Goal: Information Seeking & Learning: Learn about a topic

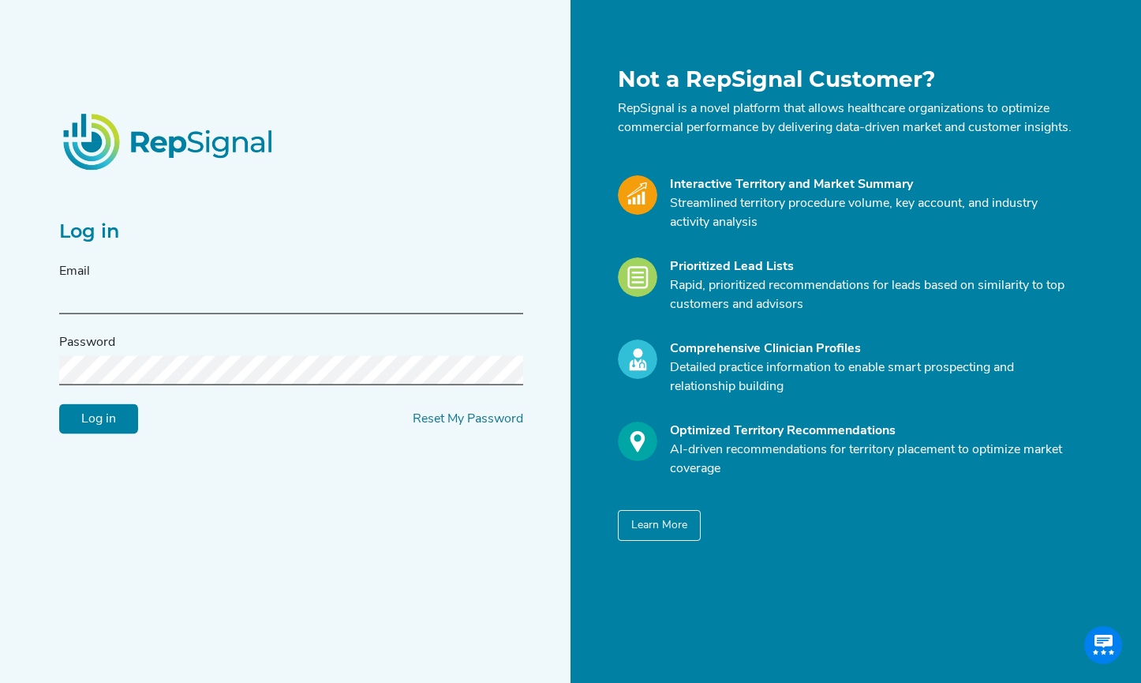
click at [78, 299] on input "text" at bounding box center [291, 299] width 464 height 29
type input "[DOMAIN_NAME][EMAIL_ADDRESS][DOMAIN_NAME]"
click at [82, 421] on input "Log in" at bounding box center [98, 419] width 79 height 30
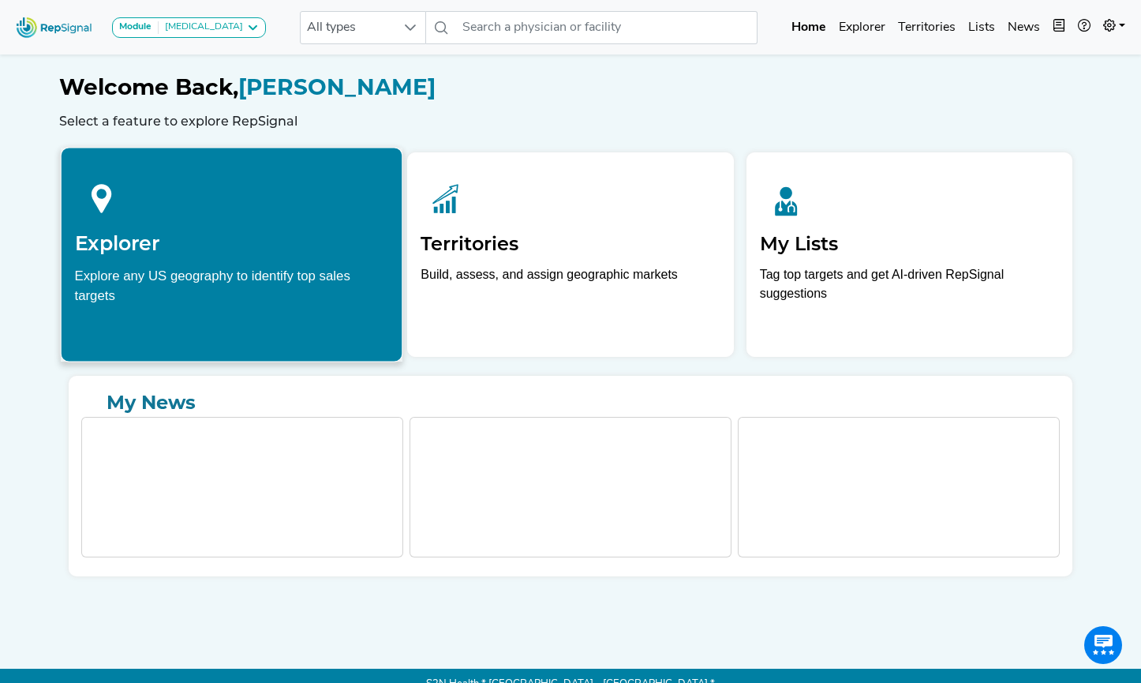
click at [368, 276] on div "Explore any US geography to identify top sales targets" at bounding box center [232, 284] width 314 height 39
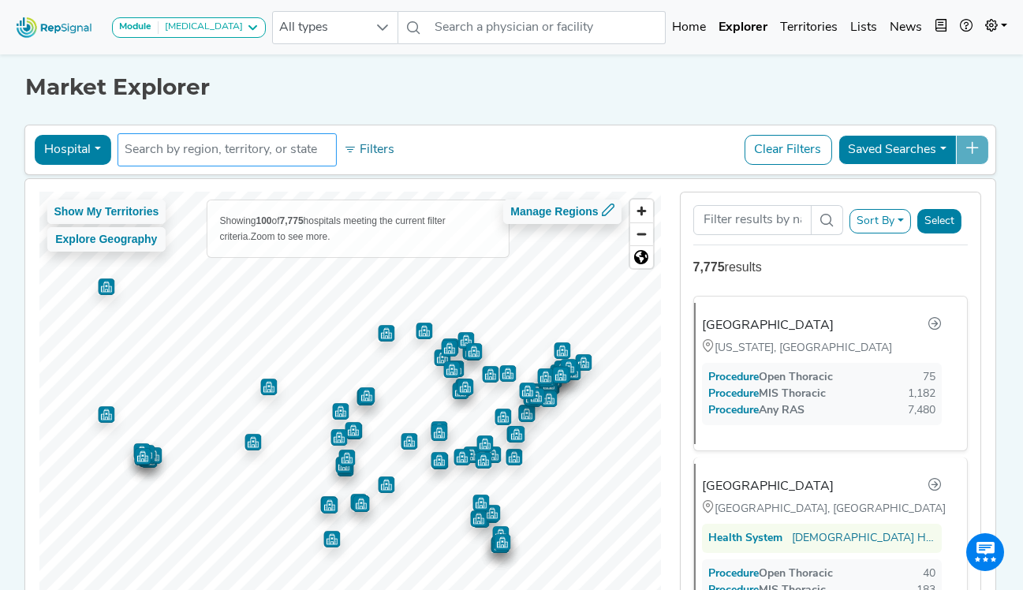
click at [212, 150] on input "text" at bounding box center [227, 149] width 205 height 19
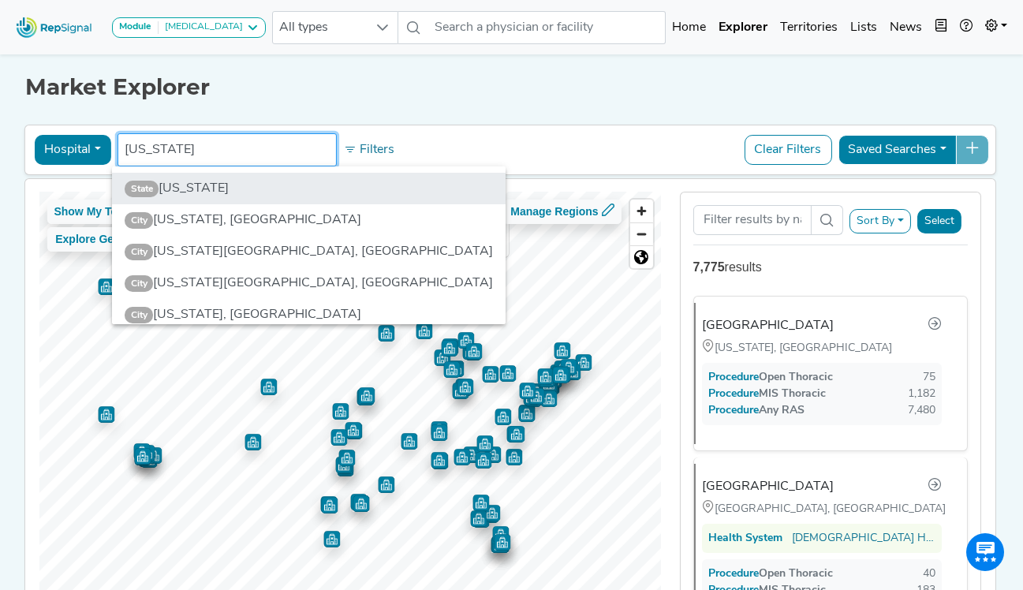
type input "florida"
click at [196, 181] on li "State Florida" at bounding box center [309, 189] width 395 height 32
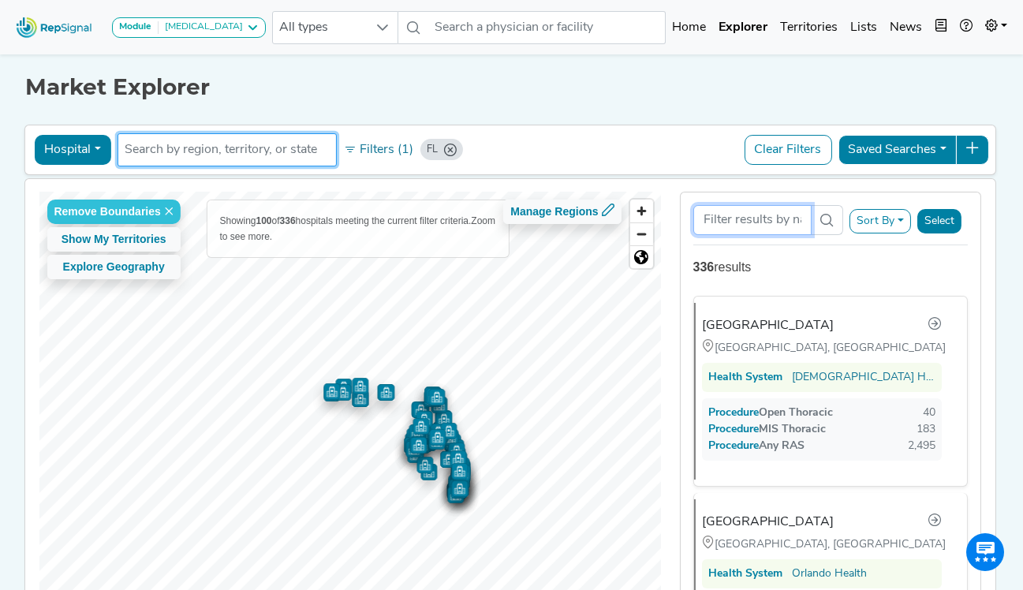
click at [776, 219] on input "Search Term" at bounding box center [753, 220] width 118 height 30
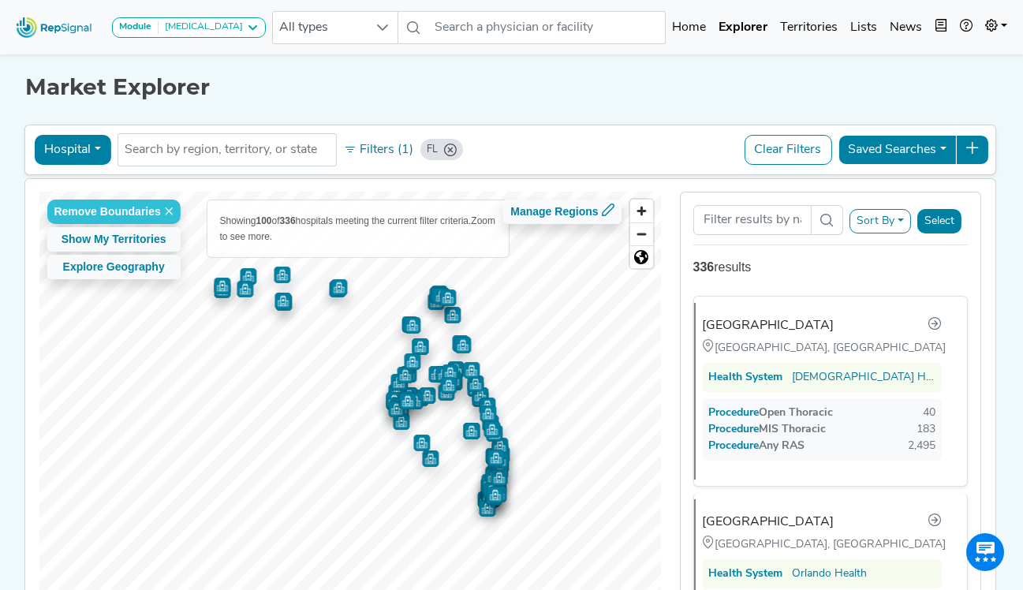
click at [828, 220] on icon at bounding box center [827, 220] width 13 height 13
click at [961, 218] on button "Select" at bounding box center [940, 221] width 44 height 24
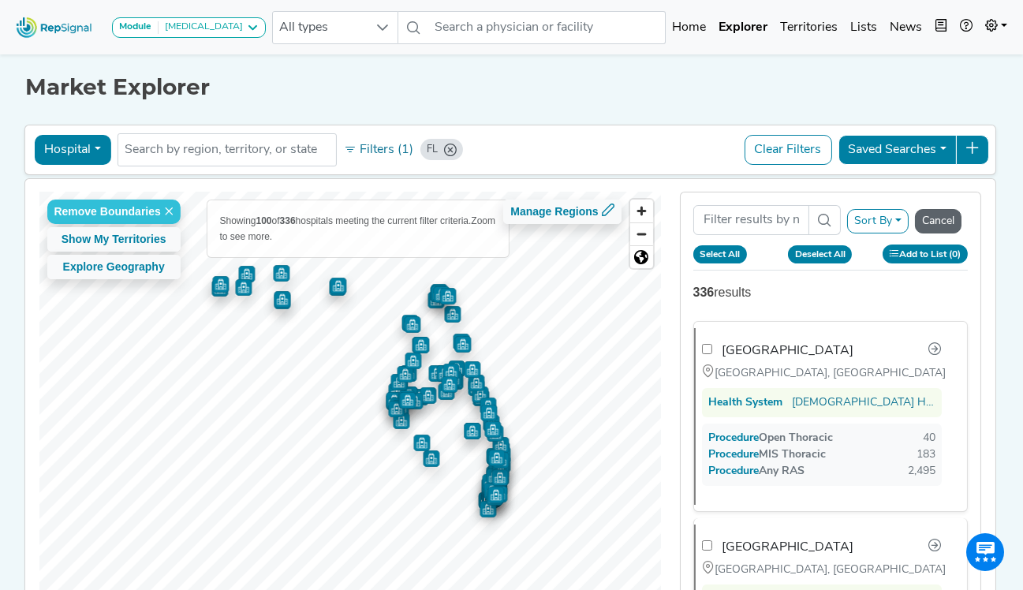
click at [961, 218] on button "Cancel" at bounding box center [938, 221] width 47 height 24
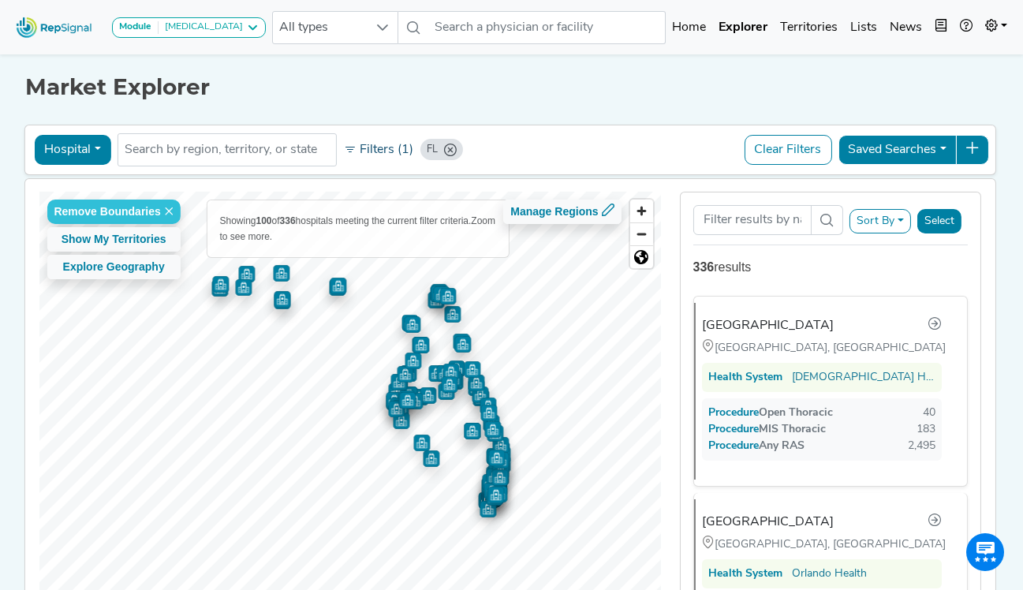
click at [367, 153] on button "Filters (1)" at bounding box center [378, 150] width 77 height 27
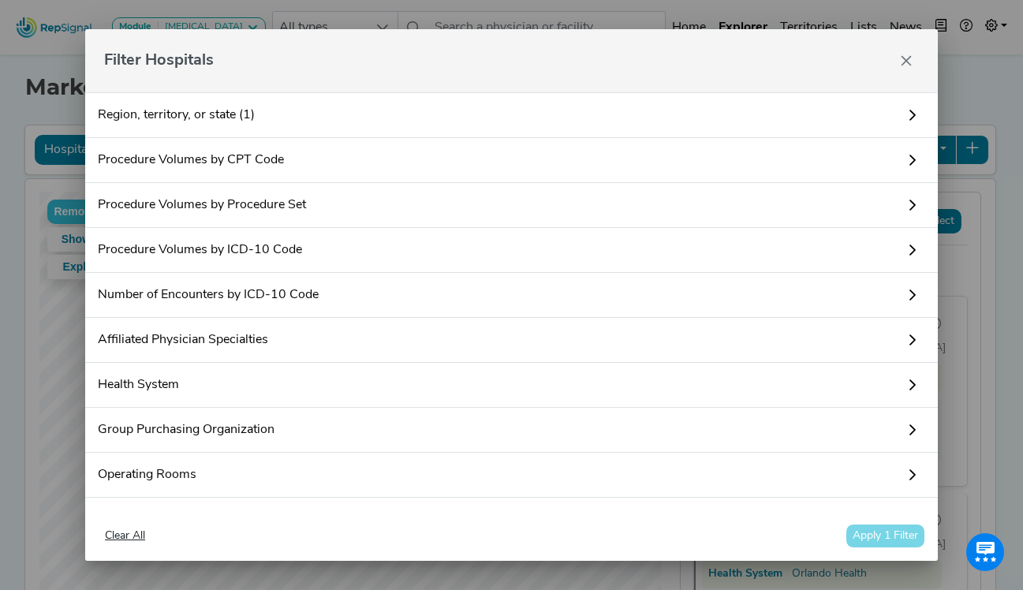
scroll to position [61, 0]
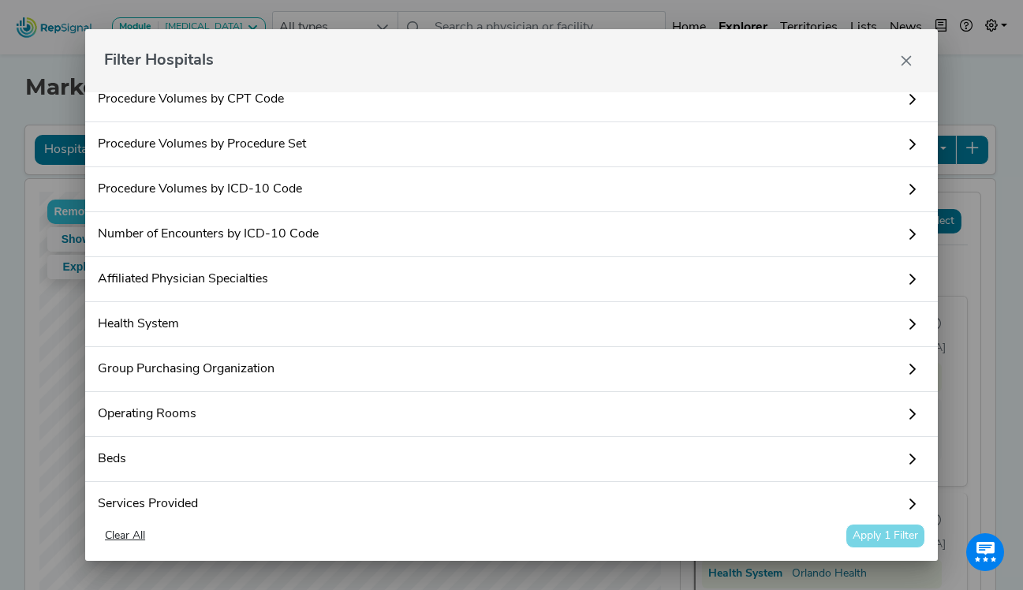
click at [286, 167] on link "Procedure Volumes by ICD-10 Code" at bounding box center [511, 189] width 853 height 45
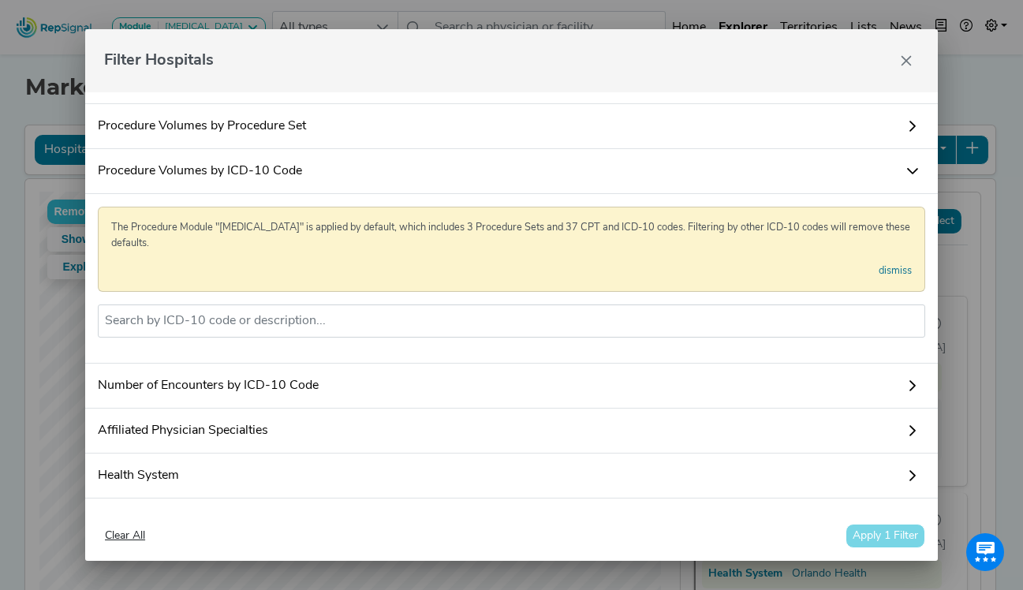
scroll to position [0, 0]
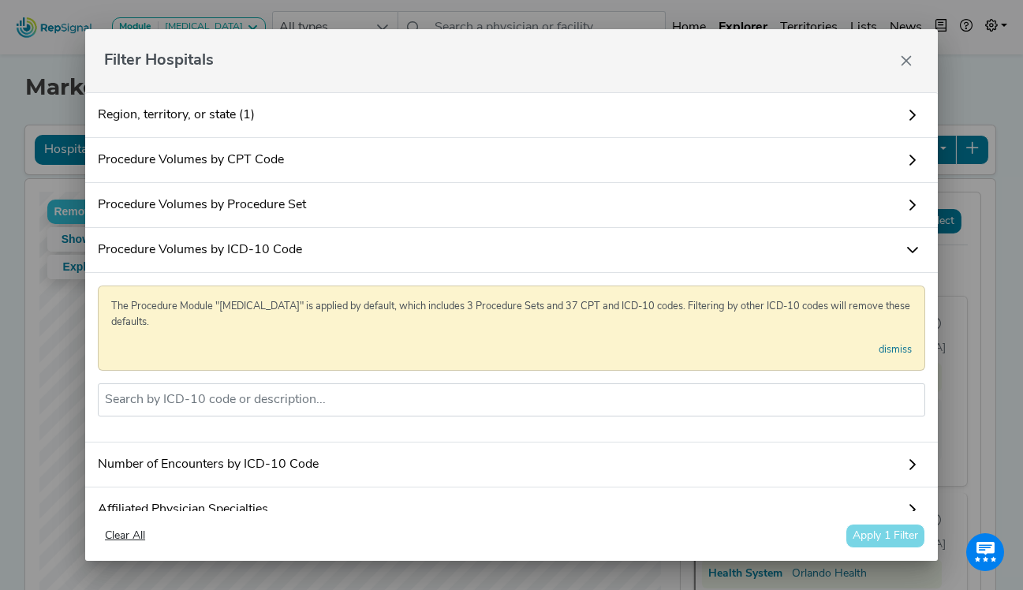
click at [345, 241] on link "Procedure Volumes by ICD-10 Code" at bounding box center [511, 250] width 853 height 45
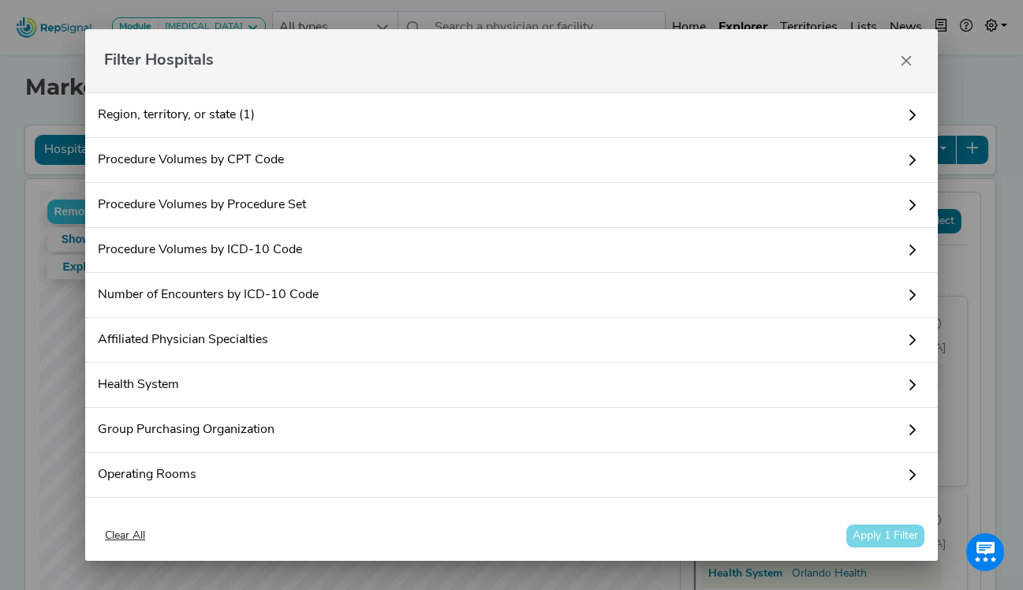
click at [324, 160] on link "Procedure Volumes by CPT Code" at bounding box center [511, 160] width 853 height 45
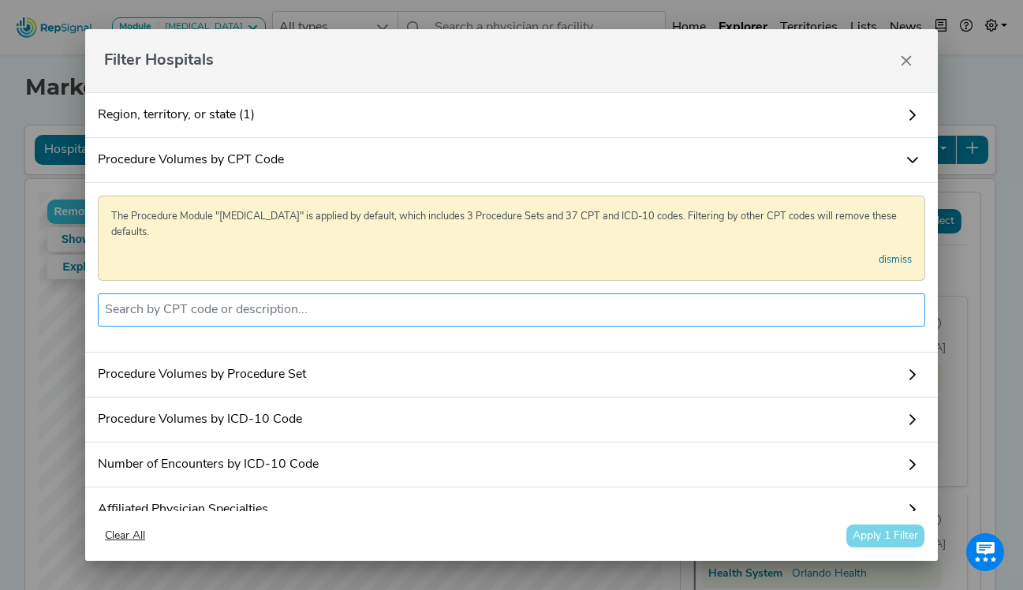
click at [274, 316] on input "text" at bounding box center [512, 310] width 814 height 19
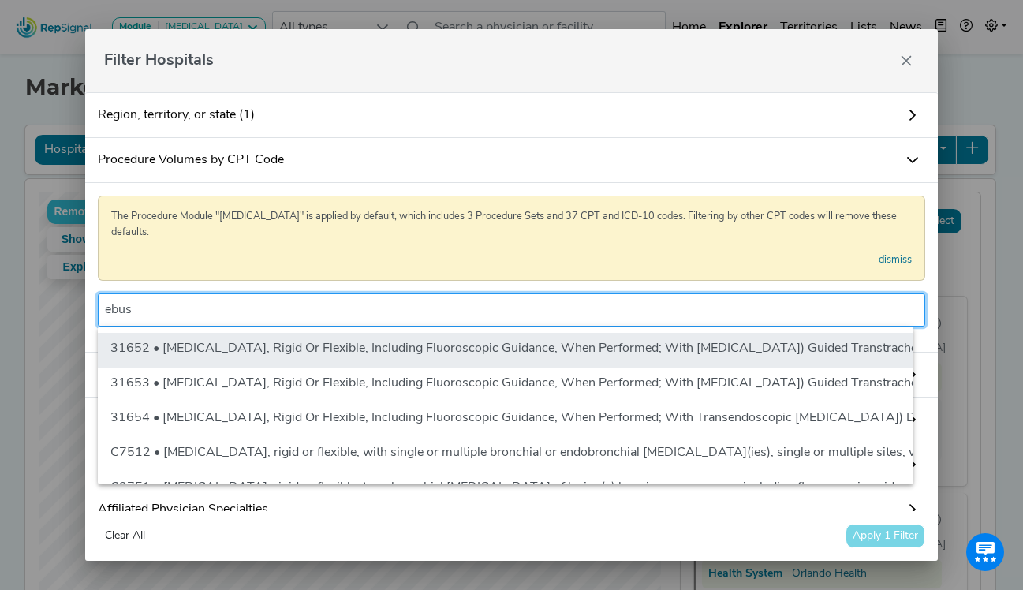
type input "ebus"
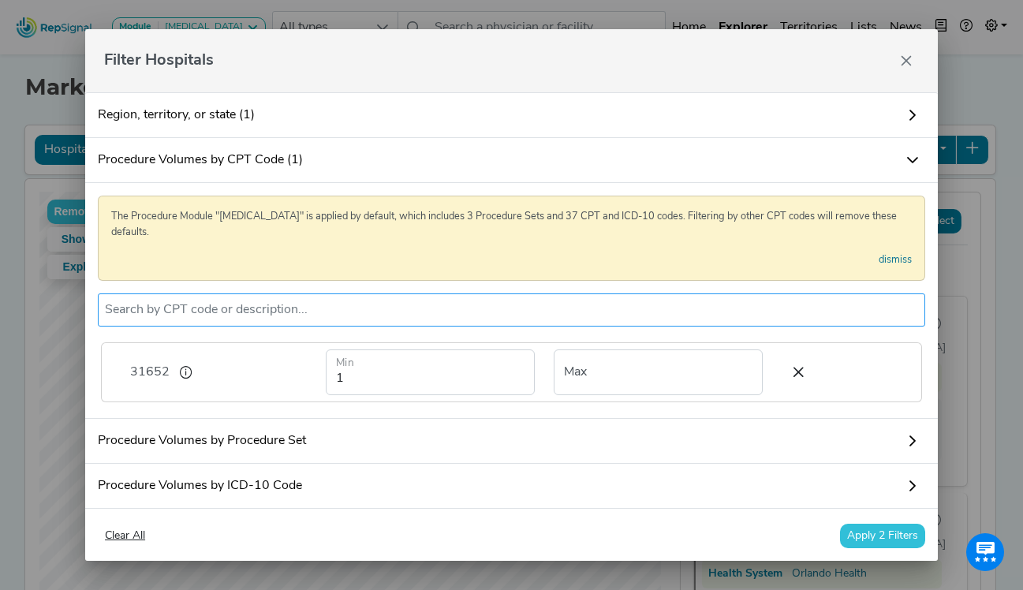
click at [253, 316] on input "text" at bounding box center [512, 310] width 814 height 19
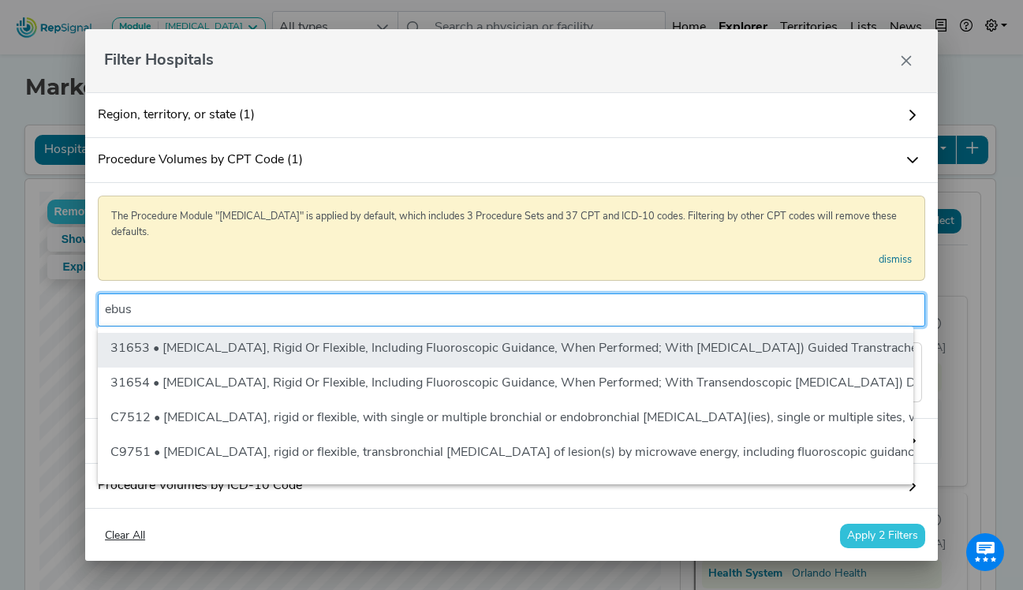
type input "ebus"
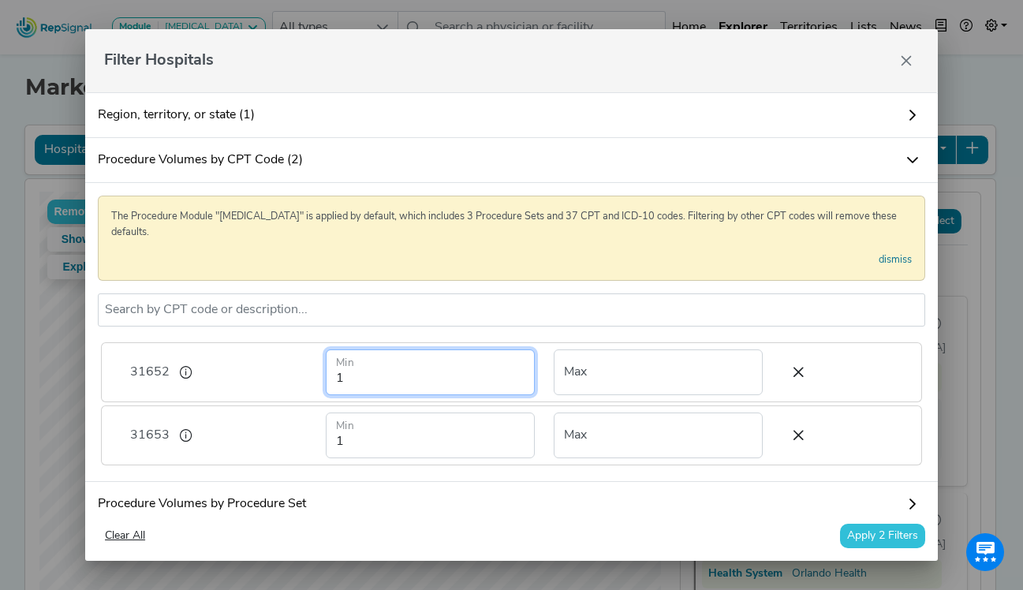
click at [459, 383] on input "1" at bounding box center [430, 373] width 209 height 46
click at [507, 372] on input "2" at bounding box center [430, 373] width 209 height 46
click at [507, 372] on input "3" at bounding box center [430, 373] width 209 height 46
click at [507, 372] on input "4" at bounding box center [430, 373] width 209 height 46
click at [507, 372] on input "5" at bounding box center [430, 373] width 209 height 46
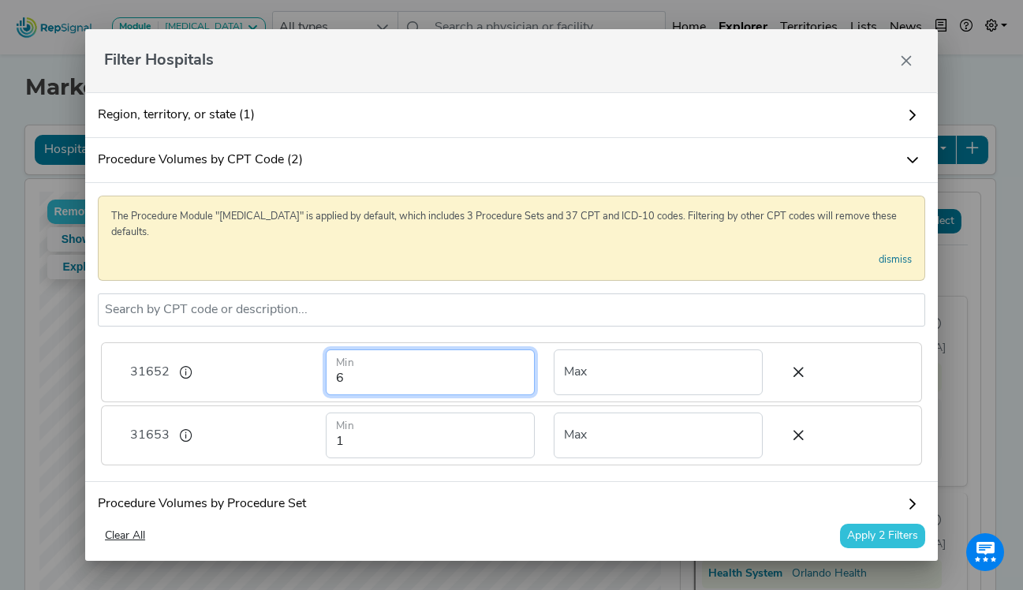
click at [507, 372] on input "6" at bounding box center [430, 373] width 209 height 46
click at [507, 372] on input "7" at bounding box center [430, 373] width 209 height 46
click at [507, 372] on input "8" at bounding box center [430, 373] width 209 height 46
click at [507, 372] on input "9" at bounding box center [430, 373] width 209 height 46
click at [507, 372] on input "10" at bounding box center [430, 373] width 209 height 46
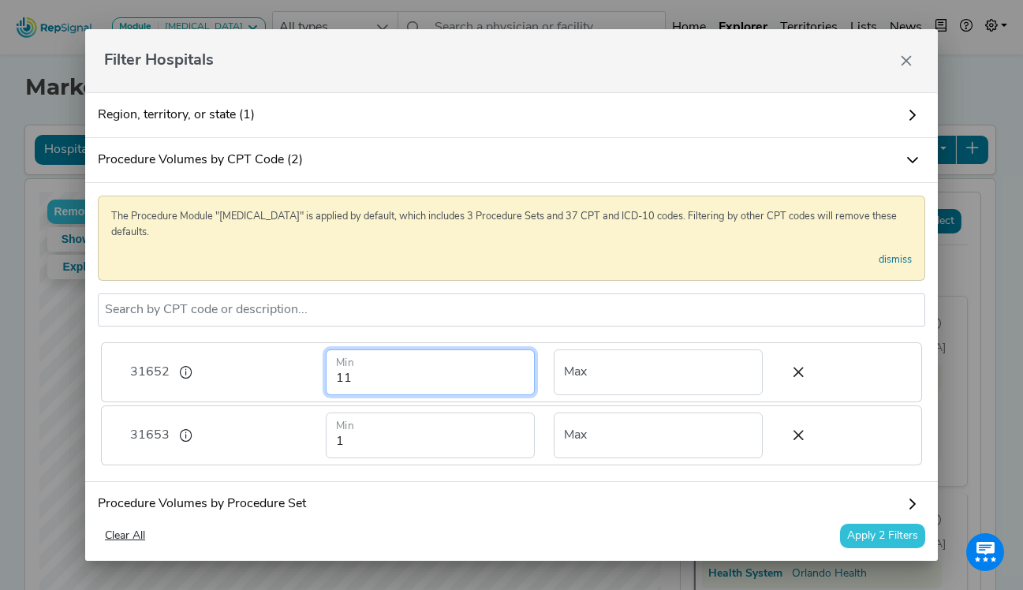
type input "11"
click at [506, 372] on input "11" at bounding box center [430, 373] width 209 height 46
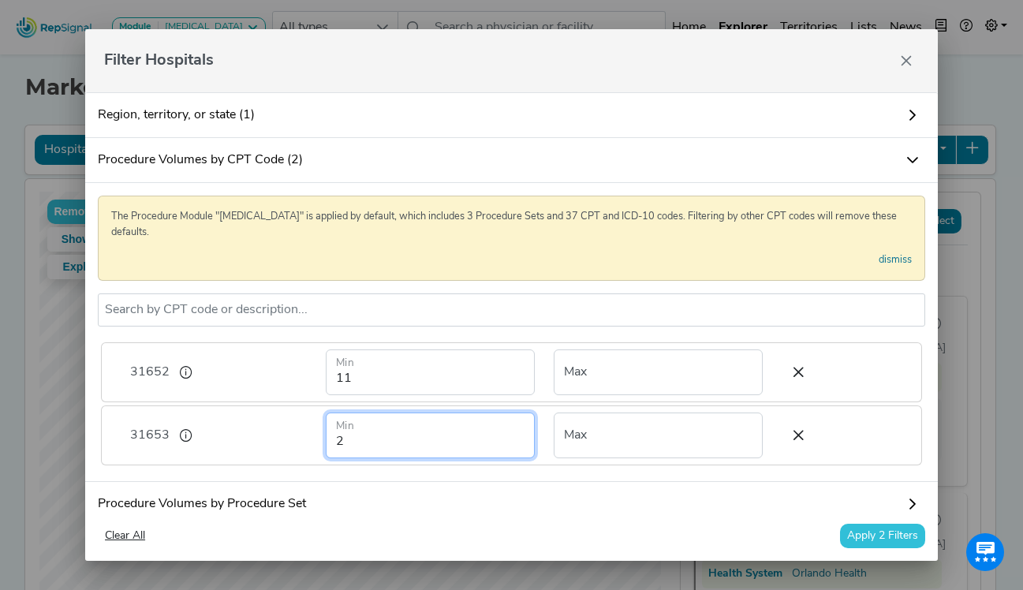
click at [507, 436] on input "2" at bounding box center [430, 436] width 209 height 46
click at [507, 436] on input "3" at bounding box center [430, 436] width 209 height 46
click at [507, 436] on input "4" at bounding box center [430, 436] width 209 height 46
click at [507, 436] on input "5" at bounding box center [430, 436] width 209 height 46
click at [507, 436] on input "6" at bounding box center [430, 436] width 209 height 46
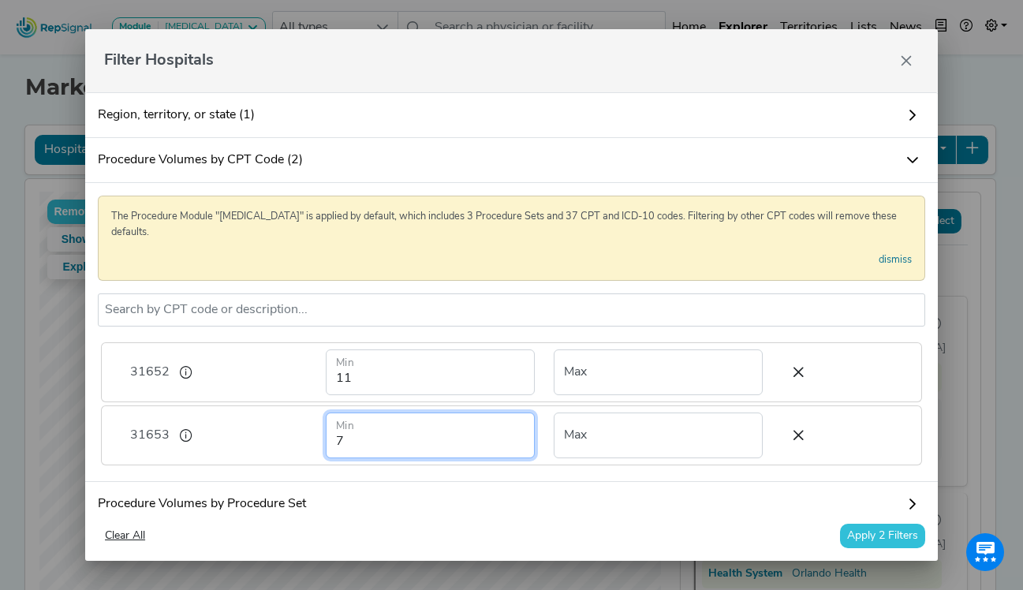
click at [507, 436] on input "7" at bounding box center [430, 436] width 209 height 46
click at [507, 436] on input "8" at bounding box center [430, 436] width 209 height 46
click at [508, 436] on input "9" at bounding box center [430, 436] width 209 height 46
click at [508, 436] on input "10" at bounding box center [430, 436] width 209 height 46
type input "11"
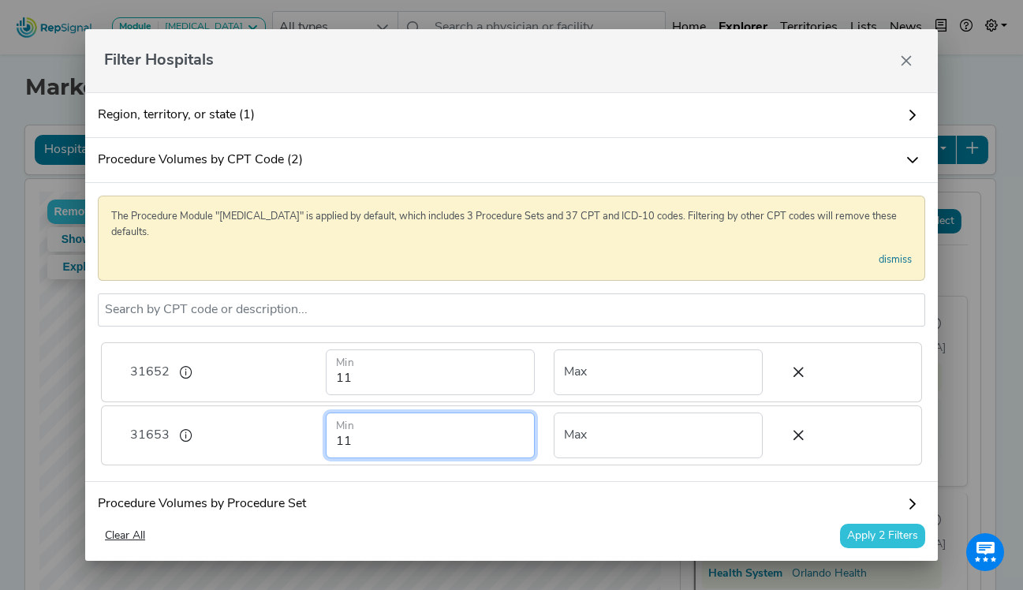
click at [508, 436] on input "11" at bounding box center [430, 436] width 209 height 46
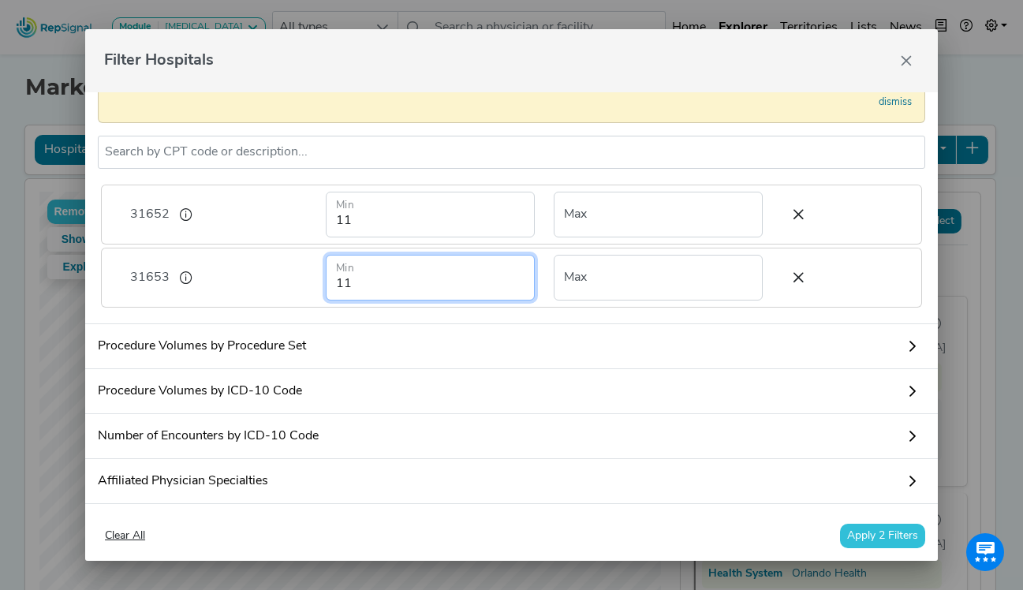
scroll to position [79, 0]
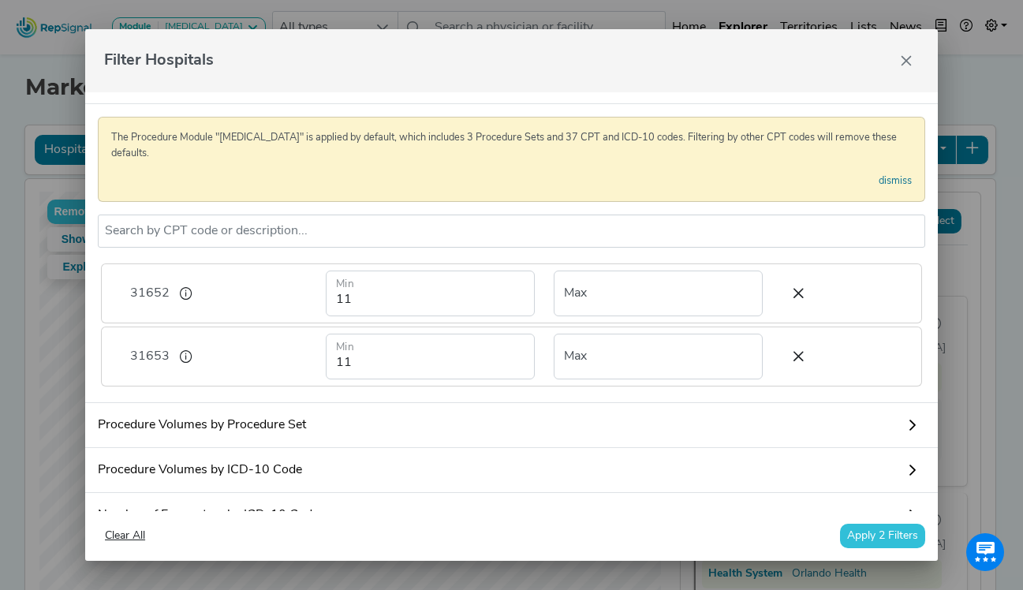
click at [232, 227] on input "text" at bounding box center [512, 231] width 814 height 19
click at [245, 235] on input "navigati" at bounding box center [512, 231] width 814 height 19
click at [295, 231] on input "navigati" at bounding box center [512, 231] width 814 height 19
type input "navigati"
click at [364, 448] on link "Procedure Volumes by Procedure Set" at bounding box center [511, 425] width 853 height 45
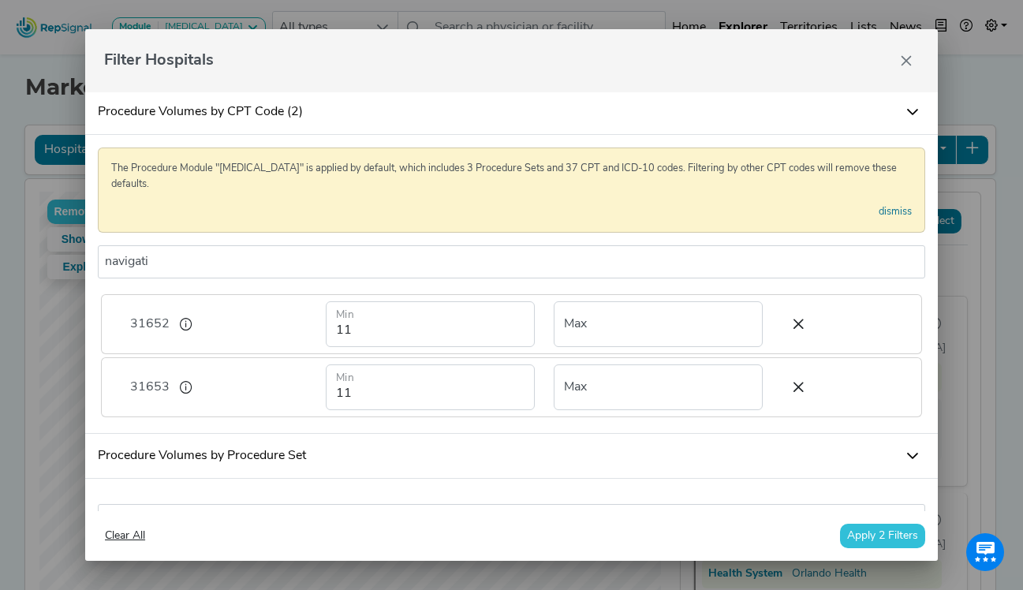
scroll to position [0, 0]
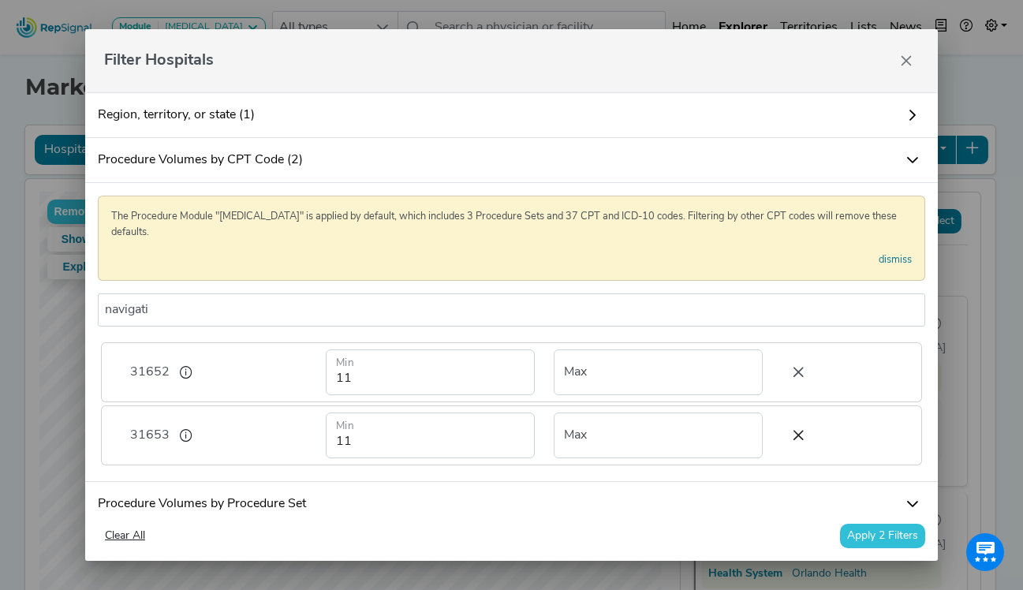
click at [782, 377] on icon at bounding box center [798, 373] width 33 height 24
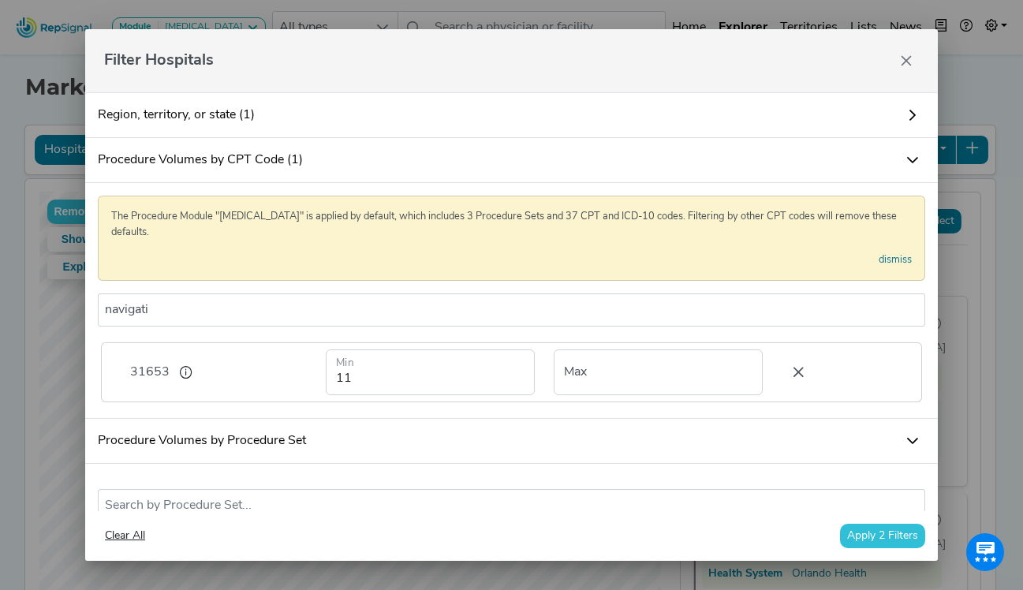
click at [782, 377] on icon at bounding box center [798, 373] width 33 height 24
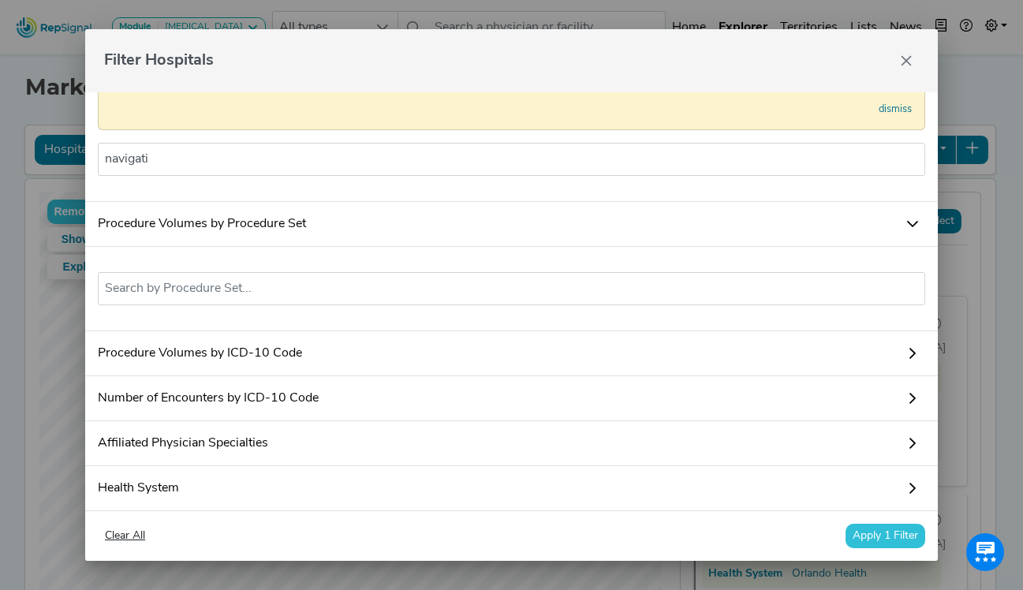
scroll to position [158, 0]
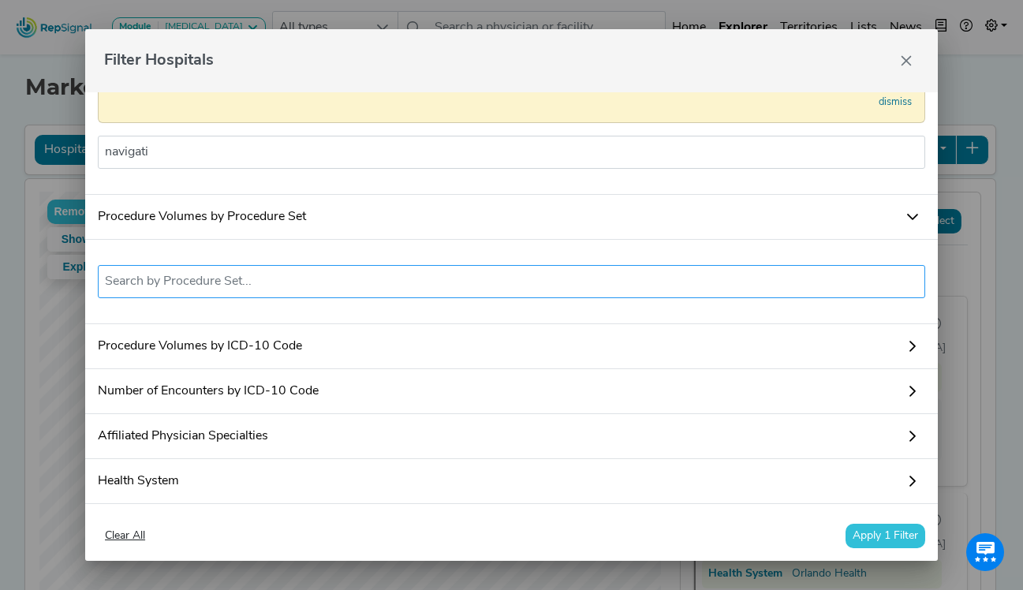
click at [190, 291] on input "text" at bounding box center [512, 281] width 814 height 19
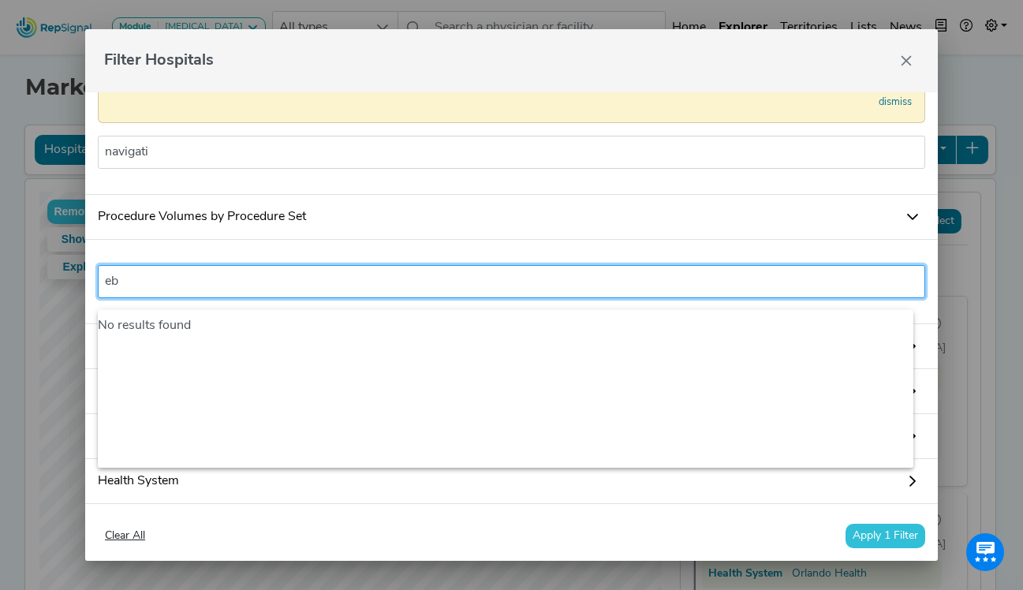
type input "e"
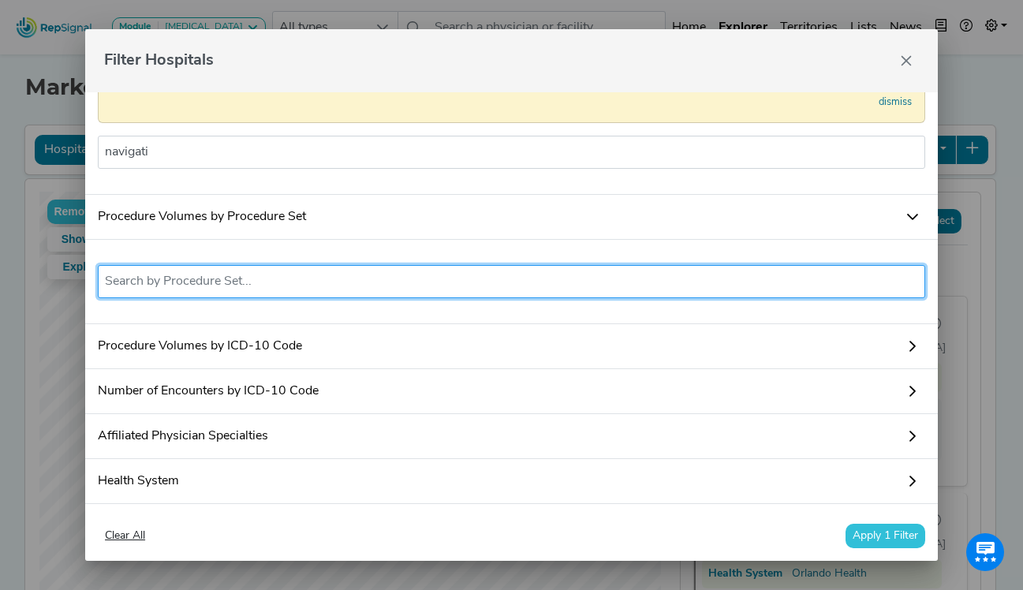
click at [208, 291] on input "text" at bounding box center [512, 281] width 814 height 19
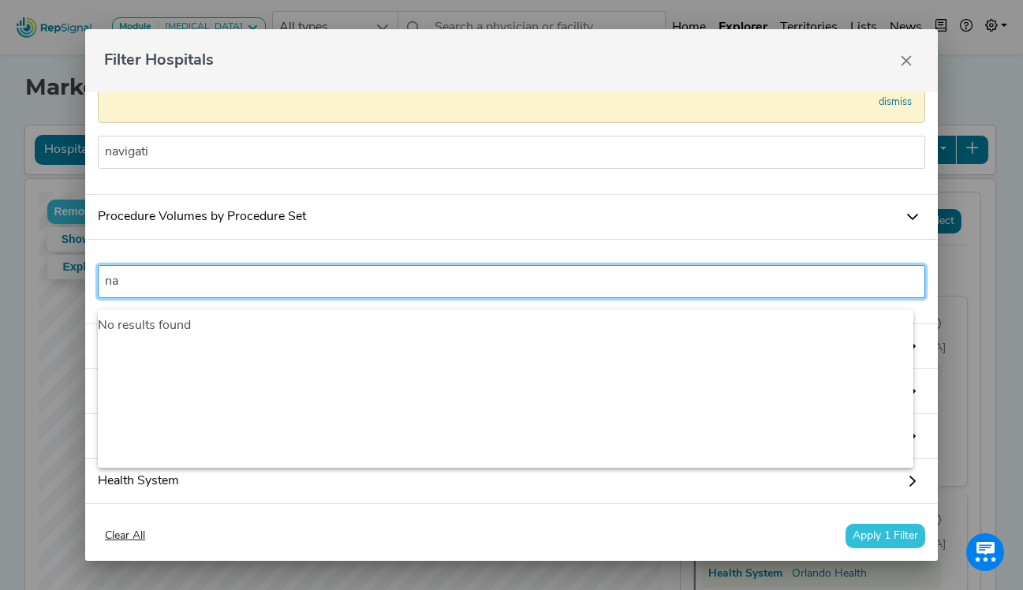
type input "n"
type input "t"
type input "e"
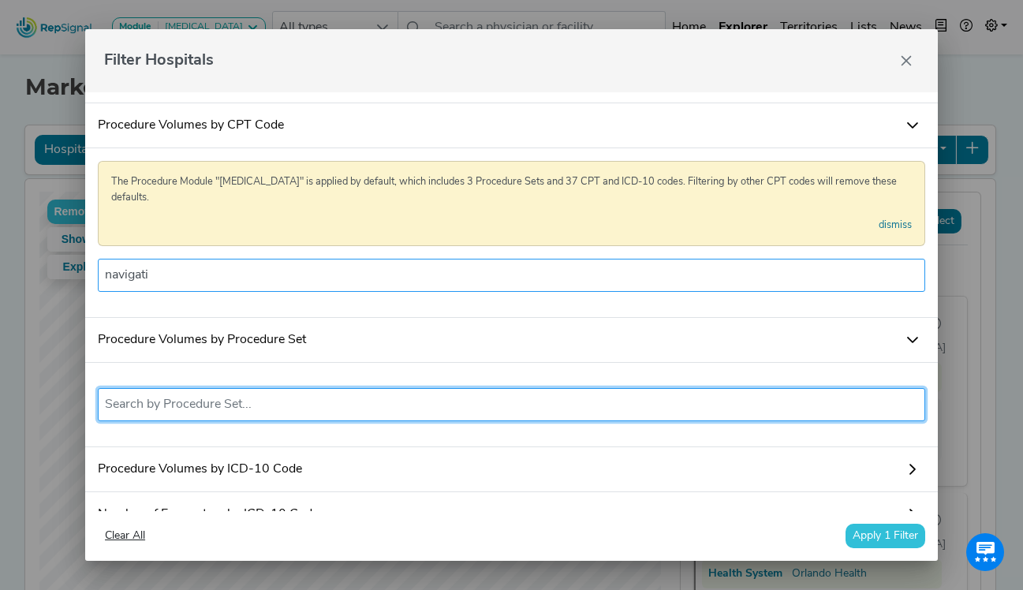
scroll to position [0, 0]
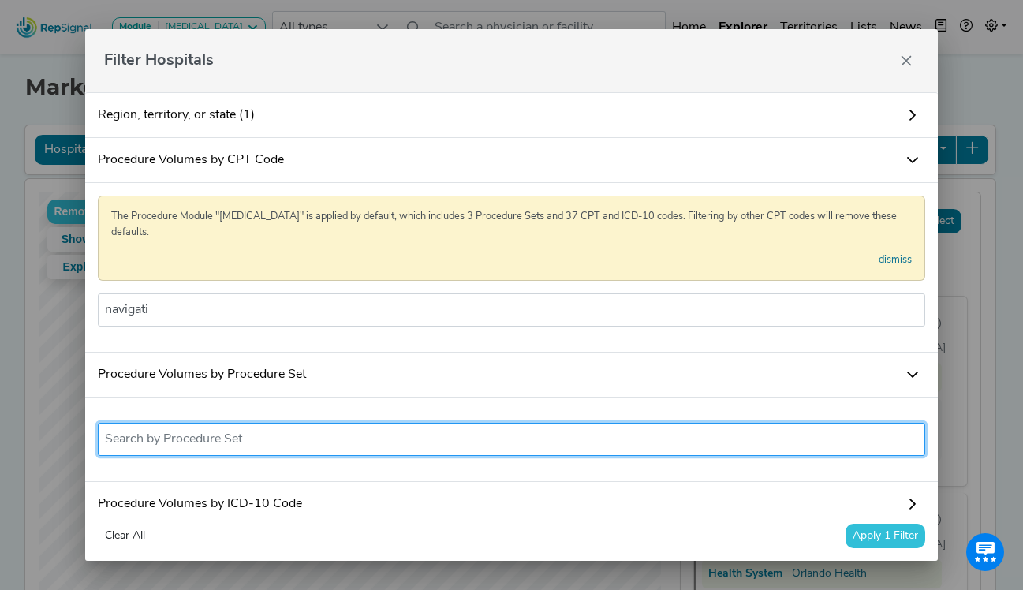
click at [230, 161] on link "Procedure Volumes by CPT Code" at bounding box center [511, 160] width 853 height 45
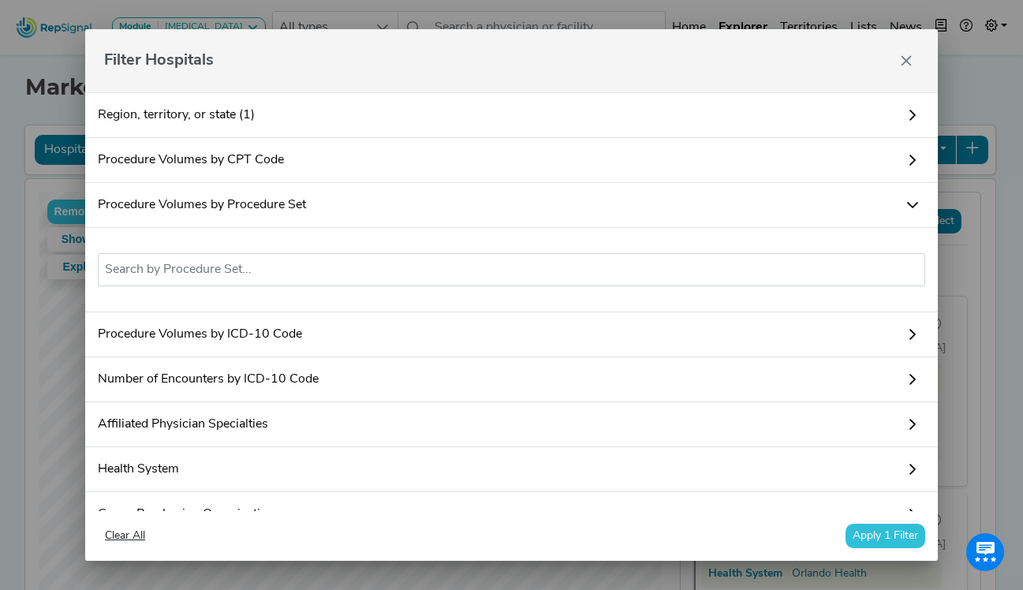
click at [230, 161] on link "Procedure Volumes by CPT Code" at bounding box center [511, 160] width 853 height 45
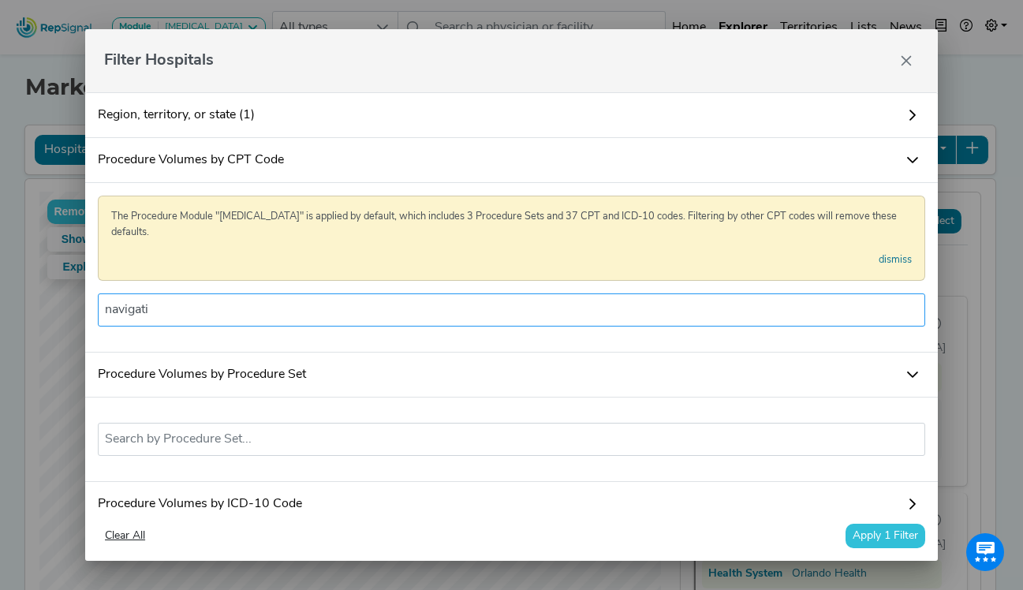
click at [171, 310] on input "navigati" at bounding box center [512, 310] width 814 height 19
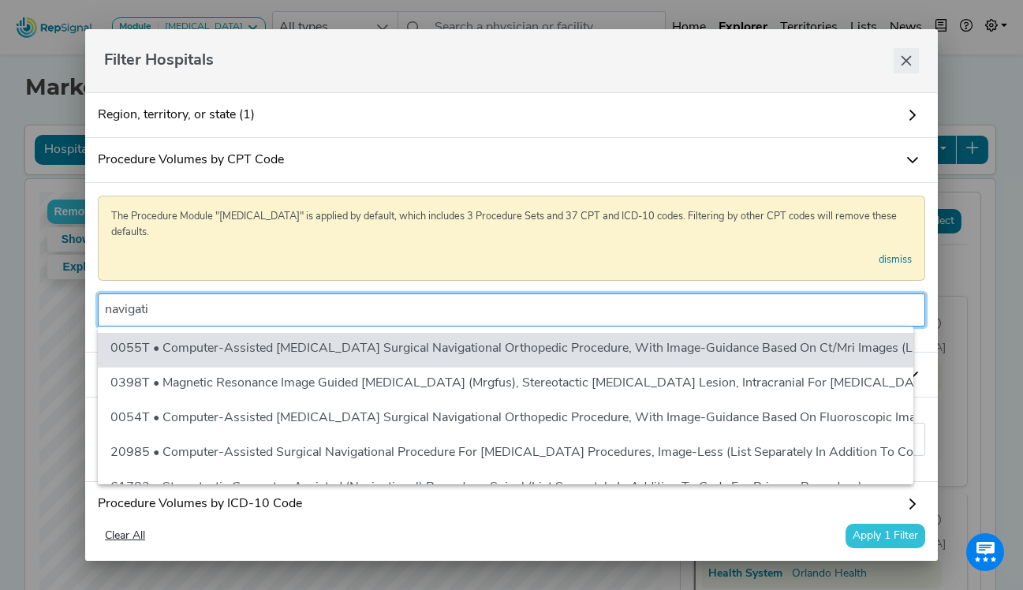
click at [909, 57] on icon "Close" at bounding box center [906, 60] width 13 height 13
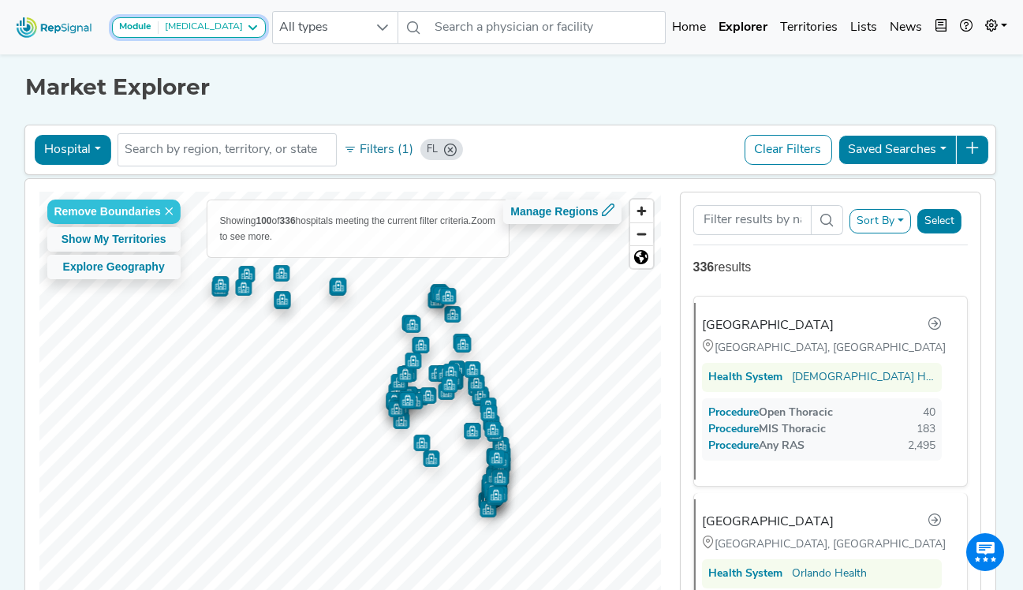
click at [252, 35] on button "Module [MEDICAL_DATA]" at bounding box center [189, 27] width 154 height 21
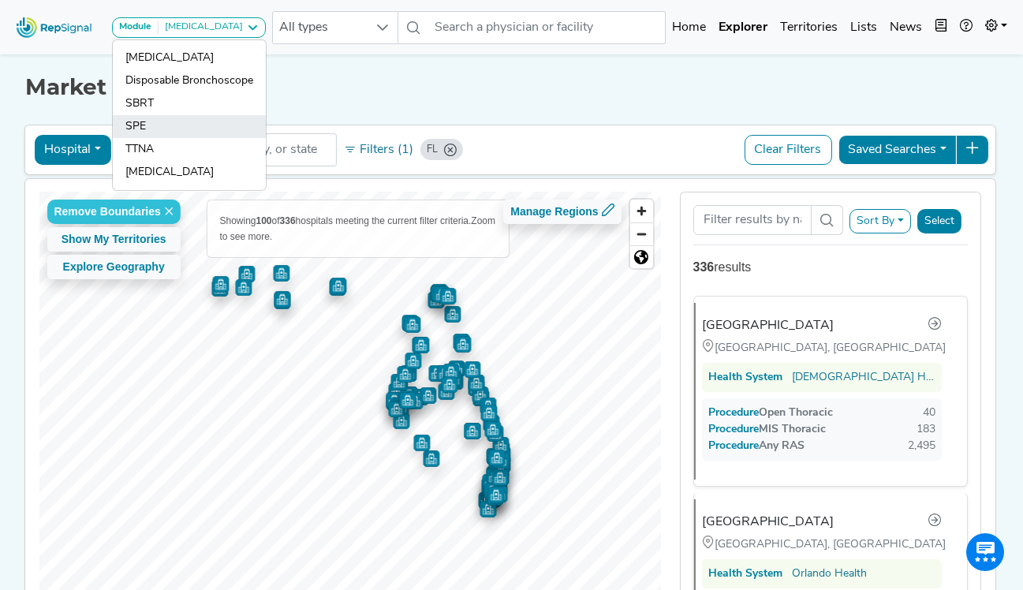
click at [192, 138] on link "SPE" at bounding box center [189, 149] width 153 height 23
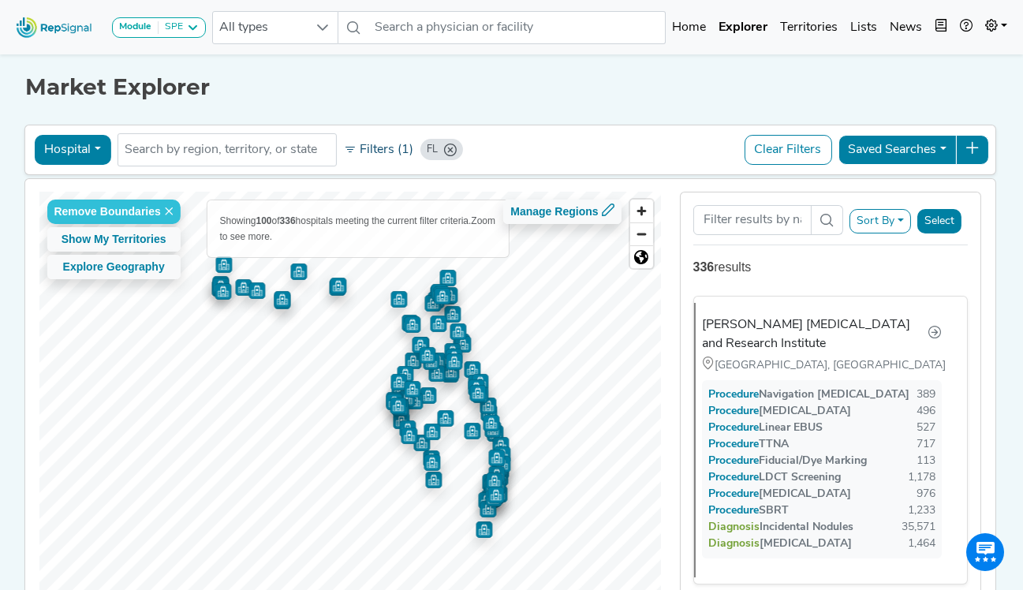
click at [393, 150] on button "Filters (1)" at bounding box center [378, 150] width 77 height 27
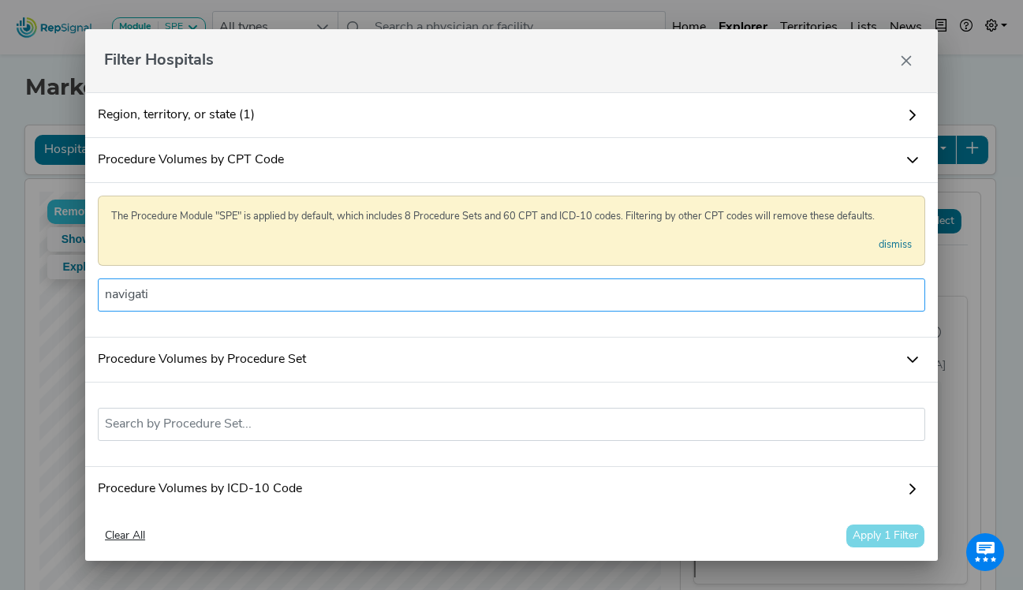
click at [240, 304] on input "navigati" at bounding box center [512, 295] width 814 height 19
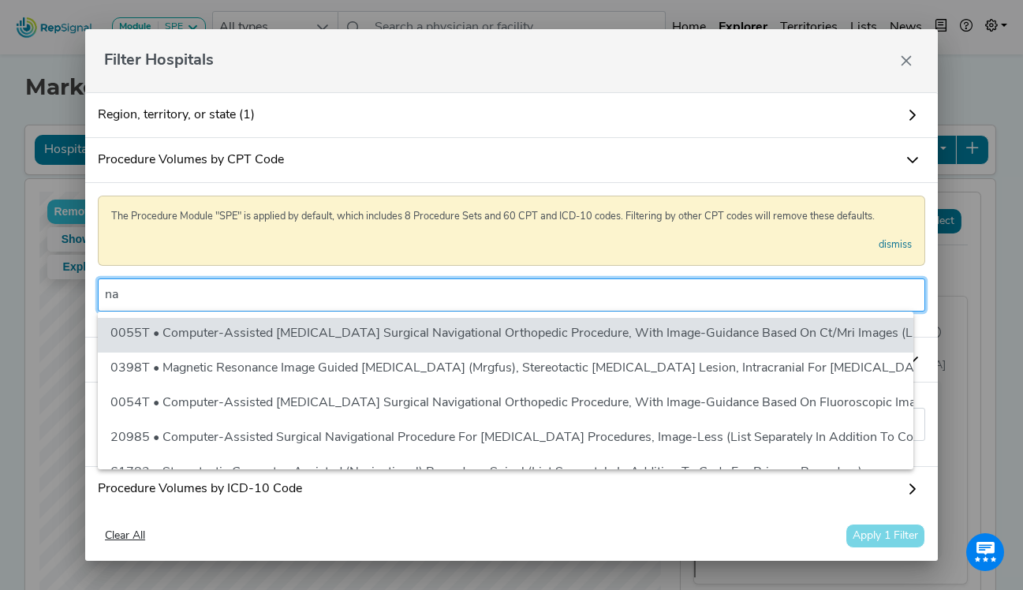
type input "n"
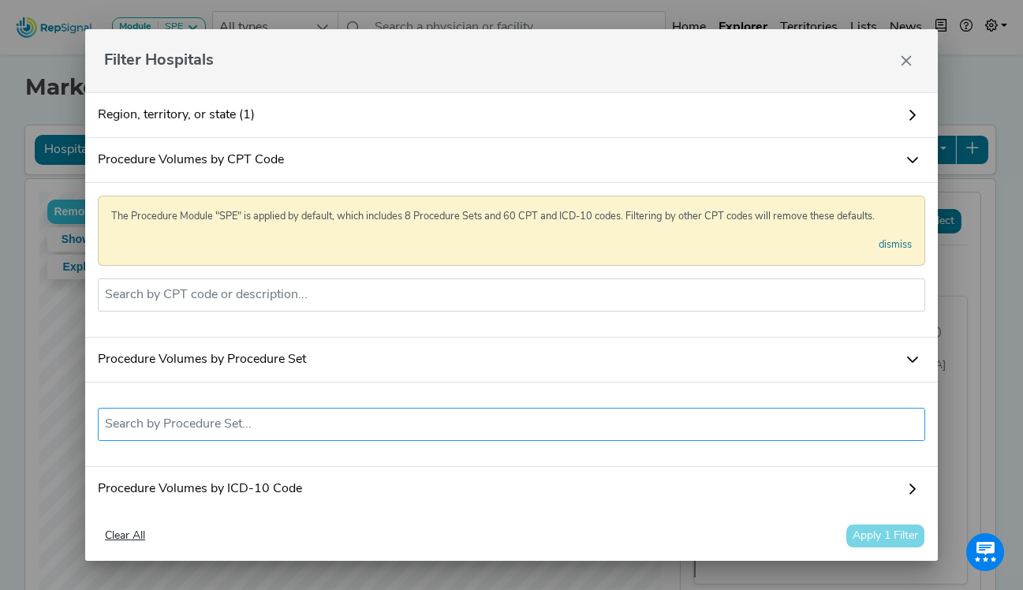
click at [224, 434] on input "text" at bounding box center [512, 424] width 814 height 19
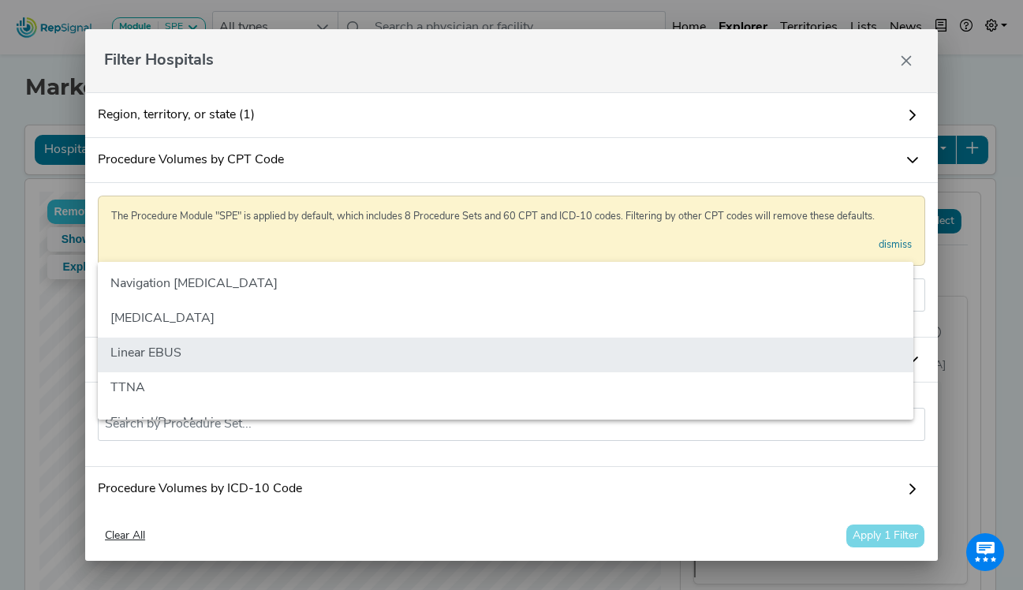
click at [219, 357] on li "Linear EBUS" at bounding box center [506, 355] width 816 height 35
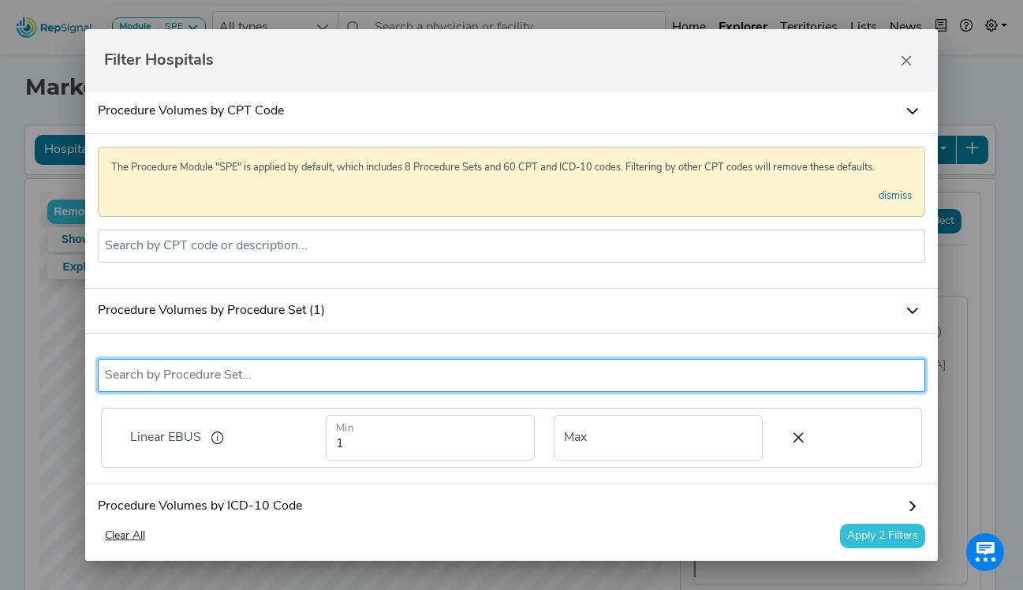
scroll to position [79, 0]
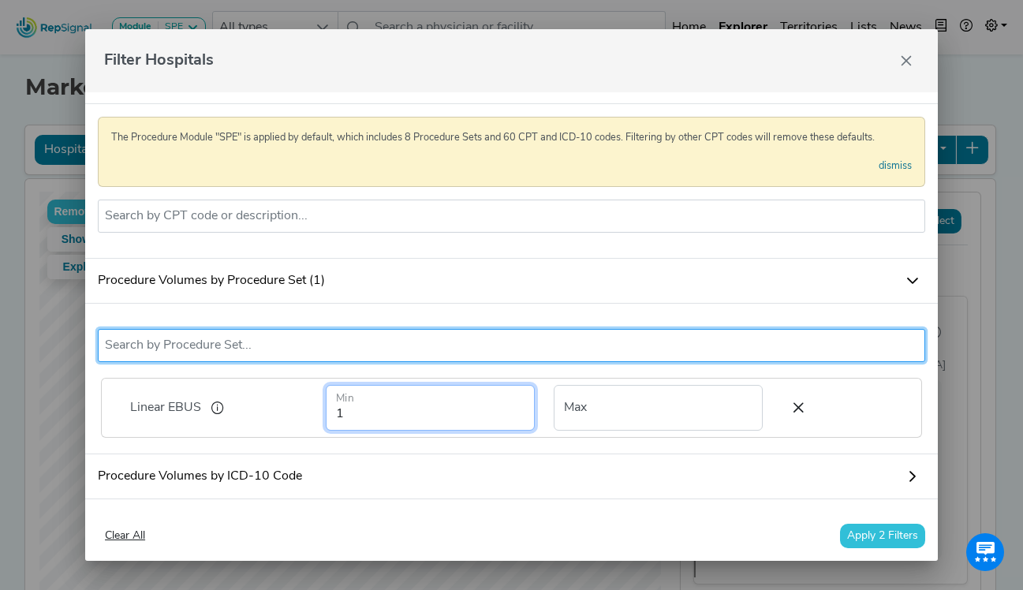
click at [341, 419] on input "1" at bounding box center [430, 408] width 209 height 46
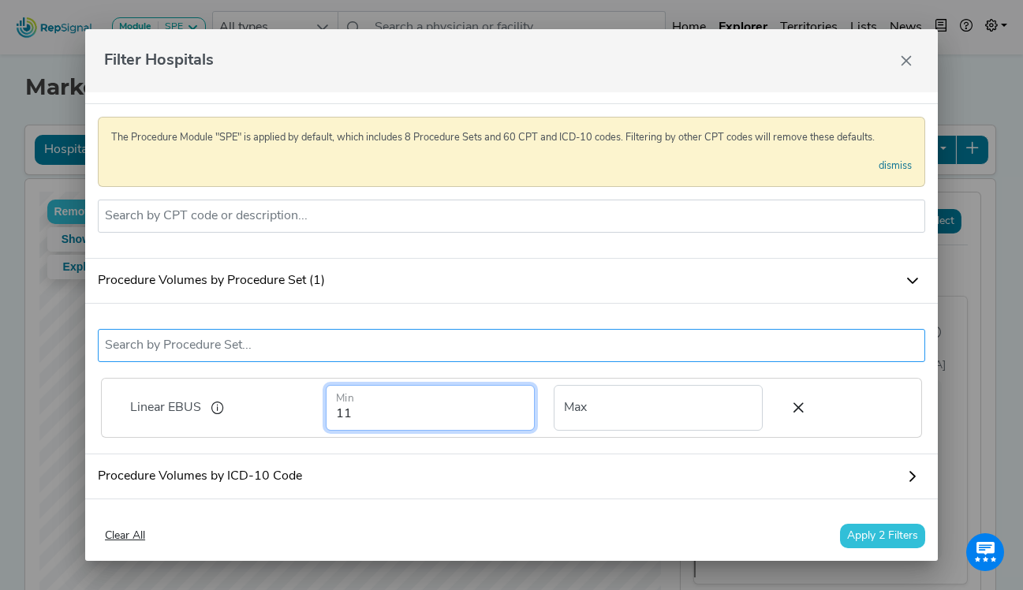
type input "11"
click at [167, 342] on ul "Linear EBUS" at bounding box center [512, 345] width 828 height 33
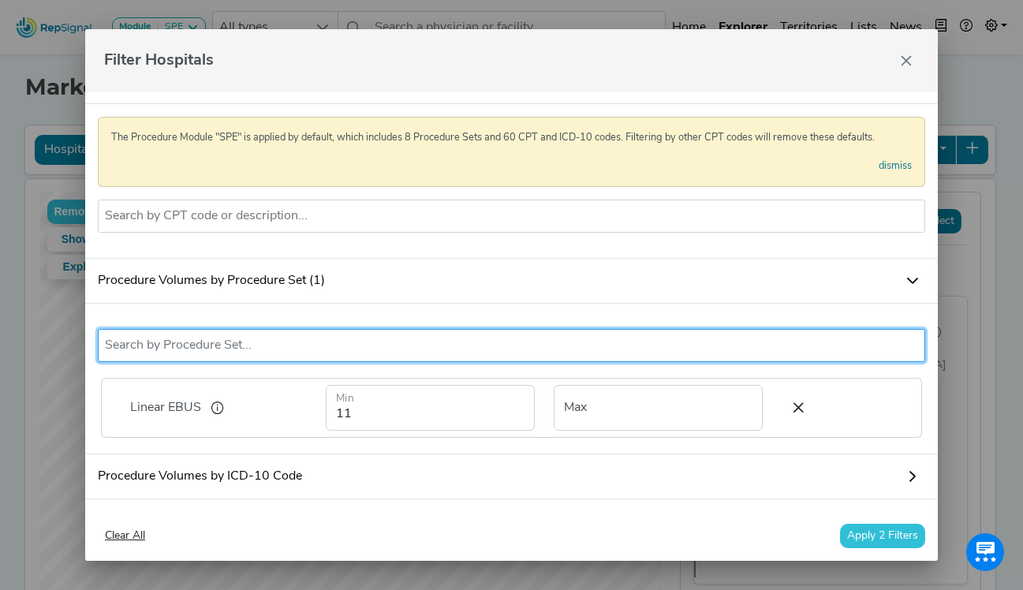
click at [156, 350] on input "text" at bounding box center [512, 345] width 814 height 19
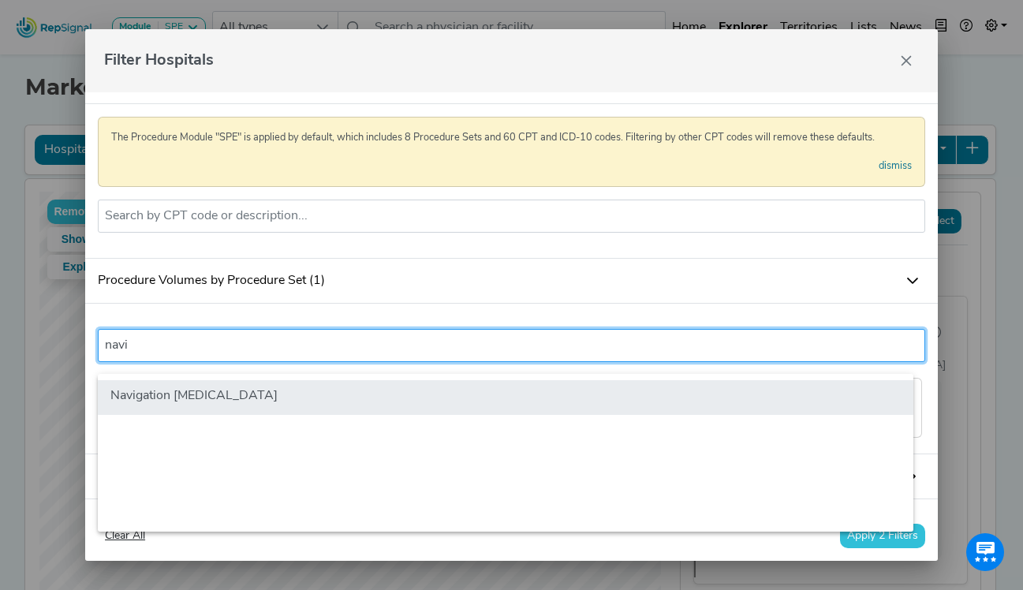
type input "navi"
click at [198, 398] on li "Navigation [MEDICAL_DATA]" at bounding box center [506, 397] width 816 height 35
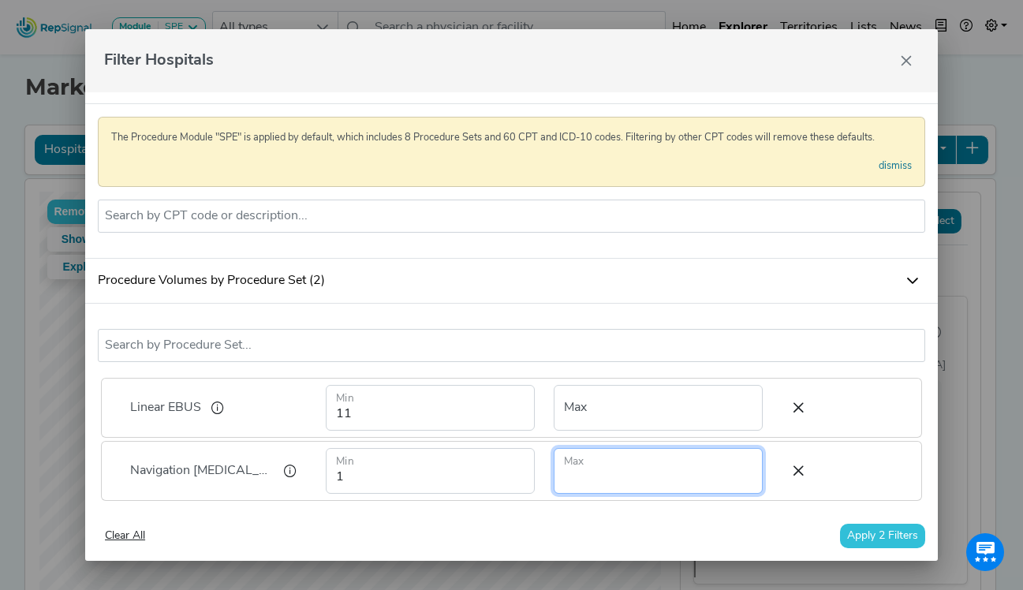
click at [569, 492] on input "number" at bounding box center [658, 471] width 209 height 46
type input "11"
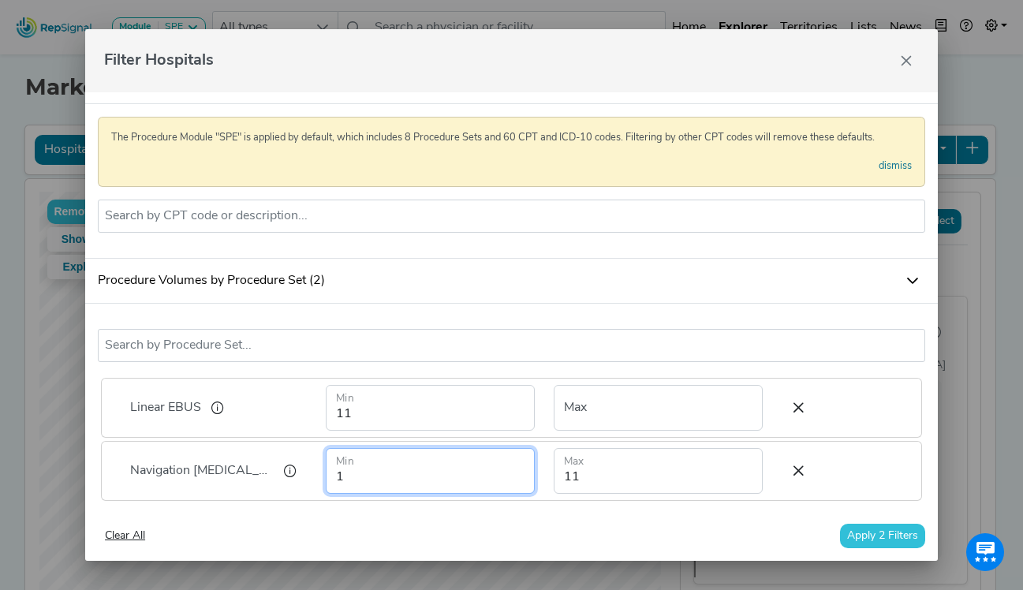
click at [452, 481] on input "1" at bounding box center [430, 471] width 209 height 46
click at [655, 513] on div "Clear All Apply 2 Filters" at bounding box center [511, 536] width 853 height 50
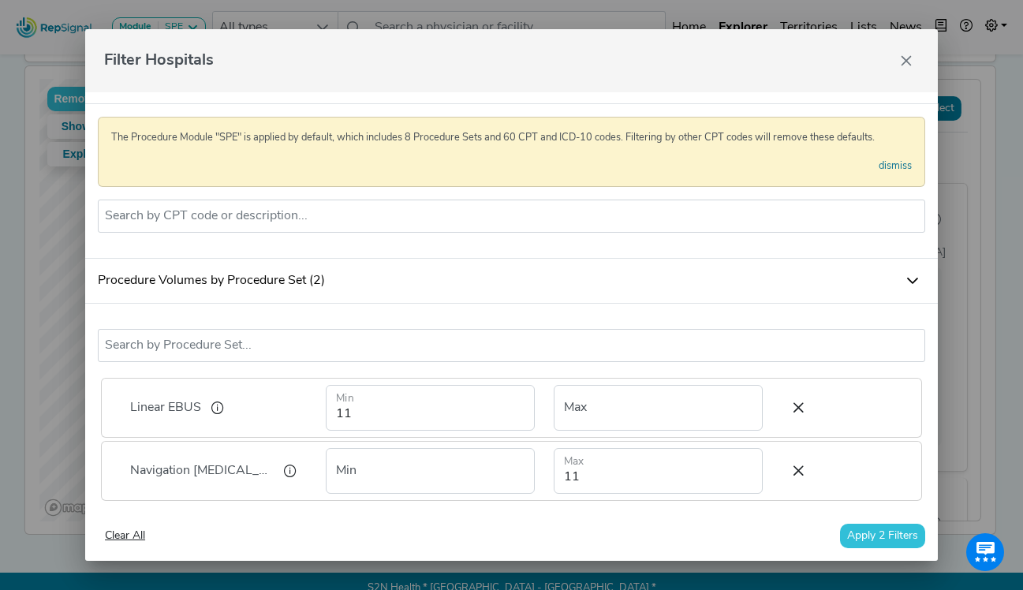
scroll to position [136, 0]
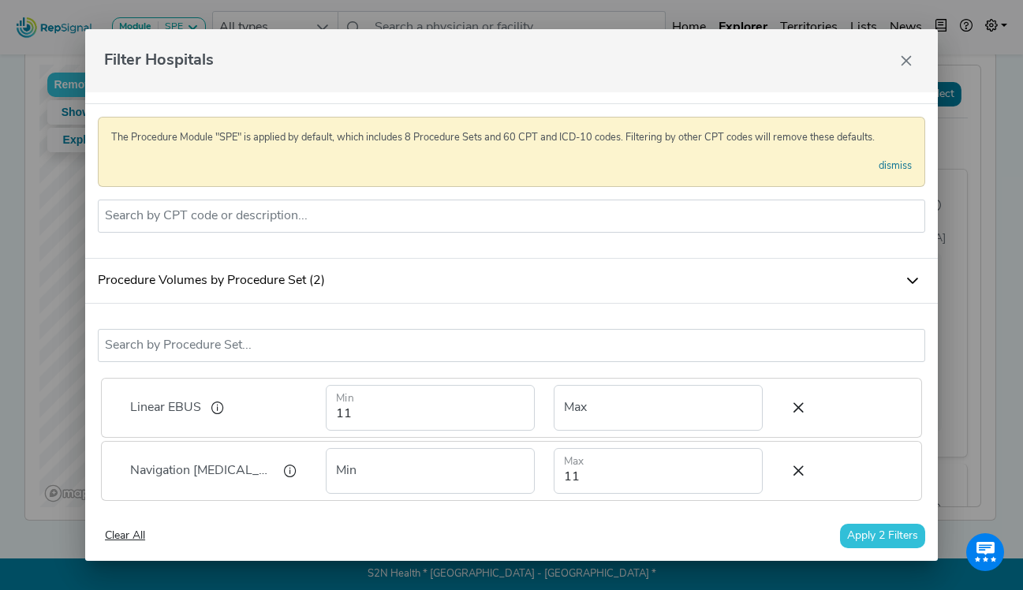
click at [890, 535] on button "Apply 2 Filters" at bounding box center [882, 536] width 85 height 24
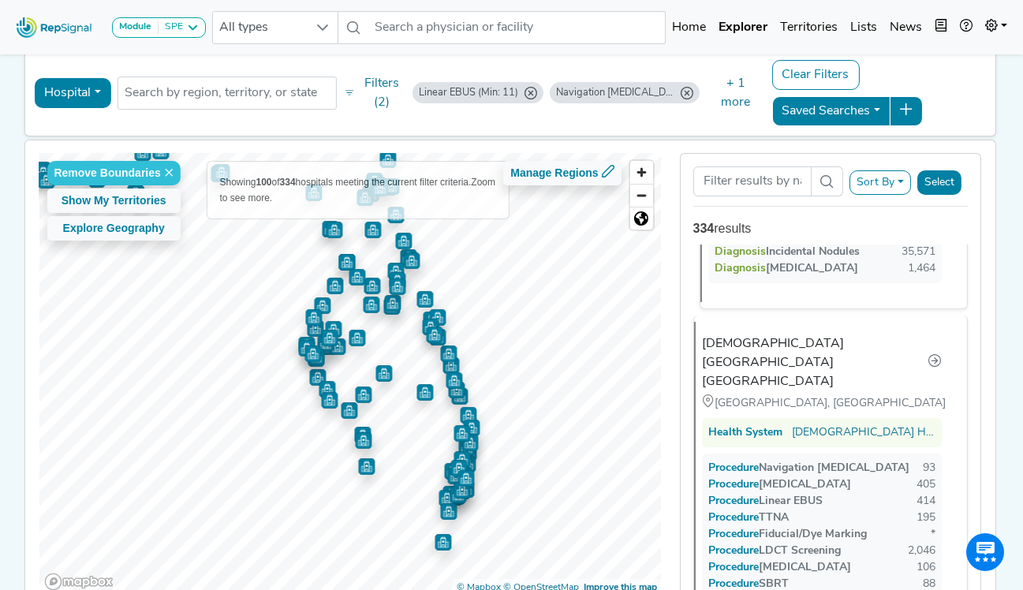
scroll to position [0, 0]
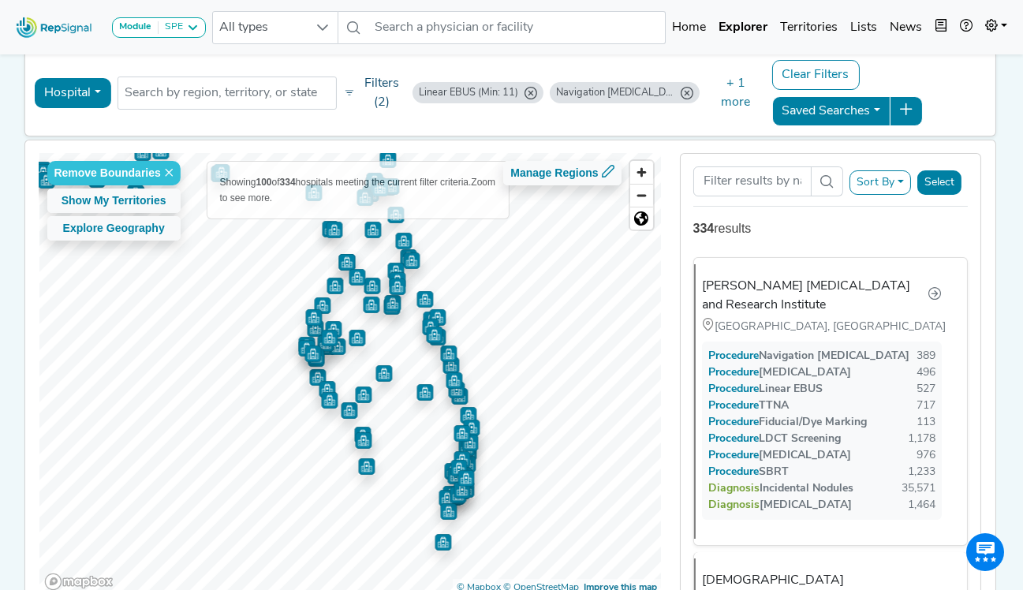
click at [374, 96] on button "Filters (2)" at bounding box center [374, 93] width 69 height 46
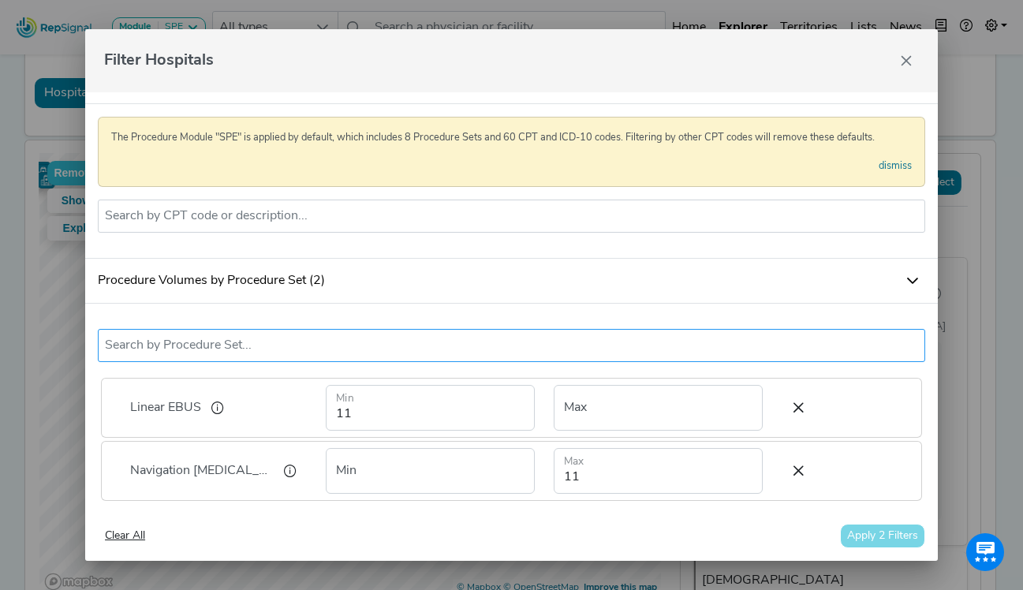
scroll to position [158, 0]
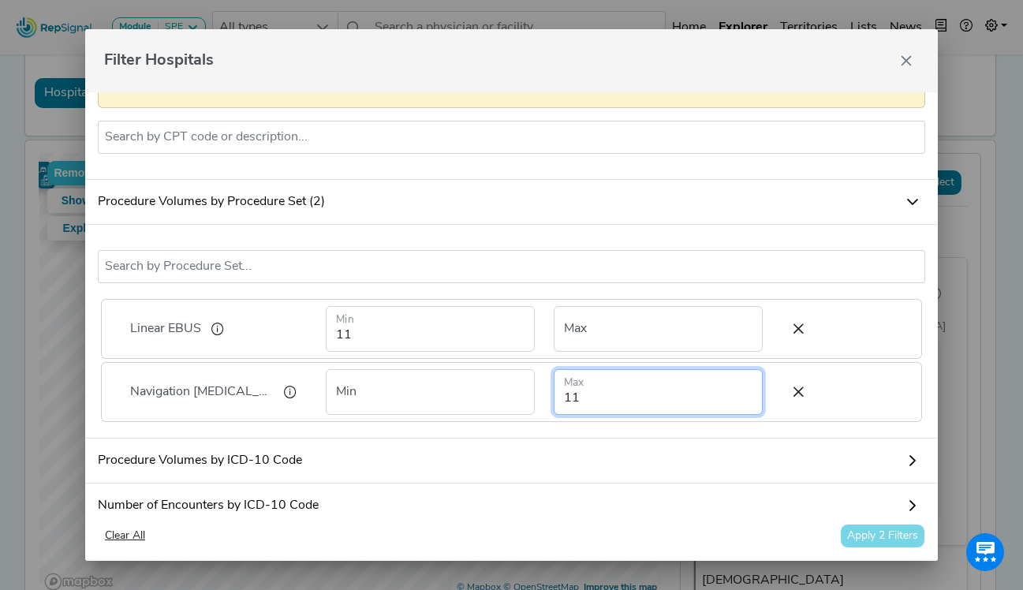
click at [566, 409] on input "11" at bounding box center [658, 392] width 209 height 46
type input "1"
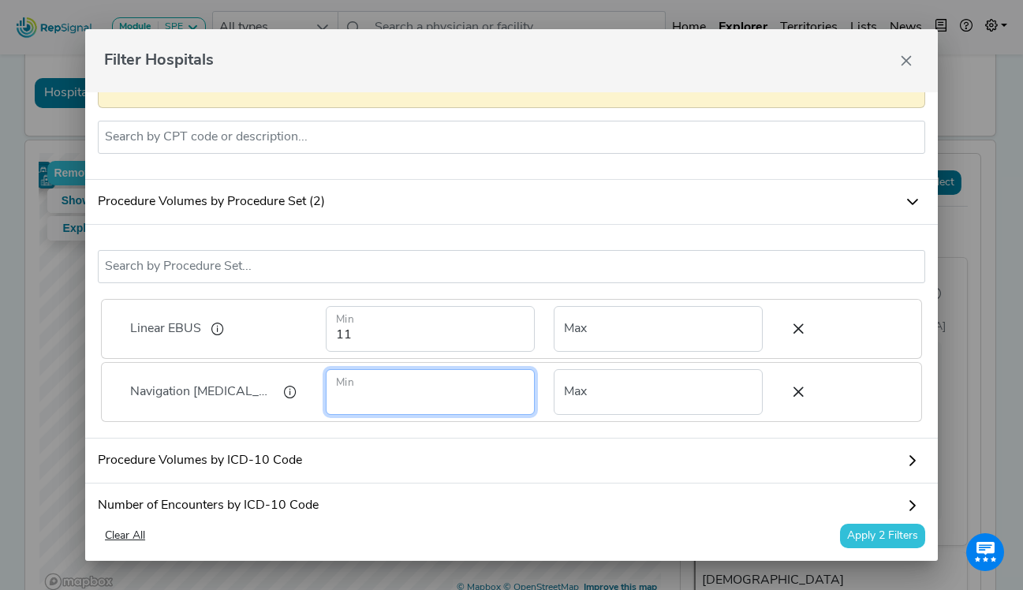
click at [463, 410] on input "number" at bounding box center [430, 392] width 209 height 46
type input "1"
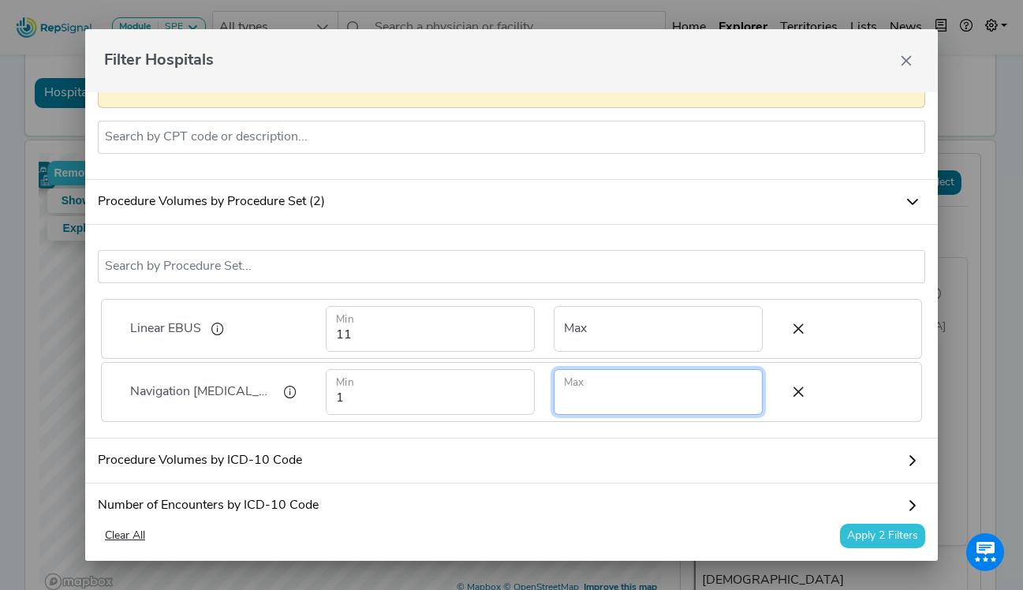
click at [618, 407] on input "number" at bounding box center [658, 392] width 209 height 46
type input "1"
click at [874, 534] on button "Apply 2 Filters" at bounding box center [882, 536] width 85 height 24
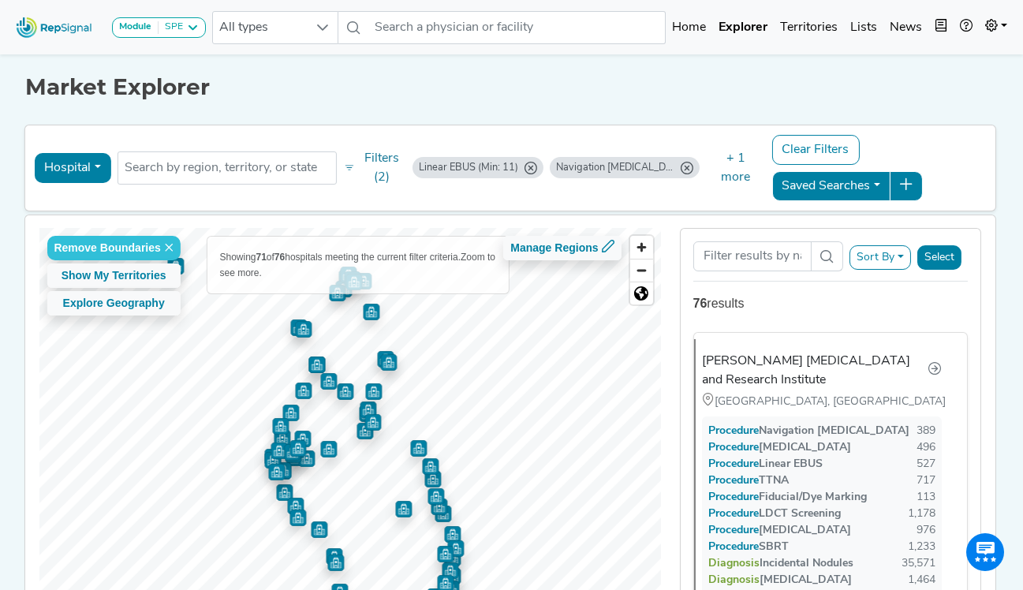
scroll to position [79, 0]
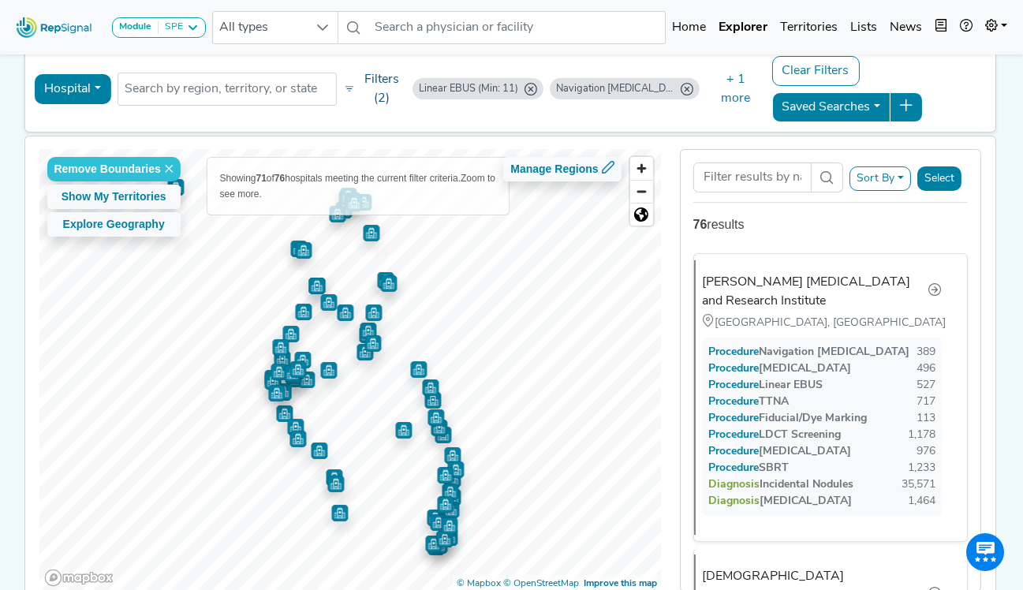
click at [380, 86] on button "Filters (2)" at bounding box center [374, 89] width 69 height 46
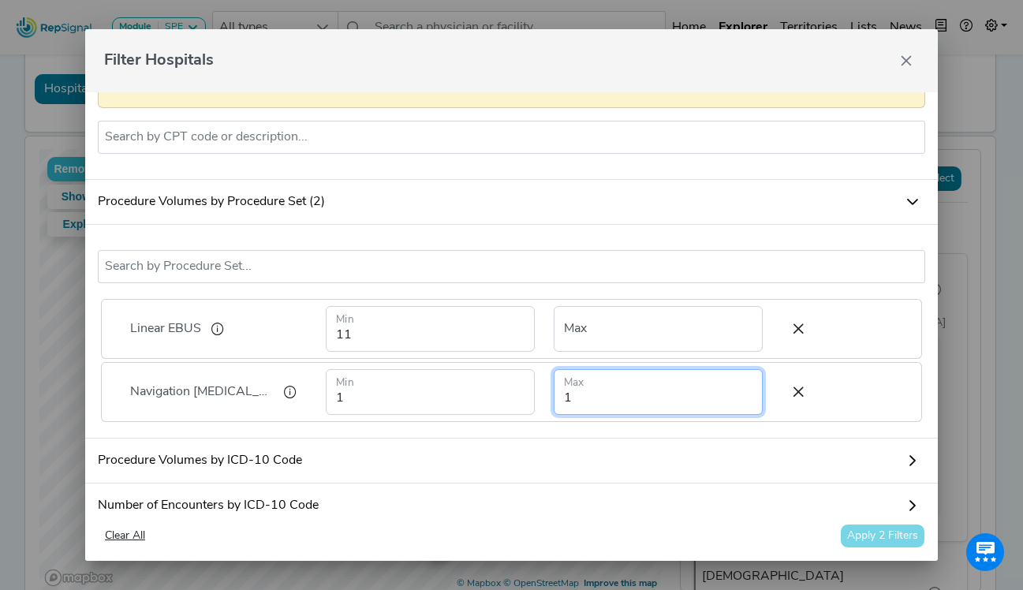
click at [559, 412] on input "1" at bounding box center [658, 392] width 209 height 46
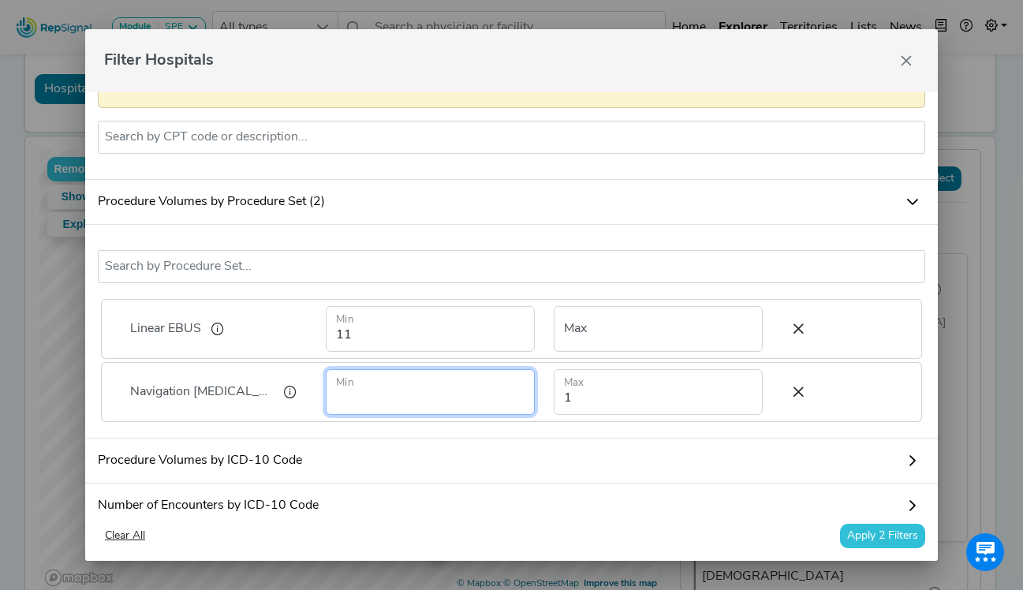
click at [504, 410] on input "number" at bounding box center [430, 392] width 209 height 46
type input "-1"
click at [505, 414] on input "-1" at bounding box center [430, 392] width 209 height 46
click at [485, 402] on input "-1" at bounding box center [430, 392] width 209 height 46
click at [487, 405] on input "number" at bounding box center [430, 392] width 209 height 46
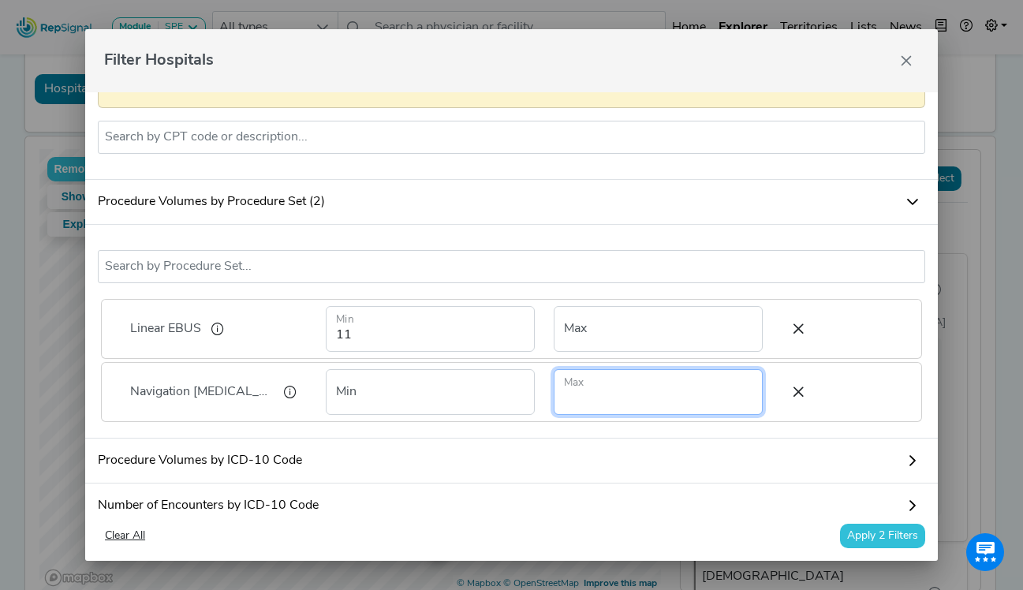
click at [727, 415] on input "number" at bounding box center [658, 392] width 209 height 46
click at [870, 536] on button "Apply 2 Filters" at bounding box center [882, 536] width 85 height 24
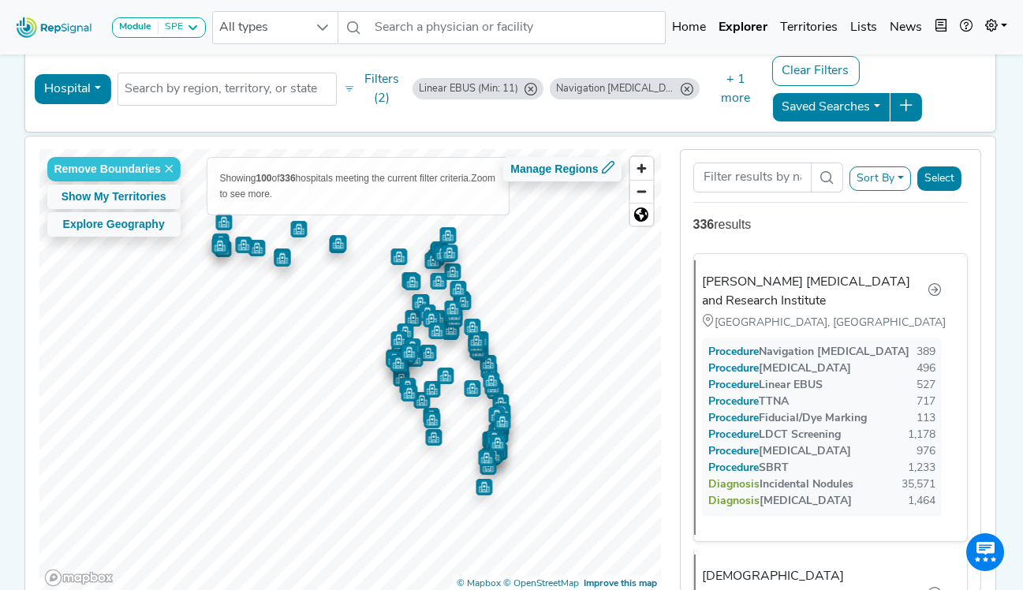
click at [652, 88] on div "Navigation [MEDICAL_DATA]" at bounding box center [615, 88] width 118 height 15
click at [376, 76] on button "Filters (2)" at bounding box center [374, 89] width 69 height 46
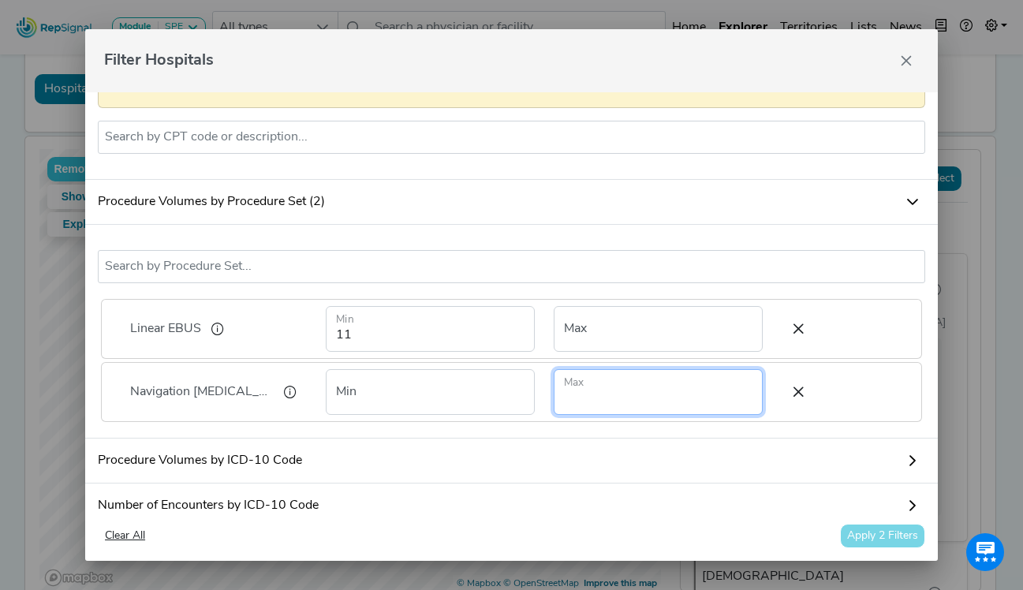
click at [619, 414] on input "number" at bounding box center [658, 392] width 209 height 46
type input "12"
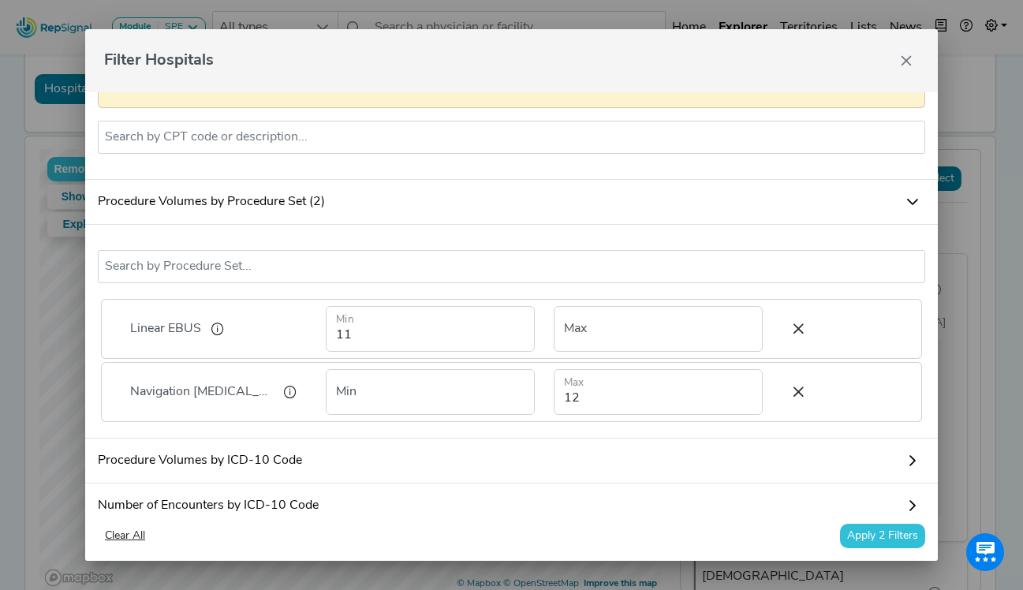
click at [876, 532] on button "Apply 2 Filters" at bounding box center [882, 536] width 85 height 24
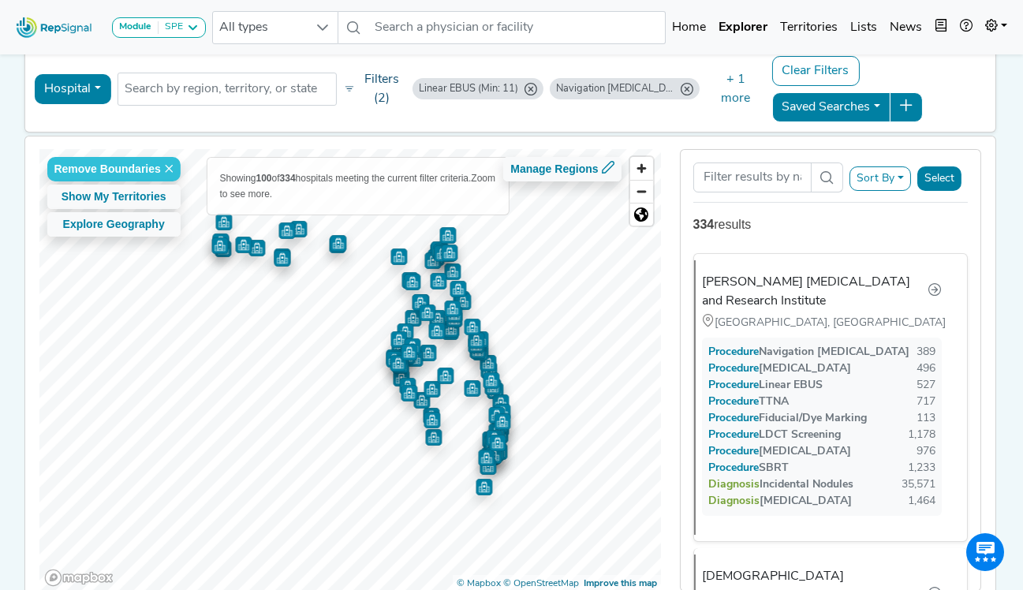
click at [376, 82] on button "Filters (2)" at bounding box center [374, 89] width 69 height 46
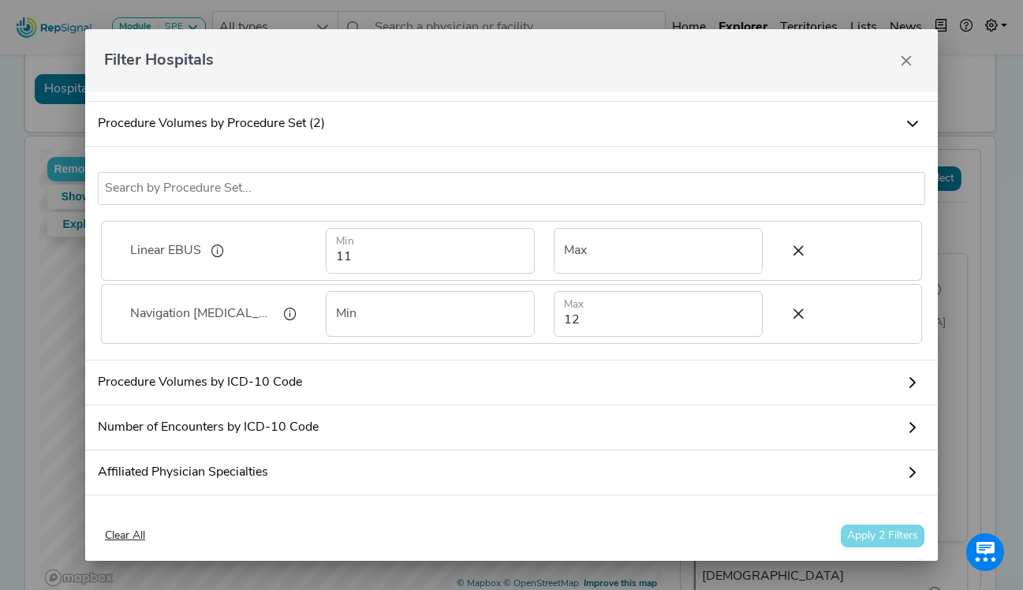
scroll to position [237, 0]
click at [599, 258] on input "number" at bounding box center [658, 250] width 209 height 46
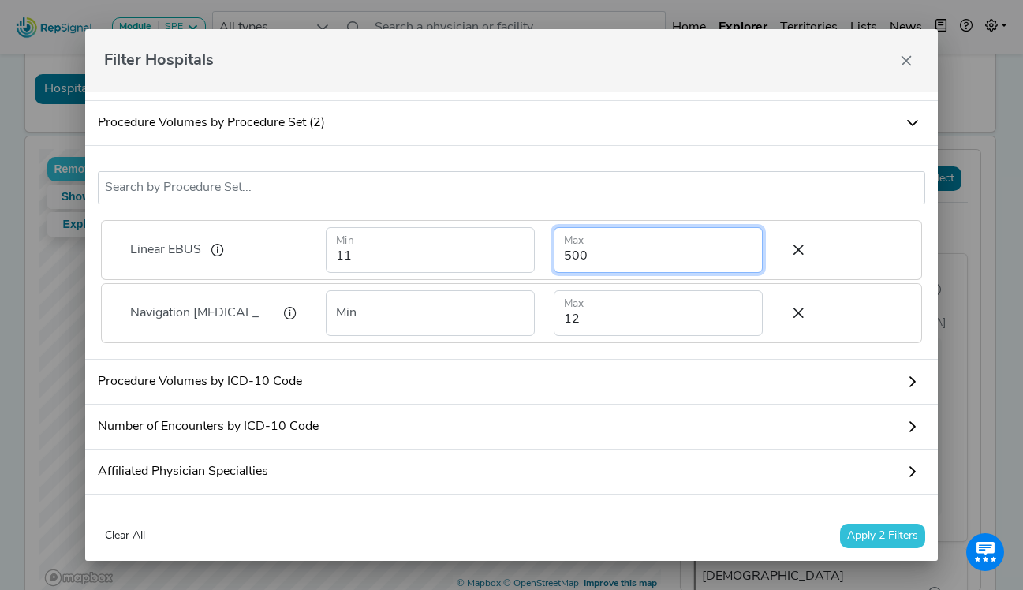
type input "500"
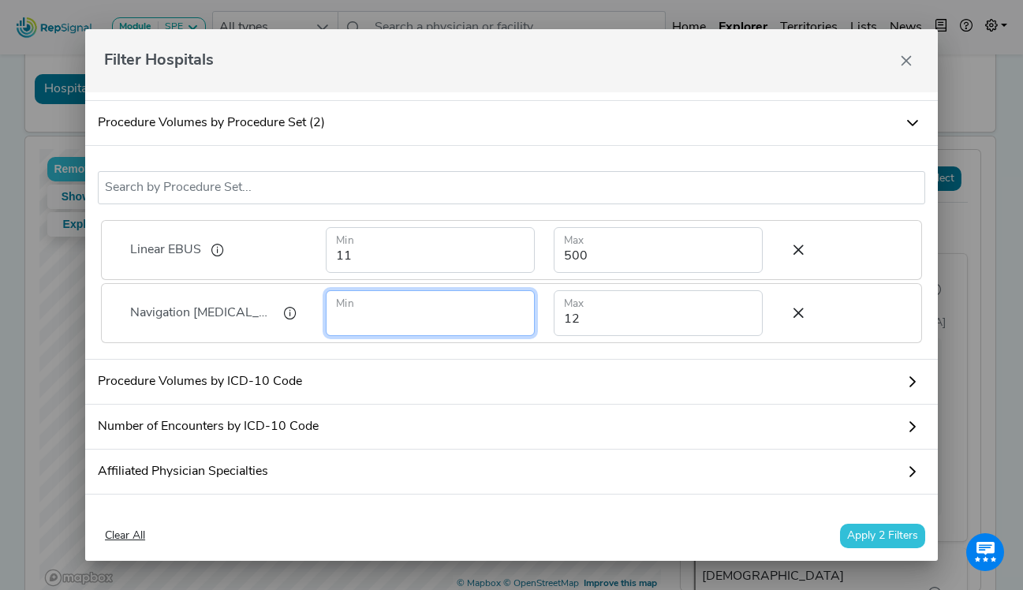
click at [390, 329] on input "number" at bounding box center [430, 313] width 209 height 46
type input "1"
click at [874, 539] on button "Apply 2 Filters" at bounding box center [882, 536] width 85 height 24
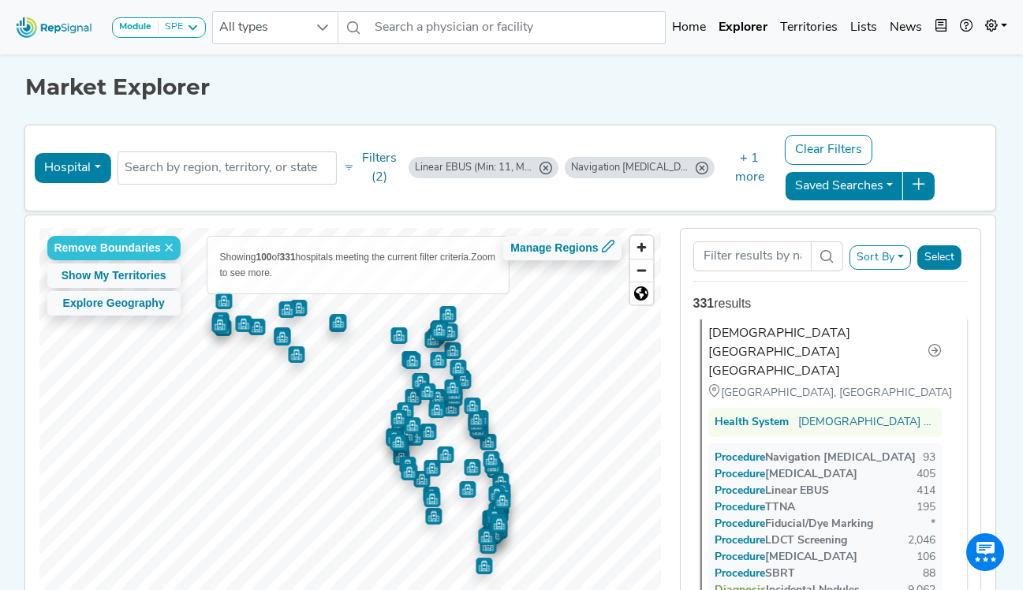
scroll to position [0, 0]
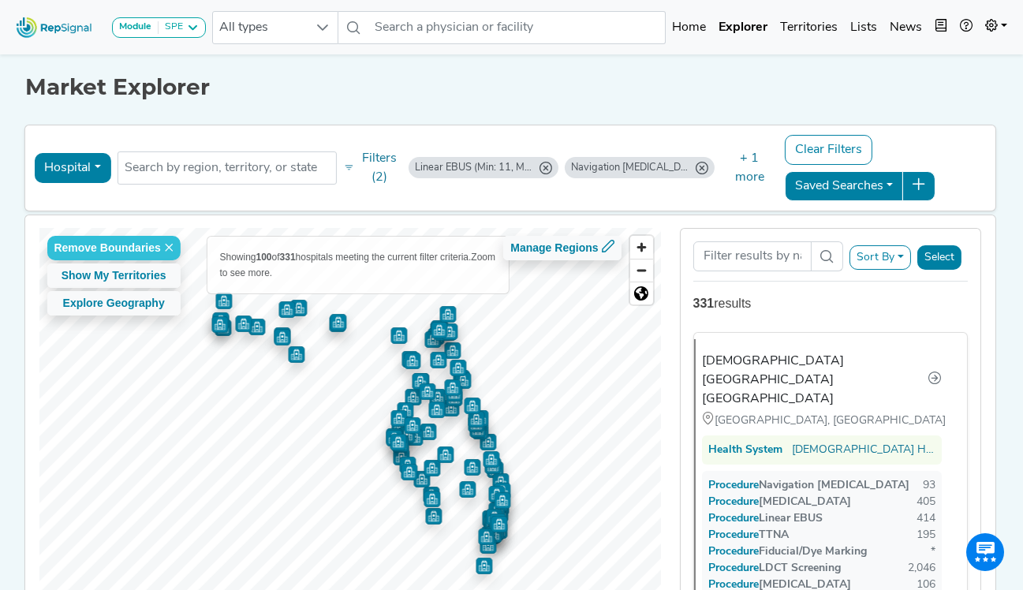
click at [913, 84] on h1 "Market Explorer" at bounding box center [511, 87] width 972 height 27
click at [380, 162] on button "Filters (2)" at bounding box center [373, 168] width 66 height 46
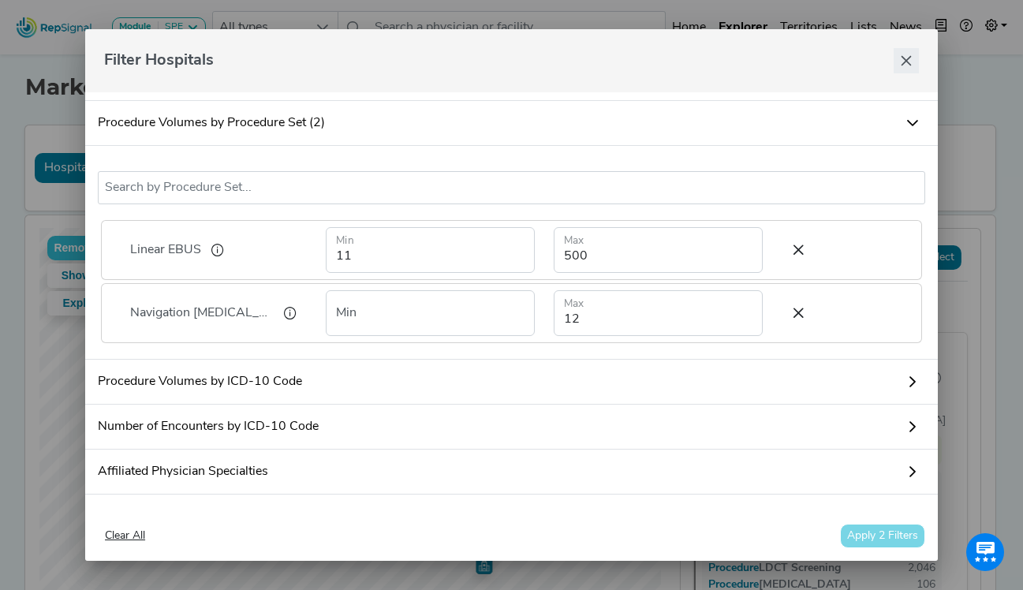
click at [906, 62] on icon "Close" at bounding box center [907, 61] width 10 height 10
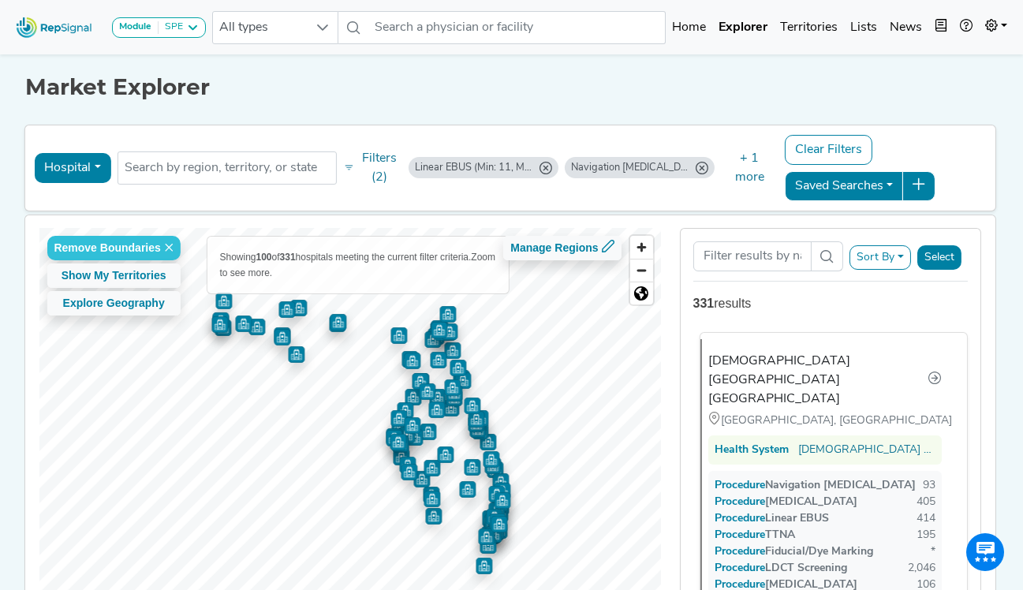
drag, startPoint x: 784, startPoint y: 361, endPoint x: 755, endPoint y: 361, distance: 29.2
click at [755, 361] on div "[DEMOGRAPHIC_DATA][GEOGRAPHIC_DATA] [GEOGRAPHIC_DATA]" at bounding box center [818, 380] width 219 height 57
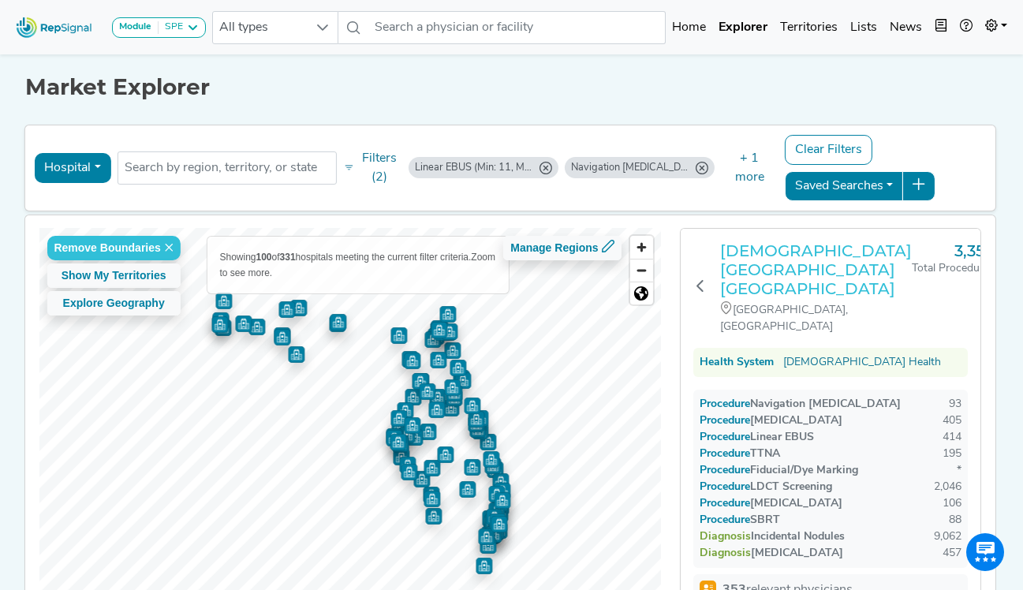
click at [784, 255] on h3 "[DEMOGRAPHIC_DATA][GEOGRAPHIC_DATA] [GEOGRAPHIC_DATA]" at bounding box center [816, 269] width 192 height 57
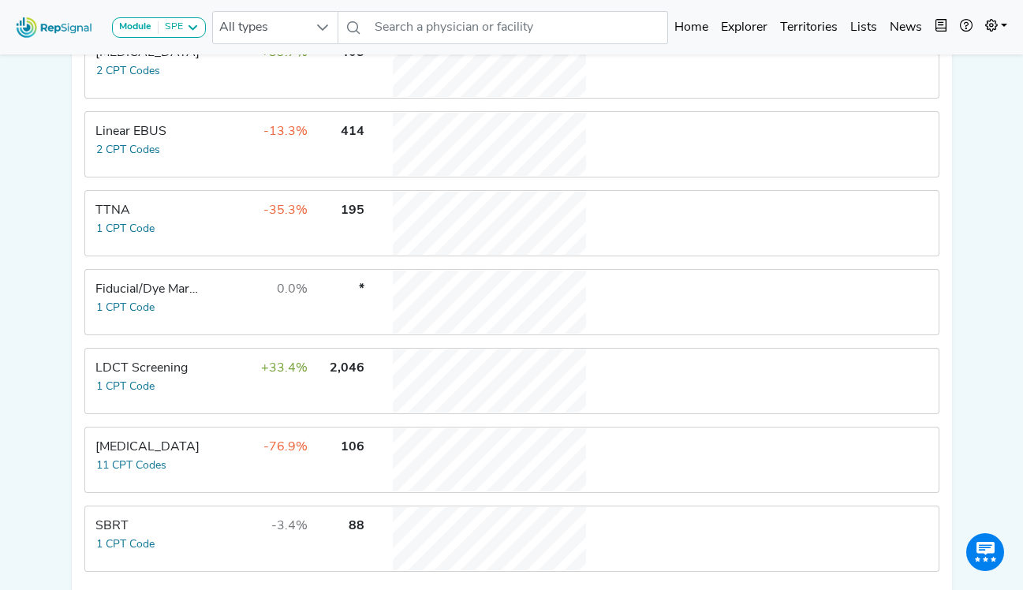
scroll to position [552, 0]
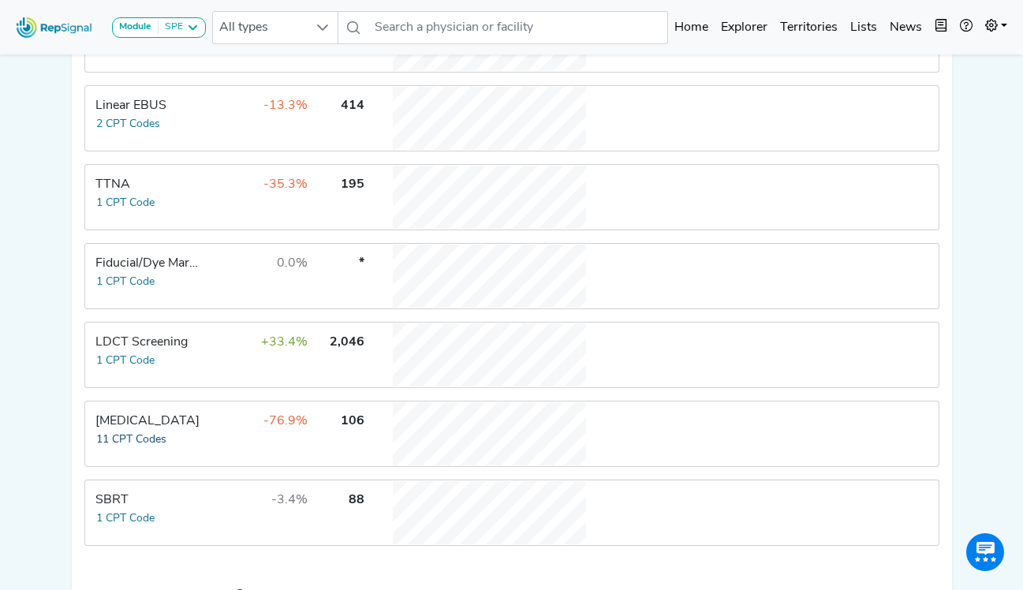
click at [161, 432] on button "11 CPT Codes" at bounding box center [131, 440] width 72 height 18
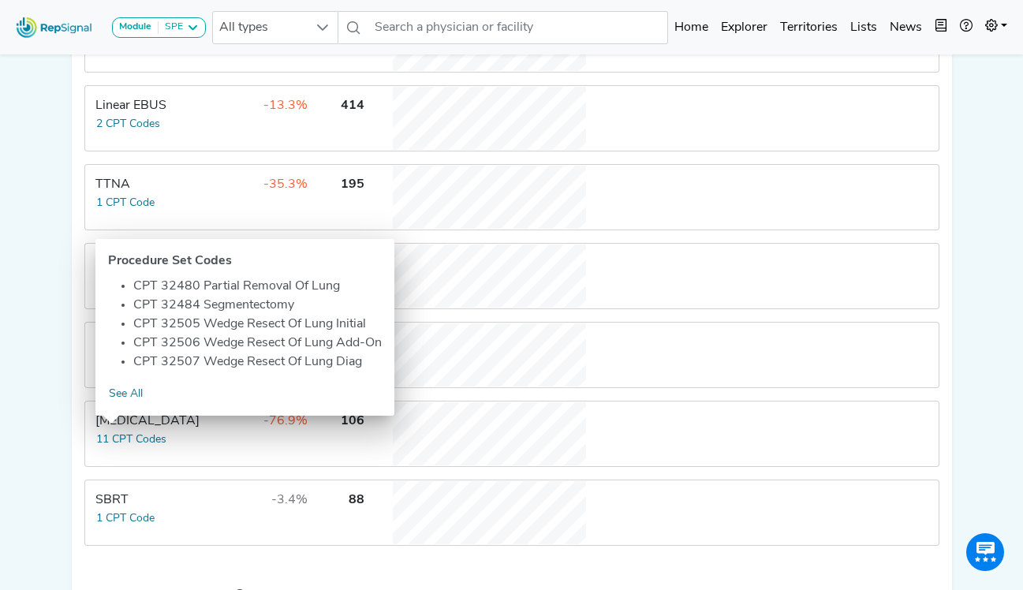
scroll to position [588, 0]
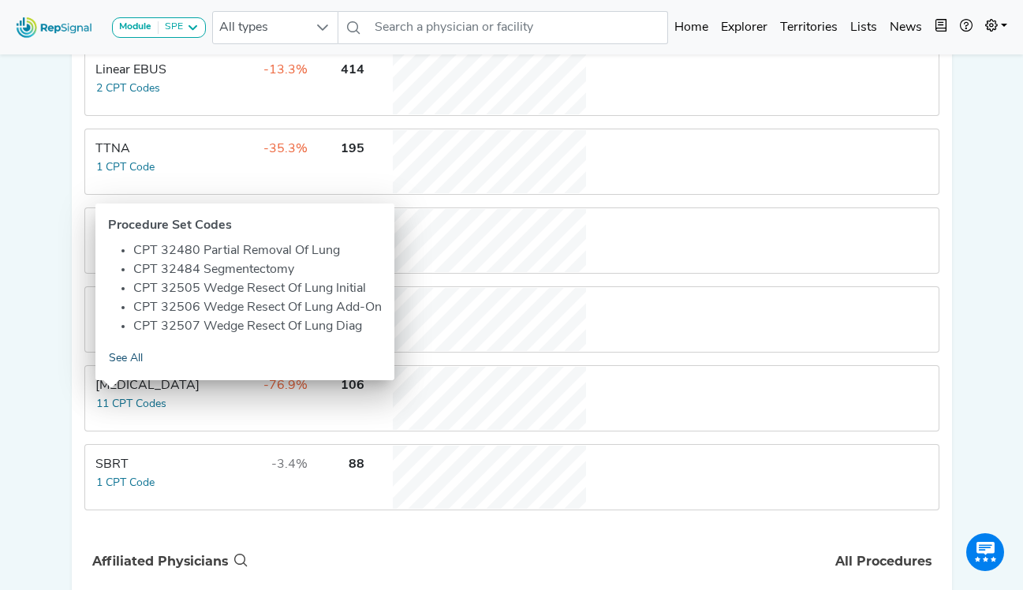
click at [114, 350] on link "See All" at bounding box center [126, 359] width 36 height 18
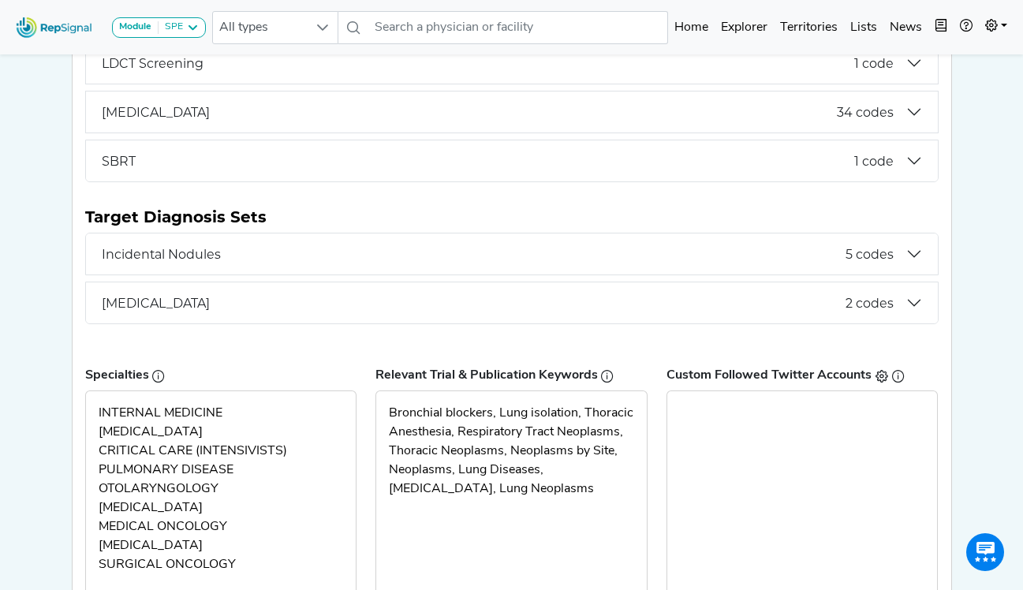
scroll to position [552, 0]
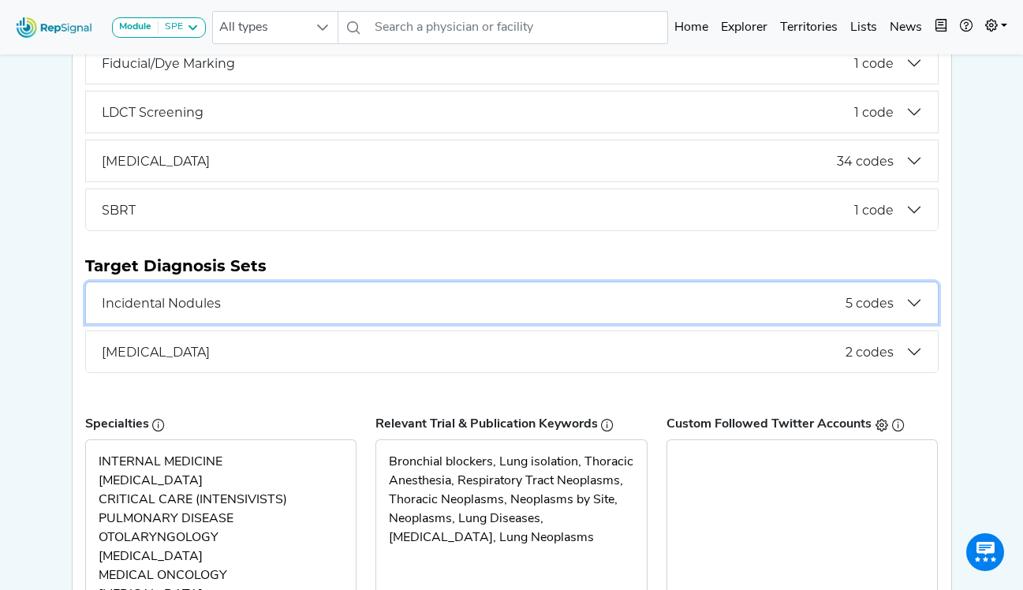
click at [150, 296] on span "Incidental Nodules" at bounding box center [474, 303] width 744 height 15
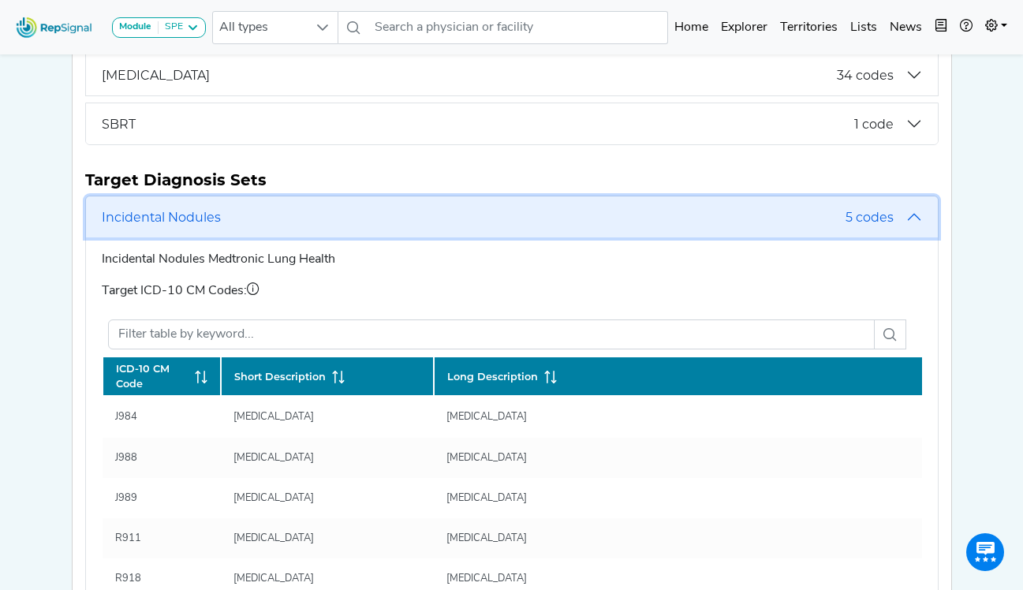
scroll to position [631, 0]
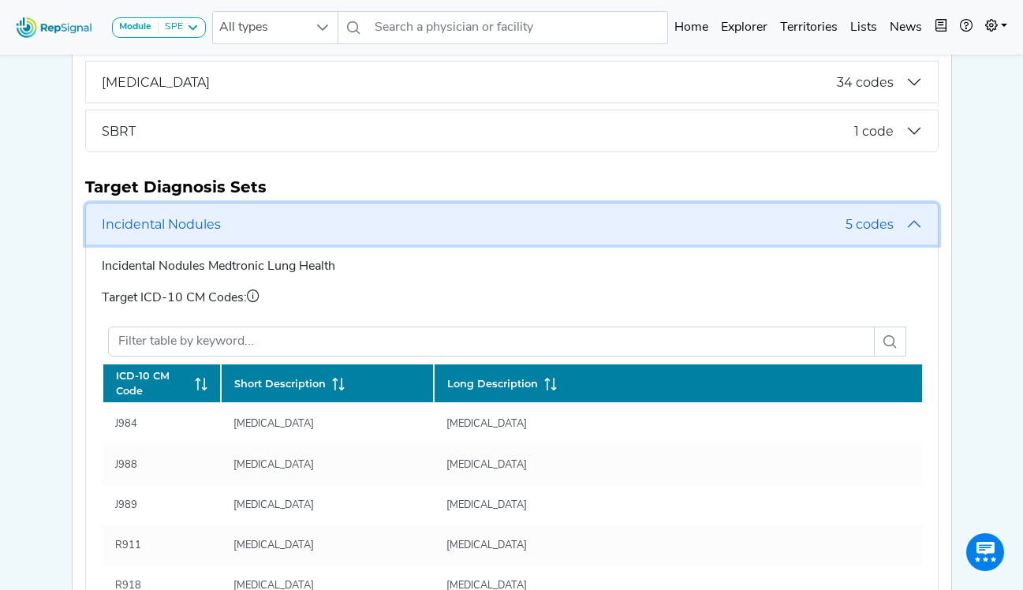
click at [163, 217] on span "Incidental Nodules" at bounding box center [474, 224] width 744 height 15
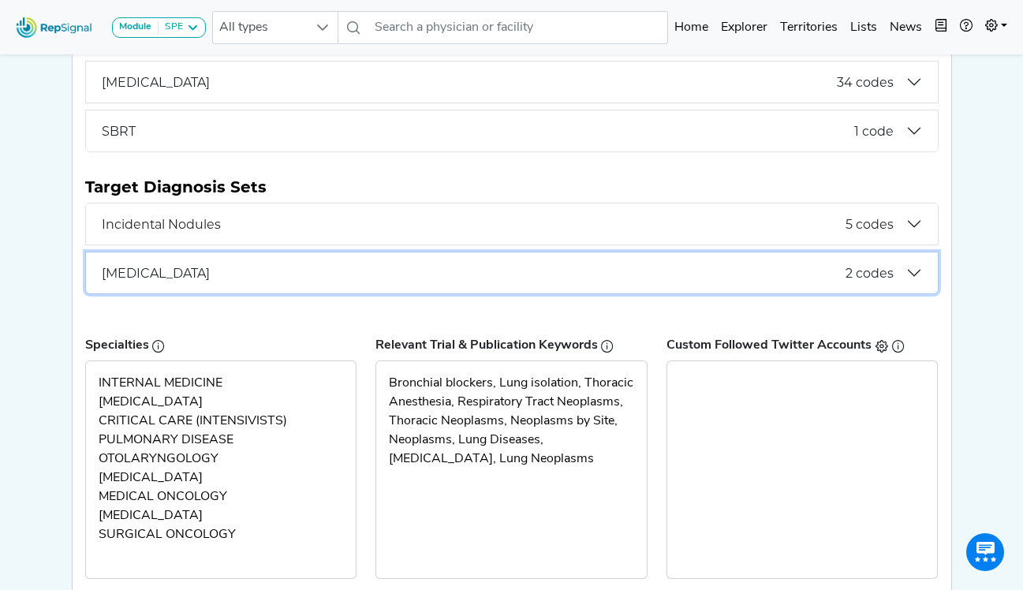
click at [142, 266] on span "Pneumothorax" at bounding box center [474, 273] width 744 height 15
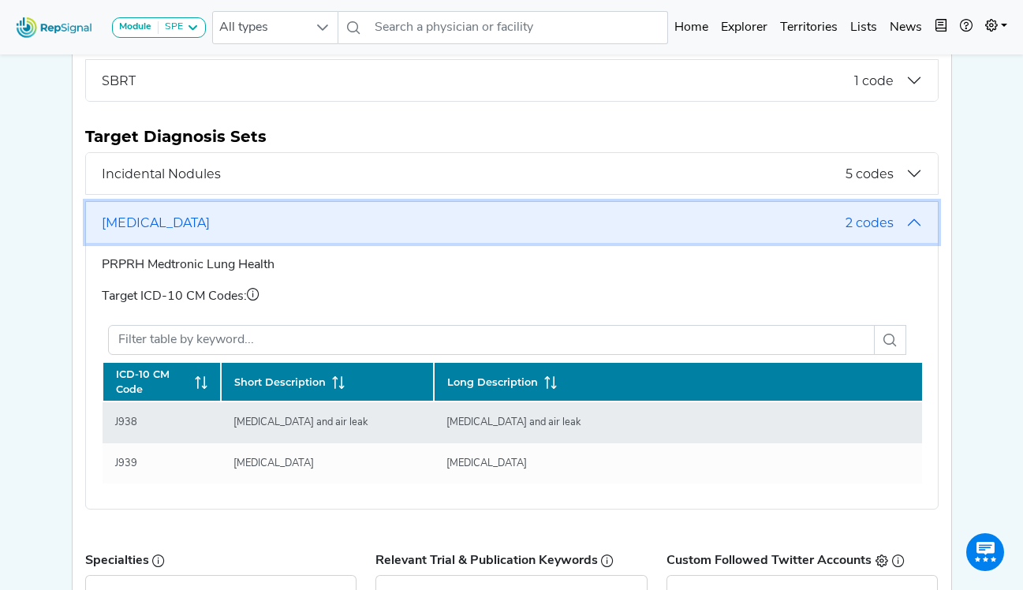
scroll to position [710, 0]
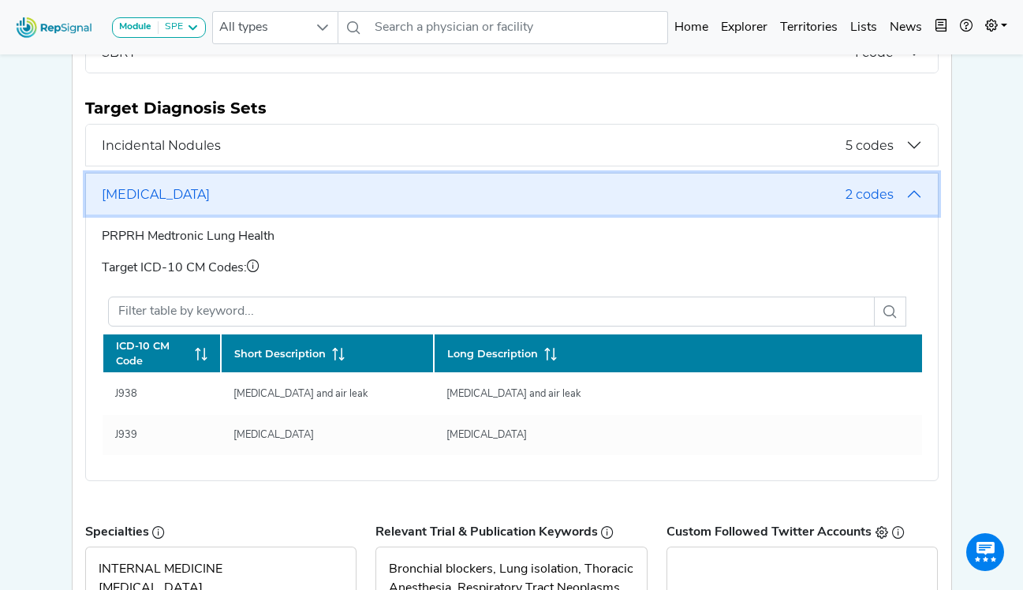
click at [227, 187] on span "Pneumothorax" at bounding box center [474, 194] width 744 height 15
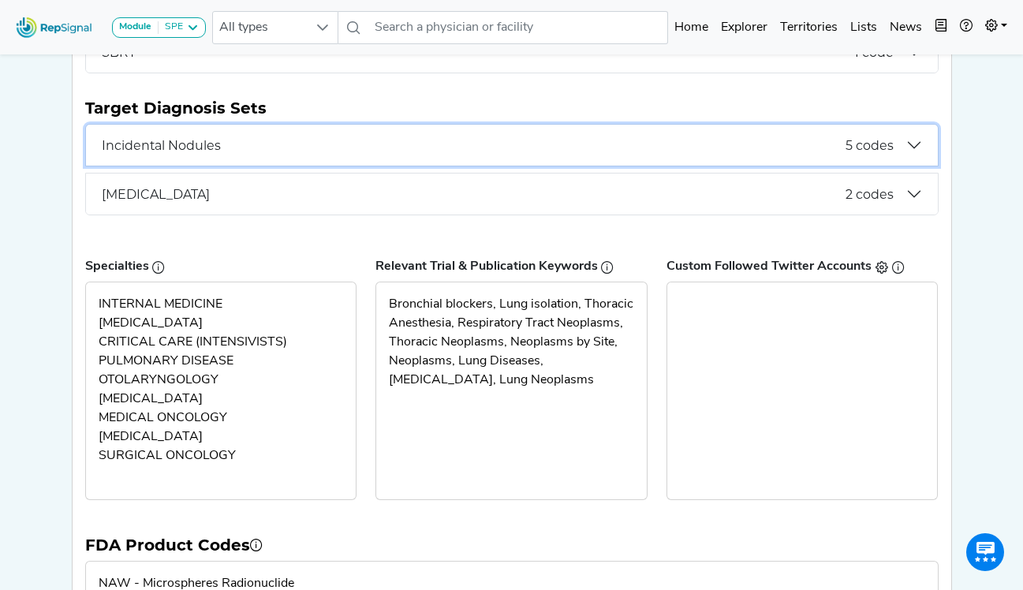
click at [242, 138] on span "Incidental Nodules" at bounding box center [474, 145] width 744 height 15
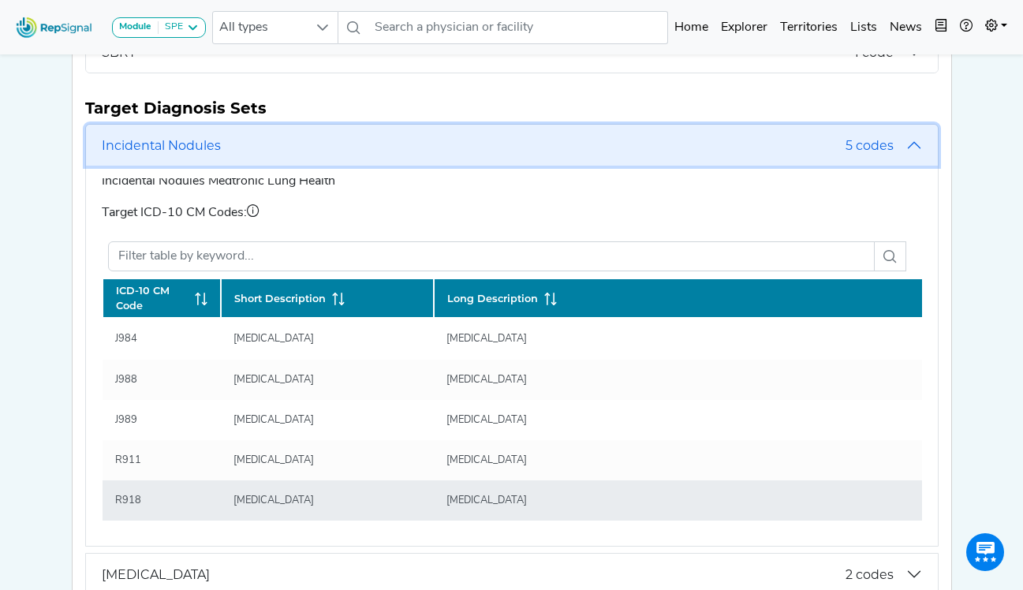
scroll to position [789, 0]
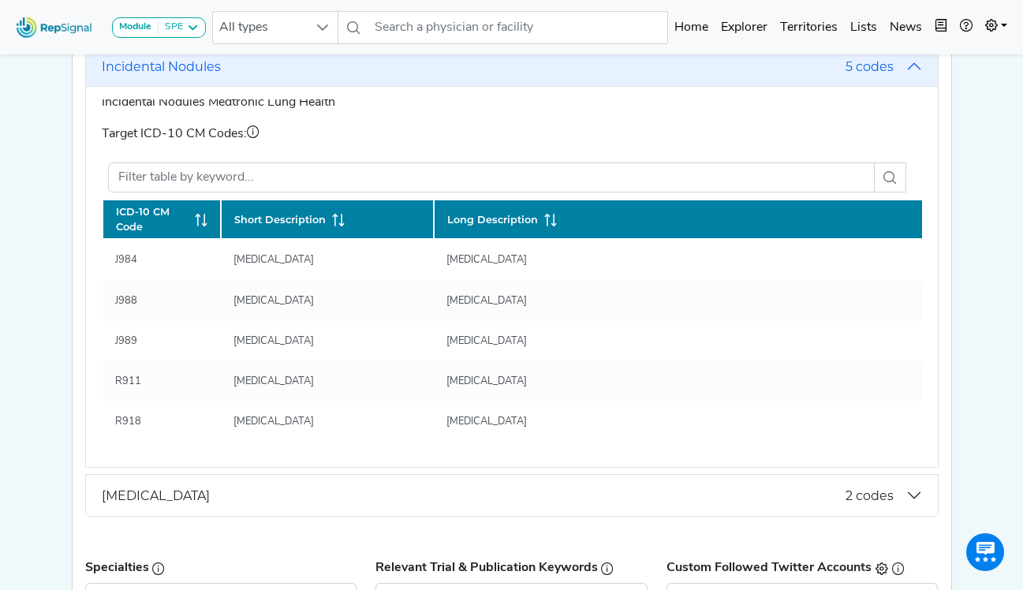
click at [663, 125] on p "Target ICD-10 CM Codes:" at bounding box center [512, 134] width 821 height 19
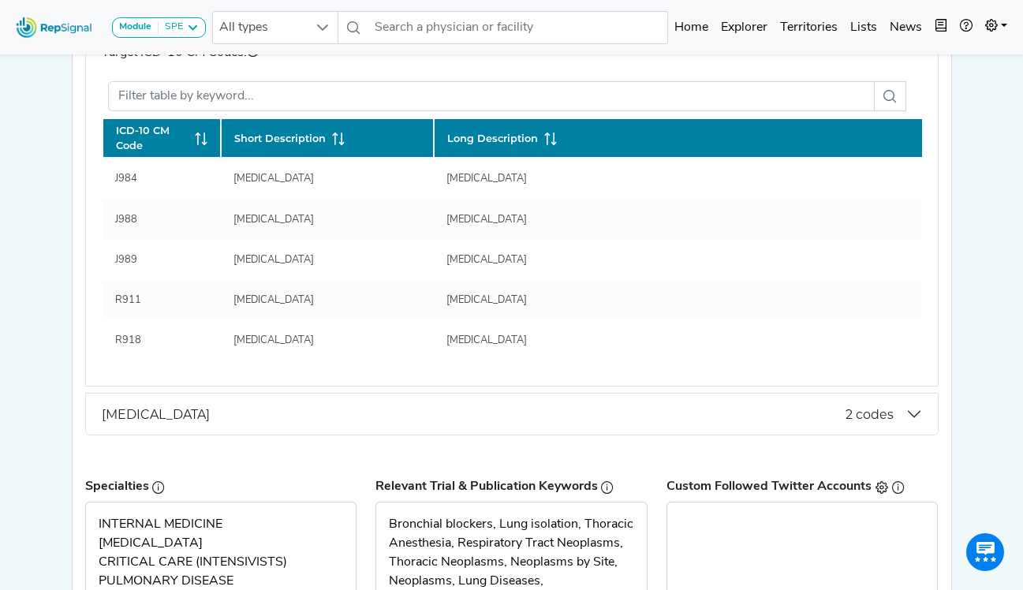
scroll to position [1026, 0]
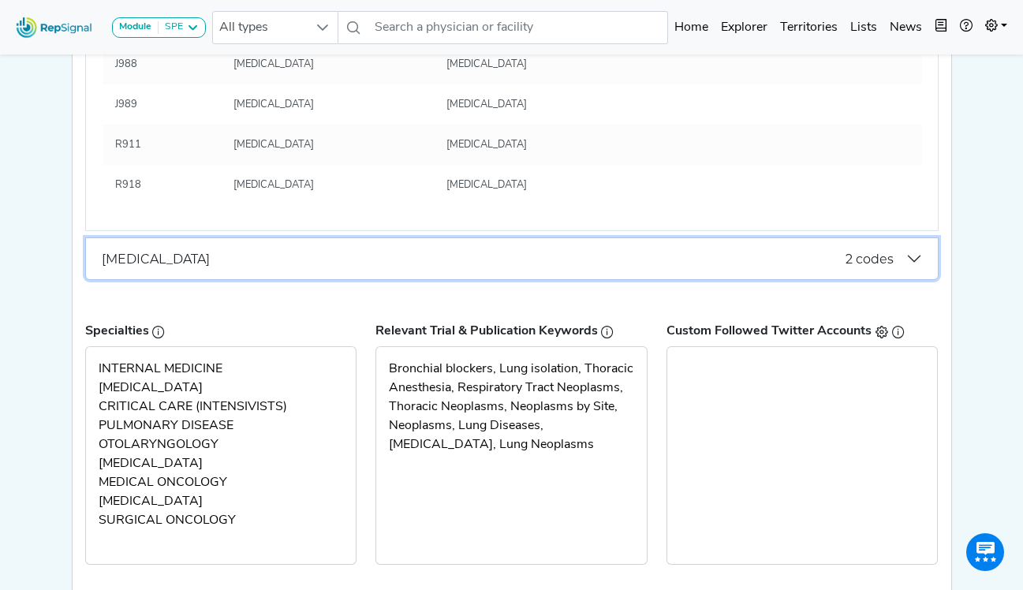
click at [207, 252] on span "Pneumothorax" at bounding box center [474, 259] width 744 height 15
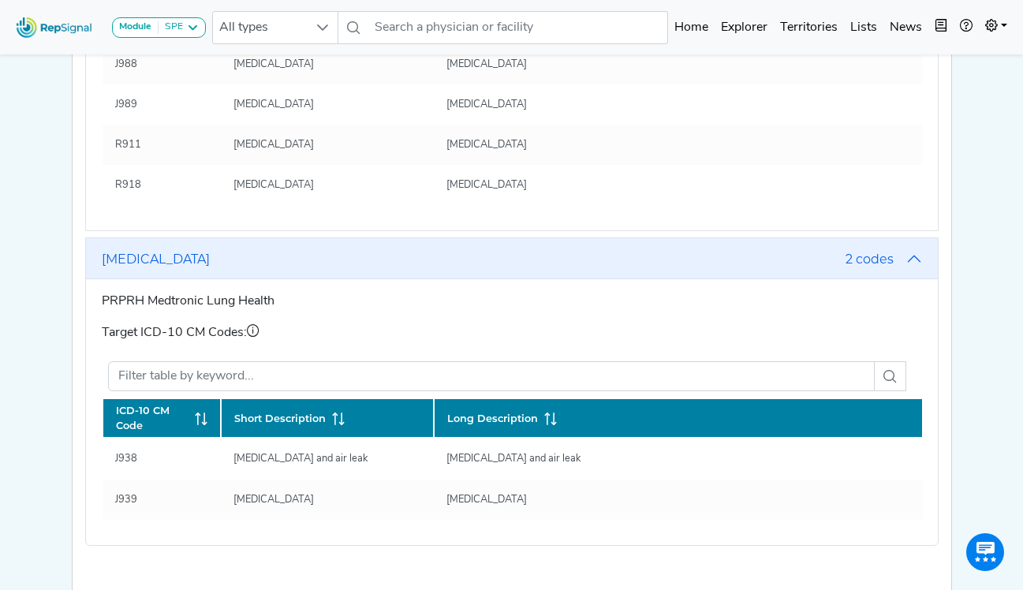
click at [672, 324] on p "Target ICD-10 CM Codes:" at bounding box center [512, 333] width 821 height 19
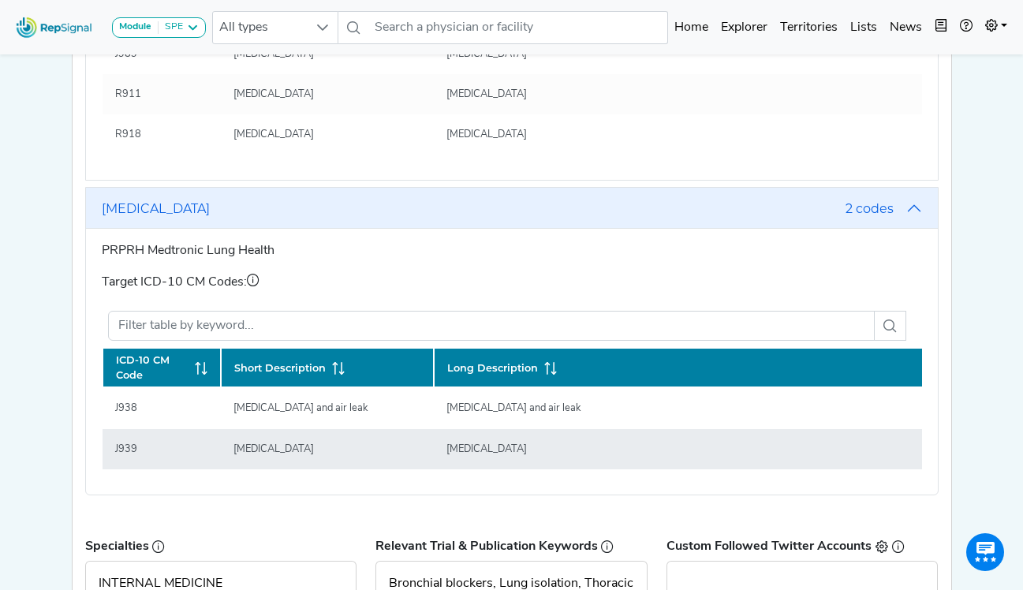
scroll to position [1105, 0]
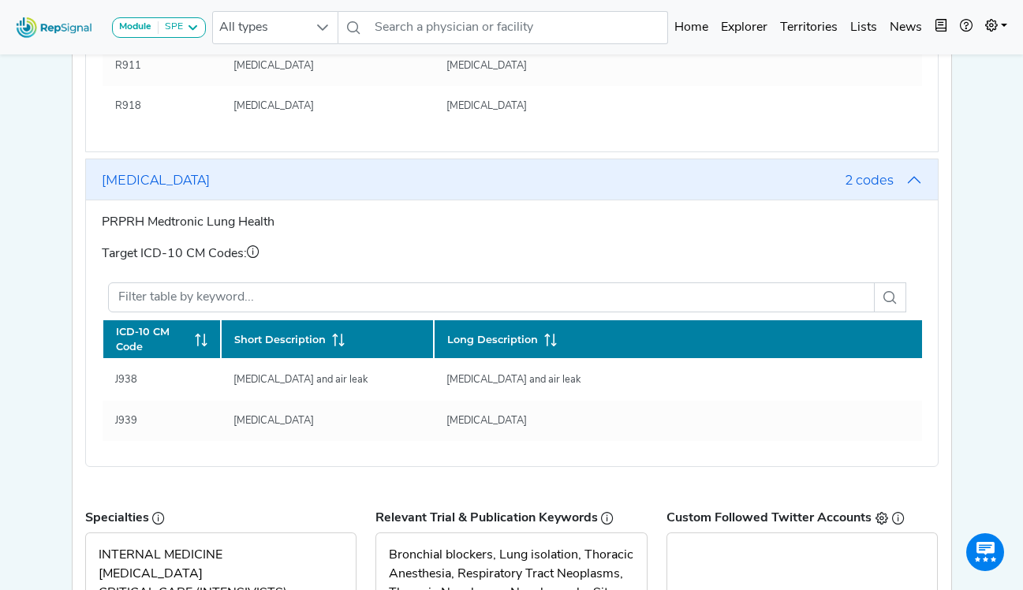
click at [918, 219] on div "PRPRH Medtronic Lung Health Target ICD-10 CM Codes: ICD-10 CM Code Short Descri…" at bounding box center [512, 333] width 821 height 240
click at [900, 245] on p "Target ICD-10 CM Codes:" at bounding box center [512, 254] width 821 height 19
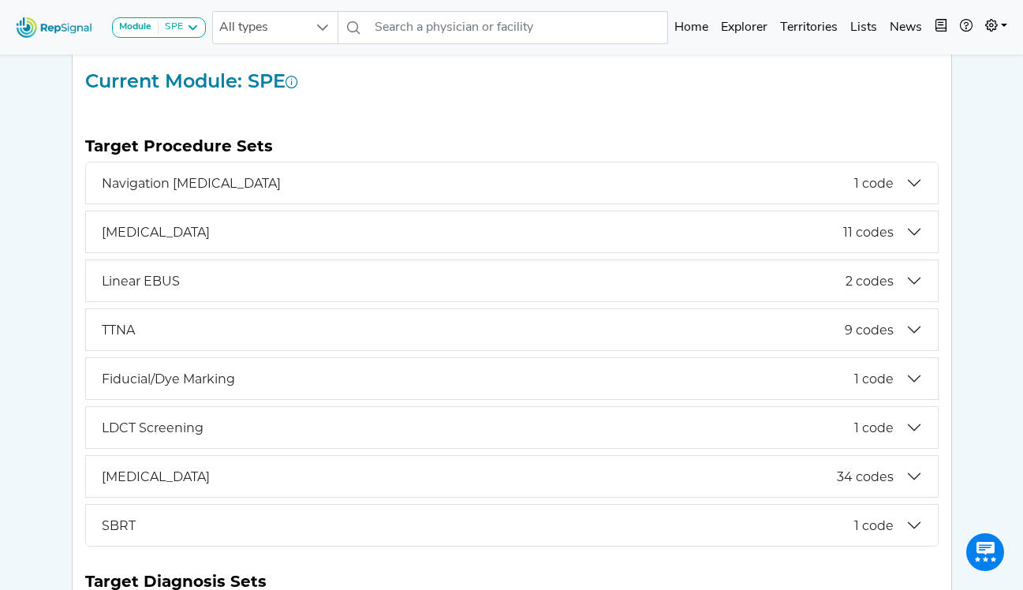
scroll to position [0, 0]
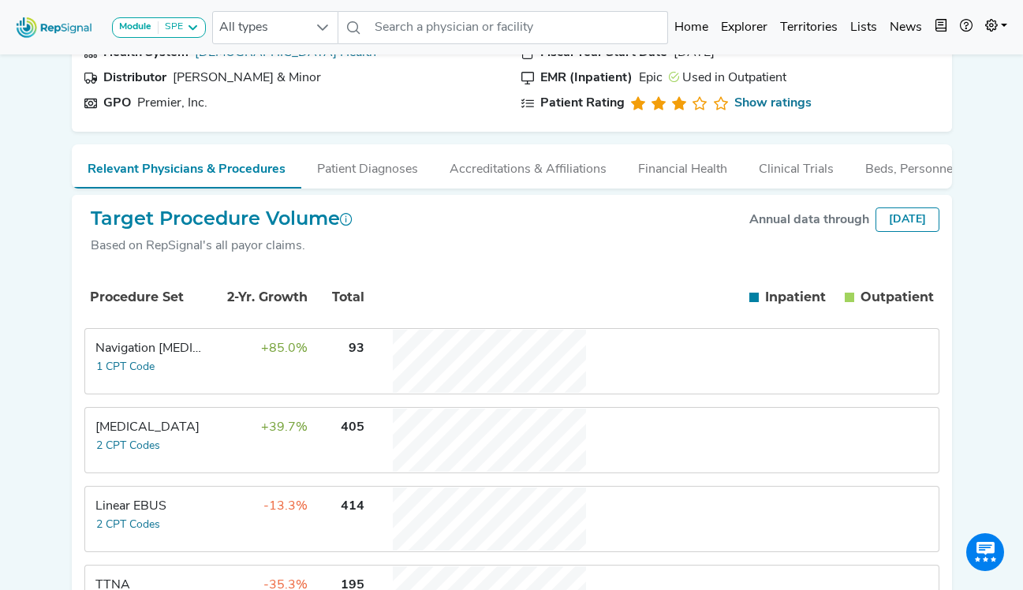
scroll to position [158, 0]
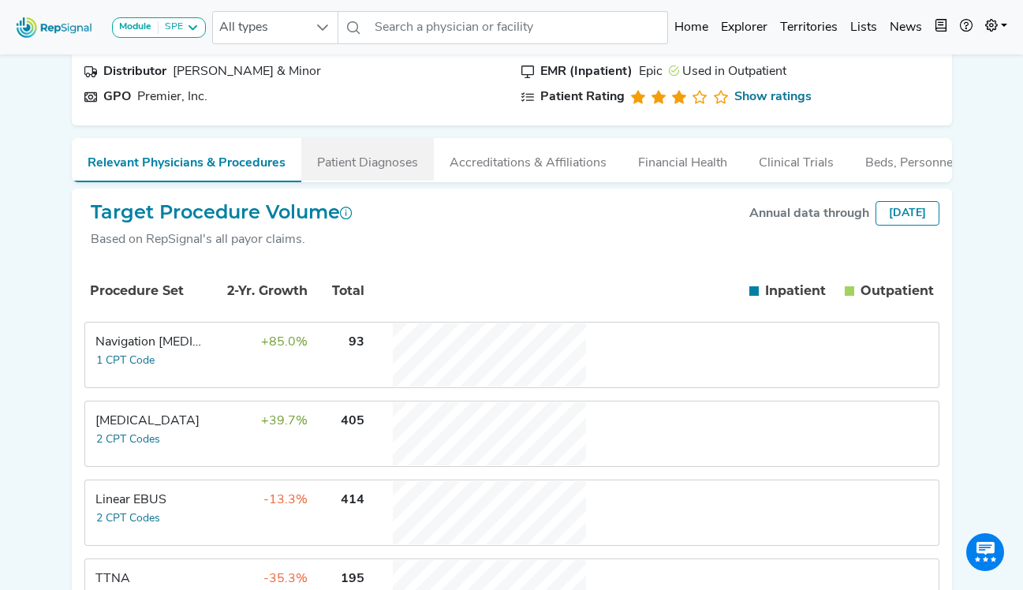
click at [359, 138] on button "Patient Diagnoses" at bounding box center [367, 159] width 133 height 43
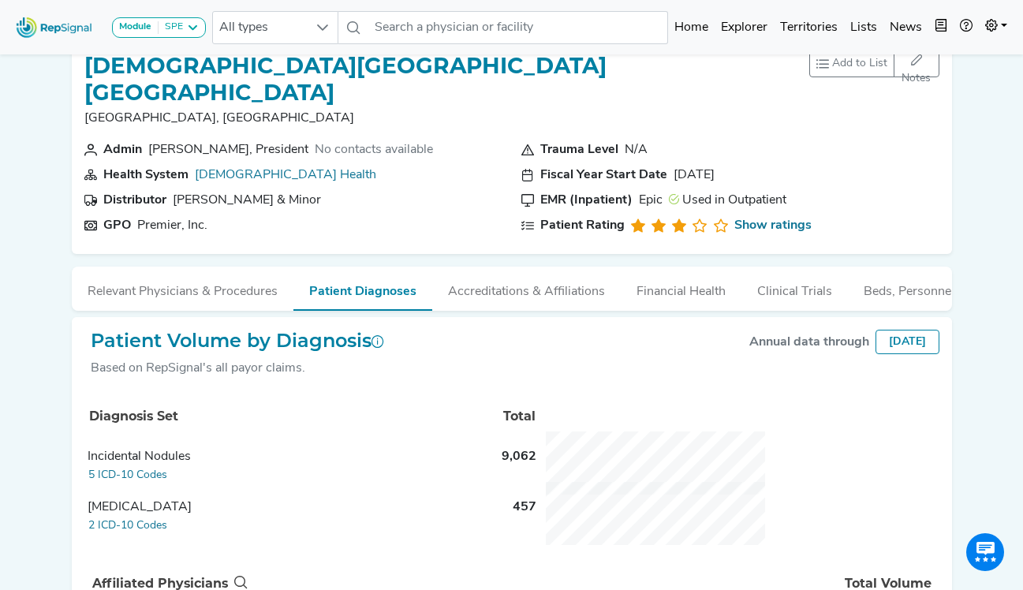
scroll to position [0, 0]
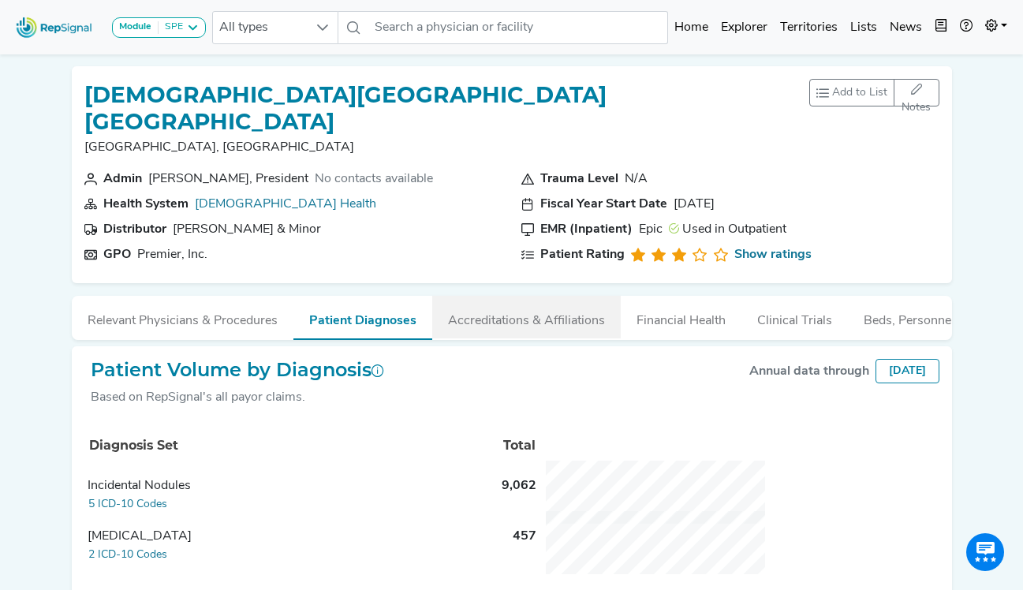
click at [508, 296] on button "Accreditations & Affiliations" at bounding box center [526, 317] width 189 height 43
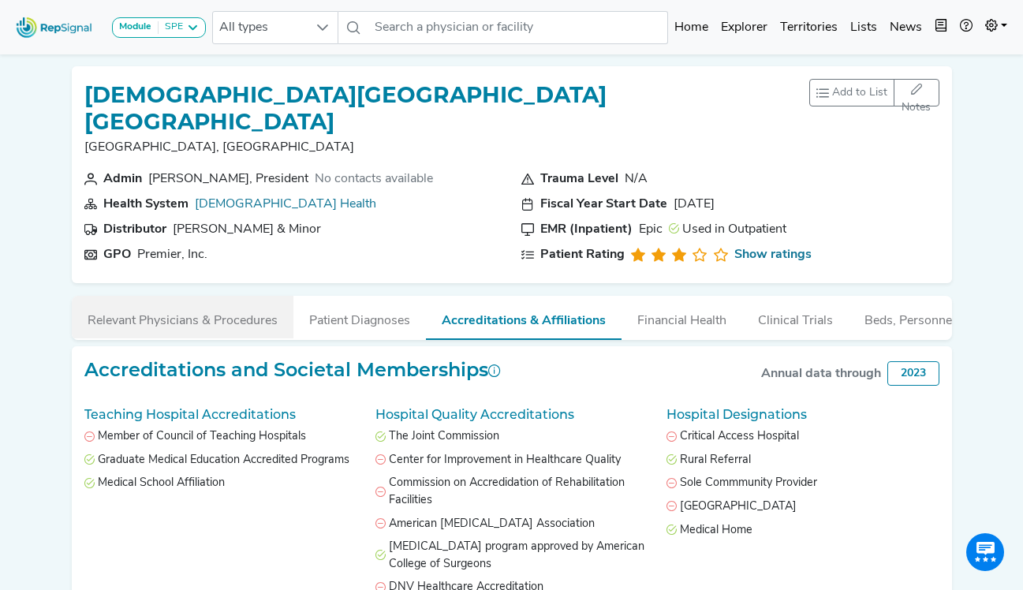
click at [185, 296] on button "Relevant Physicians & Procedures" at bounding box center [183, 317] width 222 height 43
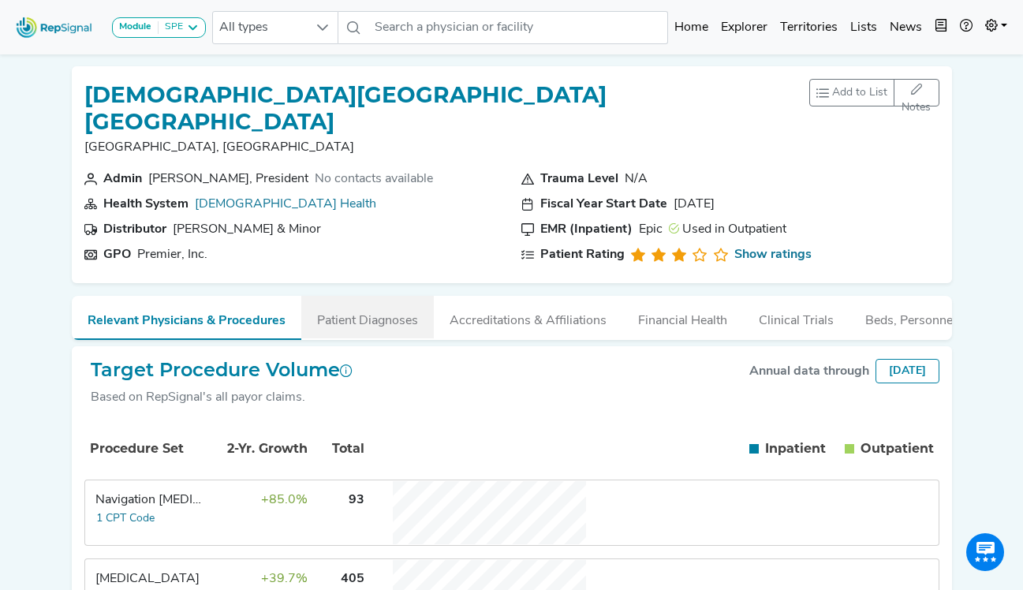
click at [356, 296] on button "Patient Diagnoses" at bounding box center [367, 317] width 133 height 43
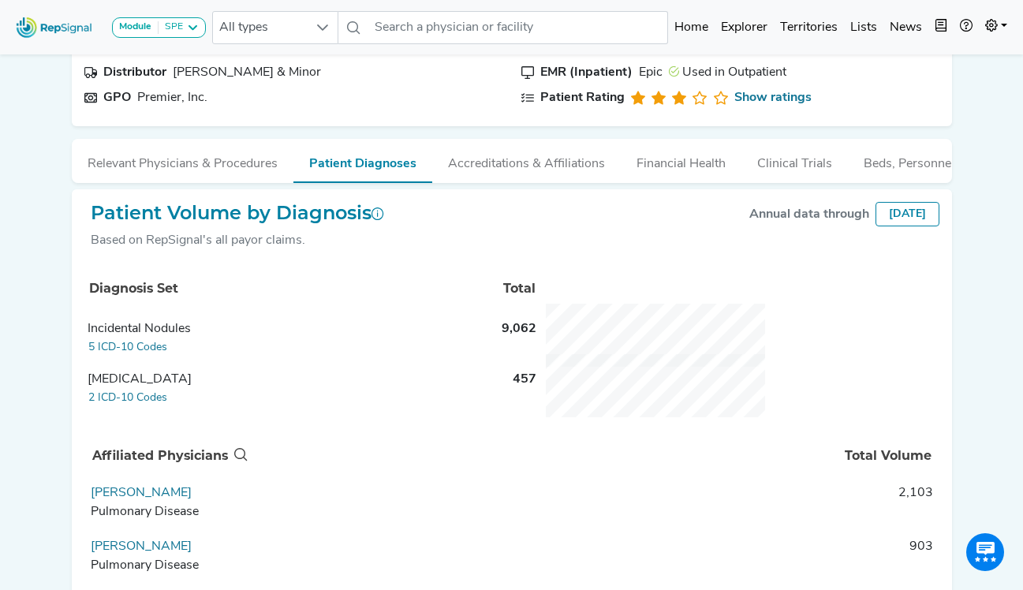
scroll to position [158, 0]
drag, startPoint x: 971, startPoint y: 334, endPoint x: 971, endPoint y: 319, distance: 15.0
click at [971, 334] on div "Module SPE Bronchoscopy Disposable Bronchoscope SBRT SPE TTNA Thoracic Surgery …" at bounding box center [511, 323] width 1023 height 963
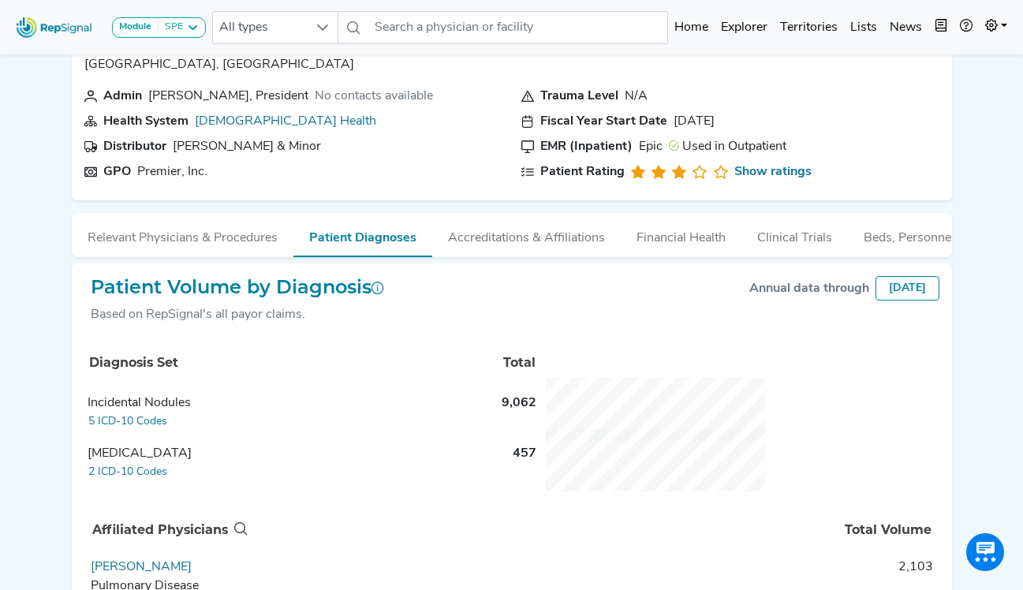
scroll to position [0, 0]
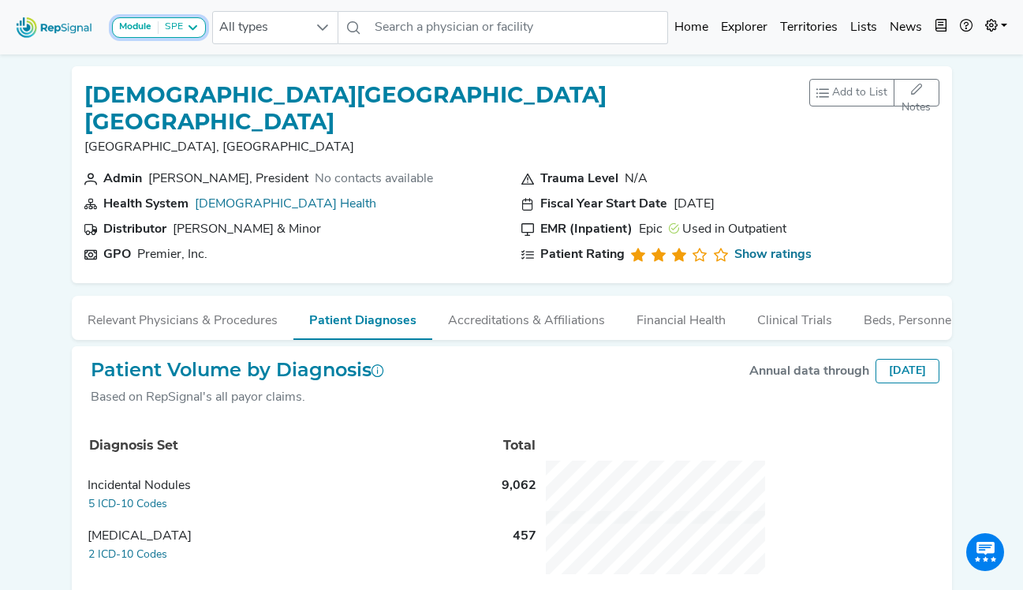
click at [193, 29] on icon at bounding box center [192, 27] width 13 height 13
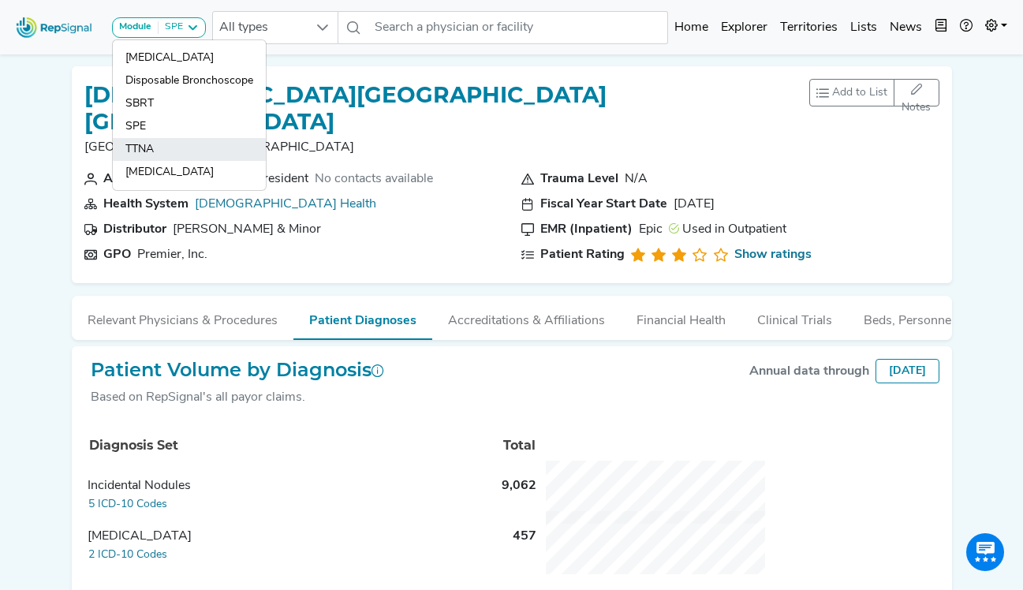
click at [180, 161] on link "TTNA" at bounding box center [189, 172] width 153 height 23
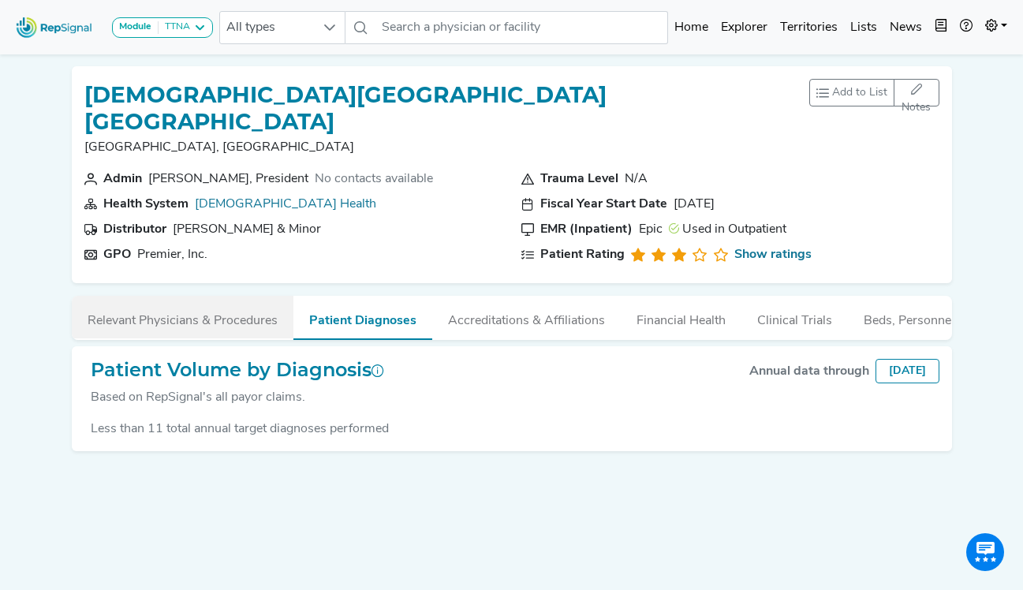
click at [218, 296] on button "Relevant Physicians & Procedures" at bounding box center [183, 317] width 222 height 43
click at [0, 0] on div "Target Procedure Volume Based on RepSignal's all payor claims." at bounding box center [0, 0] width 0 height 0
click at [200, 305] on button "Relevant Physicians & Procedures" at bounding box center [183, 317] width 222 height 43
click at [208, 296] on button "Relevant Physicians & Procedures" at bounding box center [183, 317] width 222 height 43
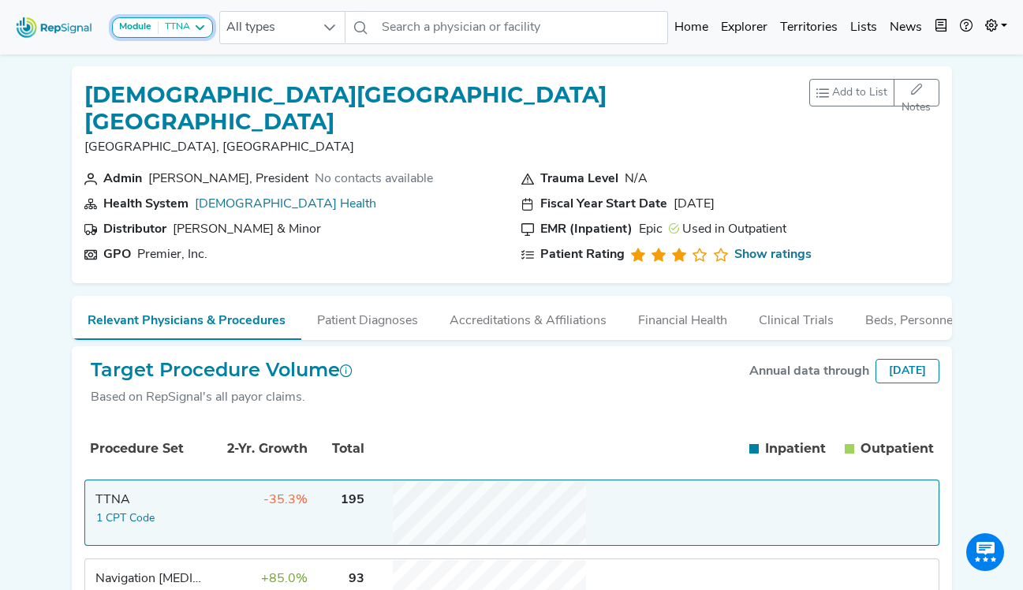
click at [196, 32] on icon at bounding box center [199, 27] width 13 height 13
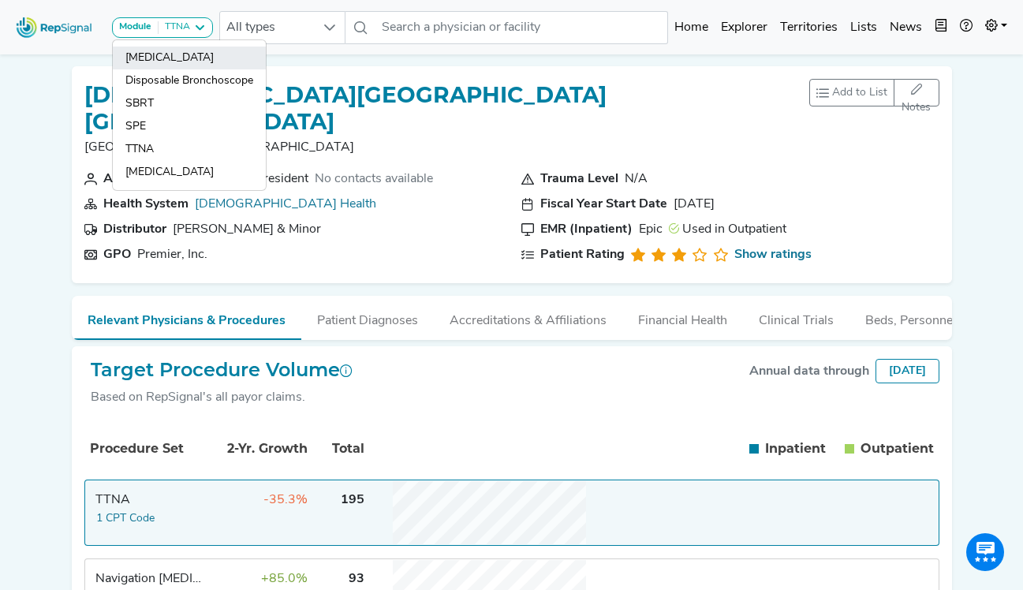
click at [183, 69] on link "[MEDICAL_DATA]" at bounding box center [189, 80] width 153 height 23
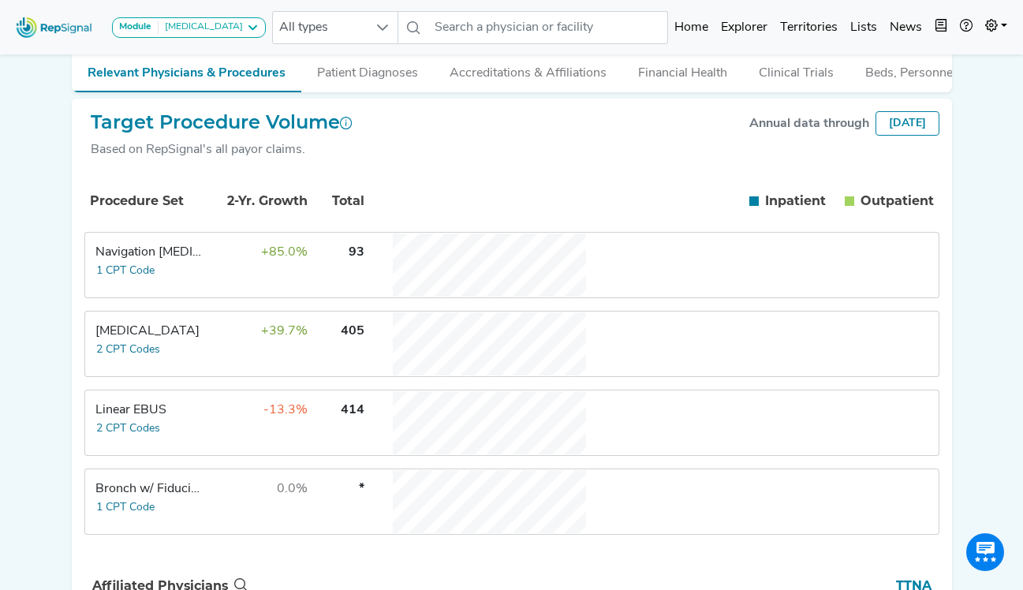
scroll to position [79, 0]
click at [918, 560] on th "TTNA" at bounding box center [595, 586] width 688 height 52
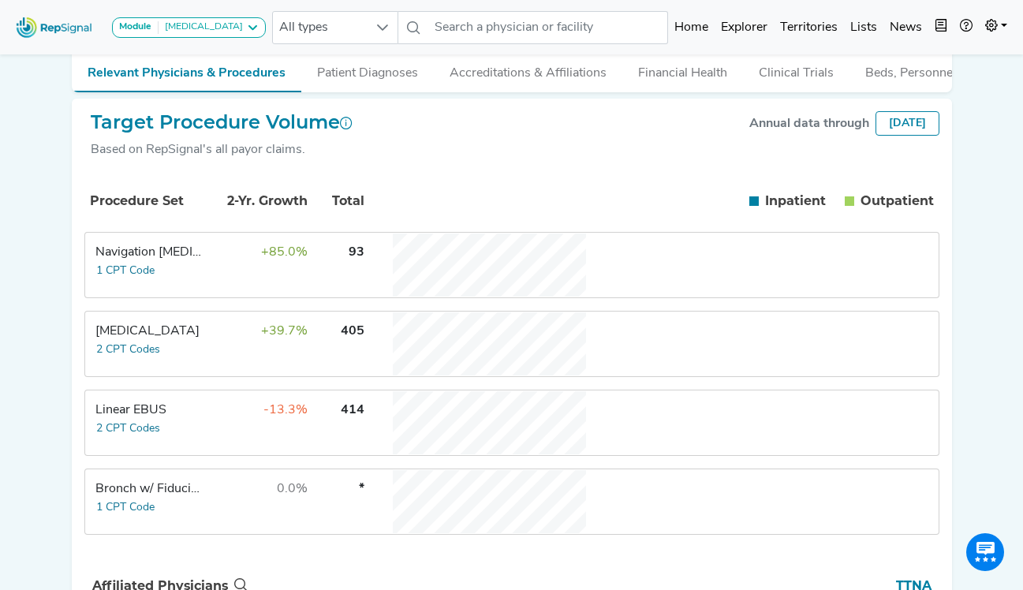
drag, startPoint x: 841, startPoint y: 245, endPoint x: 763, endPoint y: 178, distance: 103.0
click at [247, 578] on icon at bounding box center [240, 584] width 13 height 13
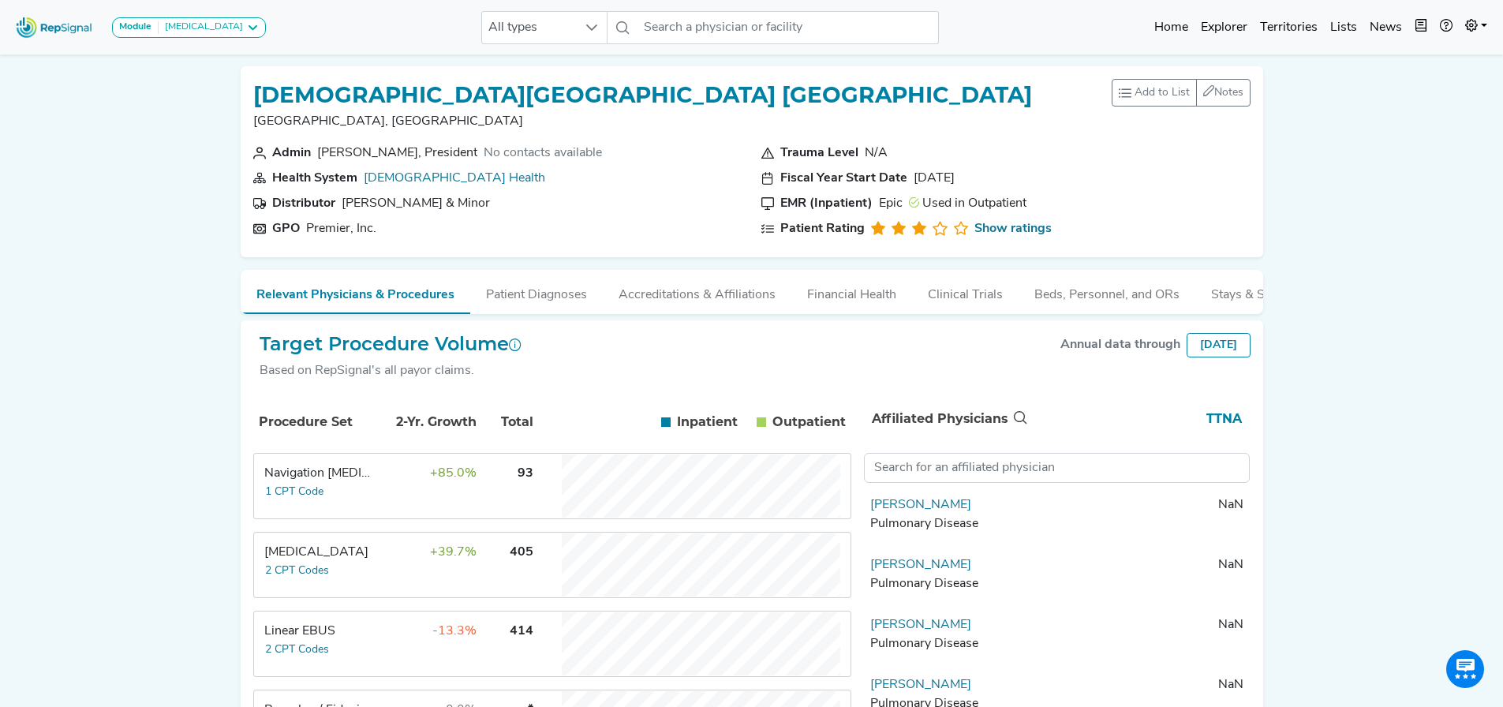
click at [1023, 434] on th "TTNA" at bounding box center [1140, 419] width 219 height 52
click at [1023, 430] on th "TTNA" at bounding box center [1140, 419] width 219 height 52
click at [1023, 424] on icon at bounding box center [1020, 417] width 13 height 13
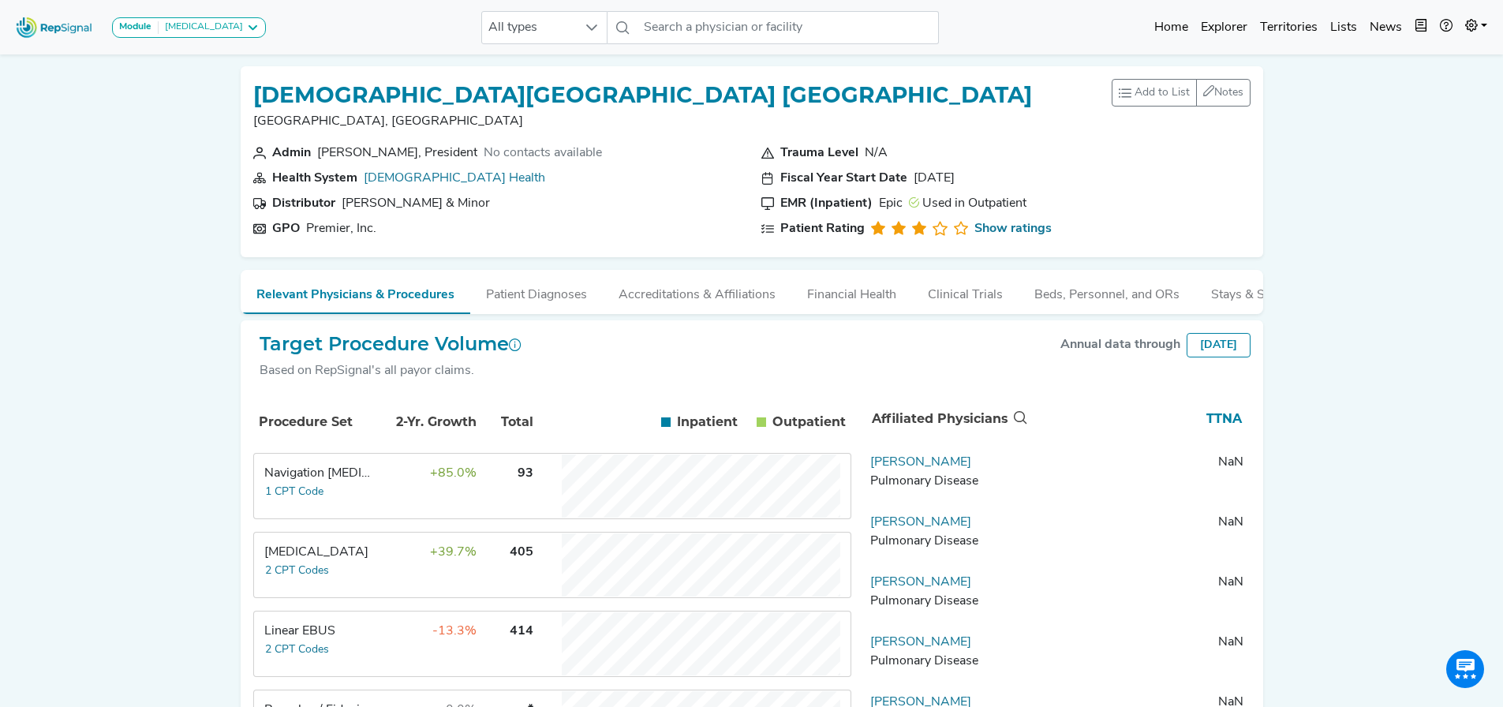
click at [1023, 442] on div "Module Bronchoscopy Bronchoscopy Disposable Bronchoscope SBRT SPE TTNA Thoracic…" at bounding box center [751, 425] width 1503 height 851
click at [514, 297] on button "Patient Diagnoses" at bounding box center [536, 291] width 133 height 43
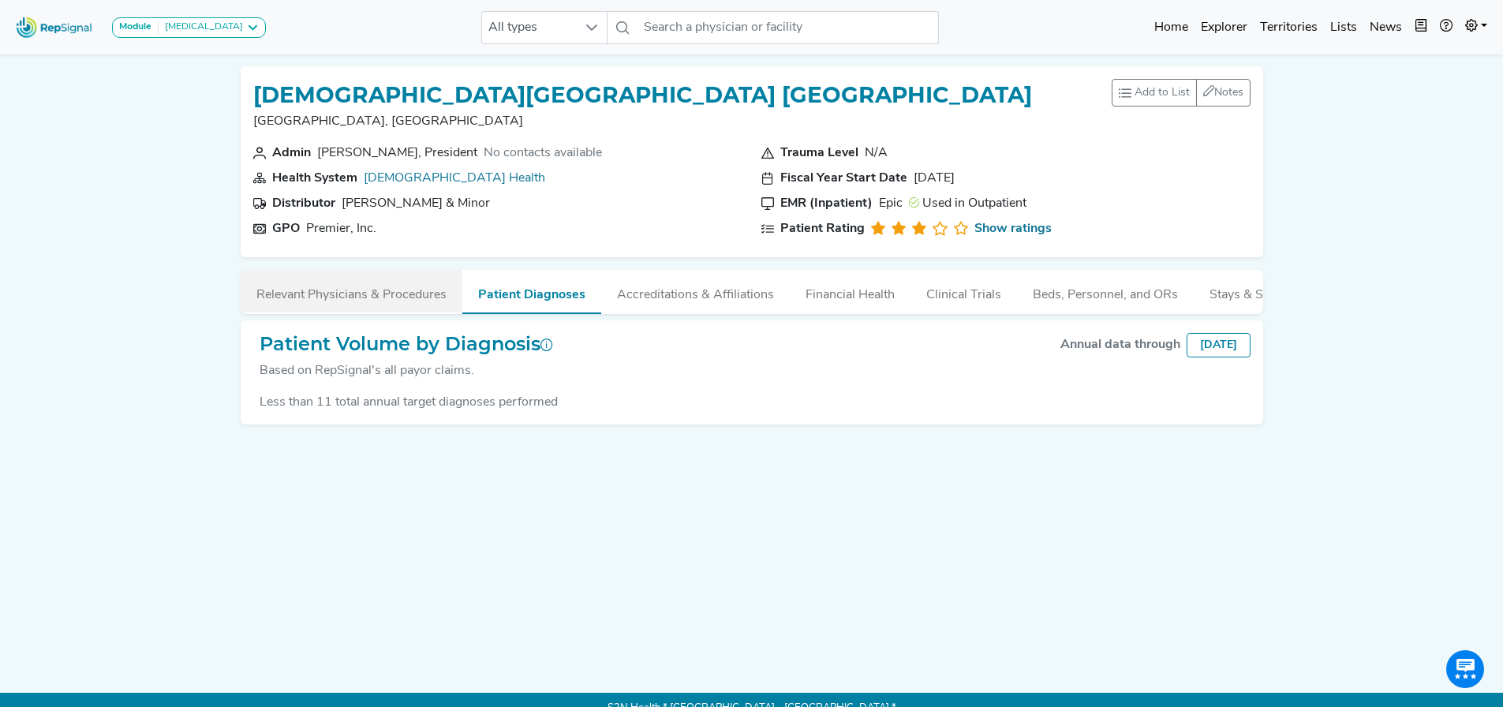
click at [308, 290] on button "Relevant Physicians & Procedures" at bounding box center [352, 291] width 222 height 43
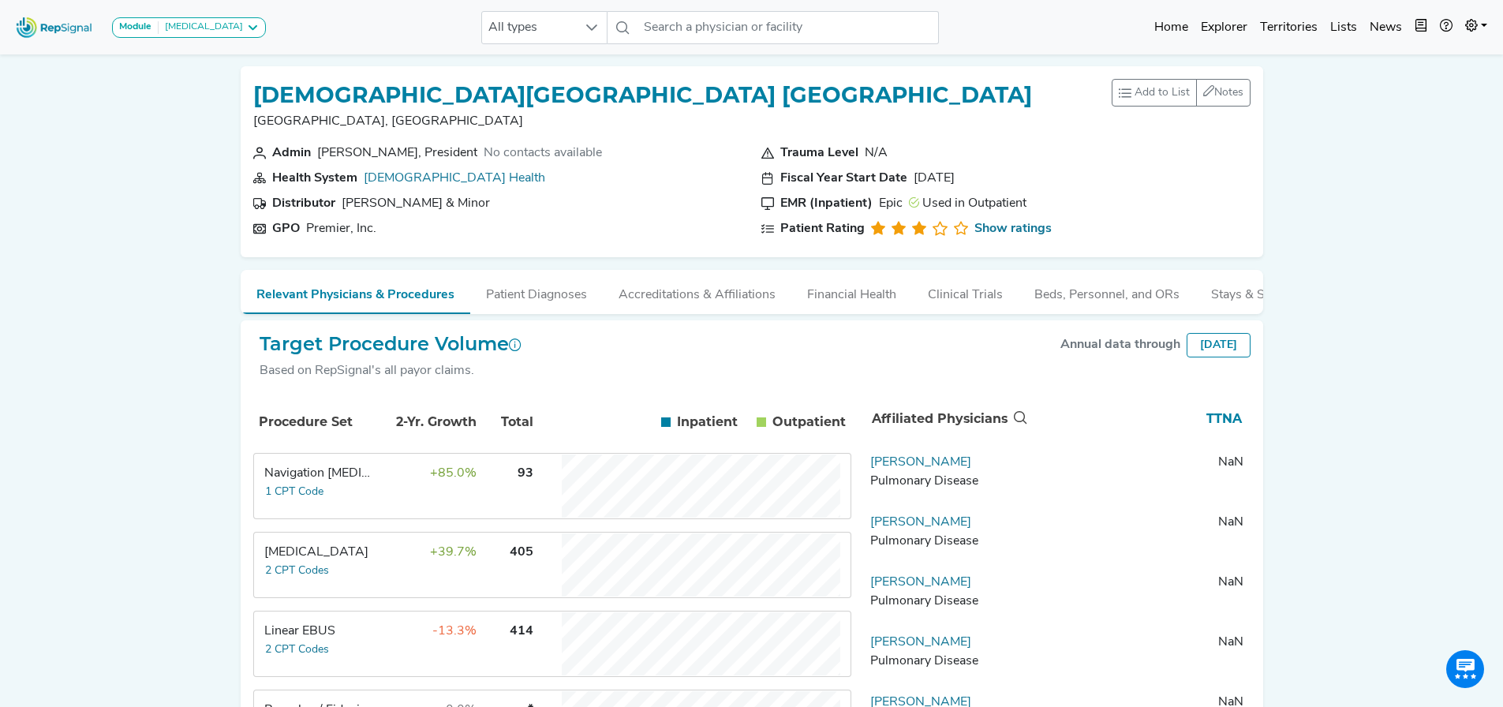
click at [226, 11] on div "Module Bronchoscopy Bronchoscopy Disposable Bronchoscope SBRT SPE TTNA Thoracic…" at bounding box center [140, 27] width 263 height 42
click at [212, 25] on div "[MEDICAL_DATA]" at bounding box center [201, 27] width 84 height 13
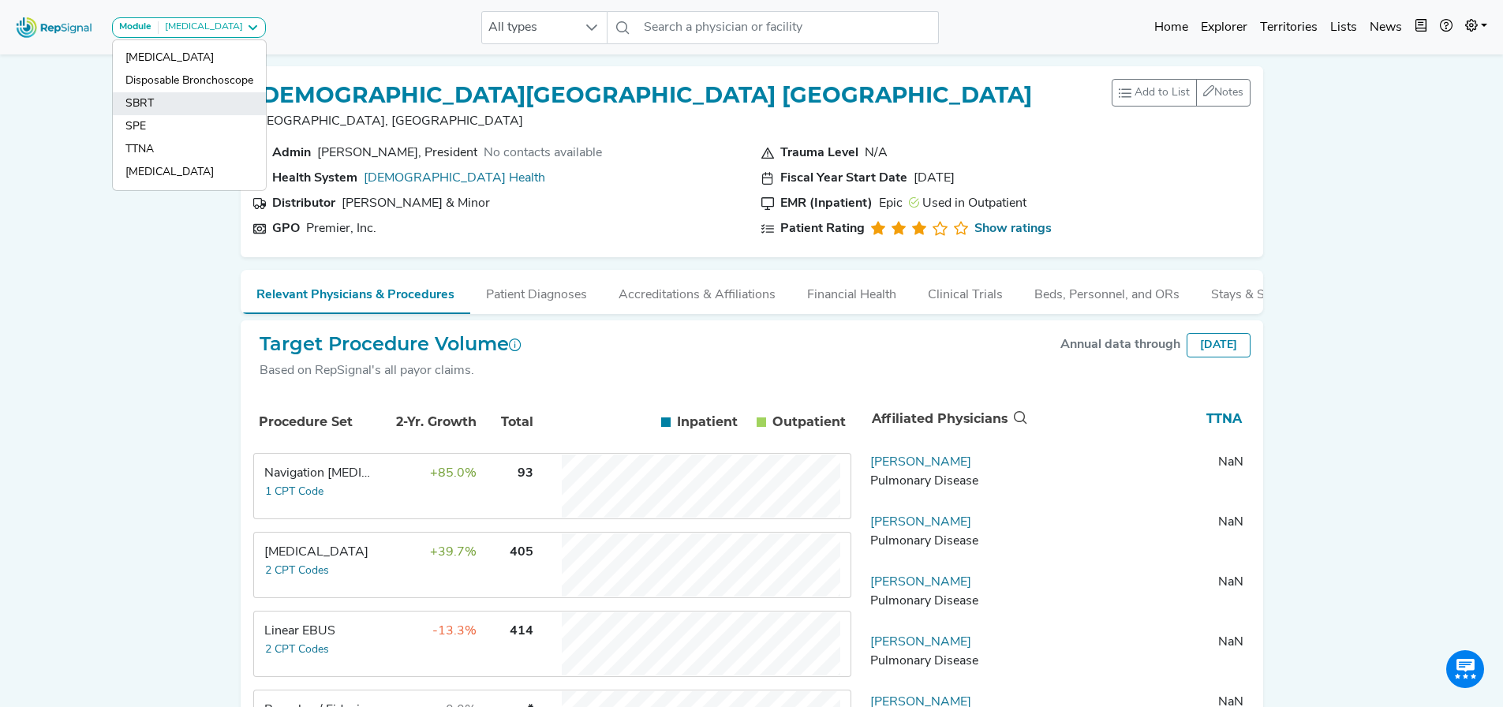
click at [183, 115] on link "SBRT" at bounding box center [189, 126] width 153 height 23
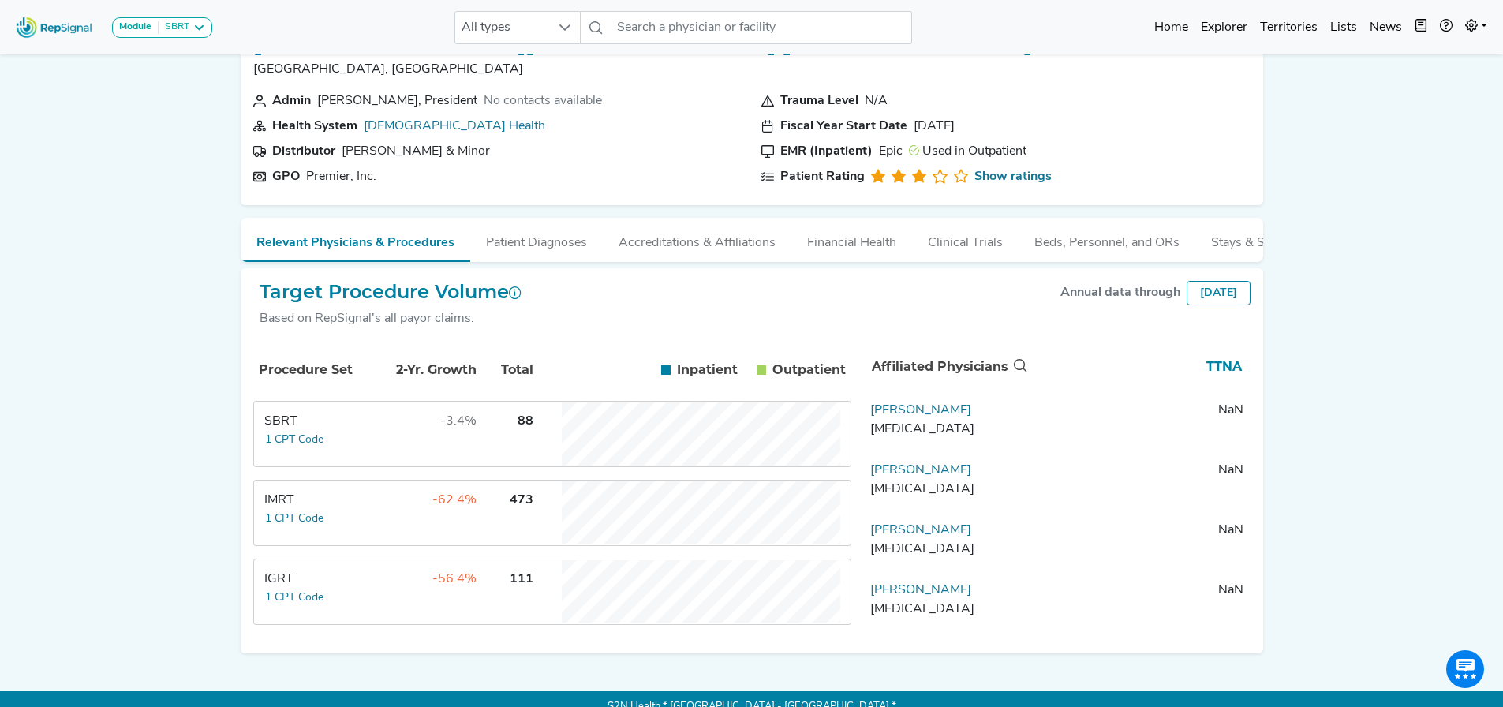
scroll to position [80, 0]
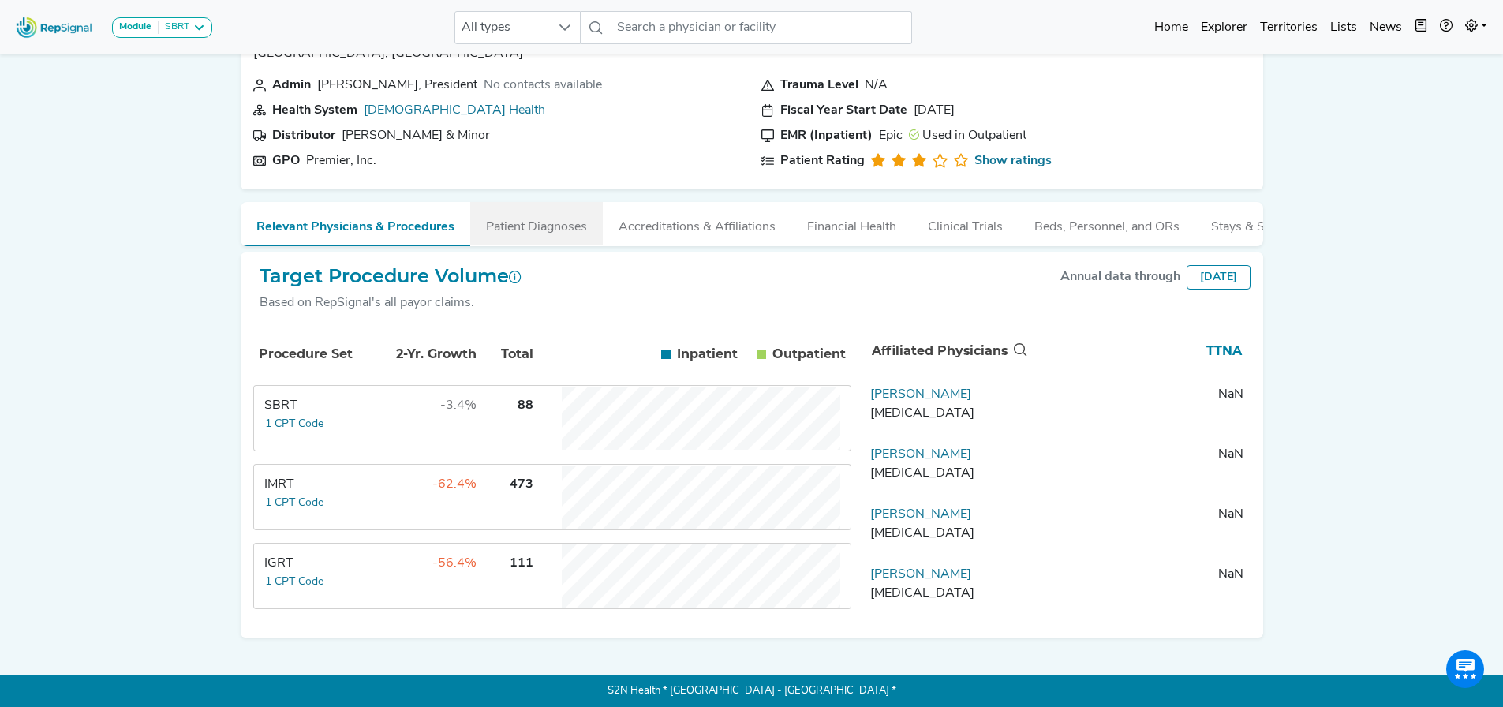
click at [508, 224] on button "Patient Diagnoses" at bounding box center [536, 223] width 133 height 43
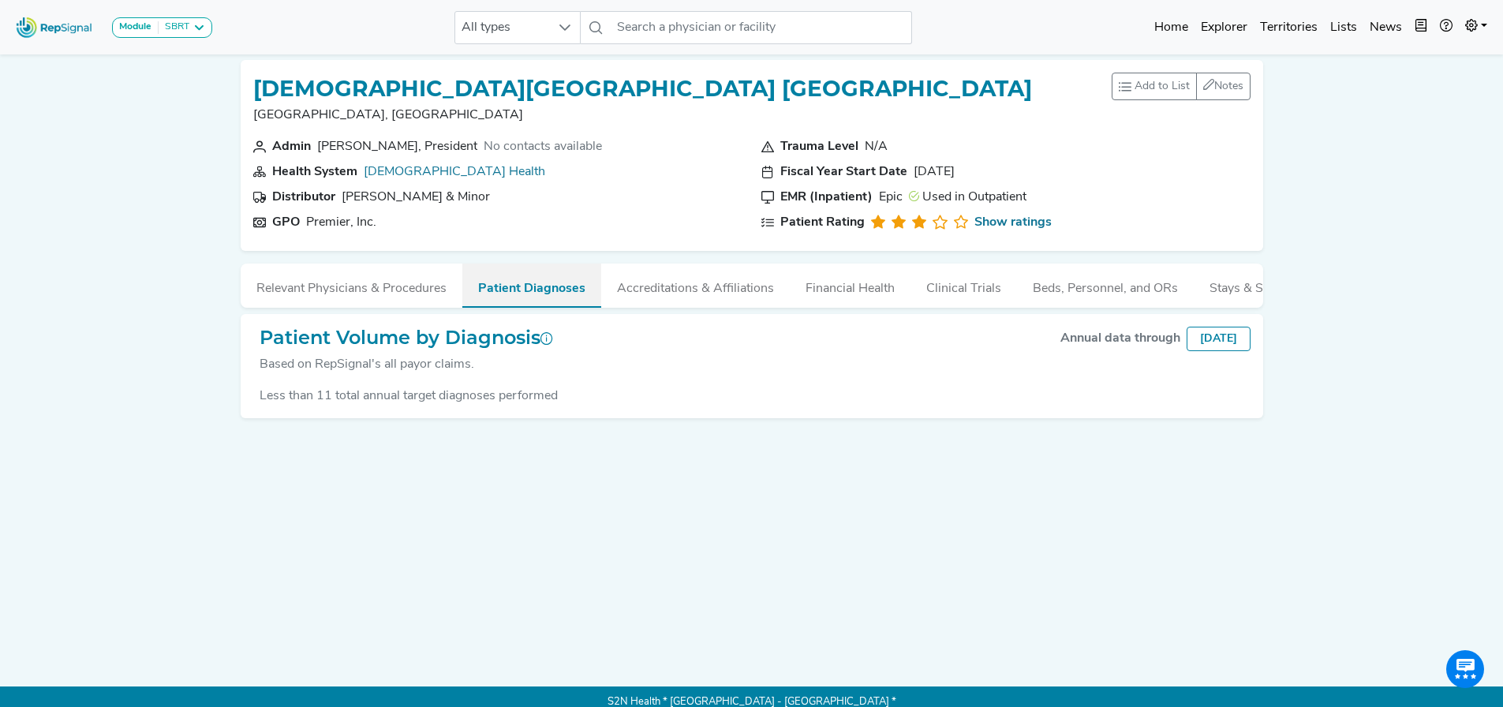
scroll to position [0, 0]
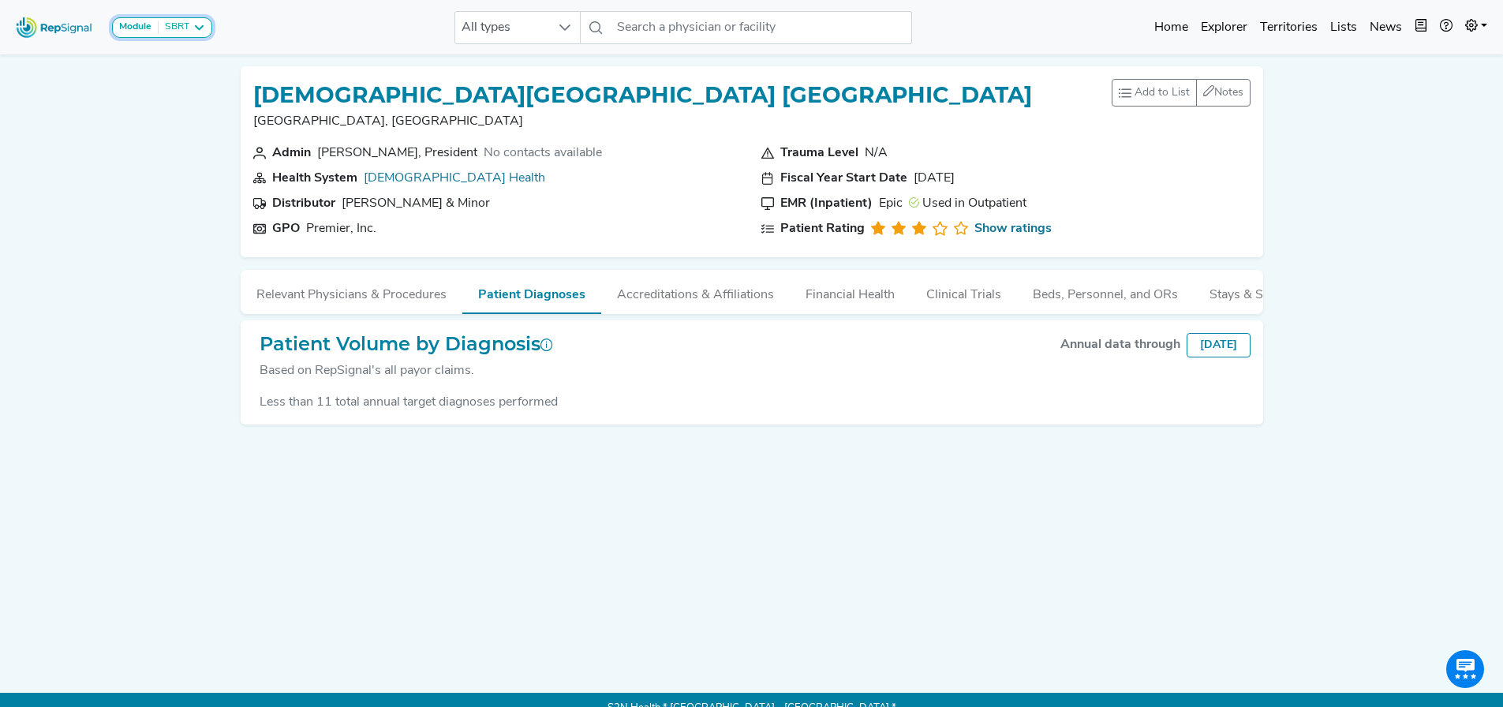
click at [178, 32] on div "SBRT" at bounding box center [174, 27] width 31 height 13
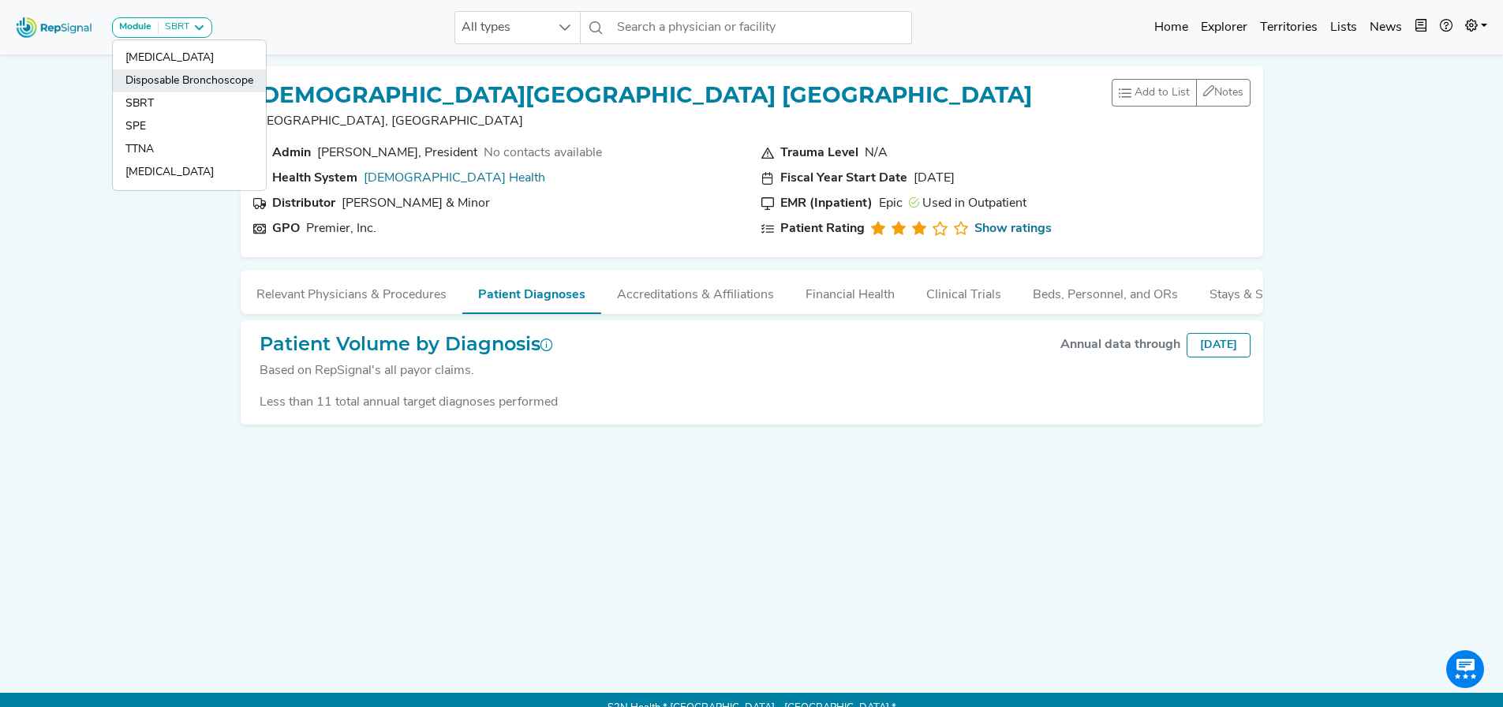
click at [185, 92] on link "Disposable Bronchoscope" at bounding box center [189, 103] width 153 height 23
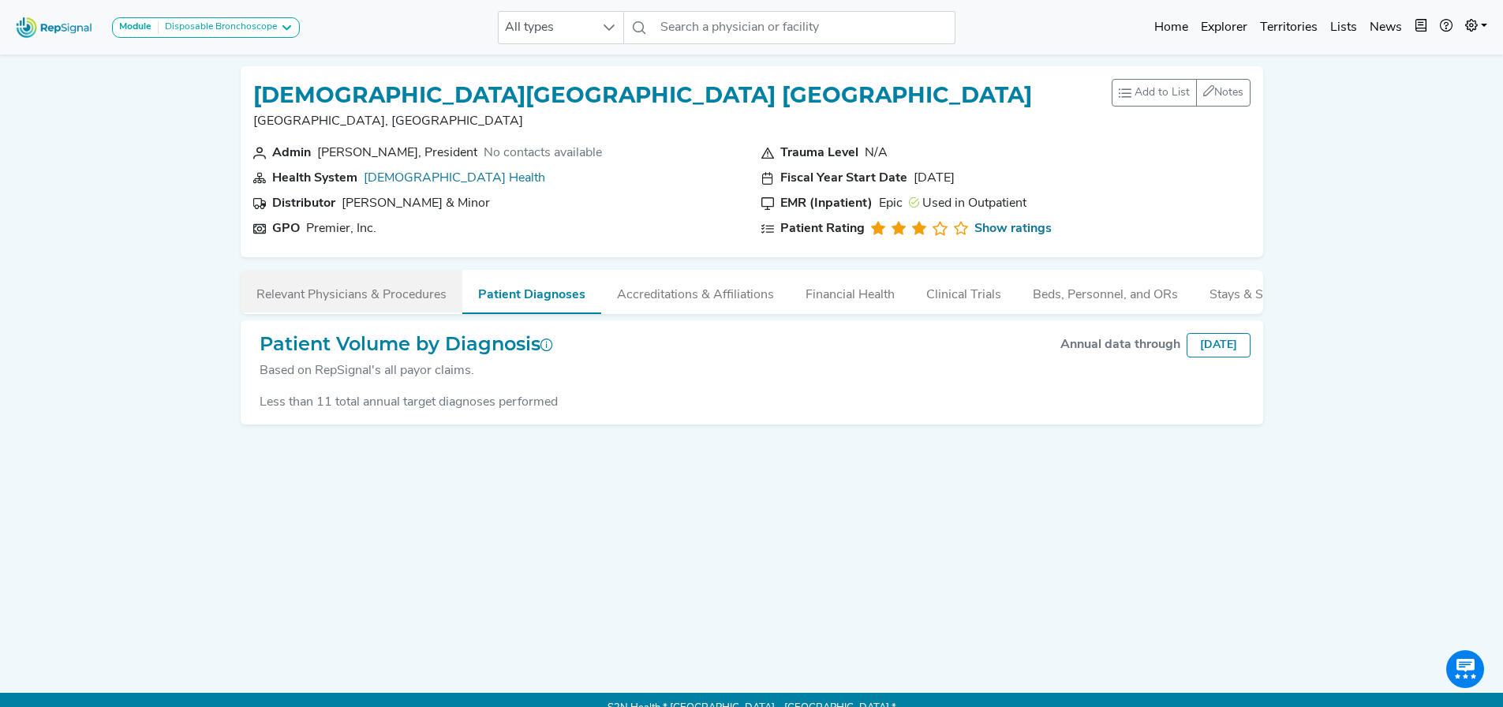
click at [379, 299] on button "Relevant Physicians & Procedures" at bounding box center [352, 291] width 222 height 43
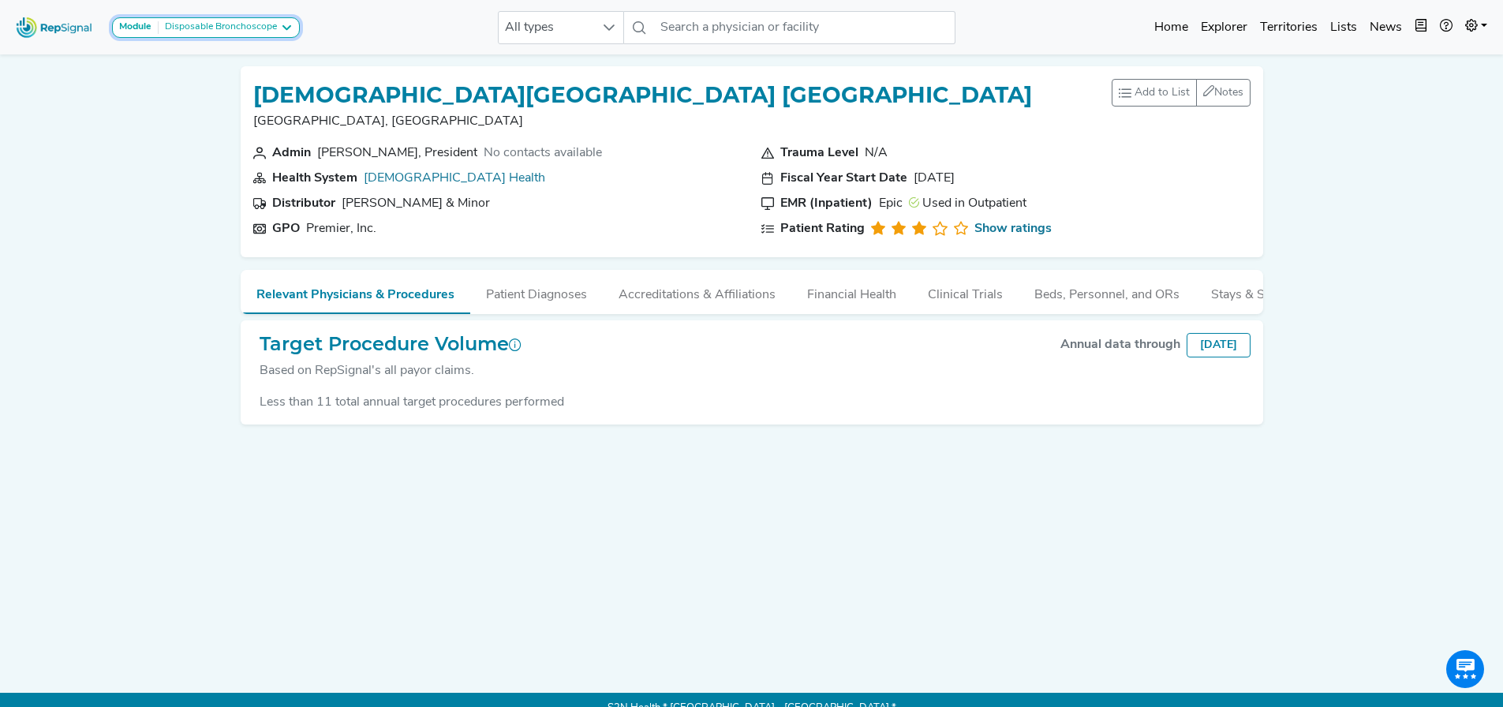
click at [234, 26] on div "Disposable Bronchoscope" at bounding box center [218, 27] width 118 height 13
click at [286, 30] on icon at bounding box center [286, 27] width 13 height 13
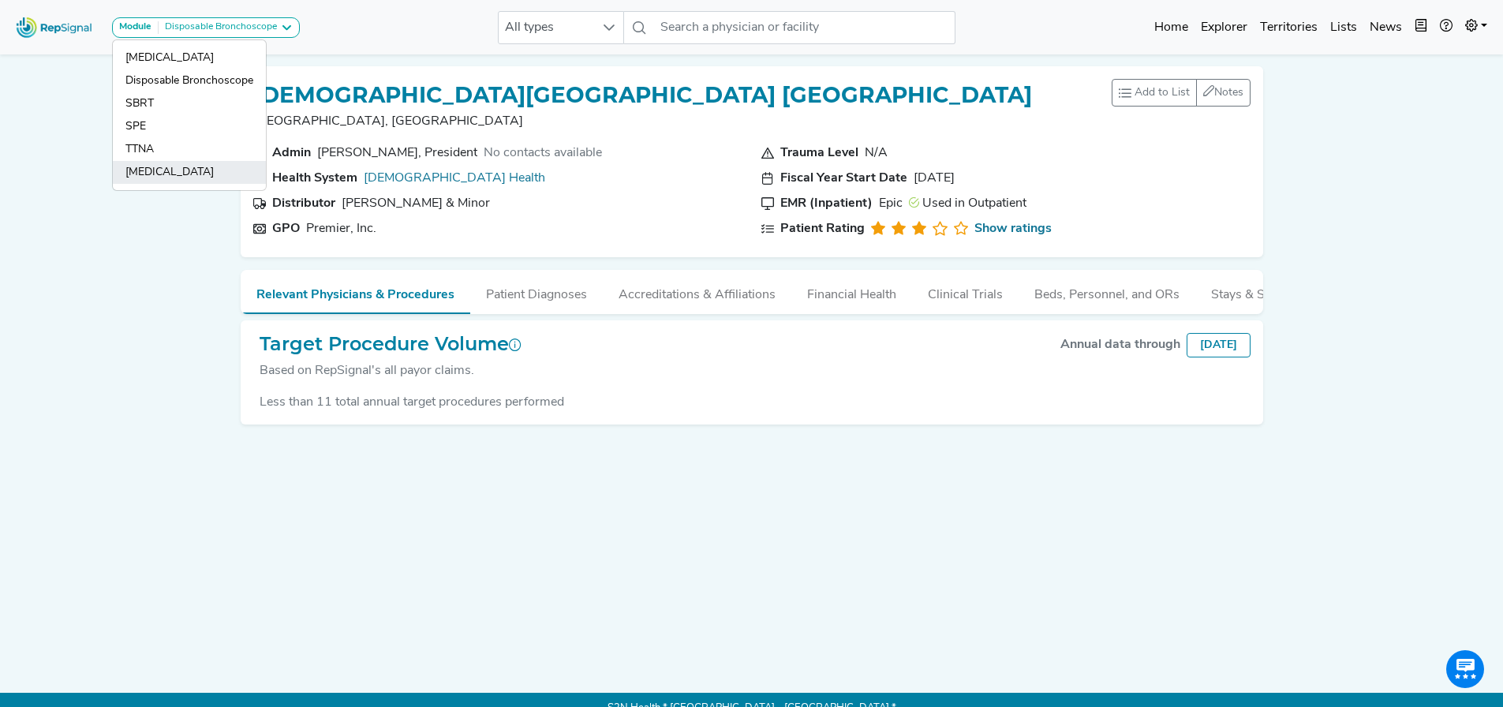
click at [166, 165] on link "[MEDICAL_DATA]" at bounding box center [189, 172] width 153 height 23
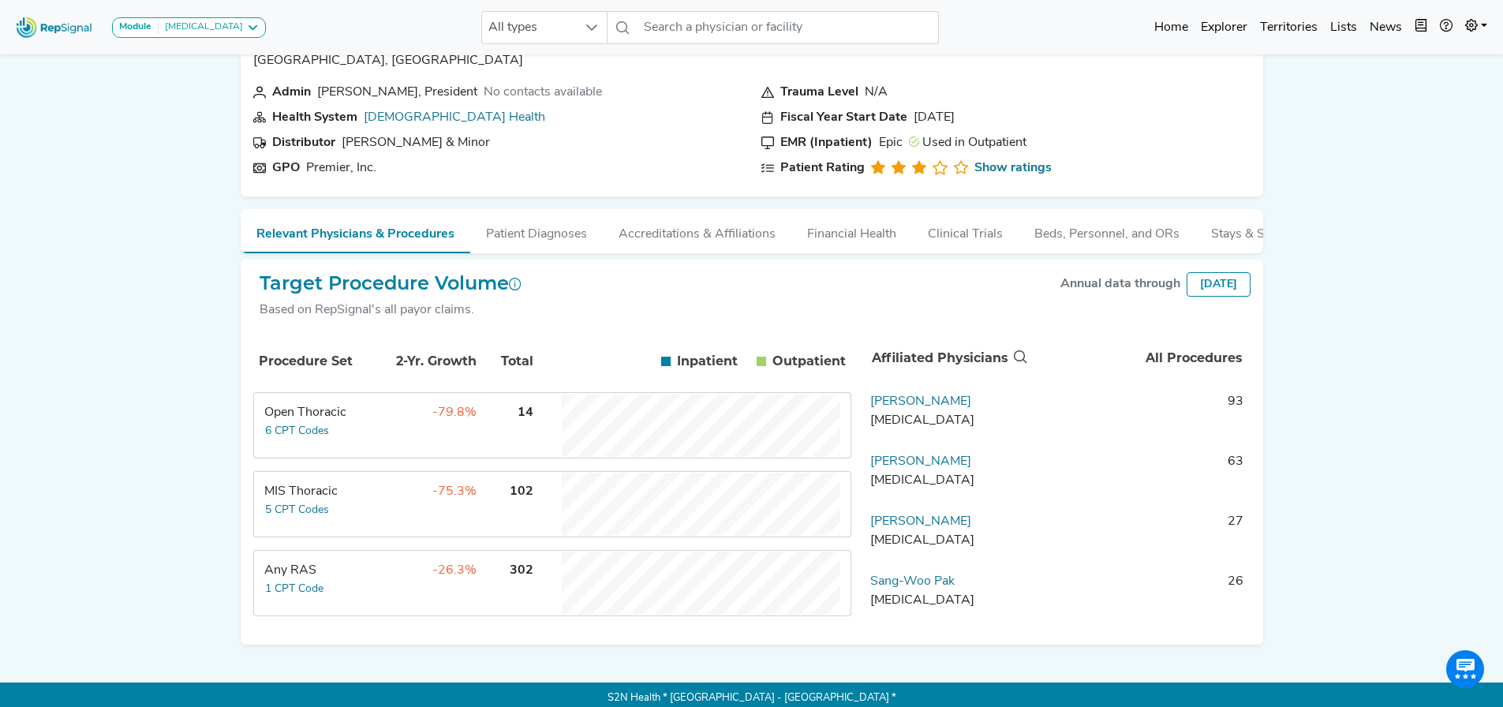
scroll to position [79, 0]
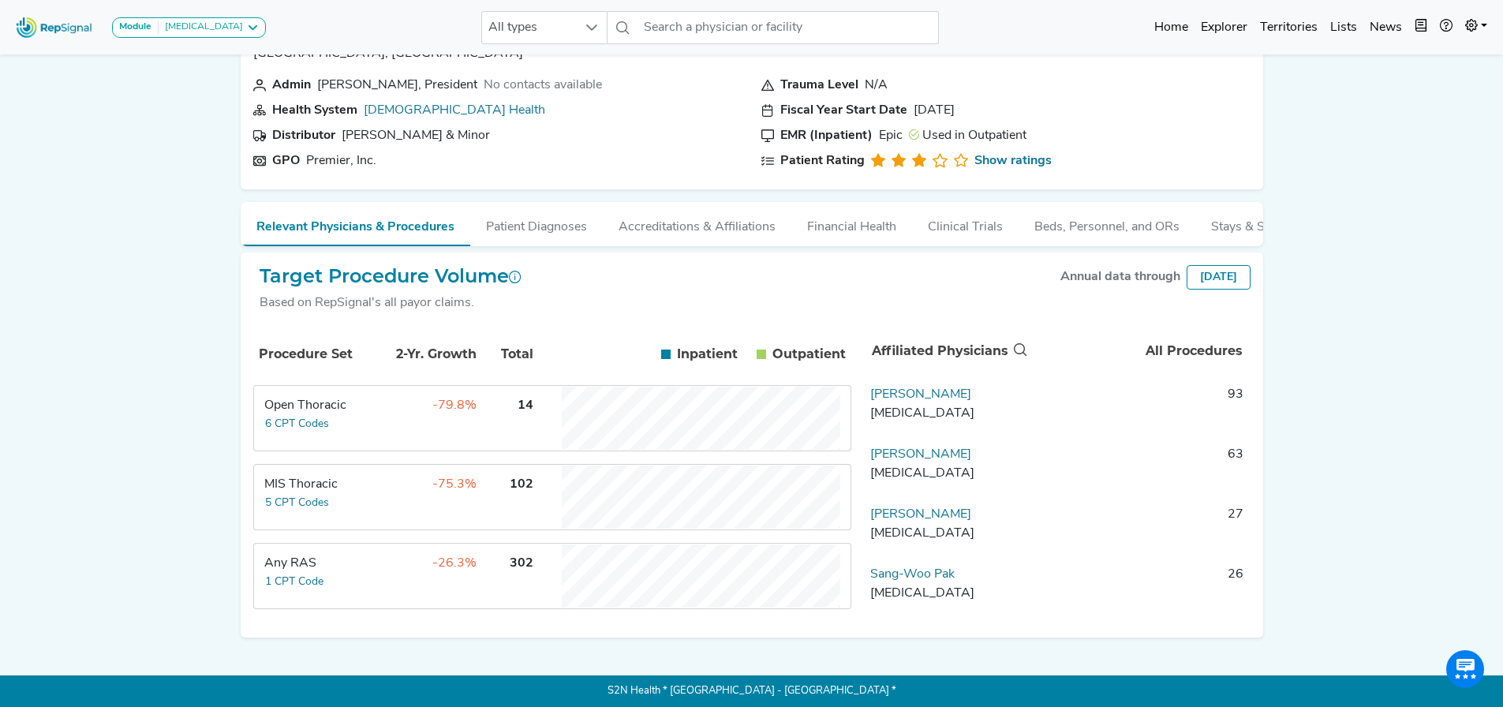
click at [413, 587] on td "-26.3%" at bounding box center [426, 575] width 103 height 63
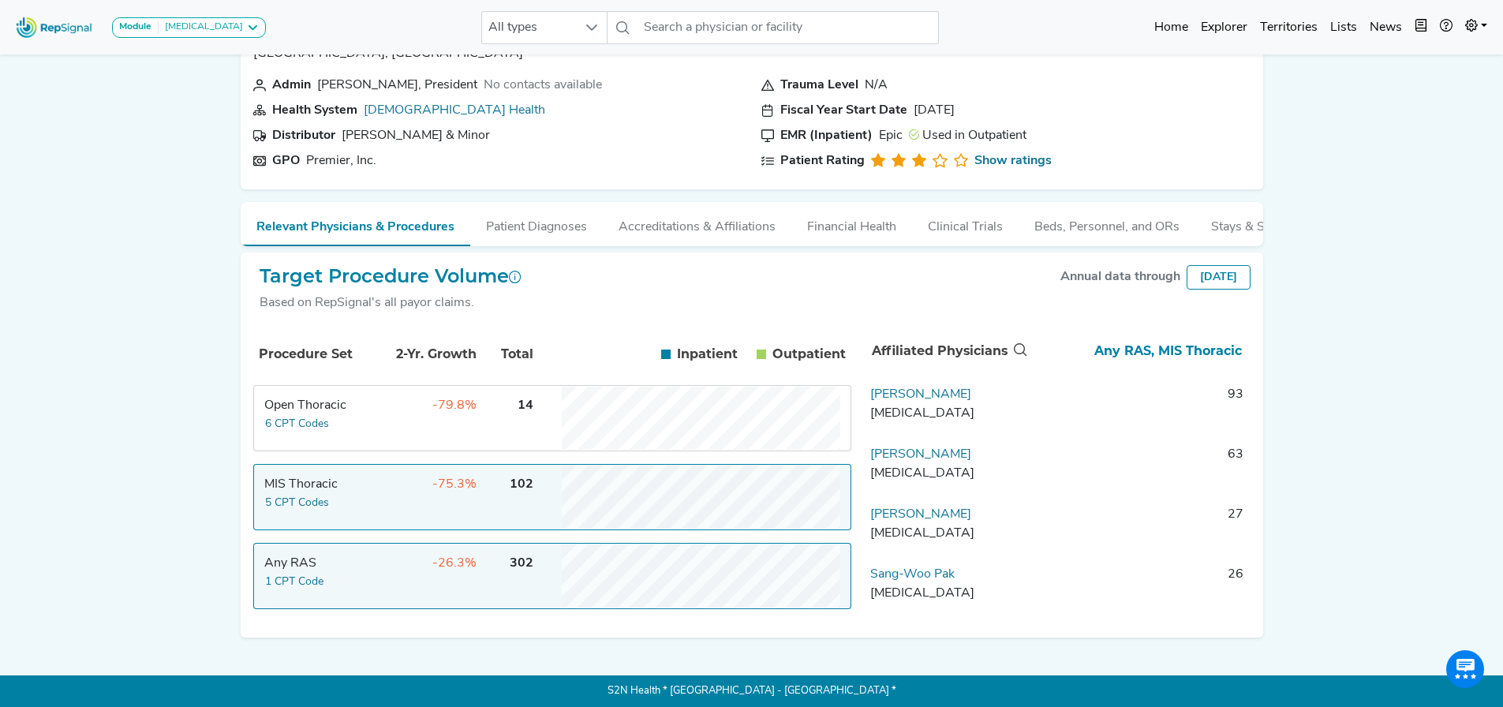
click at [412, 582] on td "-26.3%" at bounding box center [426, 575] width 103 height 63
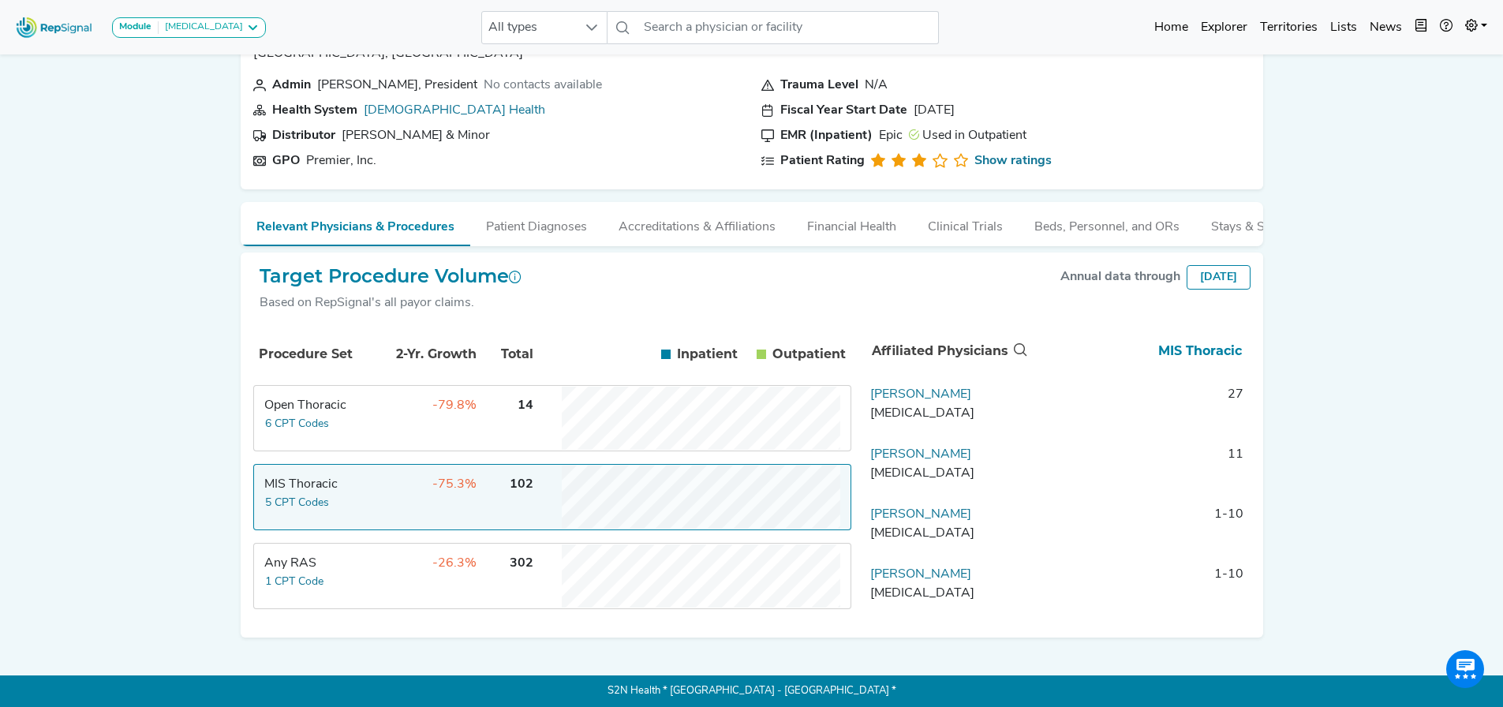
click at [391, 420] on td "-79.8%" at bounding box center [426, 418] width 103 height 63
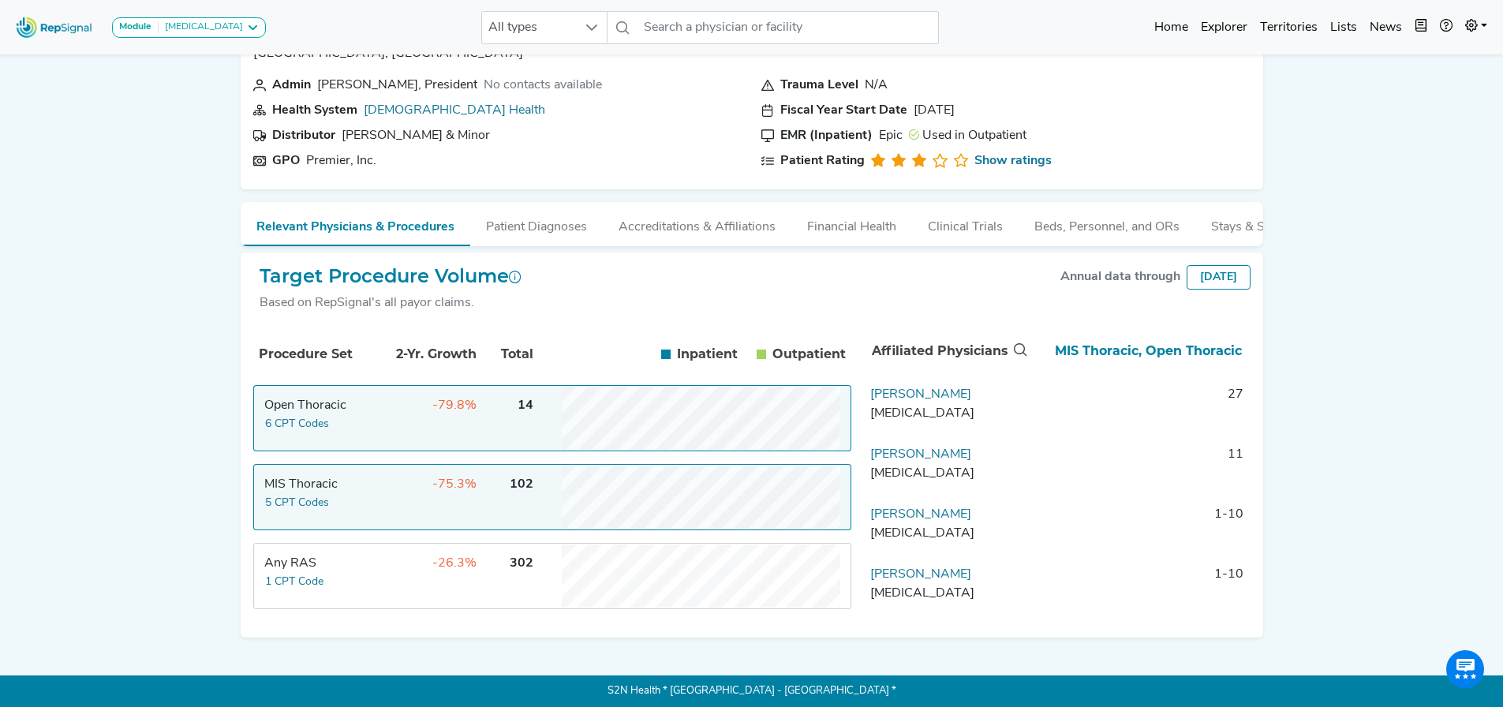
click at [391, 420] on td "-79.8%" at bounding box center [426, 418] width 103 height 63
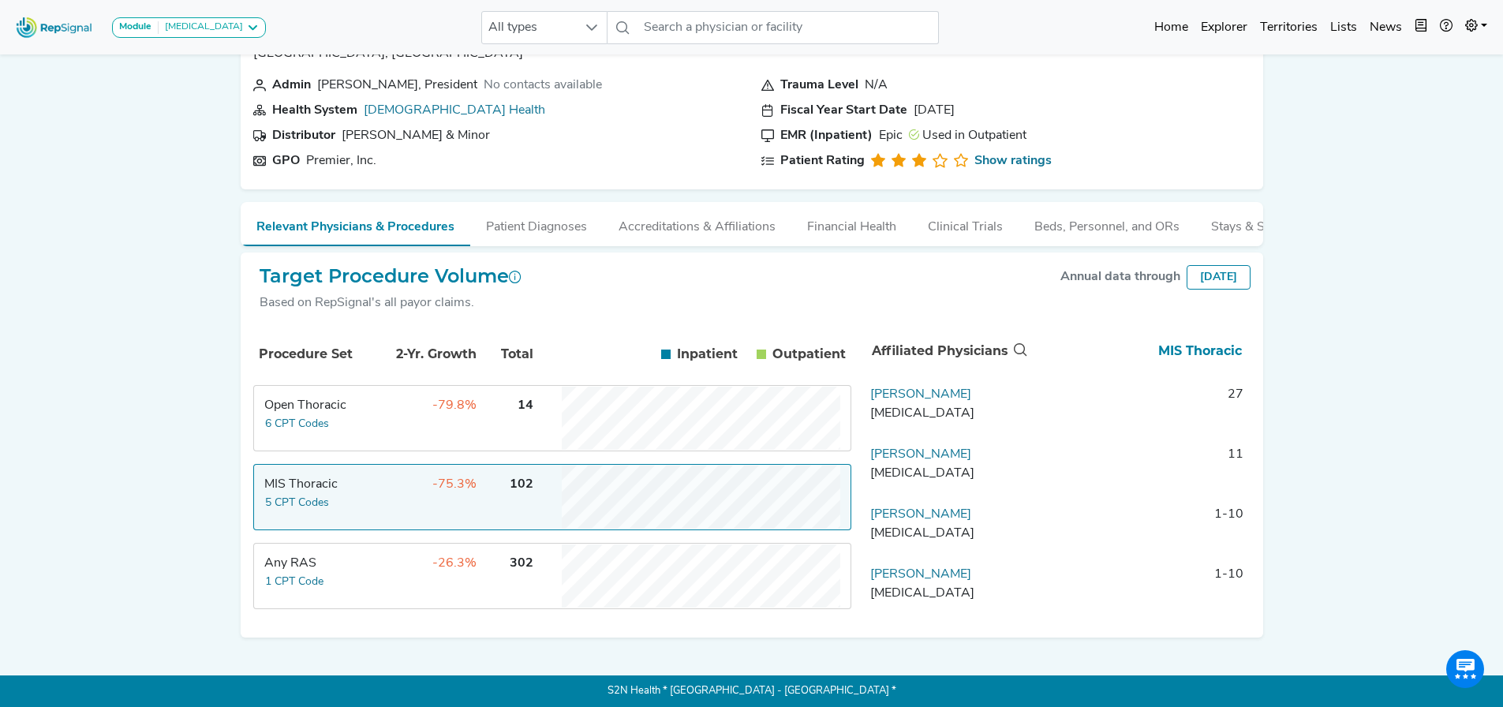
click at [393, 498] on td "-75.3%" at bounding box center [426, 497] width 103 height 63
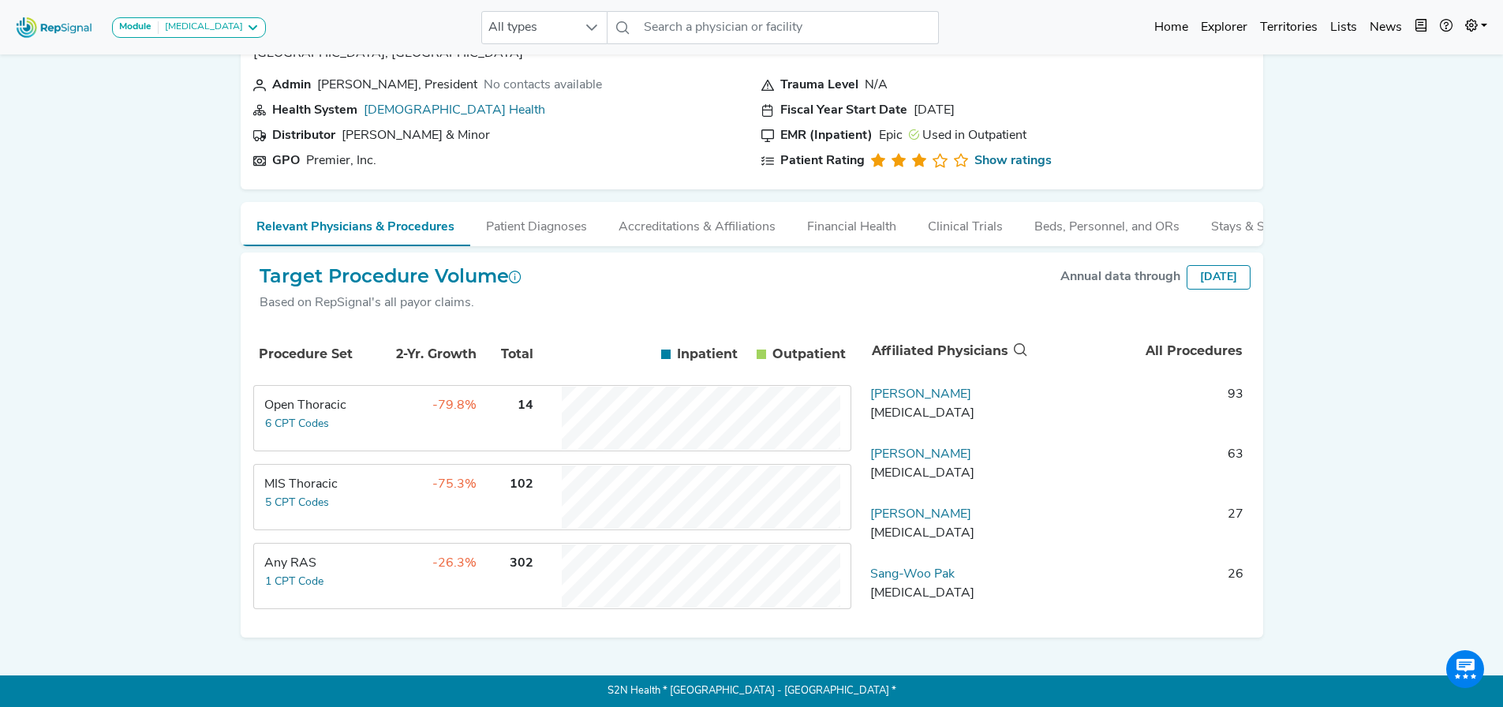
click at [410, 418] on td "-79.8%" at bounding box center [426, 418] width 103 height 63
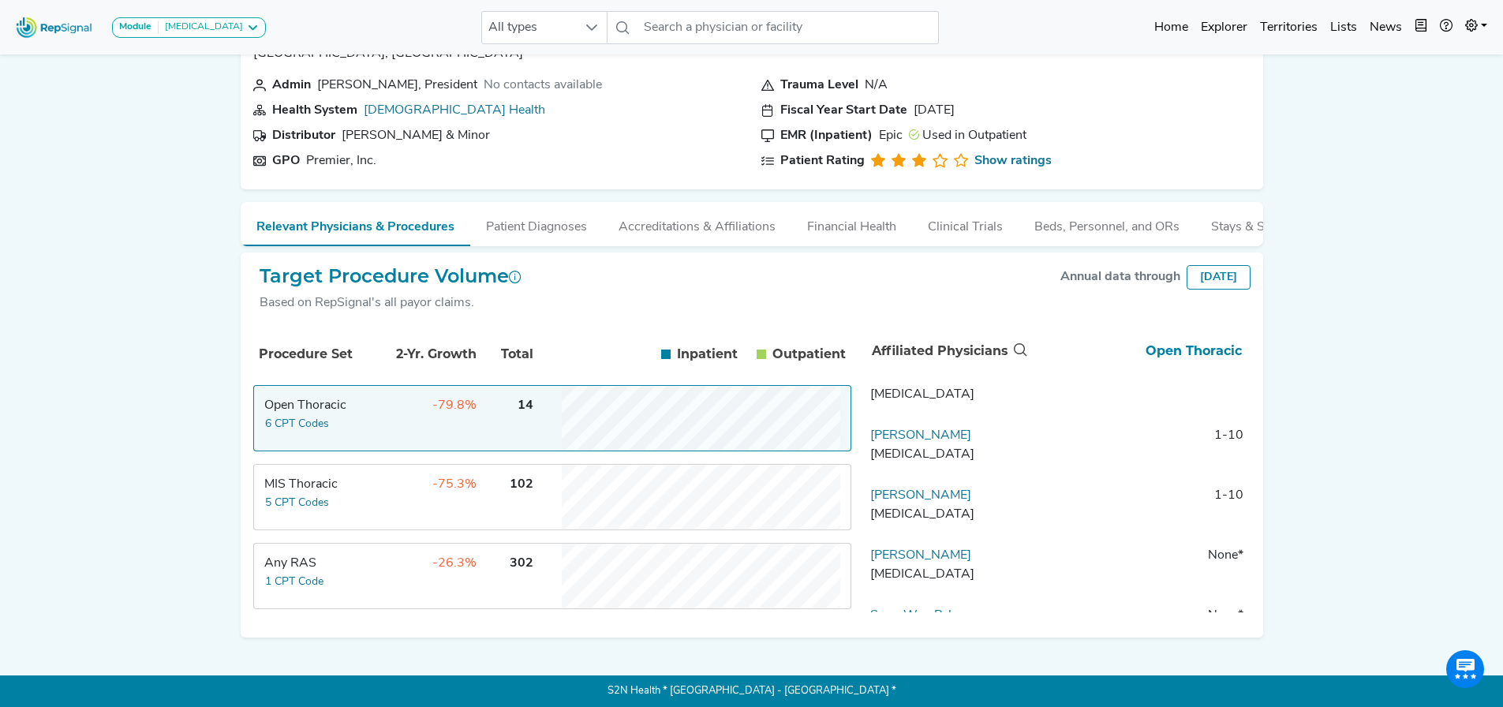
scroll to position [0, 0]
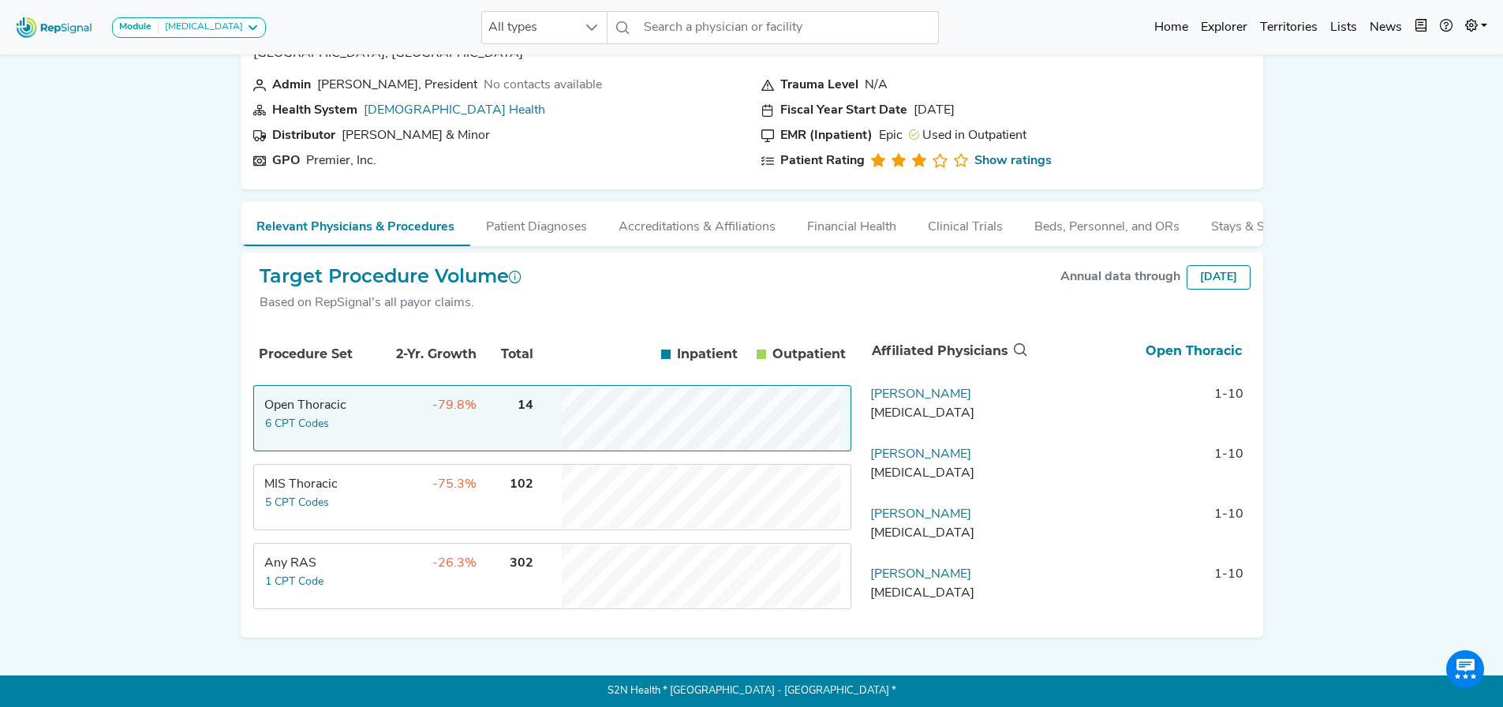
click at [384, 420] on td "-79.8%" at bounding box center [426, 418] width 103 height 63
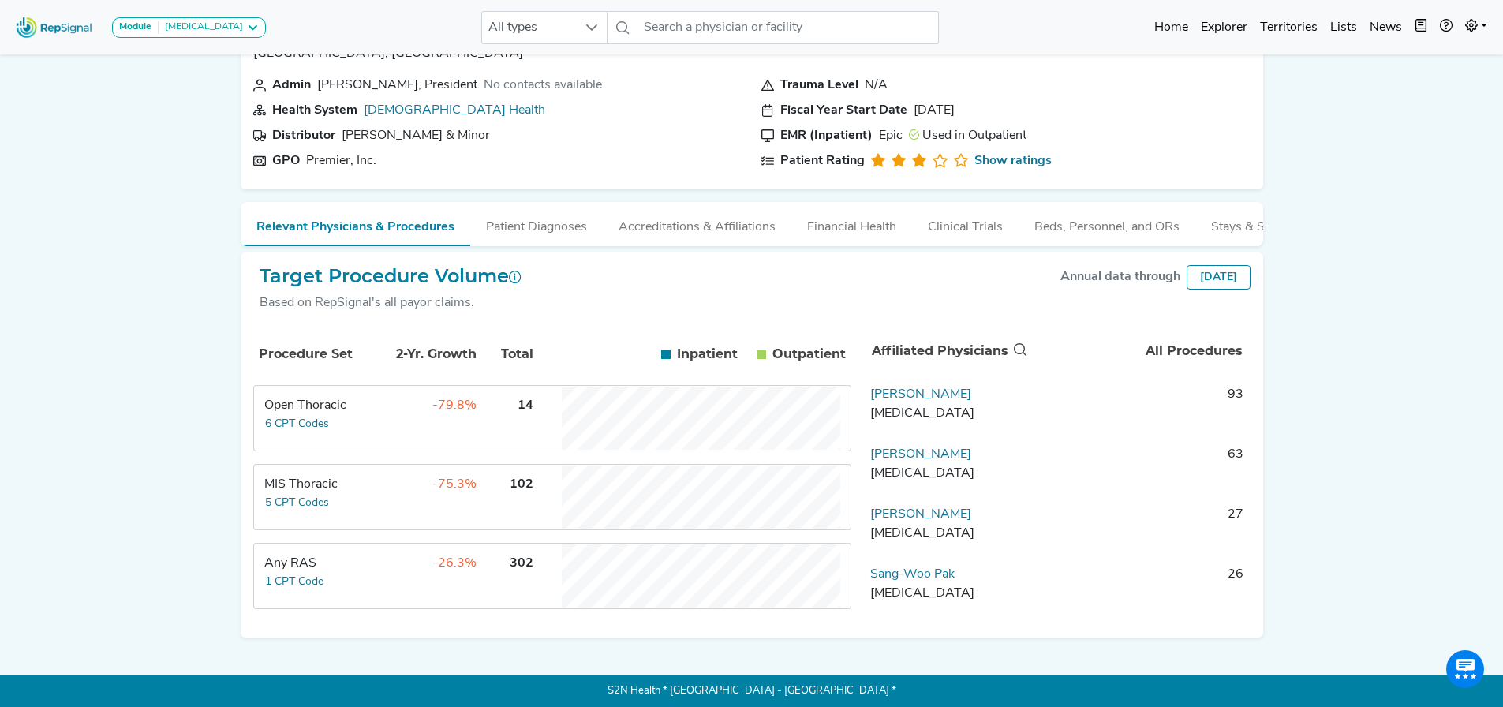
click at [387, 497] on td "-75.3%" at bounding box center [426, 497] width 103 height 63
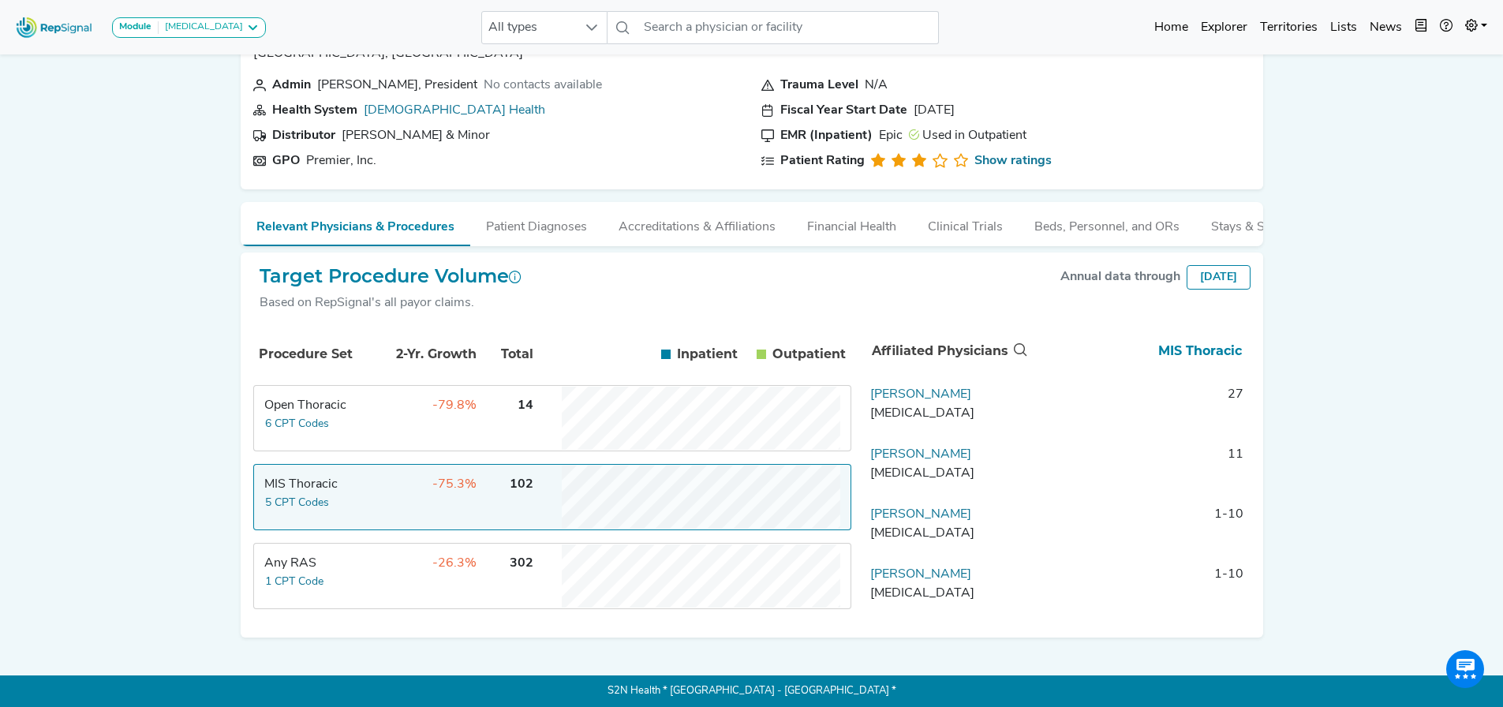
drag, startPoint x: 352, startPoint y: 471, endPoint x: 365, endPoint y: 532, distance: 62.2
click at [351, 471] on td "MIS Thoracic 5 CPT Codes" at bounding box center [314, 497] width 118 height 63
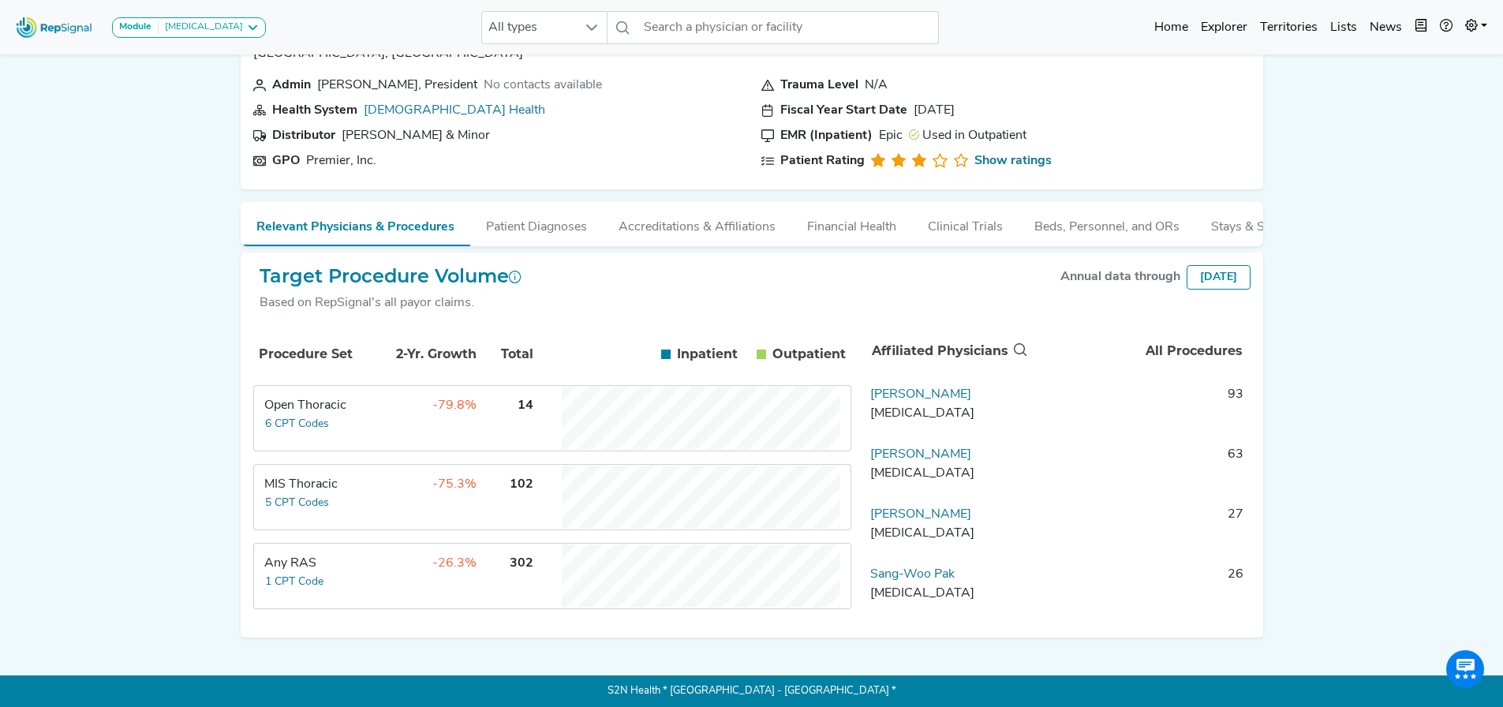
click at [368, 571] on div "Any RAS" at bounding box center [318, 563] width 108 height 19
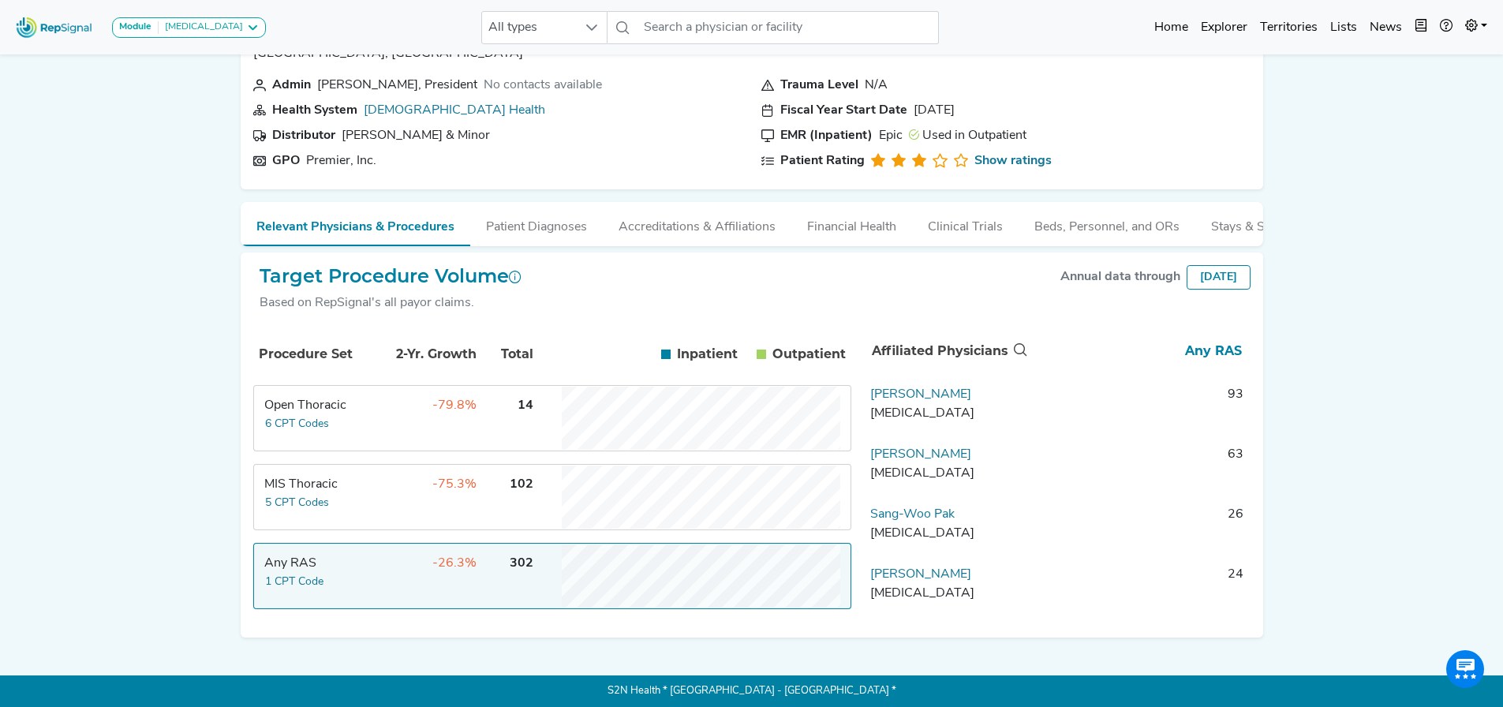
click at [332, 499] on td "MIS Thoracic 5 CPT Codes" at bounding box center [314, 497] width 118 height 63
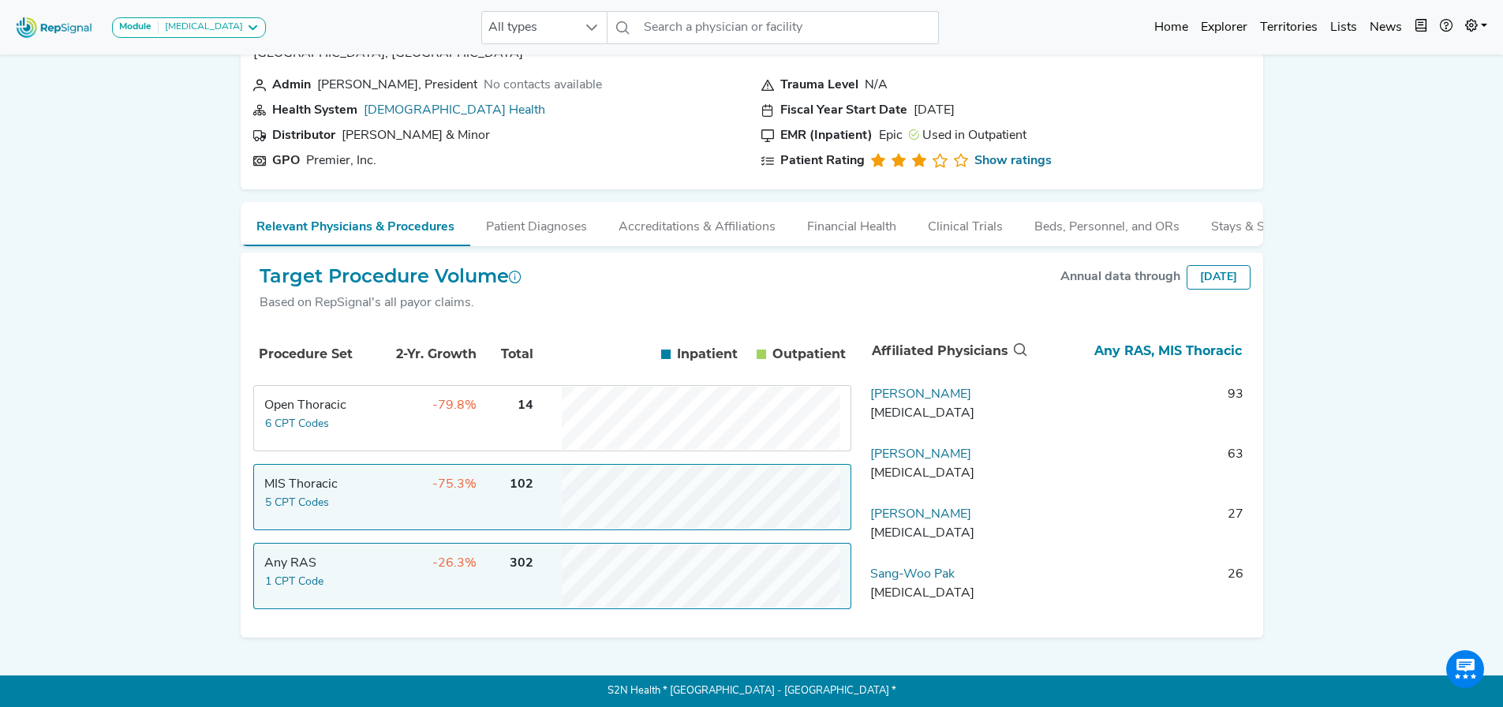
click at [358, 568] on div "Any RAS" at bounding box center [318, 563] width 108 height 19
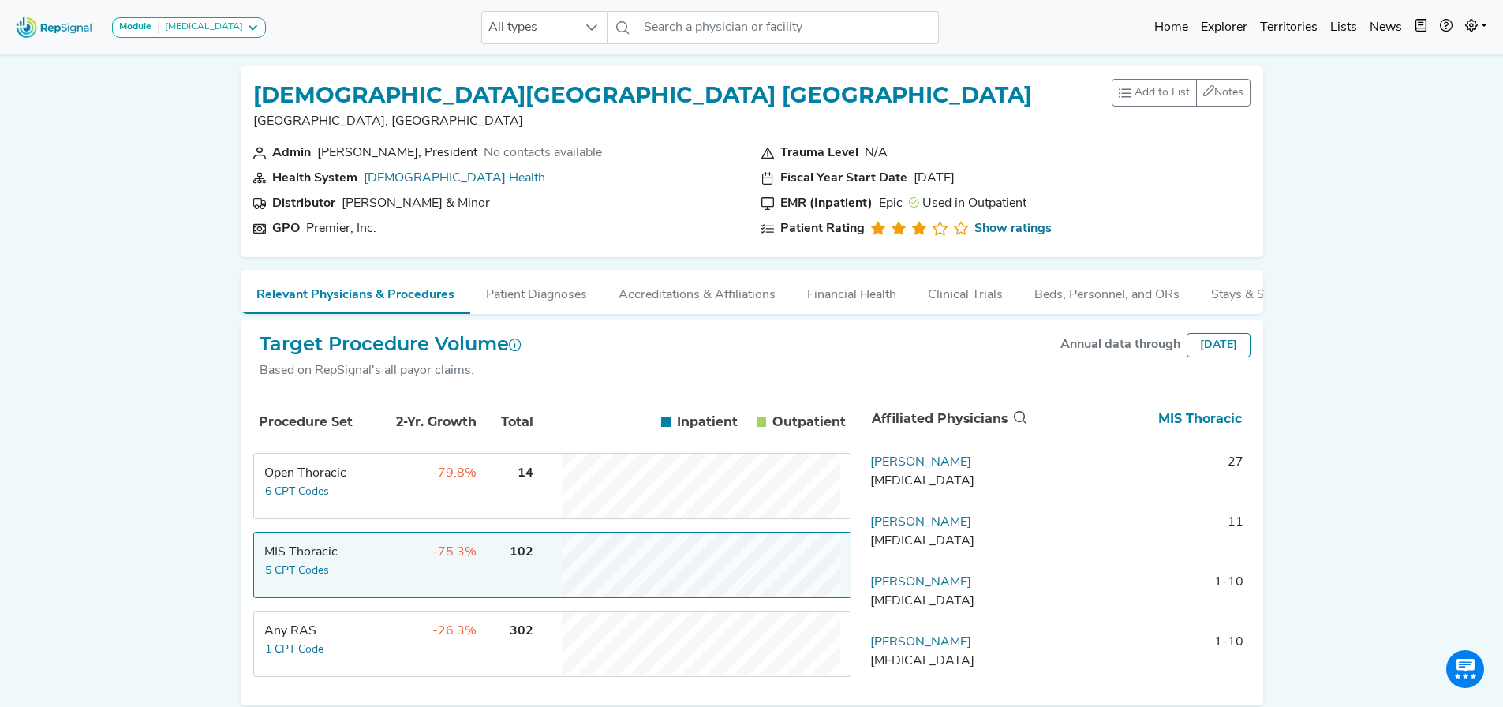
scroll to position [80, 0]
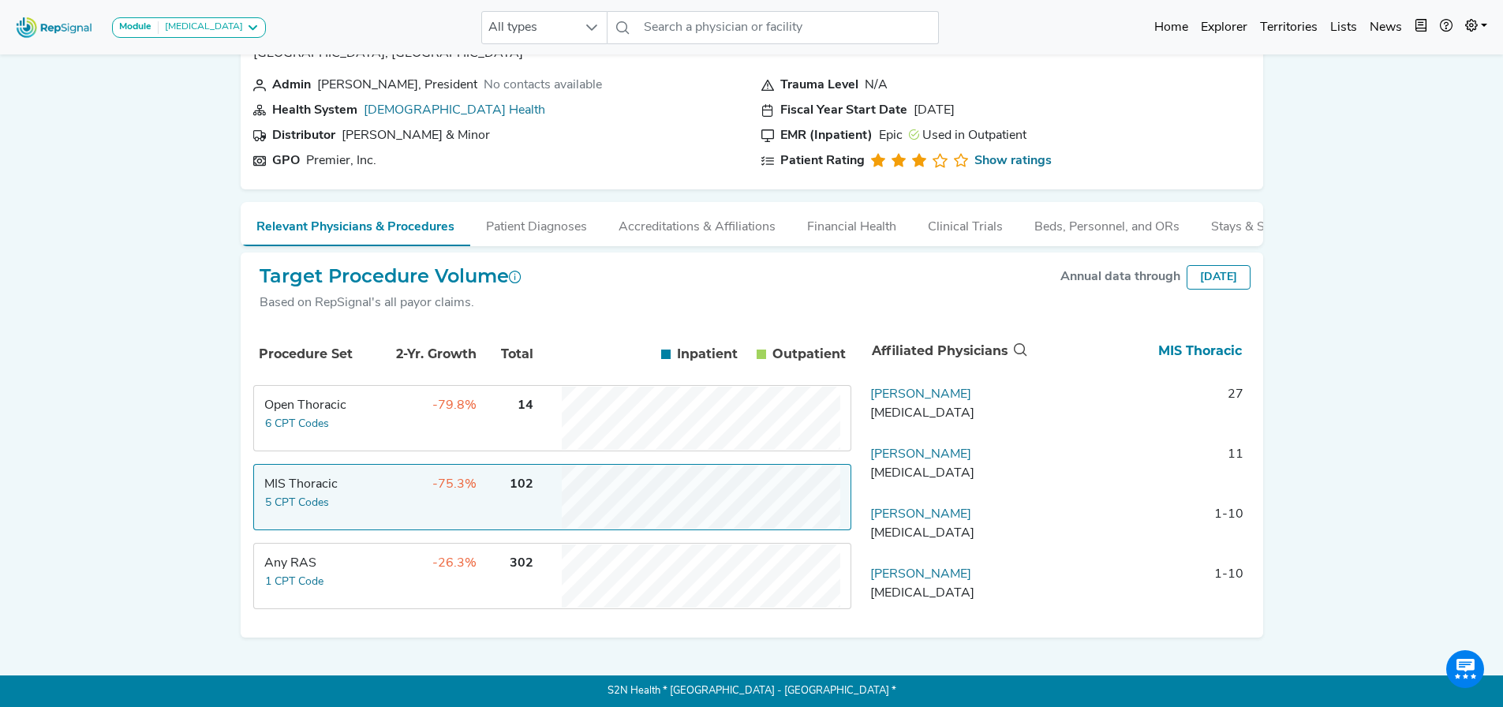
click at [384, 496] on td "-75.3%" at bounding box center [426, 497] width 103 height 63
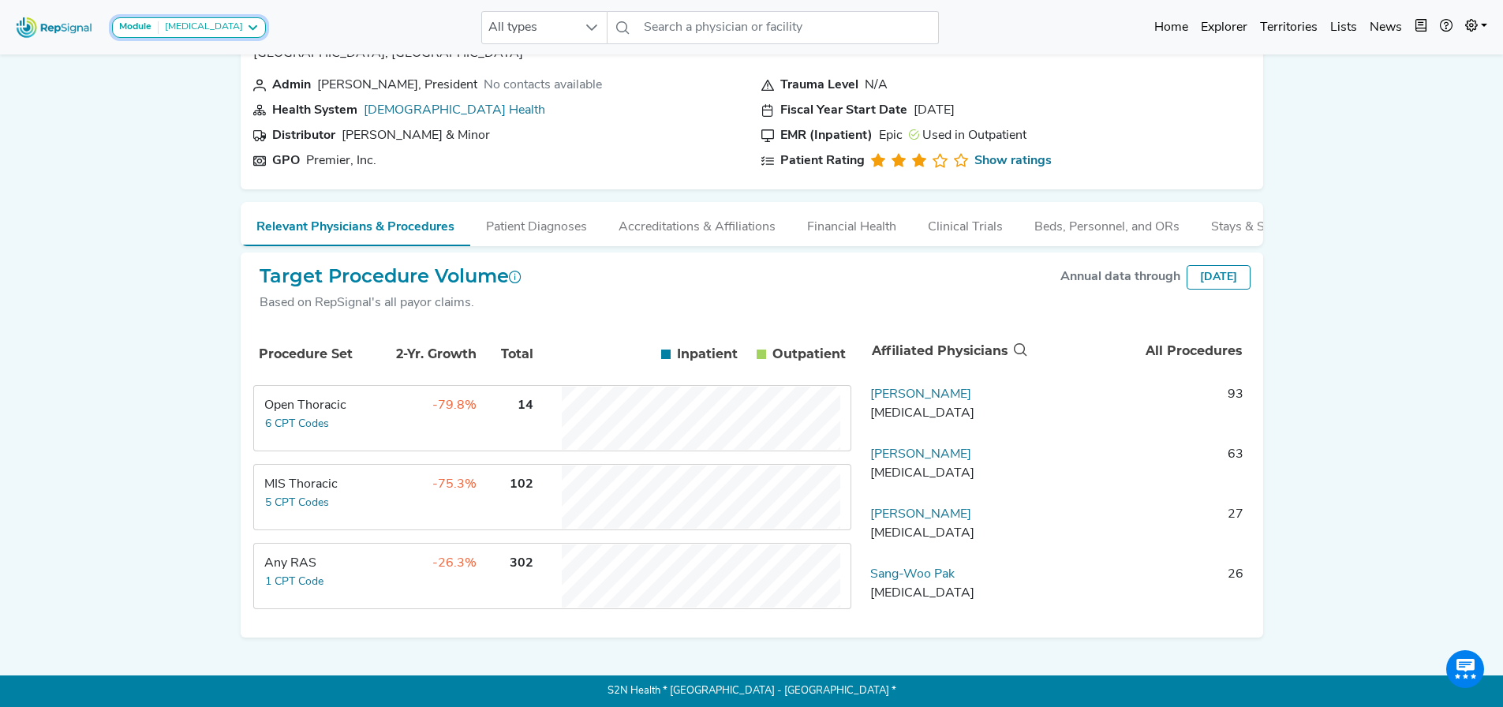
click at [234, 27] on div "[MEDICAL_DATA]" at bounding box center [201, 27] width 84 height 13
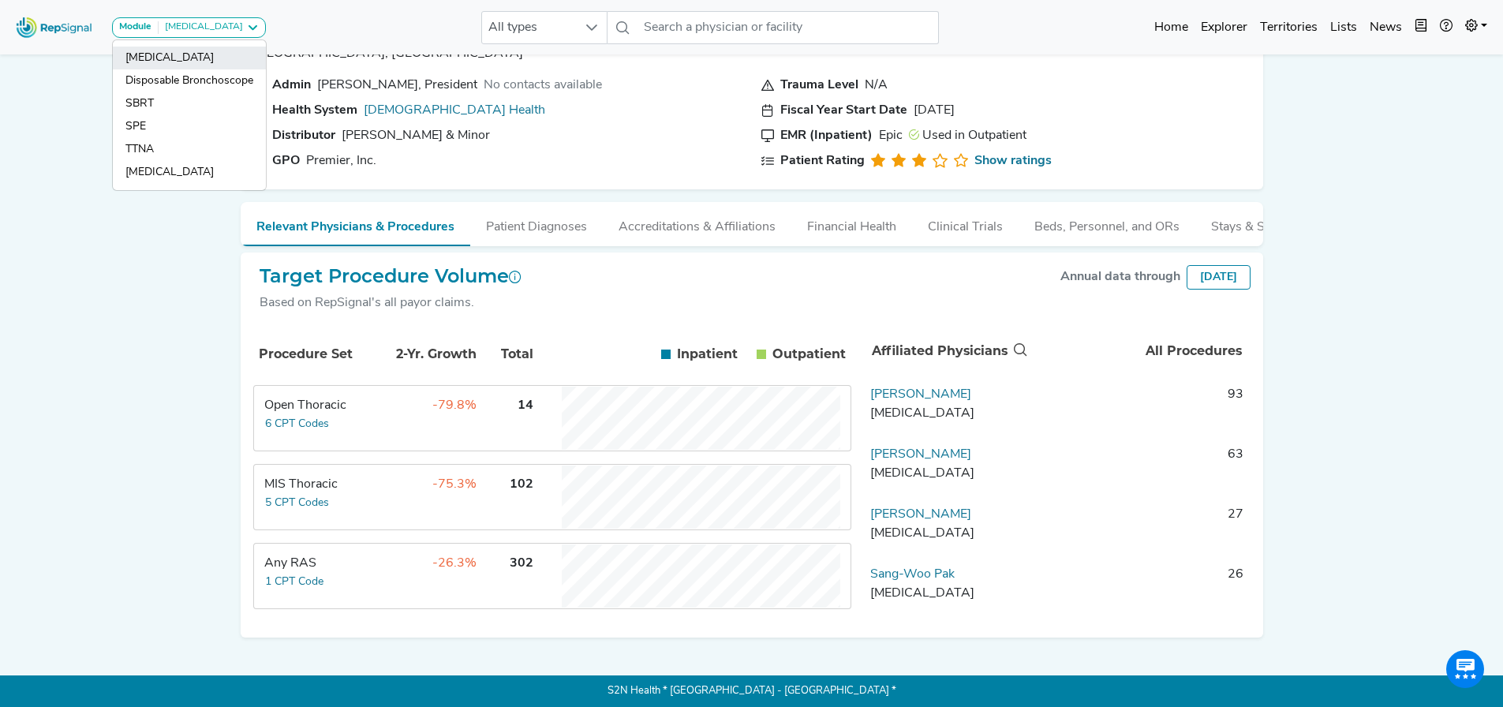
click at [179, 69] on link "[MEDICAL_DATA]" at bounding box center [189, 80] width 153 height 23
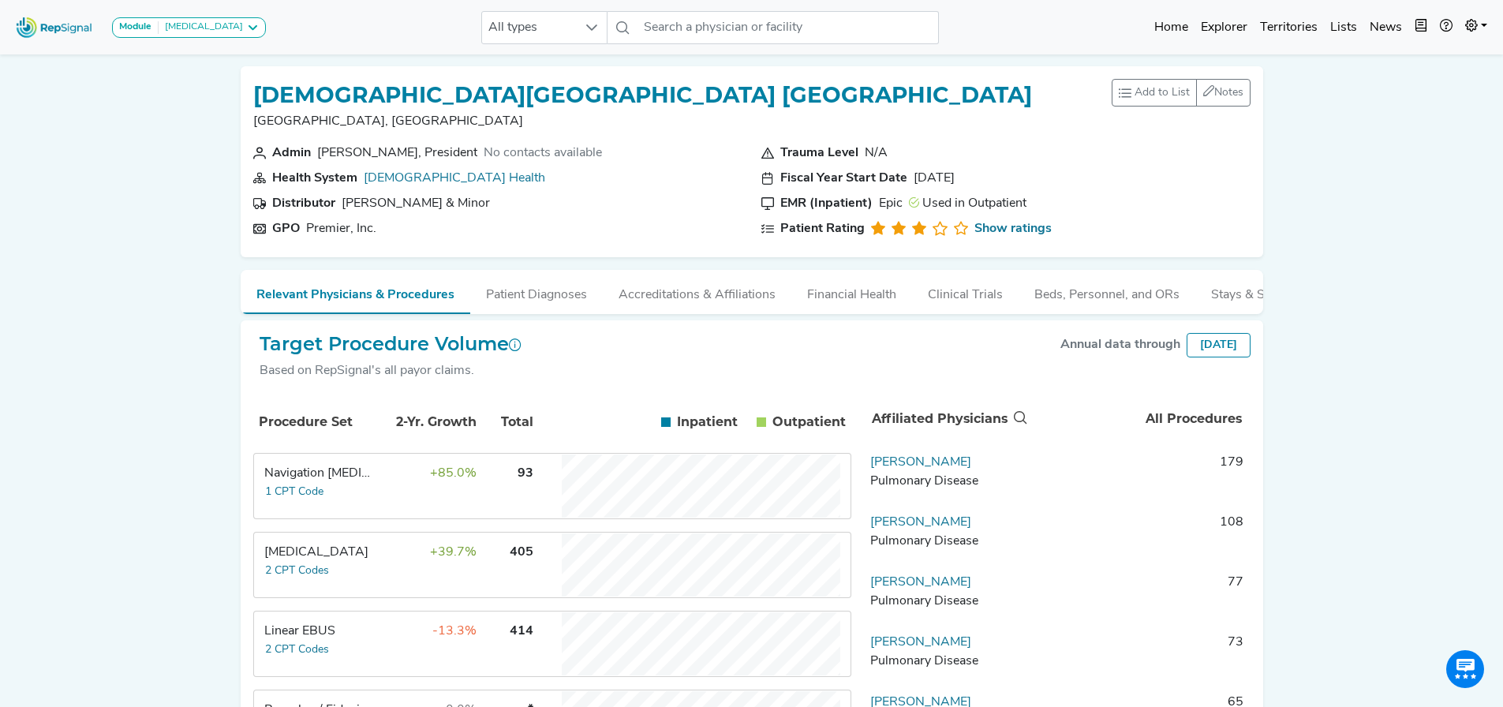
scroll to position [26, 0]
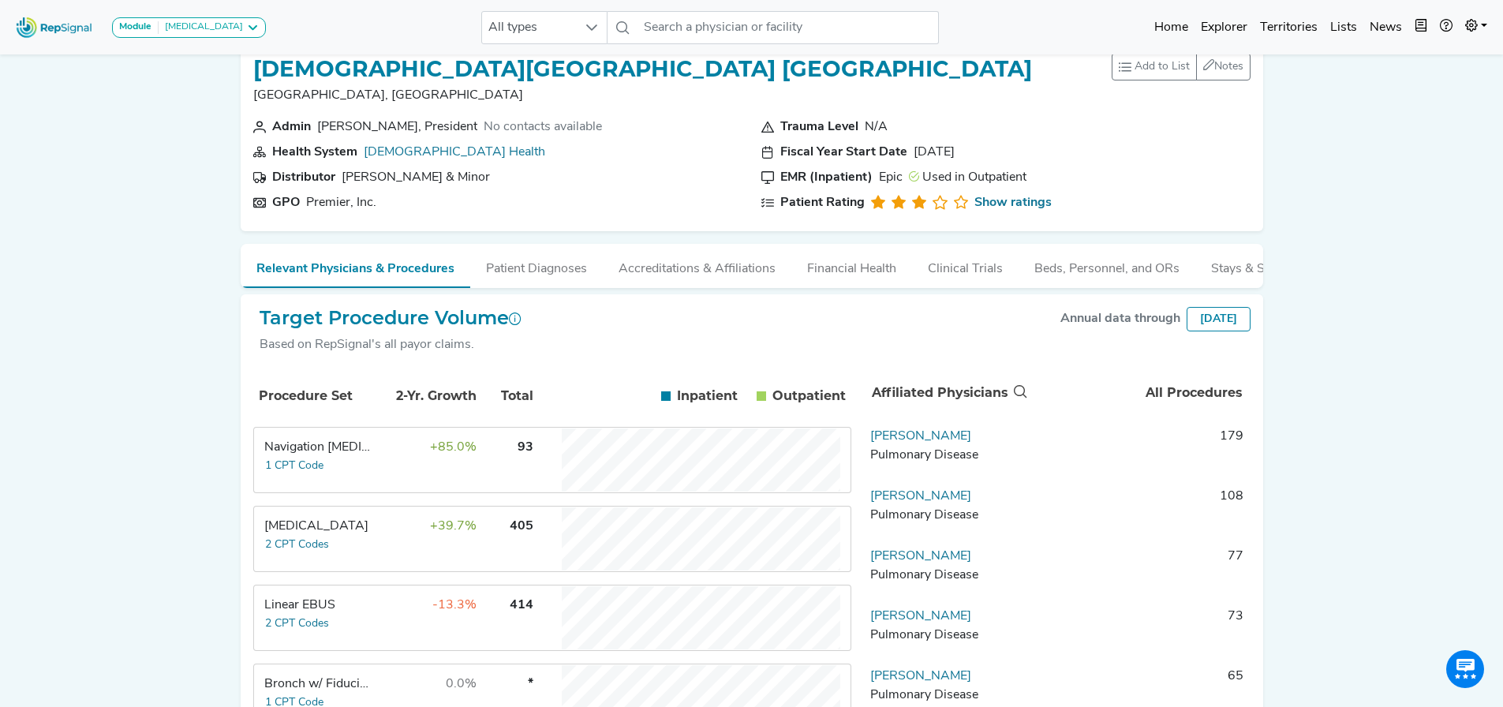
click at [384, 417] on th "2-Yr. Growth" at bounding box center [427, 396] width 103 height 54
click at [350, 330] on h2 "Target Procedure Volume" at bounding box center [391, 318] width 262 height 23
click at [376, 507] on td "+39.7%" at bounding box center [426, 538] width 103 height 63
click at [391, 428] on td "+85.0%" at bounding box center [426, 459] width 103 height 63
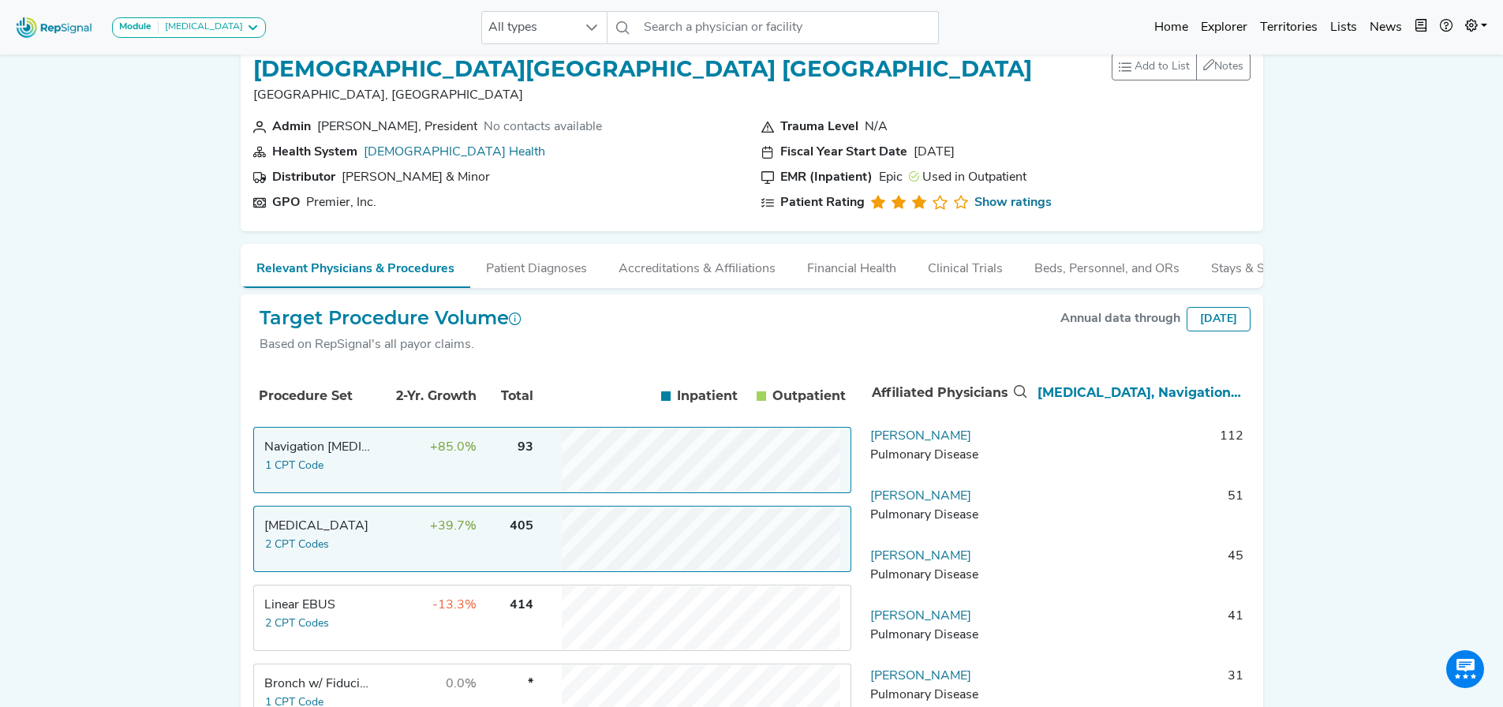
scroll to position [155, 0]
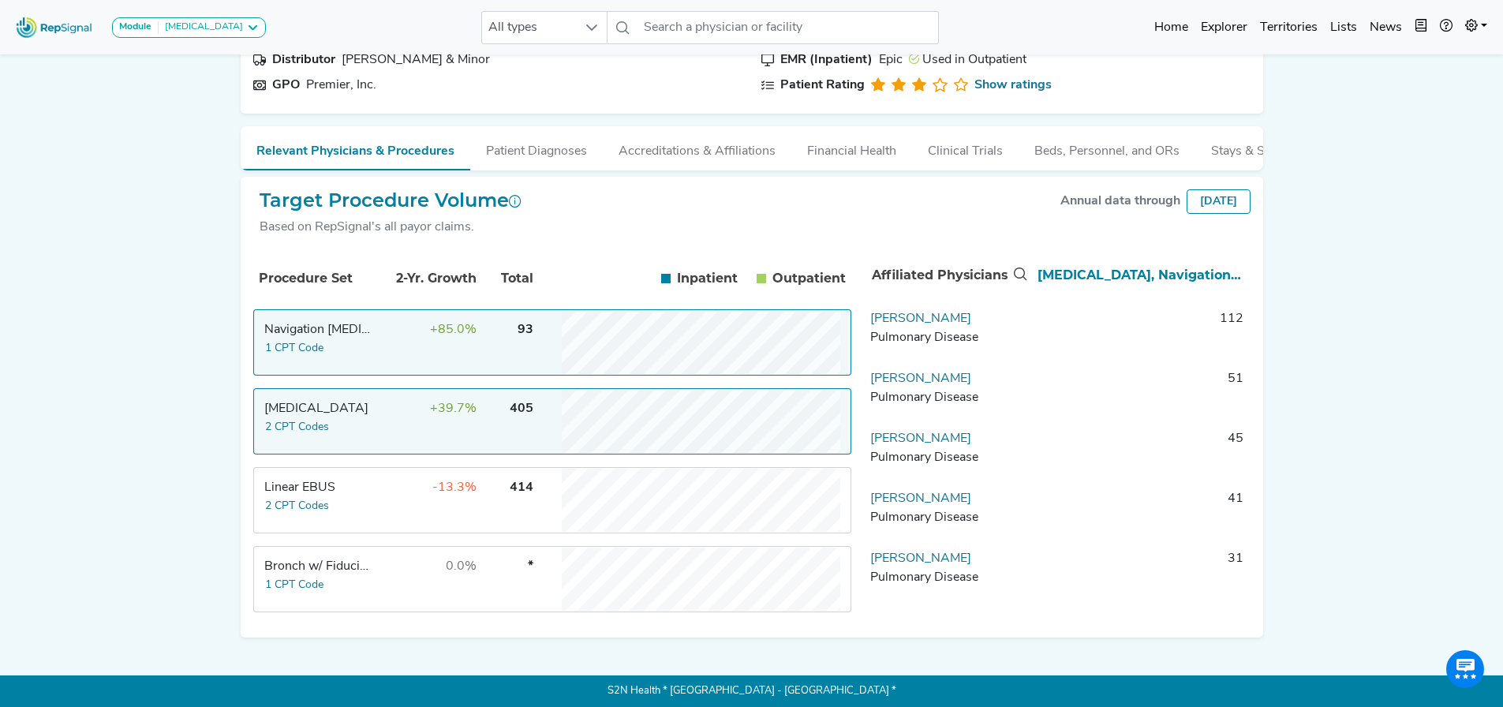
click at [410, 335] on td "+85.0%" at bounding box center [426, 342] width 103 height 63
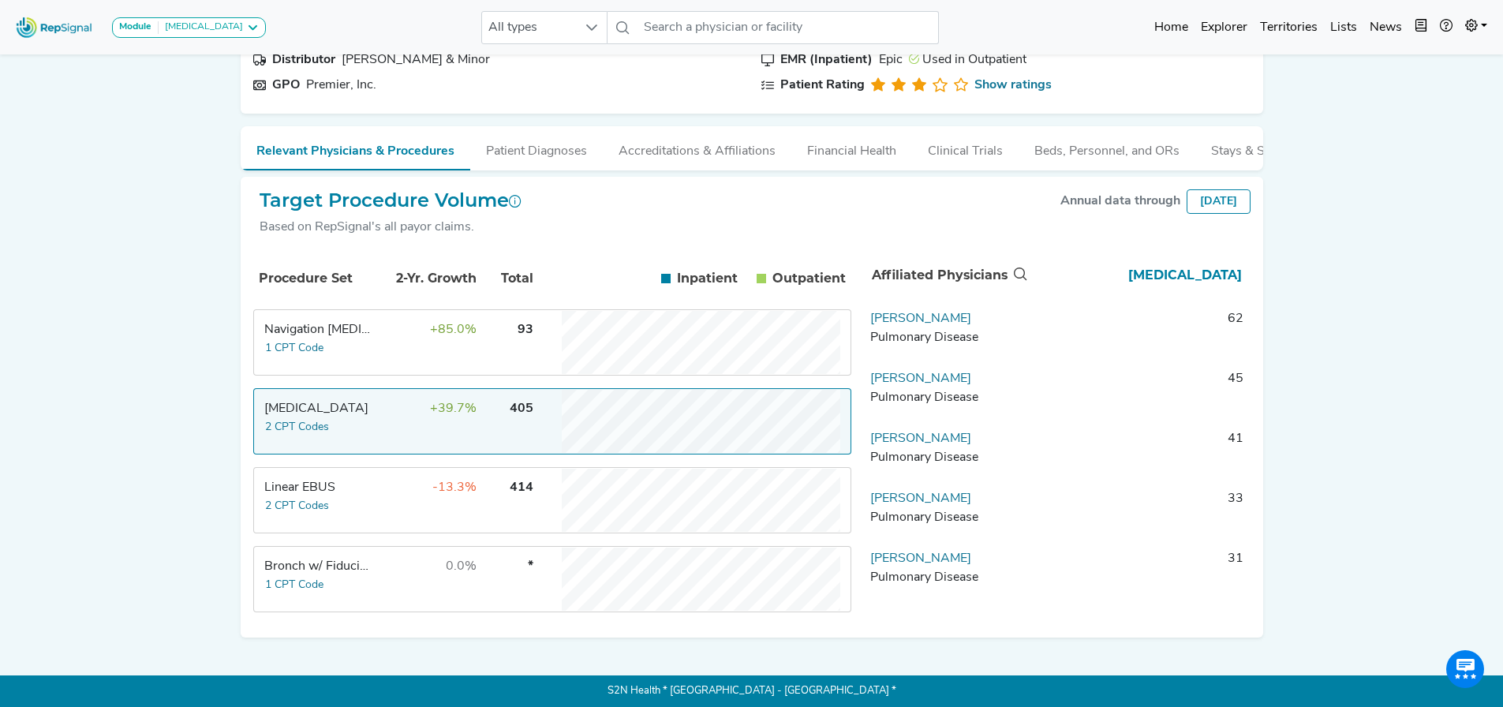
click at [398, 417] on td "+39.7%" at bounding box center [426, 421] width 103 height 63
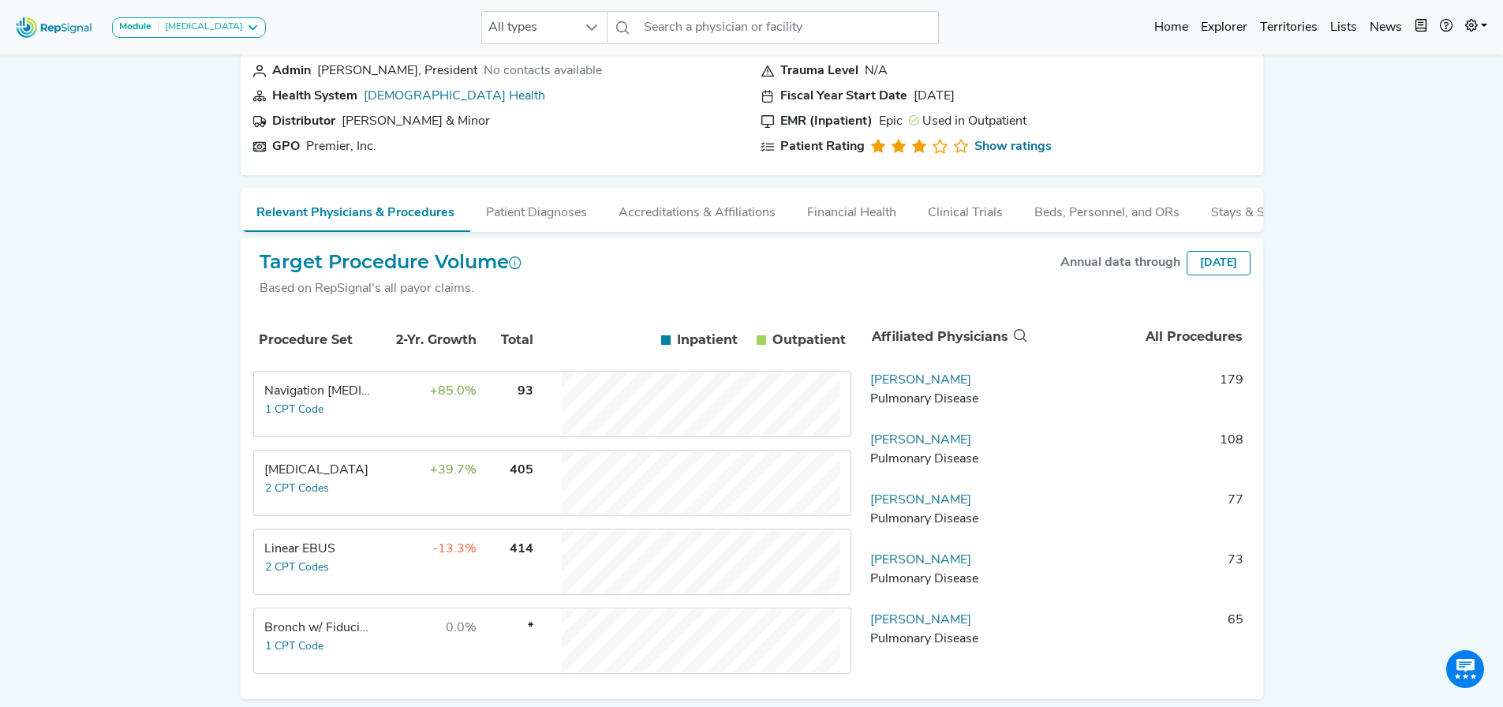
scroll to position [0, 0]
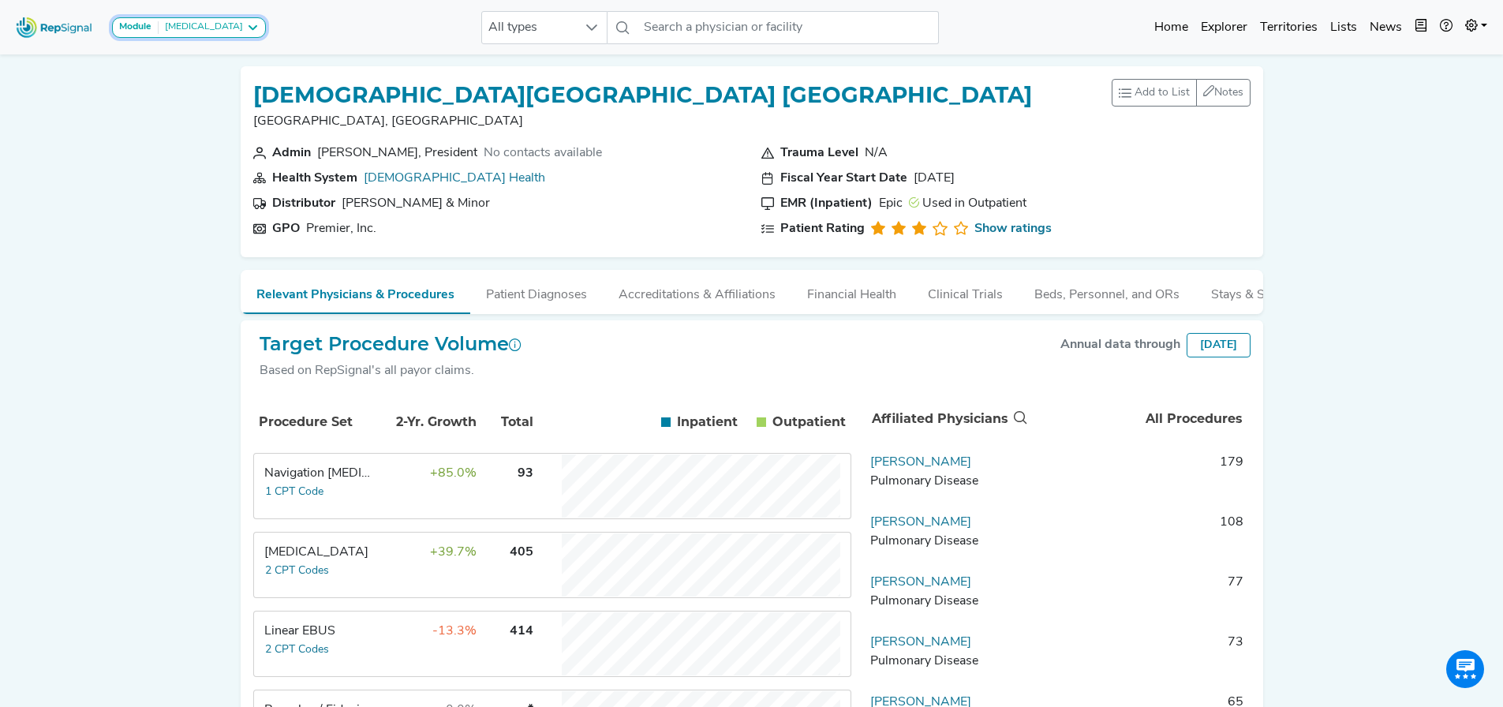
click at [208, 32] on div "[MEDICAL_DATA]" at bounding box center [201, 27] width 84 height 13
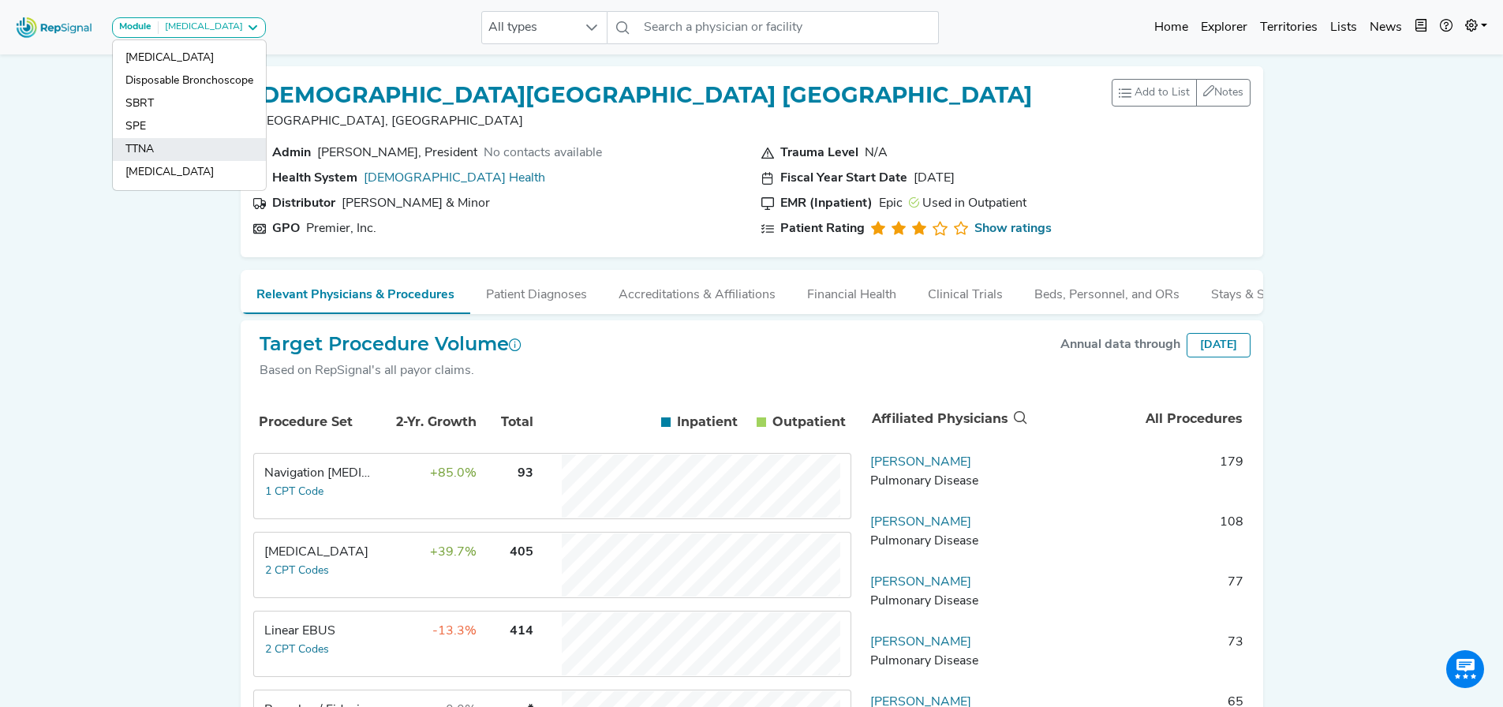
click at [170, 161] on link "TTNA" at bounding box center [189, 172] width 153 height 23
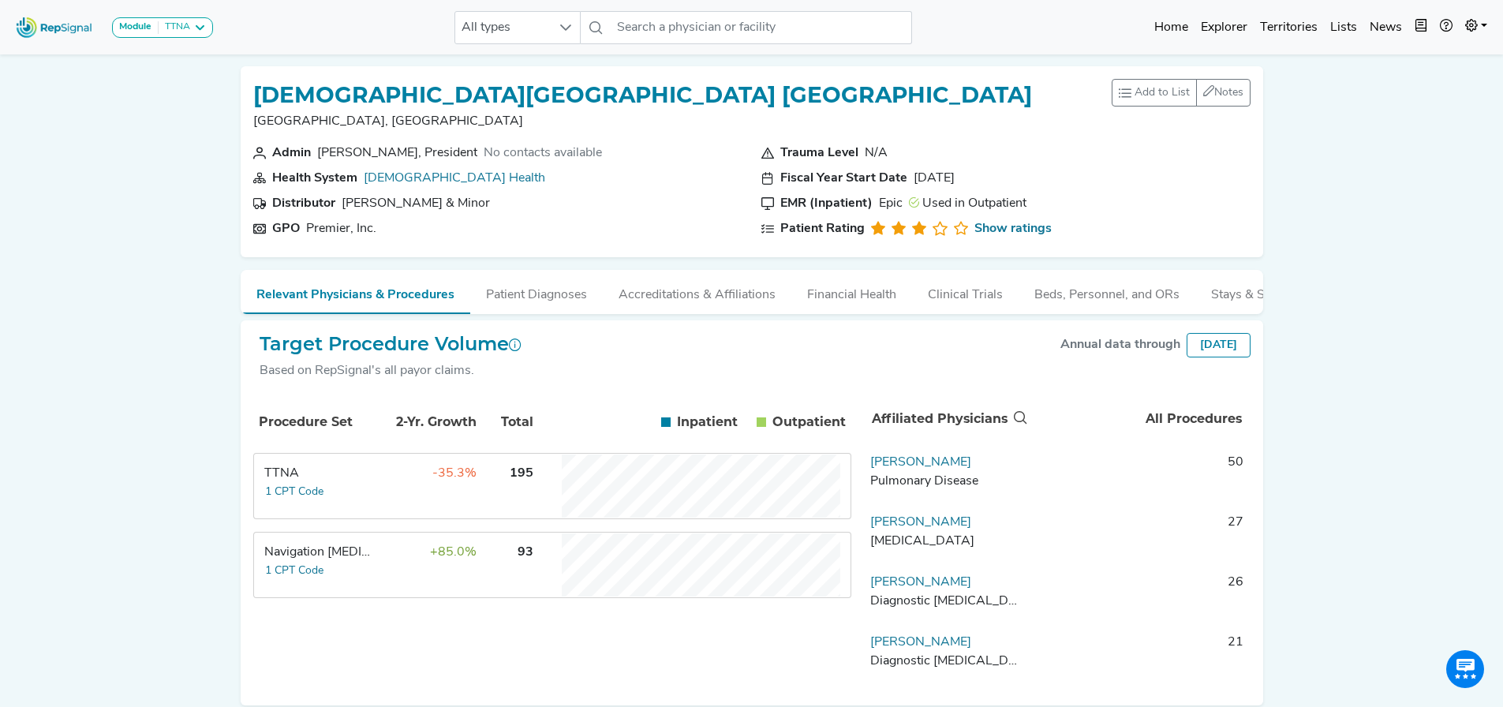
scroll to position [27, 0]
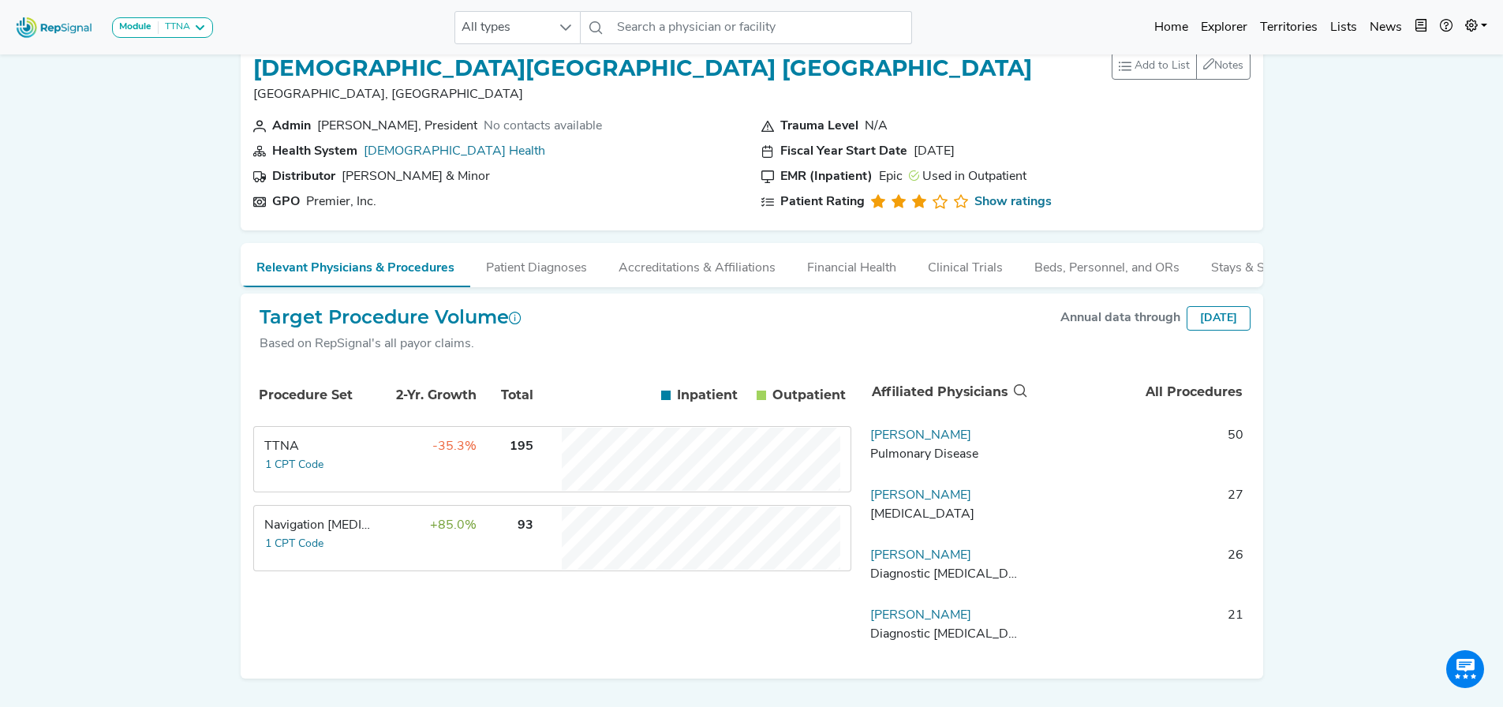
click at [462, 481] on td "-35.3%" at bounding box center [426, 459] width 103 height 63
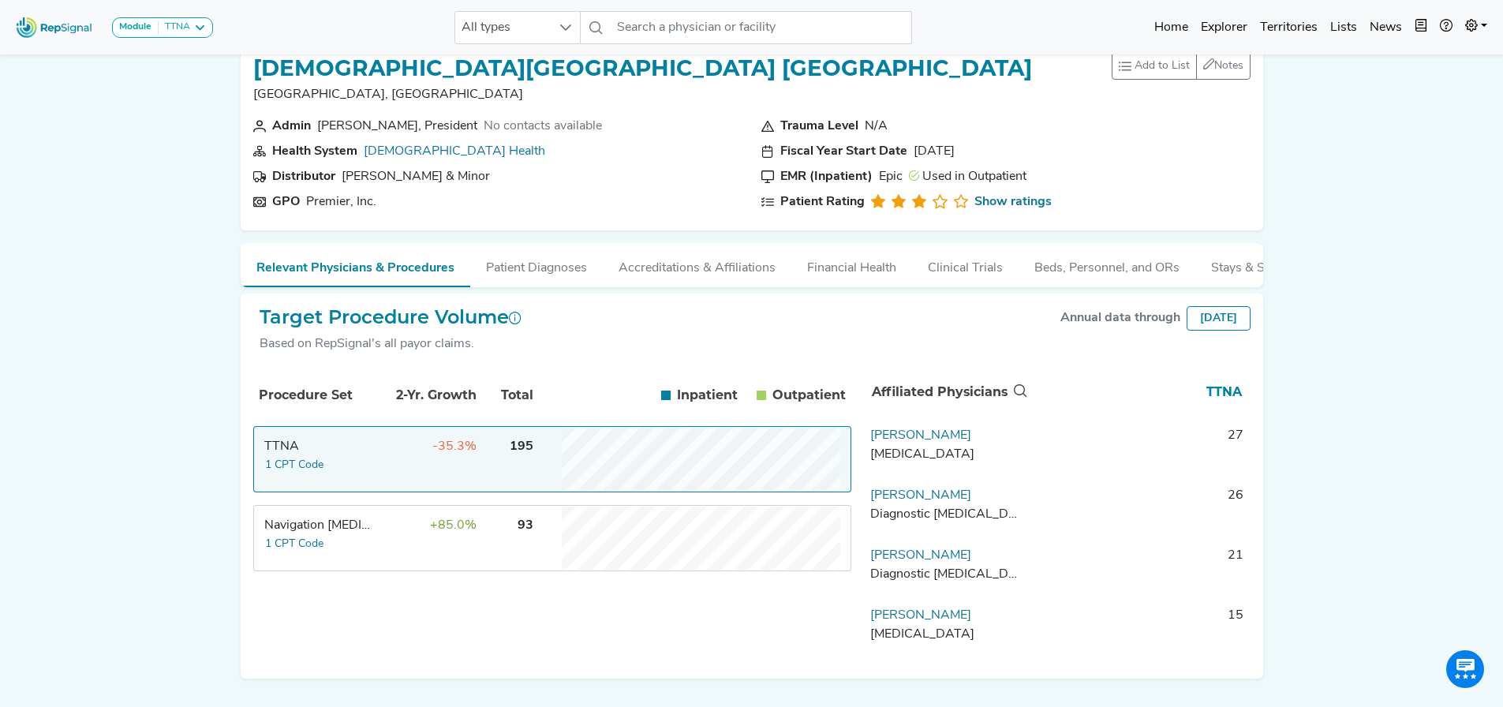
click at [393, 480] on td "-35.3%" at bounding box center [426, 459] width 103 height 63
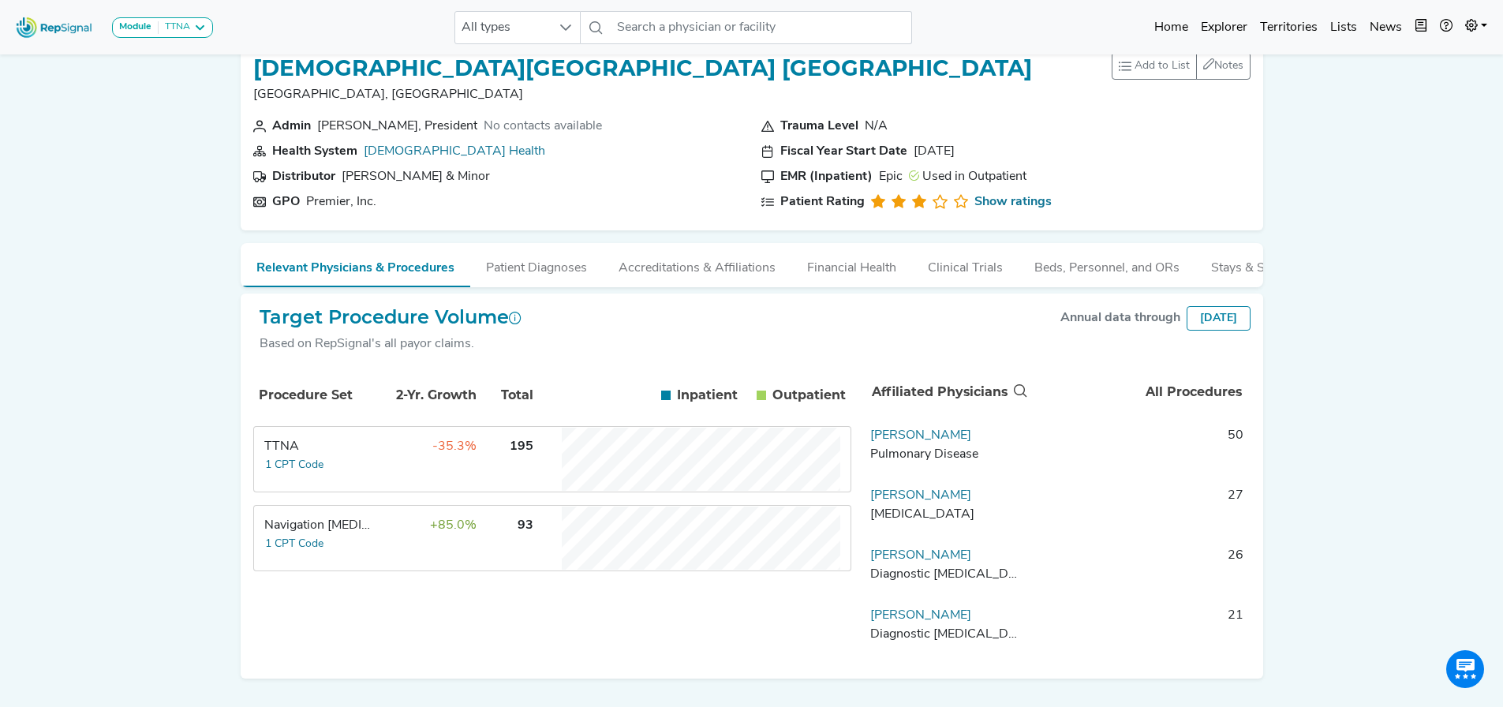
click at [382, 462] on td "-35.3%" at bounding box center [426, 459] width 103 height 63
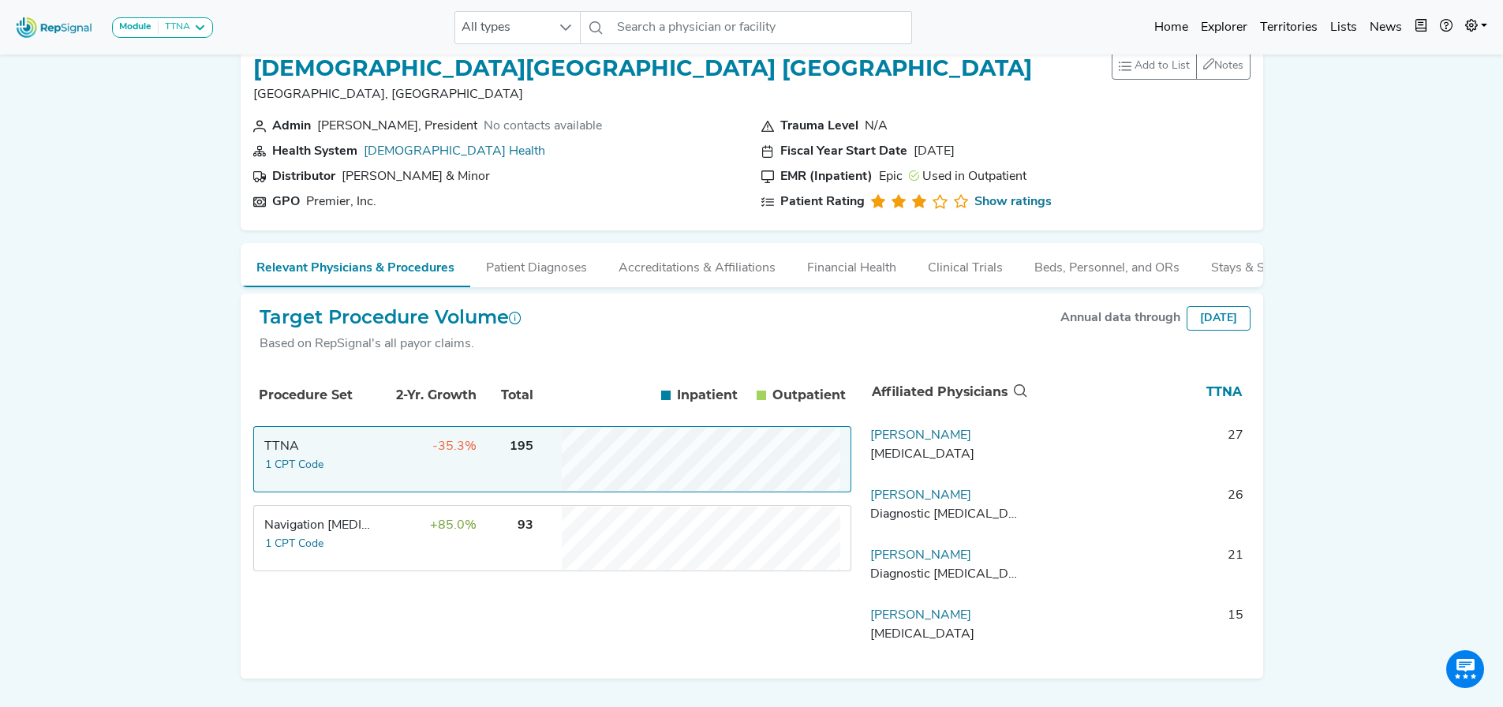
click at [388, 559] on td "+85.0%" at bounding box center [426, 538] width 103 height 63
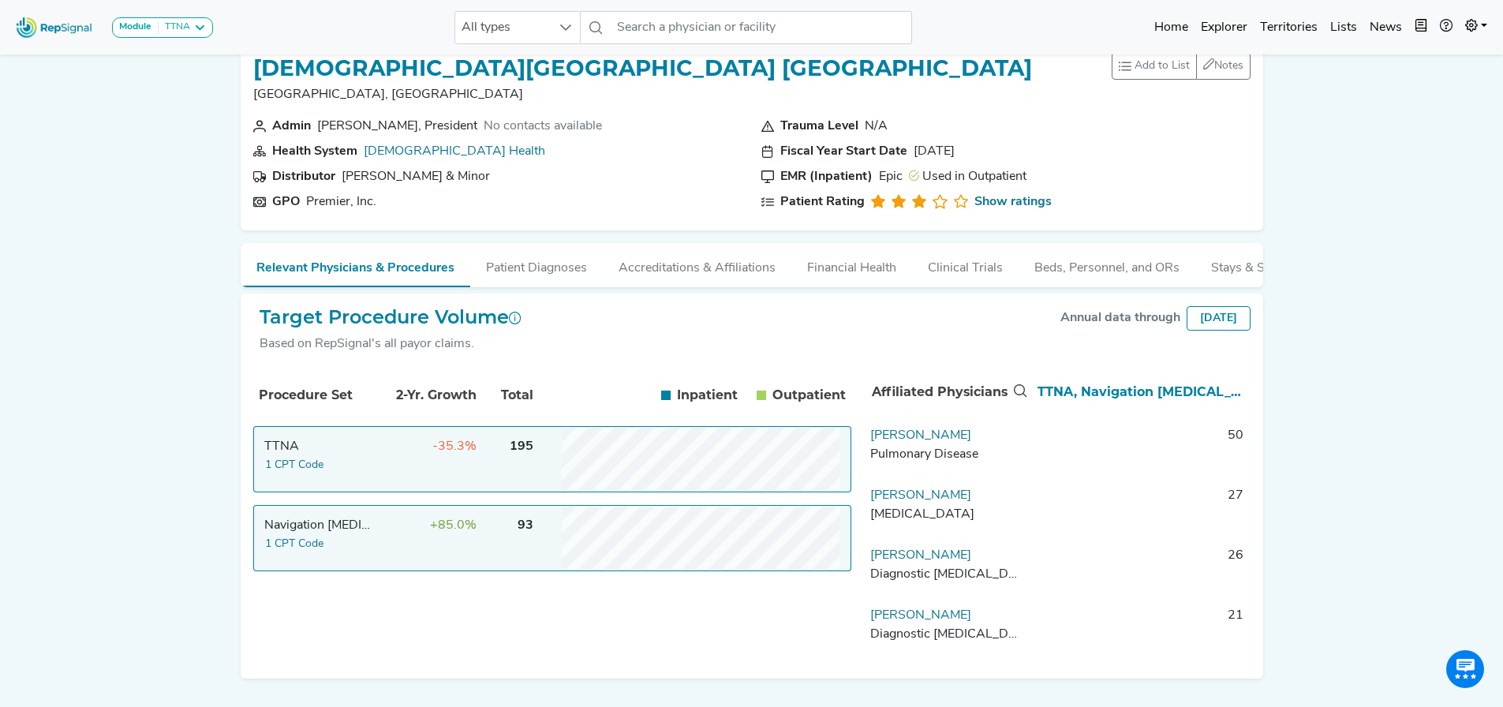
click at [385, 470] on td "-35.3%" at bounding box center [426, 459] width 103 height 63
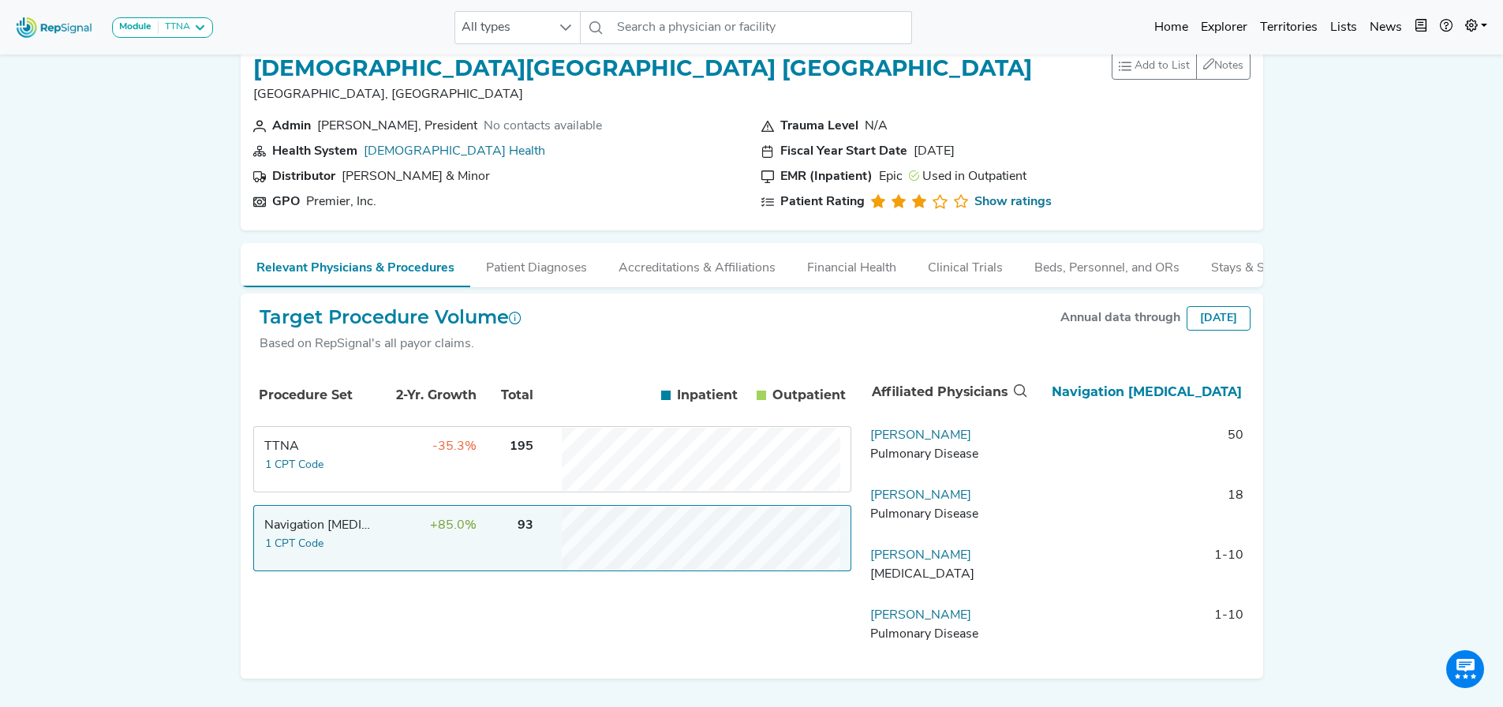
click at [419, 556] on td "+85.0%" at bounding box center [426, 538] width 103 height 63
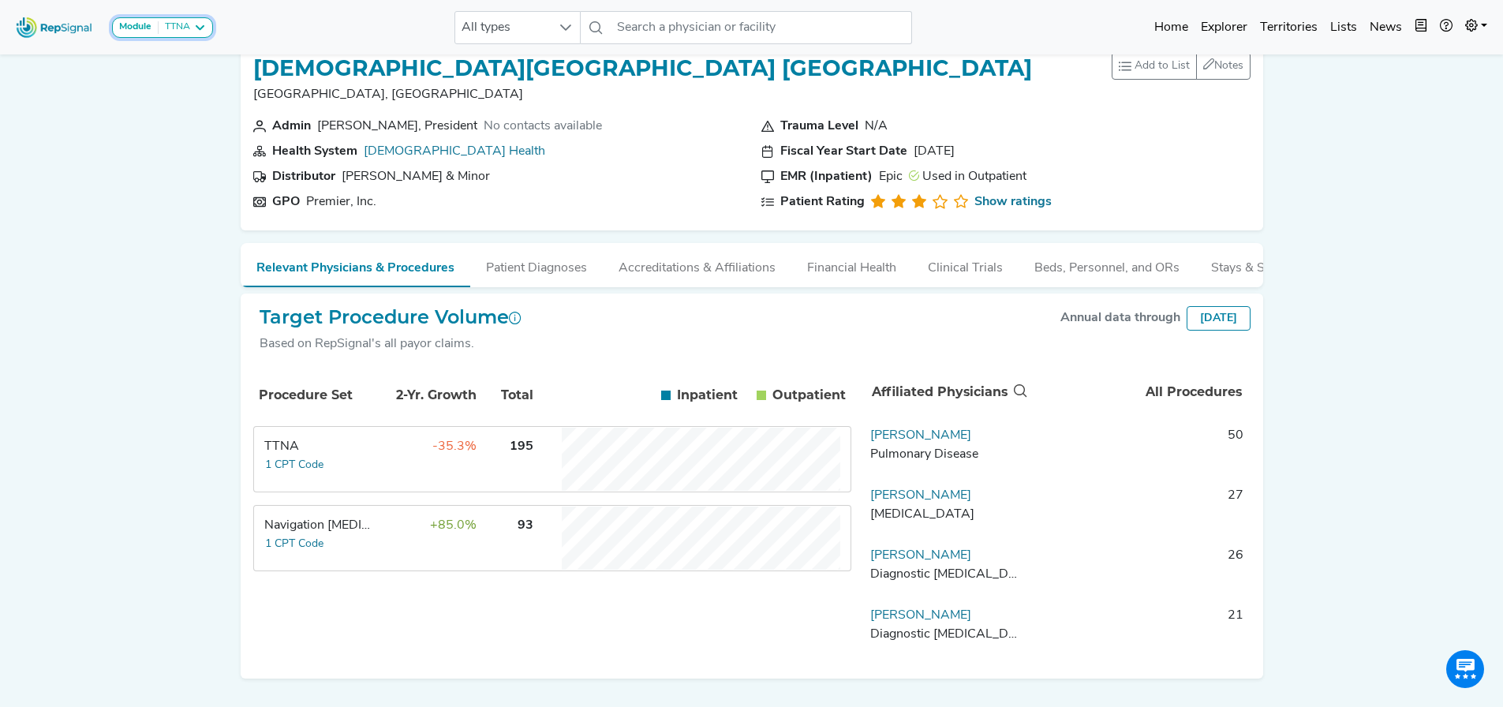
click at [207, 23] on button "Module TTNA" at bounding box center [162, 27] width 101 height 21
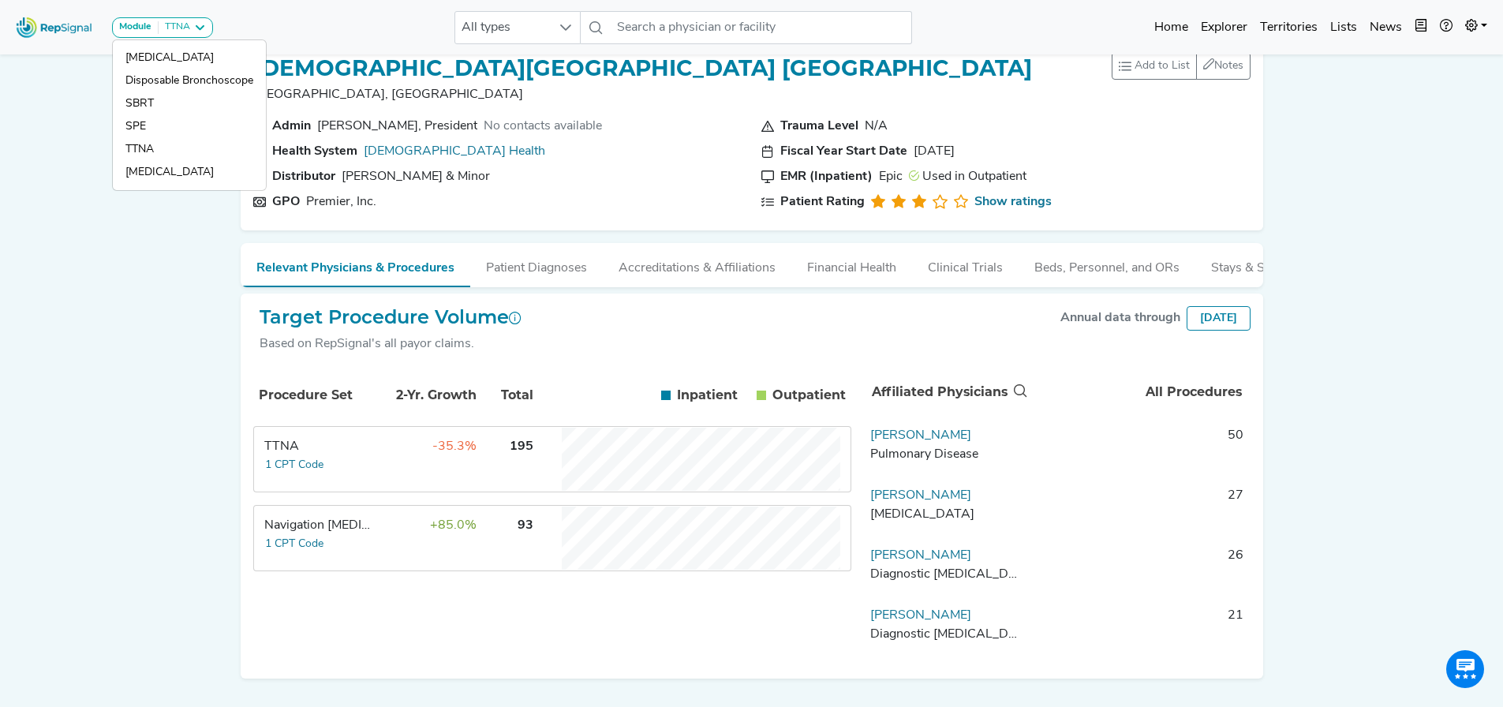
click at [385, 485] on td "-35.3%" at bounding box center [426, 459] width 103 height 63
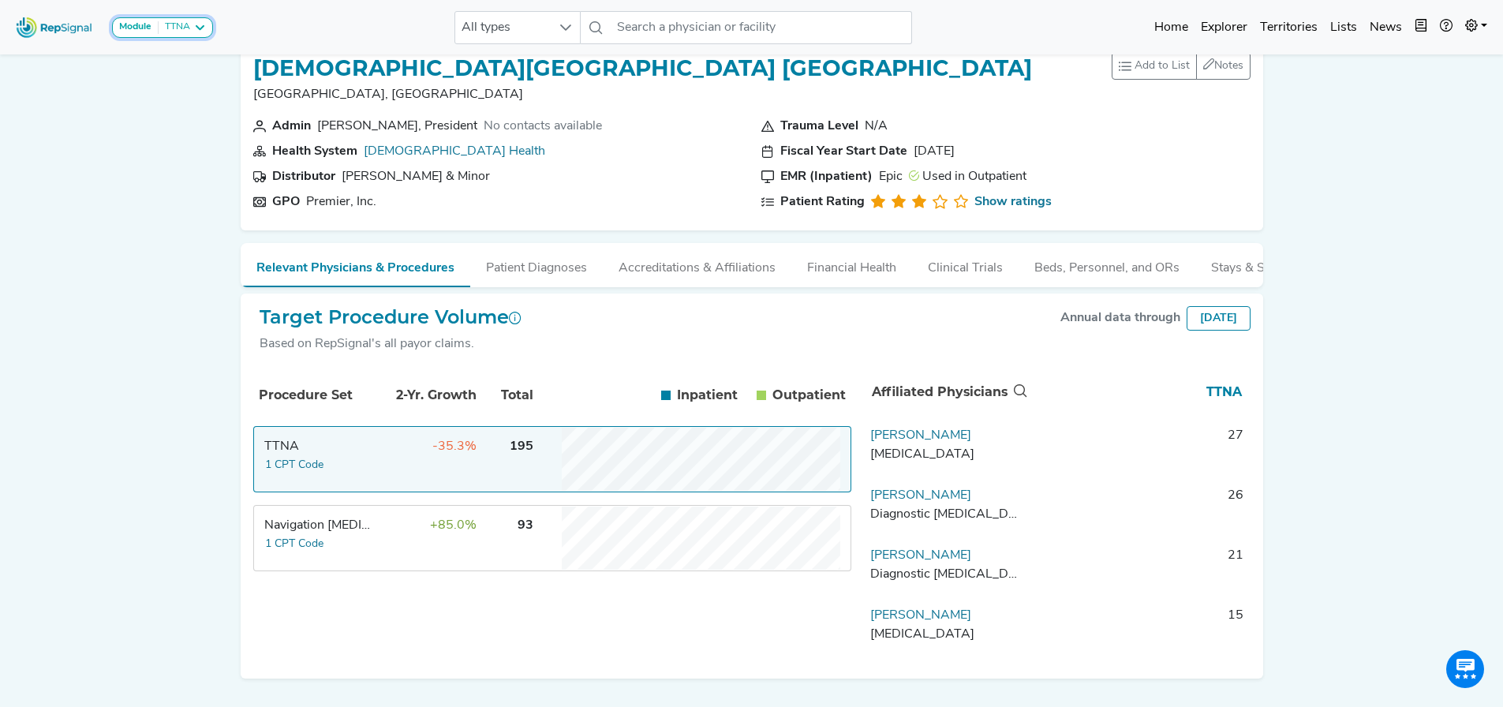
click at [170, 31] on div "TTNA" at bounding box center [175, 27] width 32 height 13
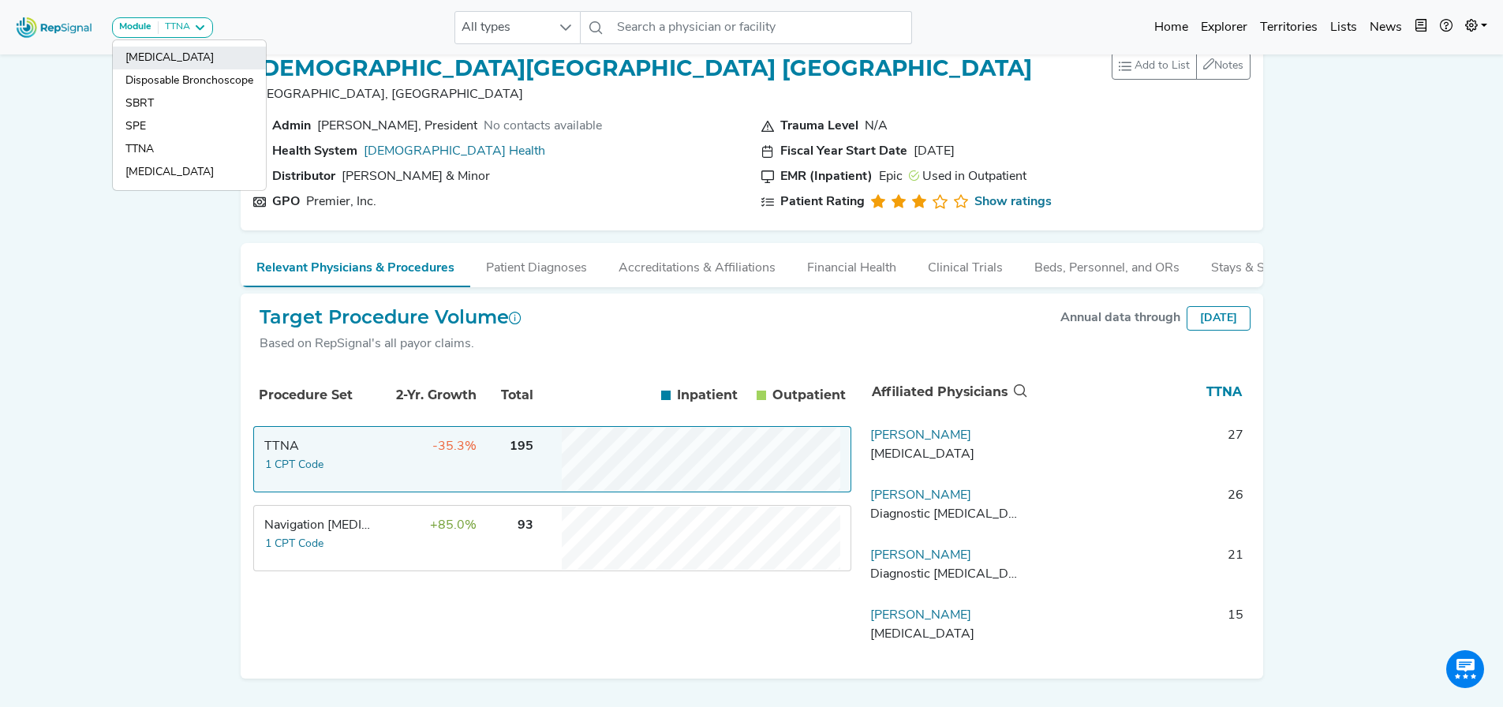
click at [175, 69] on link "[MEDICAL_DATA]" at bounding box center [189, 80] width 153 height 23
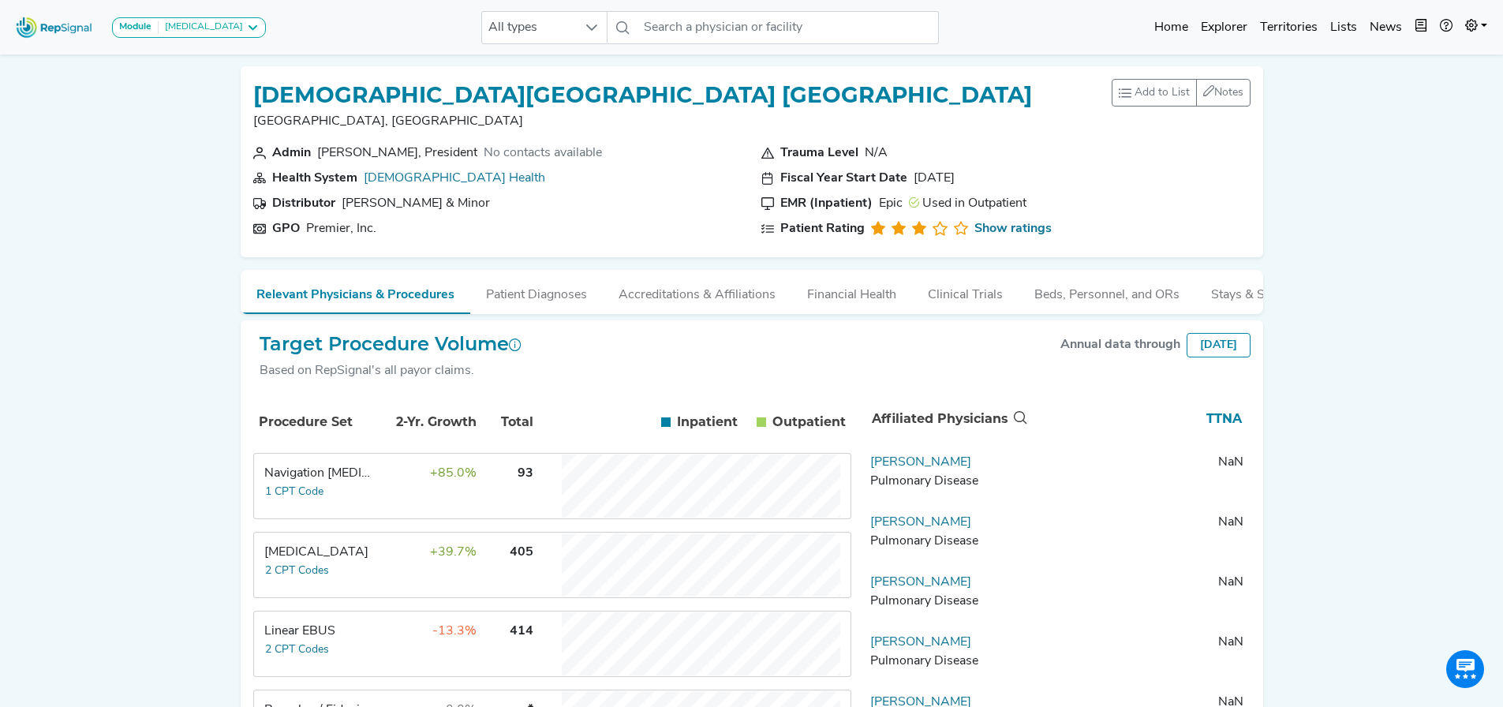
click at [350, 418] on th "Procedure Set" at bounding box center [315, 422] width 118 height 54
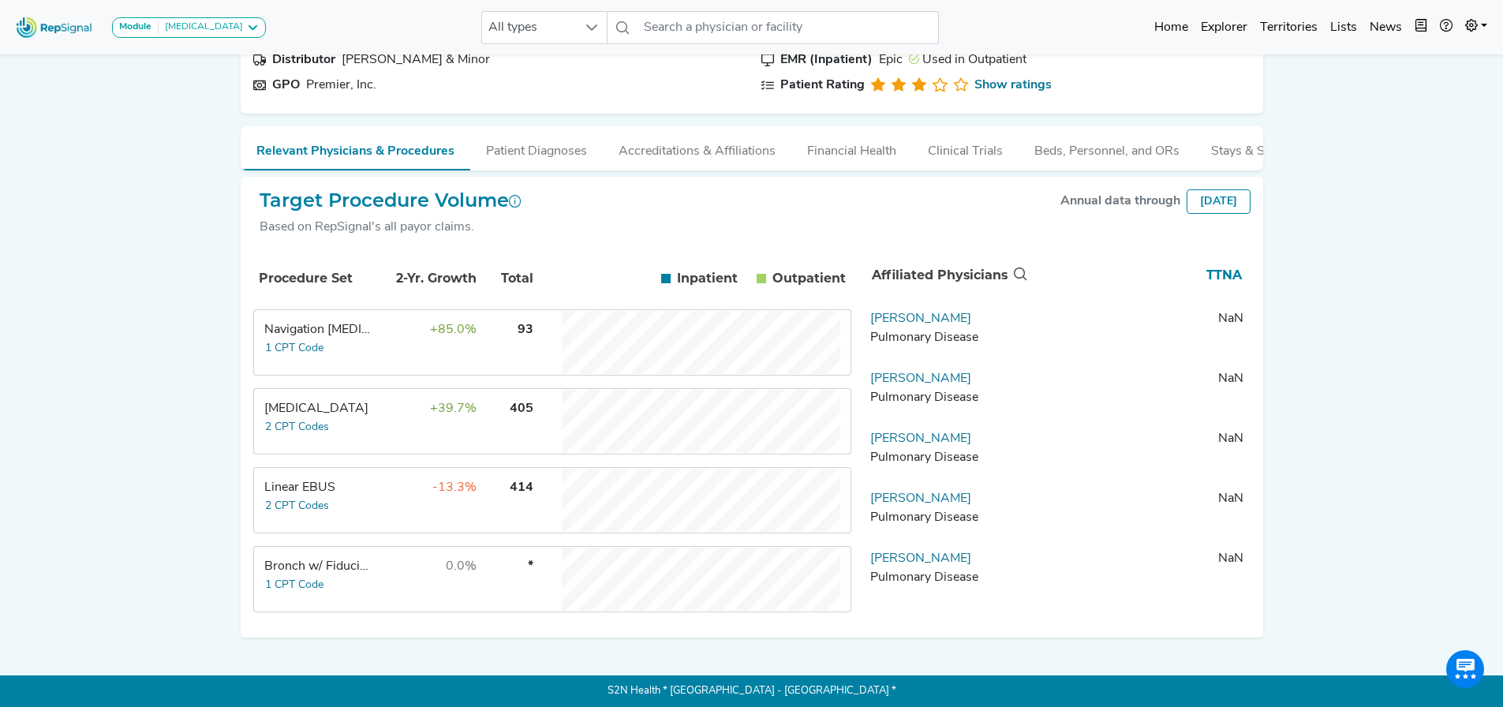
click at [368, 351] on td "Navigation Bronchoscopy 1 CPT Code" at bounding box center [314, 342] width 118 height 63
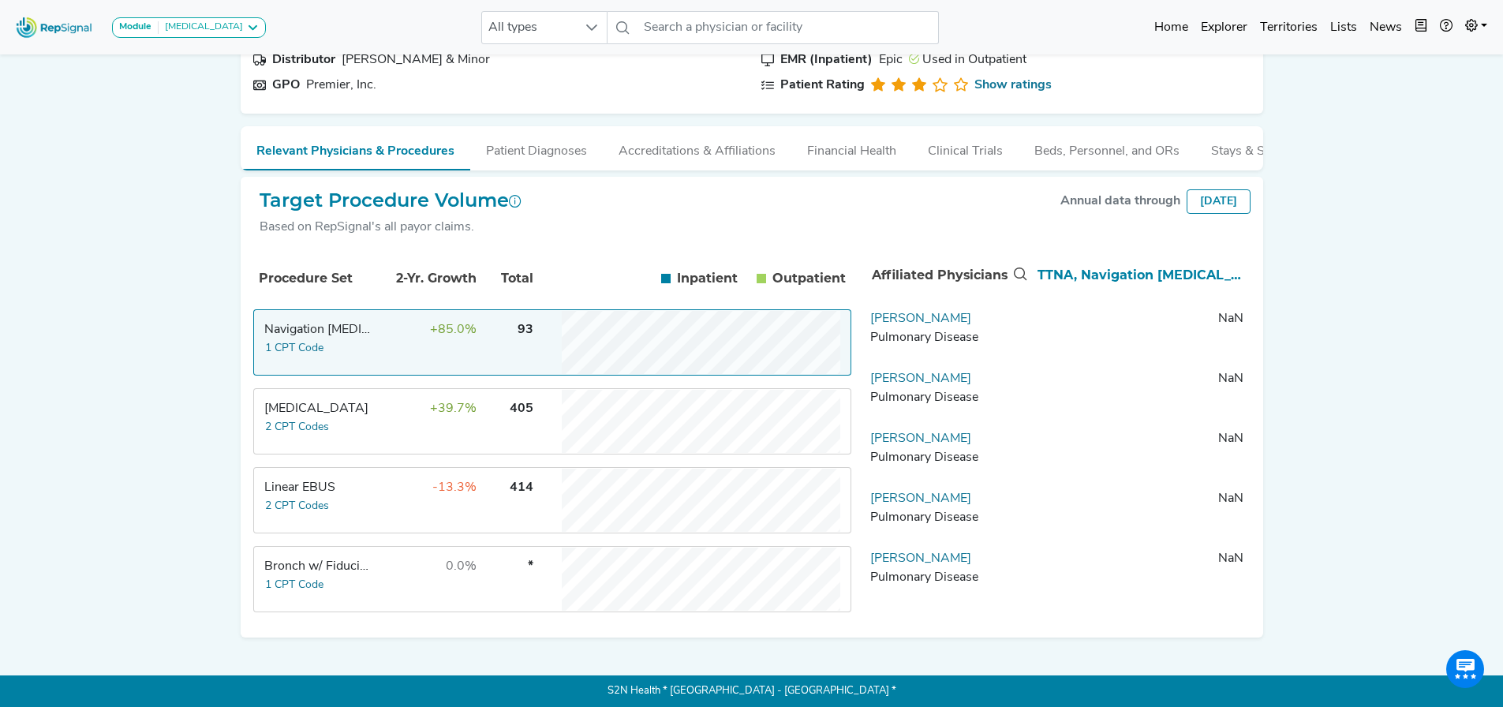
click at [368, 351] on td "Navigation Bronchoscopy 1 CPT Code" at bounding box center [314, 342] width 118 height 63
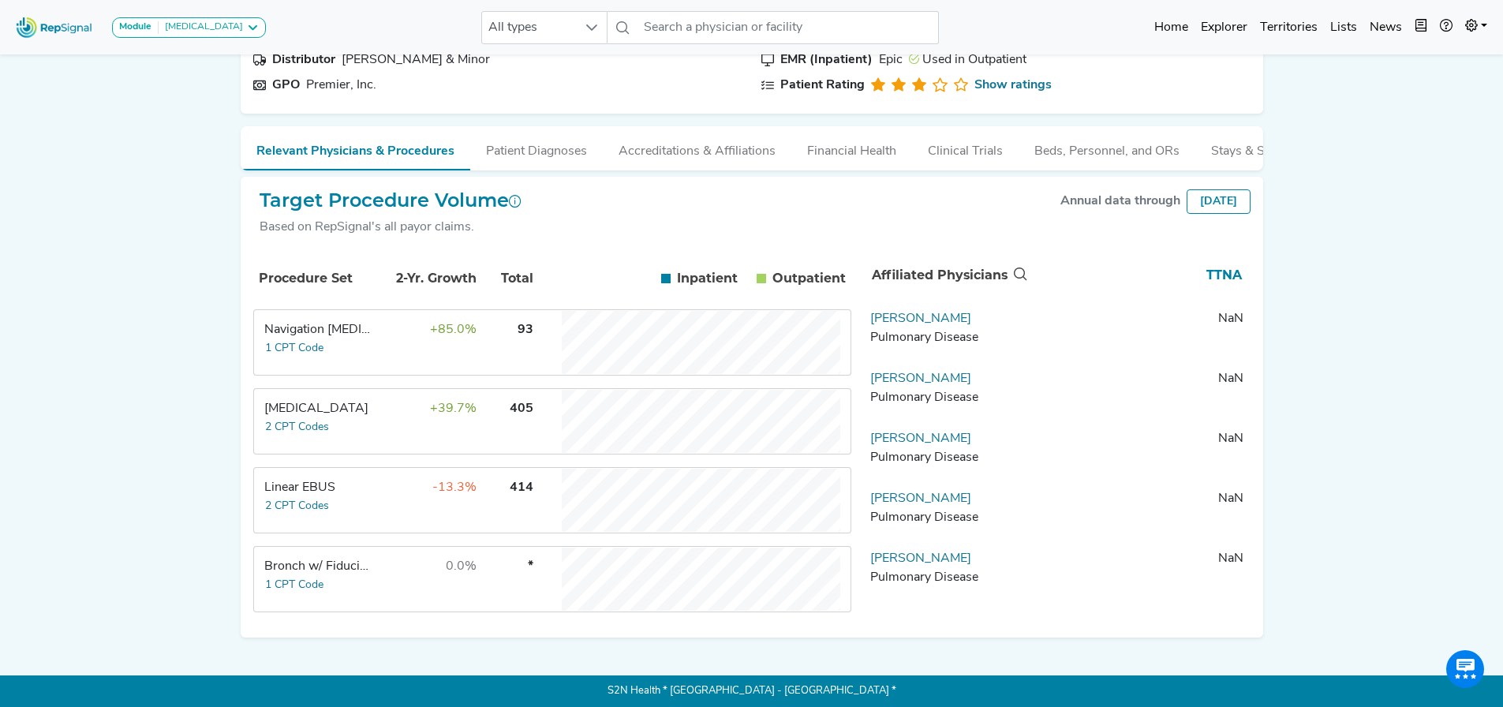
click at [375, 425] on td "+39.7%" at bounding box center [426, 421] width 103 height 63
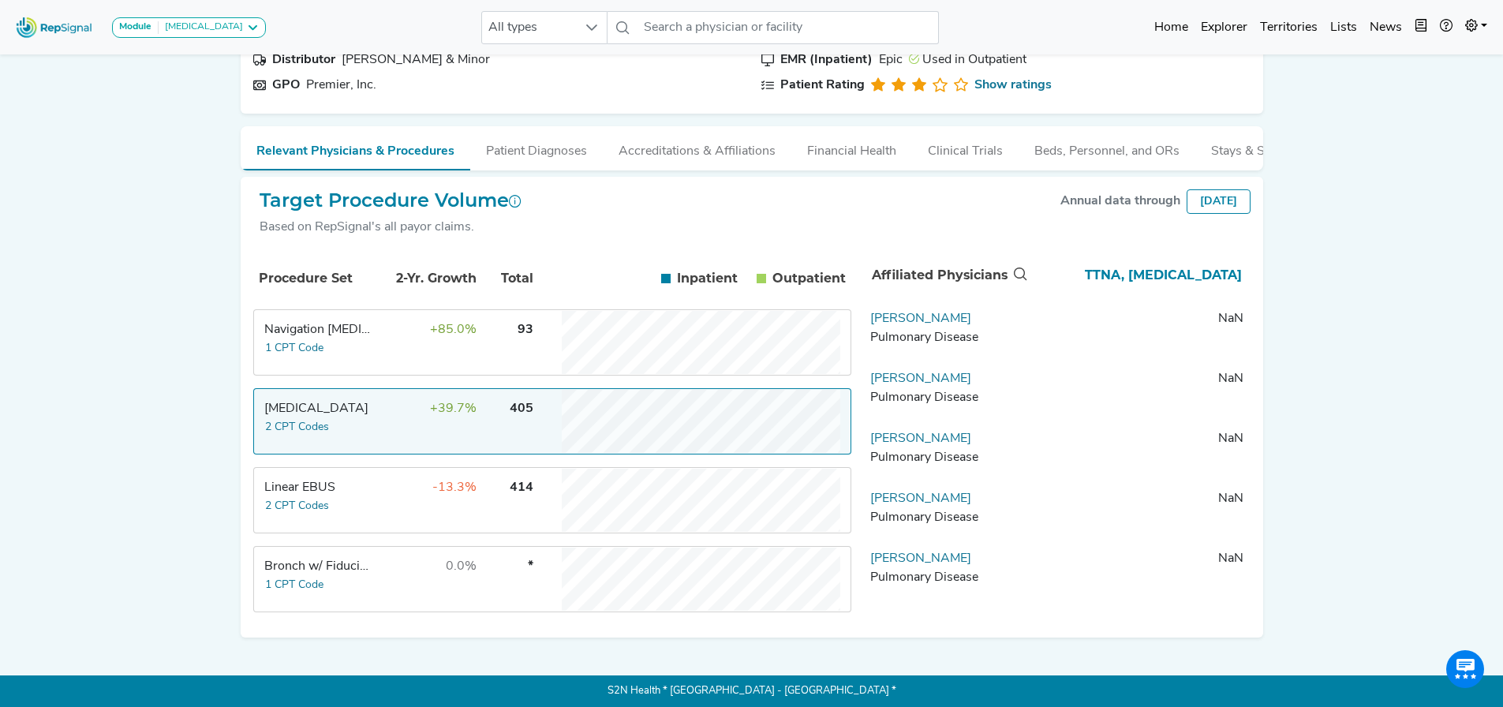
click at [375, 425] on td "+39.7%" at bounding box center [426, 421] width 103 height 63
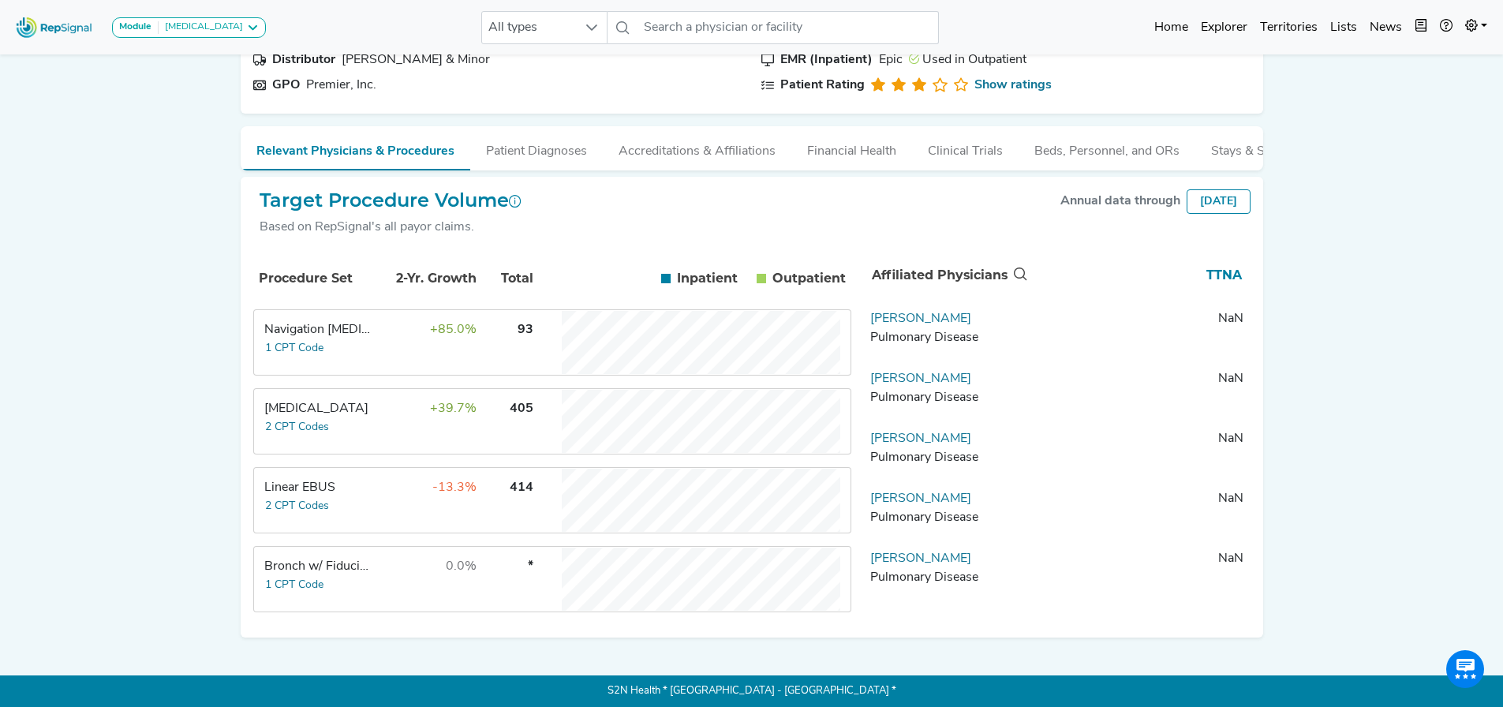
click at [408, 401] on td "+39.7%" at bounding box center [426, 421] width 103 height 63
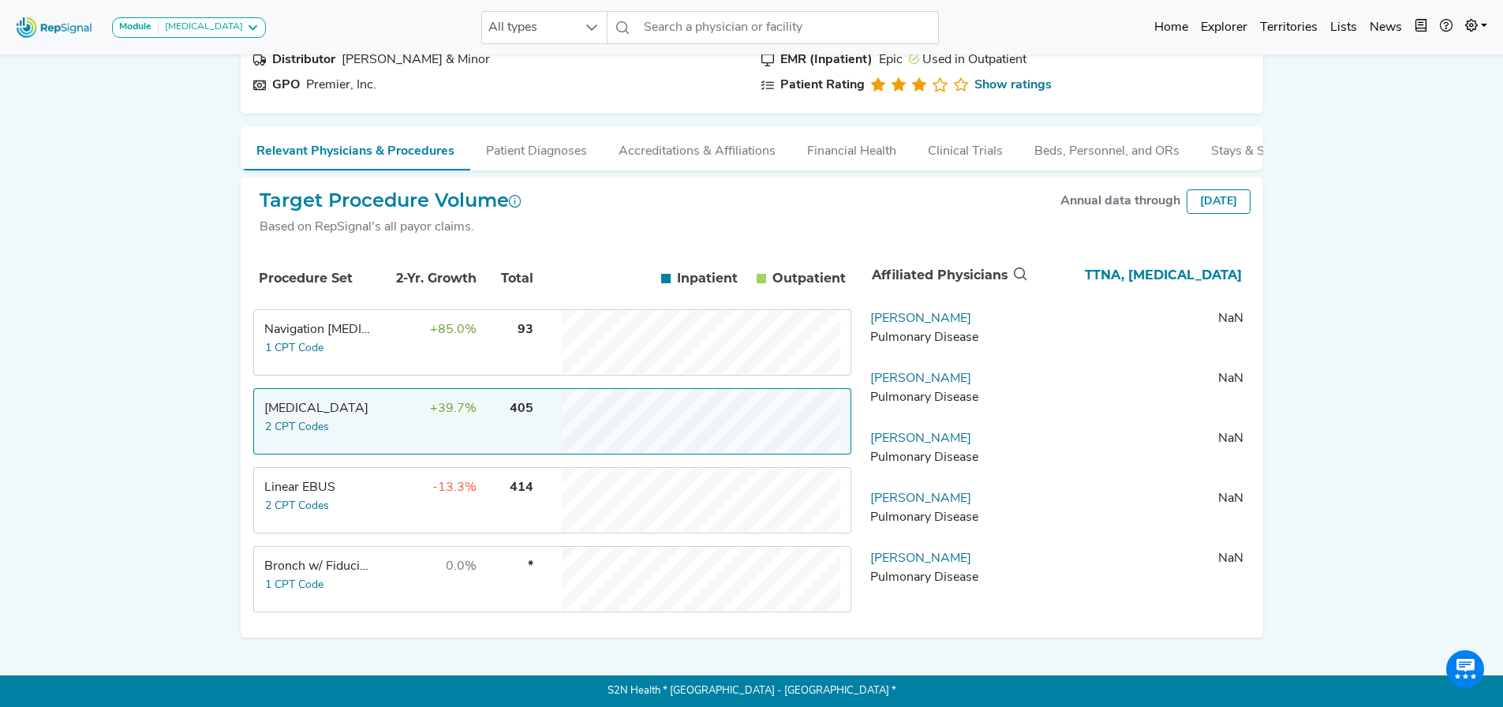
click at [398, 418] on td "+39.7%" at bounding box center [426, 421] width 103 height 63
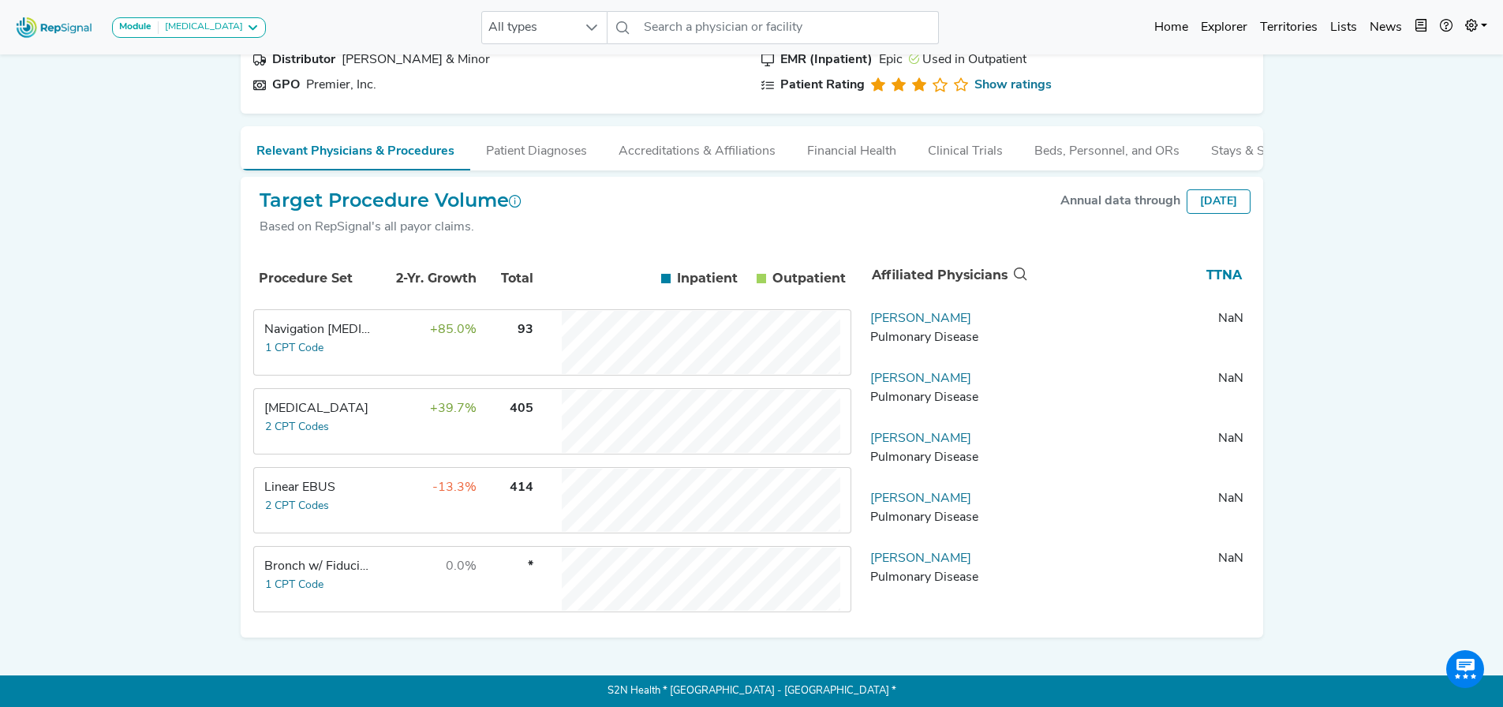
click at [384, 491] on td "-13.3%" at bounding box center [426, 500] width 103 height 63
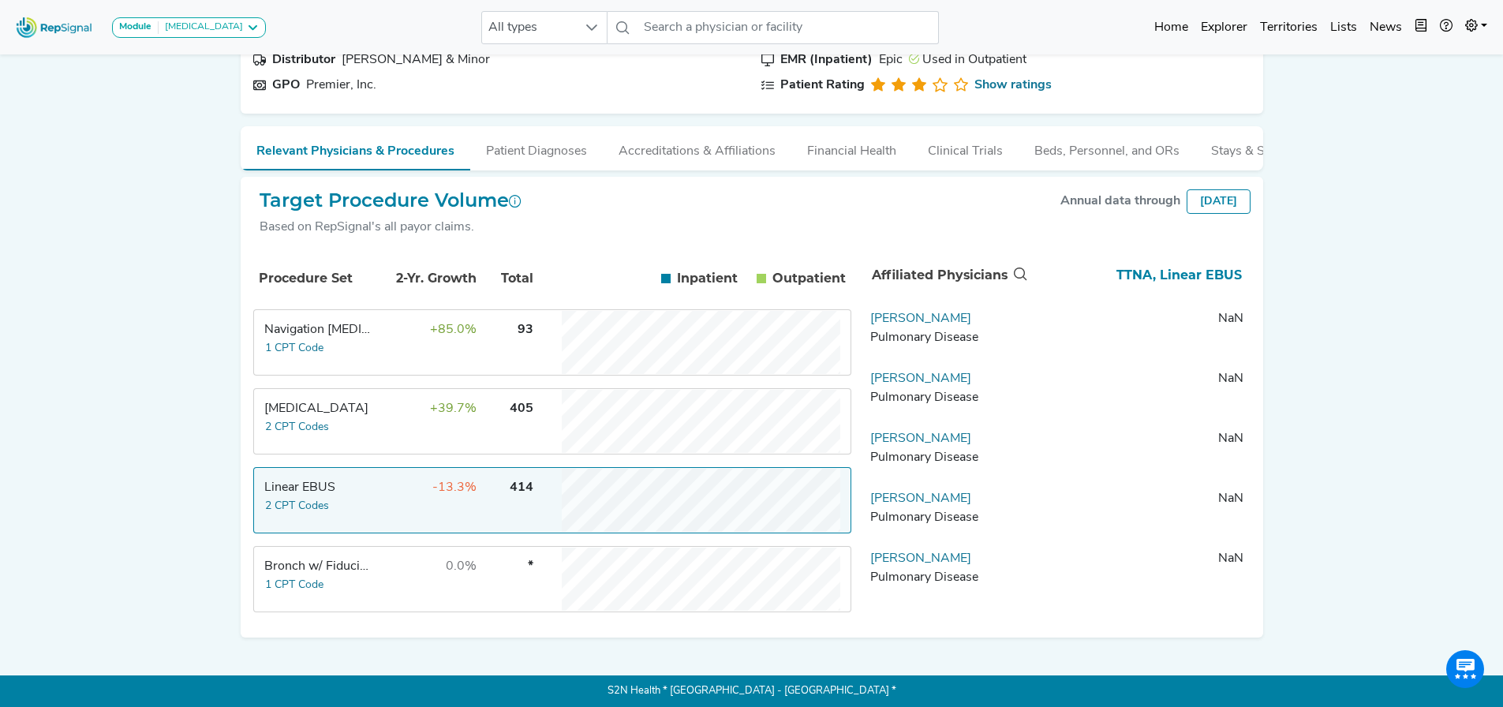
click at [405, 506] on td "-13.3%" at bounding box center [426, 500] width 103 height 63
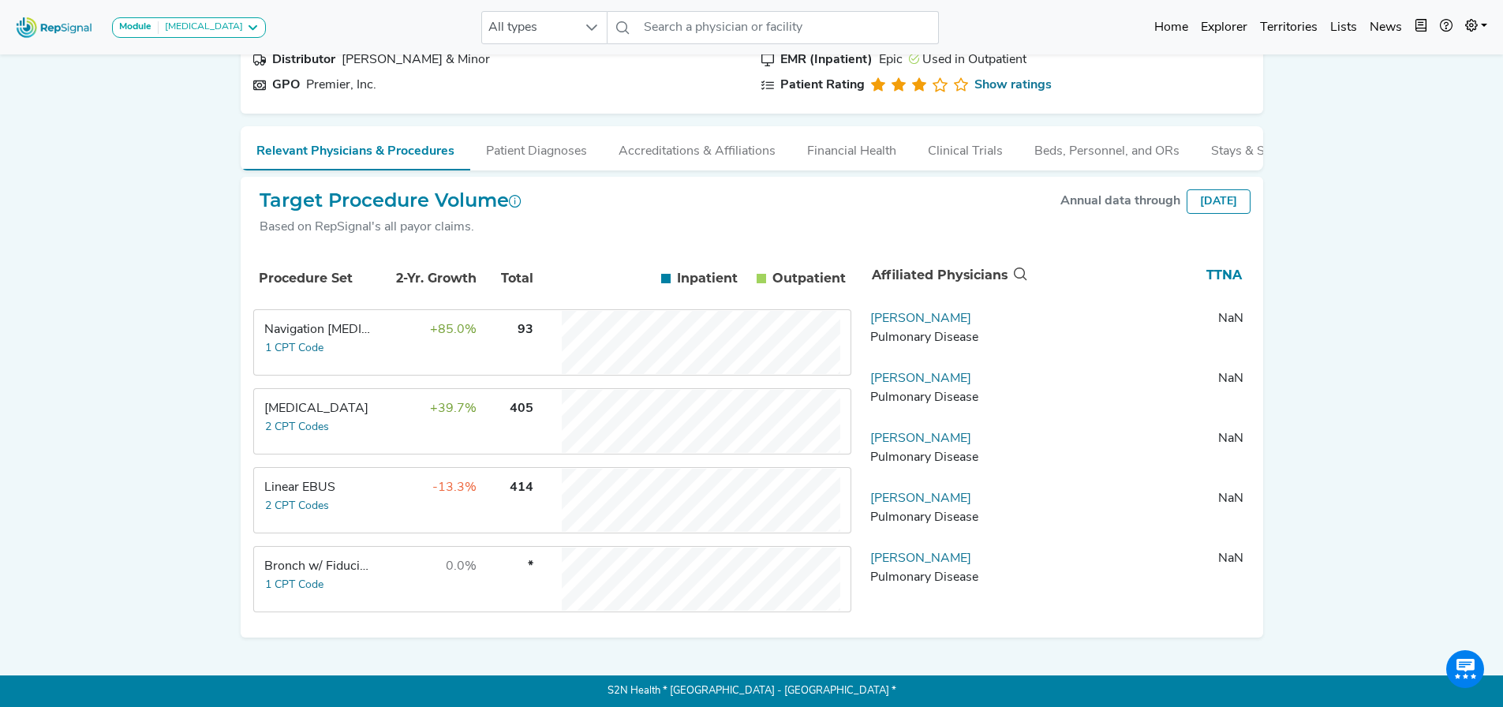
click at [398, 595] on td "0.0%" at bounding box center [426, 579] width 103 height 63
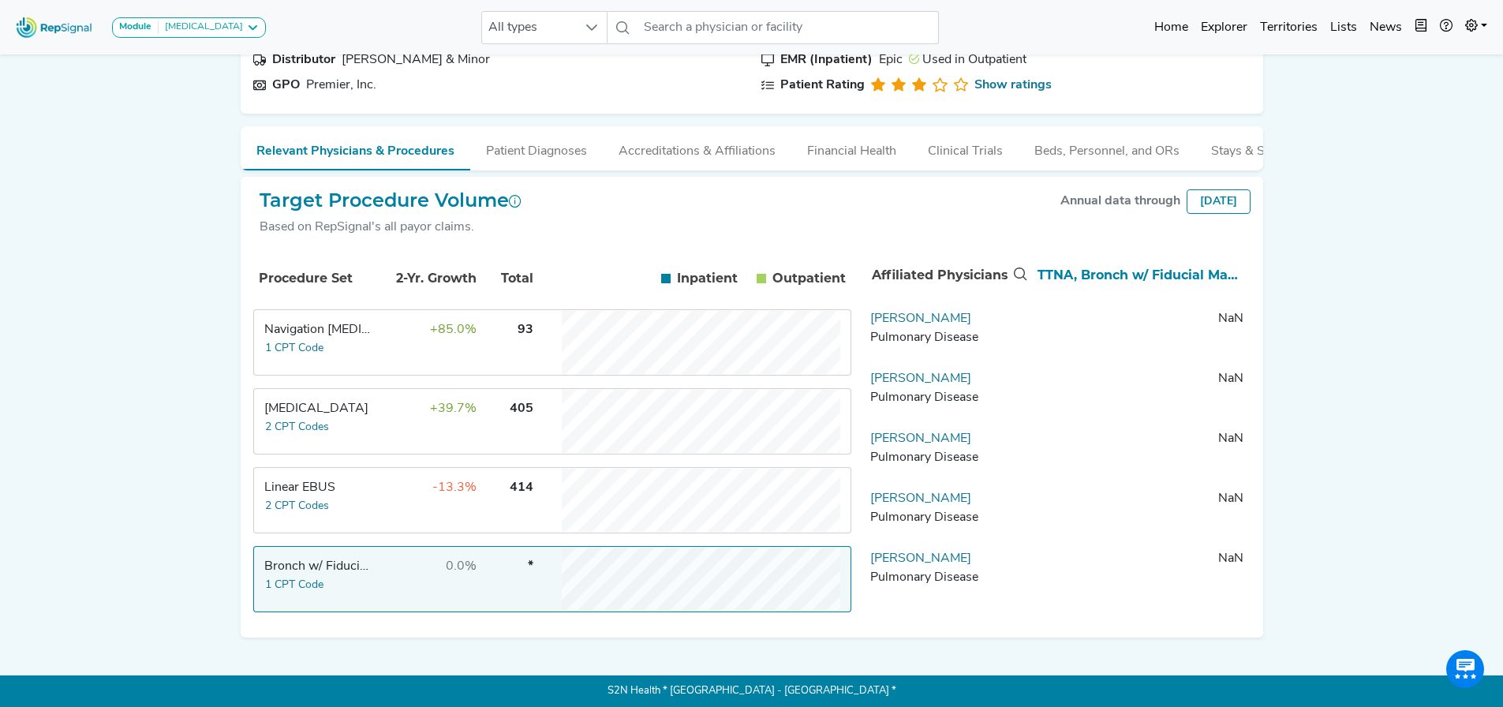
click at [398, 577] on td "0.0%" at bounding box center [426, 579] width 103 height 63
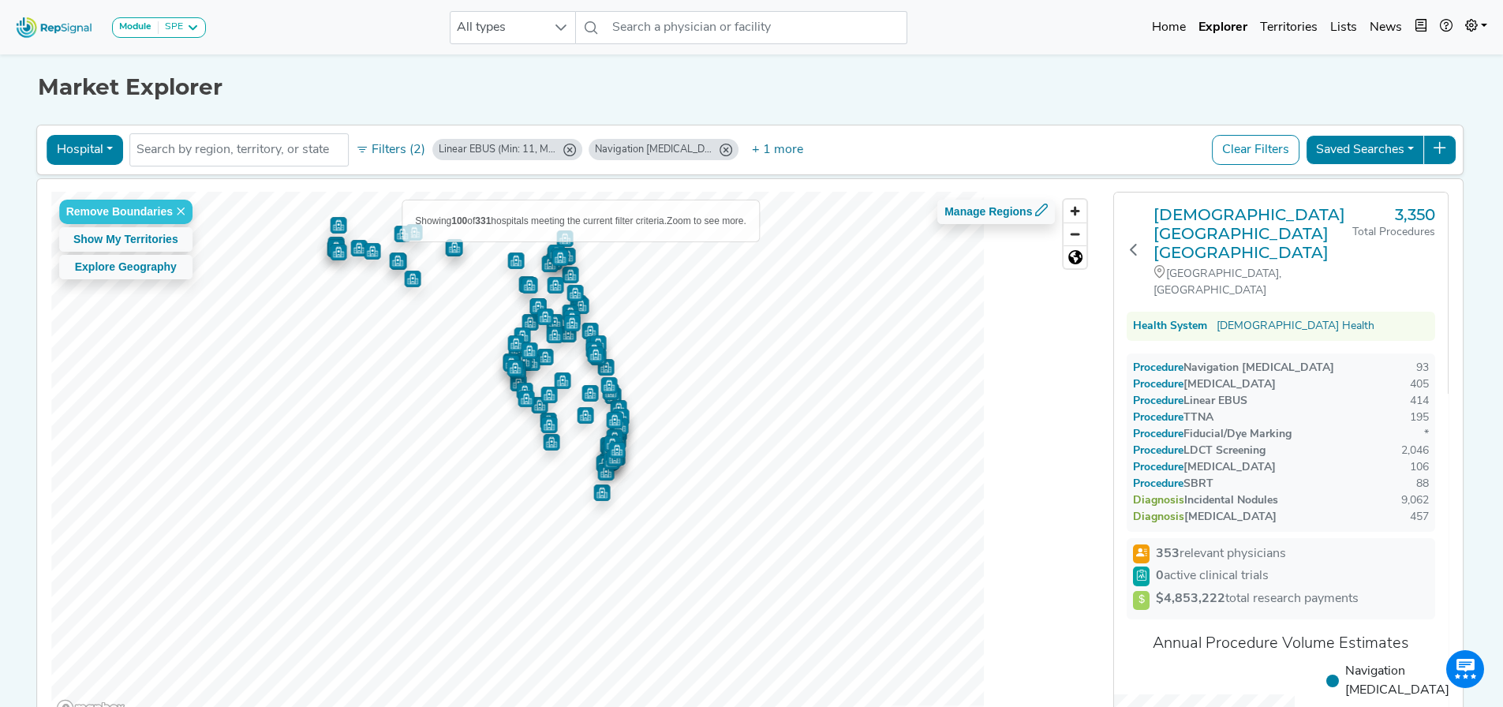
click at [586, 391] on img "Map marker" at bounding box center [590, 393] width 17 height 17
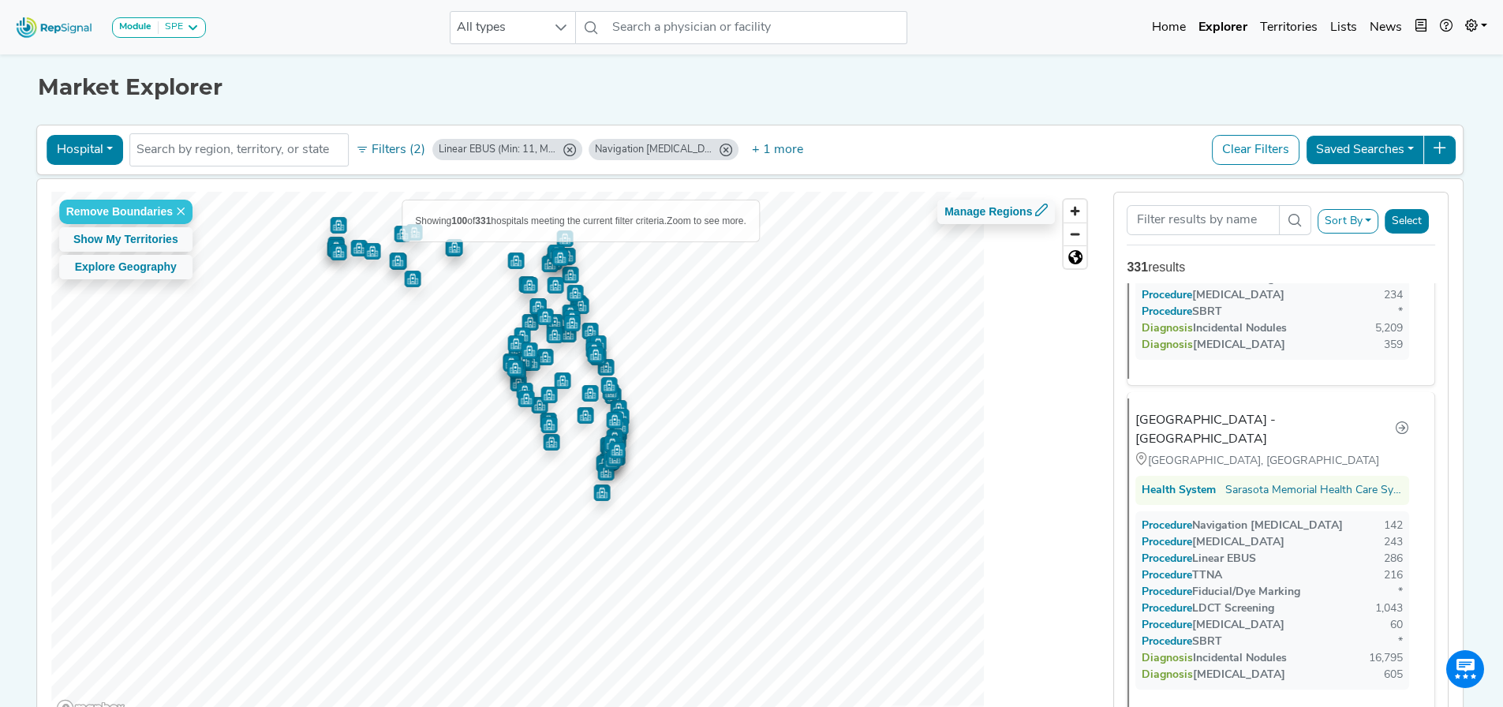
scroll to position [3426, 0]
click at [365, 154] on button "Filters (2)" at bounding box center [390, 150] width 77 height 27
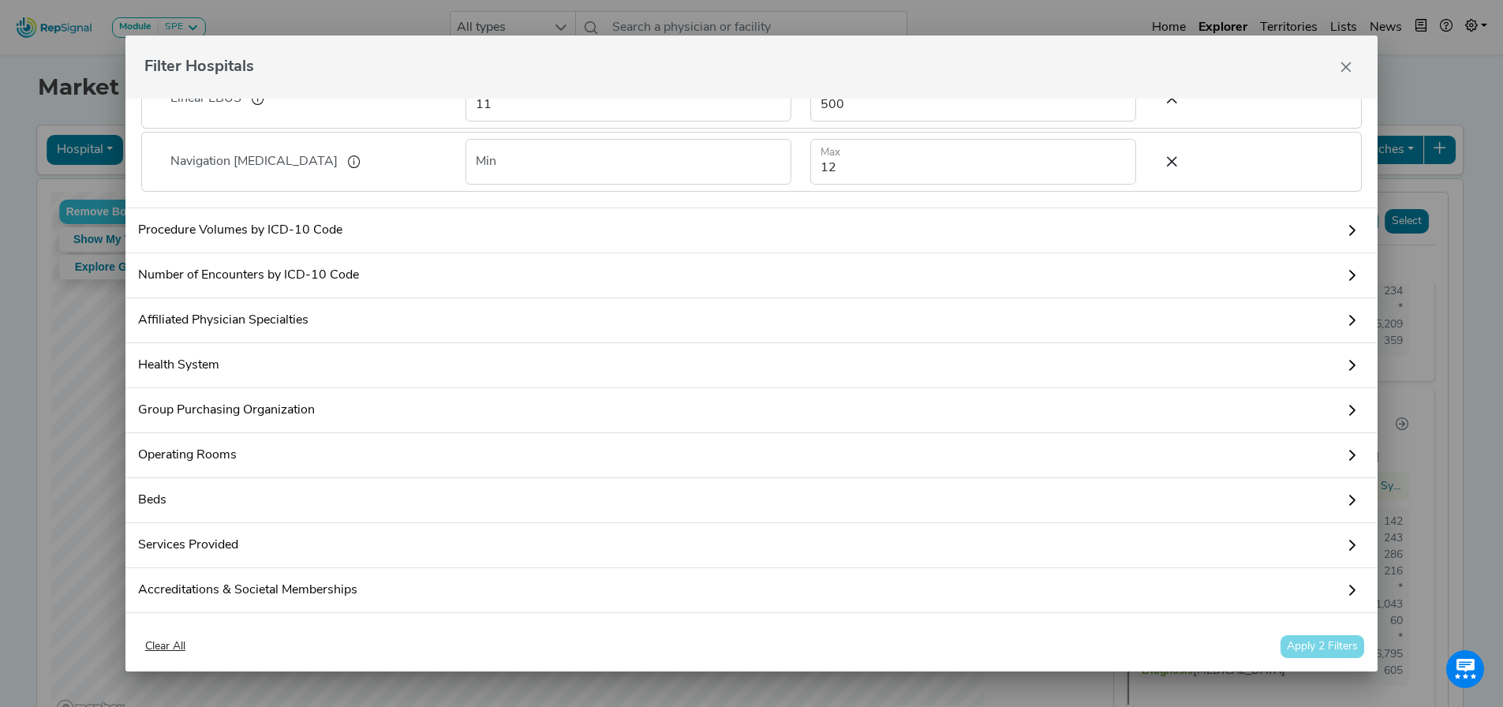
scroll to position [395, 0]
click at [1350, 61] on icon "Close" at bounding box center [1346, 67] width 13 height 13
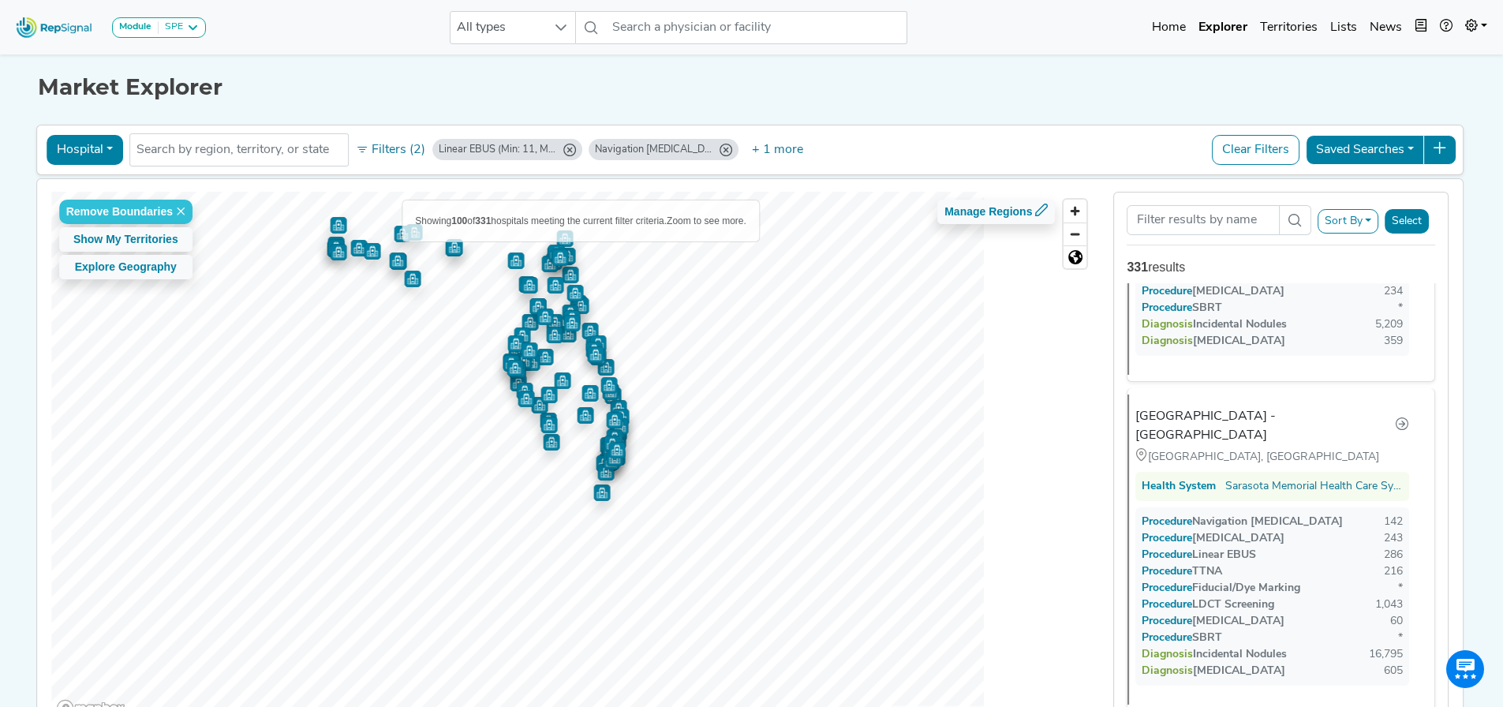
click at [1356, 229] on button "Sort By" at bounding box center [1349, 221] width 62 height 24
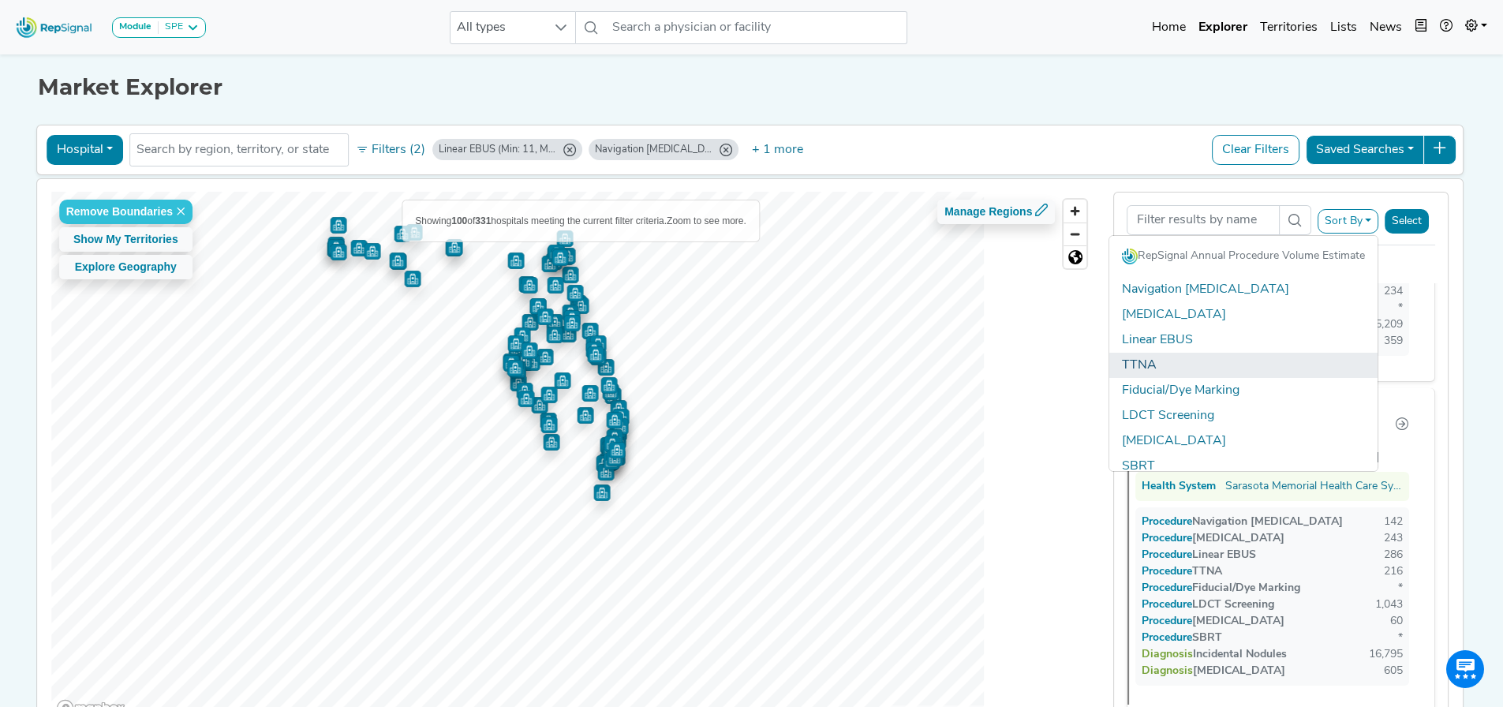
click at [1185, 355] on link "TTNA" at bounding box center [1243, 365] width 268 height 25
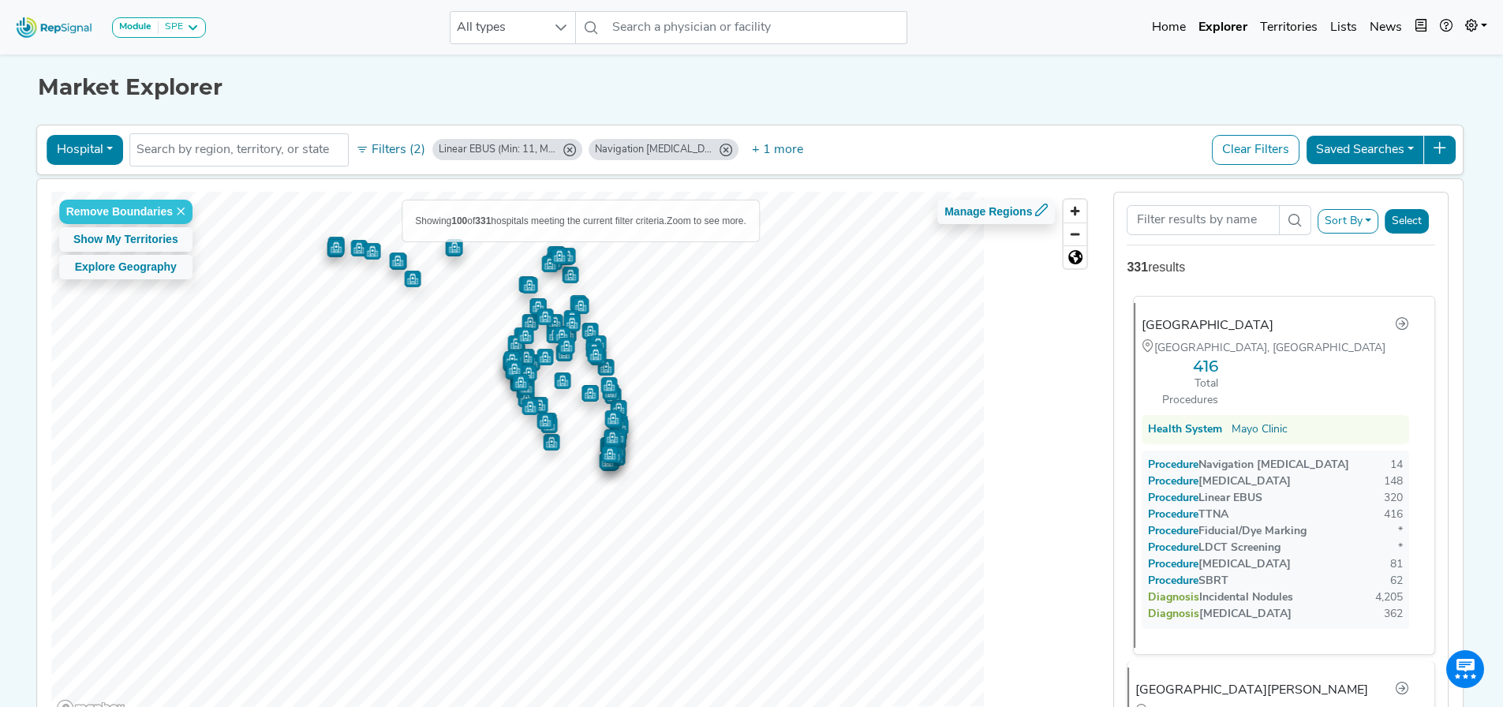
scroll to position [79, 0]
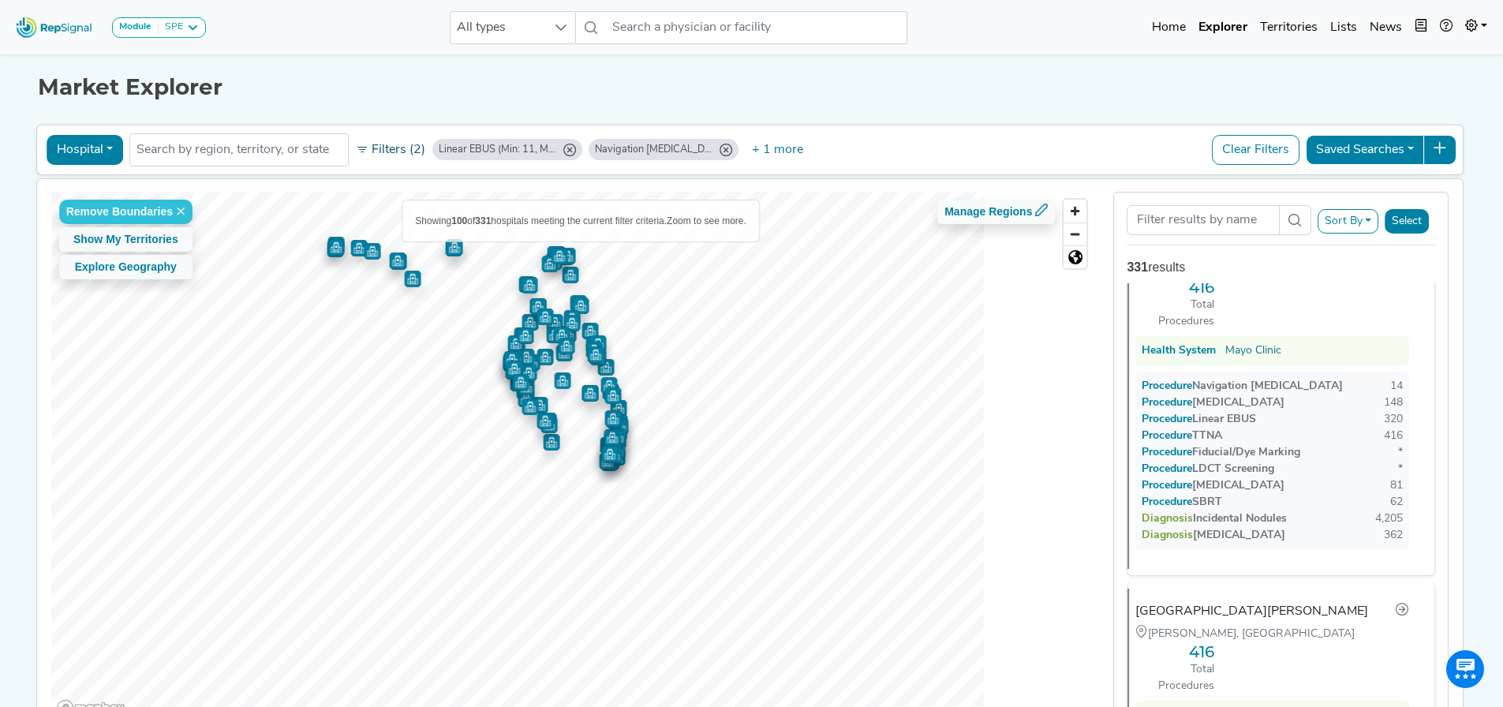
click at [387, 148] on button "Filters (2)" at bounding box center [390, 150] width 77 height 27
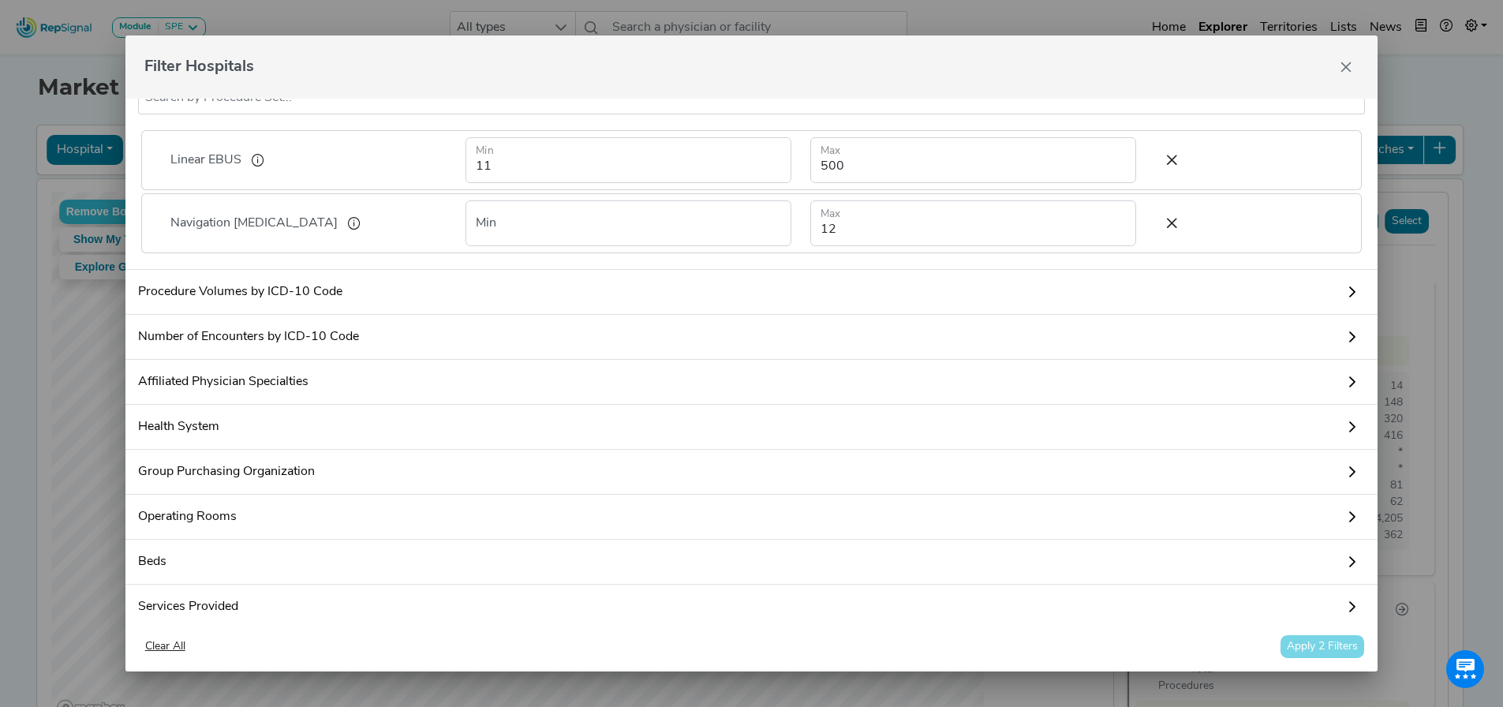
scroll to position [237, 0]
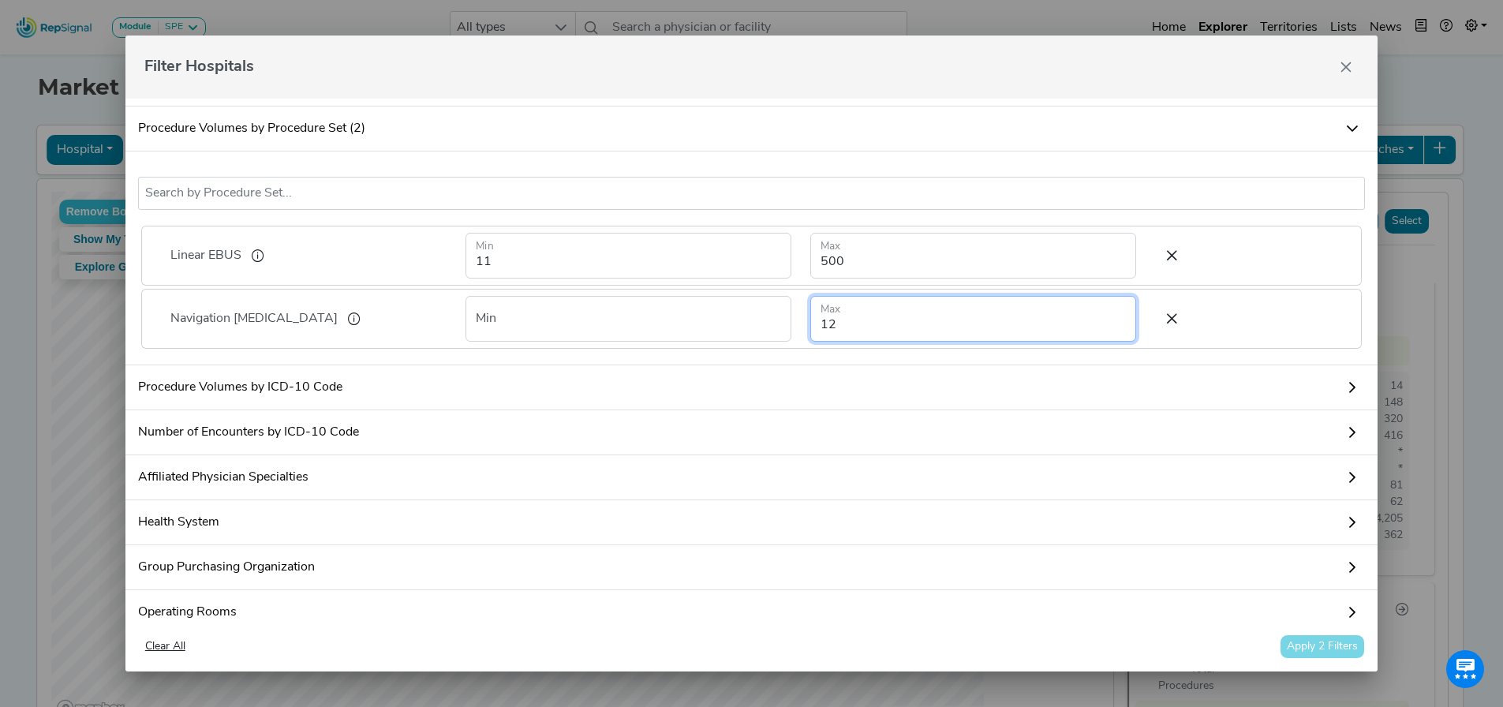
click at [848, 342] on input "12" at bounding box center [973, 319] width 326 height 46
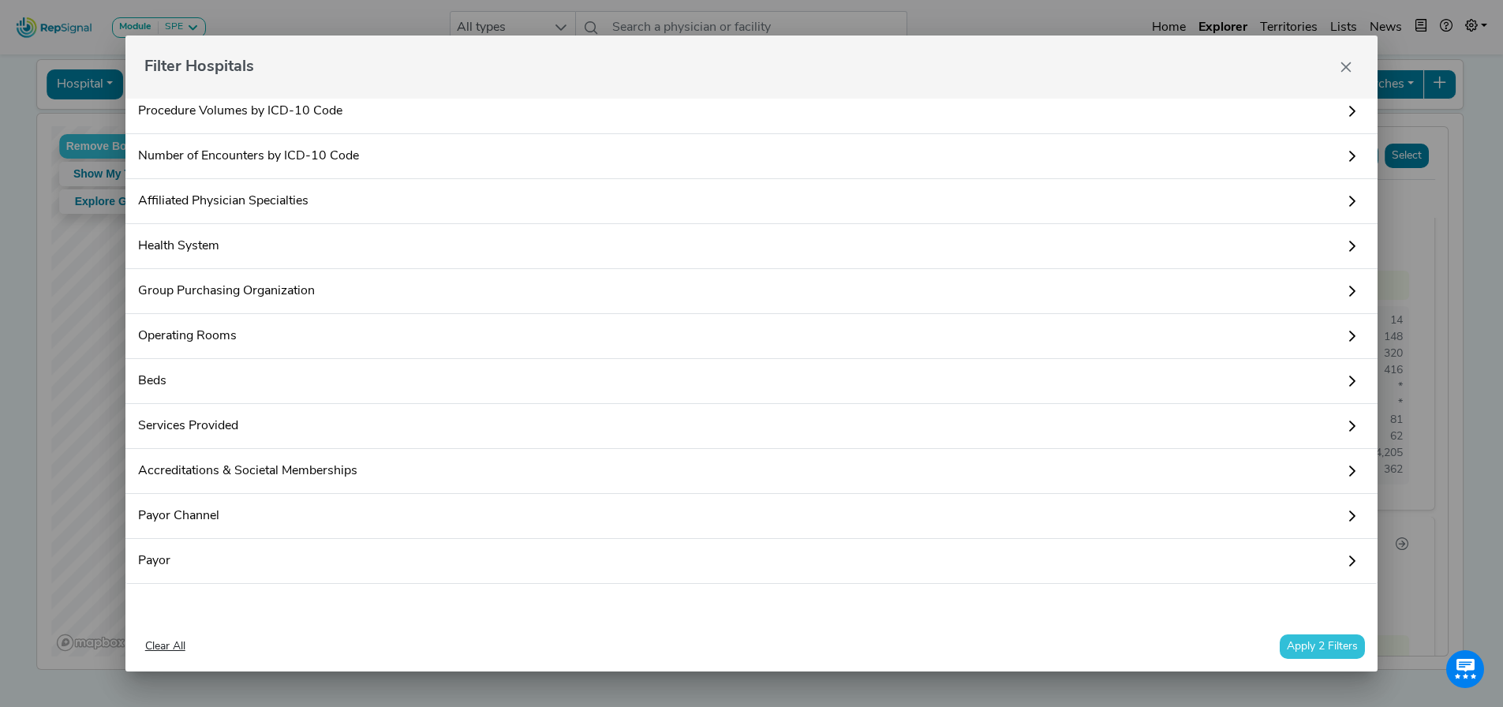
scroll to position [107, 0]
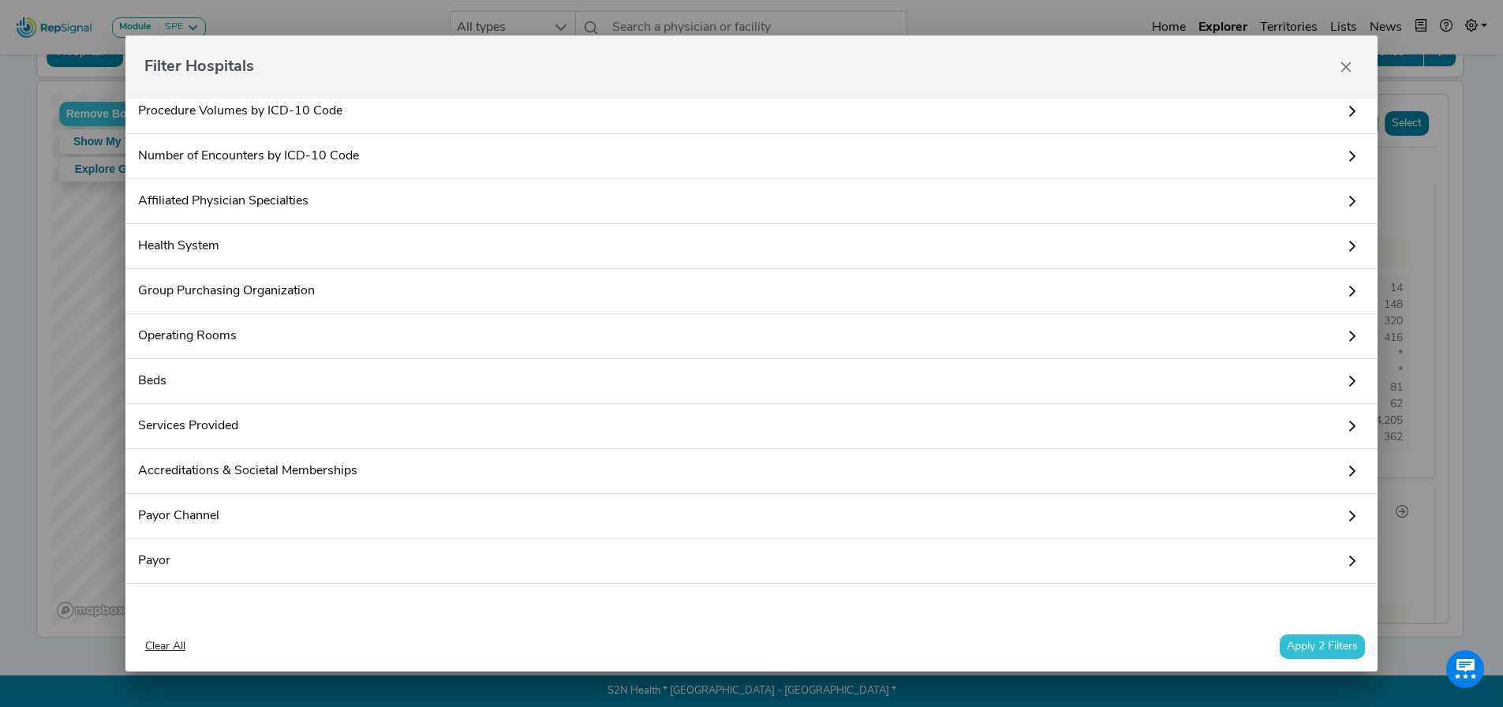
type input "1"
click at [1327, 642] on button "Apply 2 Filters" at bounding box center [1322, 646] width 85 height 24
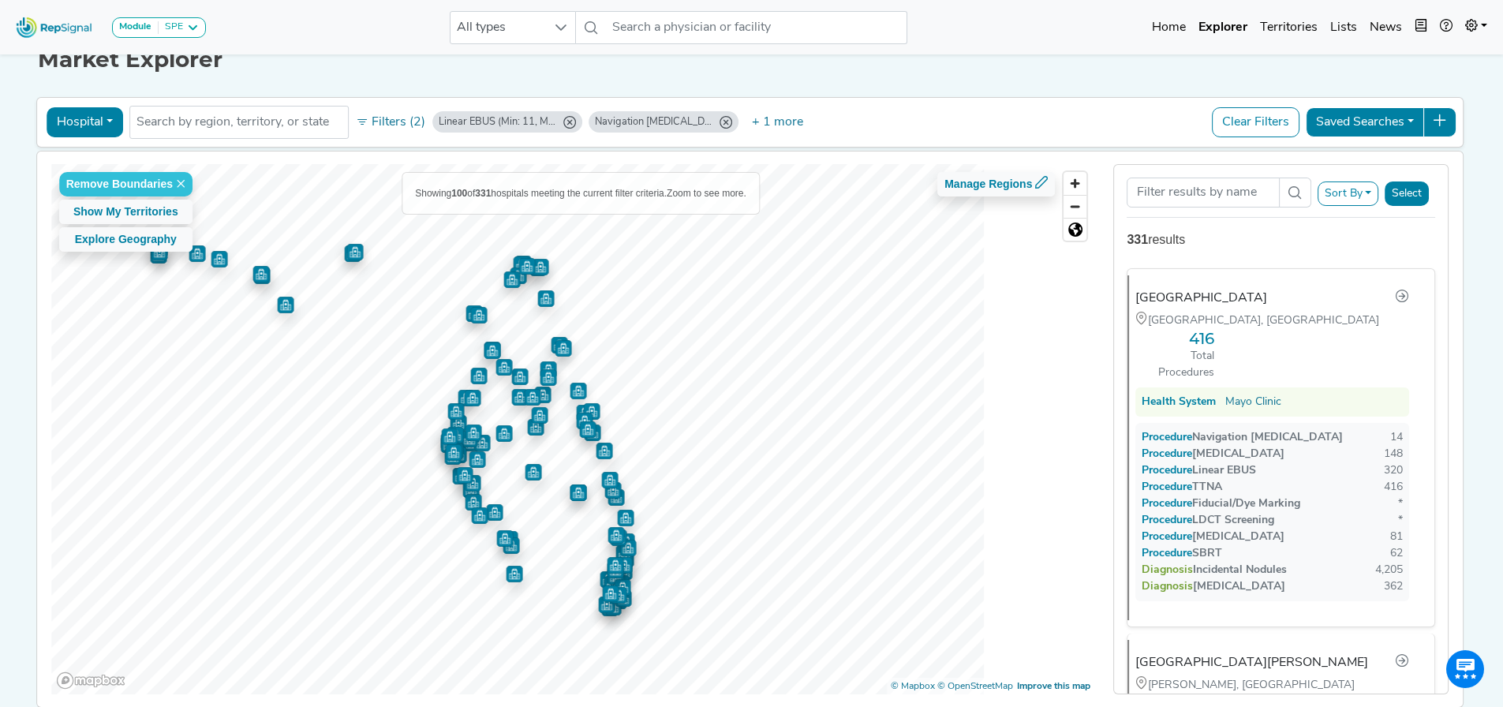
scroll to position [0, 0]
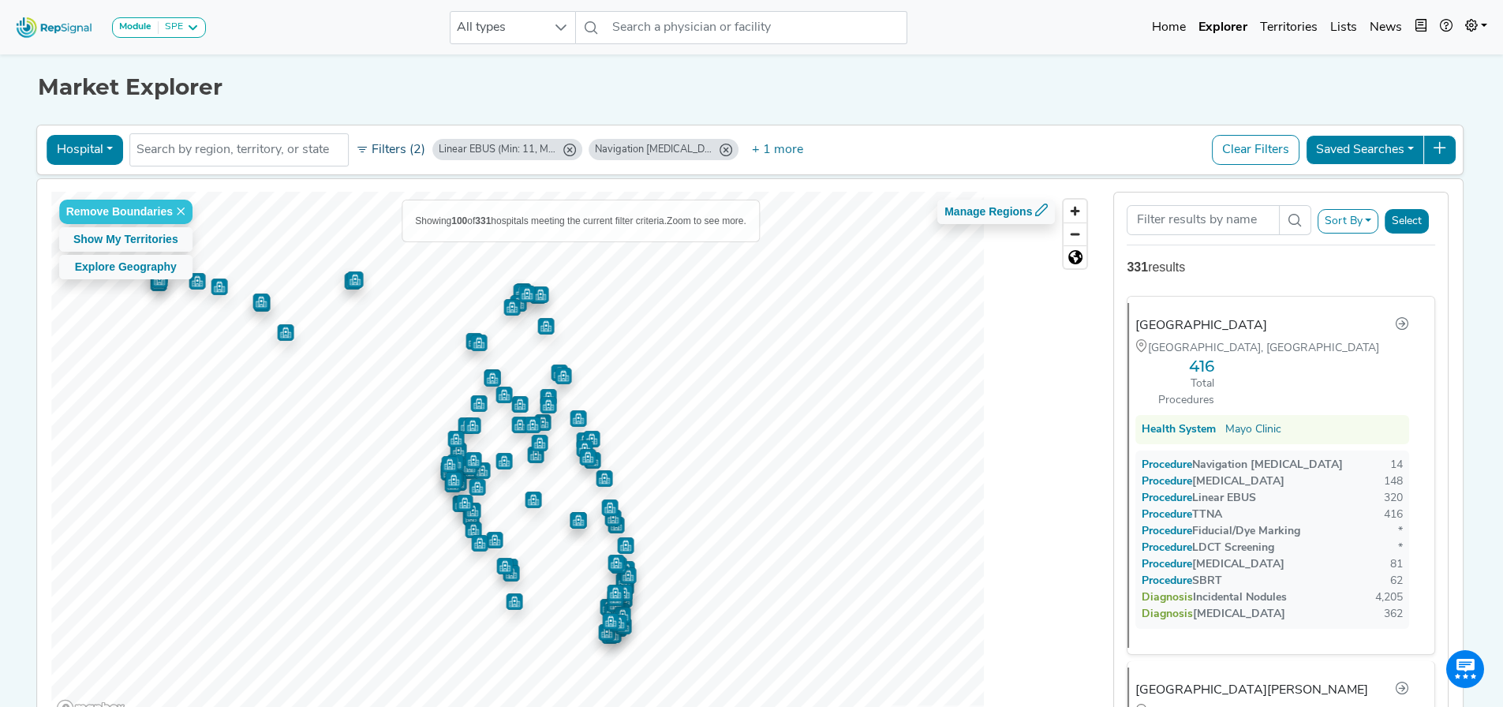
click at [399, 151] on button "Filters (2)" at bounding box center [390, 150] width 77 height 27
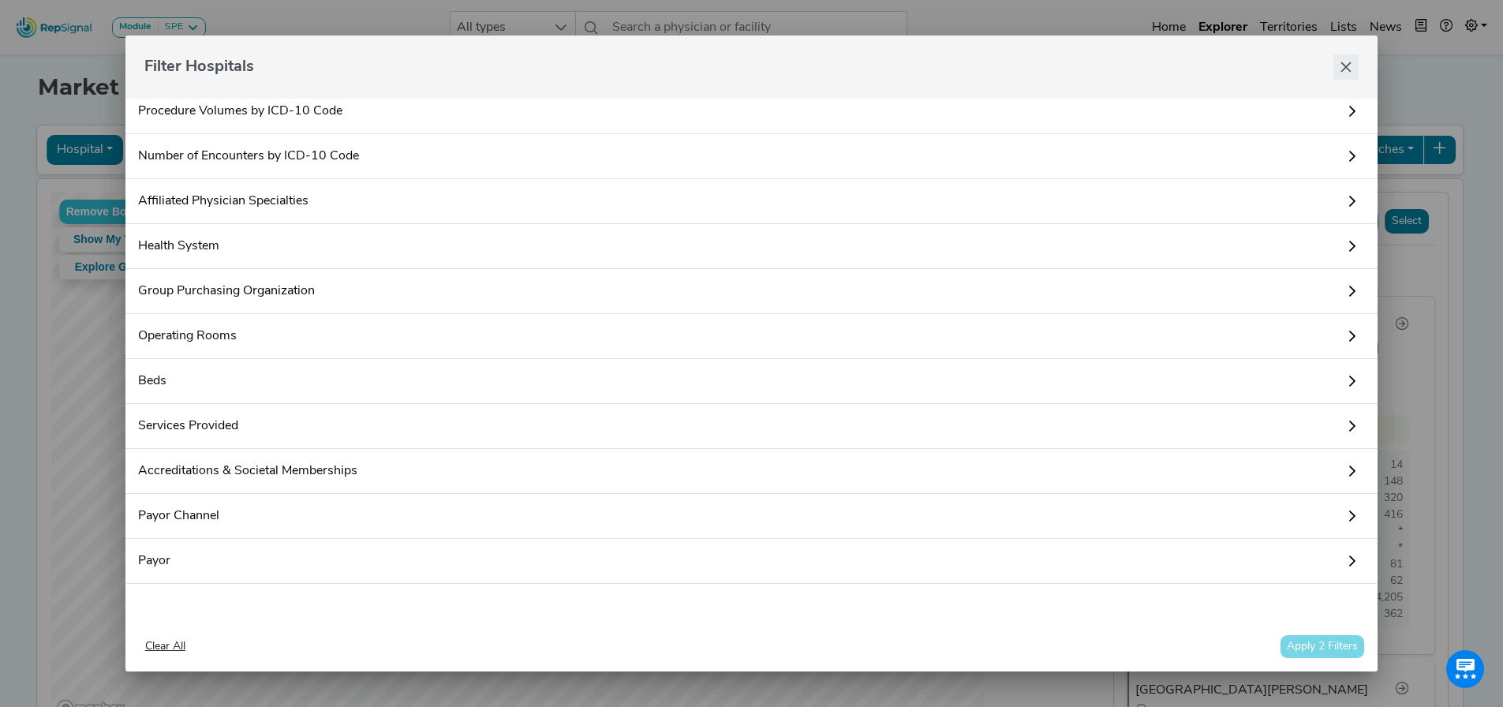
click at [1345, 62] on icon "Close" at bounding box center [1346, 67] width 13 height 13
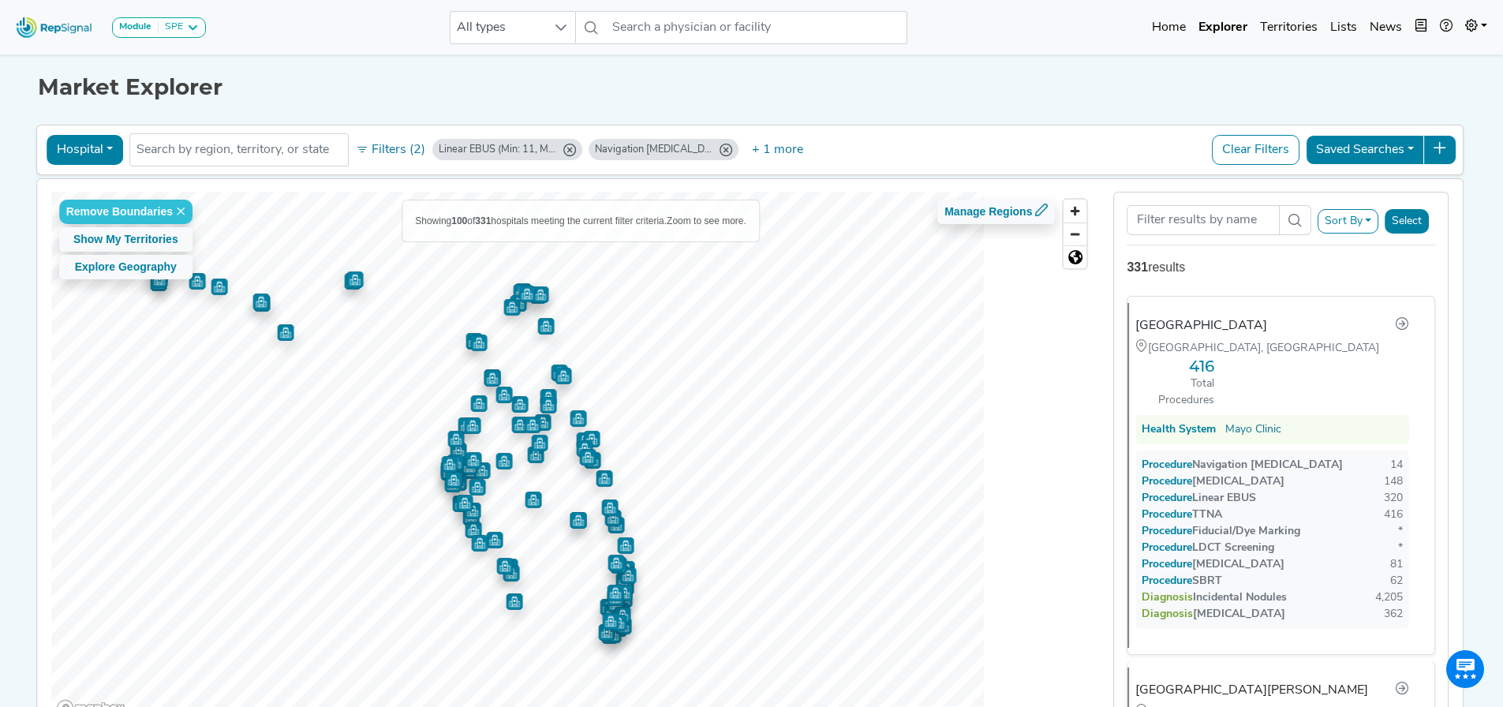
click at [1349, 211] on button "Sort By" at bounding box center [1349, 221] width 62 height 24
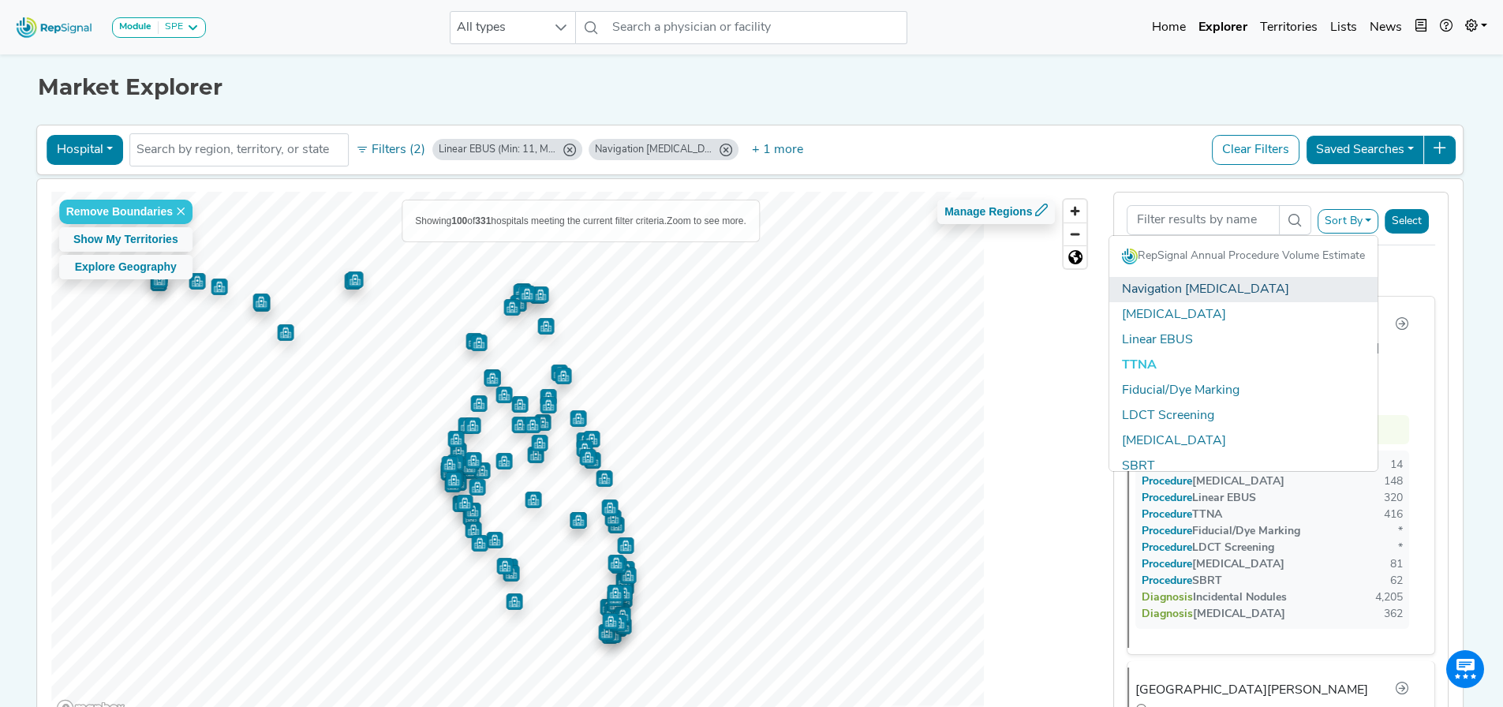
click at [1214, 291] on link "Navigation [MEDICAL_DATA]" at bounding box center [1243, 289] width 268 height 25
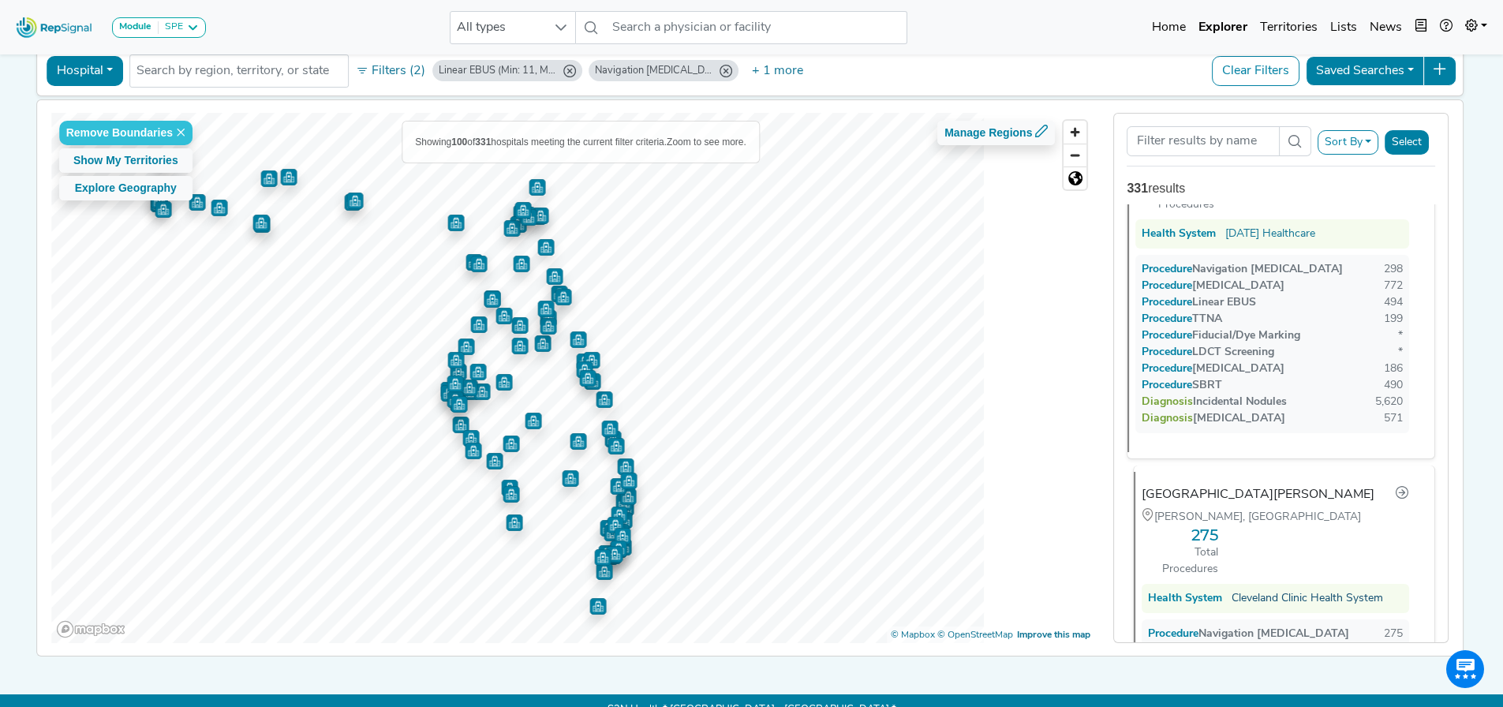
scroll to position [1026, 0]
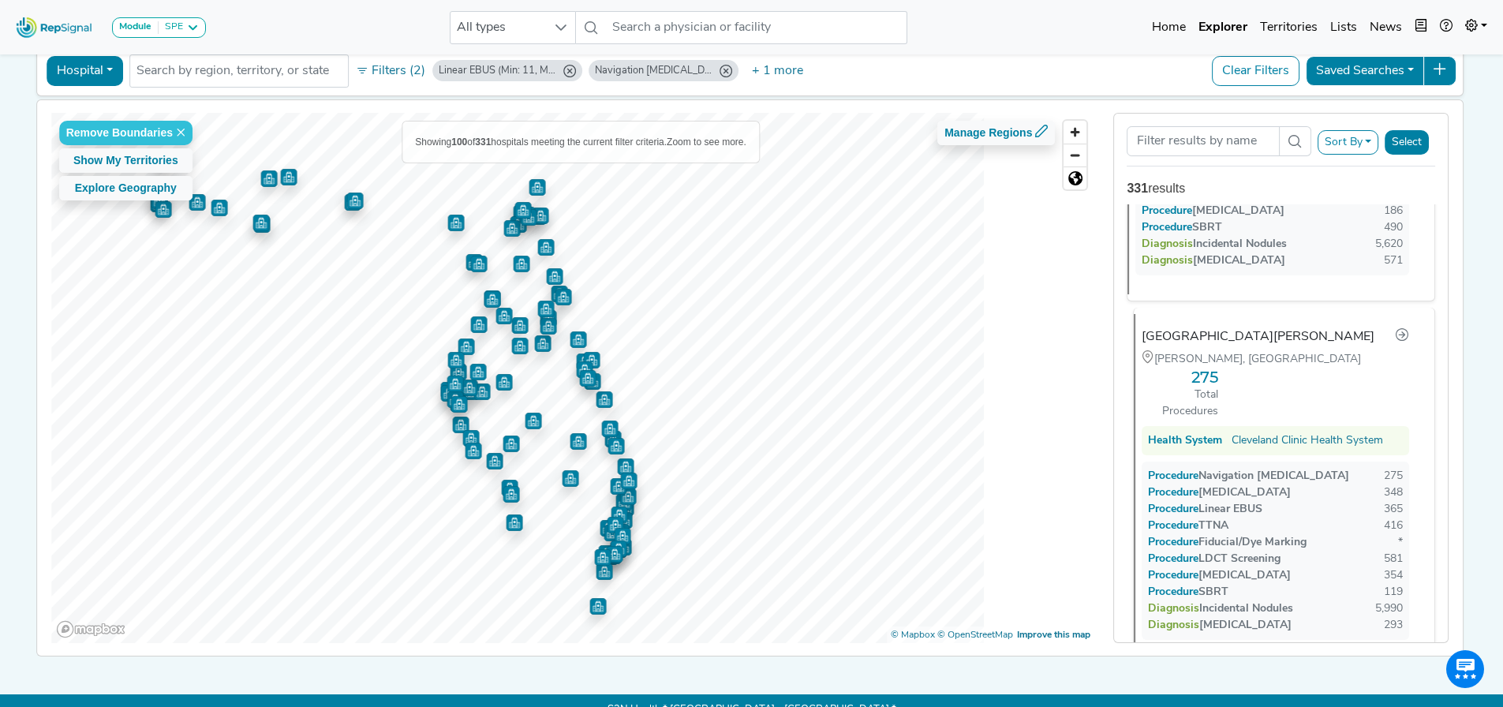
click at [1238, 327] on div "Cleveland Clinic Martin North Hospital" at bounding box center [1258, 336] width 233 height 19
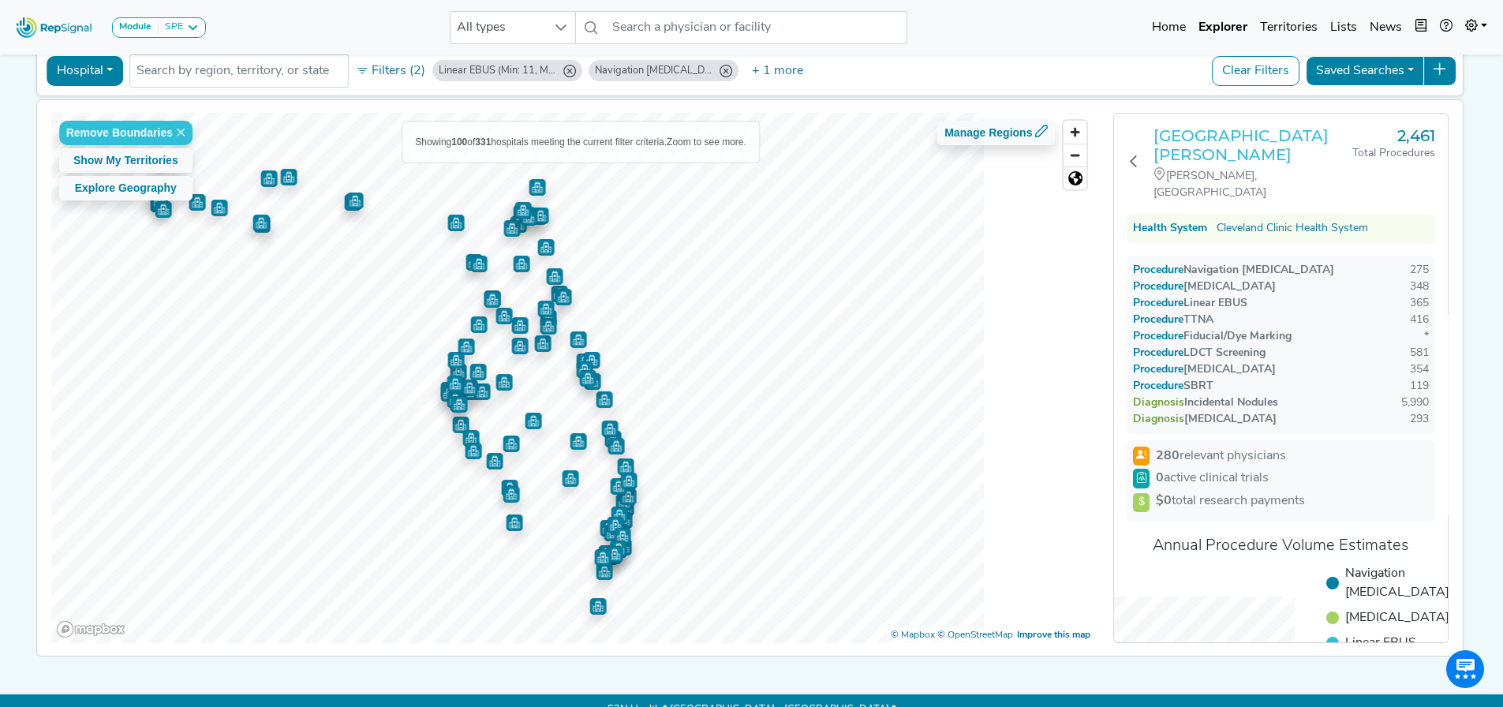
click at [1246, 144] on h3 "Cleveland Clinic Martin North Hospital" at bounding box center [1253, 145] width 199 height 38
drag, startPoint x: 1049, startPoint y: 441, endPoint x: 1077, endPoint y: 528, distance: 91.3
click at [1077, 528] on div "Remove Boundaries Show My Territories Explore Geography Showing 100 of 331 hosp…" at bounding box center [573, 378] width 1044 height 530
click at [380, 73] on button "Filters (2)" at bounding box center [390, 71] width 77 height 27
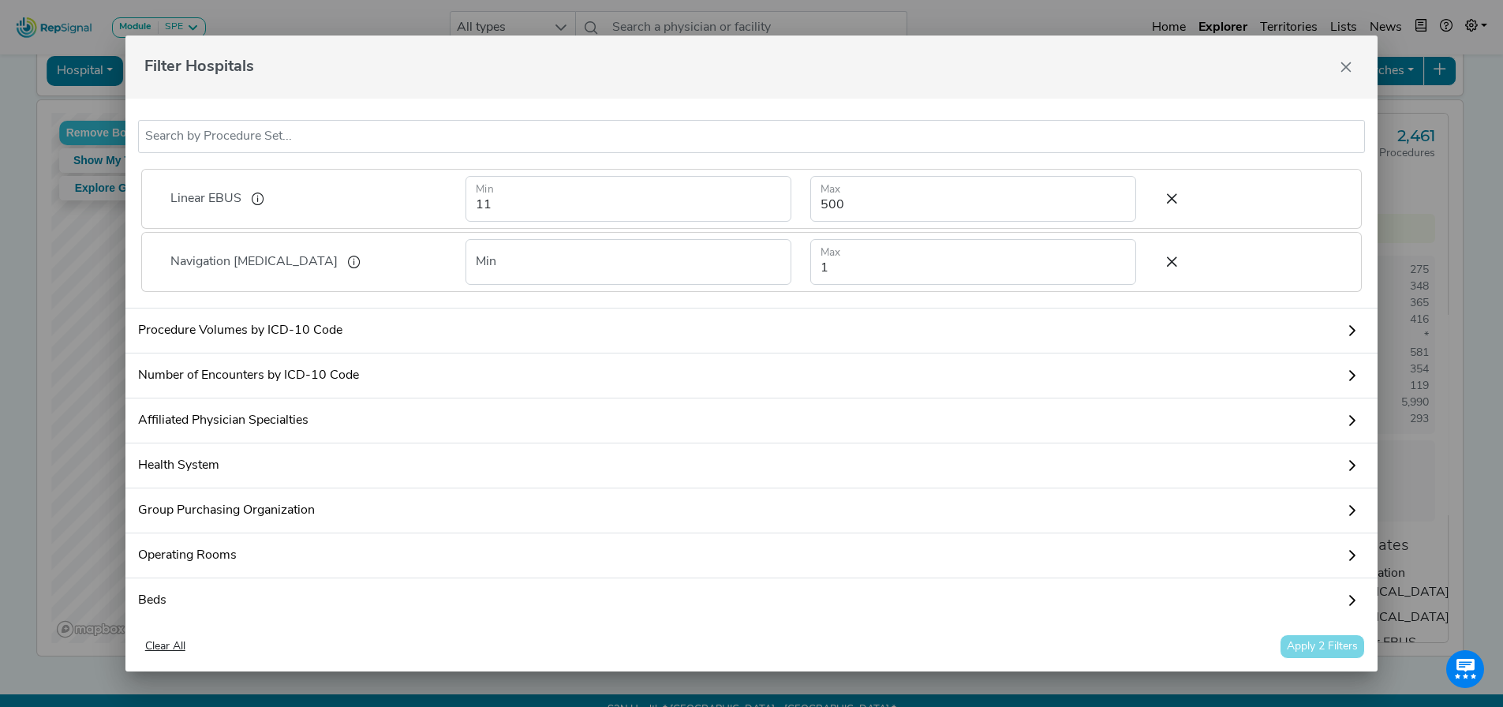
scroll to position [300, 0]
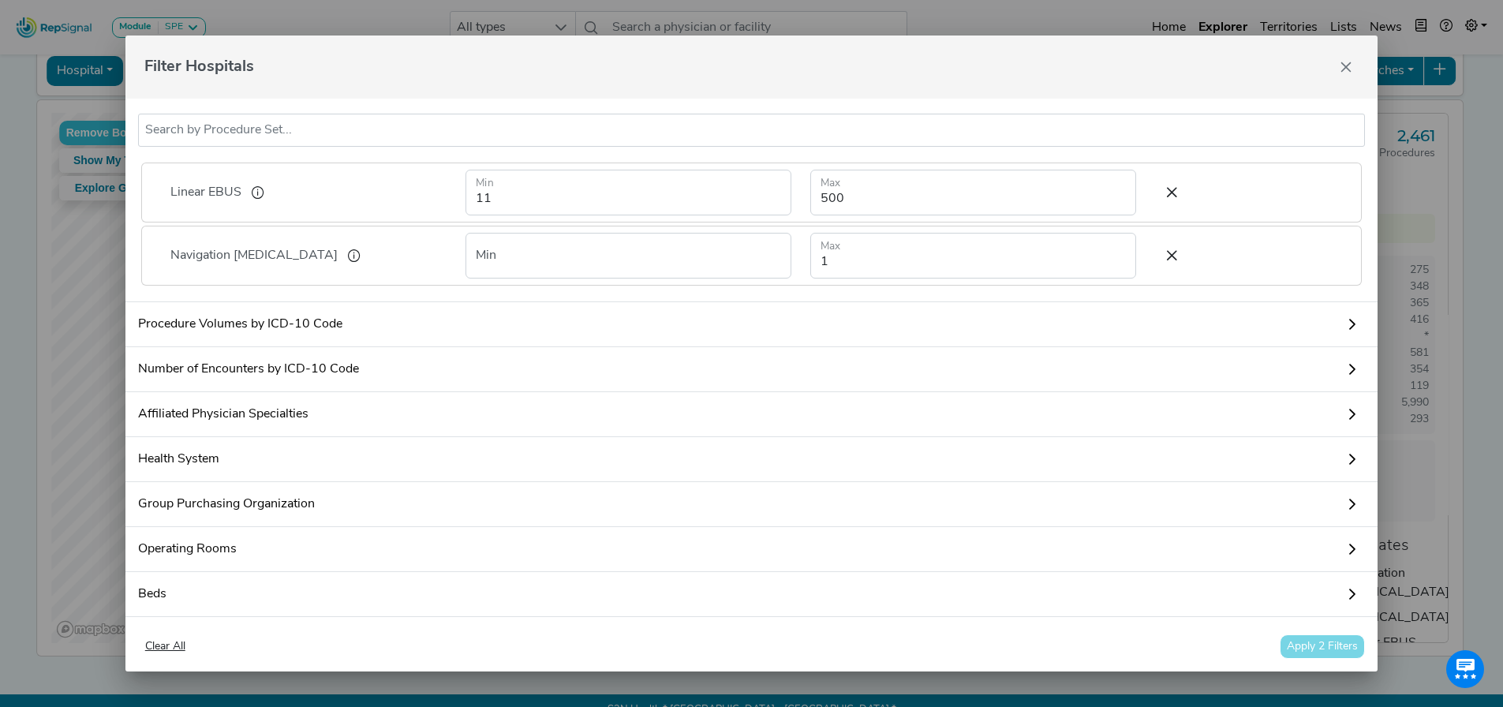
click at [1293, 649] on div "Clear All Apply 2 Filters" at bounding box center [752, 646] width 1228 height 24
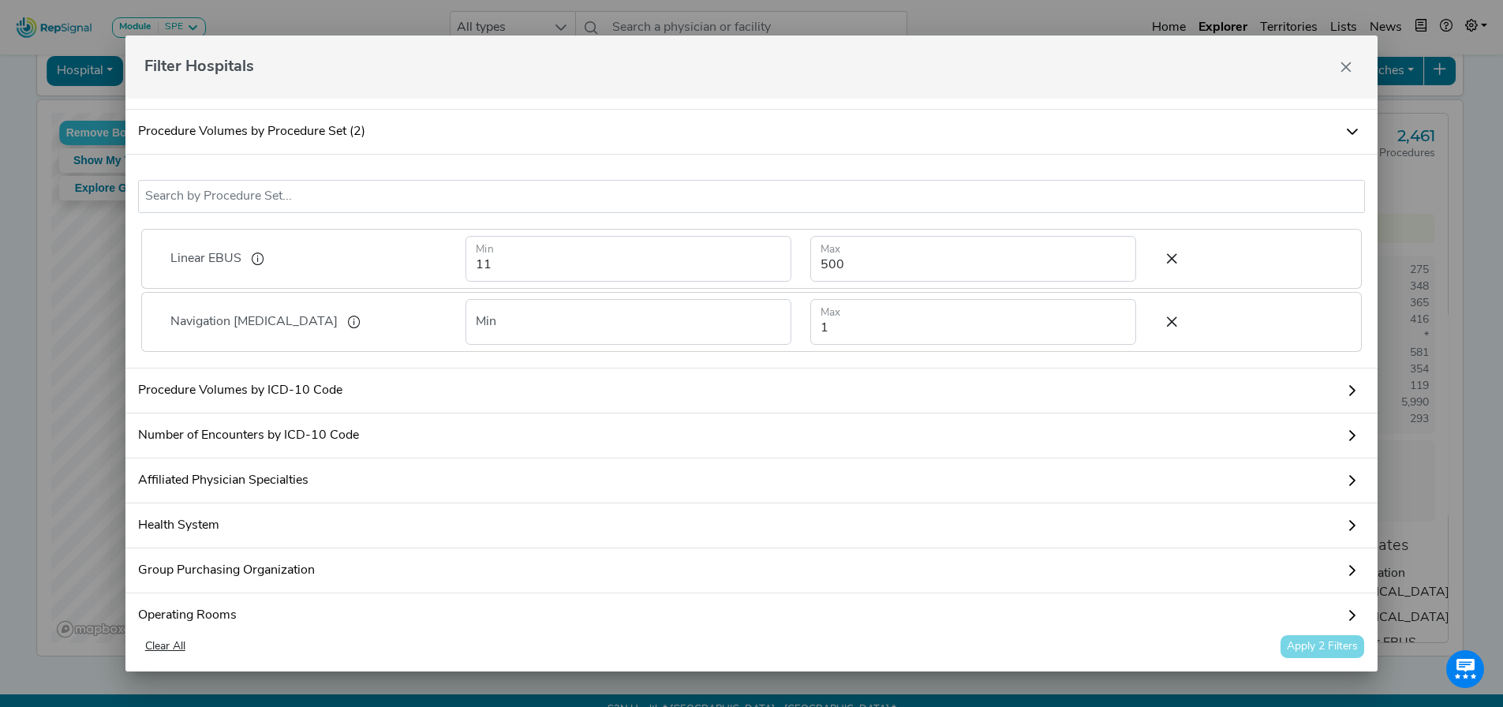
scroll to position [221, 0]
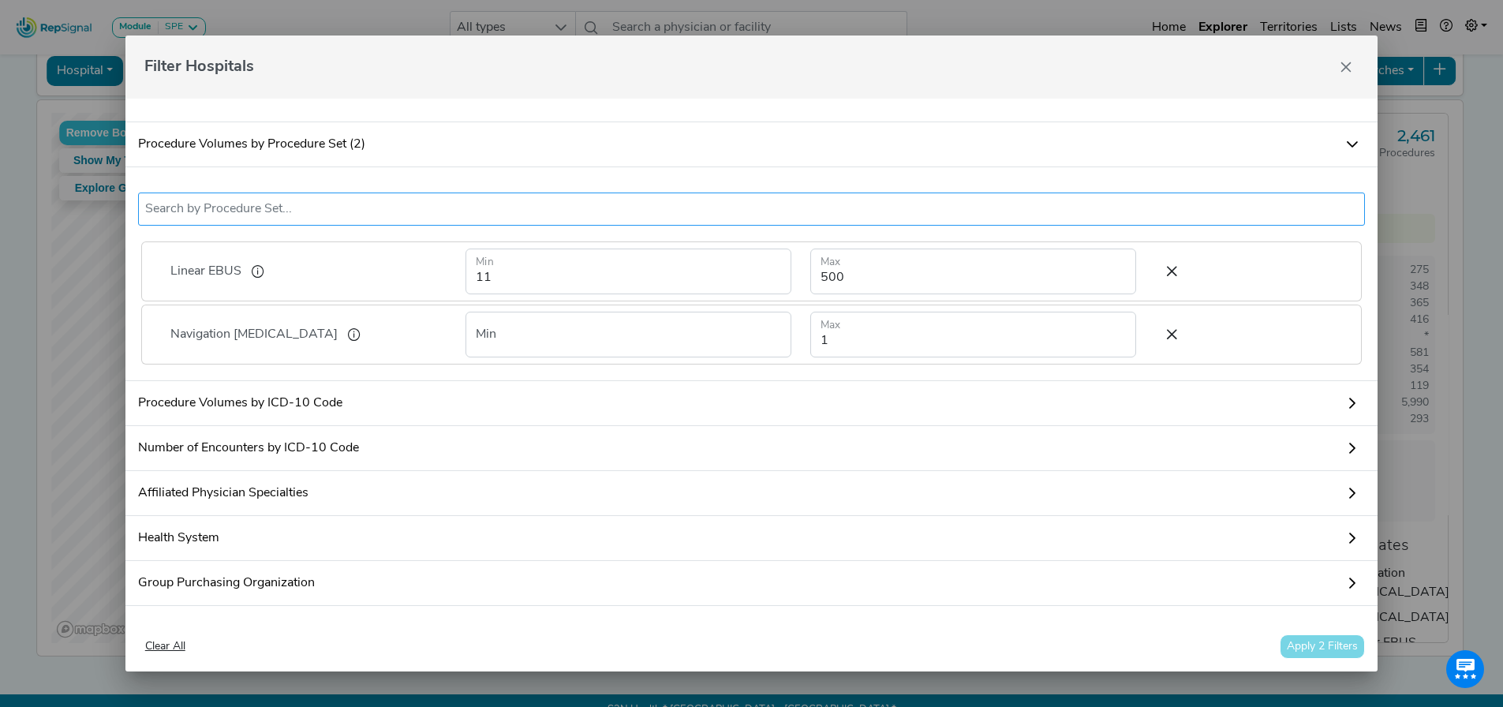
click at [258, 216] on input "text" at bounding box center [752, 209] width 1214 height 19
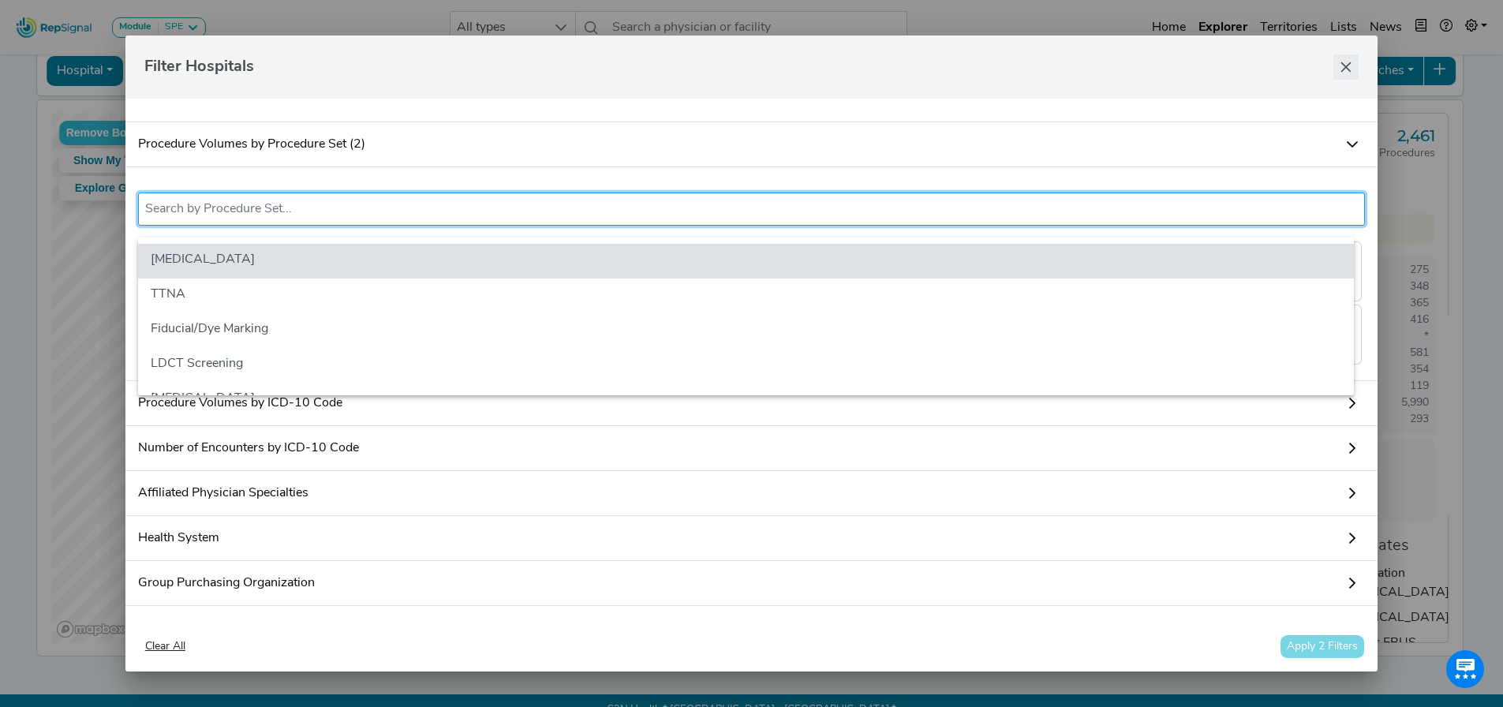
click at [1346, 64] on icon "Close" at bounding box center [1346, 67] width 13 height 13
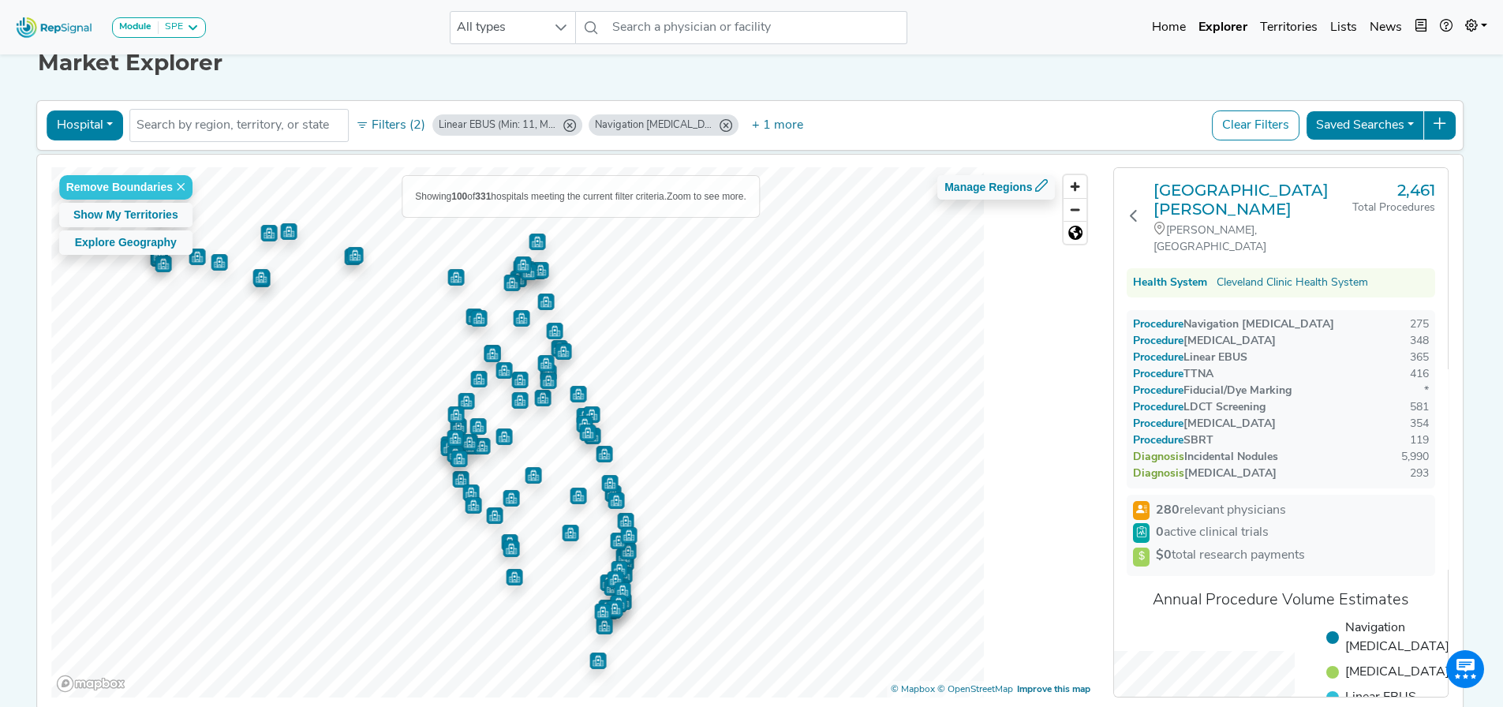
scroll to position [0, 0]
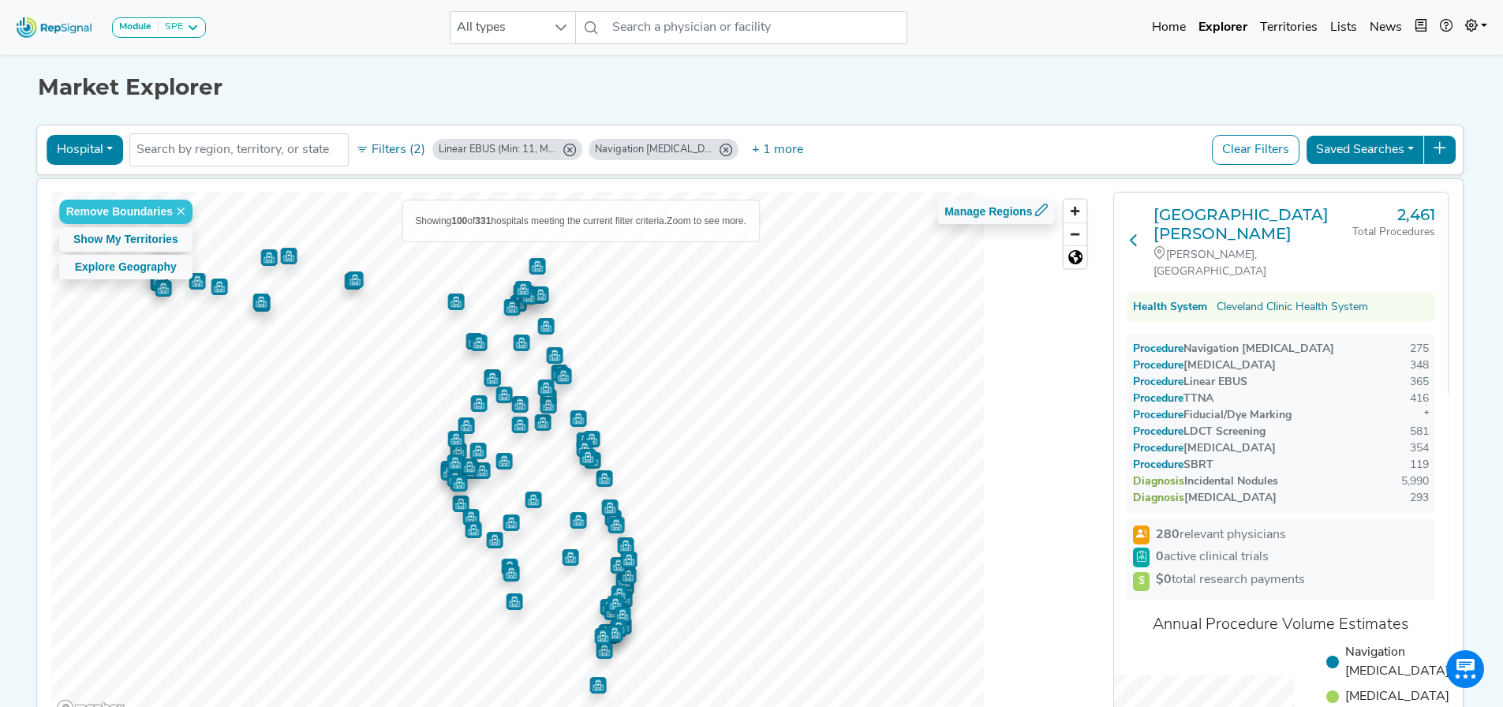
click at [1140, 234] on icon at bounding box center [1134, 240] width 13 height 13
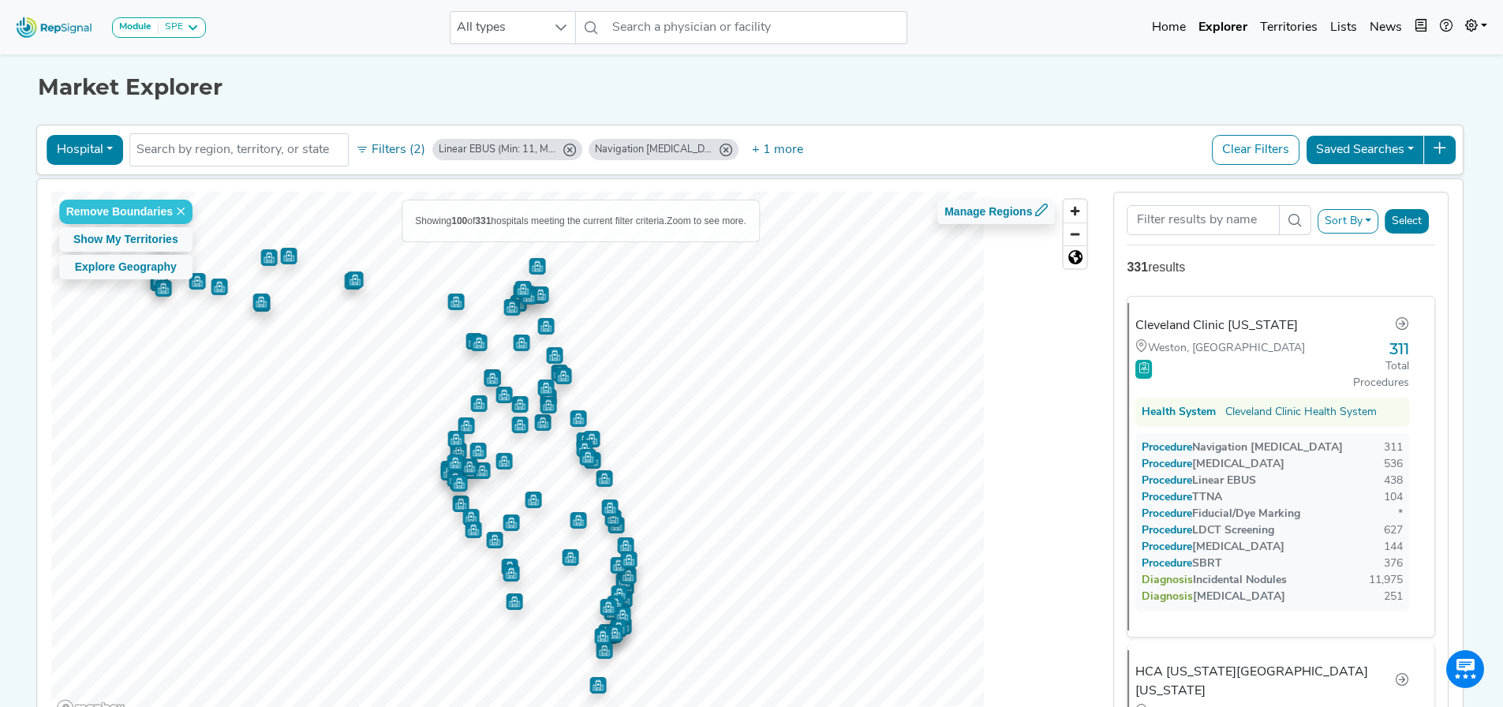
click at [382, 143] on button "Filters (2)" at bounding box center [390, 150] width 77 height 27
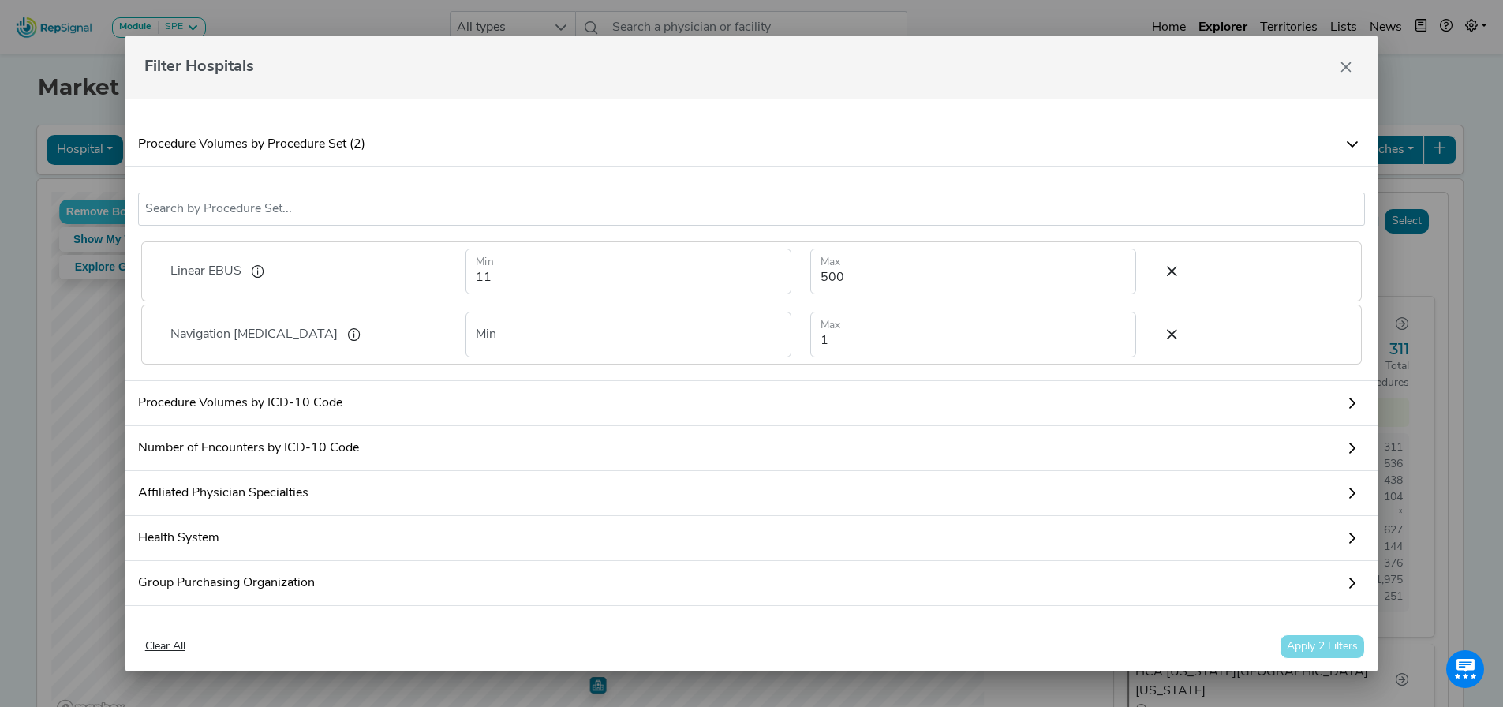
scroll to position [300, 0]
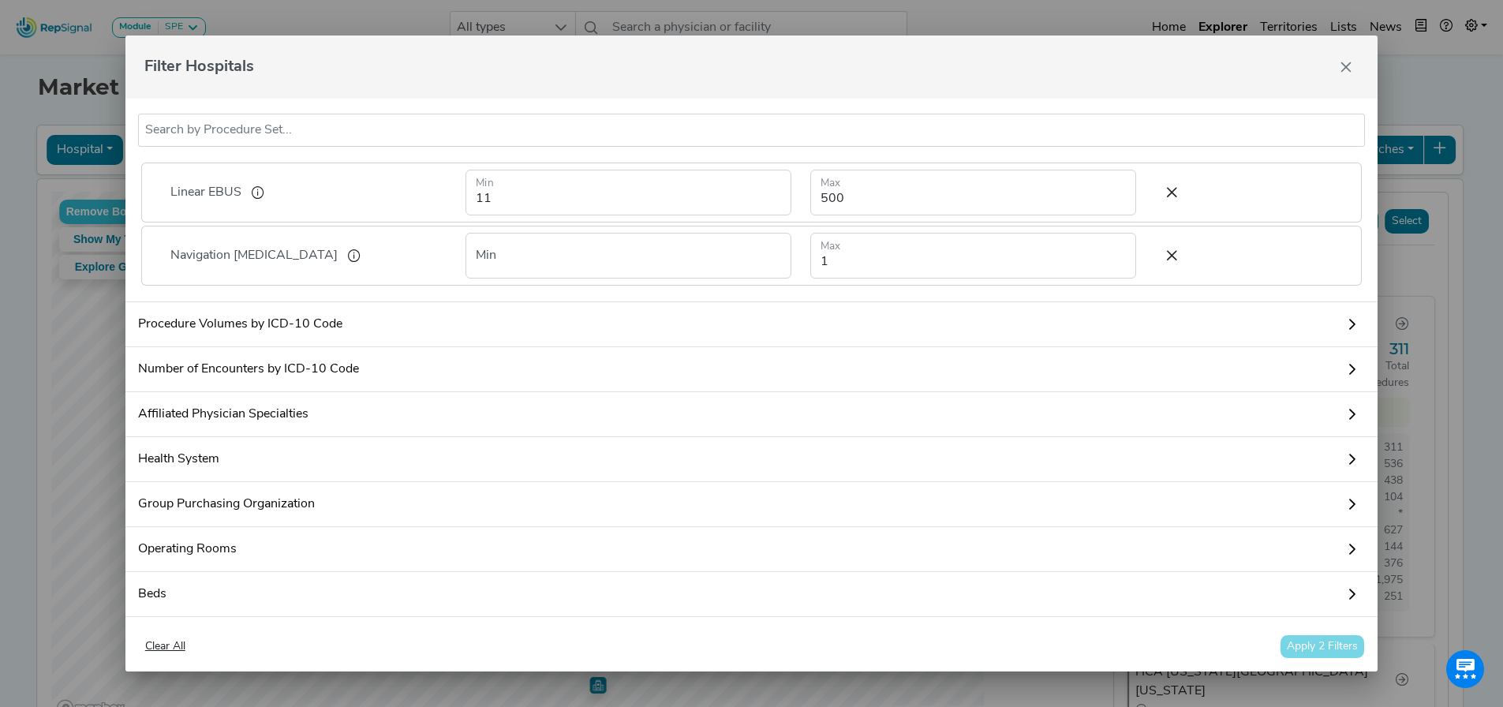
click at [356, 391] on link "Number of Encounters by ICD-10 Code" at bounding box center [751, 369] width 1253 height 45
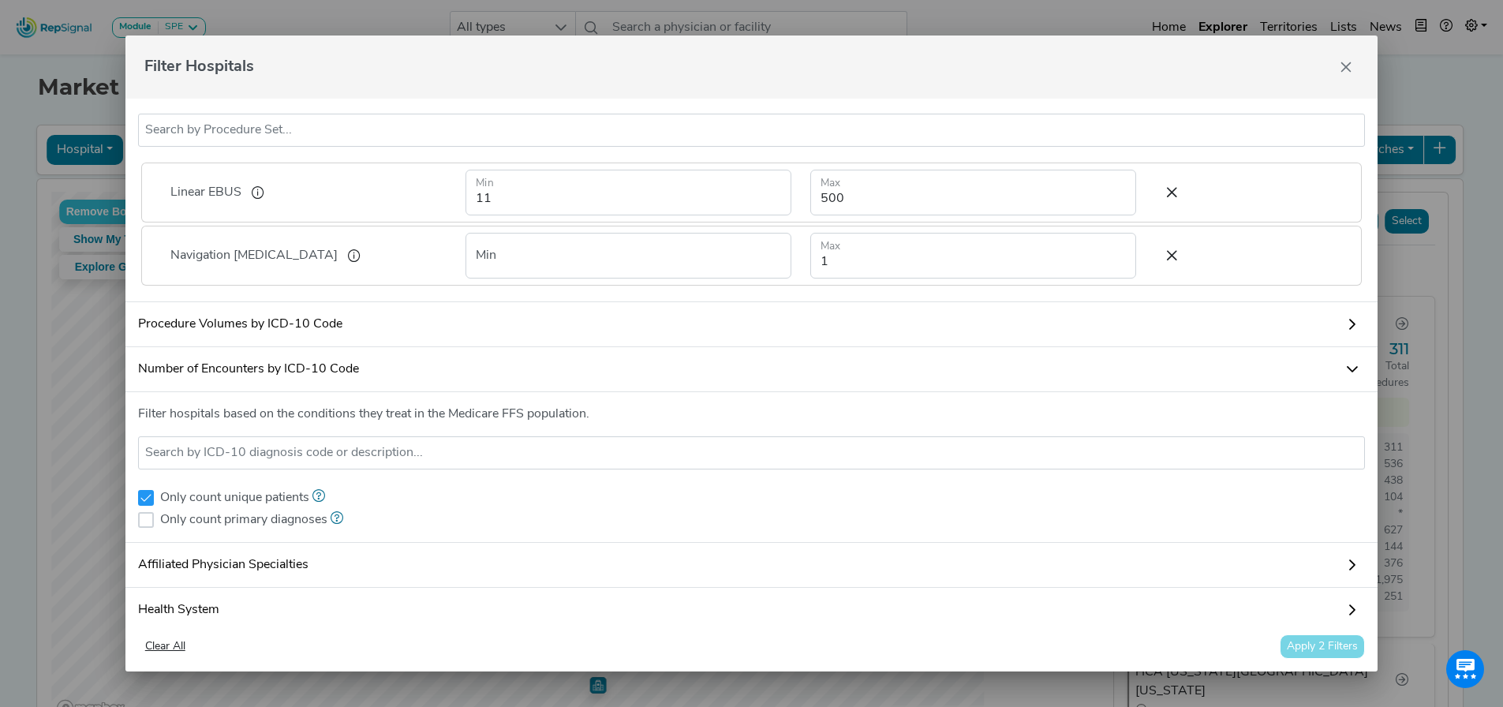
click at [312, 347] on link "Procedure Volumes by ICD-10 Code" at bounding box center [751, 324] width 1253 height 45
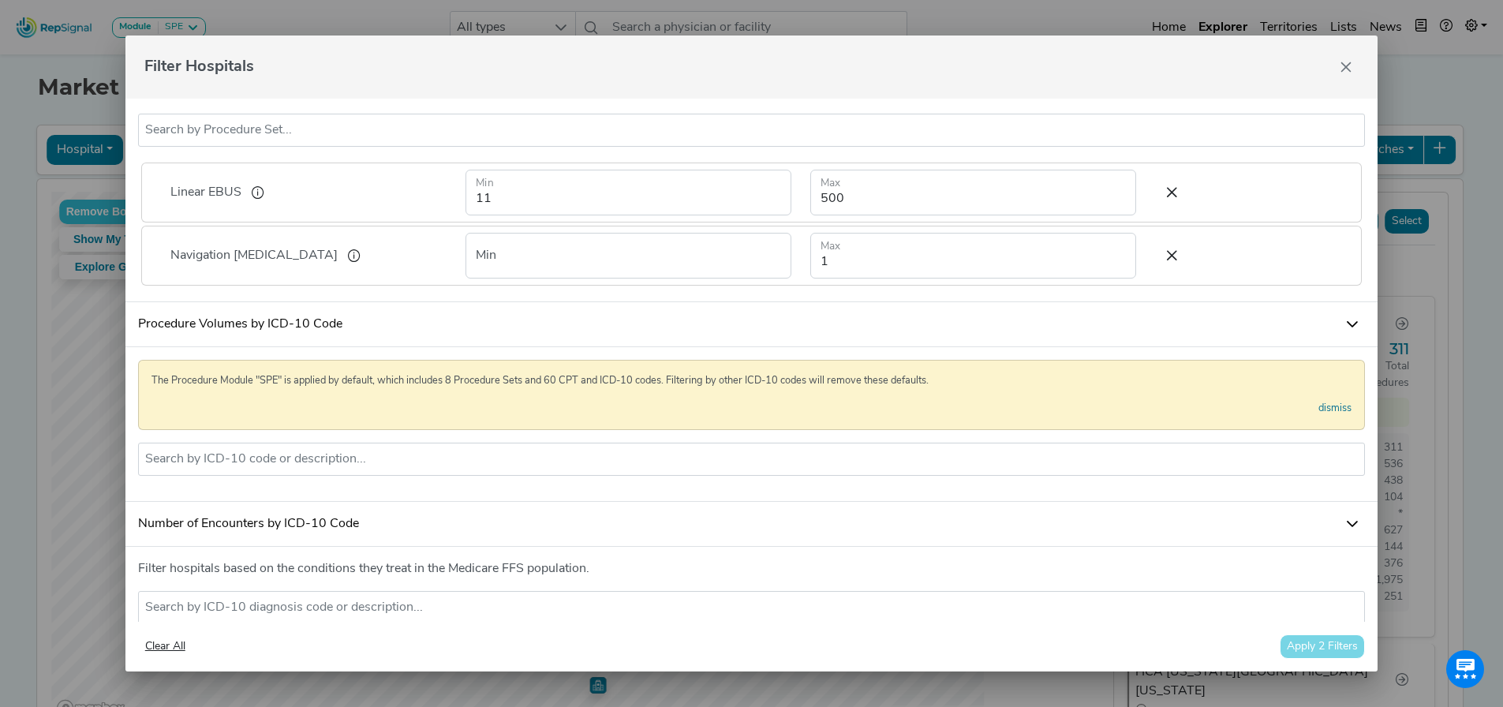
click at [312, 347] on link "Procedure Volumes by ICD-10 Code" at bounding box center [751, 324] width 1253 height 45
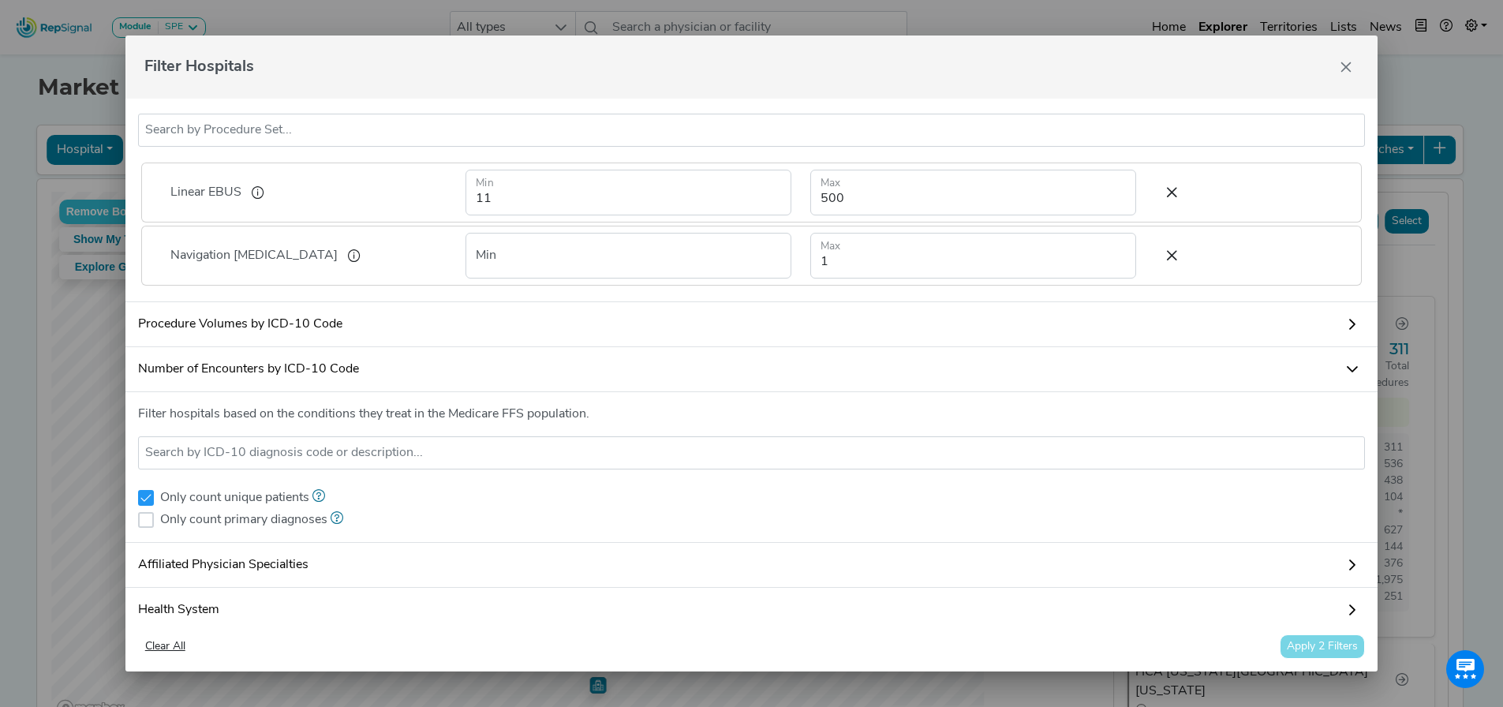
click at [355, 392] on link "Number of Encounters by ICD-10 Code" at bounding box center [751, 369] width 1253 height 45
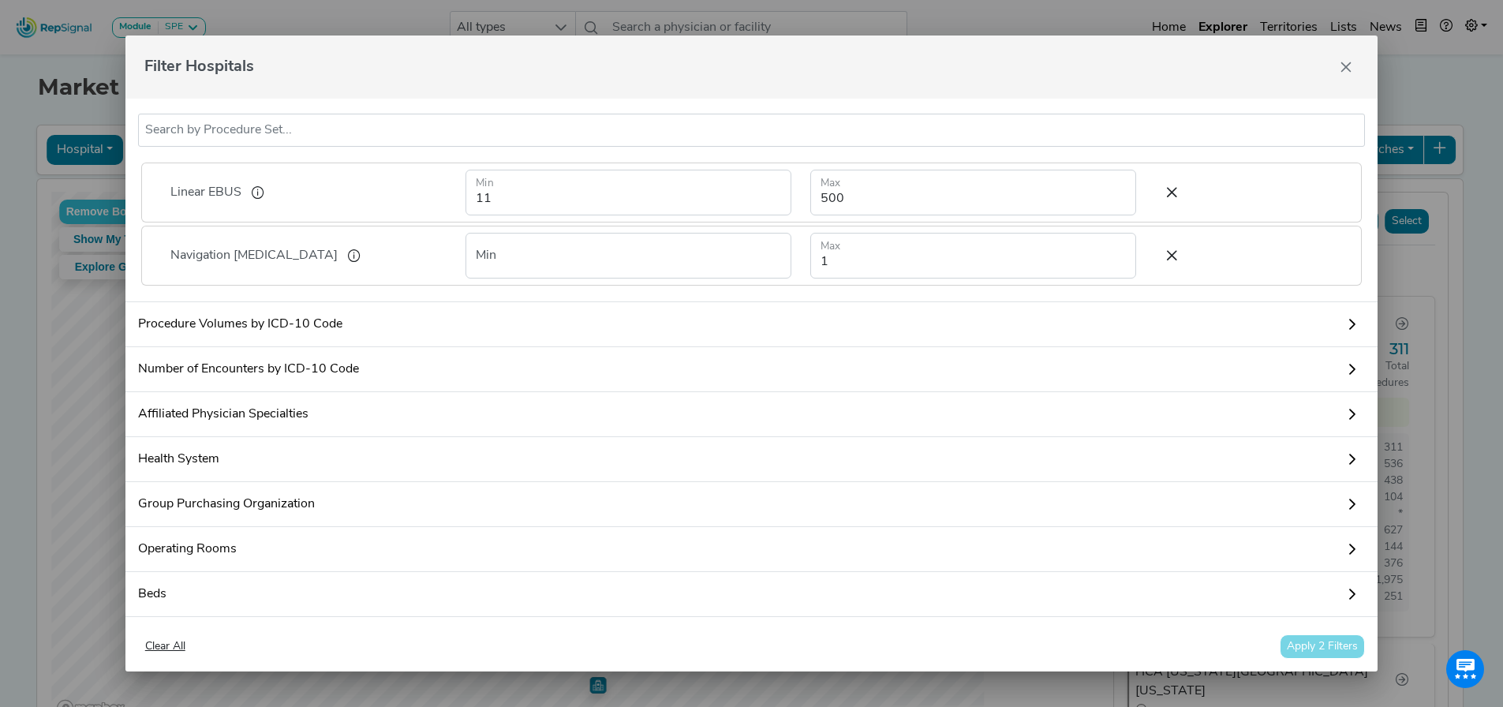
click at [1315, 651] on div "Clear All Apply 2 Filters" at bounding box center [752, 646] width 1228 height 24
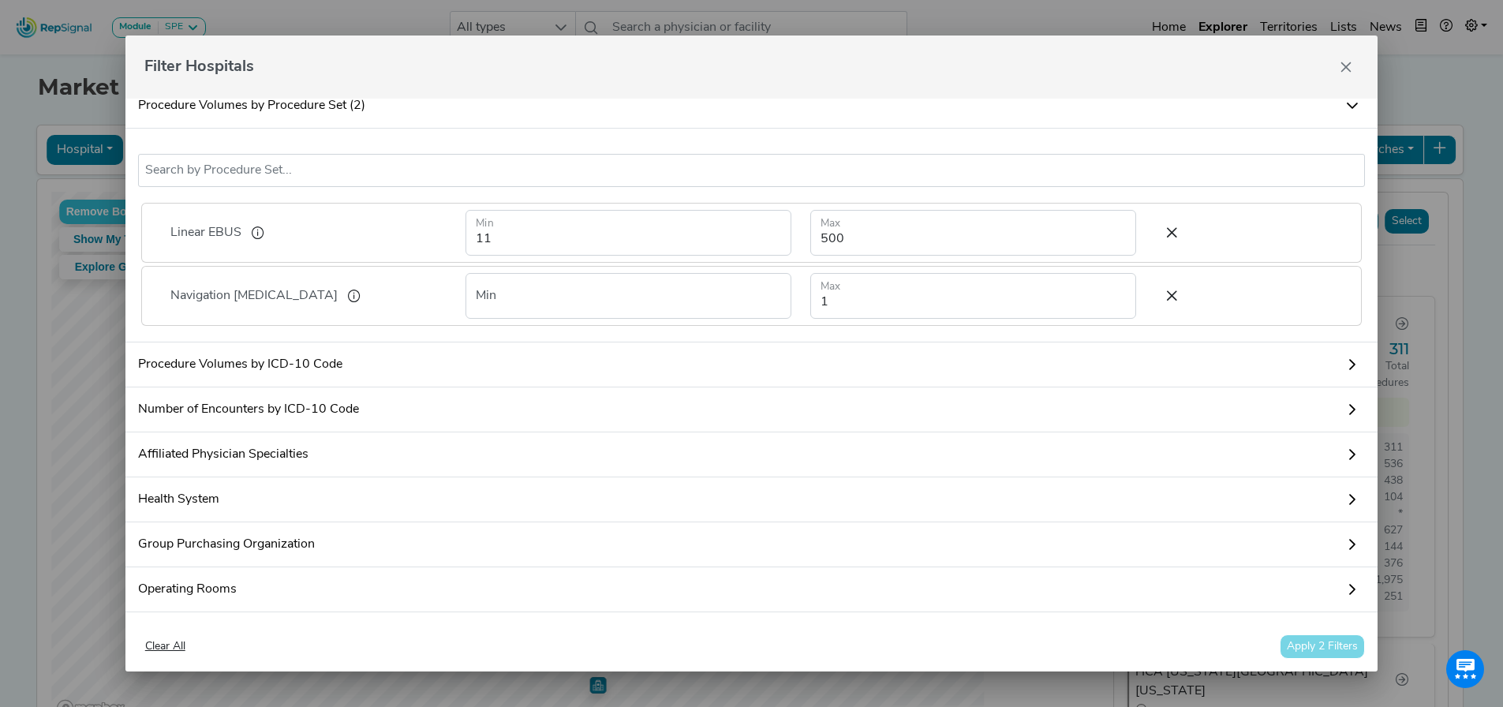
scroll to position [221, 0]
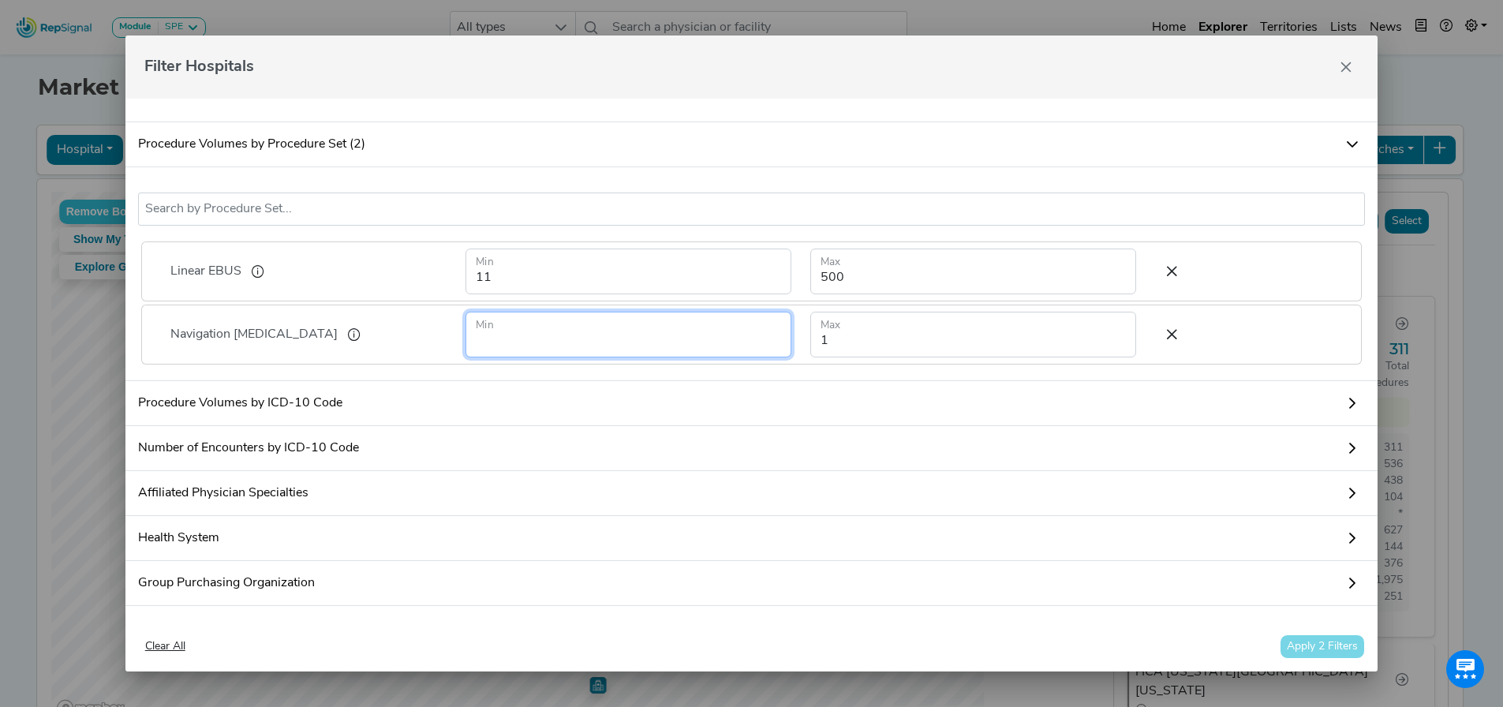
click at [537, 348] on input "number" at bounding box center [629, 335] width 326 height 46
drag, startPoint x: 497, startPoint y: 368, endPoint x: 496, endPoint y: 360, distance: 7.9
click at [497, 357] on input "number" at bounding box center [629, 335] width 326 height 46
click at [496, 357] on input "number" at bounding box center [629, 335] width 326 height 46
click at [502, 357] on input "number" at bounding box center [629, 335] width 326 height 46
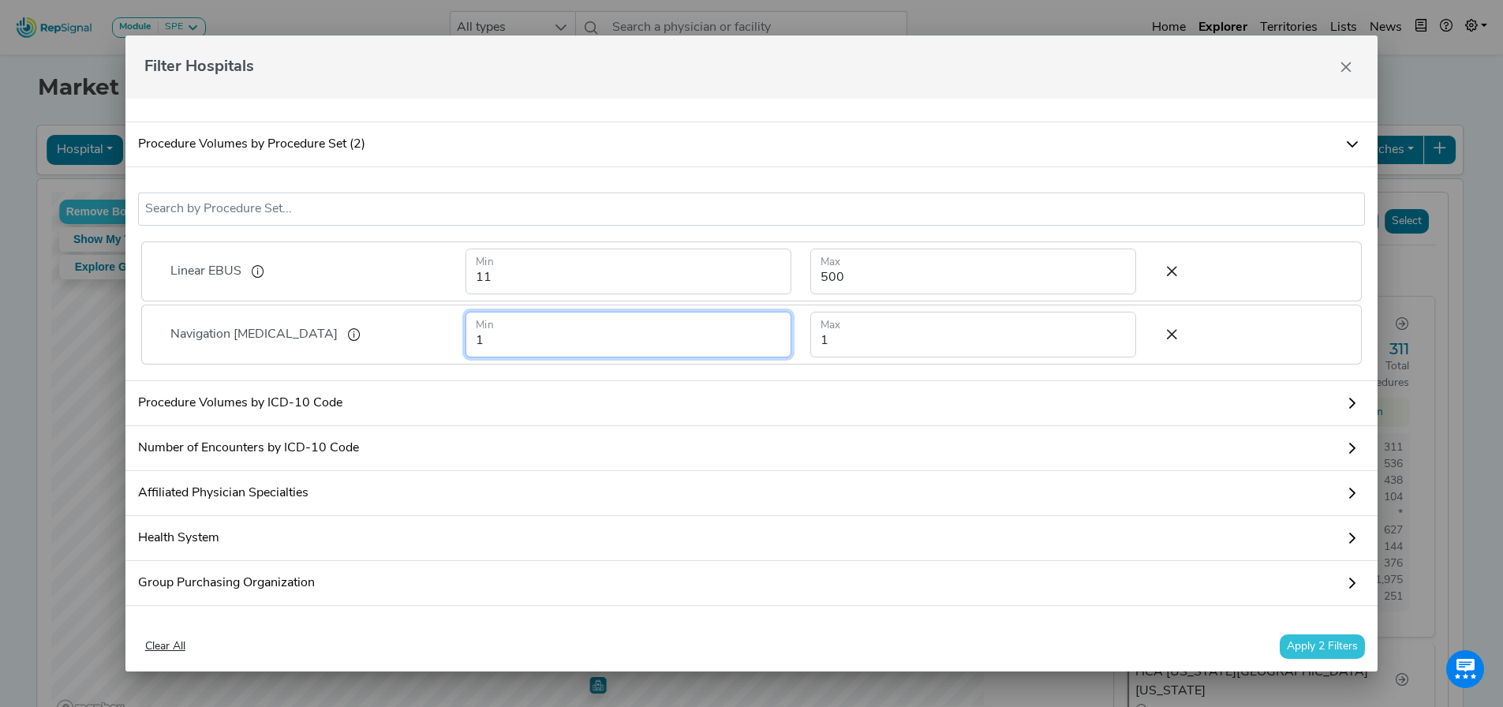
type input "1"
click at [1340, 654] on button "Apply 2 Filters" at bounding box center [1322, 646] width 85 height 24
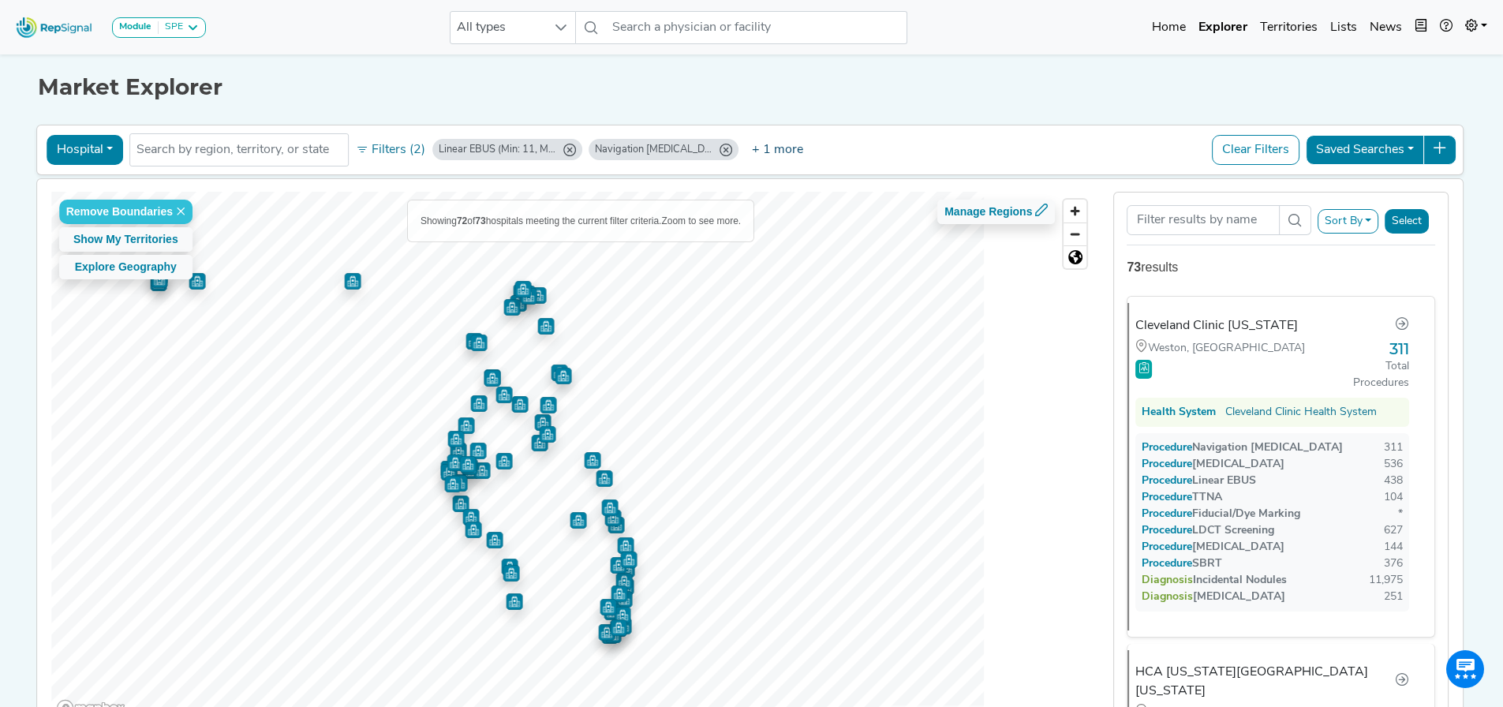
click at [769, 151] on button "+ 1 more" at bounding box center [778, 150] width 72 height 30
click at [835, 148] on div "Hospital Physician Hospital ASC Office Health System FL No results found Filter…" at bounding box center [750, 150] width 1414 height 36
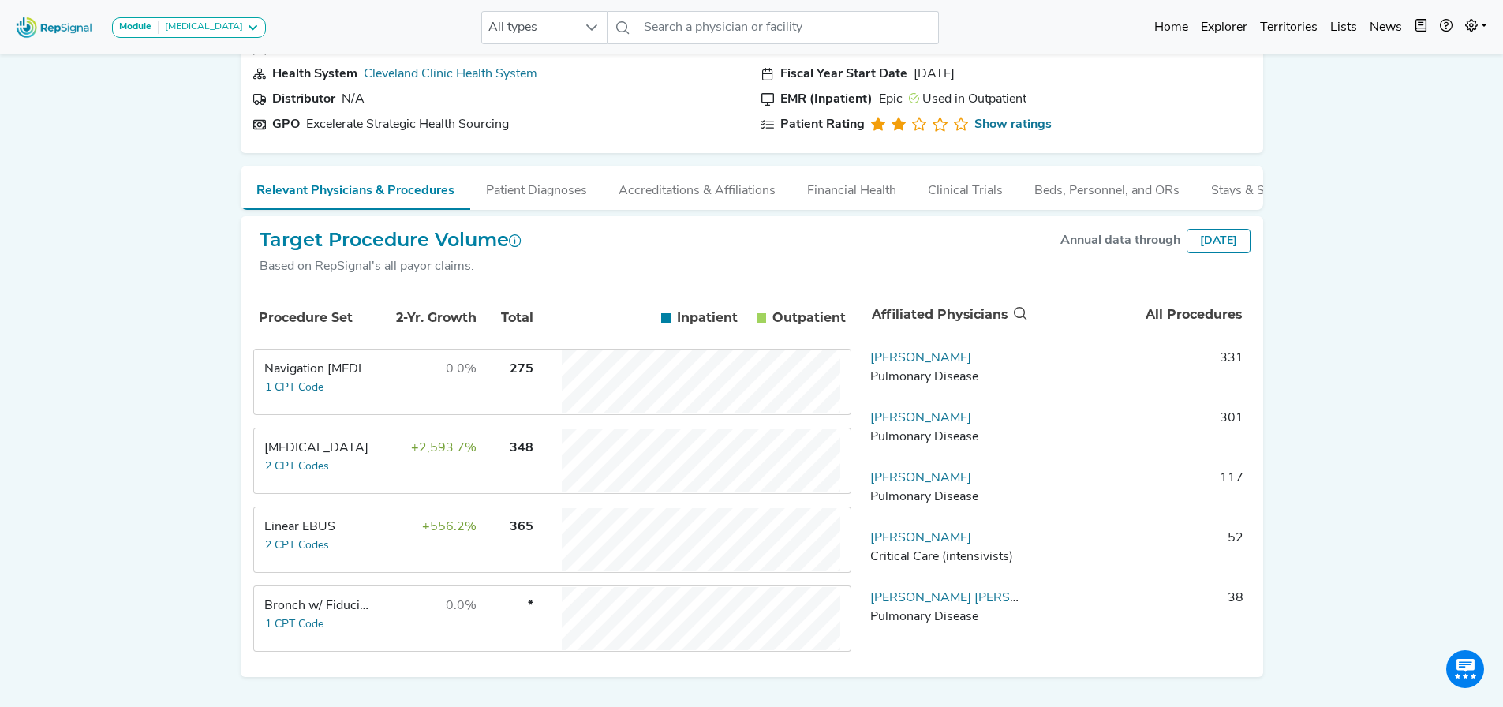
scroll to position [77, 0]
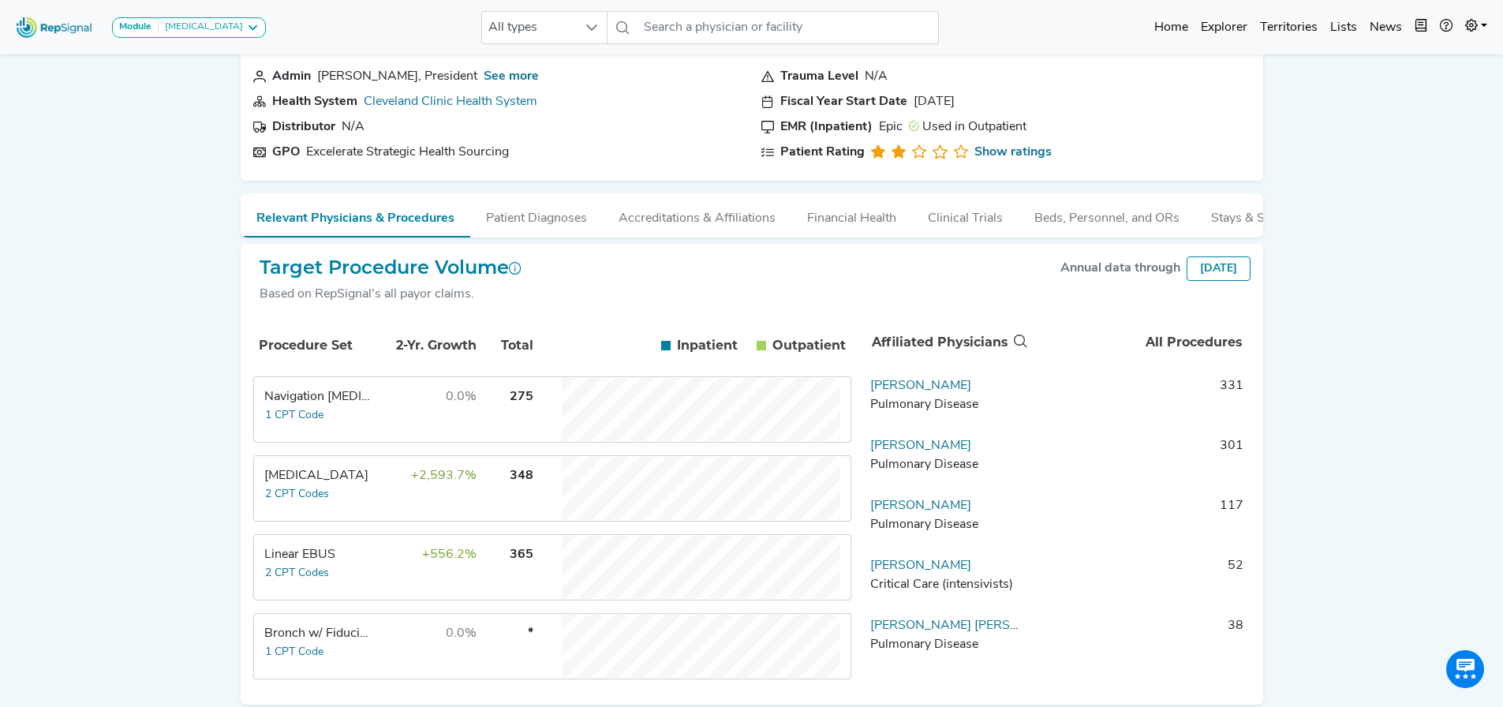
click at [337, 507] on td "[MEDICAL_DATA] 2 CPT Codes" at bounding box center [314, 488] width 118 height 63
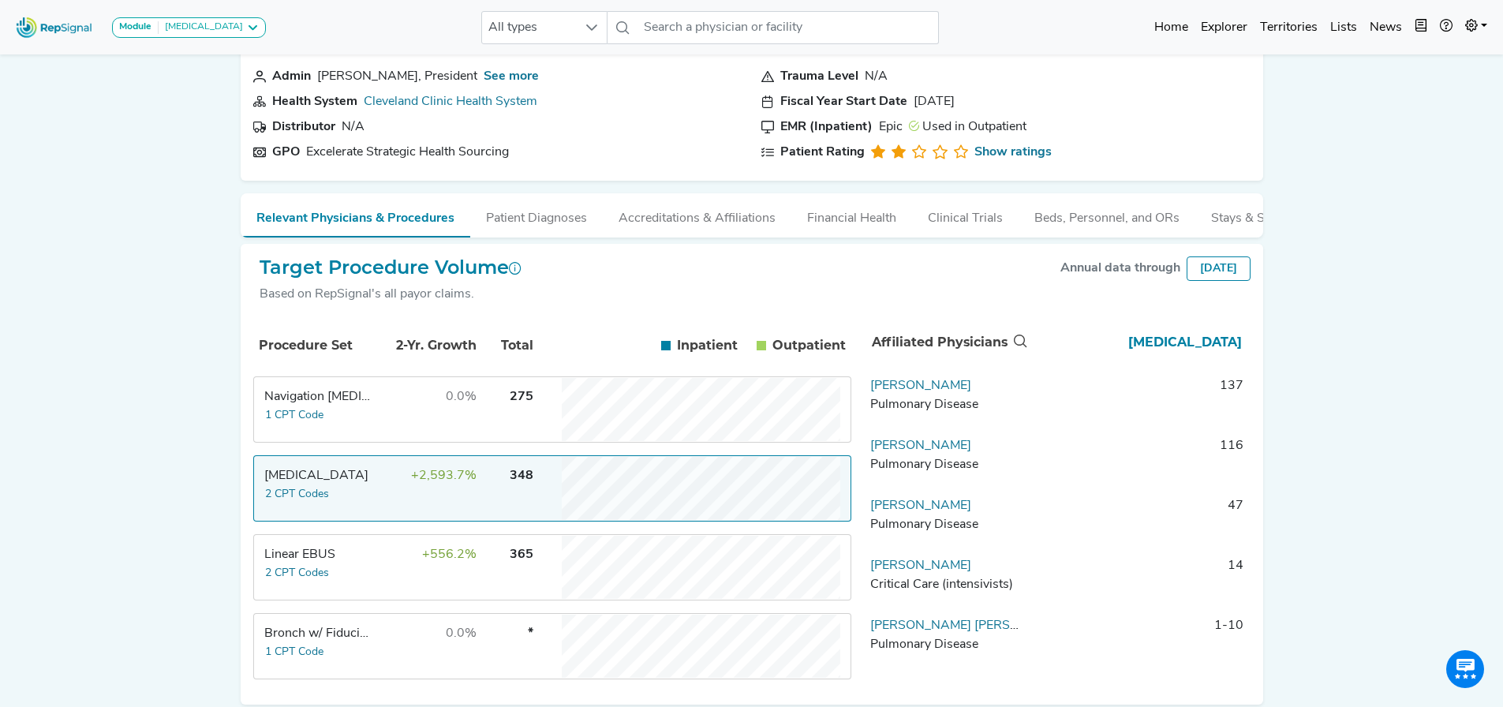
click at [391, 418] on td "0.0%" at bounding box center [426, 409] width 103 height 63
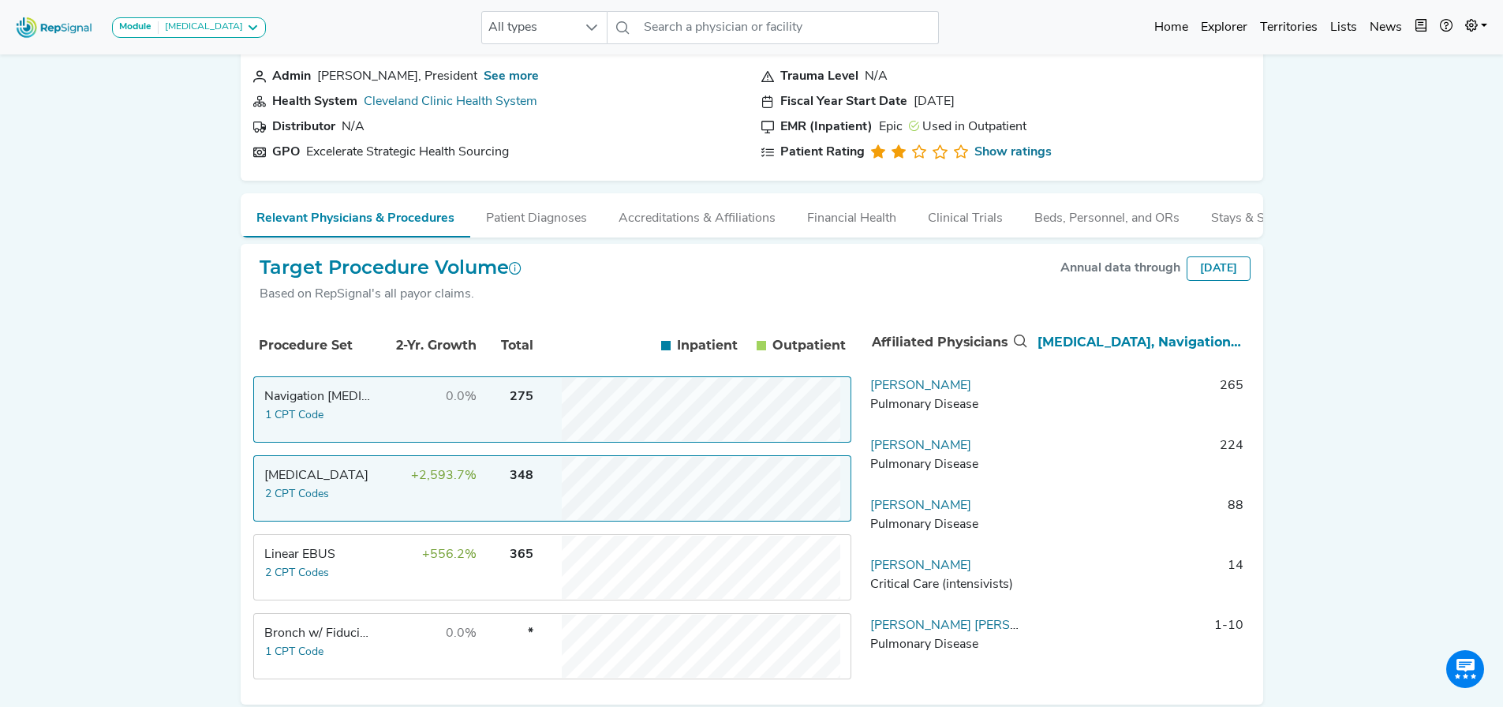
click at [390, 505] on td "+2,593.7%" at bounding box center [426, 488] width 103 height 63
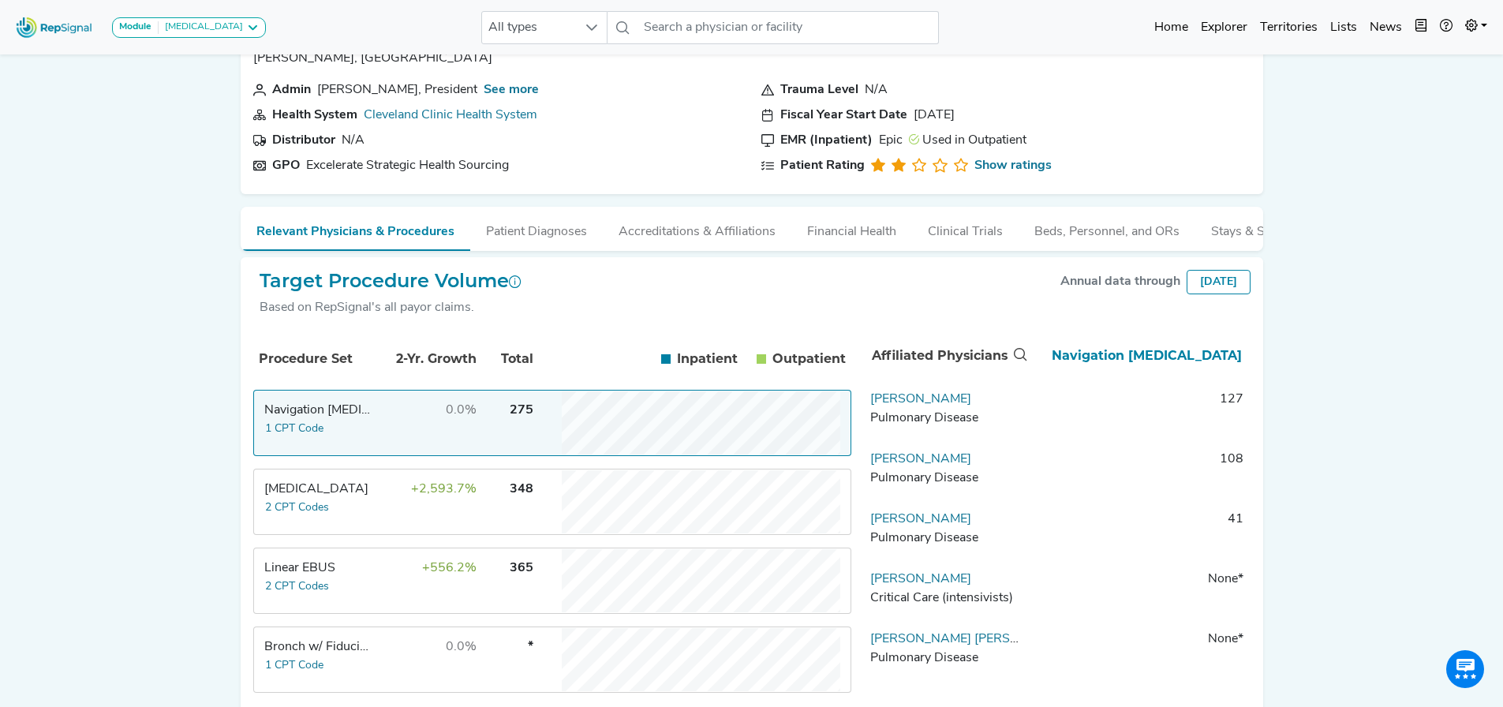
scroll to position [155, 0]
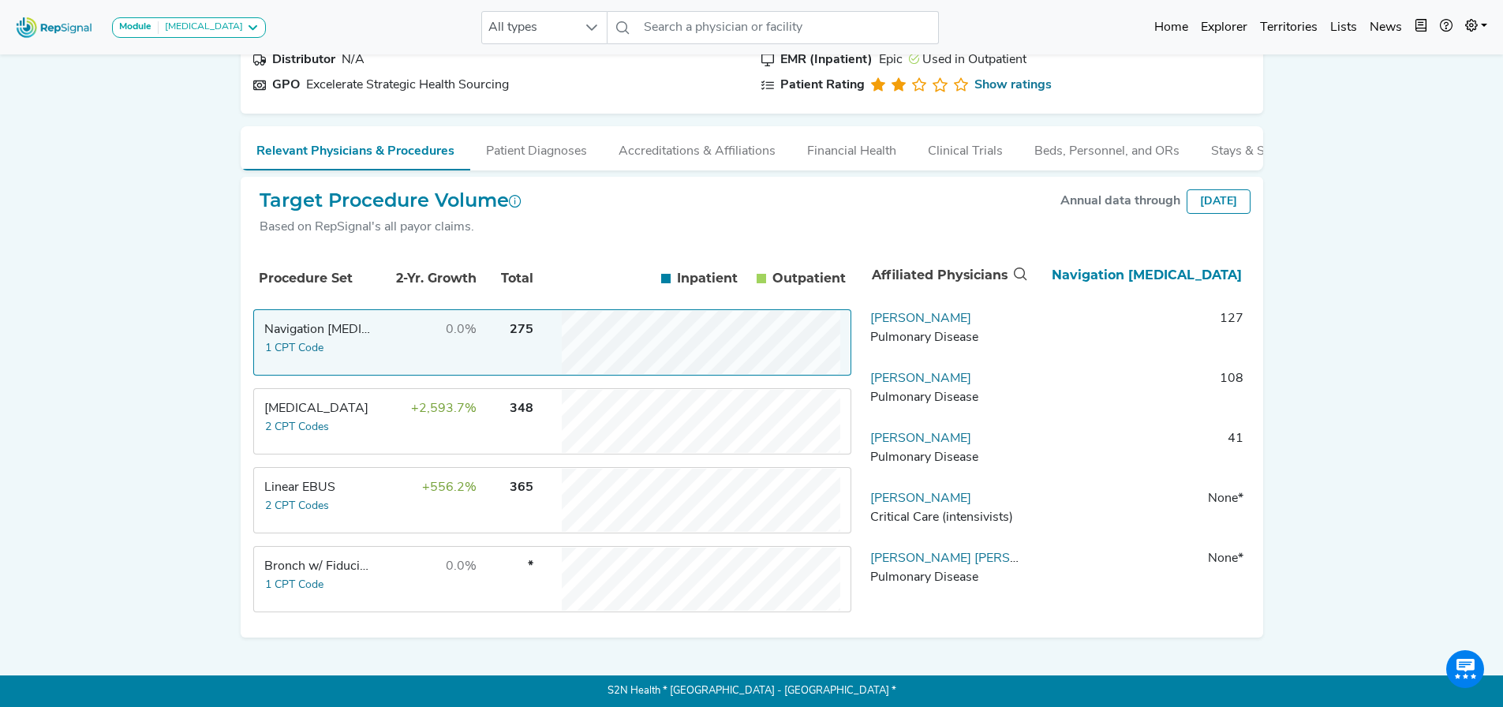
click at [368, 481] on div "Linear EBUS" at bounding box center [318, 487] width 108 height 19
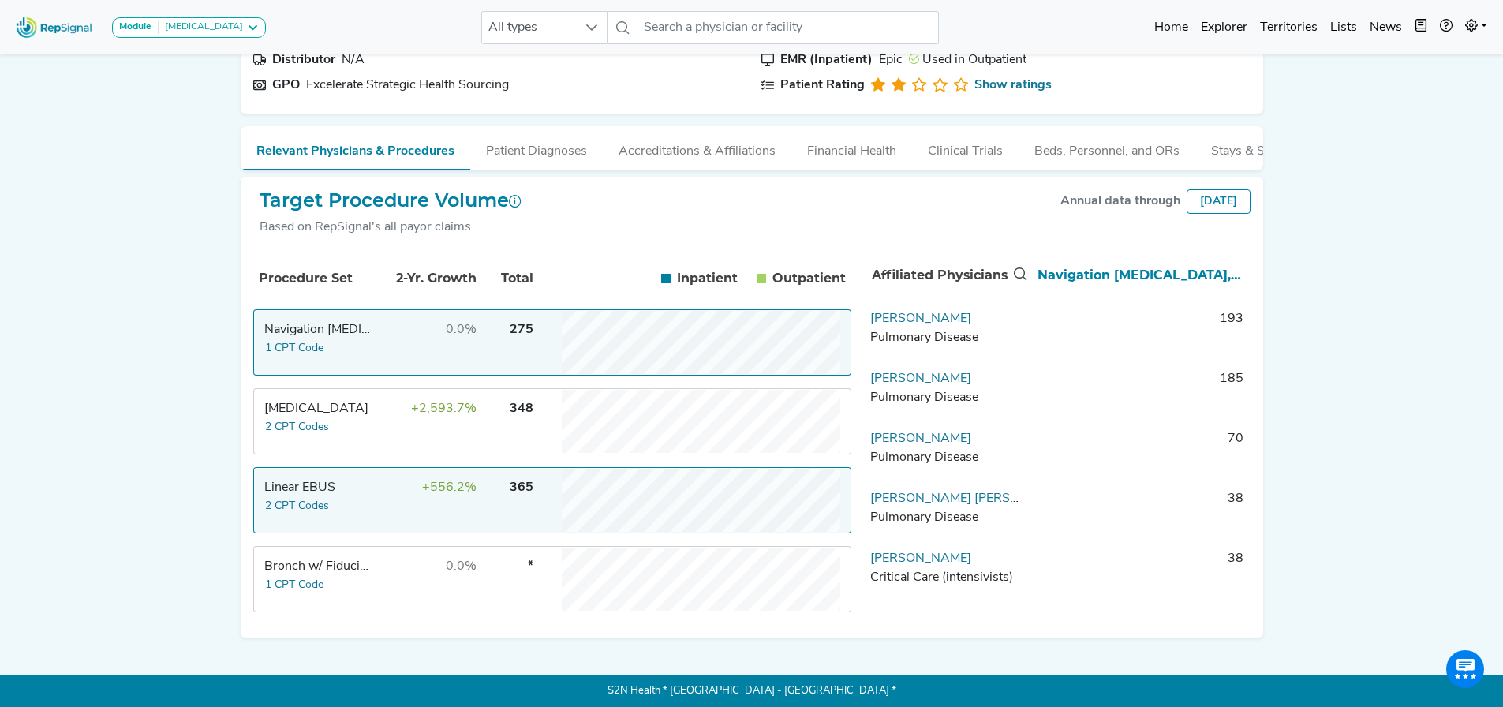
click at [387, 344] on td "0.0%" at bounding box center [426, 342] width 103 height 63
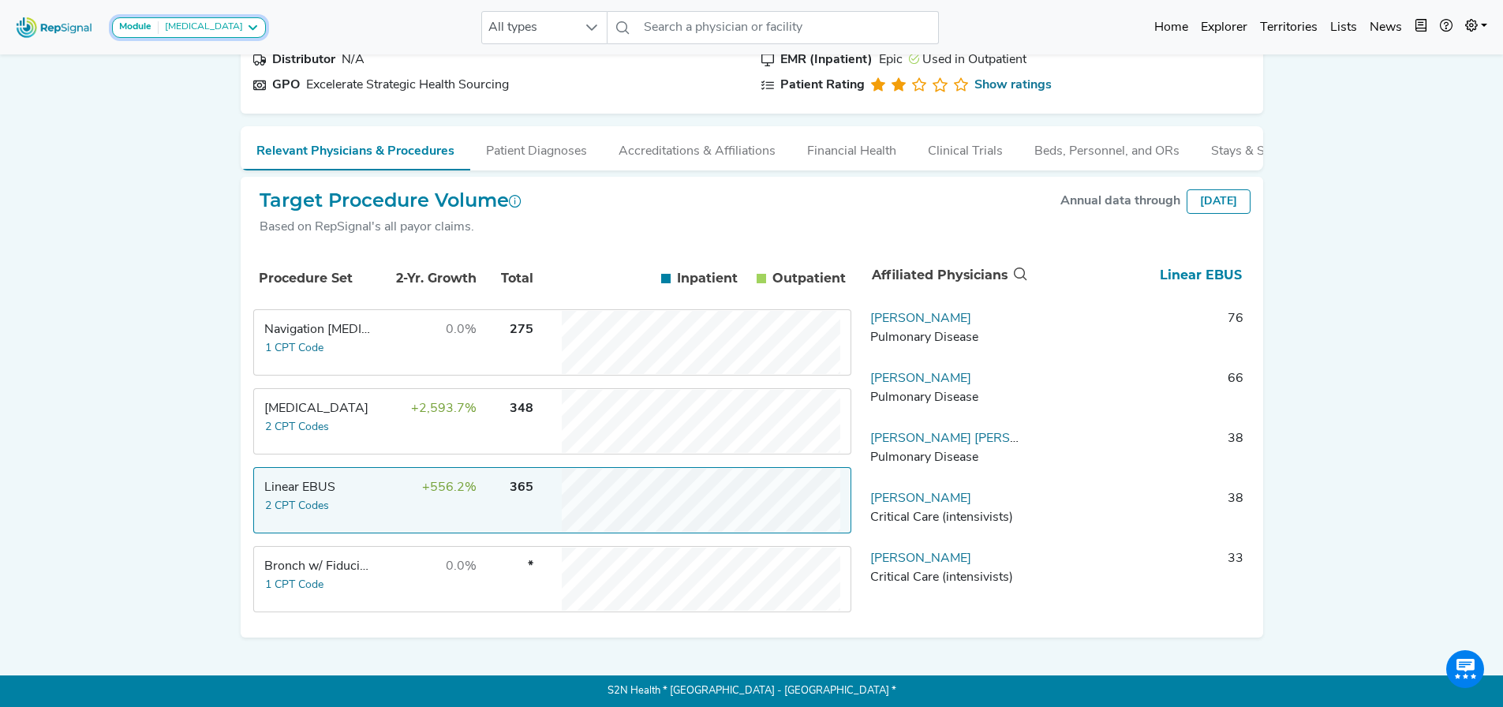
click at [246, 25] on icon at bounding box center [252, 27] width 13 height 13
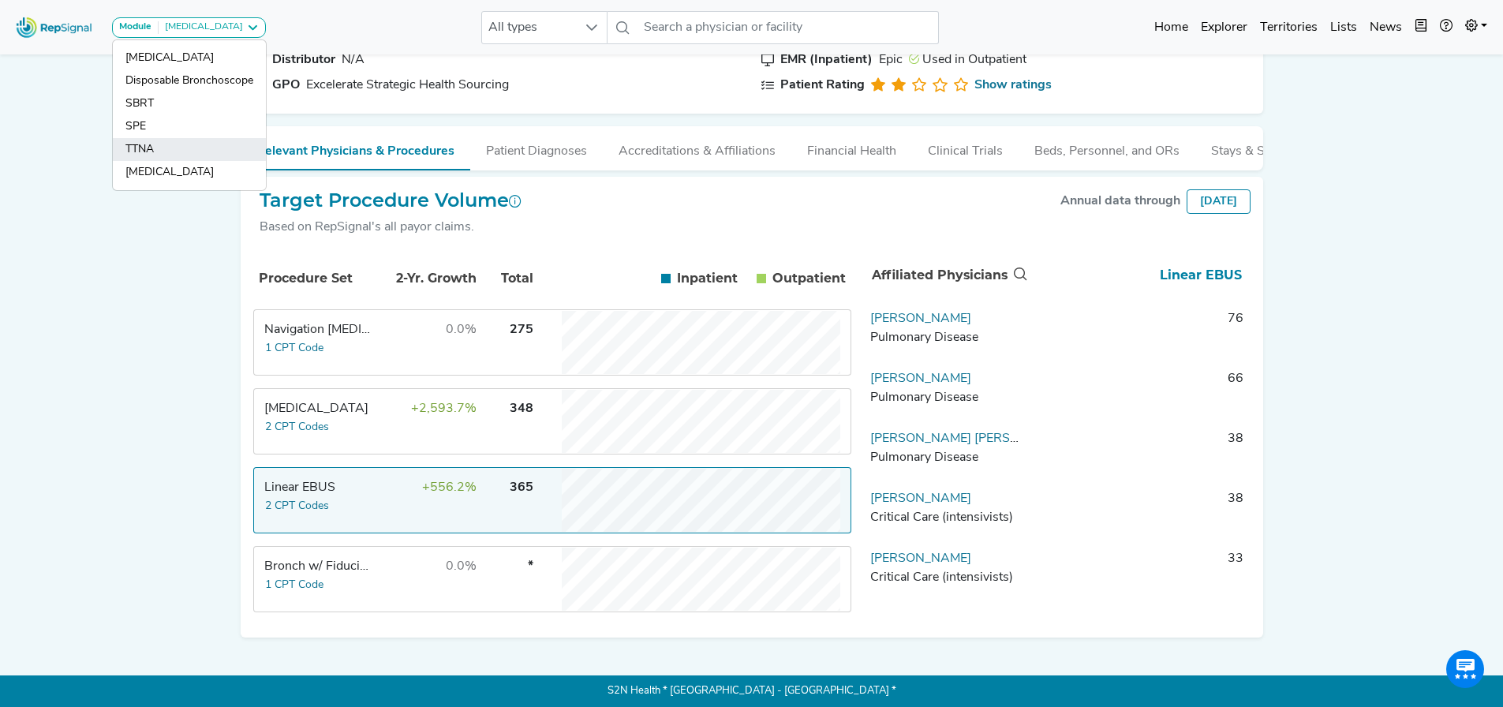
click at [159, 161] on link "TTNA" at bounding box center [189, 172] width 153 height 23
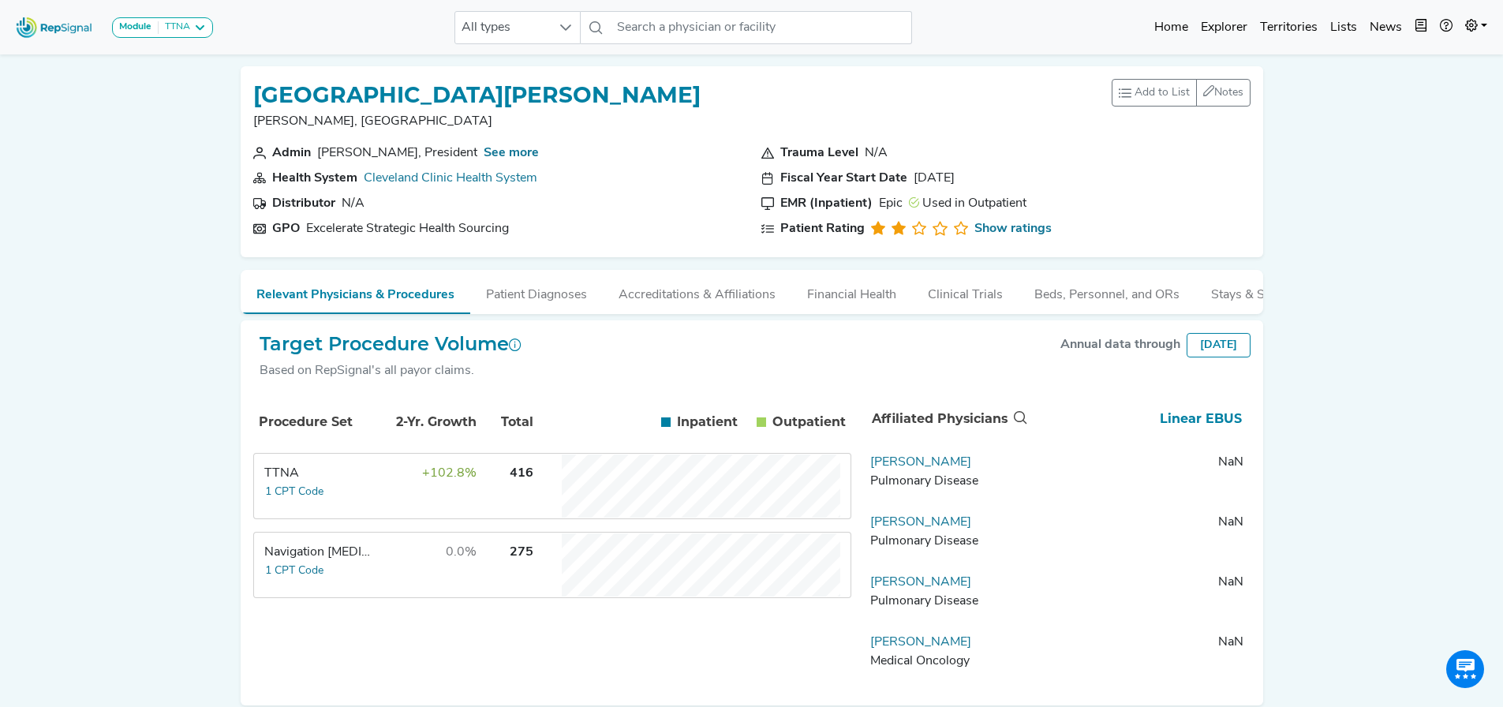
scroll to position [27, 0]
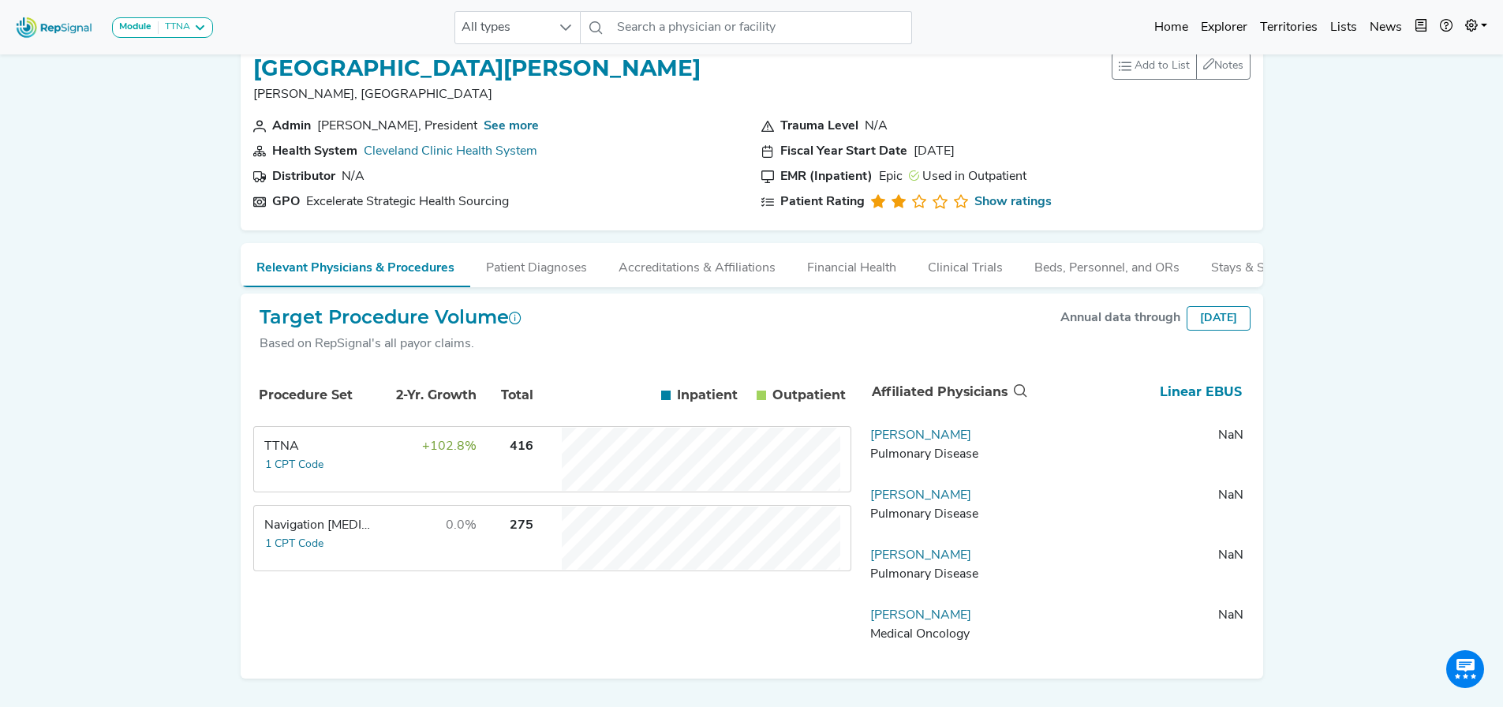
click at [359, 470] on td "TTNA 1 CPT Code" at bounding box center [314, 459] width 118 height 63
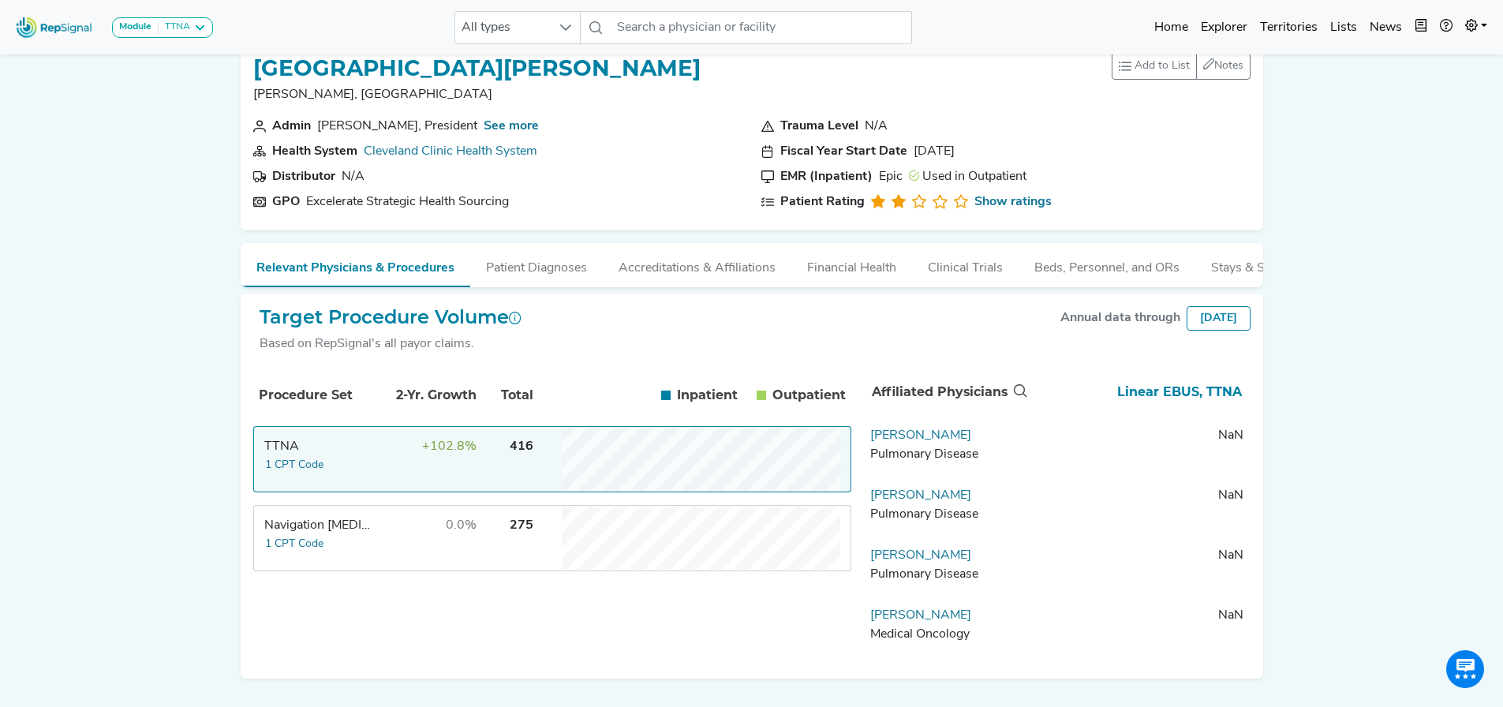
scroll to position [80, 0]
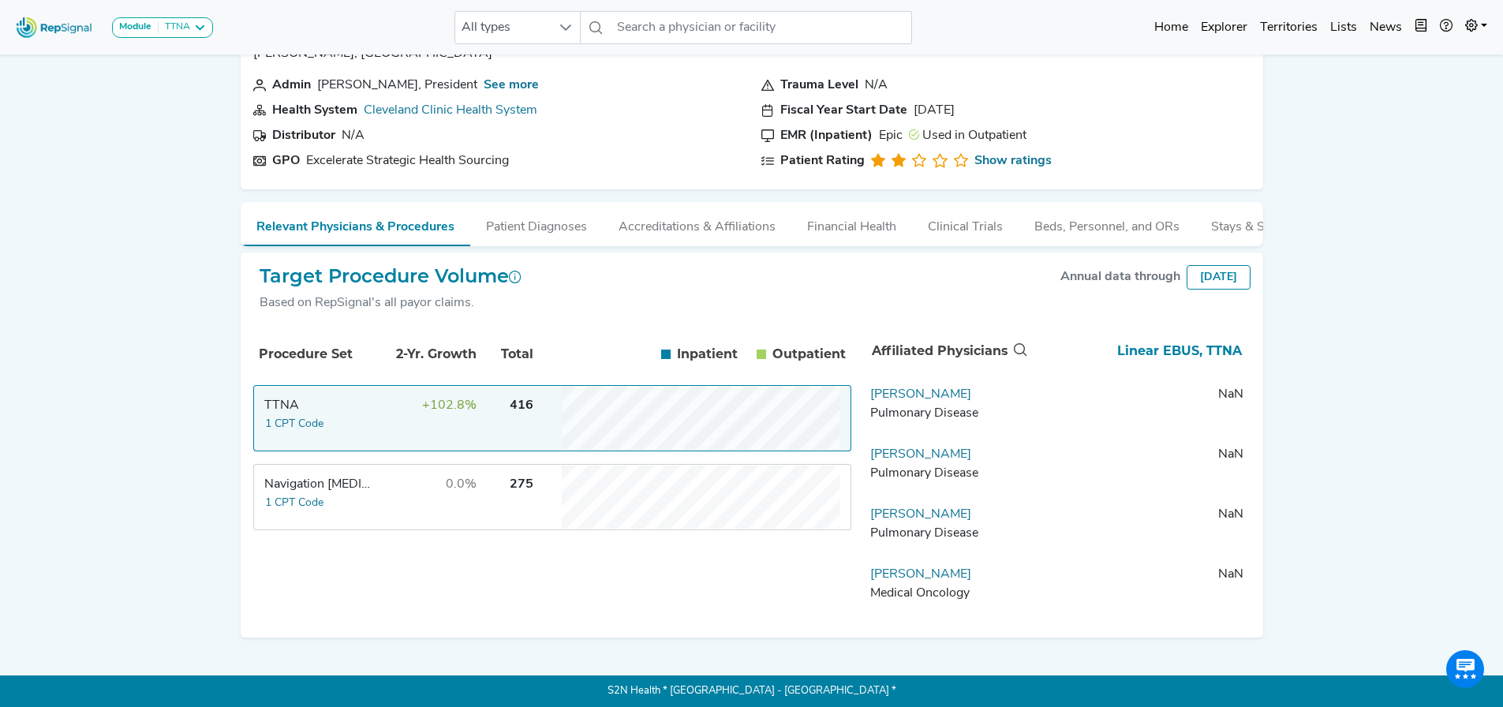
click at [360, 413] on div "TTNA" at bounding box center [318, 405] width 108 height 19
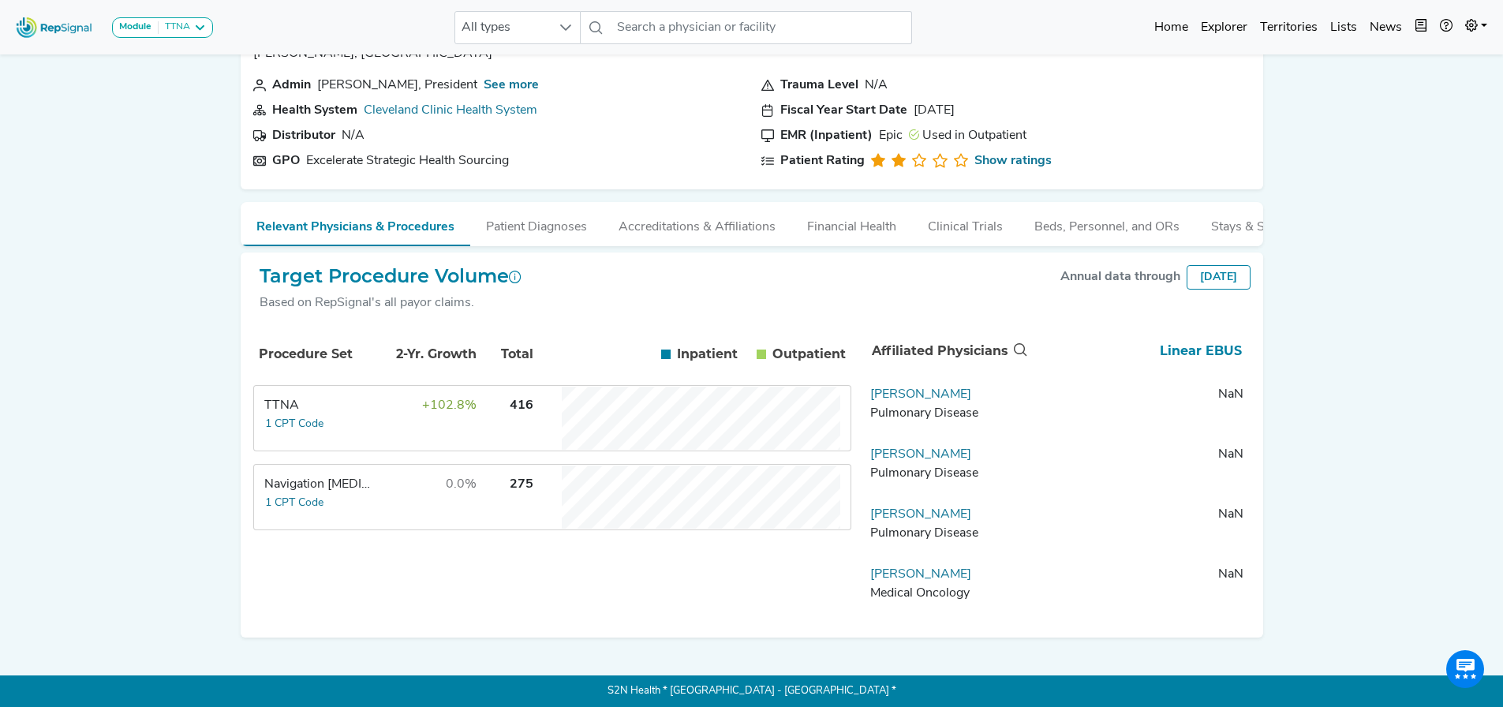
click at [360, 413] on div "TTNA" at bounding box center [318, 405] width 108 height 19
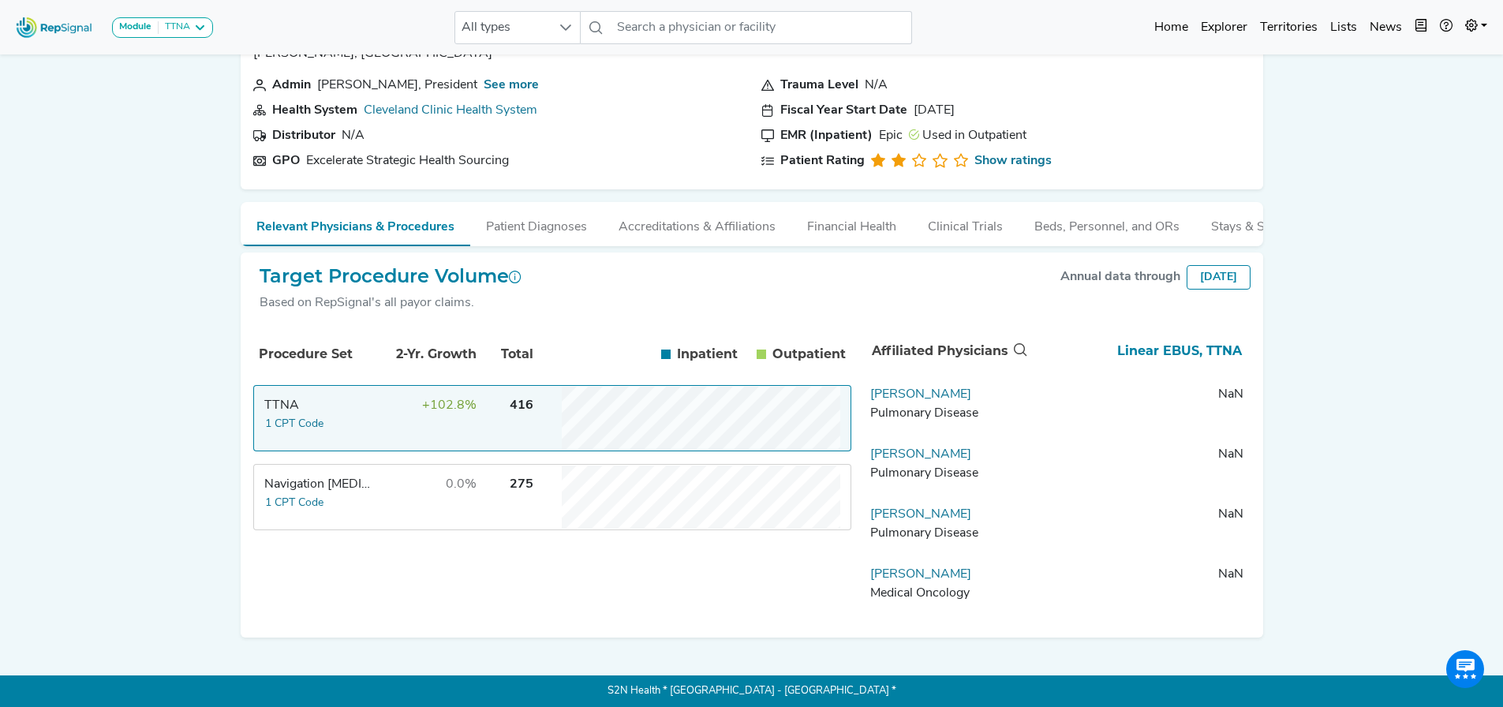
click at [360, 413] on div "TTNA" at bounding box center [318, 405] width 108 height 19
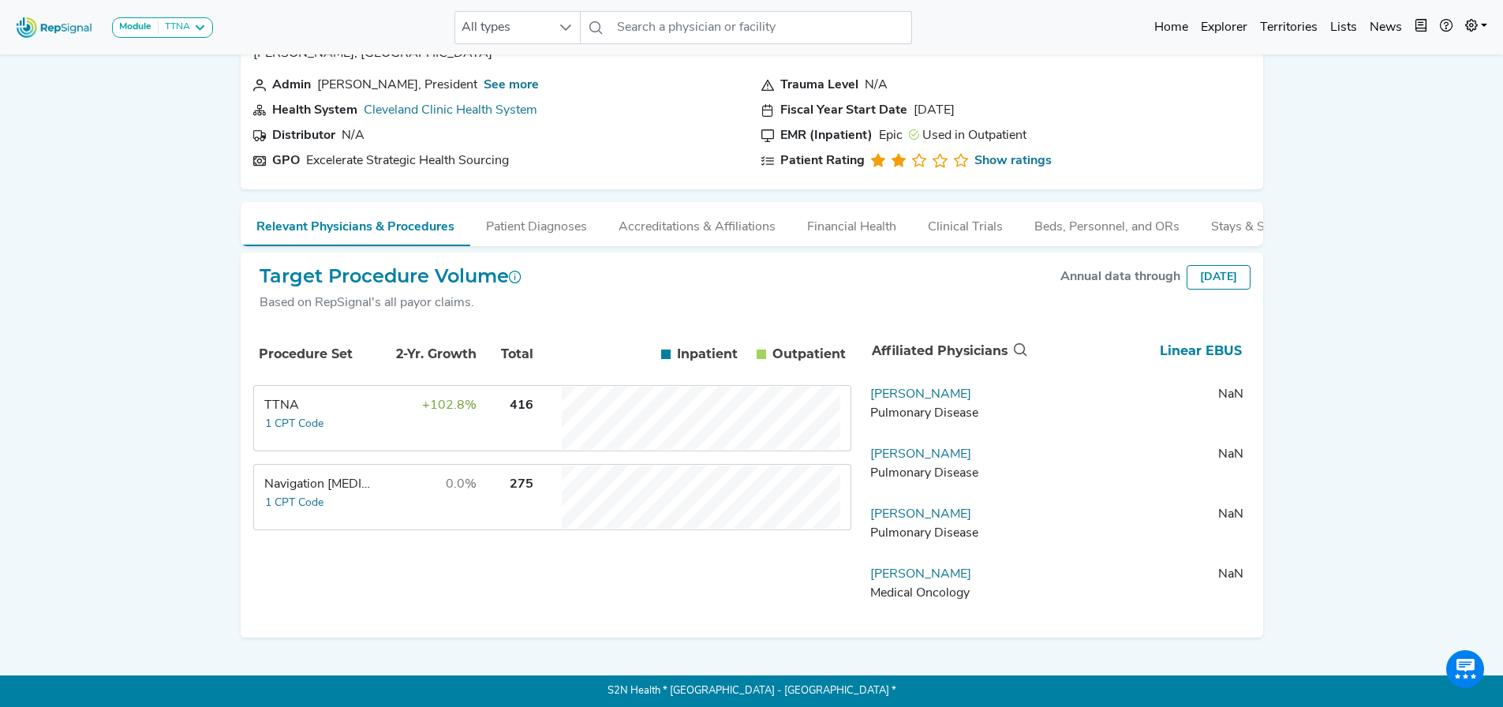
click at [360, 413] on div "TTNA" at bounding box center [318, 405] width 108 height 19
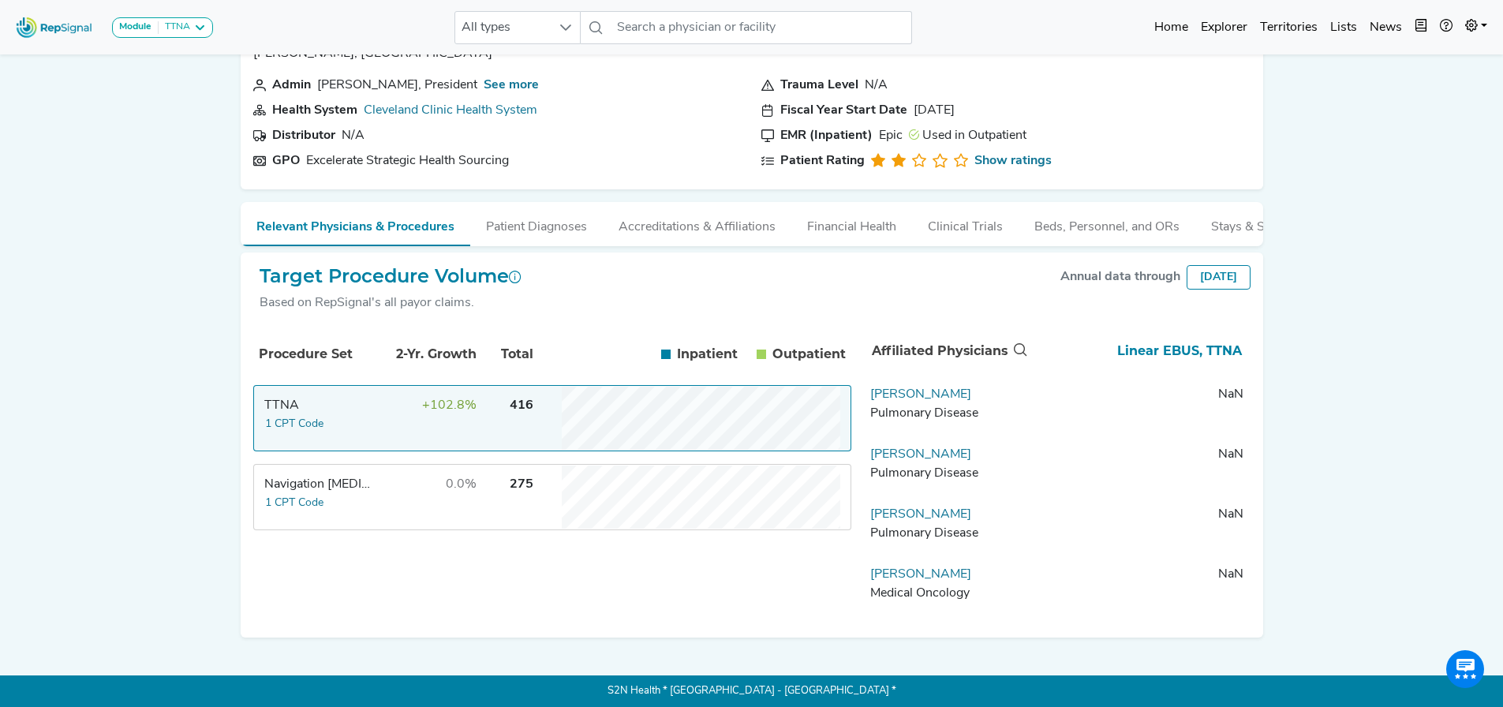
click at [408, 509] on td "0.0%" at bounding box center [426, 497] width 103 height 63
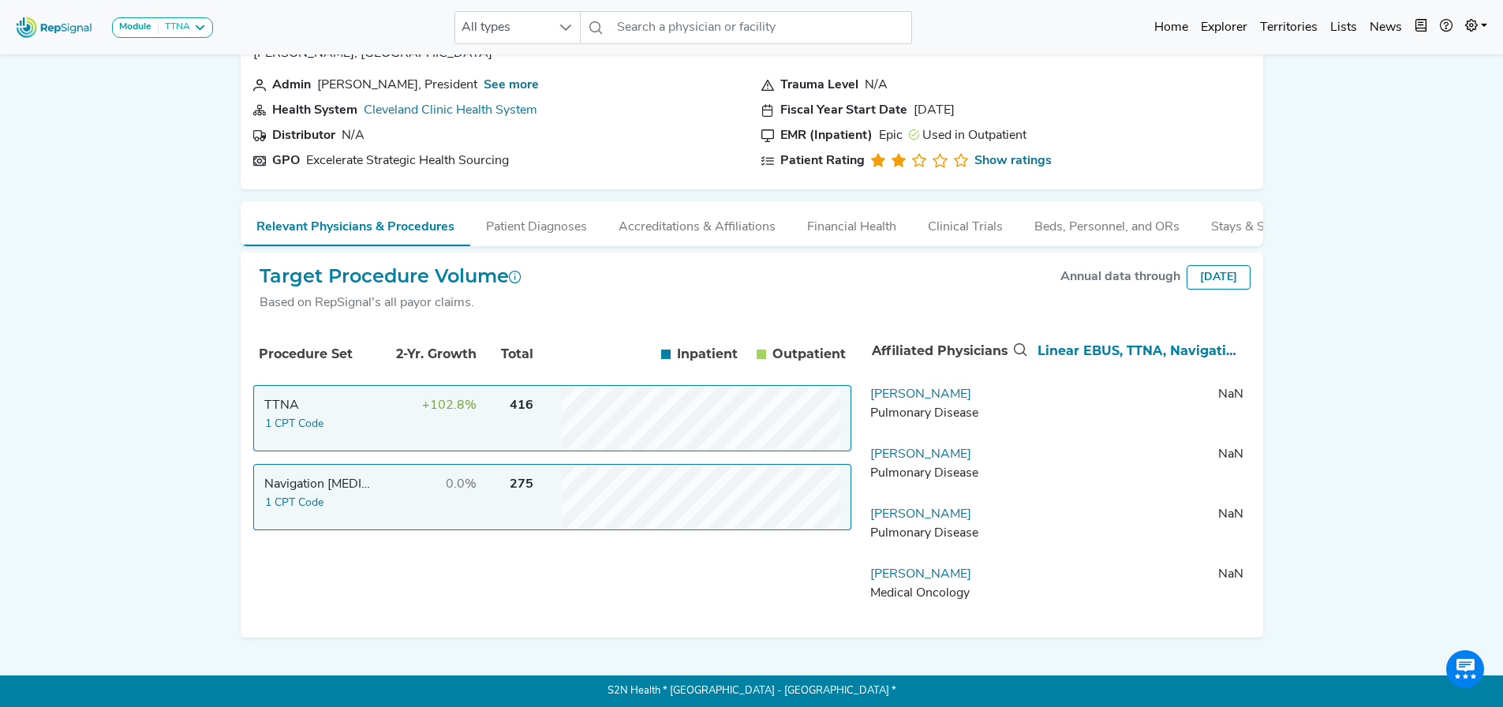
click at [408, 509] on td "0.0%" at bounding box center [426, 497] width 103 height 63
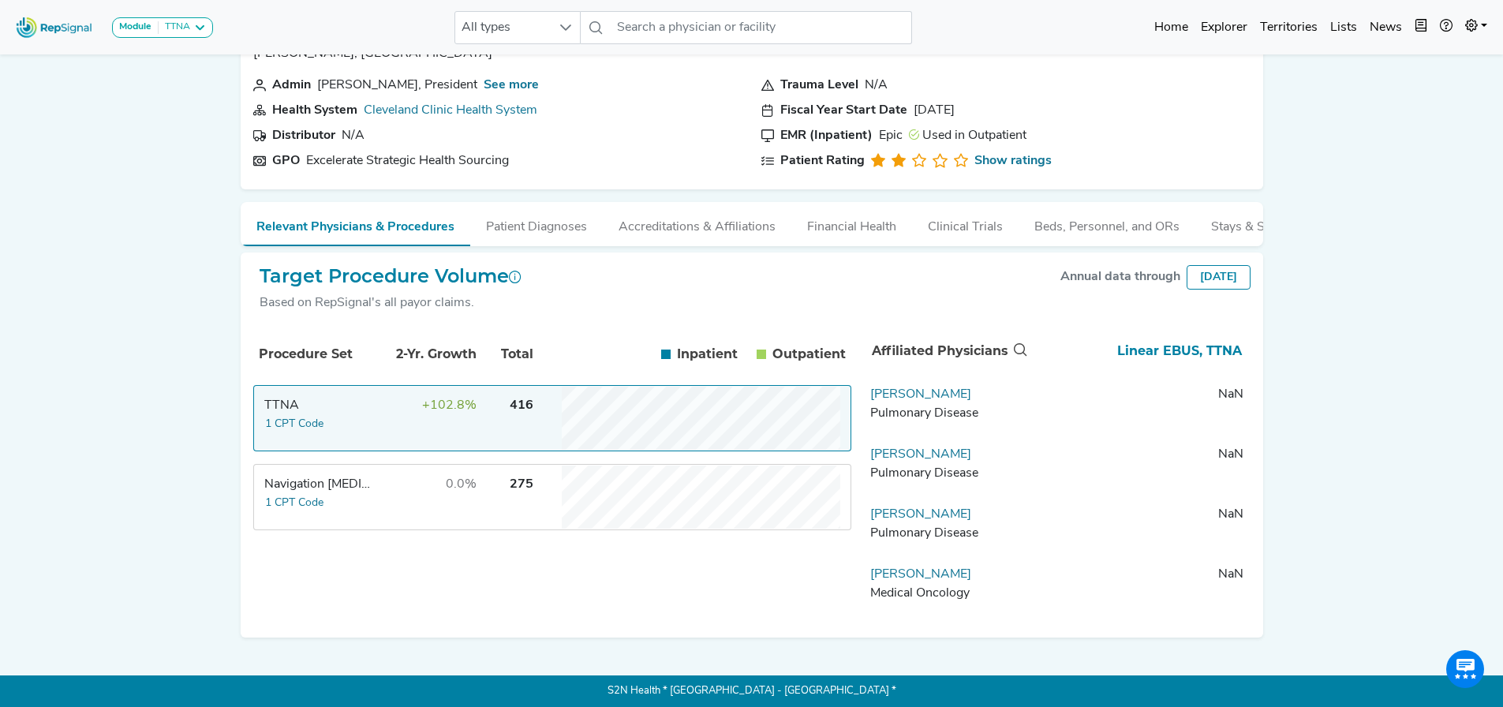
click at [375, 418] on td "+102.8%" at bounding box center [426, 418] width 103 height 63
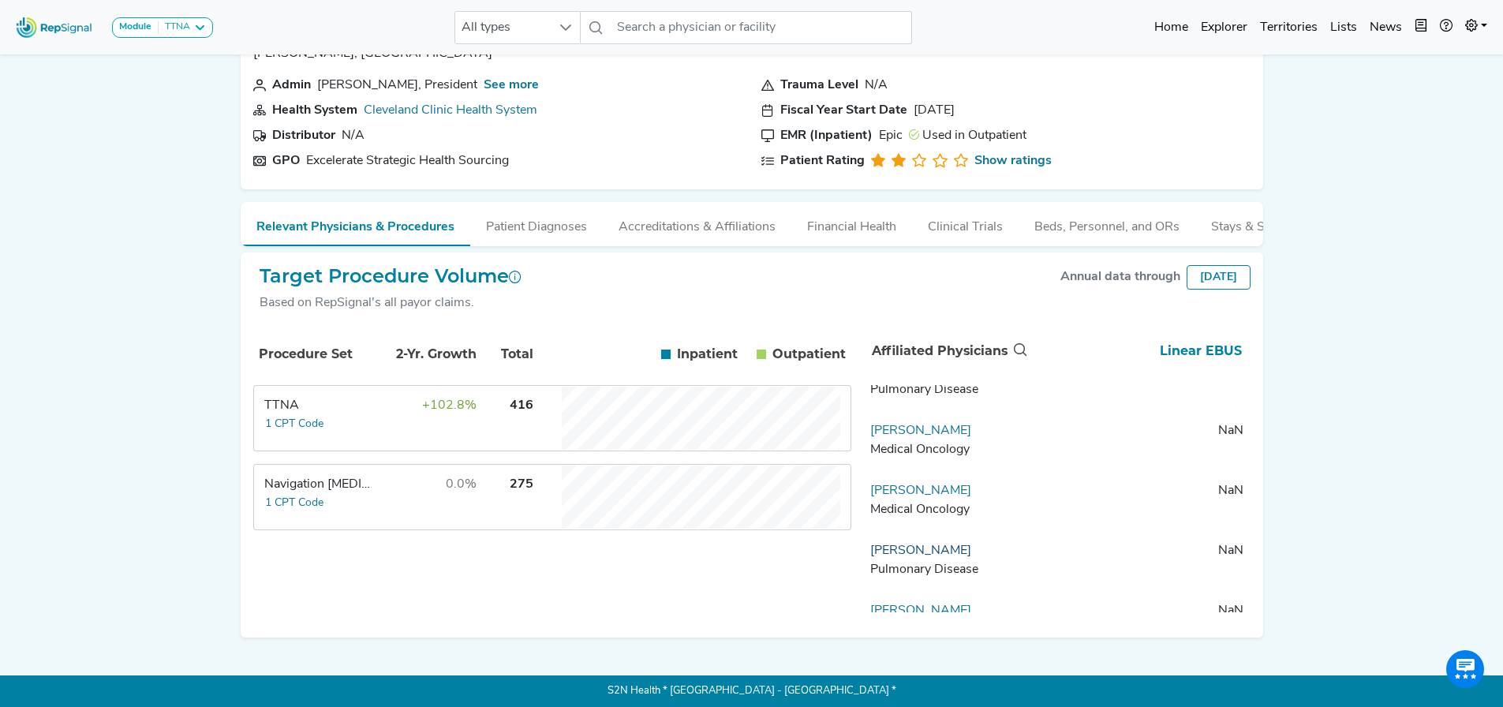
scroll to position [0, 0]
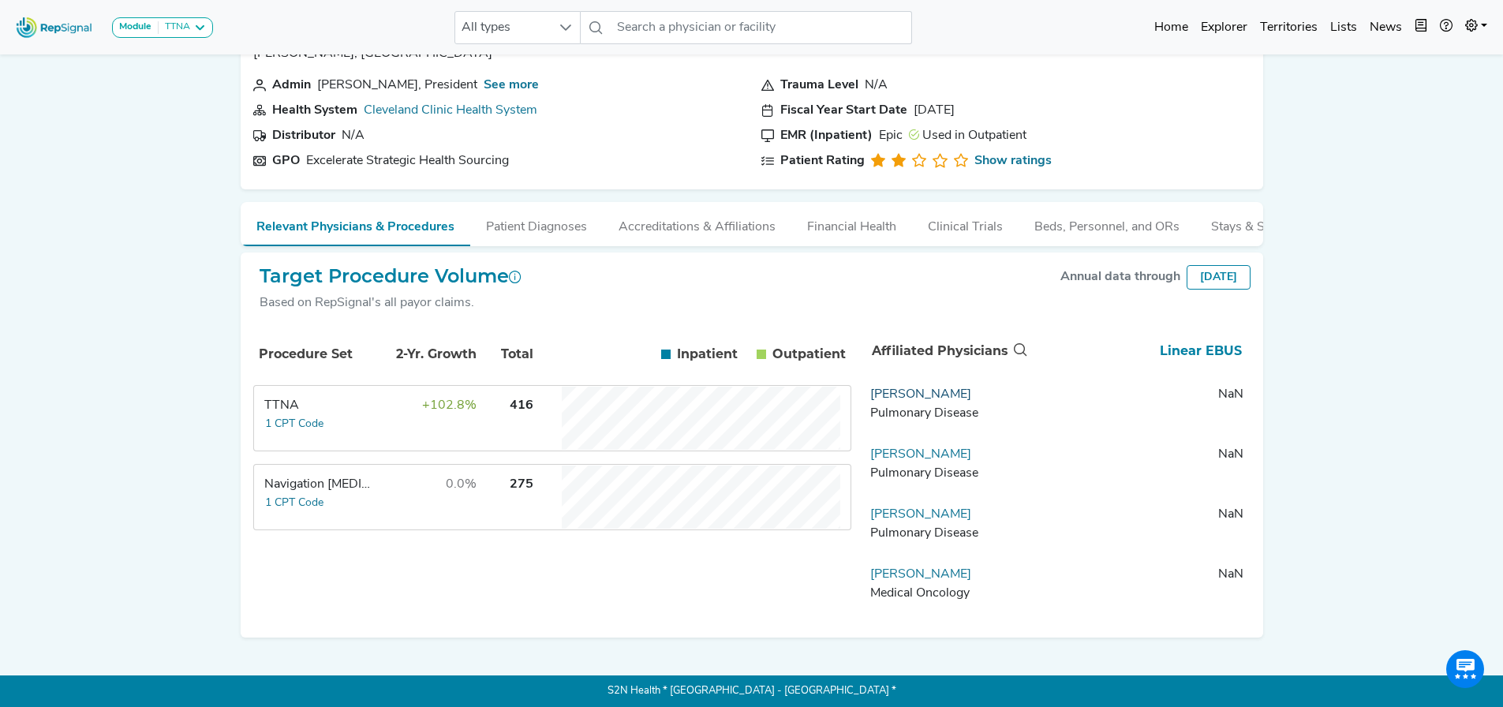
click at [928, 393] on link "[PERSON_NAME]" at bounding box center [920, 394] width 101 height 13
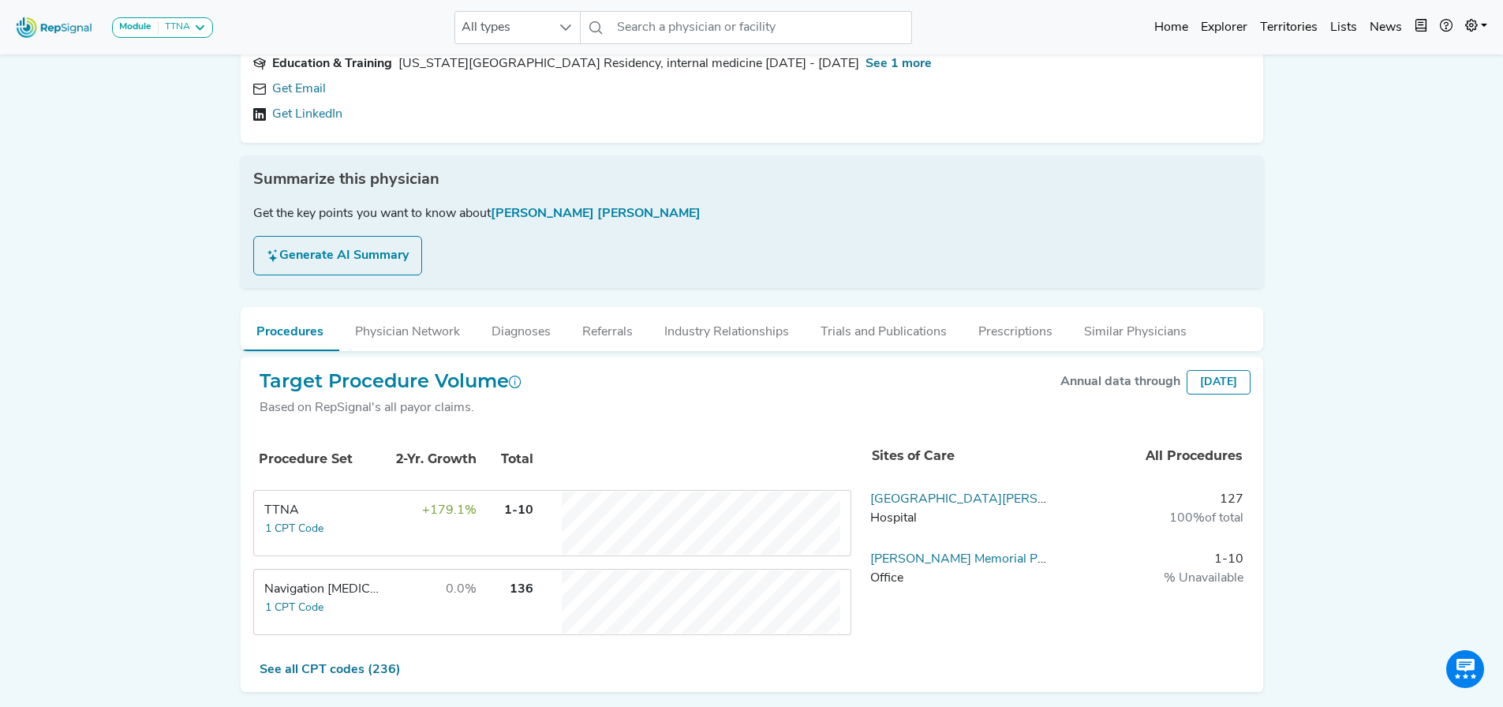
scroll to position [115, 0]
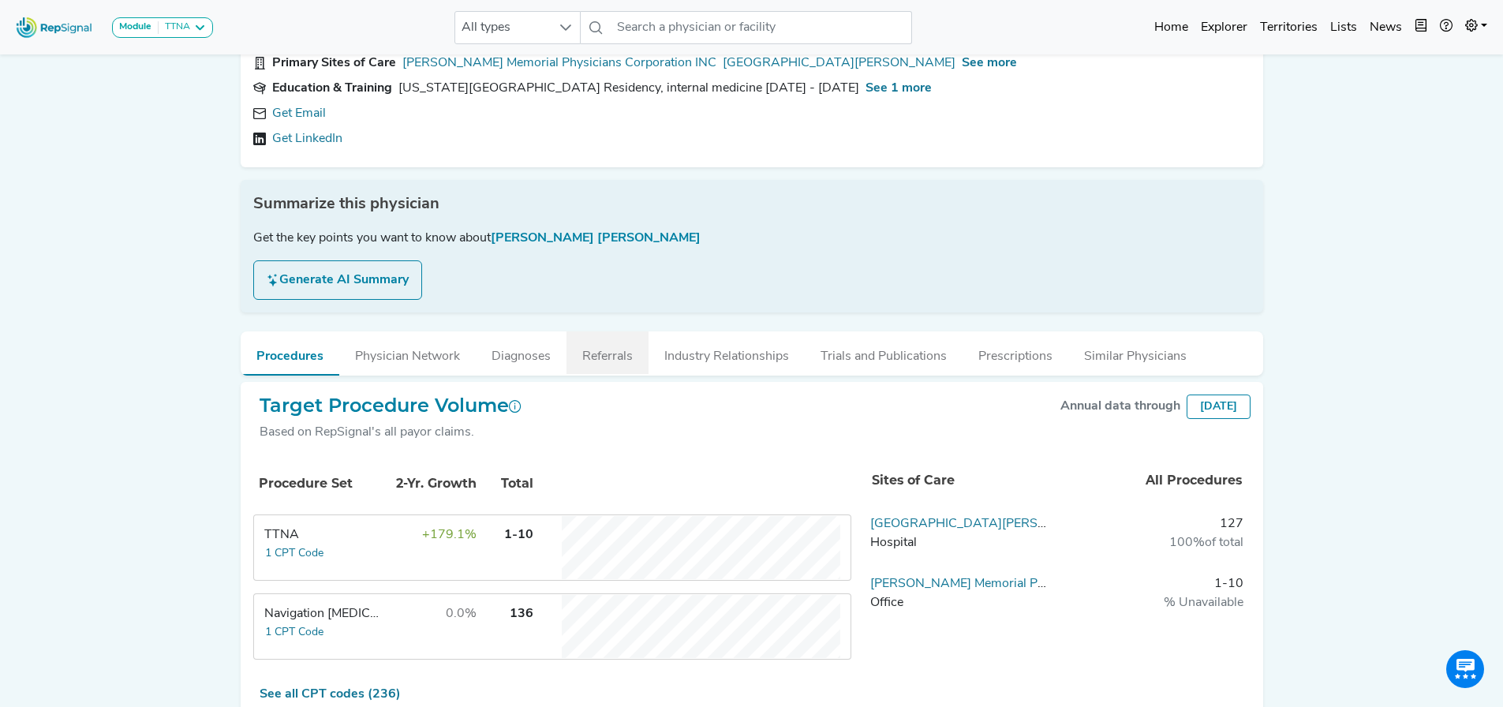
click at [591, 360] on button "Referrals" at bounding box center [608, 352] width 82 height 43
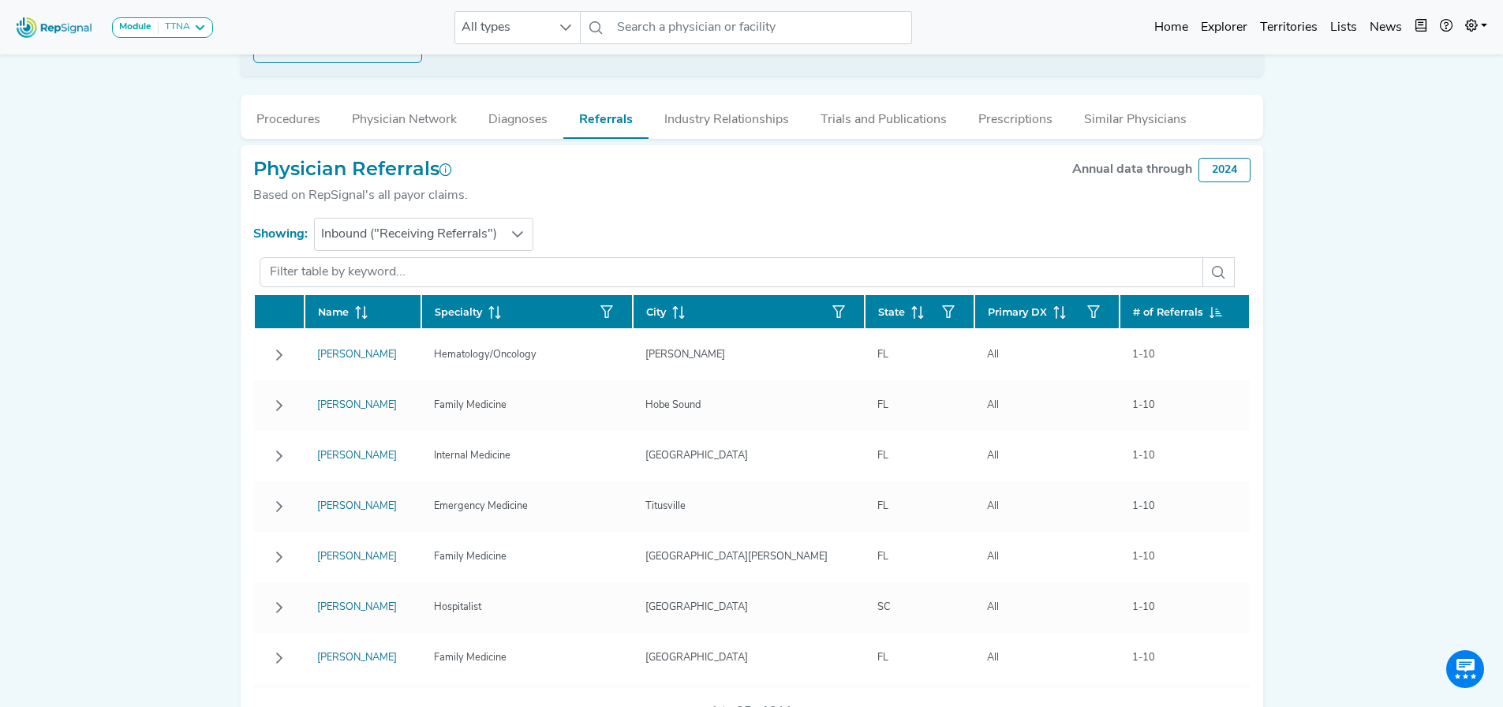
scroll to position [431, 0]
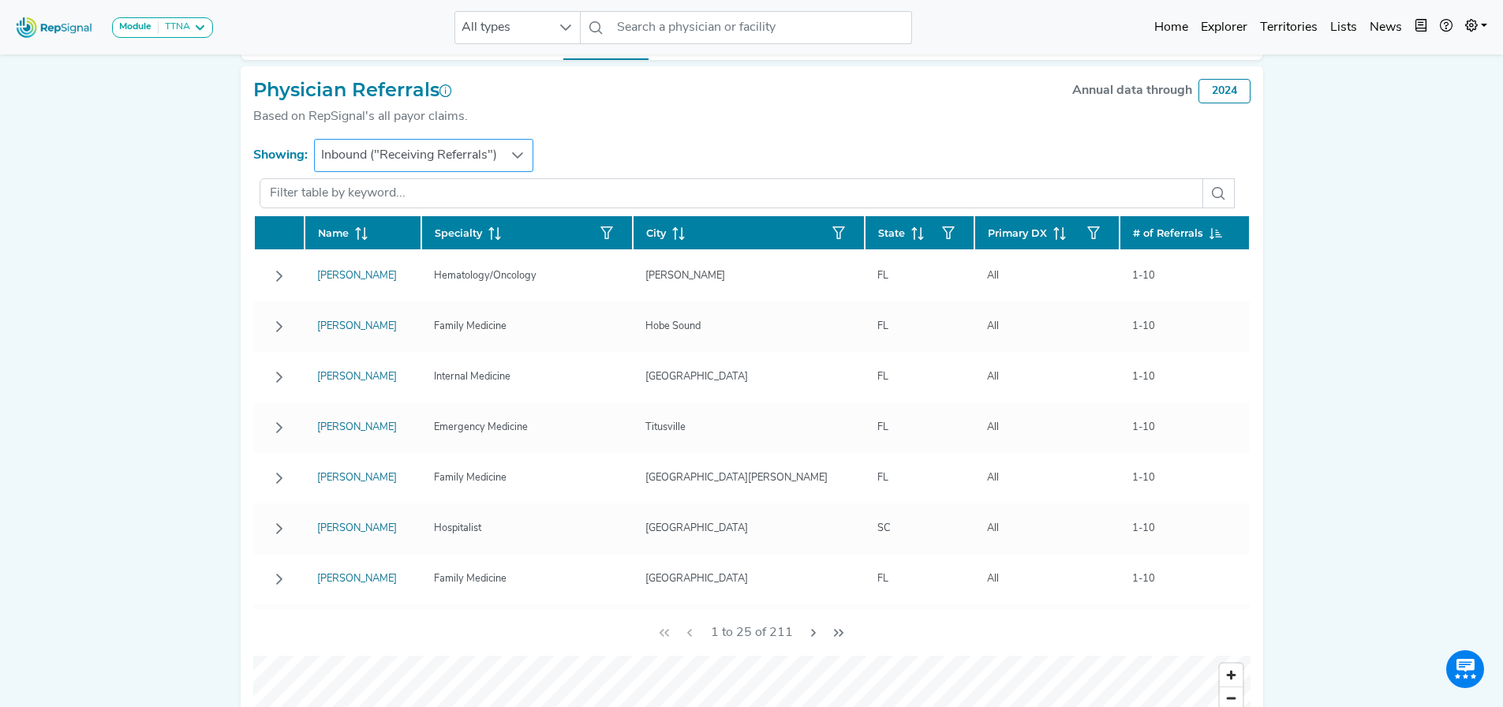
click at [494, 152] on span "Inbound ("Receiving Referrals")" at bounding box center [409, 156] width 189 height 32
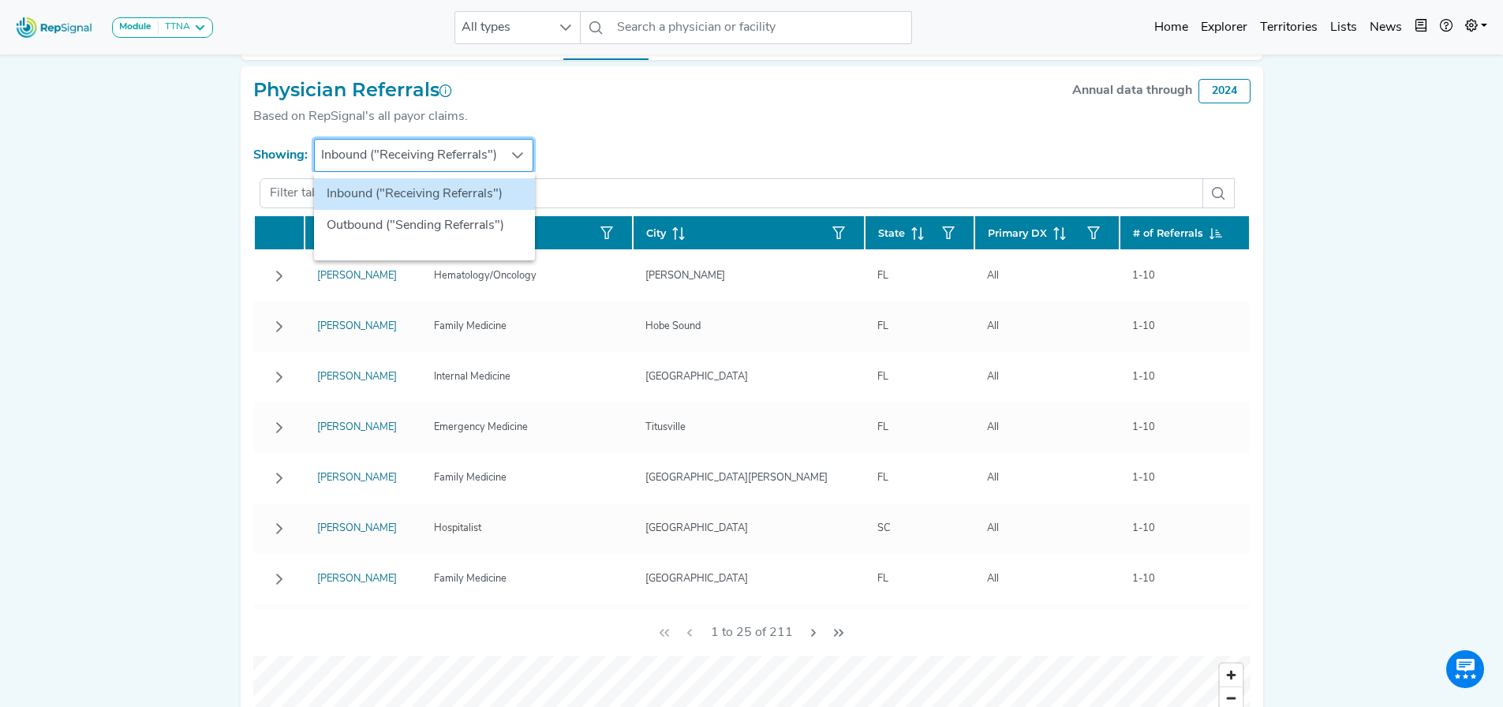
scroll to position [431, 12]
click at [447, 223] on li "Outbound ("Sending Referrals")" at bounding box center [424, 226] width 221 height 32
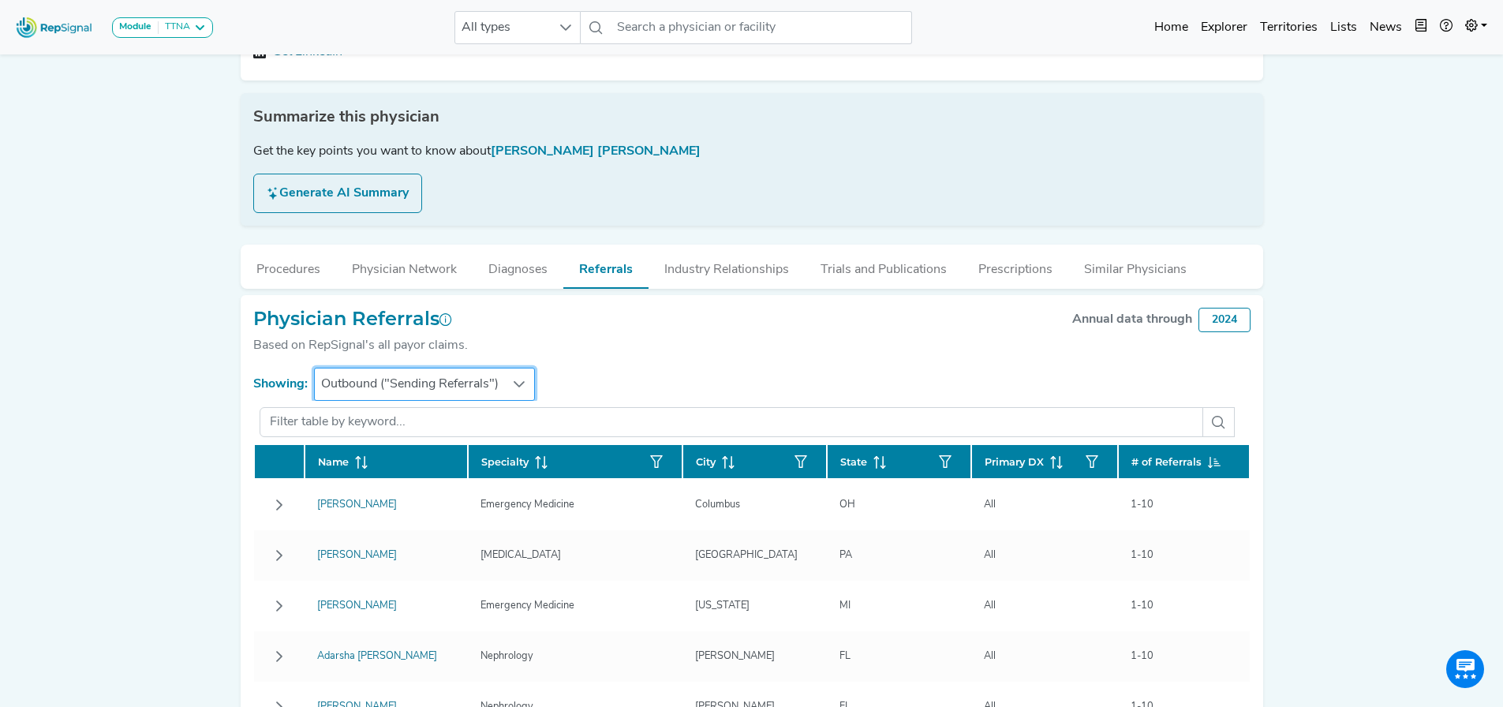
scroll to position [194, 12]
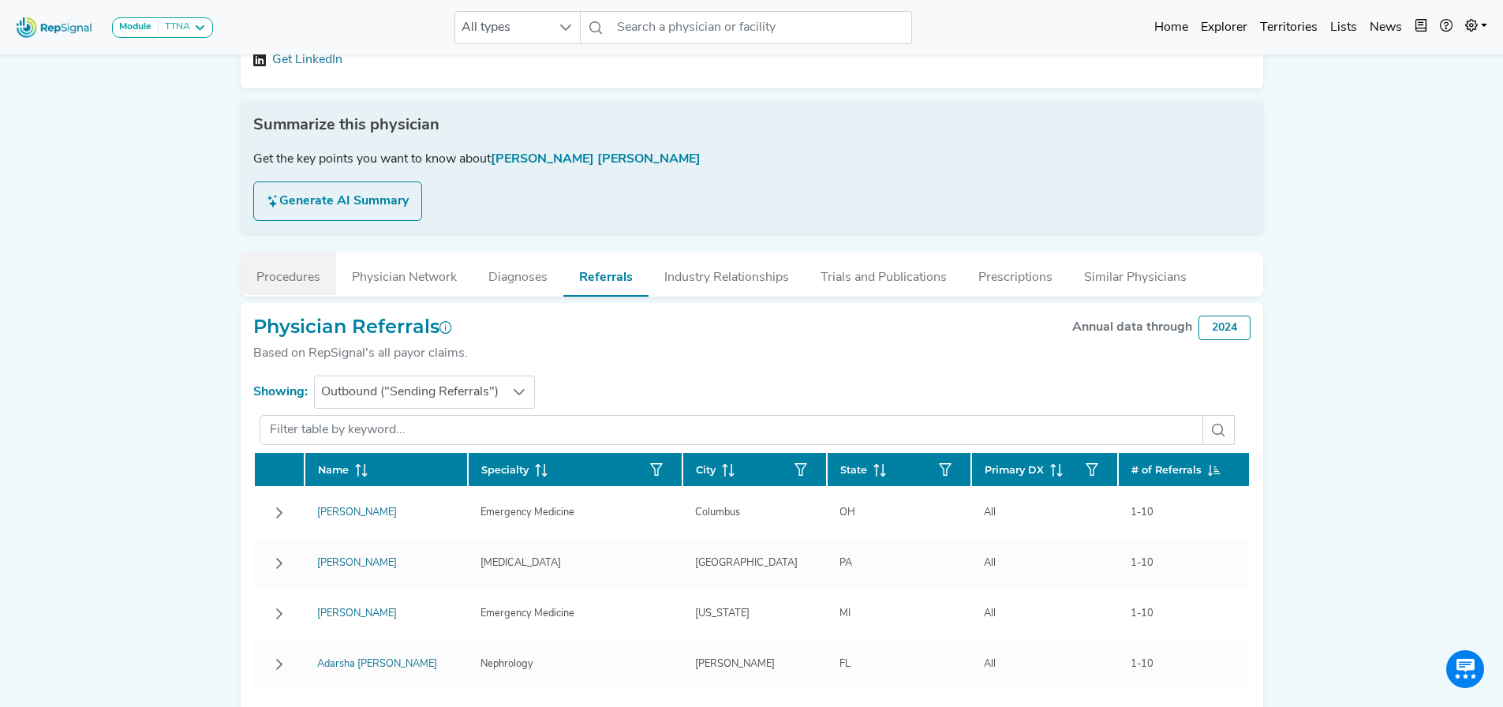
click at [283, 281] on button "Procedures" at bounding box center [288, 274] width 95 height 43
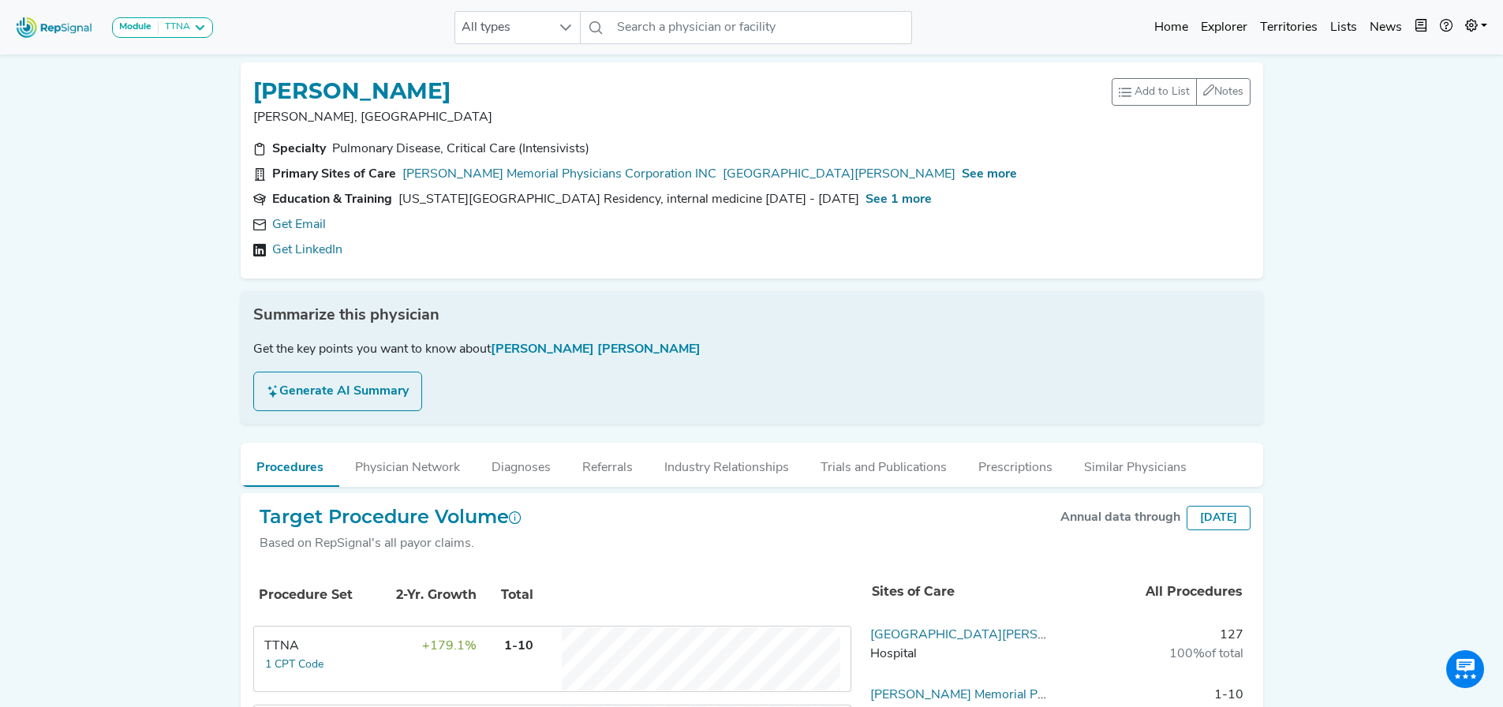
scroll to position [0, 12]
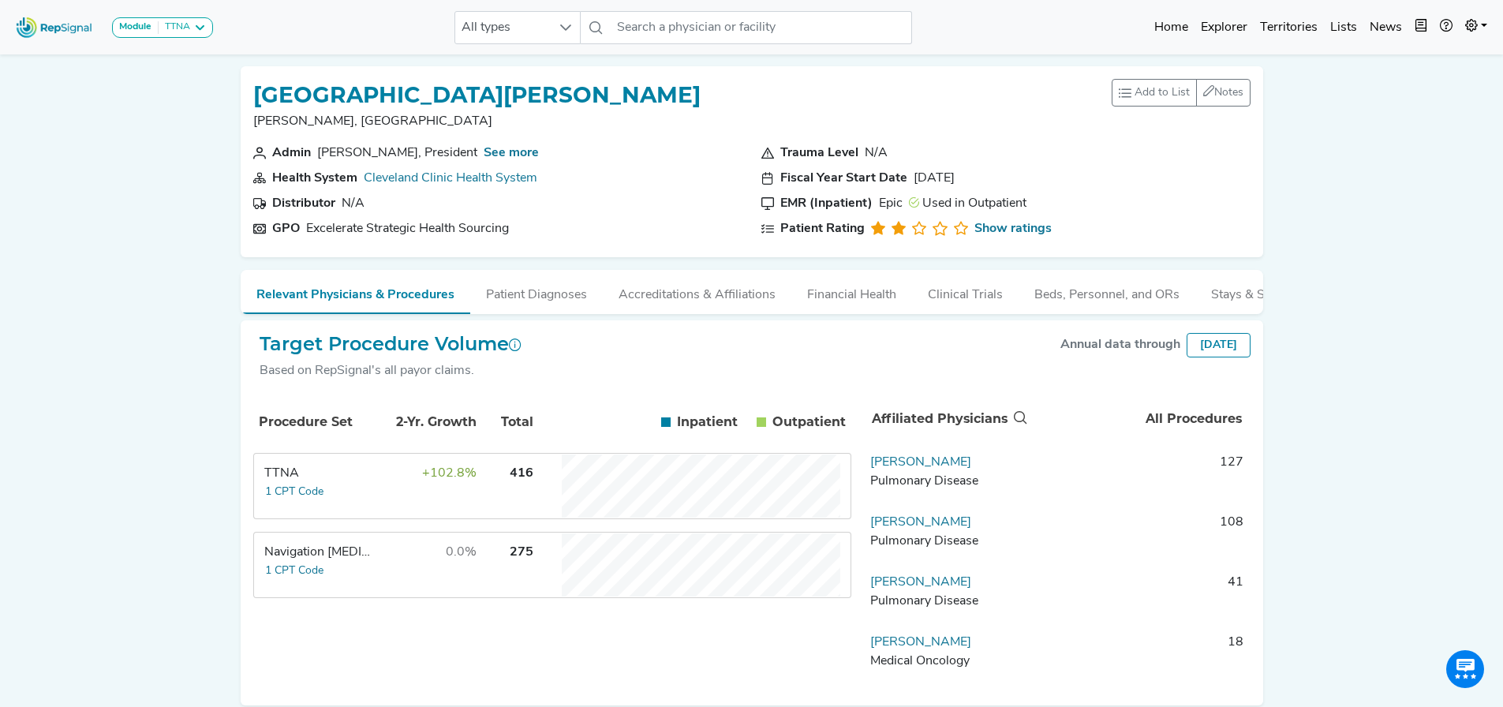
click at [479, 507] on td "416" at bounding box center [506, 486] width 55 height 63
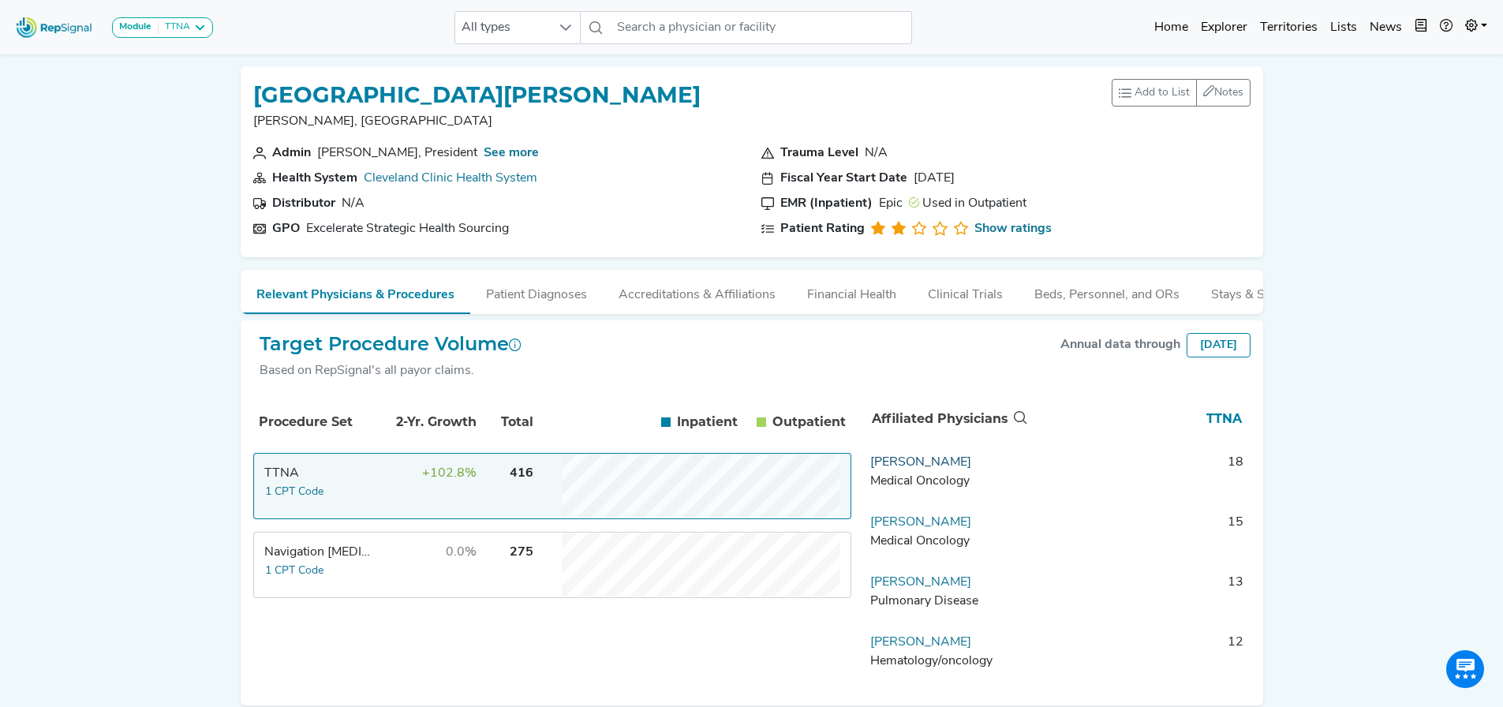
click at [904, 469] on link "Sam Sater" at bounding box center [920, 462] width 101 height 13
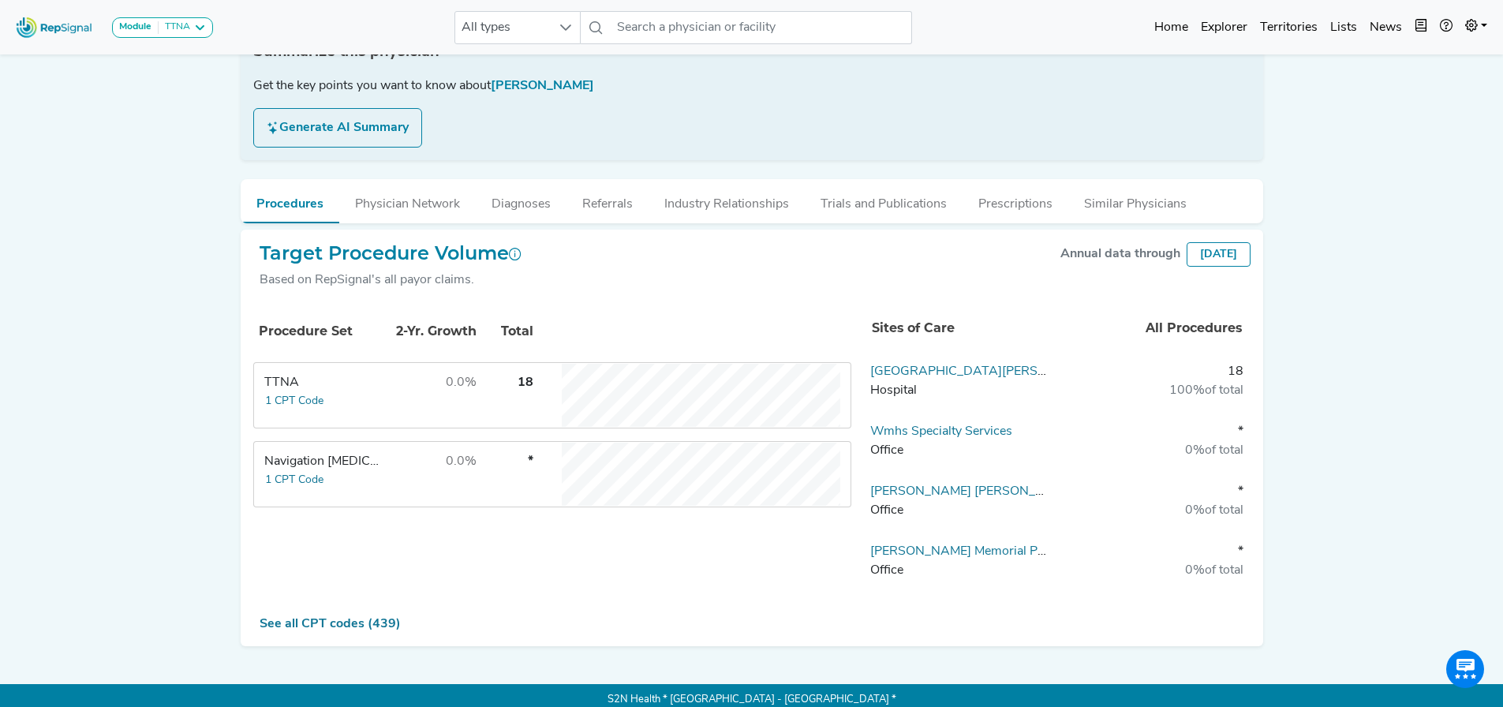
scroll to position [276, 12]
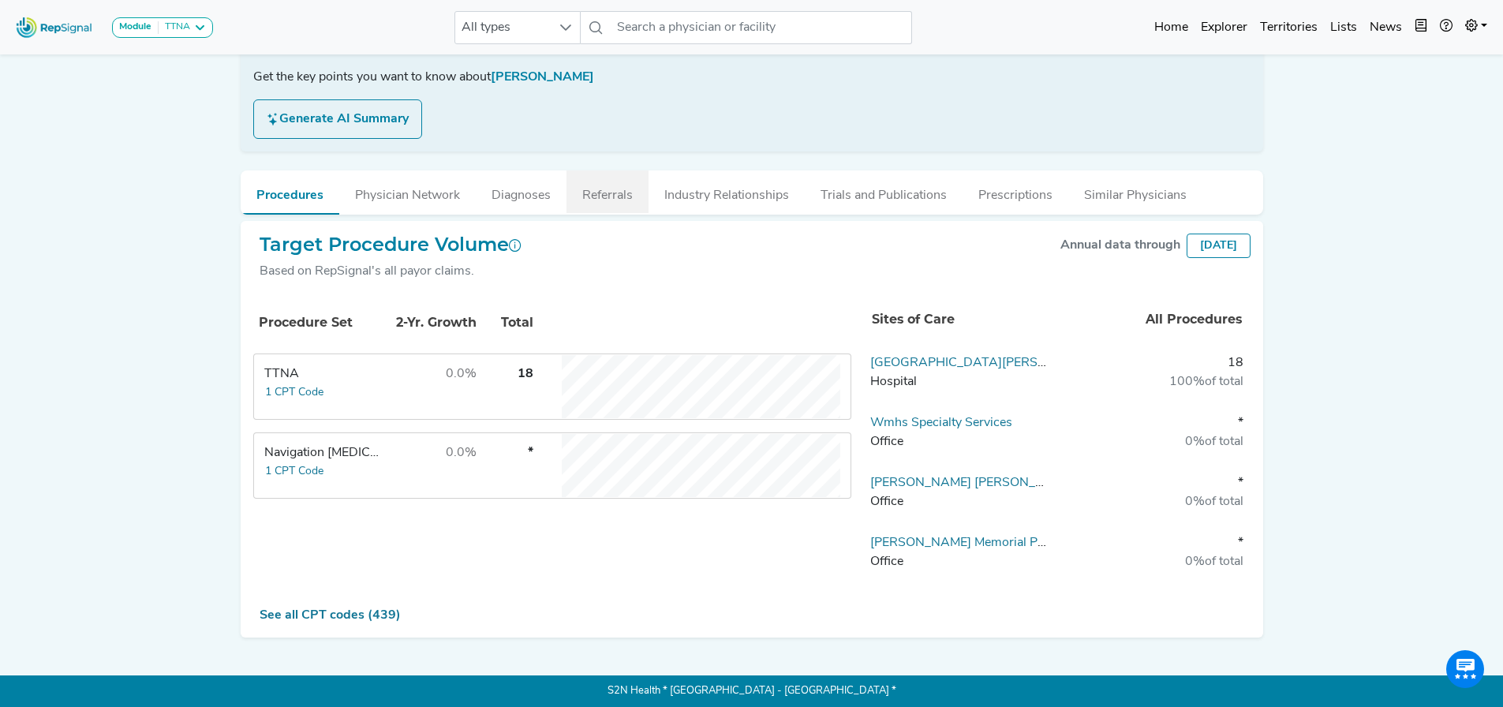
click at [579, 196] on button "Referrals" at bounding box center [608, 191] width 82 height 43
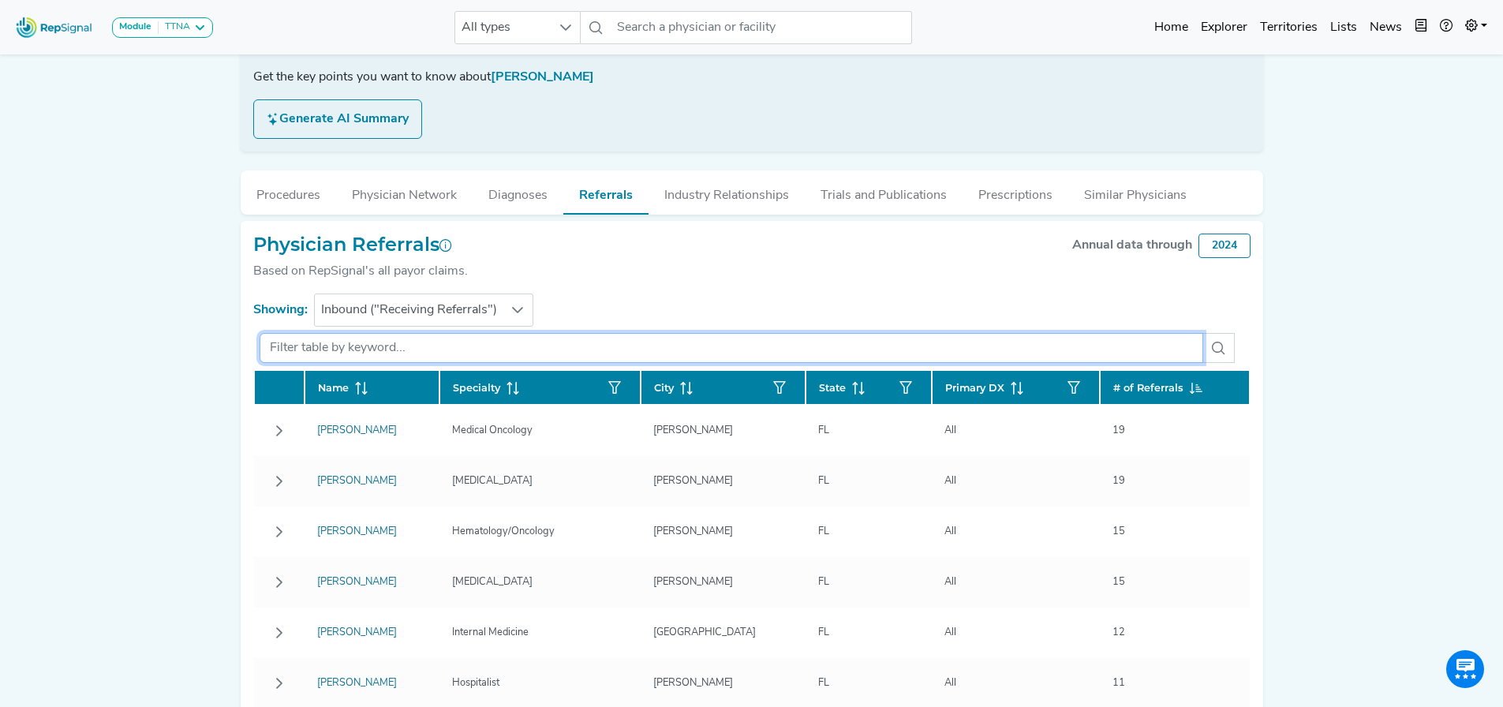
click at [345, 353] on input "text" at bounding box center [732, 348] width 944 height 30
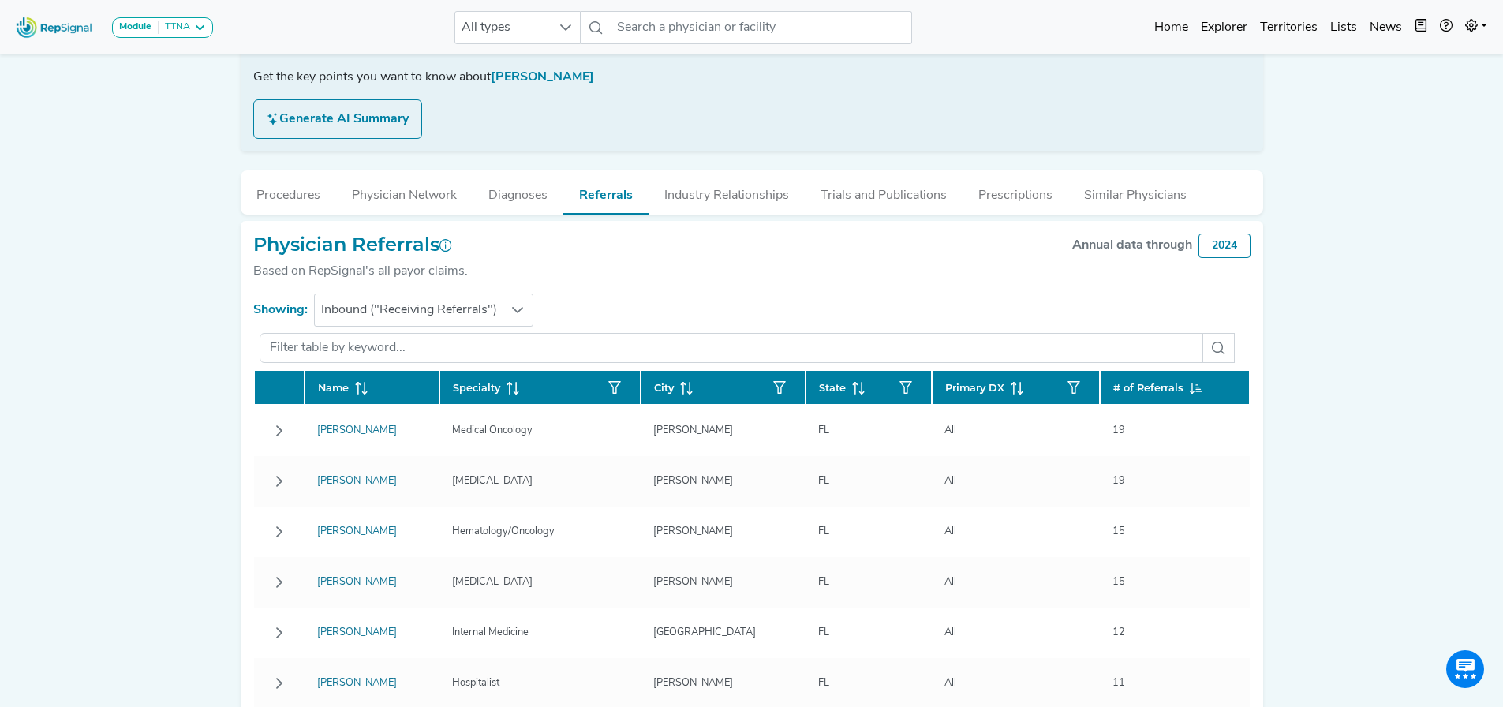
click at [0, 451] on div "Module TTNA Bronchoscopy Disposable Bronchoscope SBRT SPE TTNA Thoracic Surgery…" at bounding box center [751, 555] width 1503 height 1662
click at [415, 304] on span "Inbound ("Receiving Referrals")" at bounding box center [409, 310] width 189 height 32
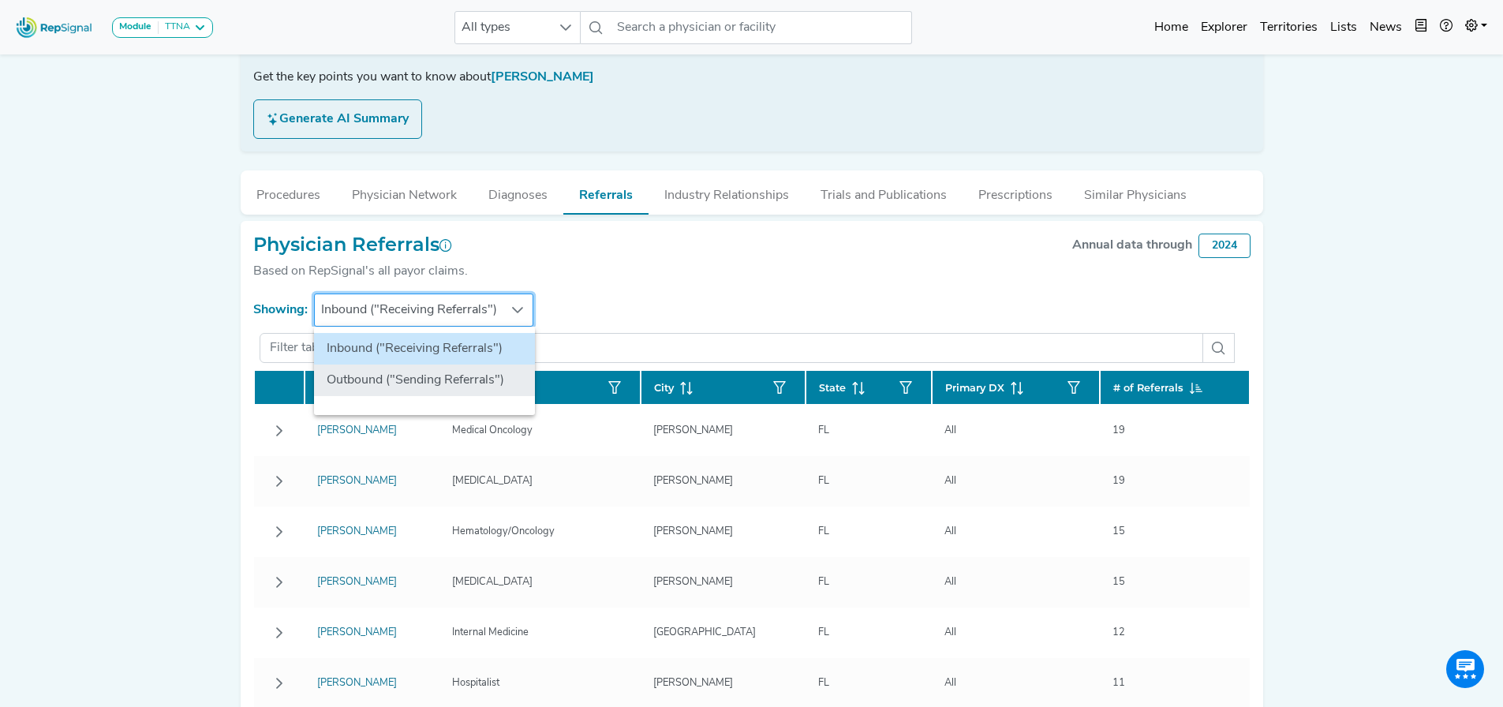
click at [376, 383] on li "Outbound ("Sending Referrals")" at bounding box center [424, 381] width 221 height 32
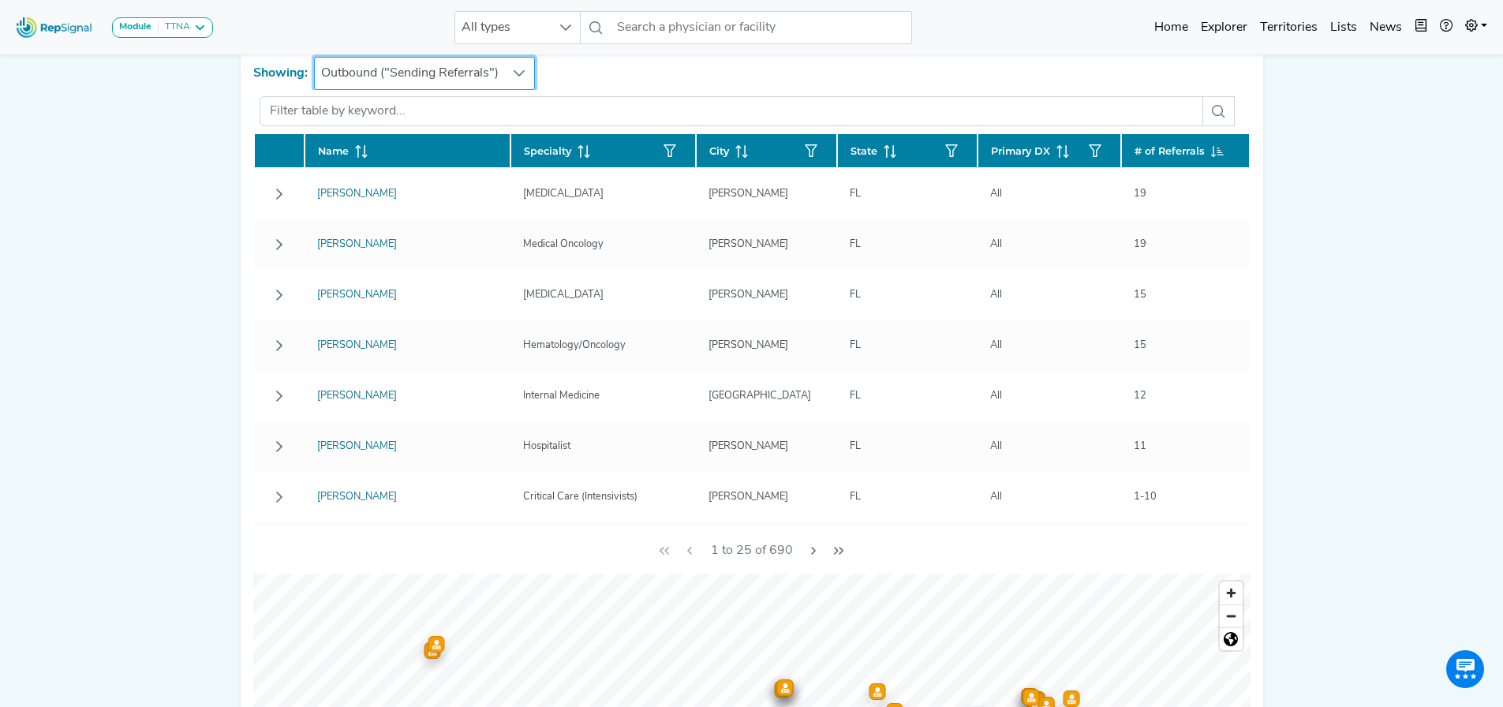
scroll to position [434, 12]
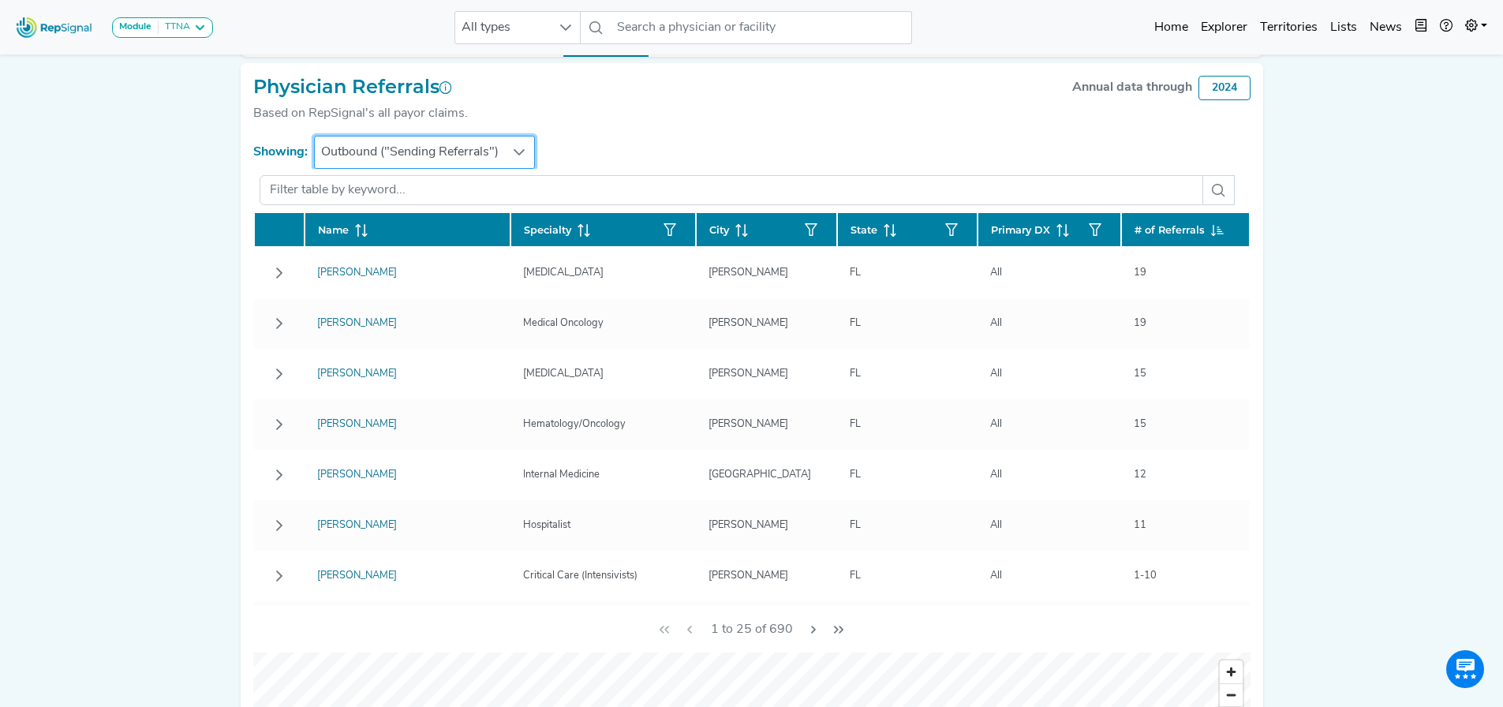
click at [433, 159] on span "Outbound ("Sending Referrals")" at bounding box center [410, 153] width 190 height 32
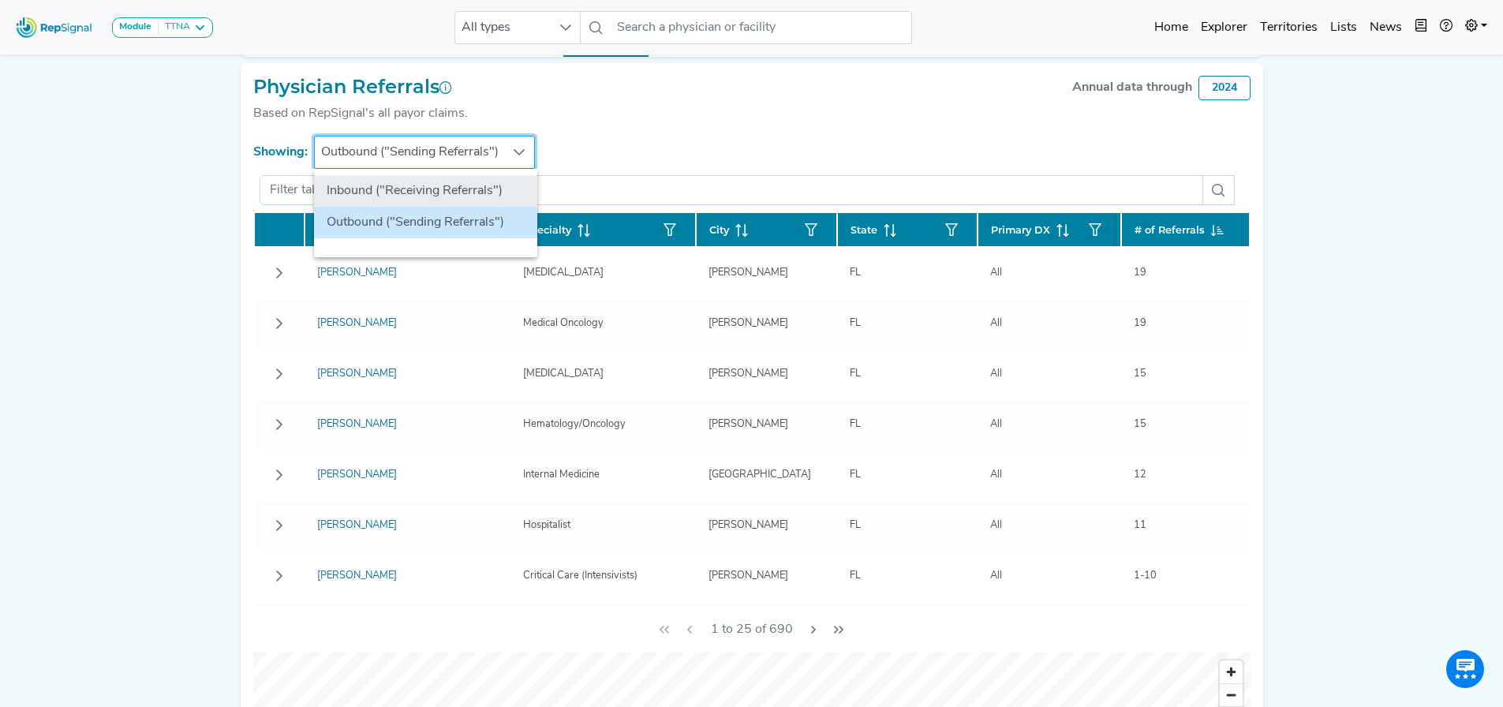
click at [398, 193] on li "Inbound ("Receiving Referrals")" at bounding box center [425, 191] width 223 height 32
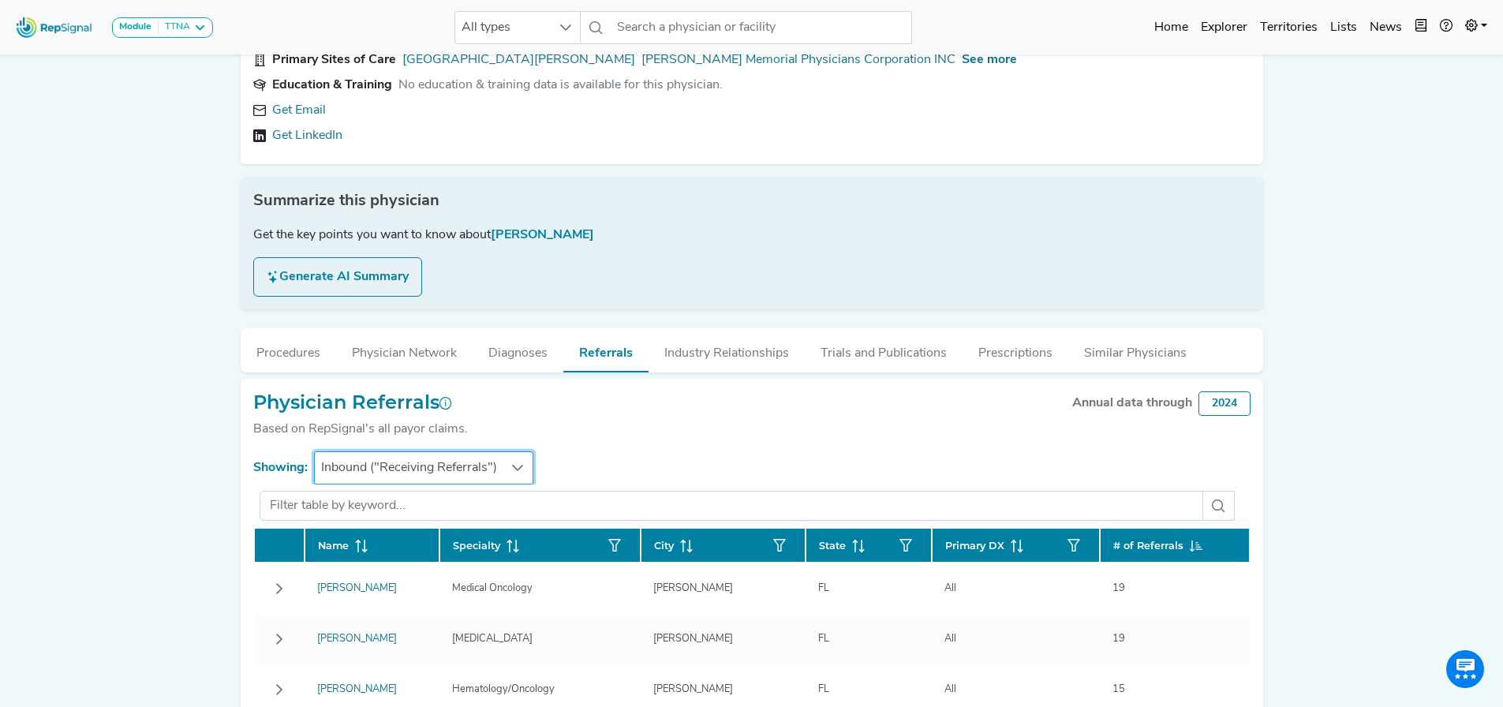
scroll to position [0, 12]
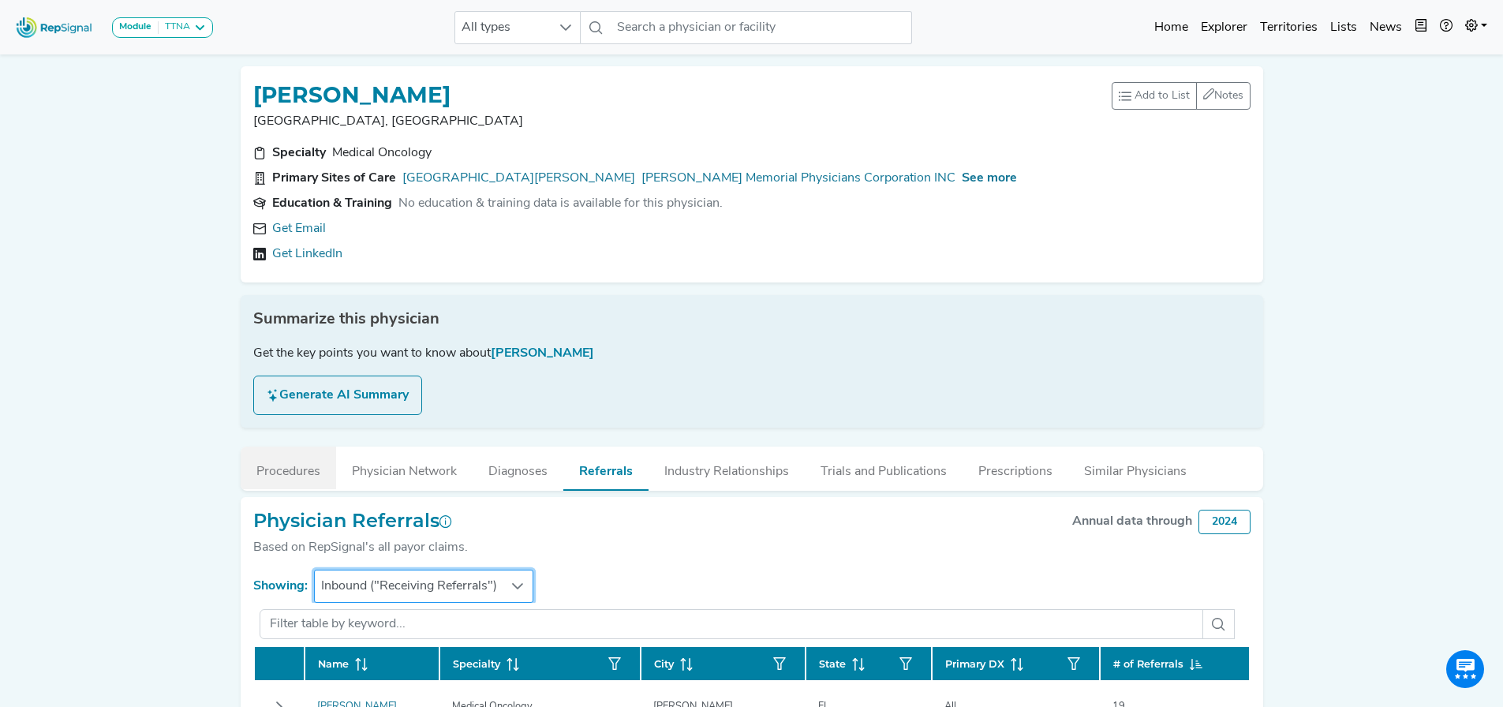
click at [253, 485] on button "Procedures" at bounding box center [288, 468] width 95 height 43
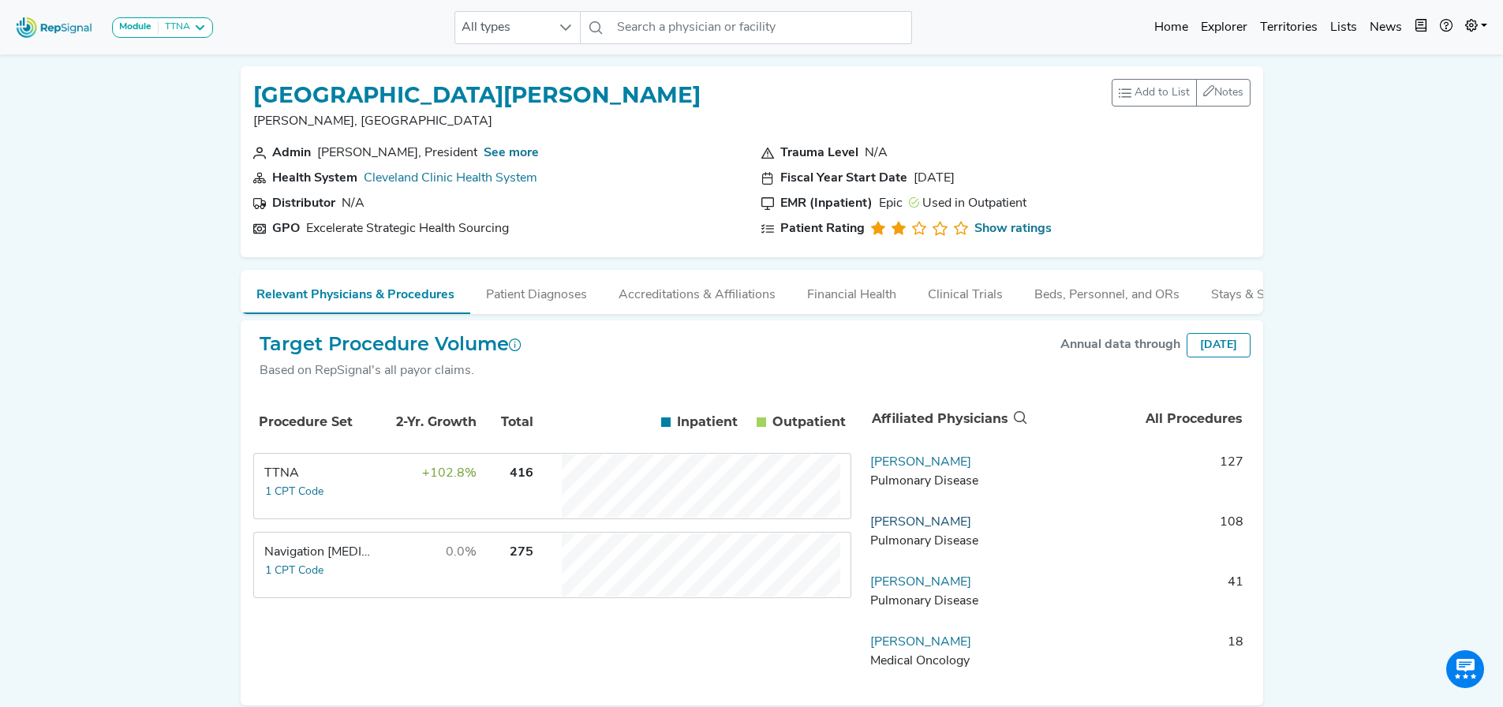
click at [919, 529] on link "Michael Marsh" at bounding box center [920, 522] width 101 height 13
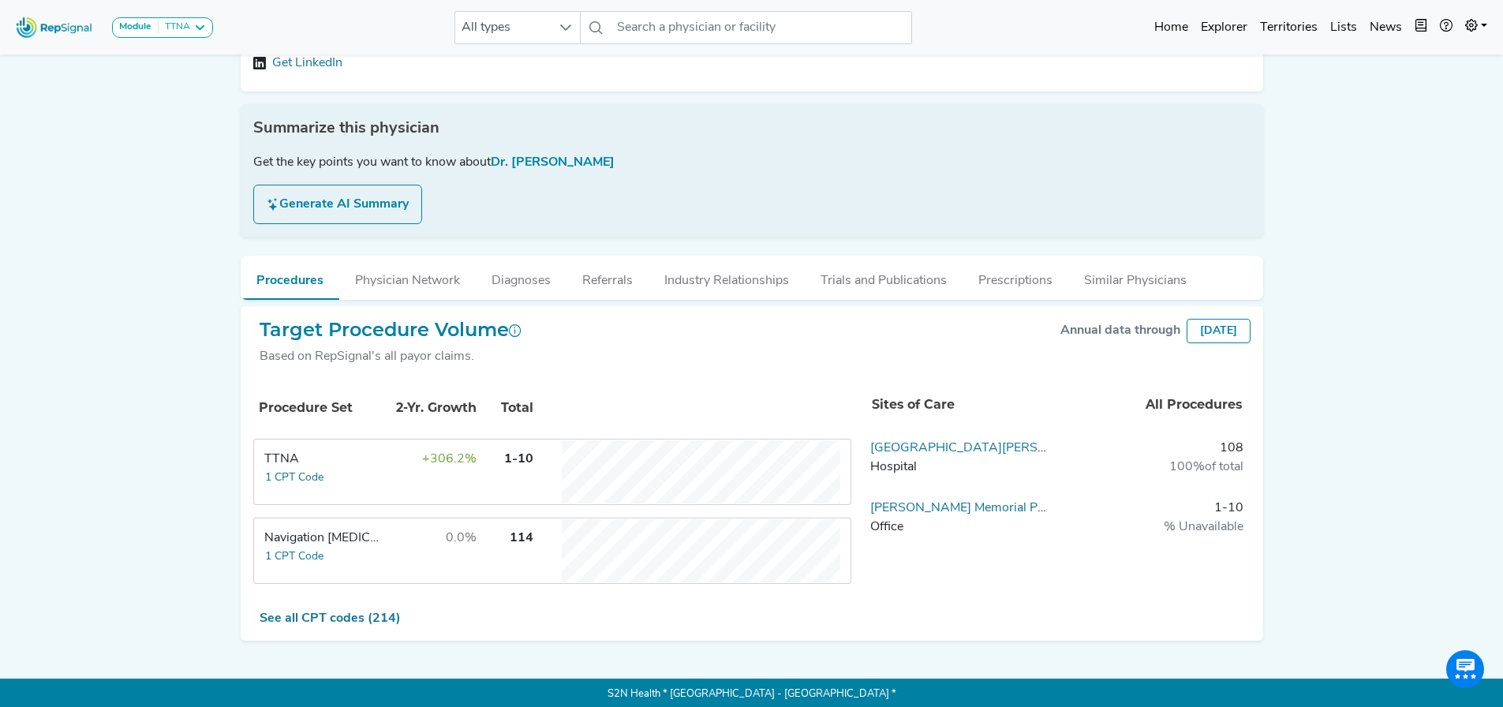
scroll to position [194, 12]
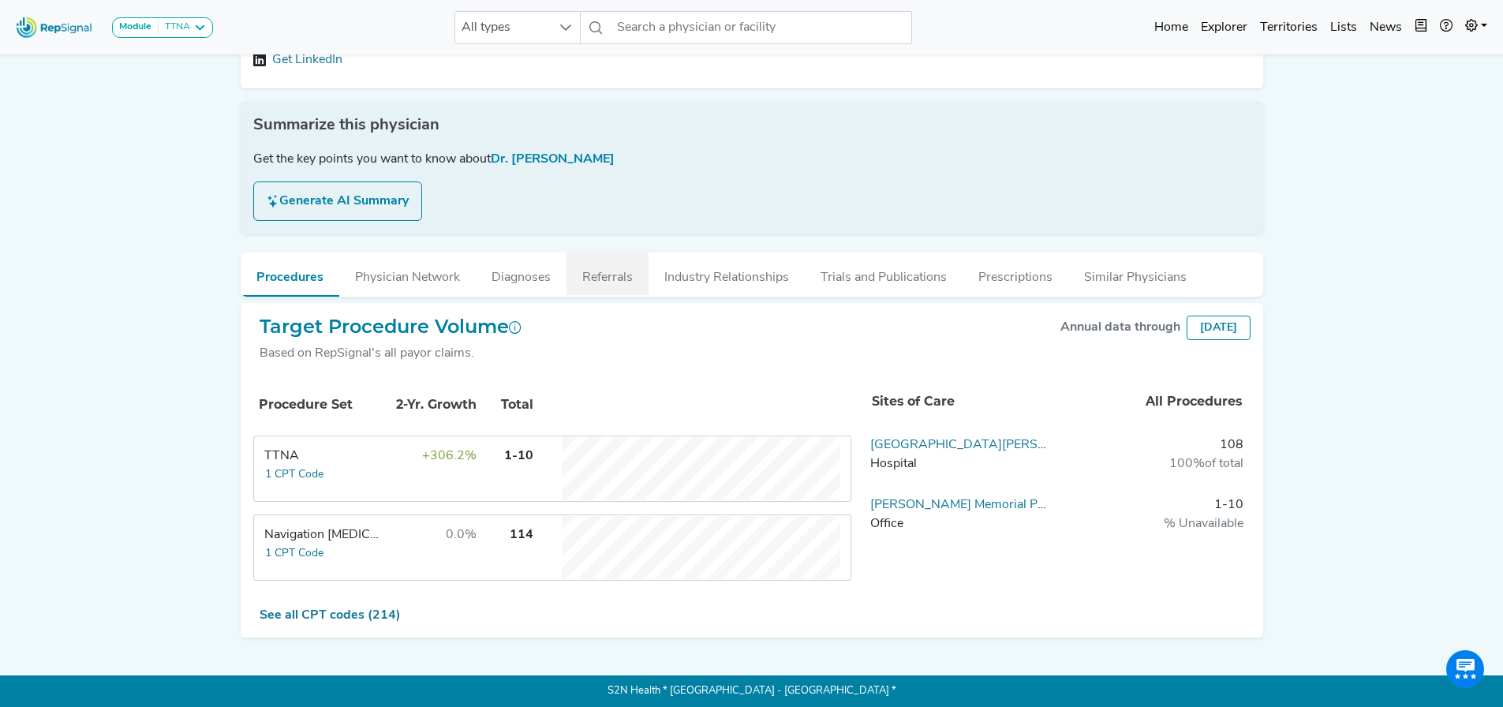
click at [590, 276] on button "Referrals" at bounding box center [608, 274] width 82 height 43
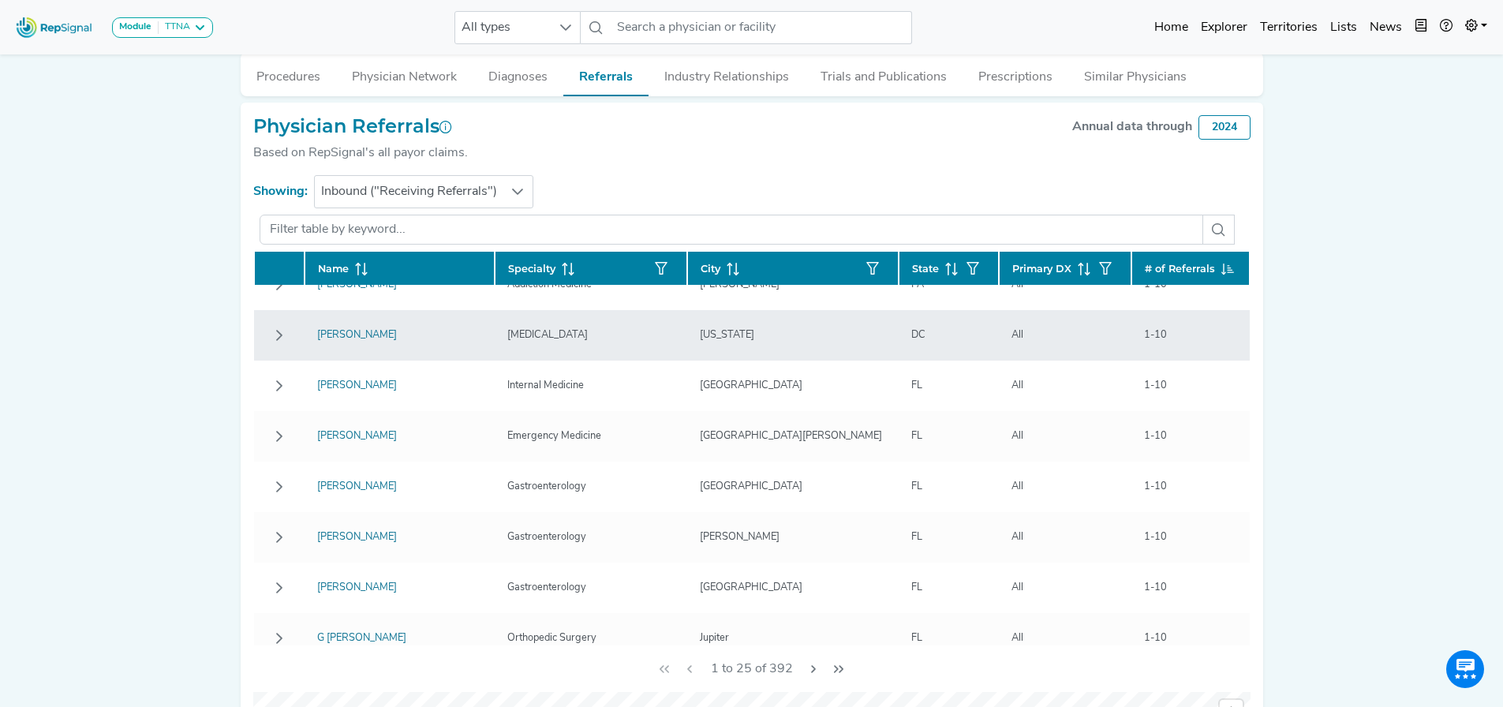
scroll to position [0, 0]
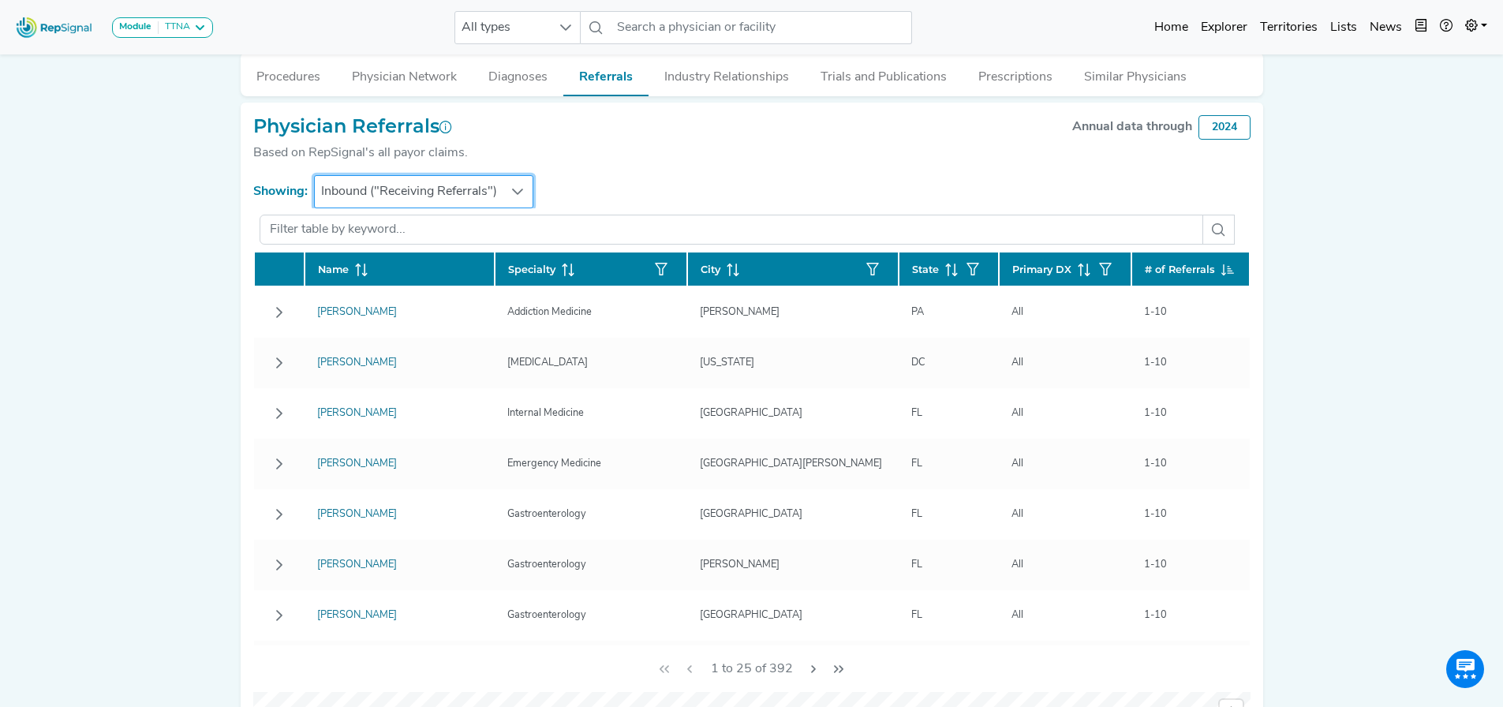
click at [413, 187] on span "Inbound ("Receiving Referrals")" at bounding box center [409, 192] width 189 height 32
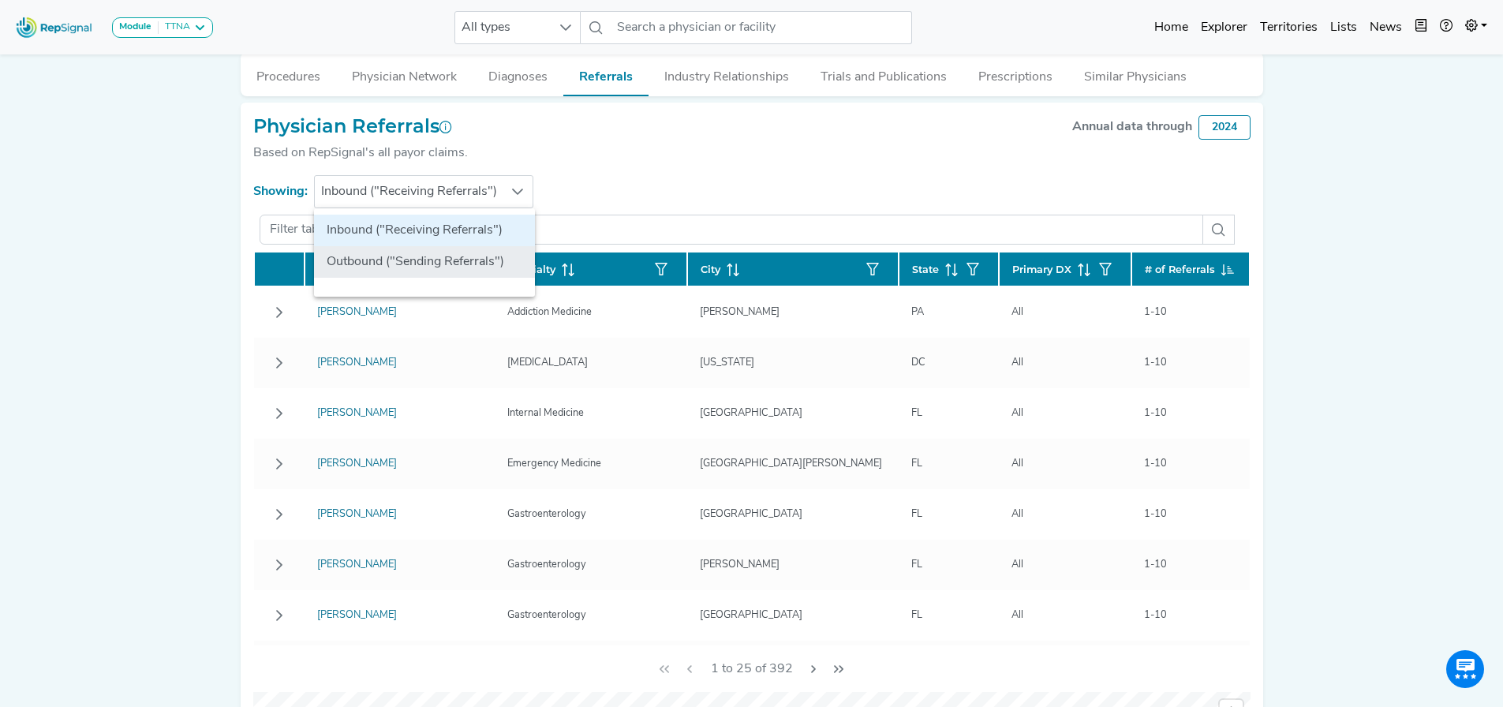
click at [344, 260] on li "Outbound ("Sending Referrals")" at bounding box center [424, 262] width 221 height 32
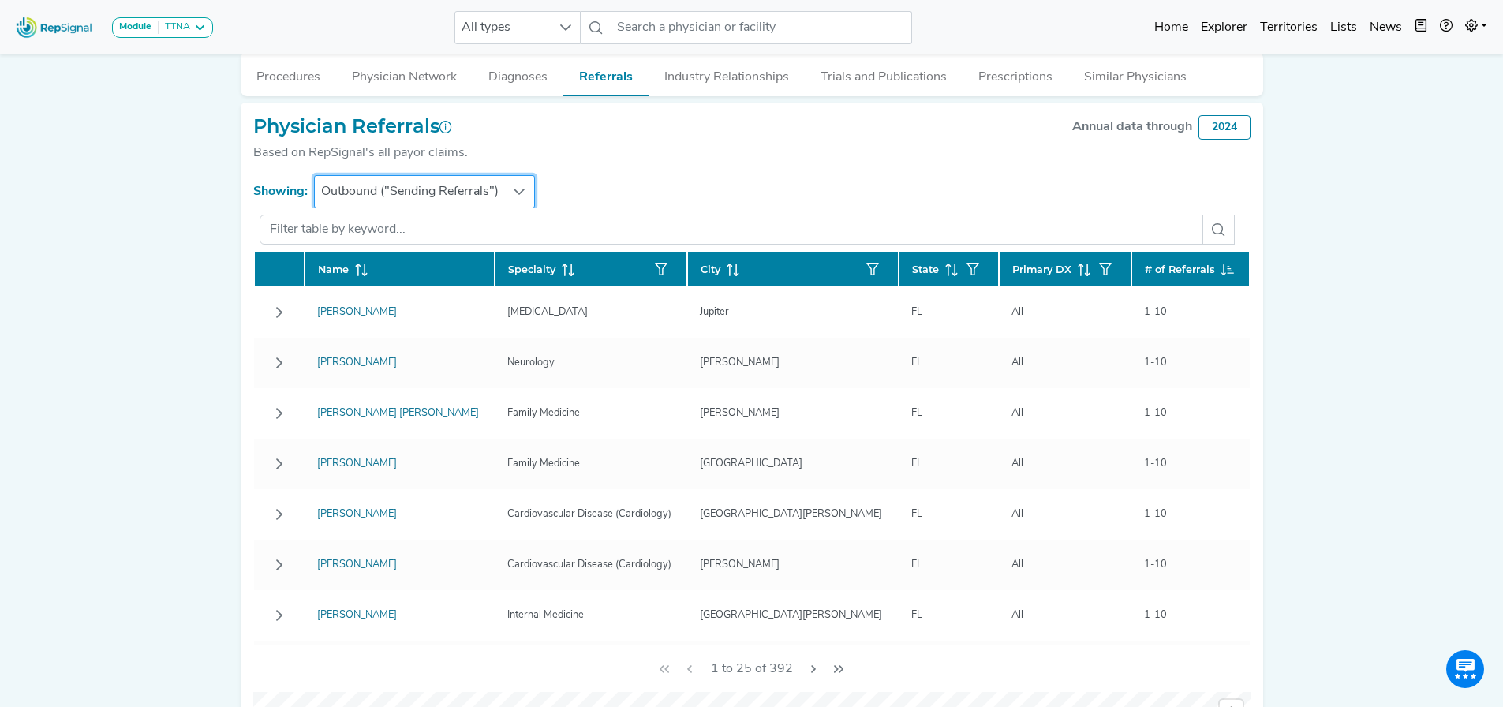
scroll to position [0, 12]
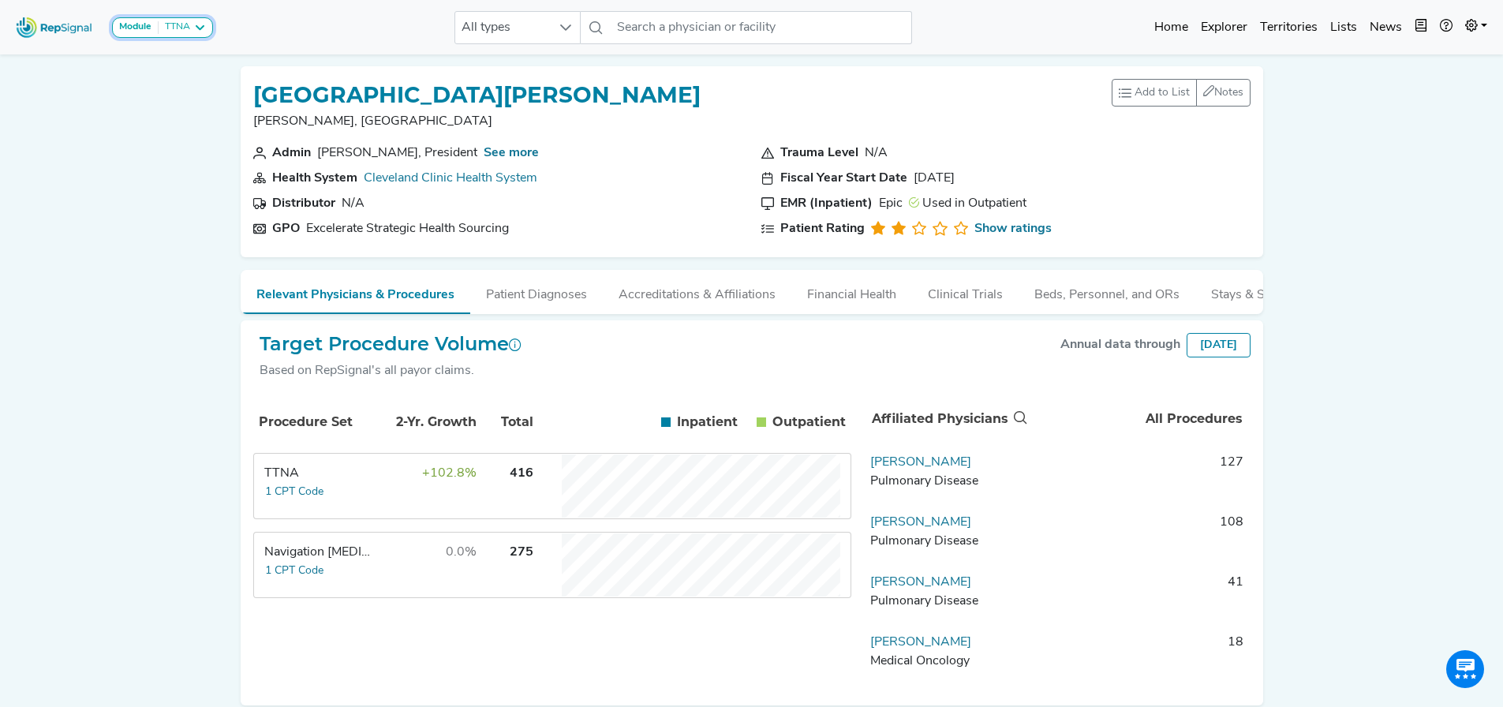
click at [189, 31] on div "TTNA" at bounding box center [175, 27] width 32 height 13
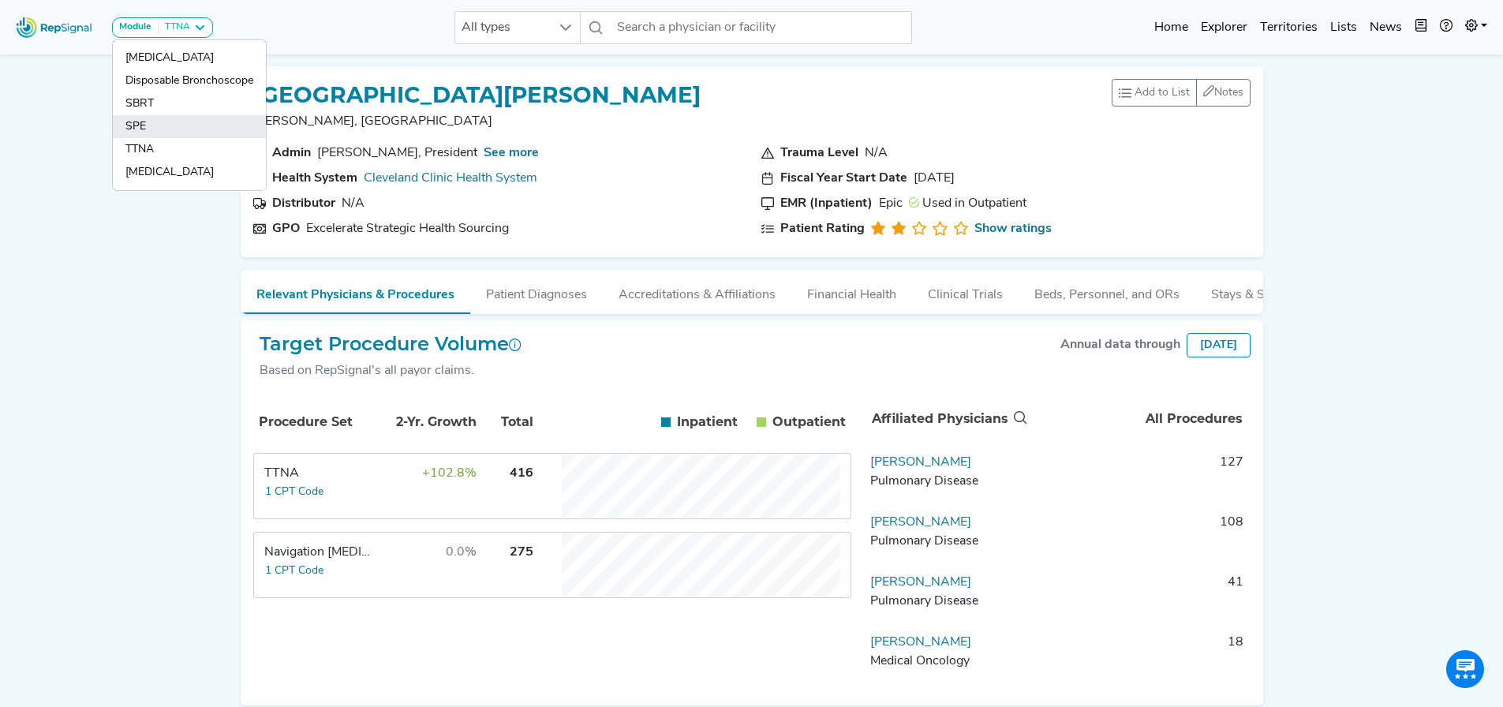
click at [178, 138] on link "SPE" at bounding box center [189, 149] width 153 height 23
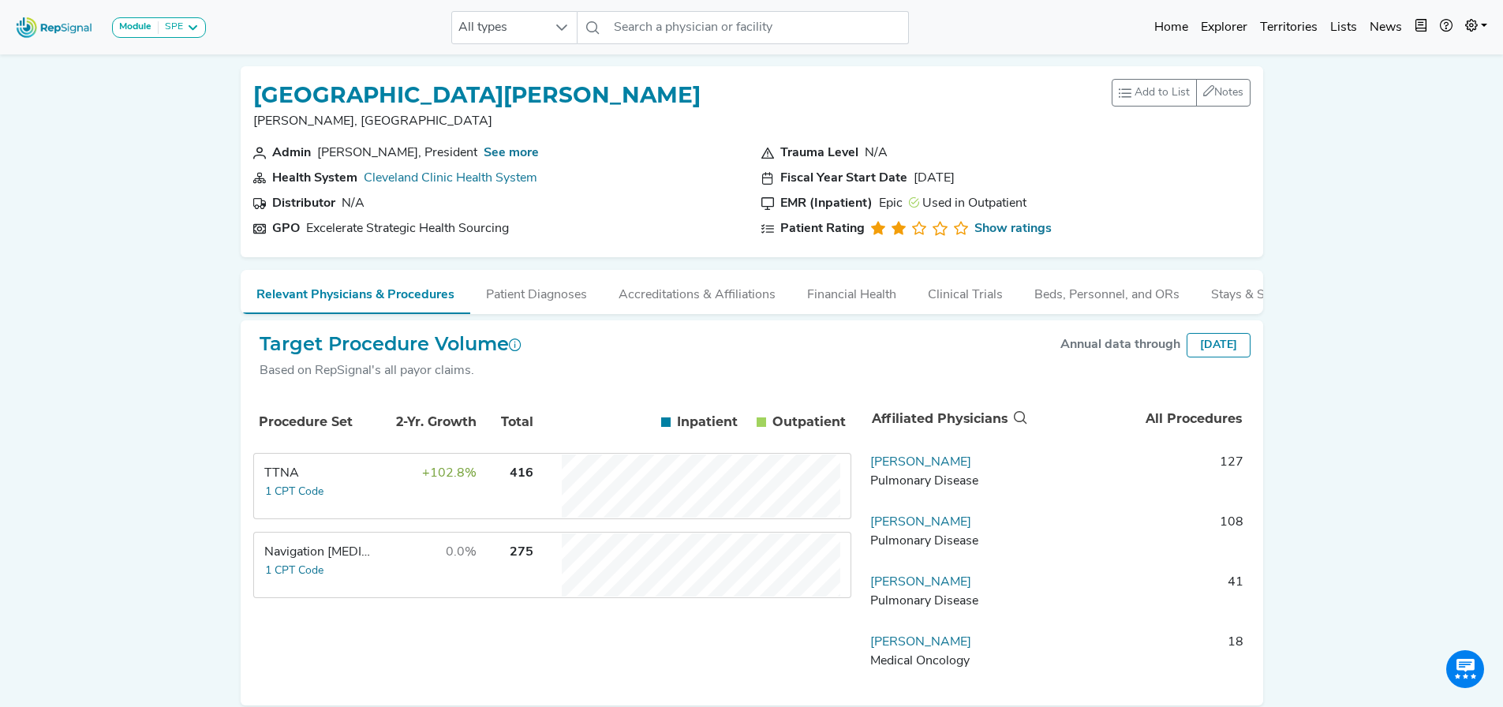
click at [156, 226] on div "Module SPE Bronchoscopy Disposable Bronchoscope SBRT SPE TTNA Thoracic Surgery …" at bounding box center [751, 387] width 1503 height 775
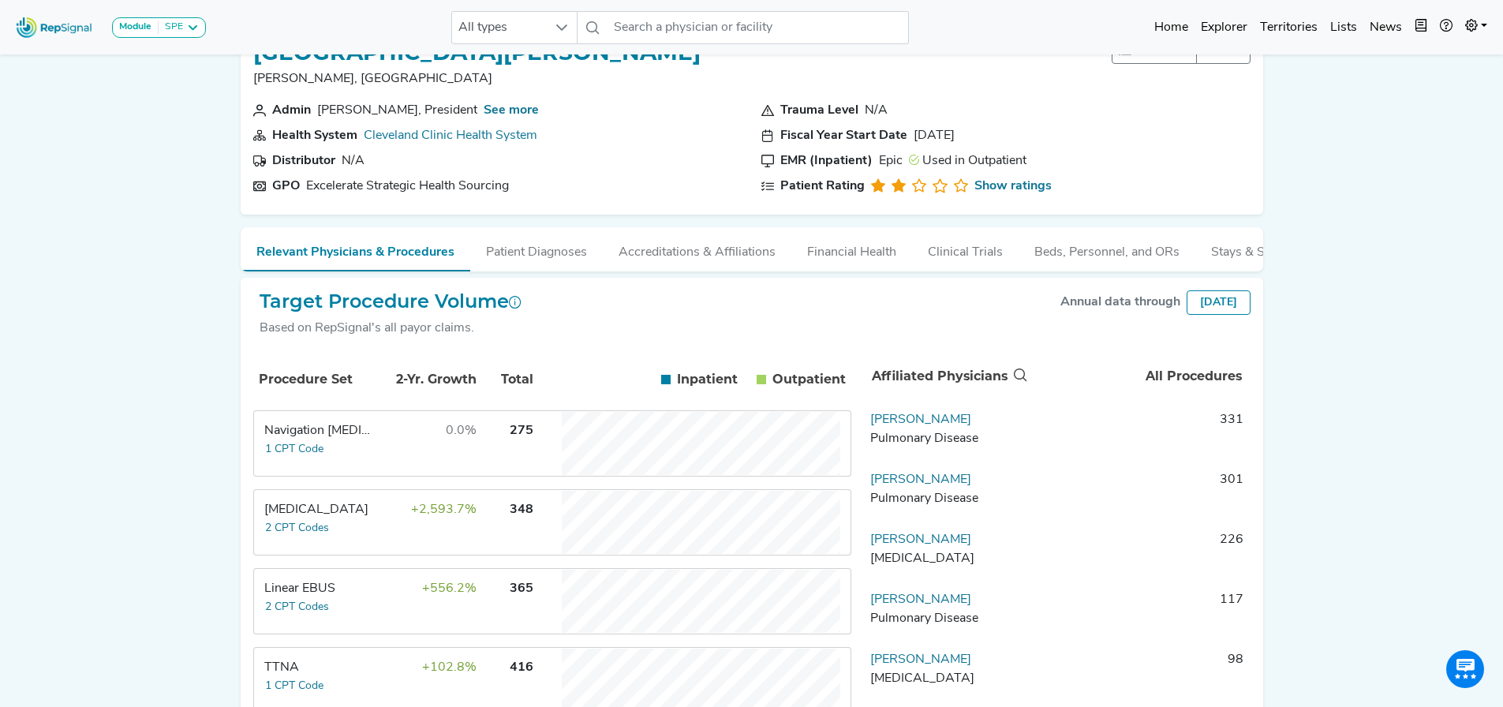
click at [516, 270] on button "Patient Diagnoses" at bounding box center [536, 248] width 133 height 43
click at [0, 0] on div "Incidental Nodules" at bounding box center [0, 0] width 0 height 0
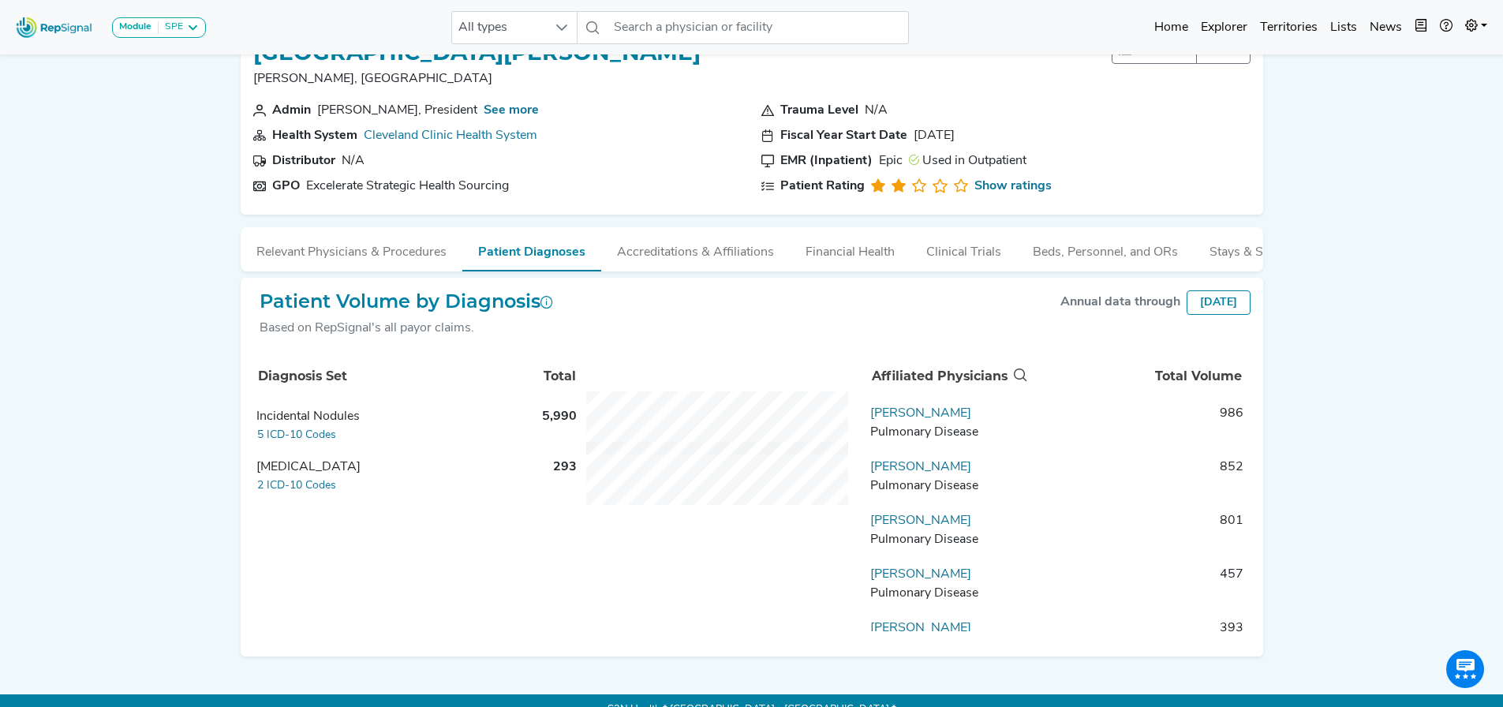
scroll to position [0, 0]
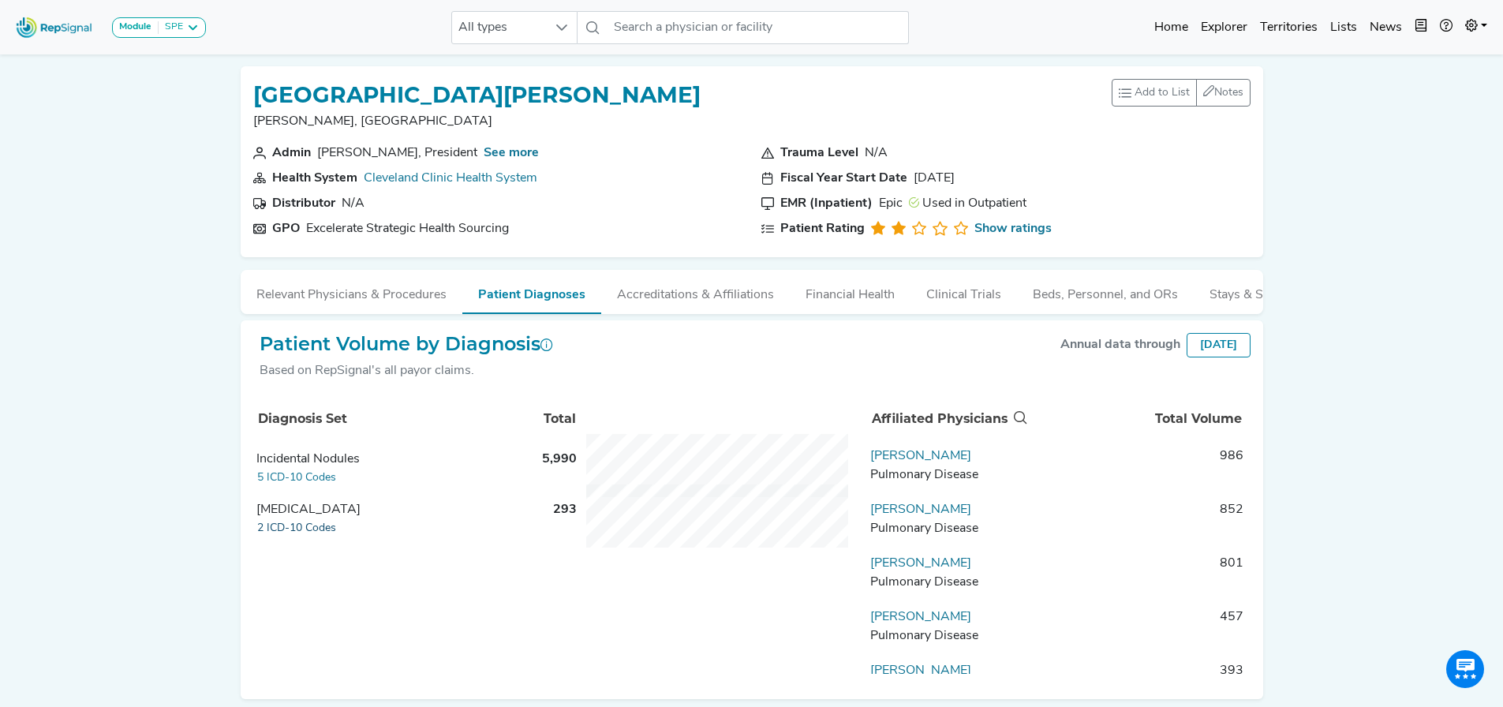
click at [303, 537] on button "2 ICD-10 Codes" at bounding box center [296, 528] width 80 height 18
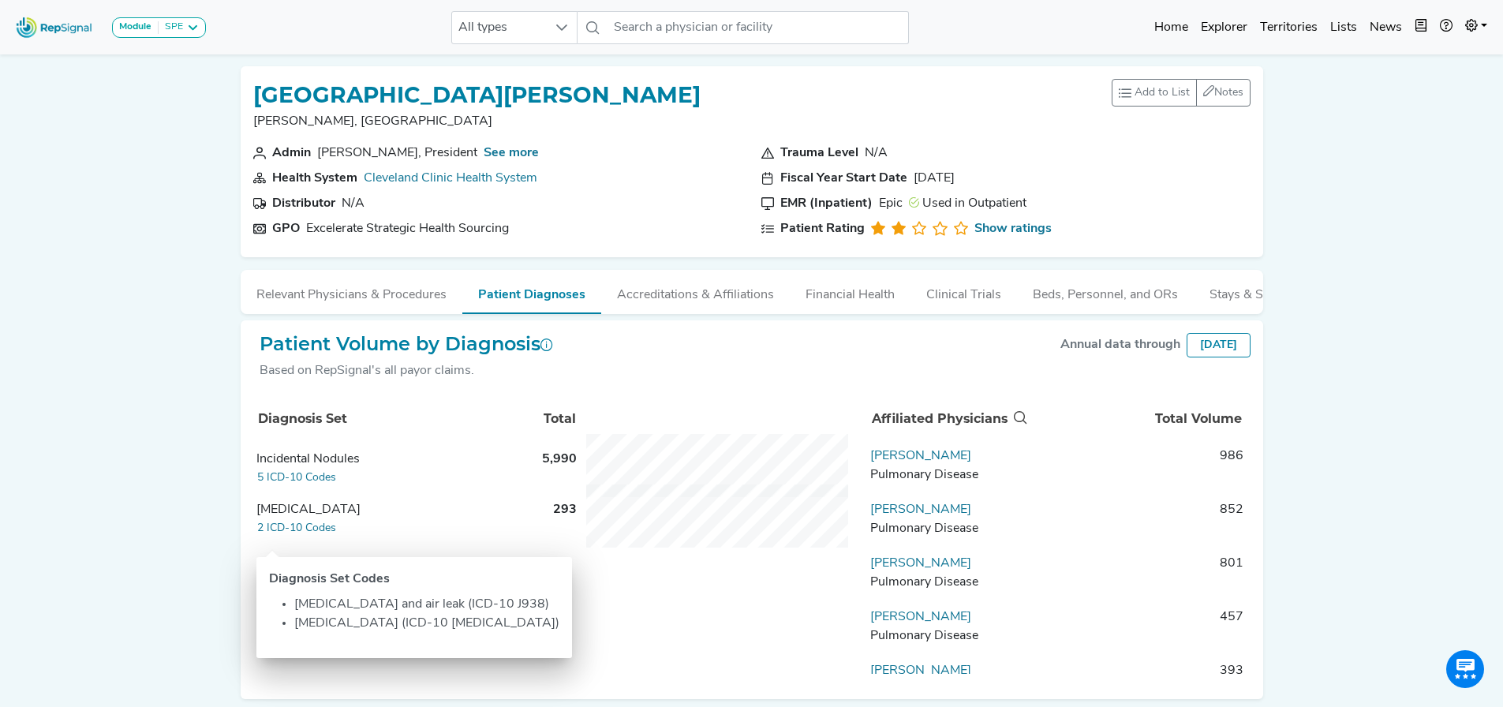
click at [1343, 411] on div "Module SPE Bronchoscopy Disposable Bronchoscope SBRT SPE TTNA Thoracic Surgery …" at bounding box center [751, 384] width 1503 height 769
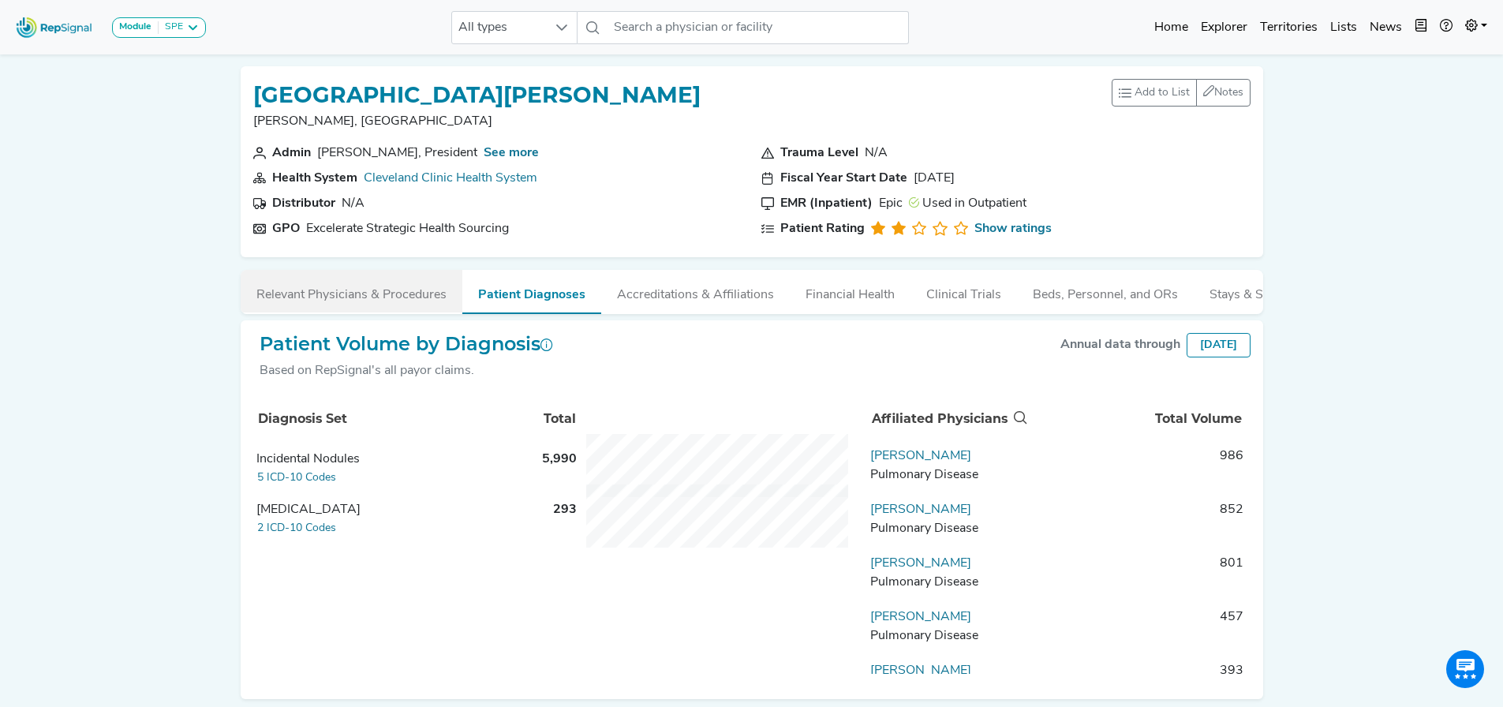
click at [393, 296] on button "Relevant Physicians & Procedures" at bounding box center [352, 291] width 222 height 43
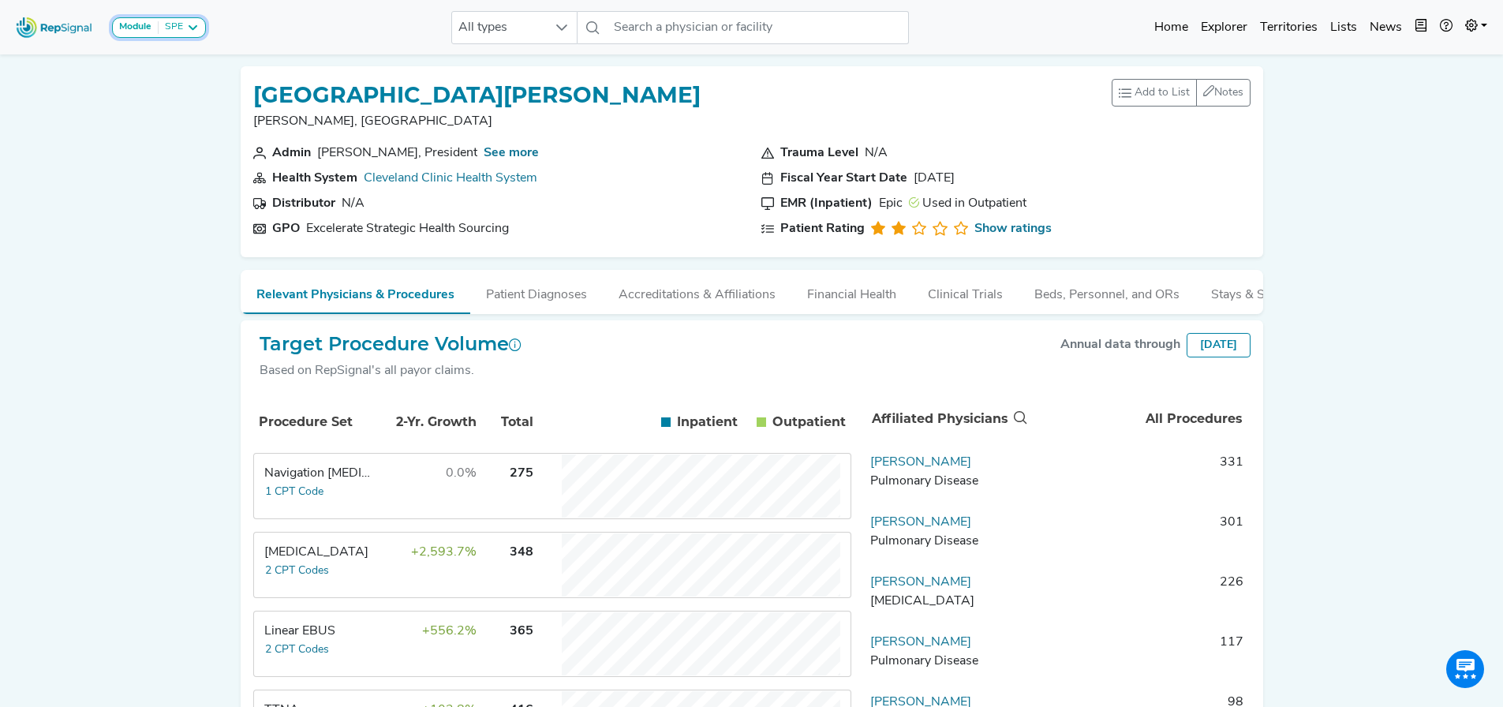
click at [180, 29] on div "SPE" at bounding box center [171, 27] width 24 height 13
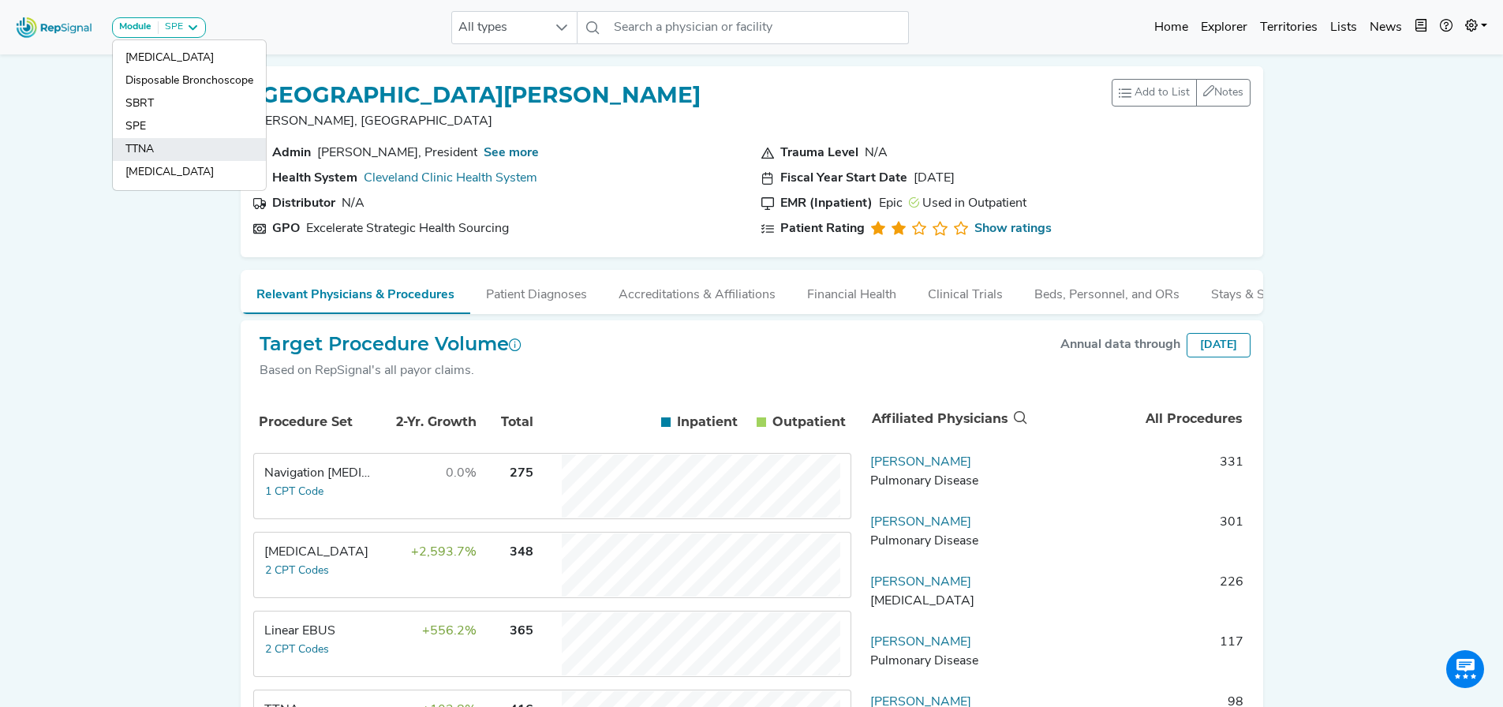
click at [167, 161] on link "TTNA" at bounding box center [189, 172] width 153 height 23
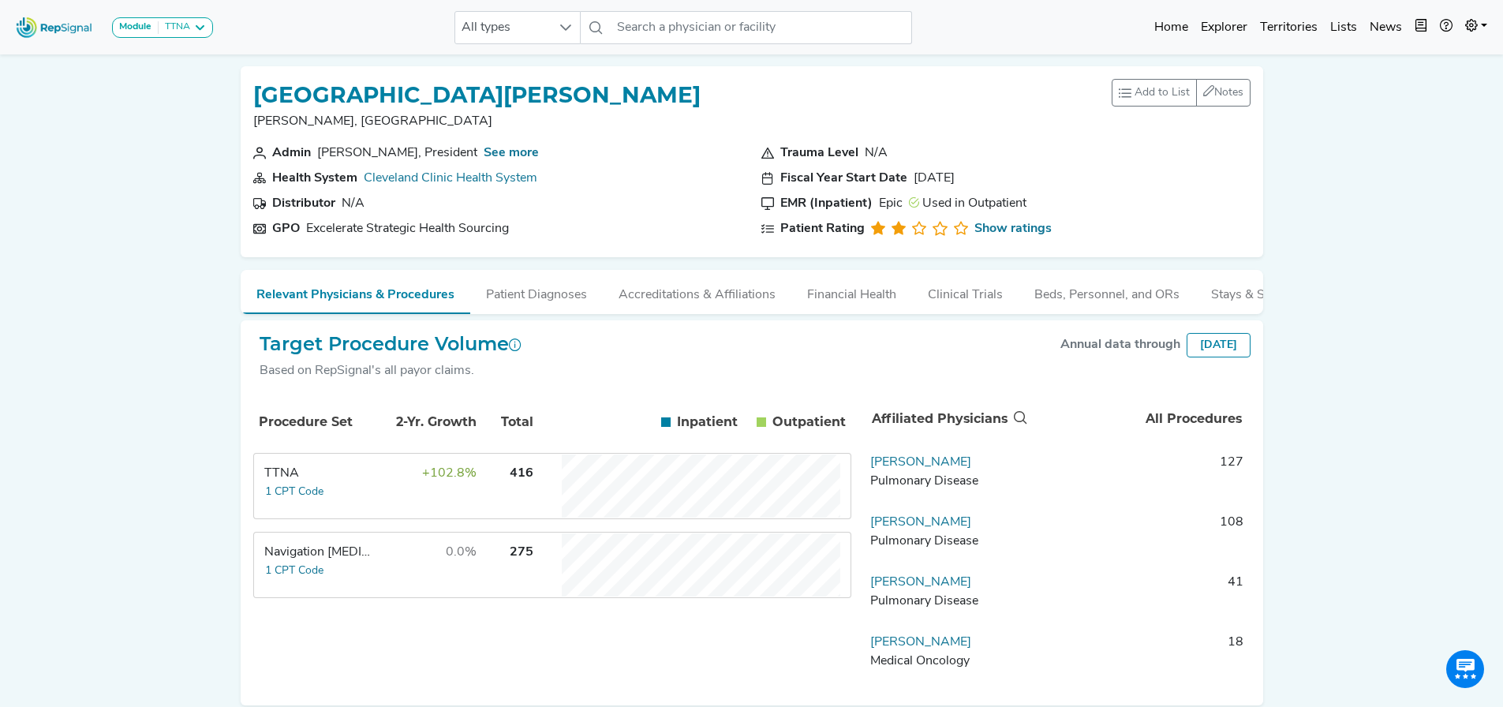
scroll to position [27, 0]
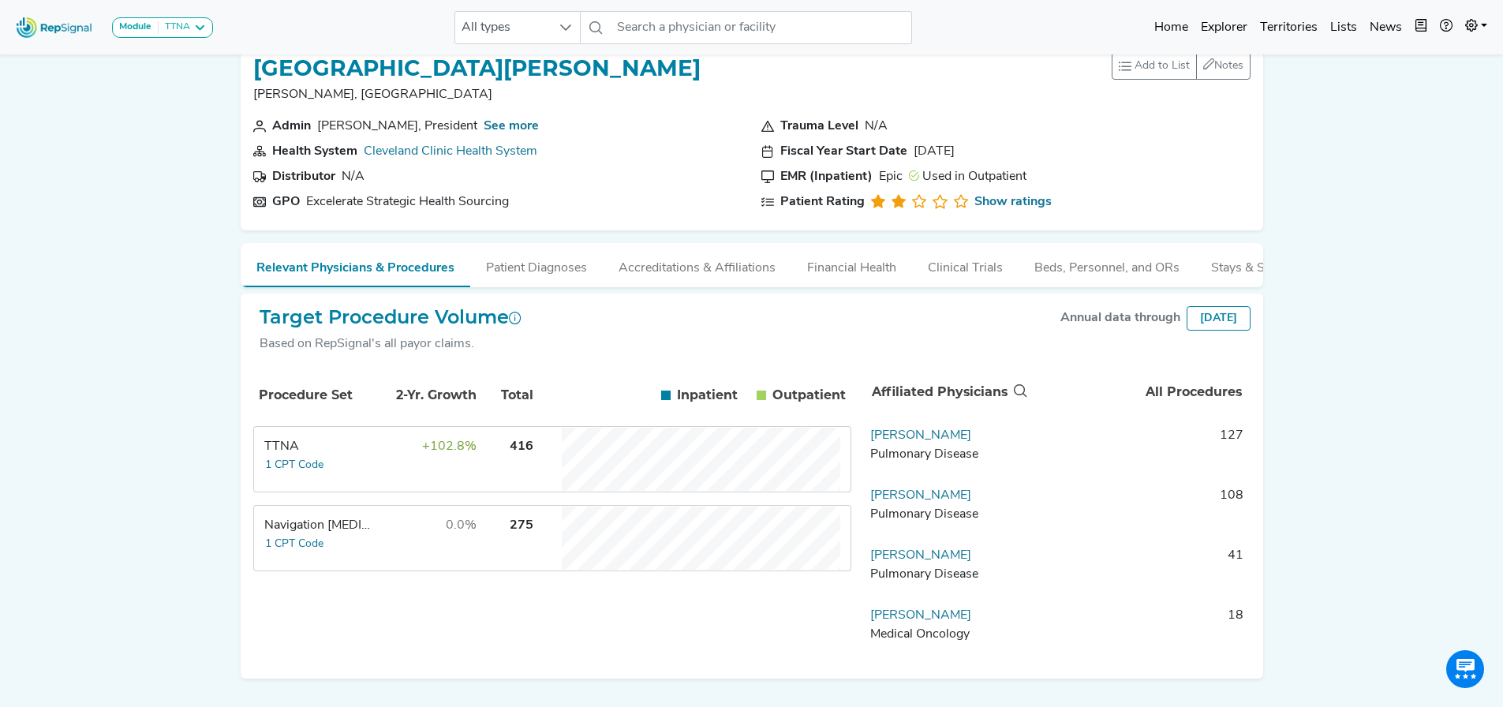
click at [406, 481] on td "+102.8%" at bounding box center [426, 459] width 103 height 63
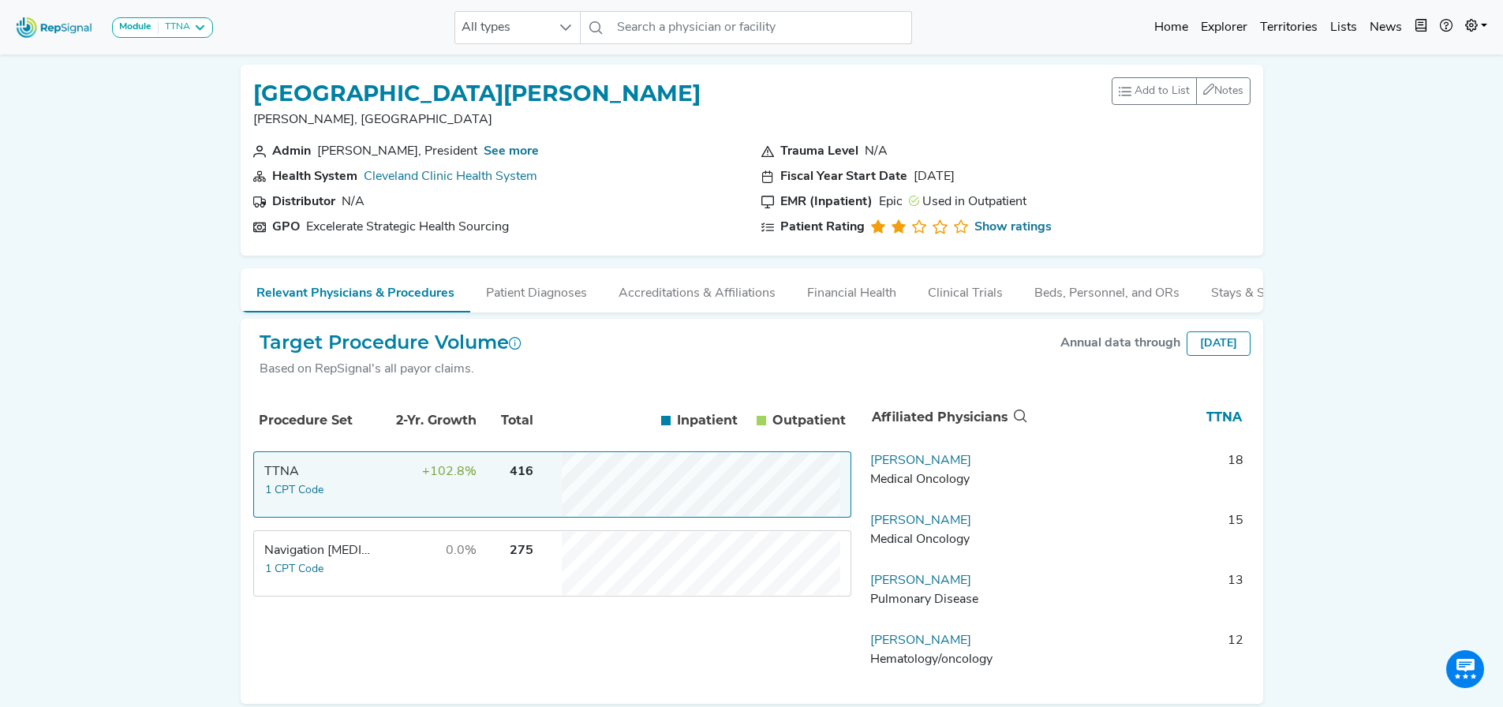
scroll to position [0, 0]
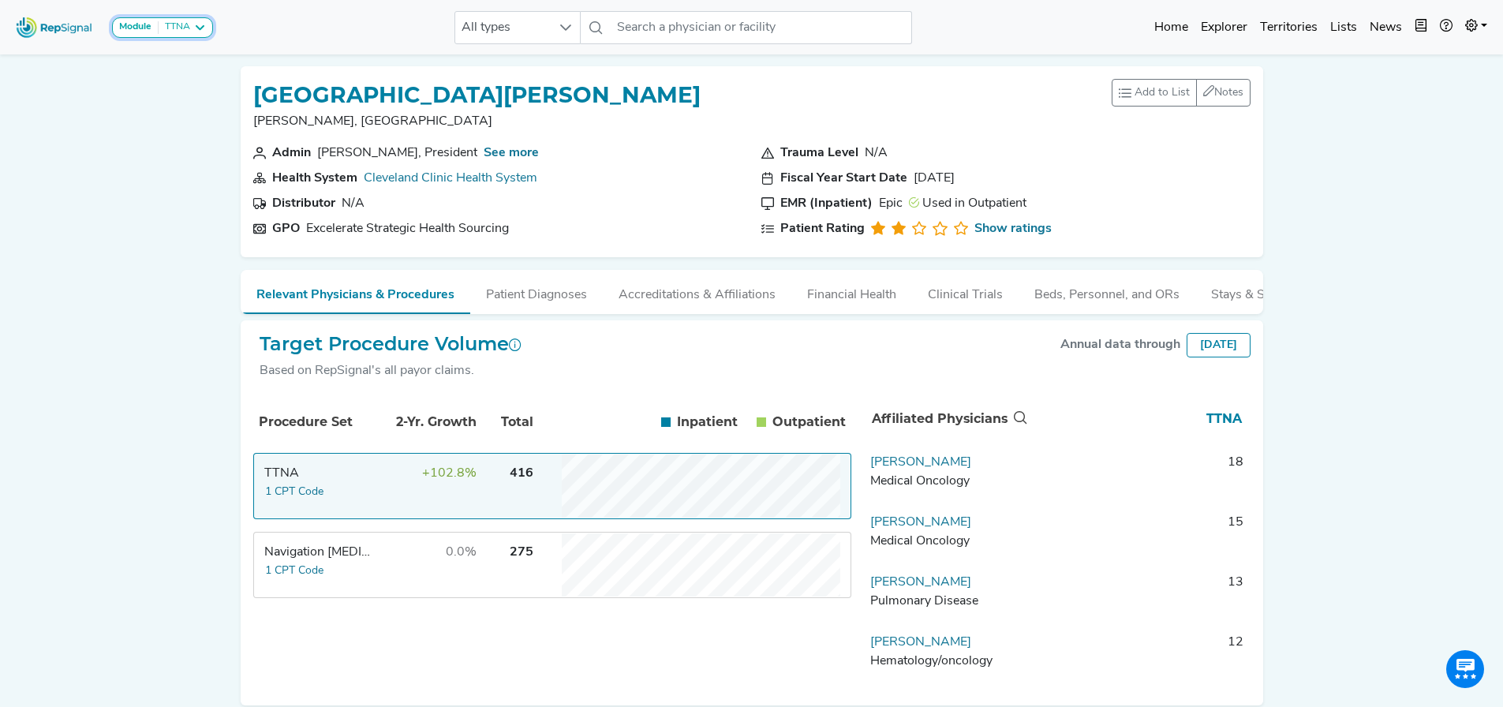
click at [203, 24] on icon at bounding box center [199, 27] width 13 height 13
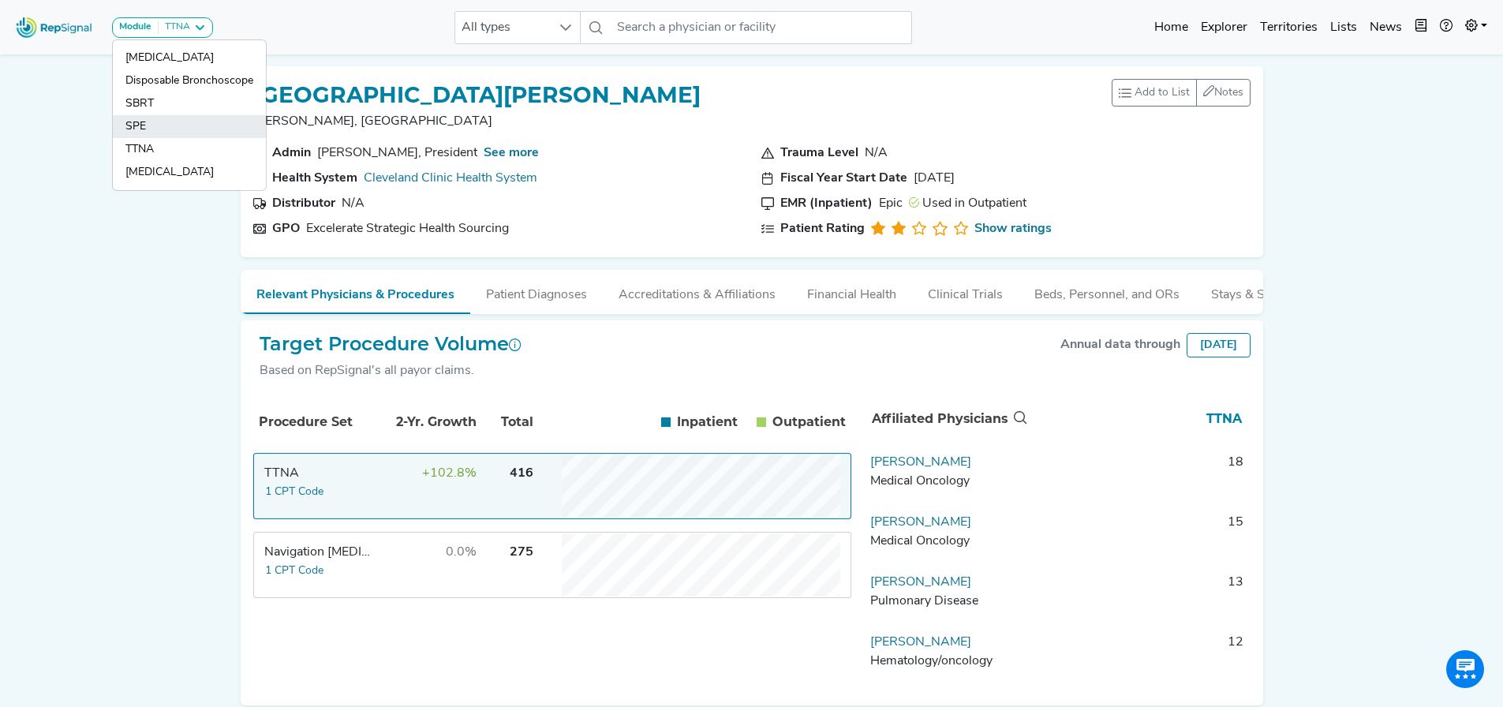
click at [191, 138] on link "SPE" at bounding box center [189, 149] width 153 height 23
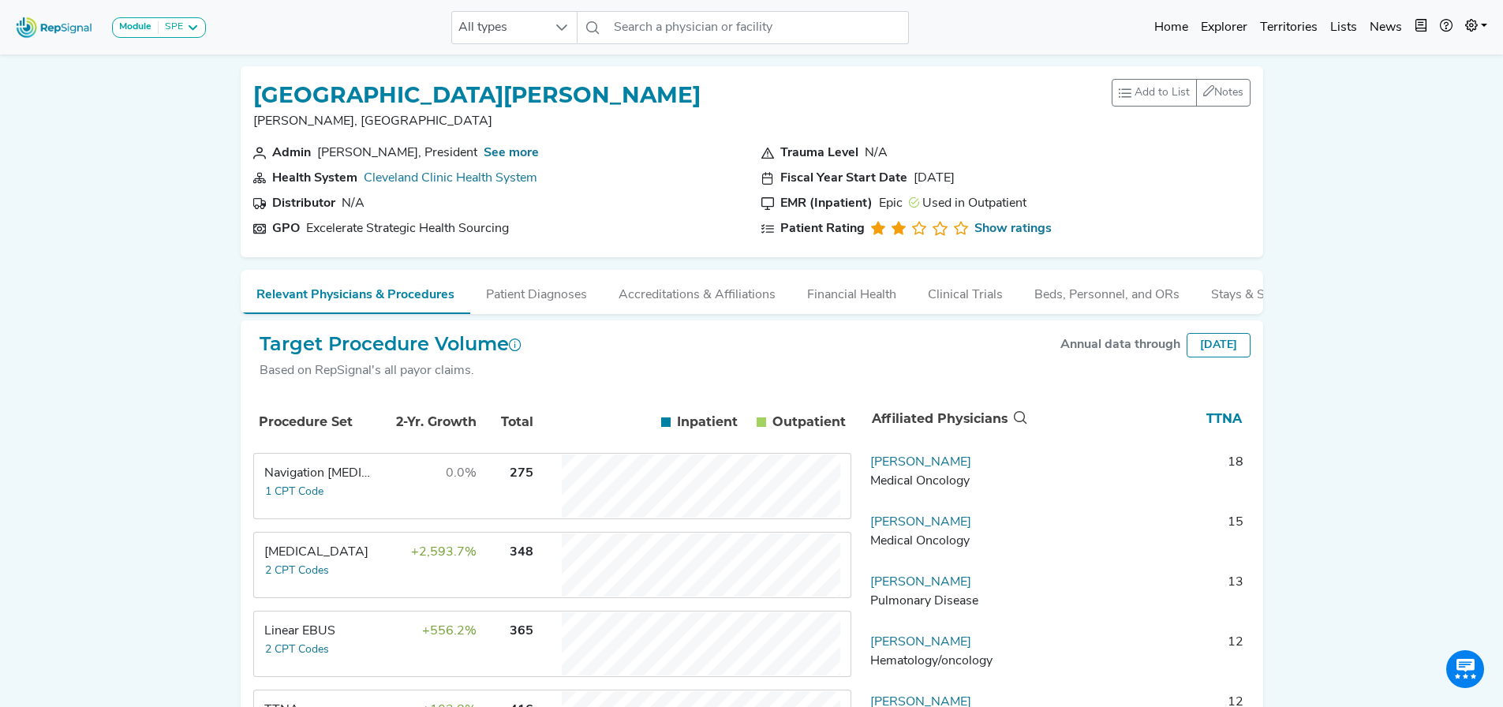
scroll to position [158, 0]
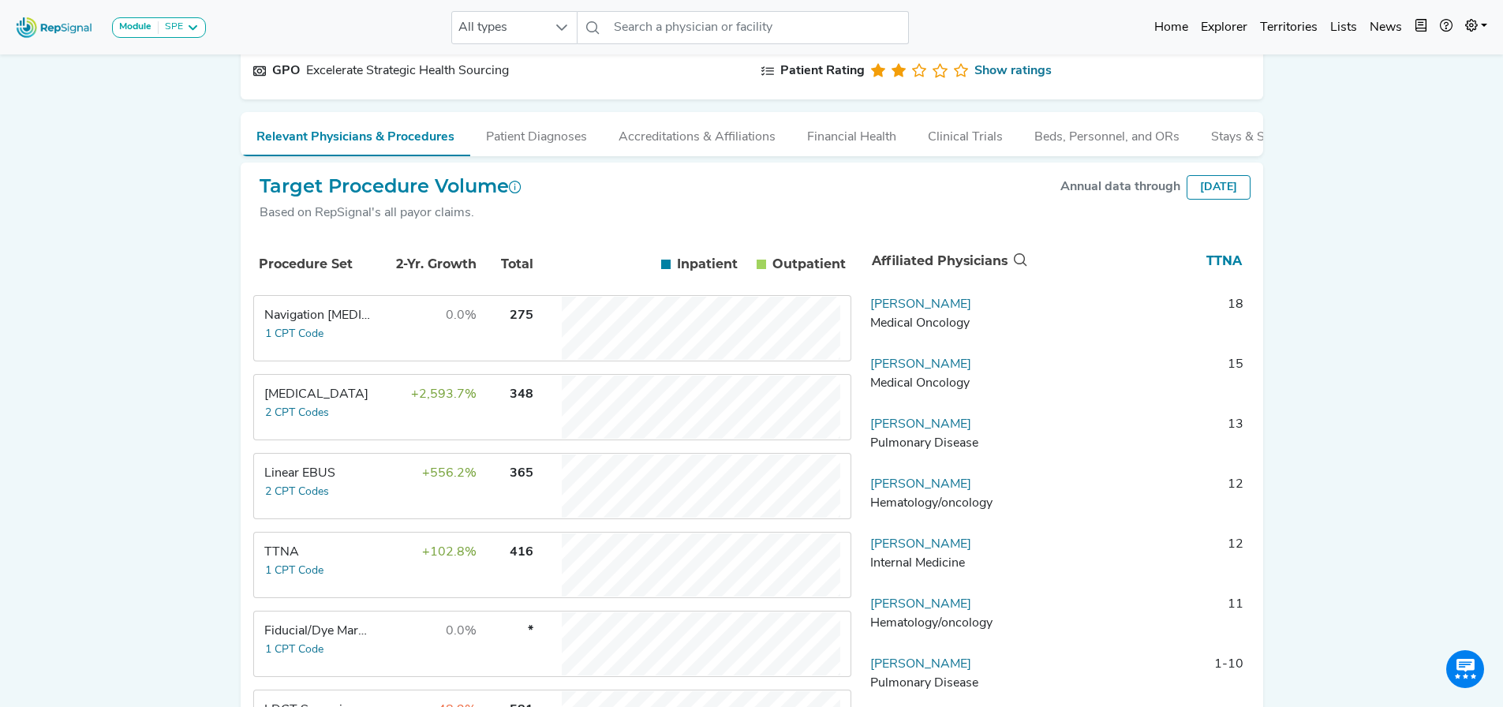
click at [915, 329] on div "Medical Oncology" at bounding box center [946, 323] width 153 height 19
click at [465, 356] on td "0.0%" at bounding box center [426, 328] width 103 height 63
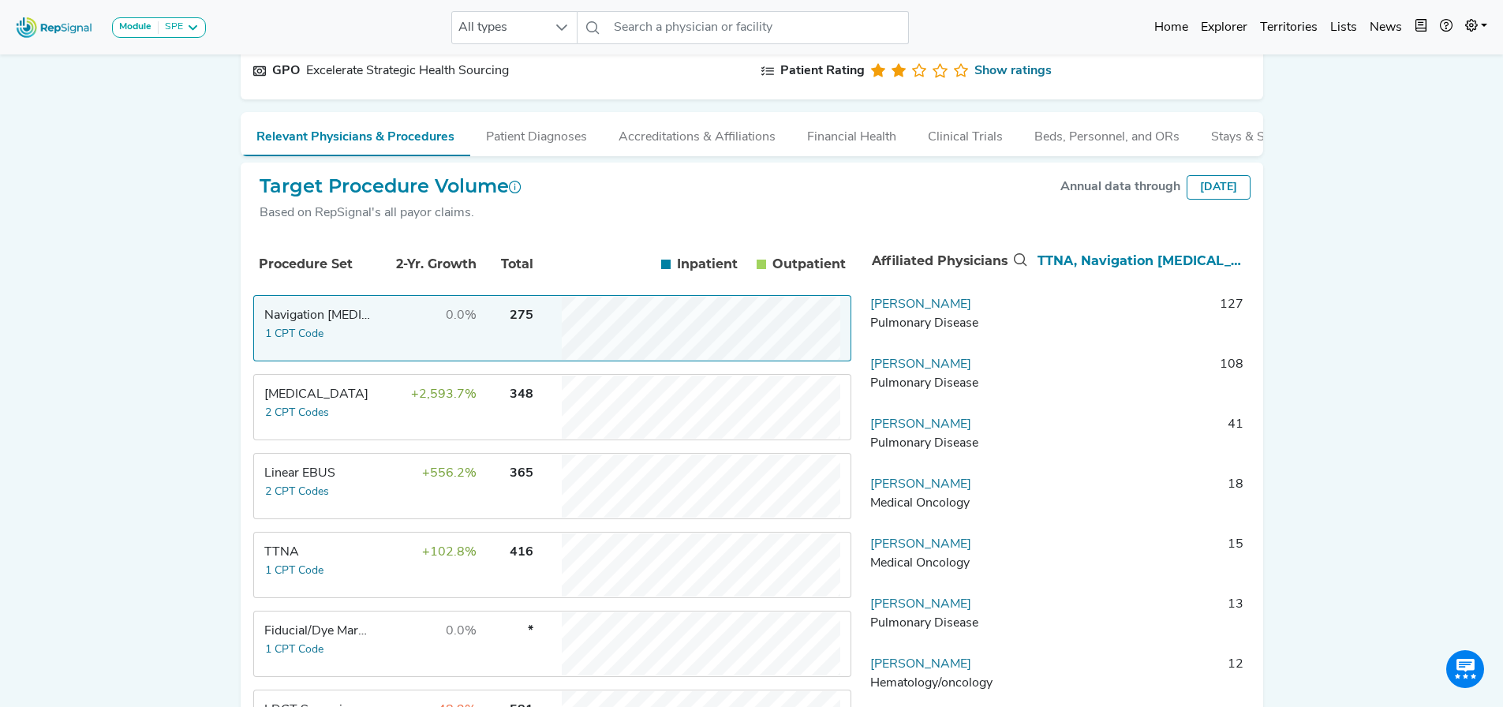
click at [443, 352] on td "0.0%" at bounding box center [426, 328] width 103 height 63
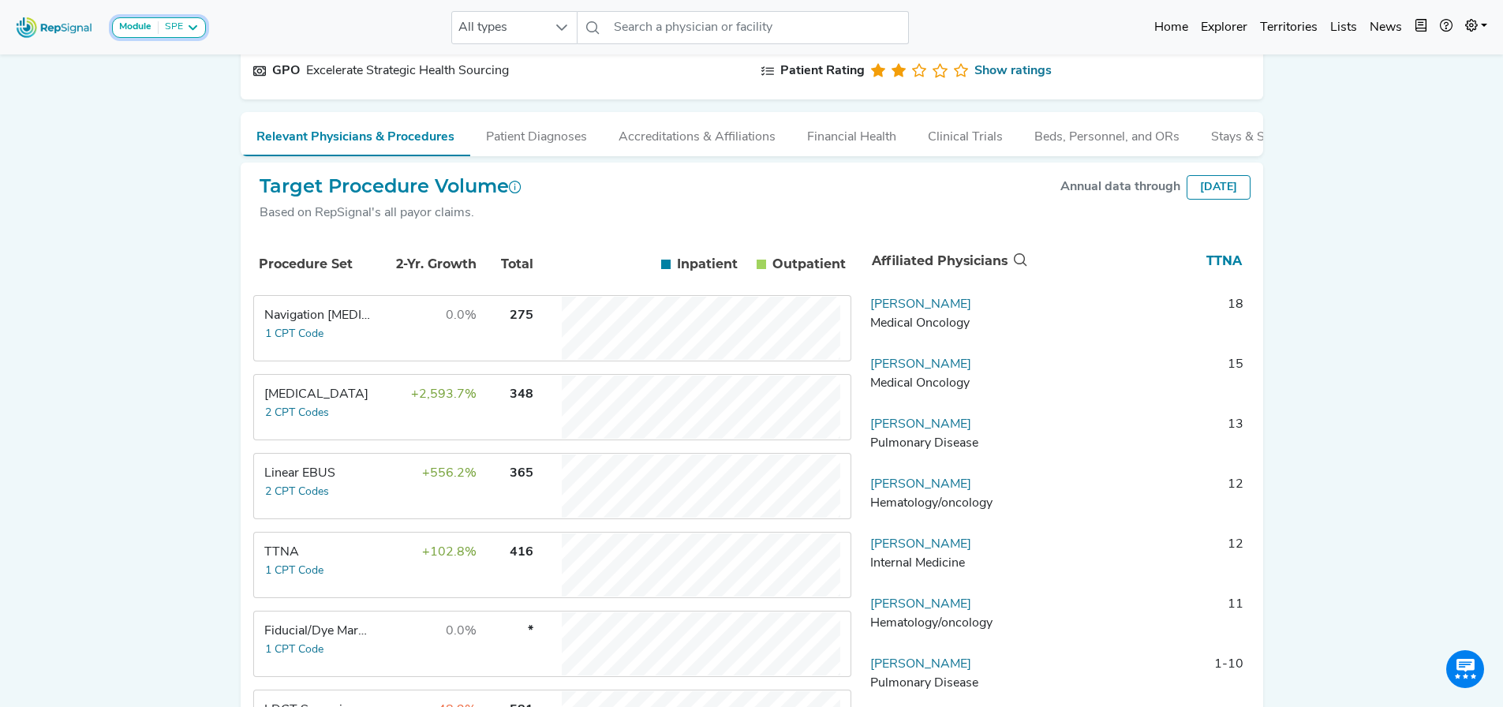
click at [181, 32] on div "SPE" at bounding box center [171, 27] width 24 height 13
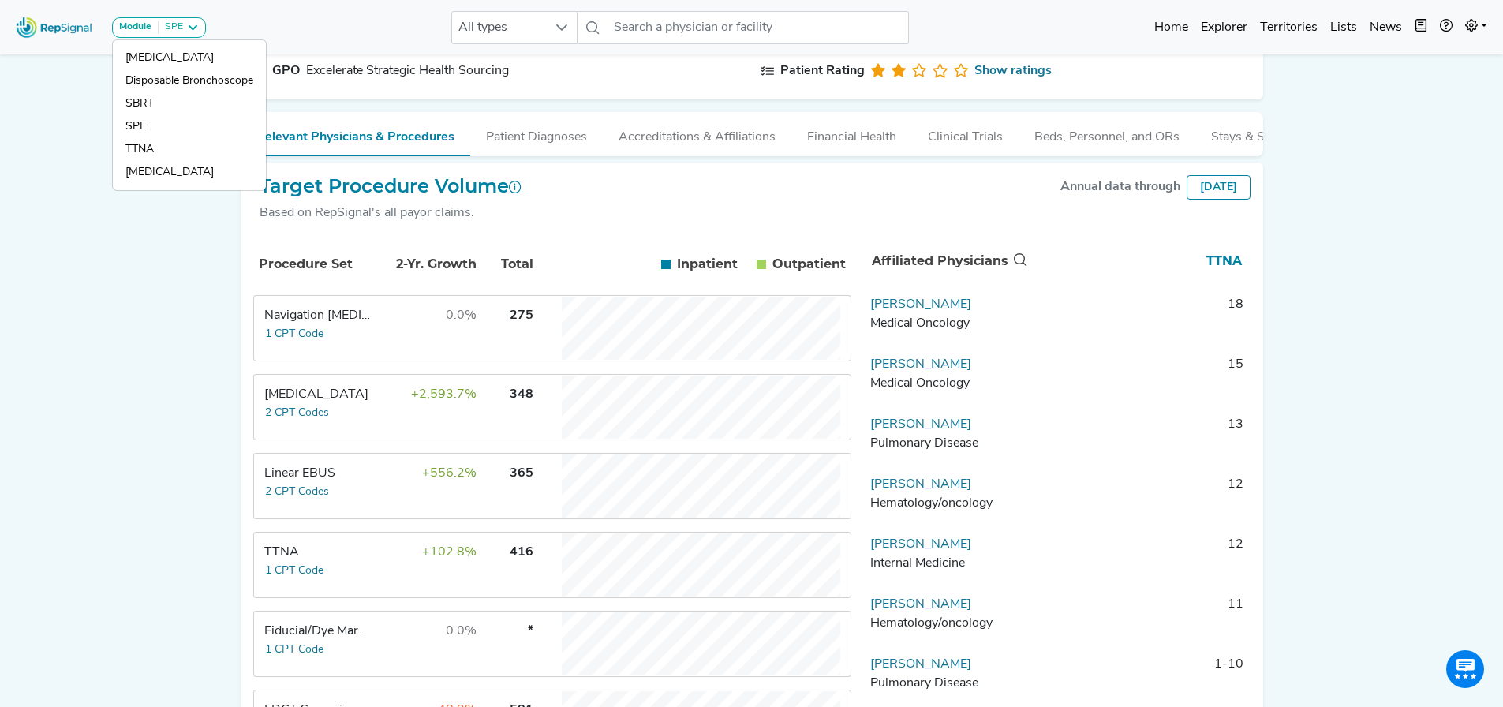
click at [354, 562] on div "TTNA" at bounding box center [318, 552] width 108 height 19
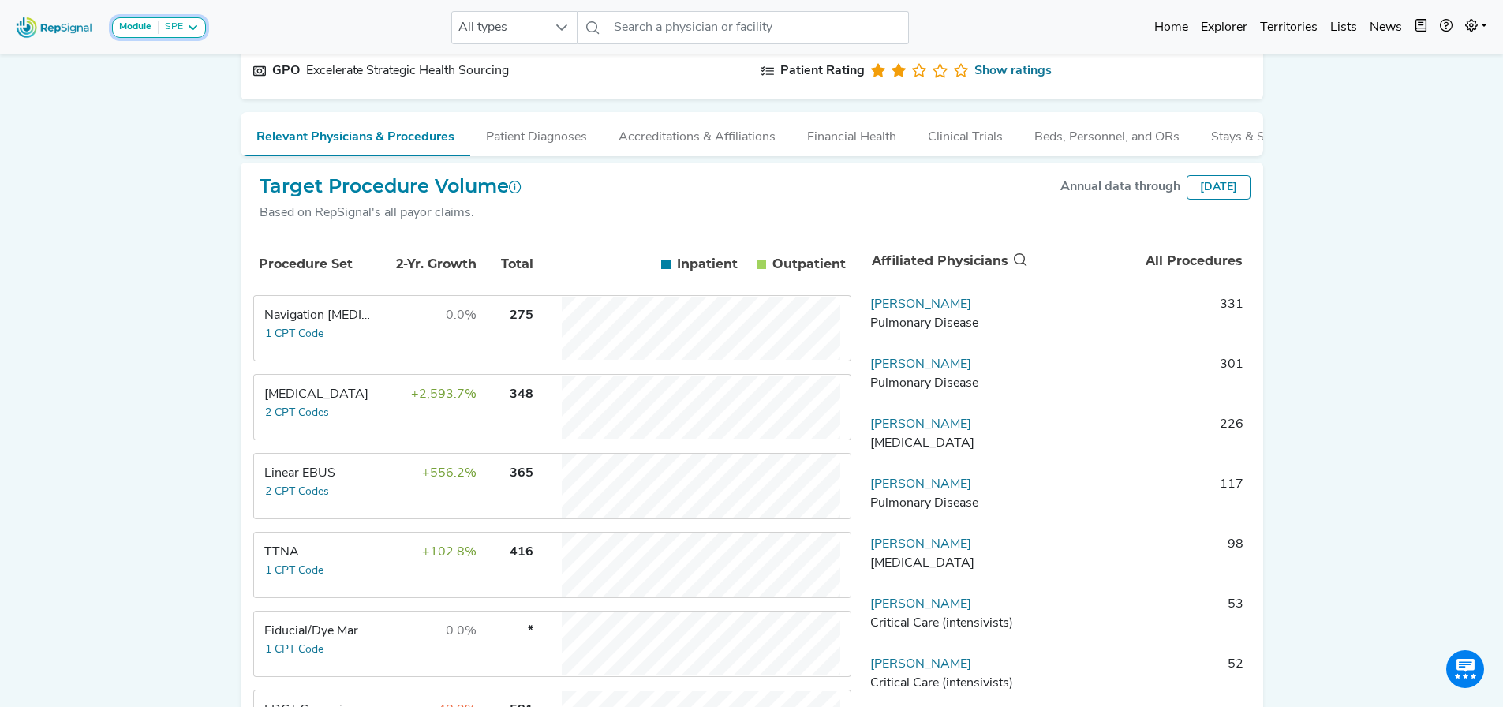
click at [184, 23] on div "Module SPE" at bounding box center [159, 27] width 80 height 13
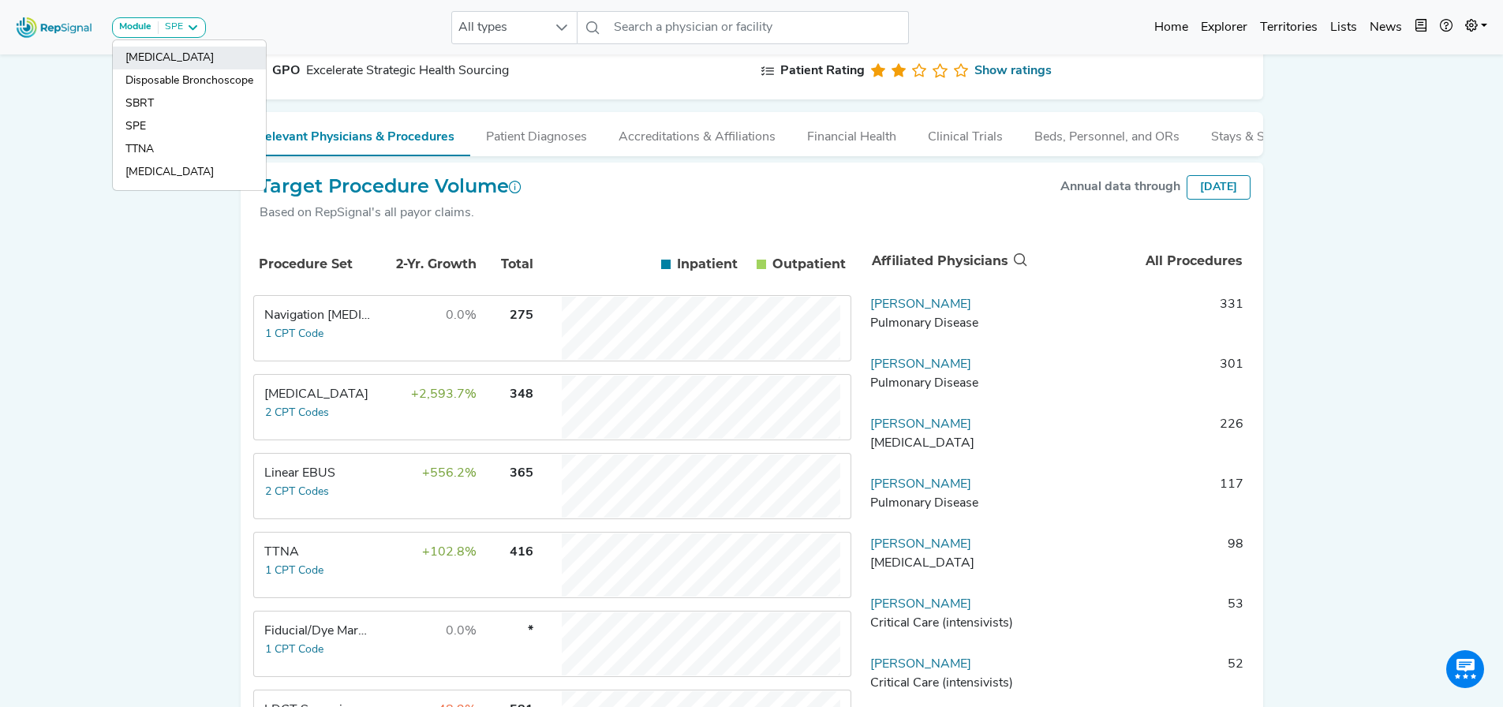
click at [184, 69] on link "[MEDICAL_DATA]" at bounding box center [189, 80] width 153 height 23
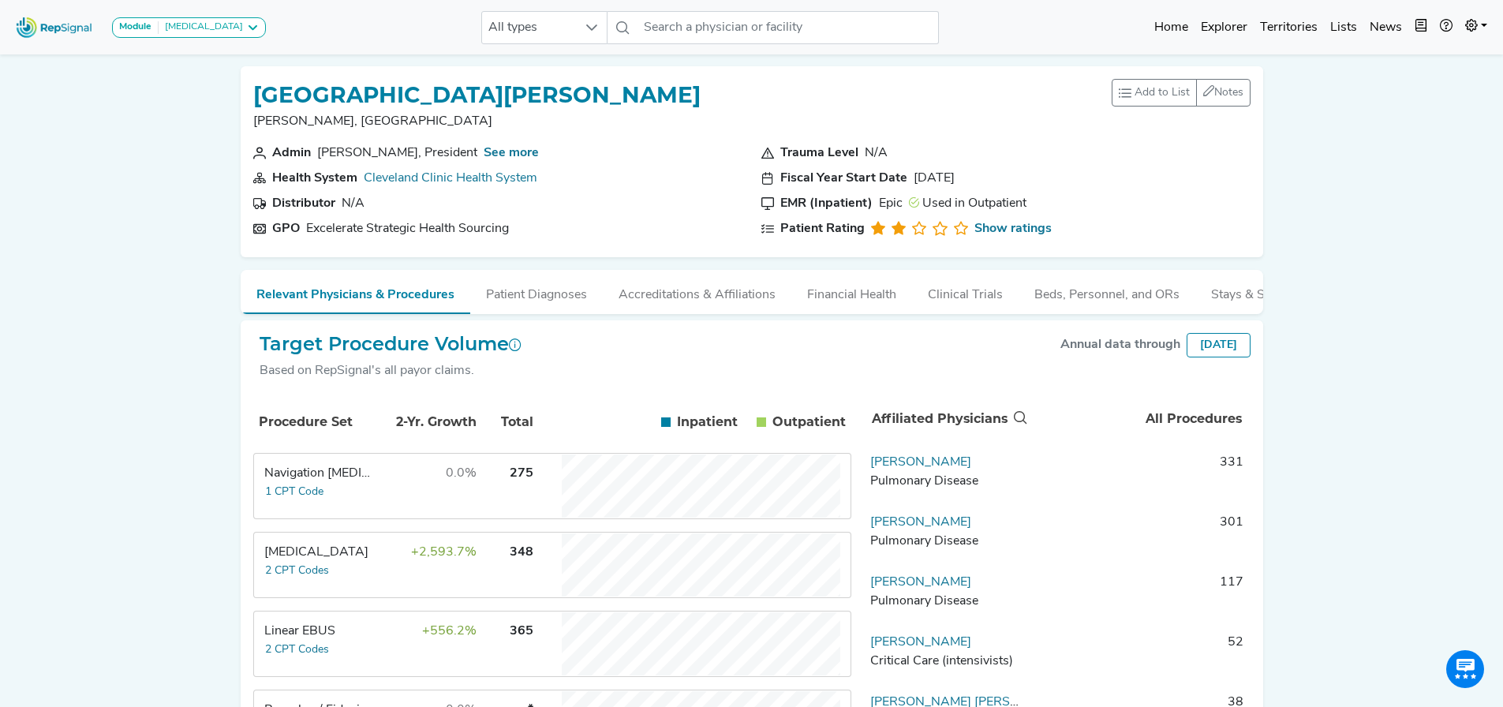
scroll to position [3, 0]
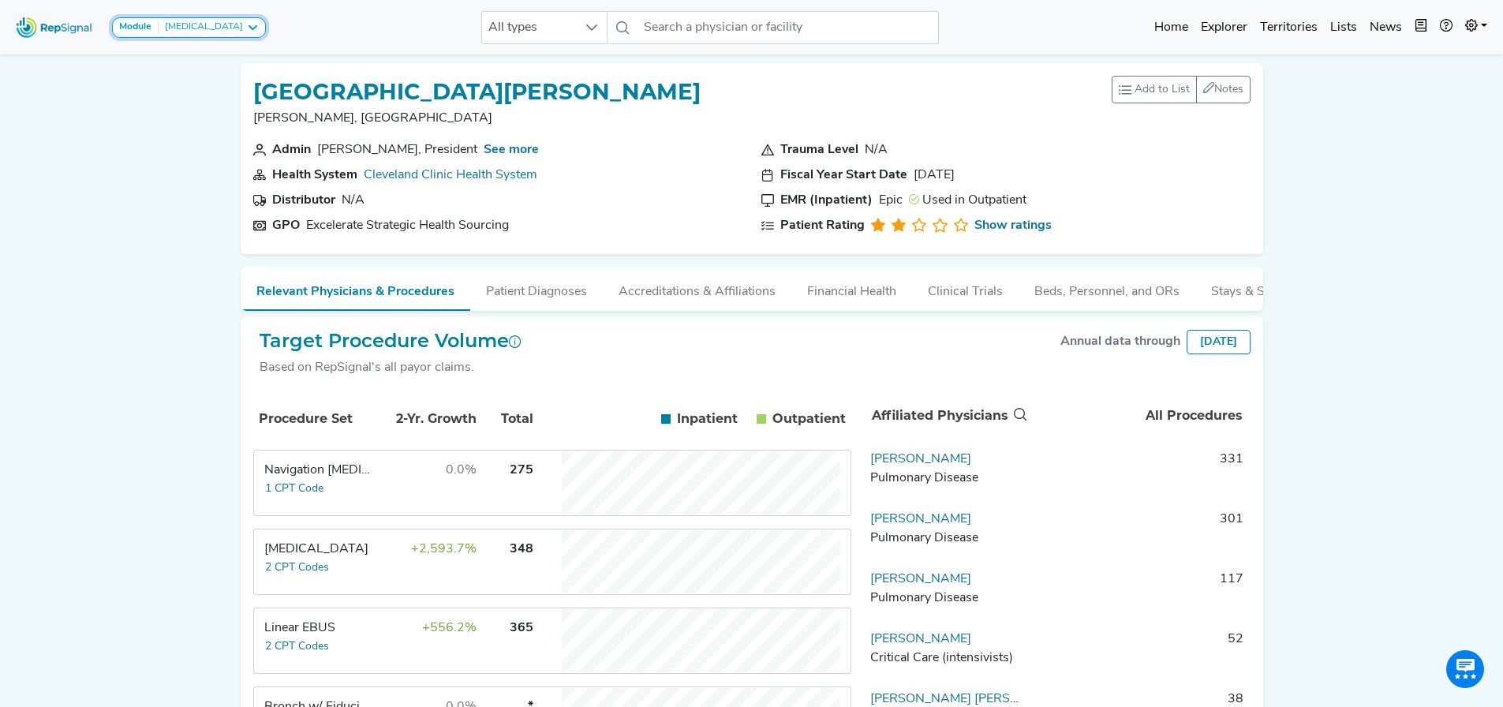
click at [206, 29] on div "[MEDICAL_DATA]" at bounding box center [201, 27] width 84 height 13
click at [246, 28] on icon at bounding box center [252, 27] width 13 height 13
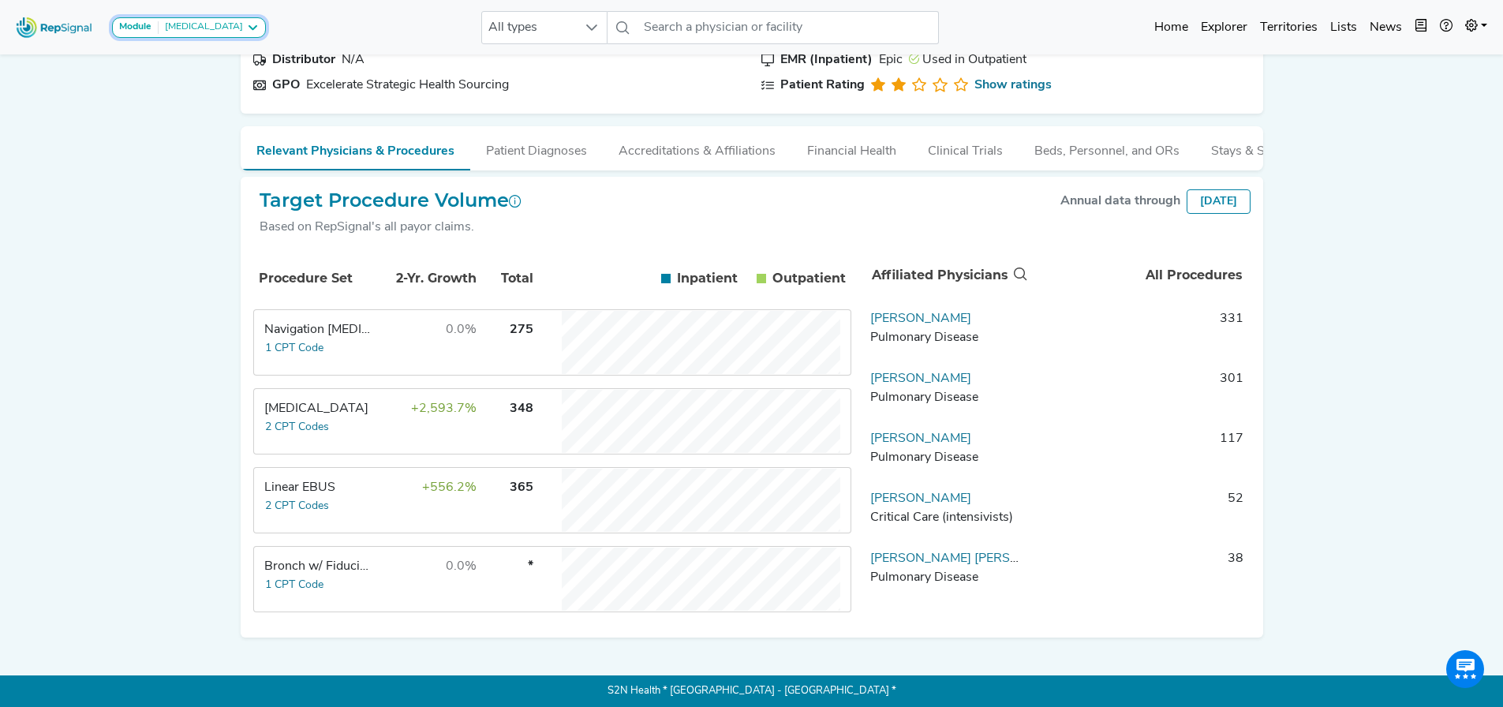
scroll to position [155, 0]
click at [371, 340] on td "Navigation Bronchoscopy 1 CPT Code" at bounding box center [314, 342] width 118 height 63
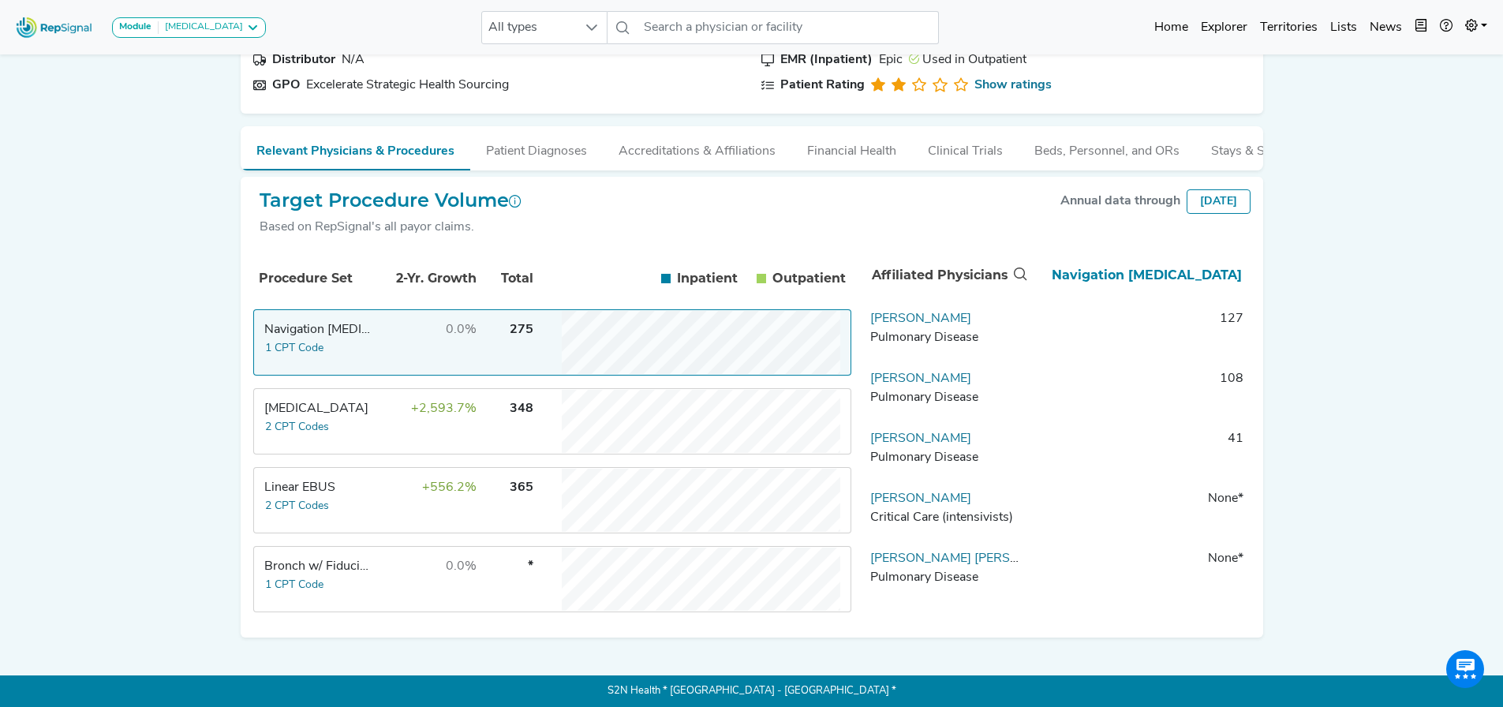
click at [444, 423] on td "+2,593.7%" at bounding box center [426, 421] width 103 height 63
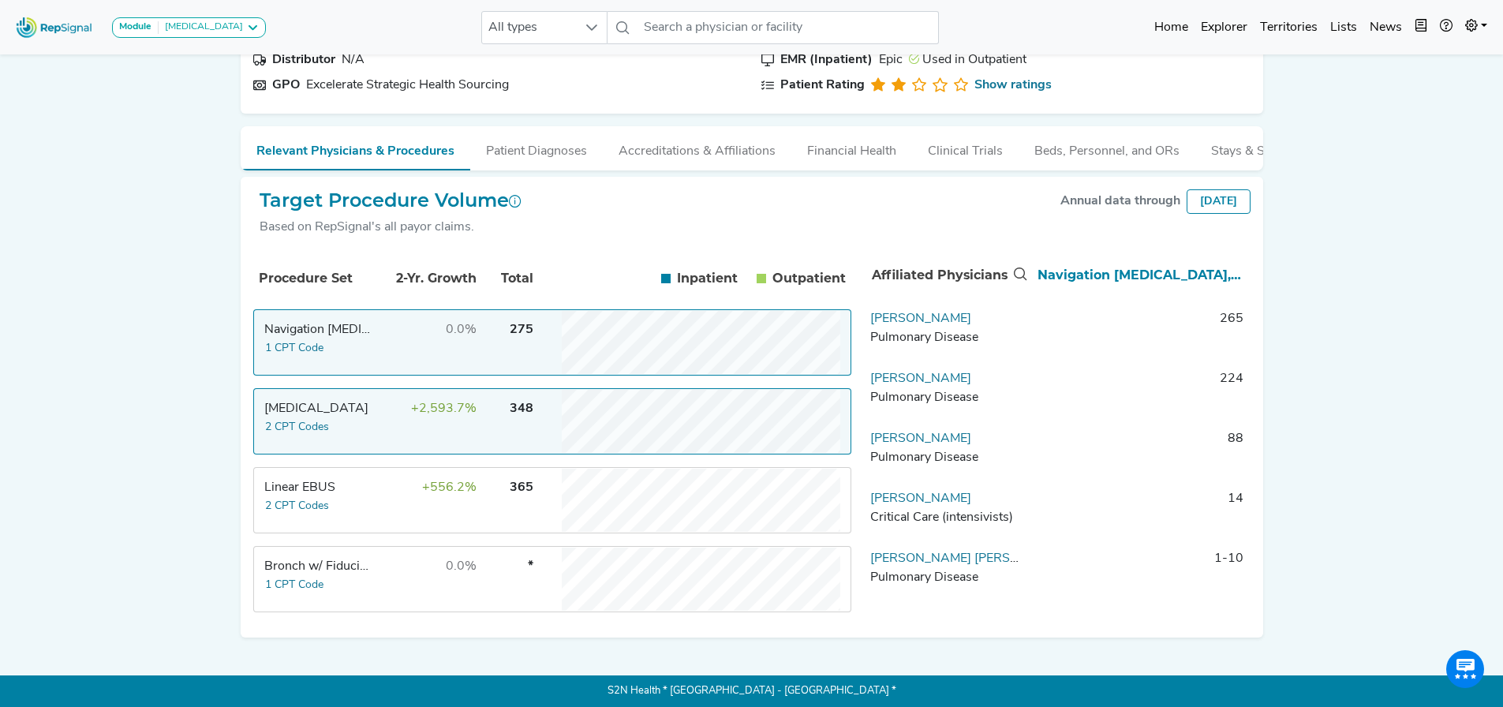
click at [387, 349] on td "0.0%" at bounding box center [426, 342] width 103 height 63
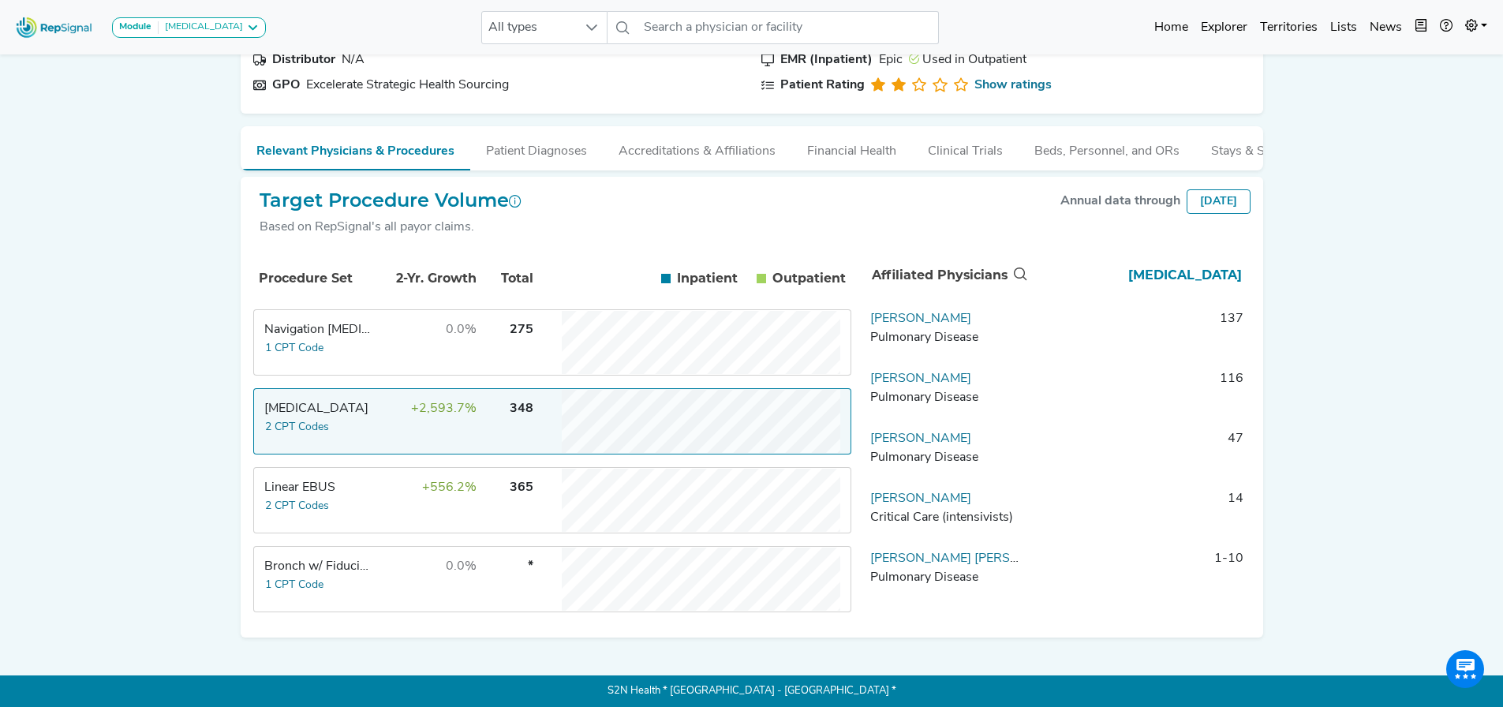
click at [347, 500] on td "Linear EBUS 2 CPT Codes" at bounding box center [314, 500] width 118 height 63
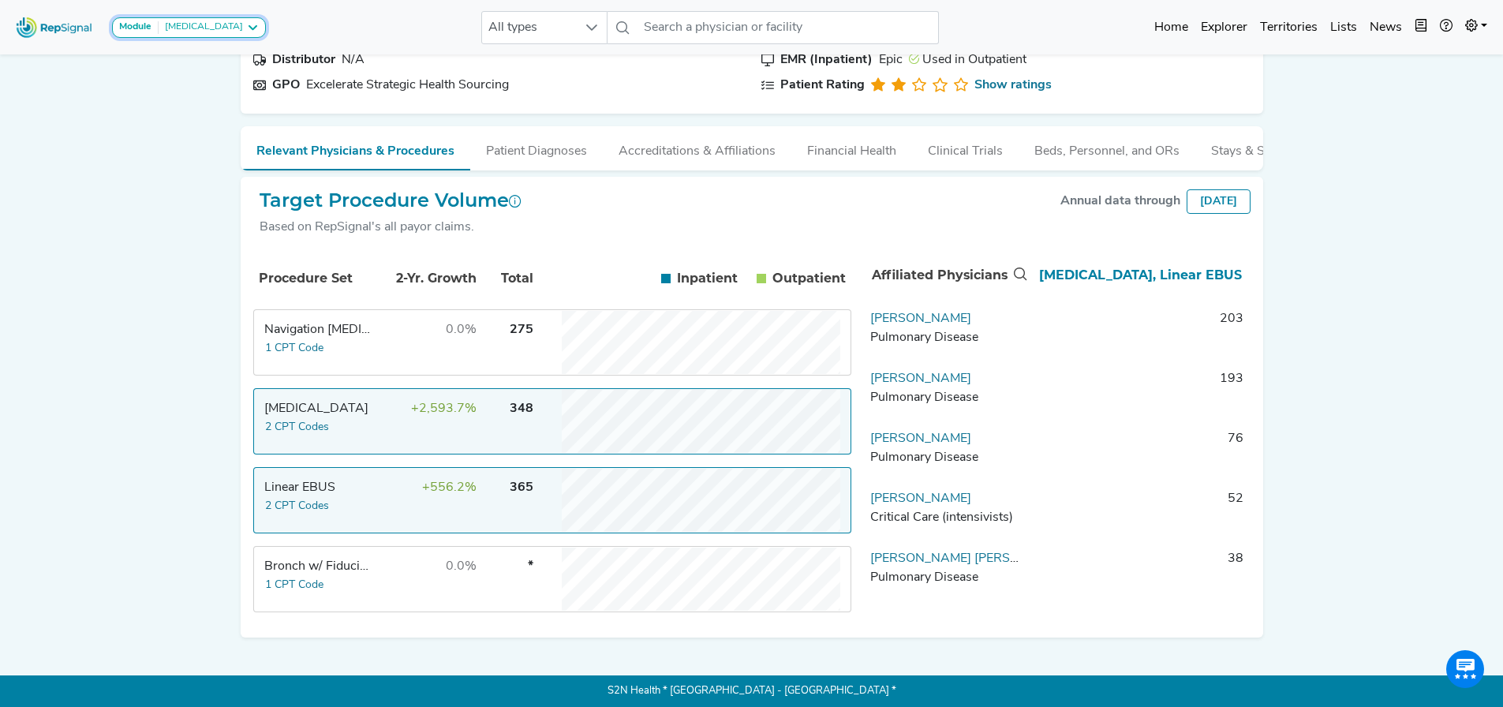
click at [246, 29] on icon at bounding box center [252, 27] width 13 height 13
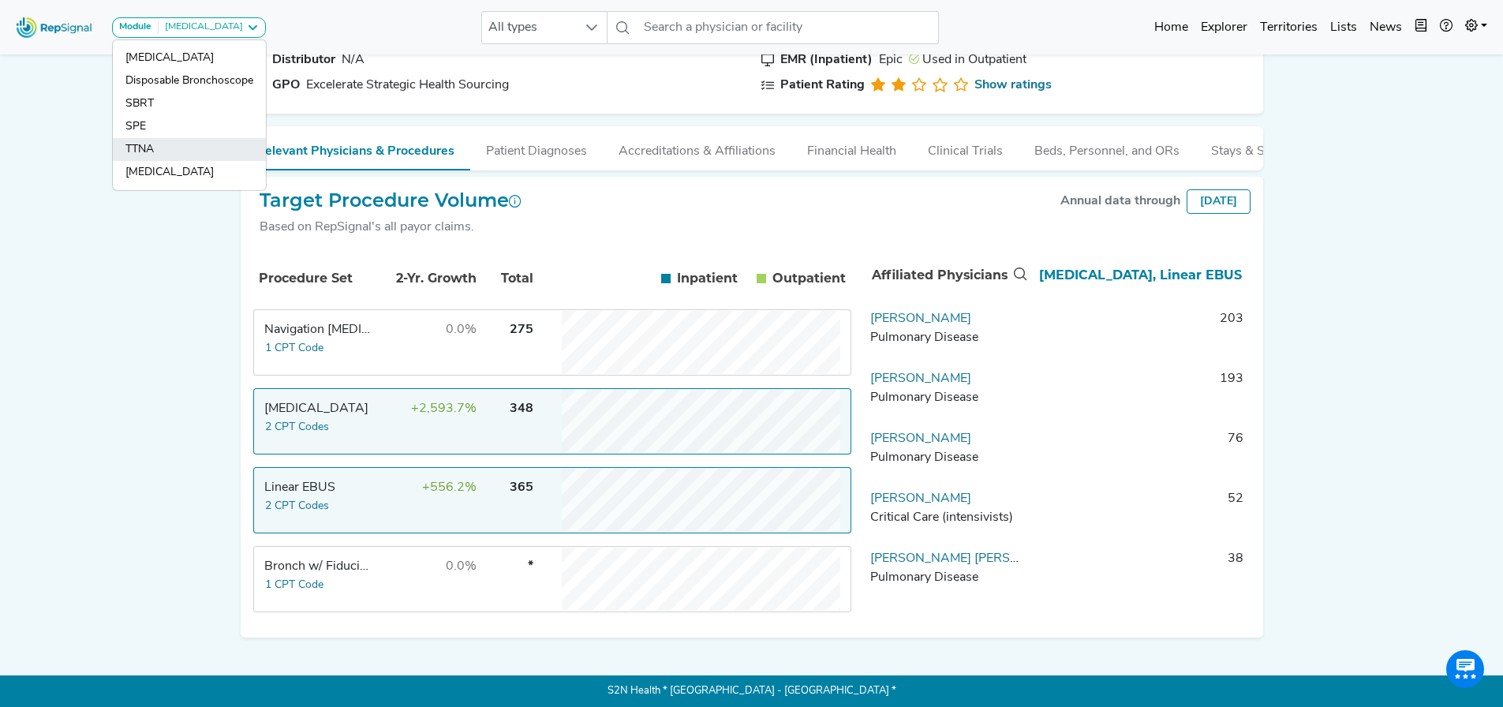
click at [195, 161] on link "TTNA" at bounding box center [189, 172] width 153 height 23
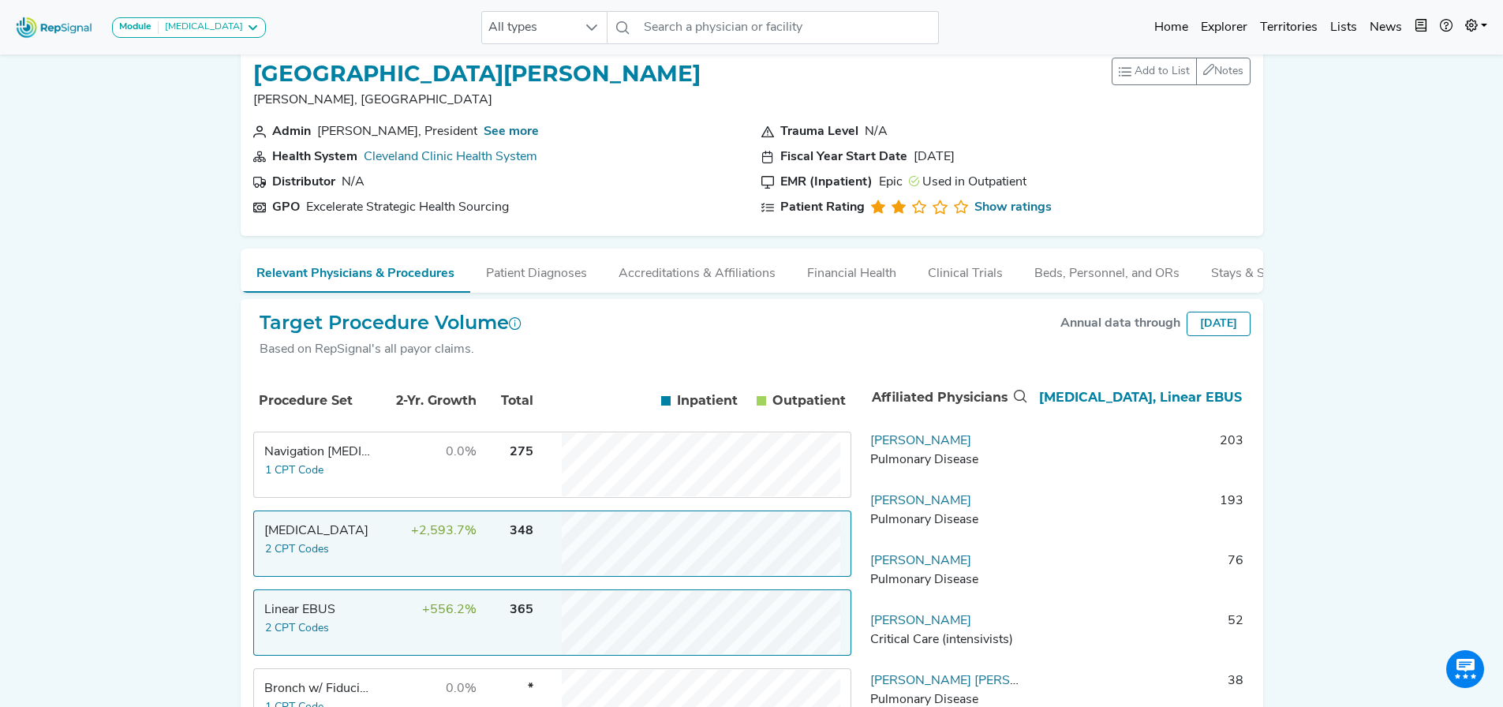
scroll to position [0, 0]
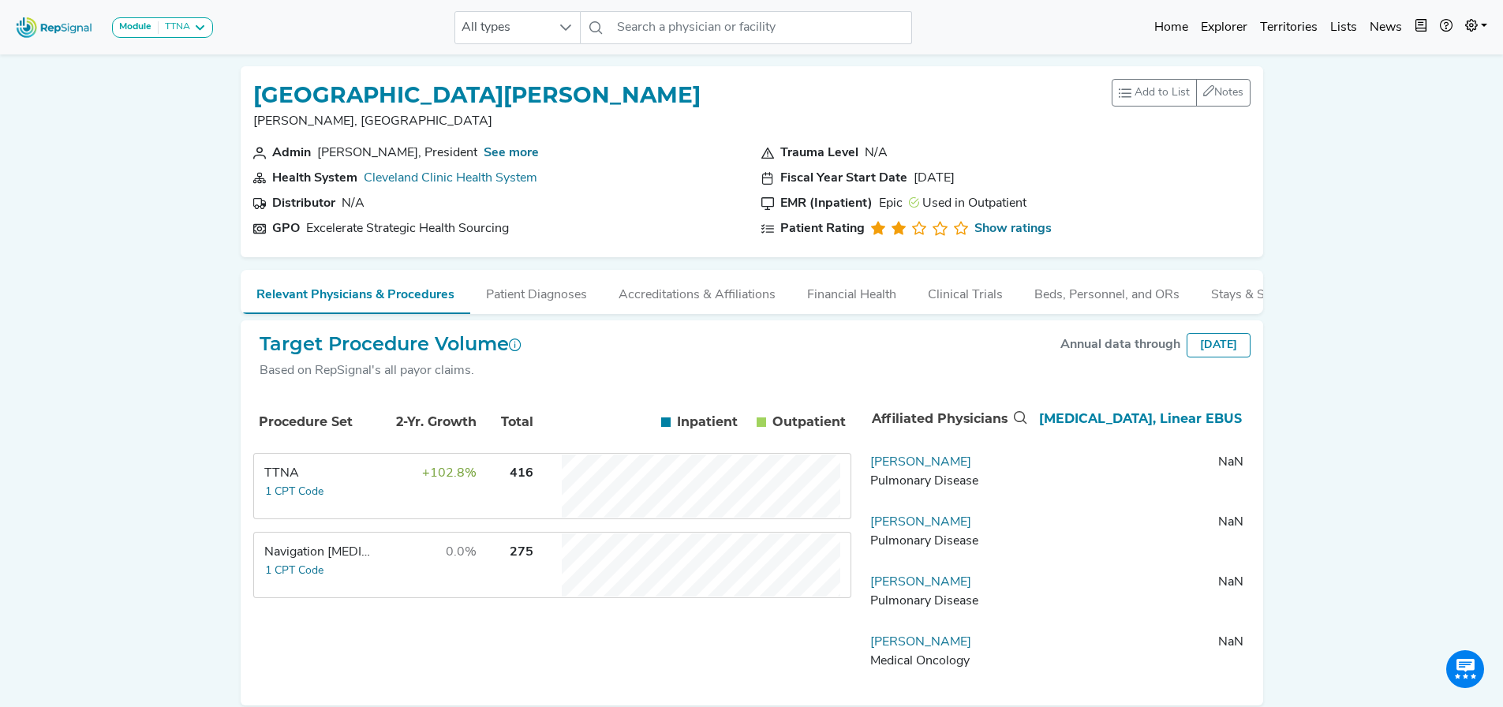
click at [526, 597] on td "275" at bounding box center [506, 564] width 55 height 63
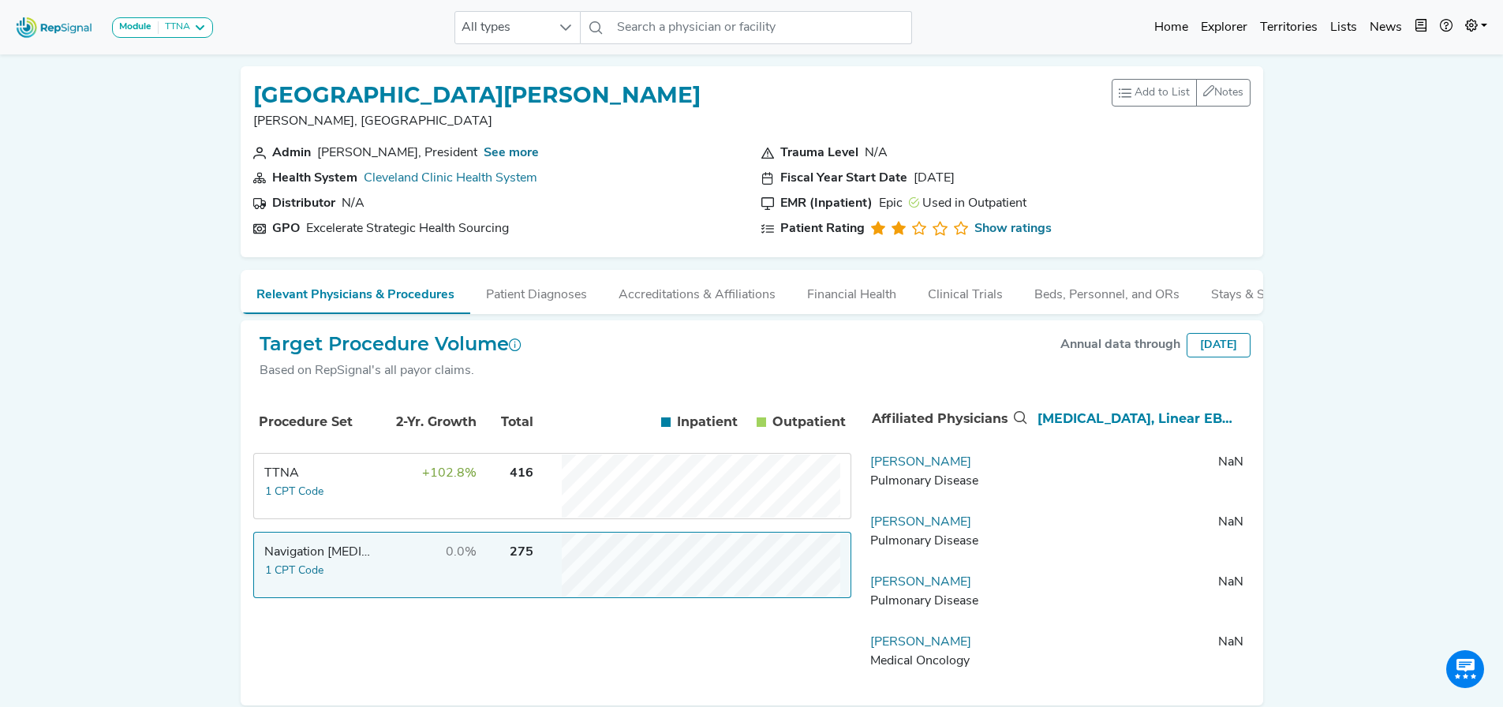
scroll to position [80, 0]
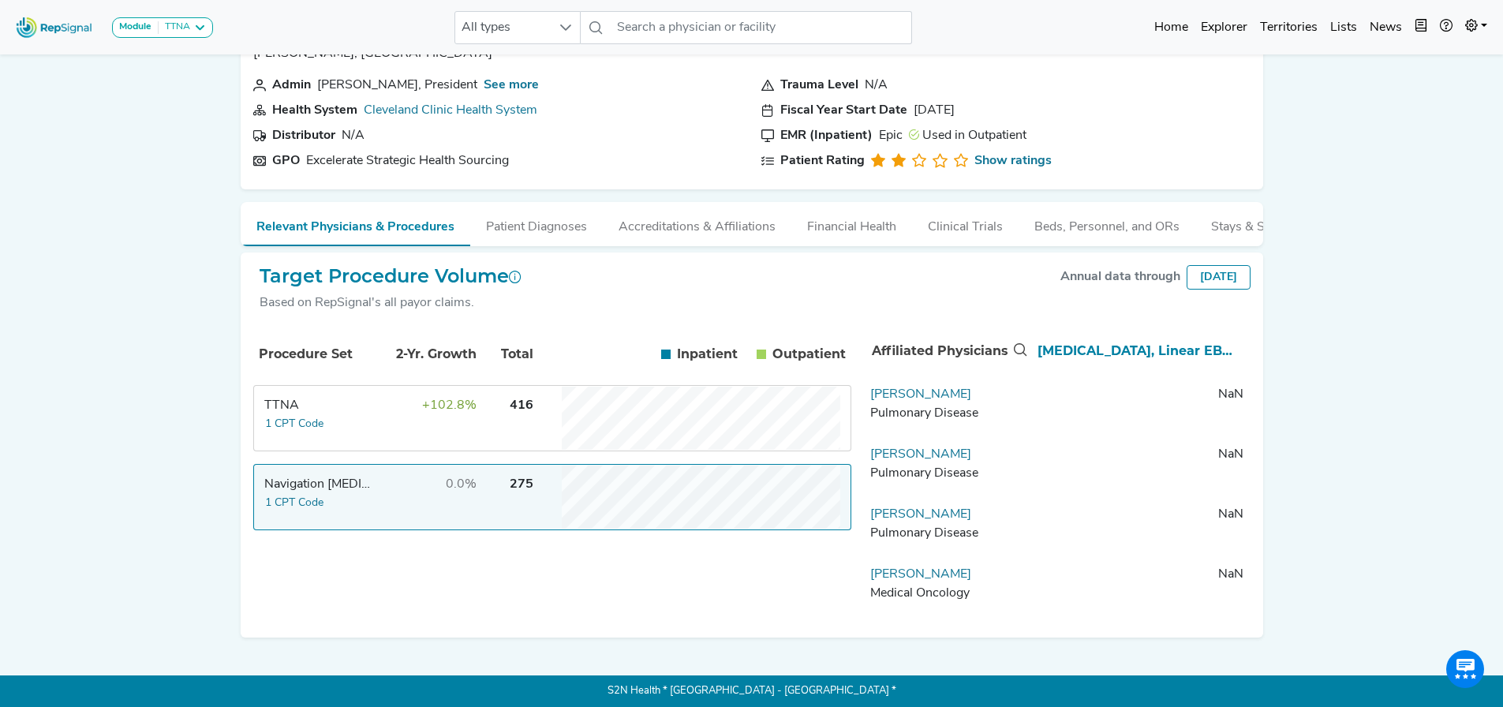
click at [375, 436] on td "+102.8%" at bounding box center [426, 418] width 103 height 63
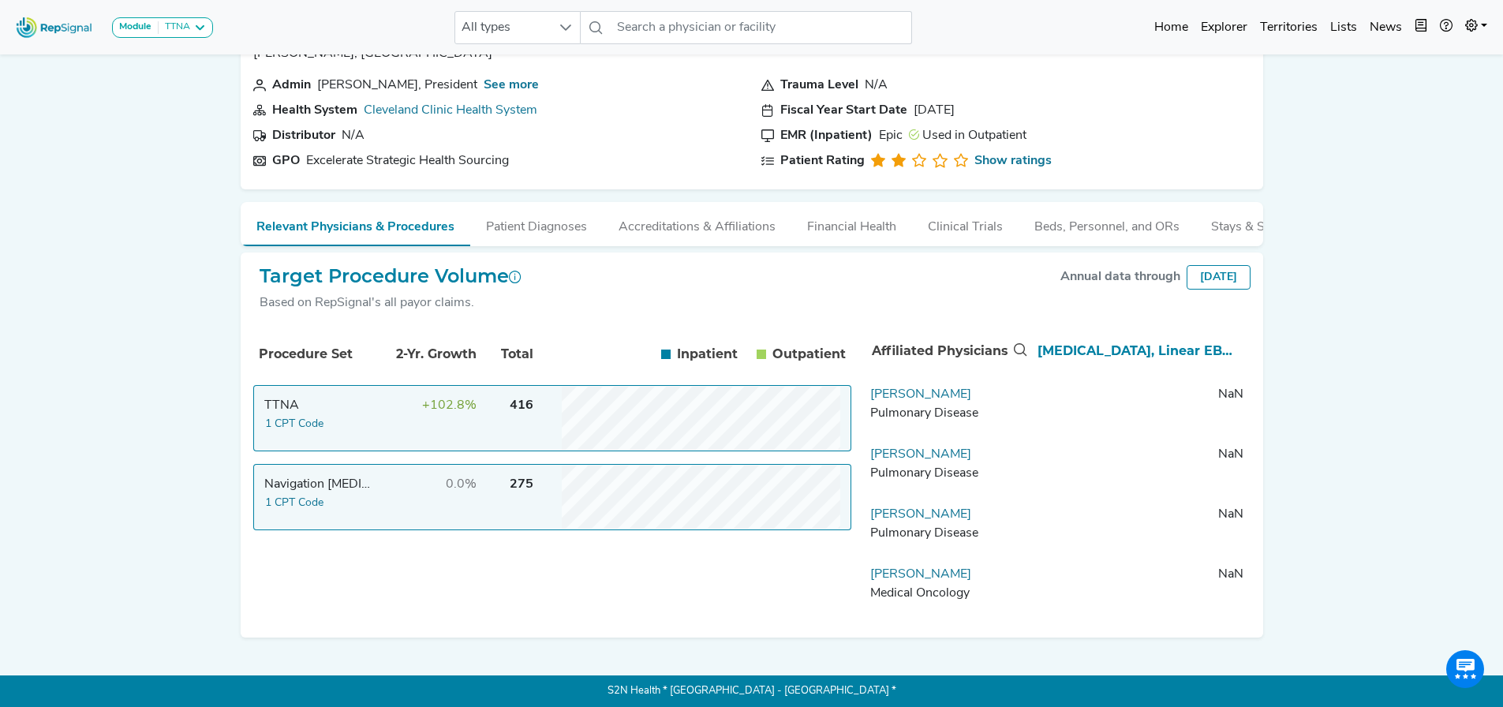
click at [391, 499] on td "0.0%" at bounding box center [426, 497] width 103 height 63
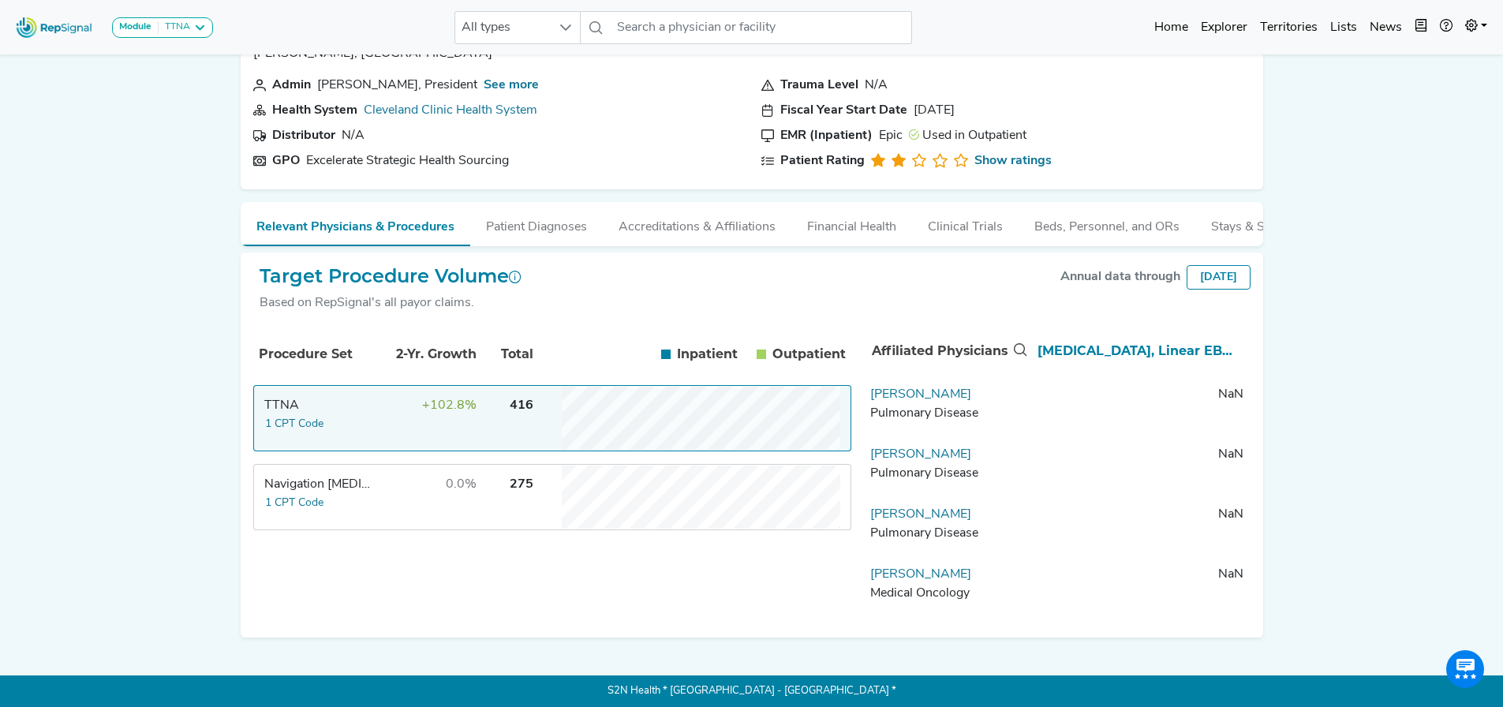
click at [1501, 261] on div "Module TTNA Bronchoscopy Disposable Bronchoscope SBRT SPE TTNA Thoracic Surgery…" at bounding box center [751, 319] width 1503 height 775
click at [458, 476] on td "0.0%" at bounding box center [426, 497] width 103 height 63
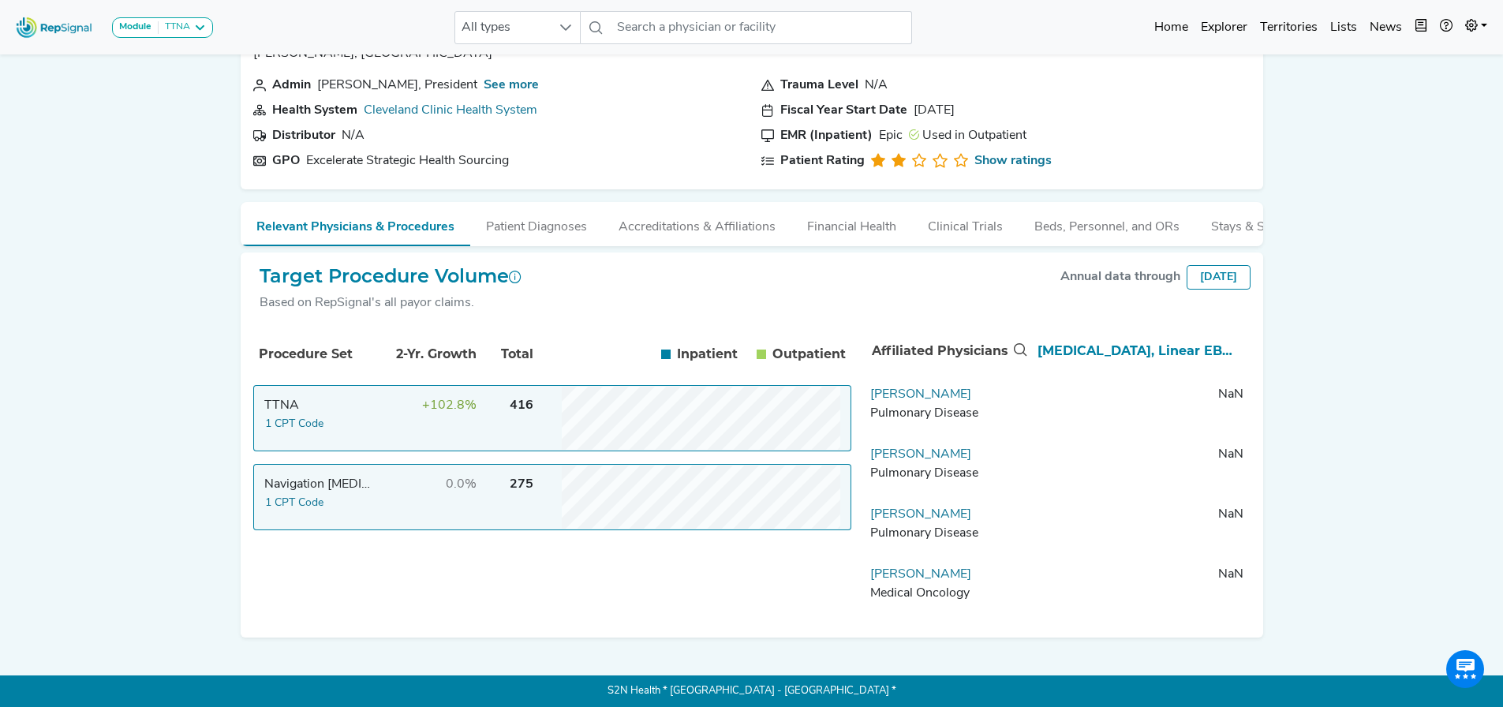
click at [375, 413] on td "+102.8%" at bounding box center [426, 418] width 103 height 63
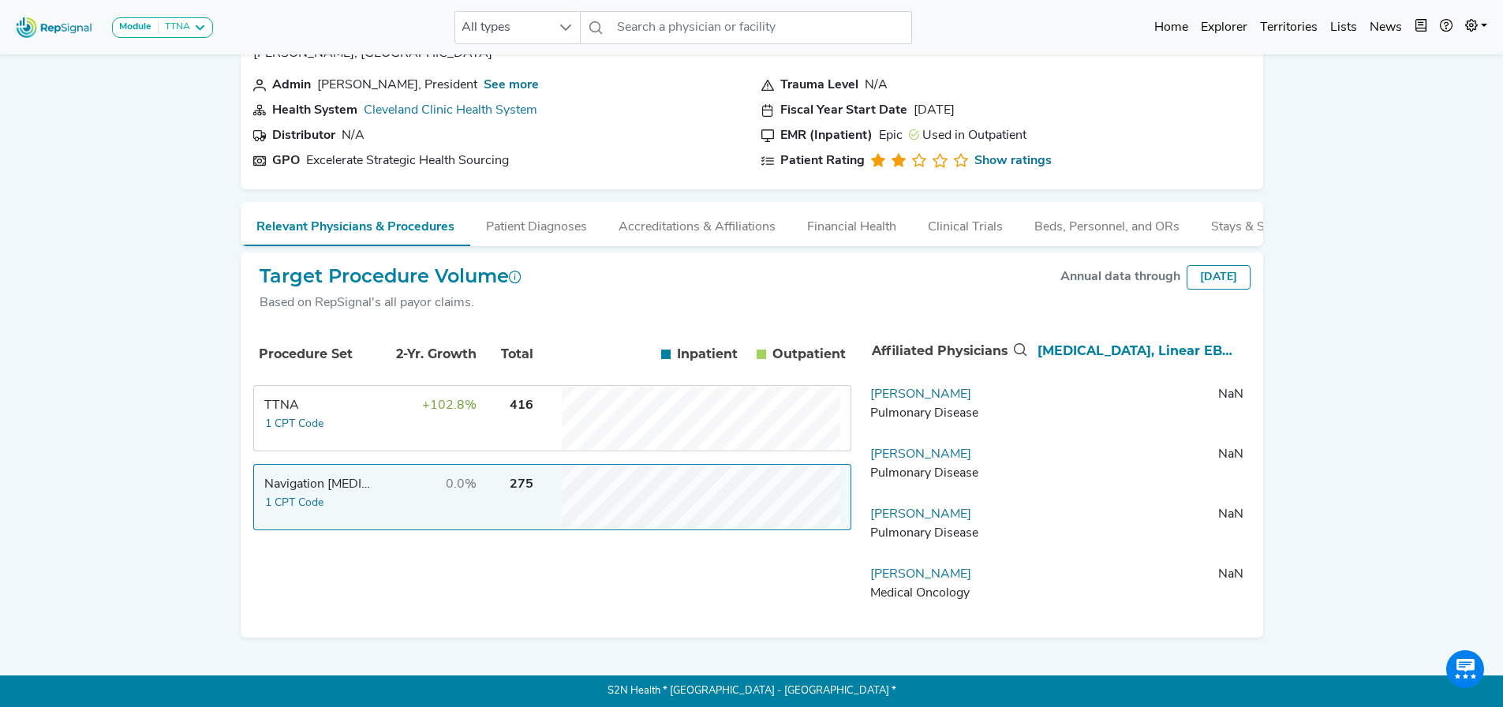
click at [148, 348] on div "Module TTNA Bronchoscopy Disposable Bronchoscope SBRT SPE TTNA Thoracic Surgery…" at bounding box center [751, 319] width 1503 height 775
click at [1435, 351] on div "Module TTNA Bronchoscopy Disposable Bronchoscope SBRT SPE TTNA Thoracic Surgery…" at bounding box center [751, 319] width 1503 height 775
click at [1188, 346] on th "Transbronchial Biopsy, Linear EBUS, Navigation Bronchoscopy" at bounding box center [1140, 351] width 219 height 52
click at [373, 464] on tr "TTNA 1 CPT Code +102.8% 416" at bounding box center [552, 497] width 598 height 66
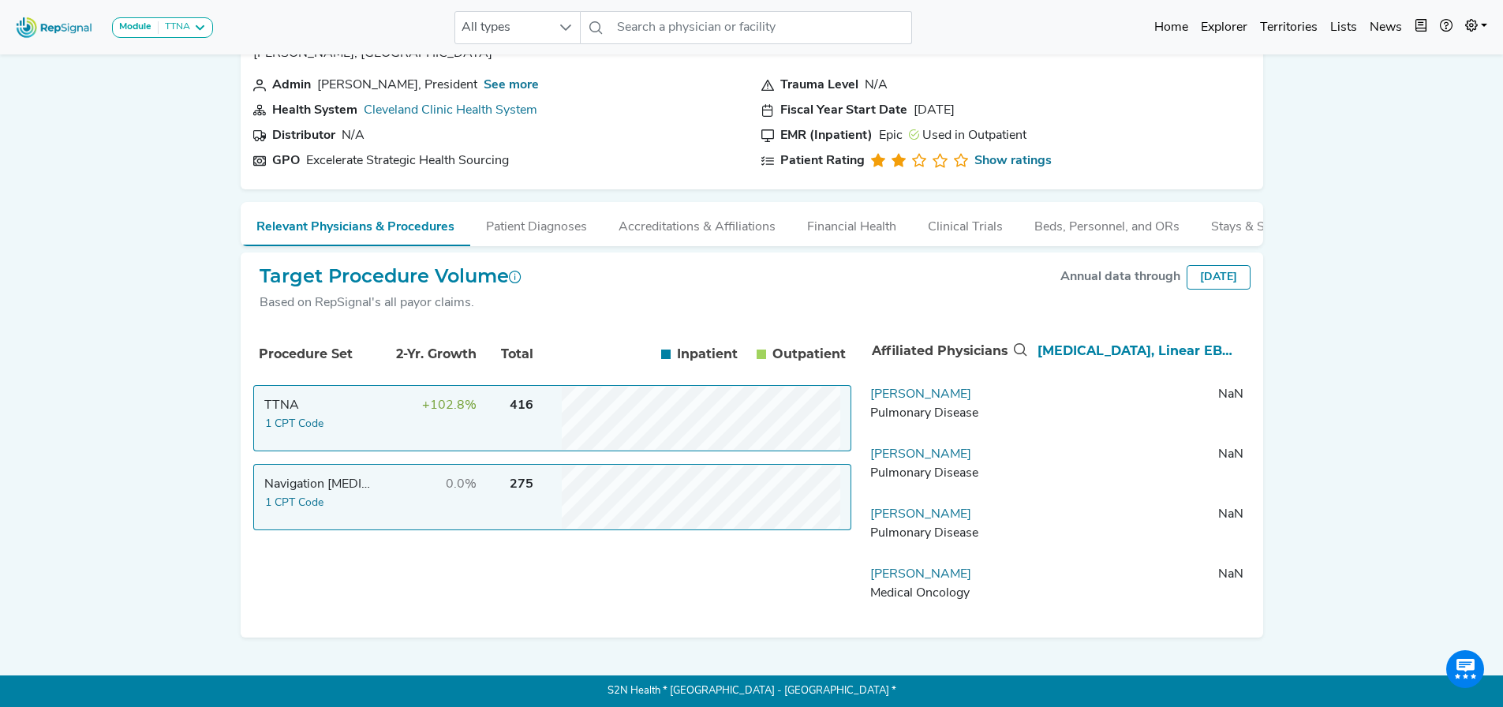
click at [395, 498] on td "0.0%" at bounding box center [426, 497] width 103 height 63
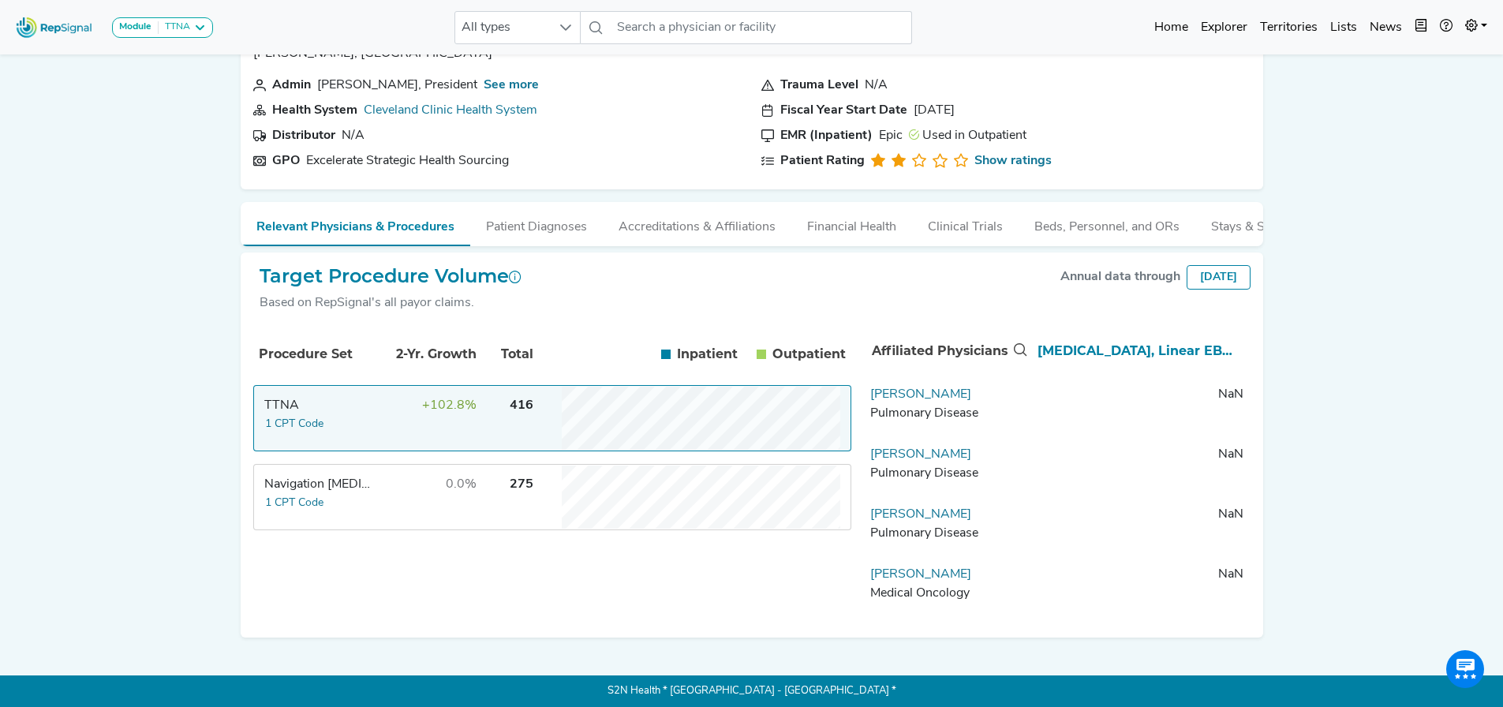
click at [378, 578] on div "Procedure Set 2-Yr. Growth Total Inpatient In Outpatient Out TTNA 1 CPT Code +1…" at bounding box center [552, 475] width 598 height 300
click at [400, 485] on td "0.0%" at bounding box center [426, 497] width 103 height 63
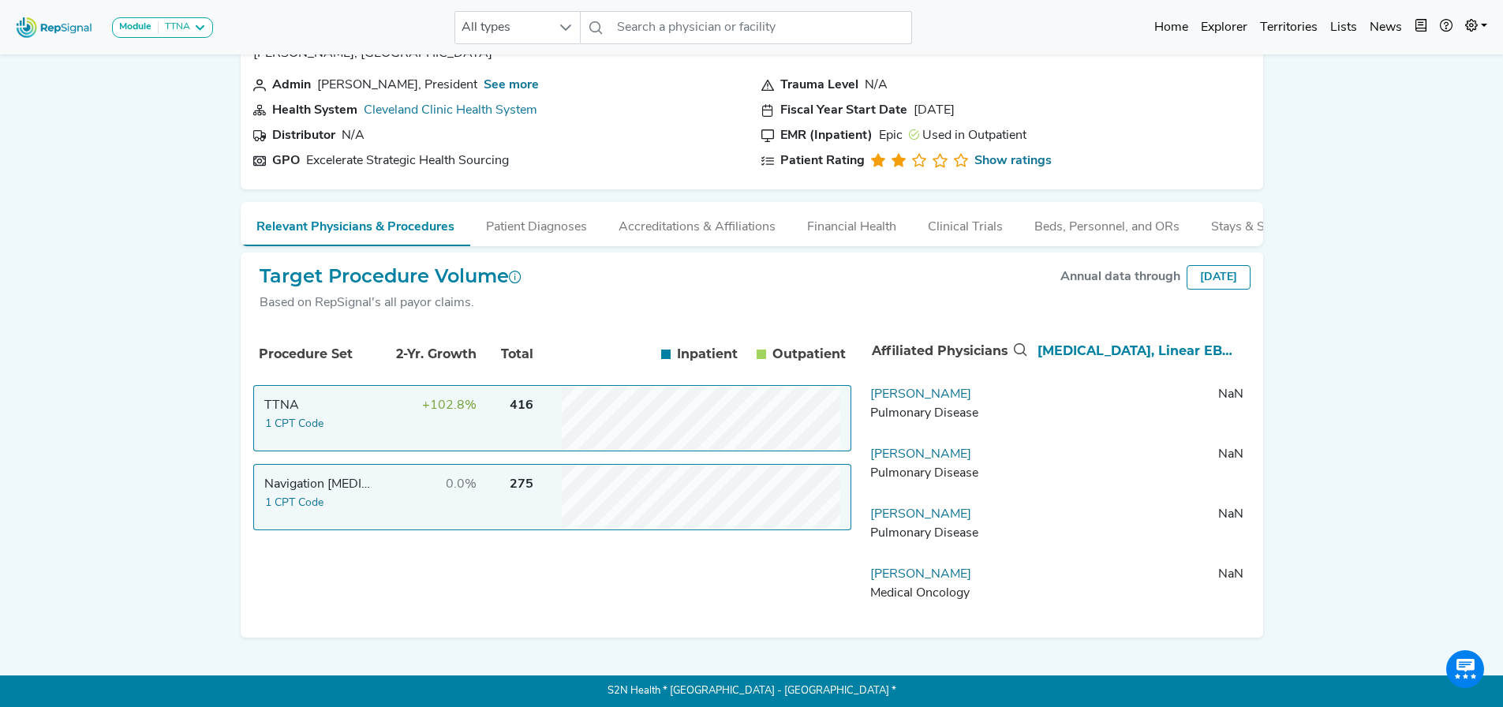
click at [398, 406] on td "+102.8%" at bounding box center [426, 418] width 103 height 63
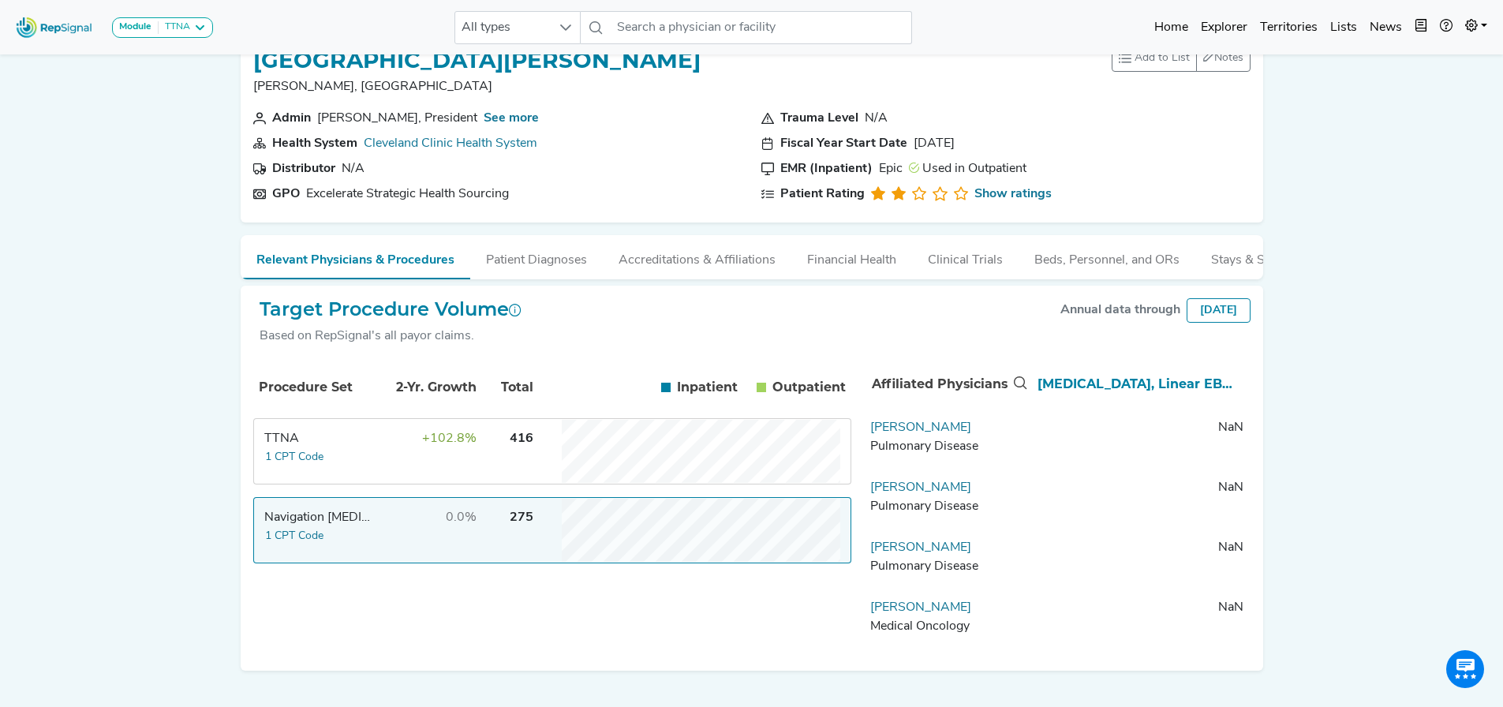
scroll to position [0, 0]
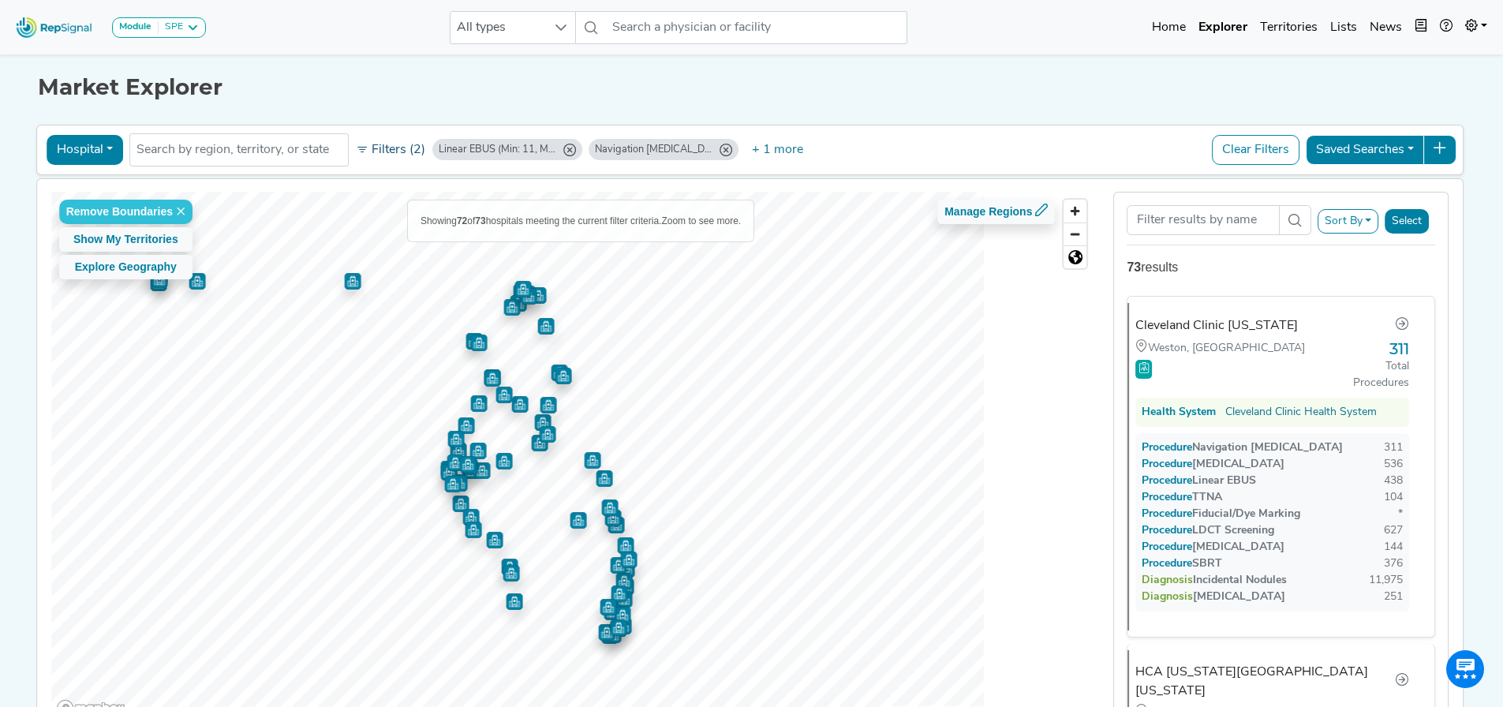
click at [368, 154] on button "Filters (2)" at bounding box center [390, 150] width 77 height 27
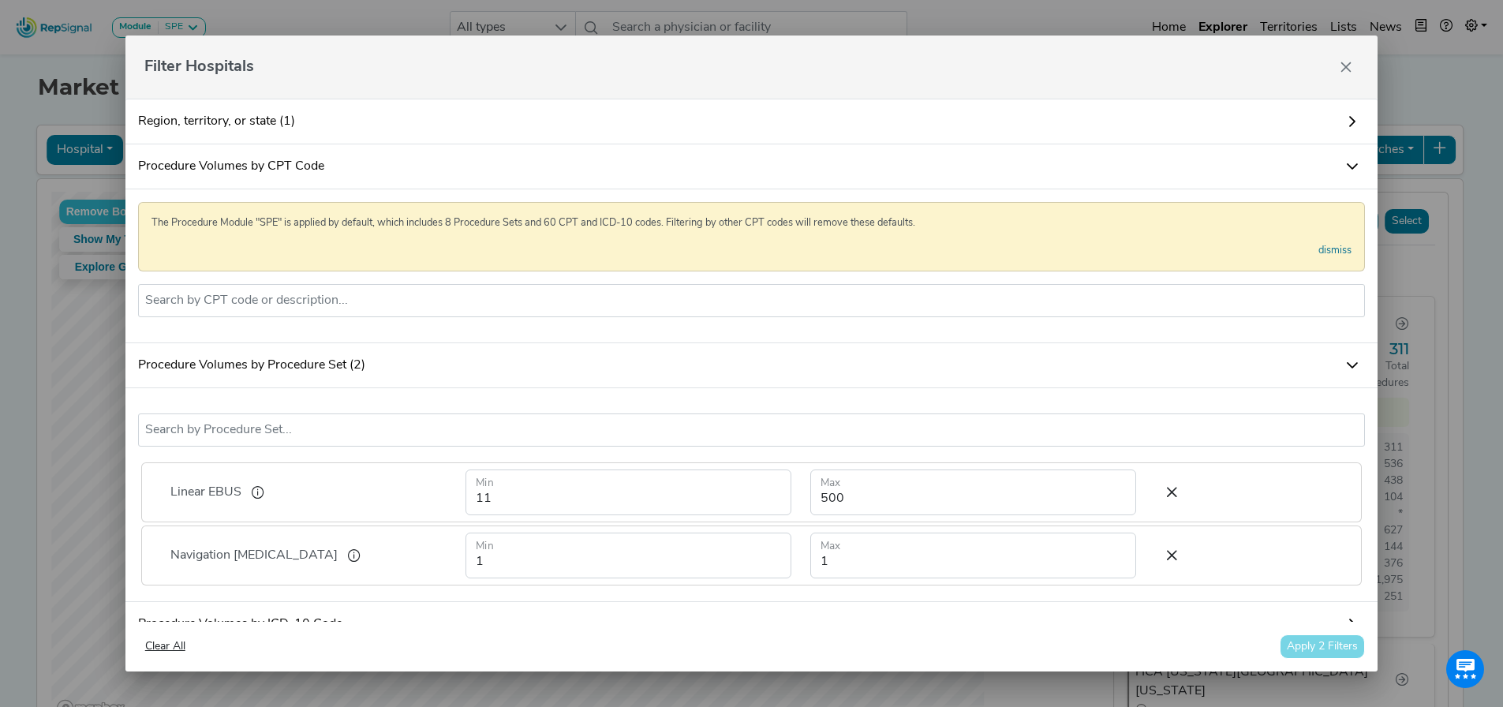
click at [301, 120] on link "Region, territory, or state (1)" at bounding box center [751, 122] width 1253 height 46
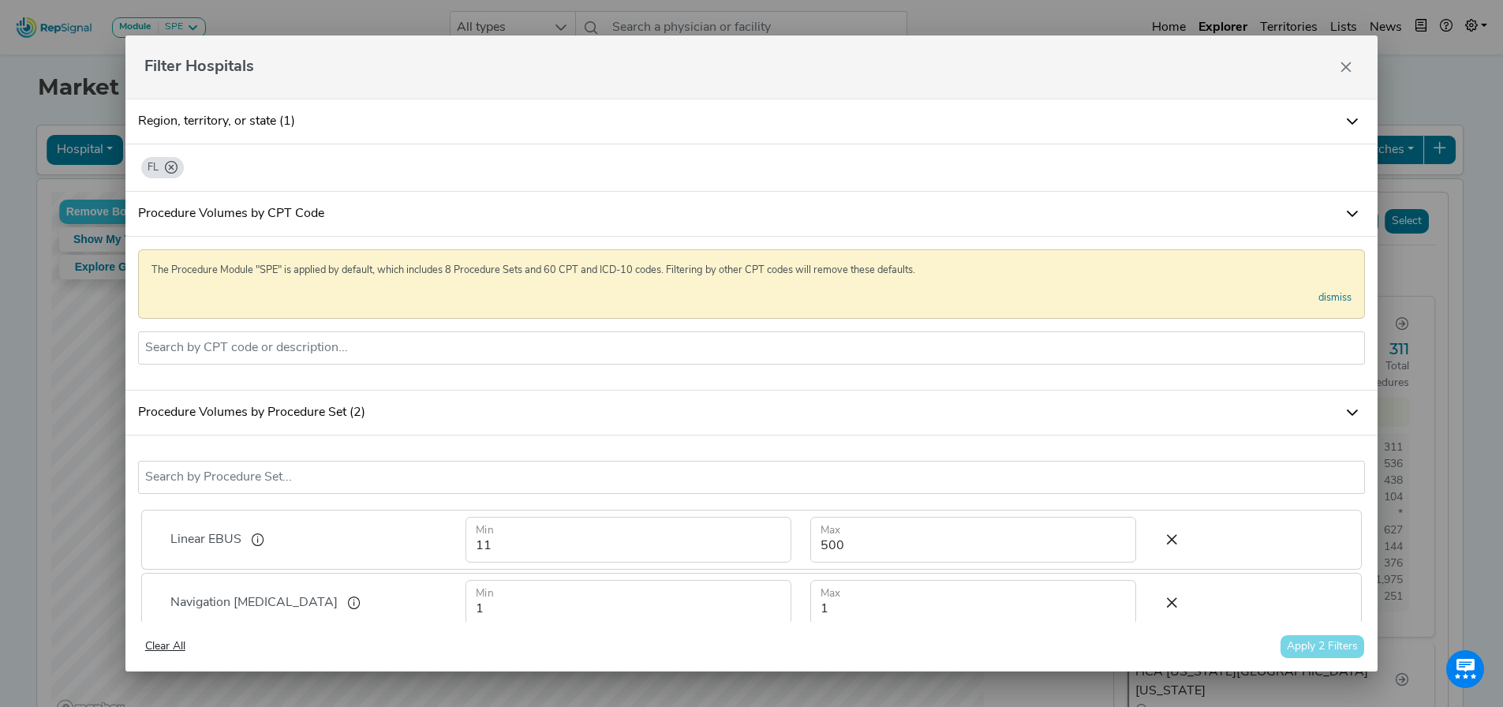
click at [175, 169] on icon "FL" at bounding box center [171, 167] width 13 height 13
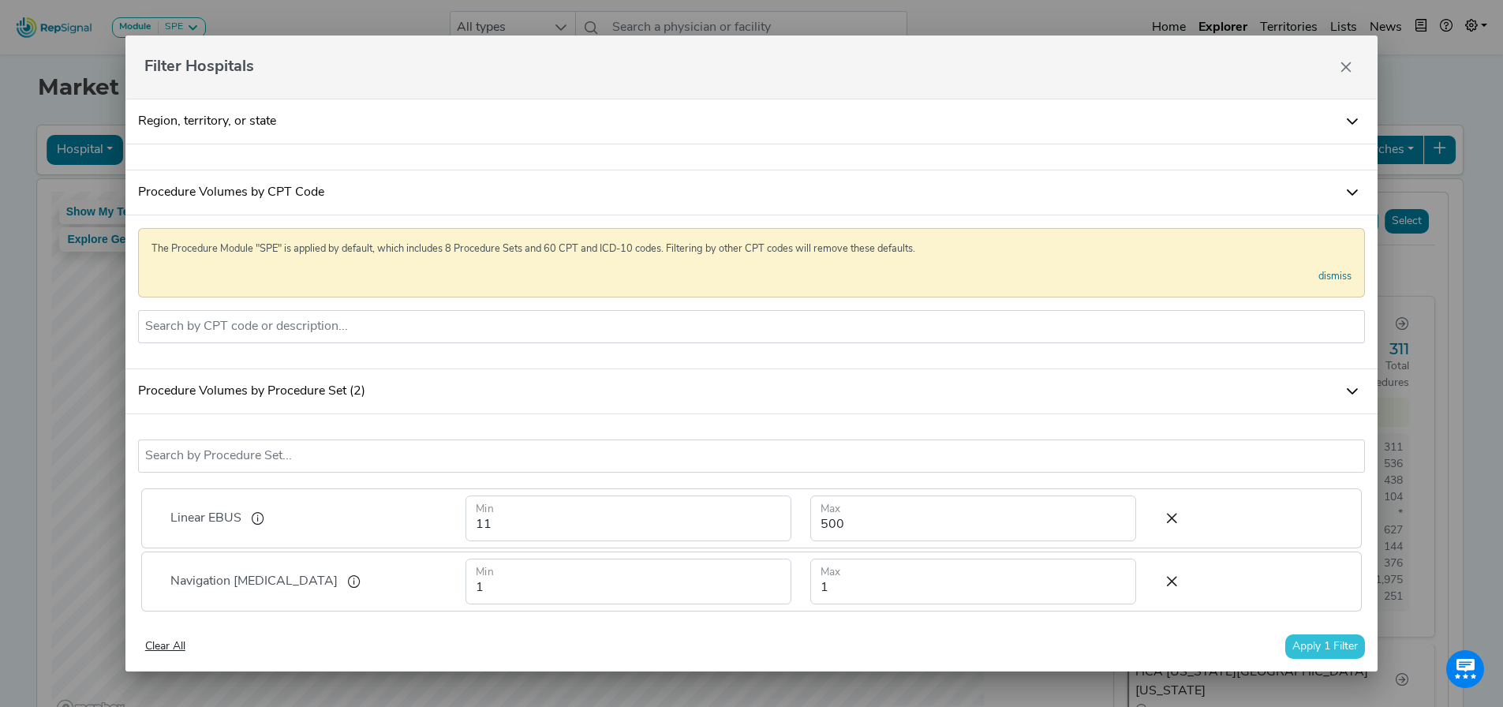
click at [310, 113] on link "Region, territory, or state" at bounding box center [751, 122] width 1253 height 46
click at [234, 119] on link "Region, territory, or state" at bounding box center [751, 122] width 1253 height 46
click at [1315, 649] on button "Apply 1 Filter" at bounding box center [1325, 646] width 80 height 24
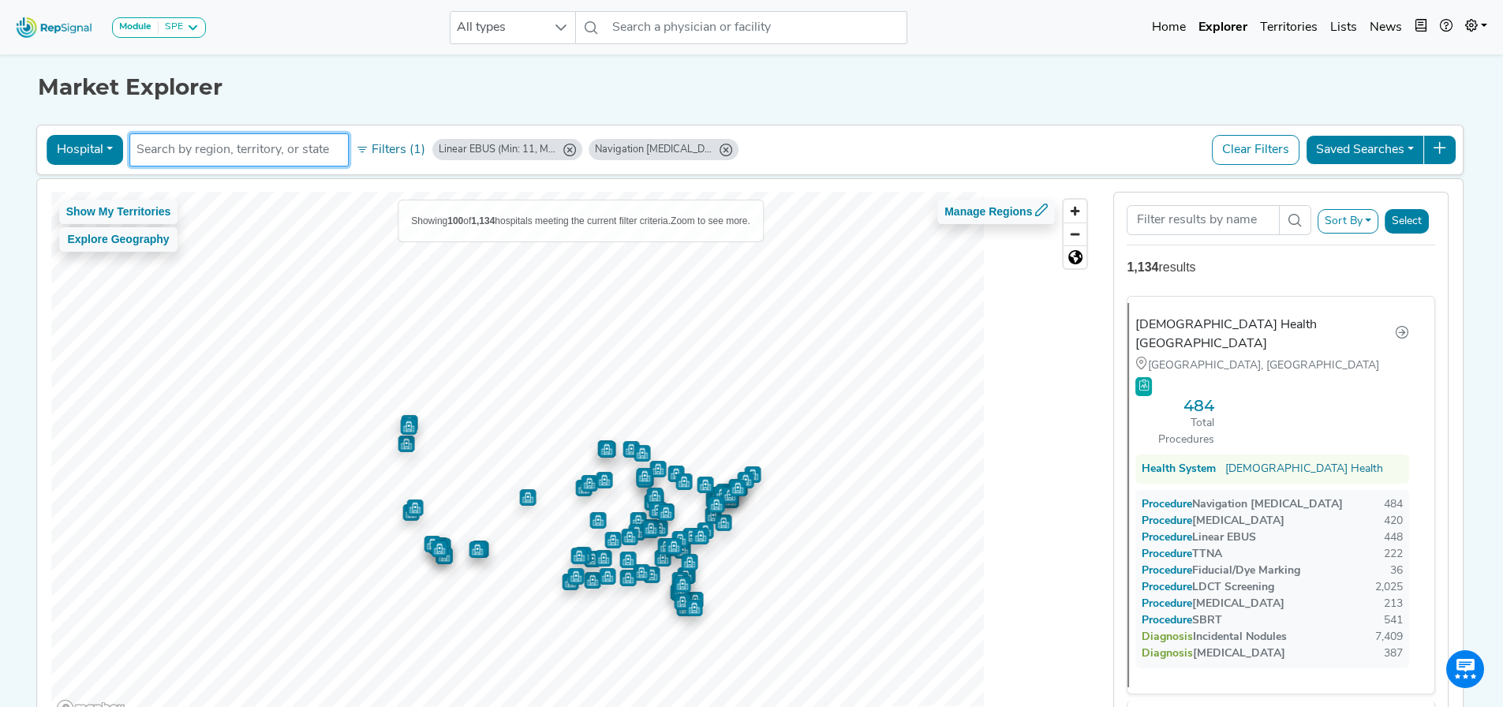
click at [289, 140] on input "text" at bounding box center [239, 149] width 205 height 19
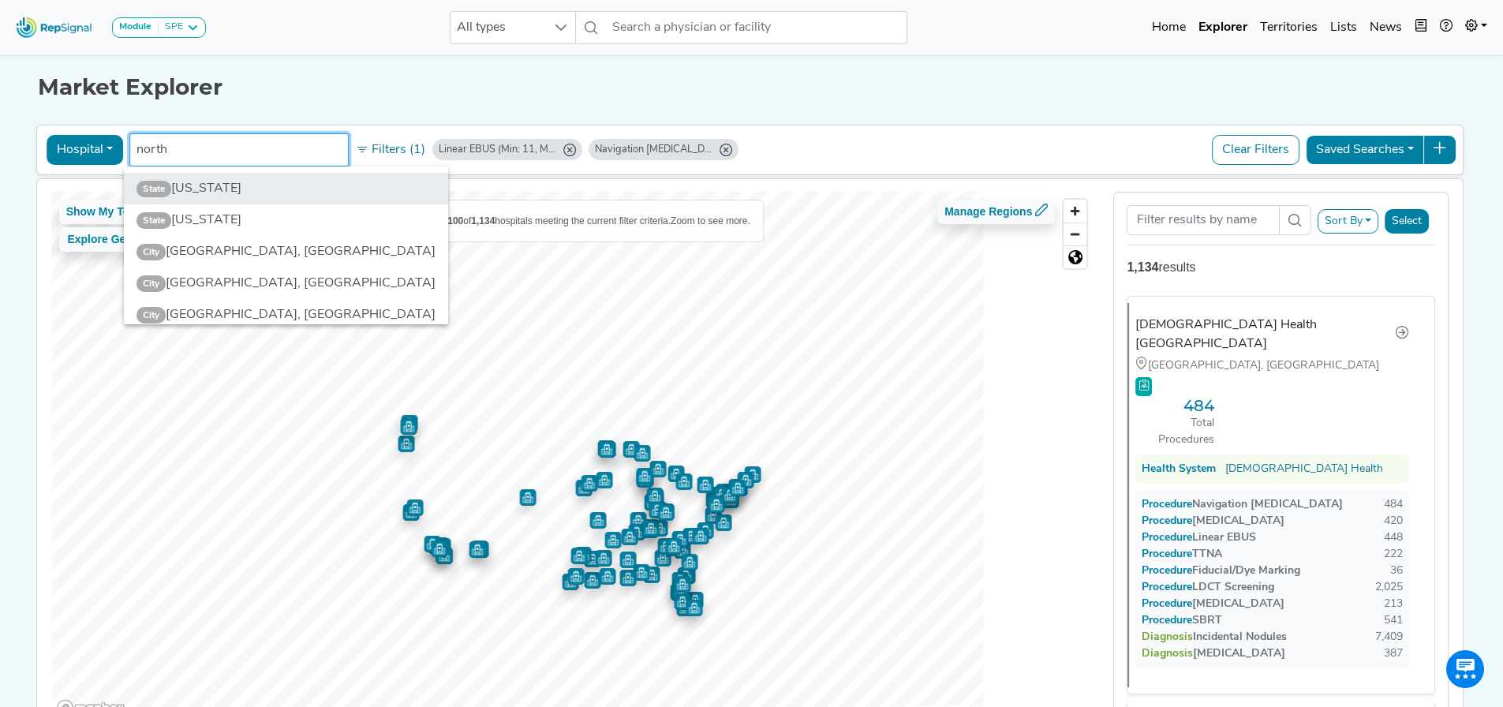
type input "north"
click at [234, 193] on li "State [US_STATE]" at bounding box center [286, 189] width 324 height 32
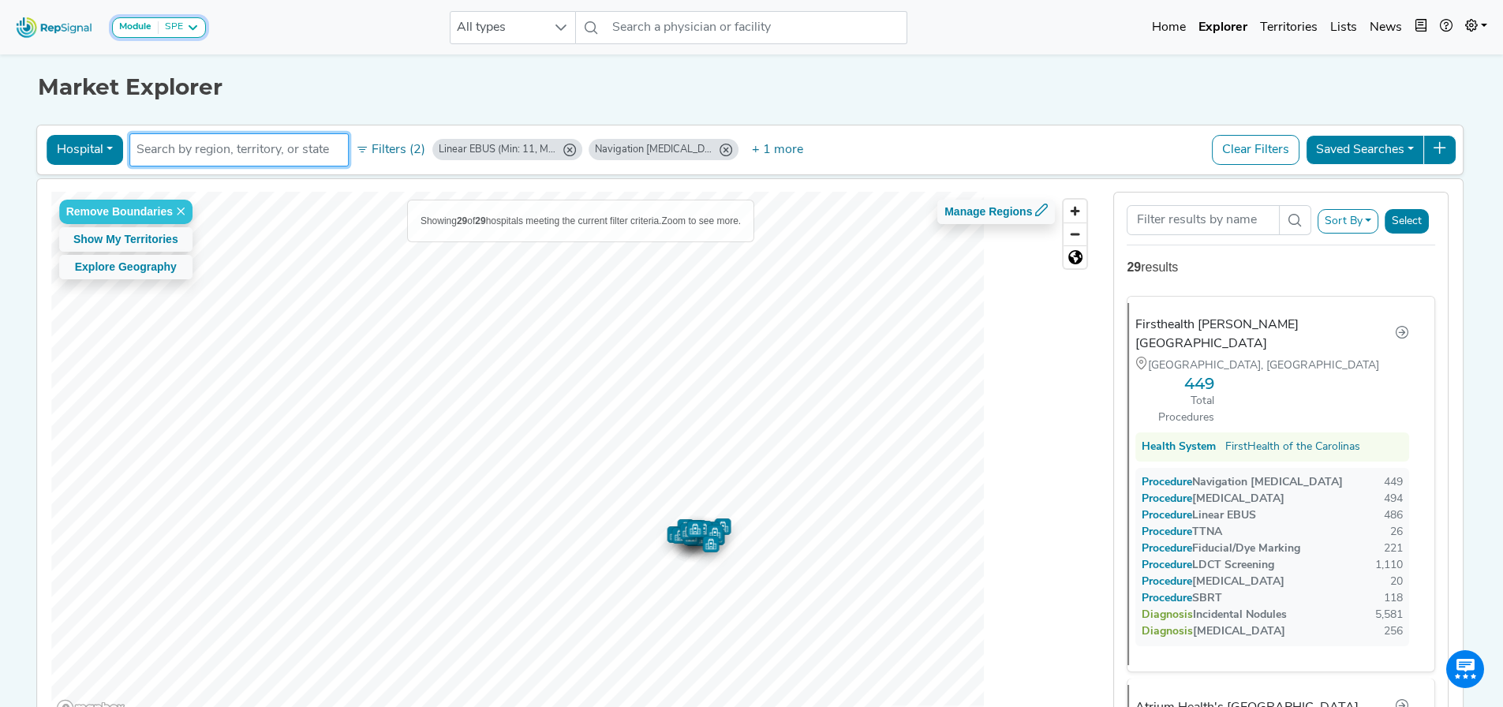
click at [181, 20] on button "Module SPE" at bounding box center [159, 27] width 94 height 21
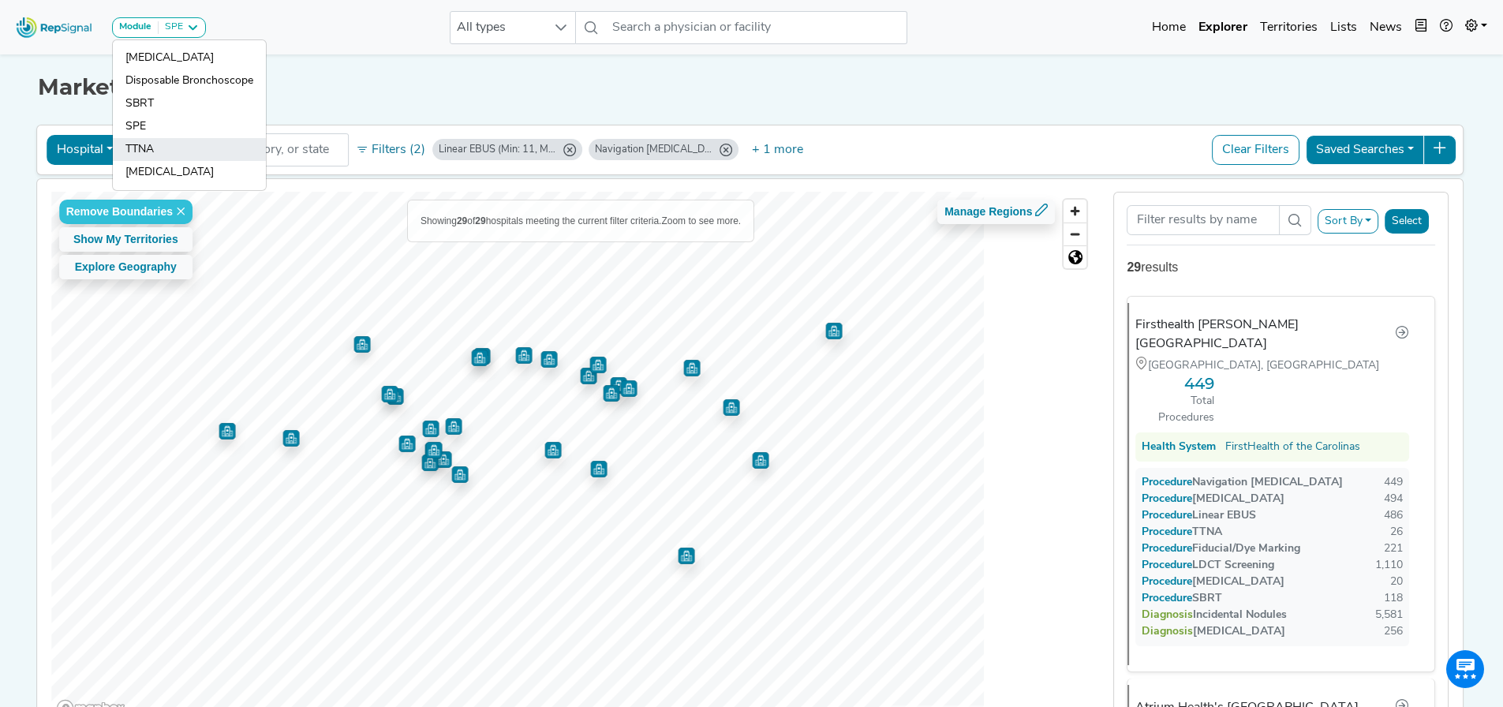
click at [178, 161] on link "TTNA" at bounding box center [189, 172] width 153 height 23
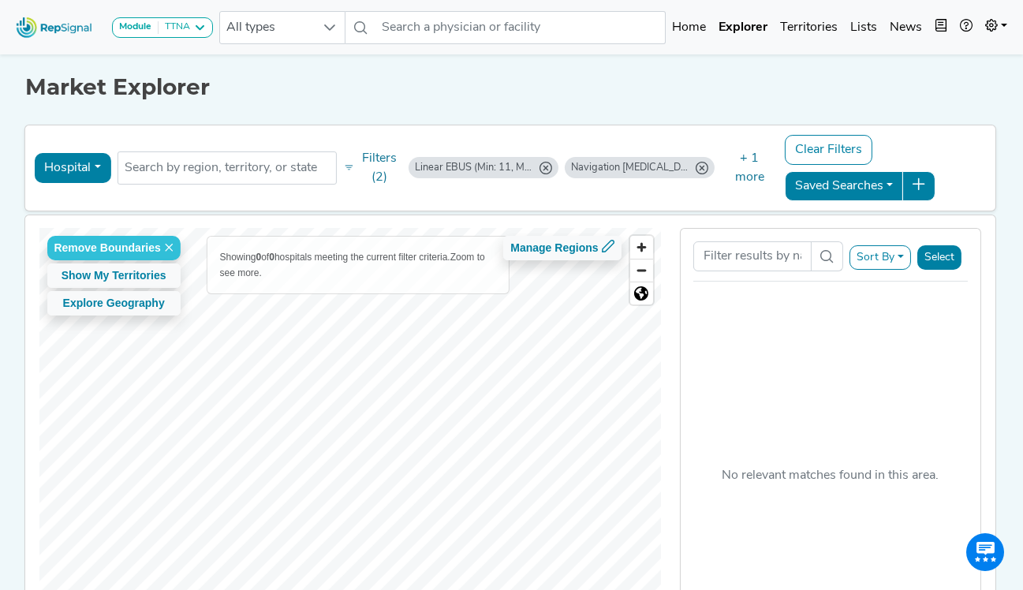
click at [409, 107] on div "Market Explorer Hospital Physician Hospital ASC Office Health System [GEOGRAPHI…" at bounding box center [512, 368] width 900 height 634
click at [698, 172] on icon "Navigation Bronchoscopy (Min: 1, Max: 1)" at bounding box center [702, 168] width 13 height 13
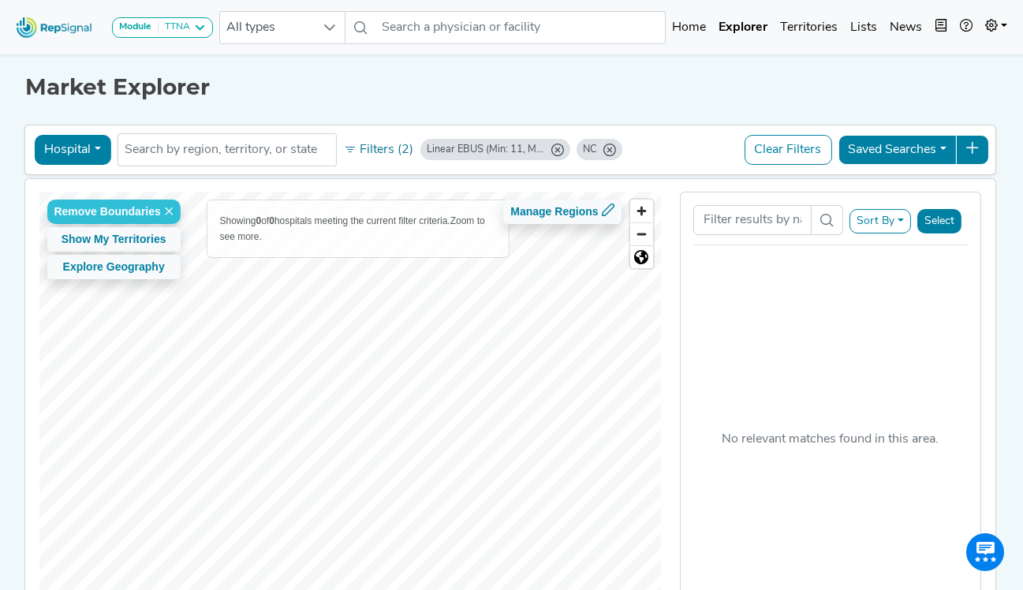
click at [555, 155] on icon "Linear EBUS (Min: 11, Max: 500)" at bounding box center [558, 150] width 13 height 13
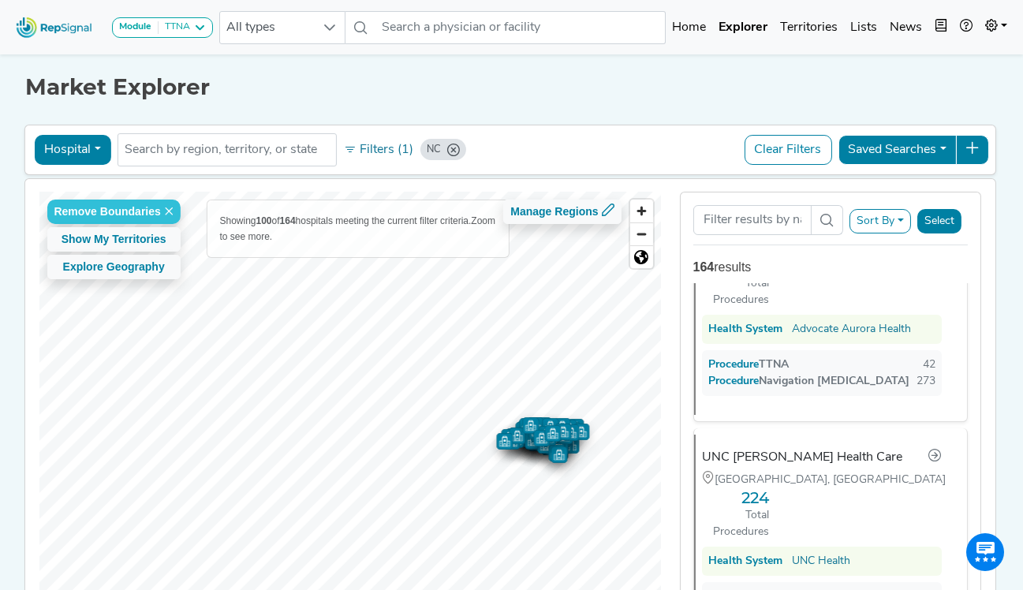
scroll to position [631, 0]
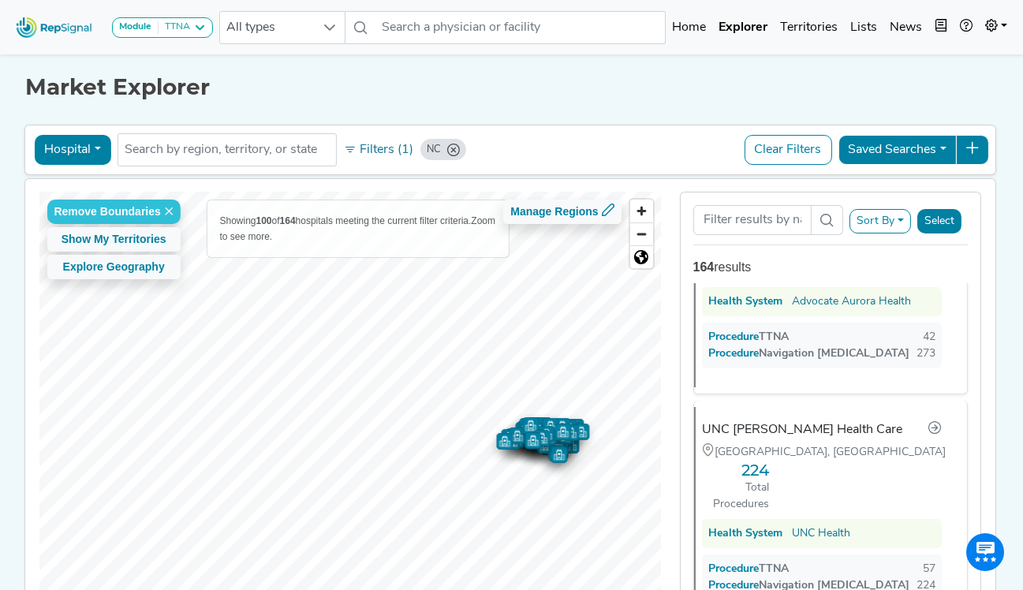
click at [891, 219] on button "Sort By" at bounding box center [881, 221] width 62 height 24
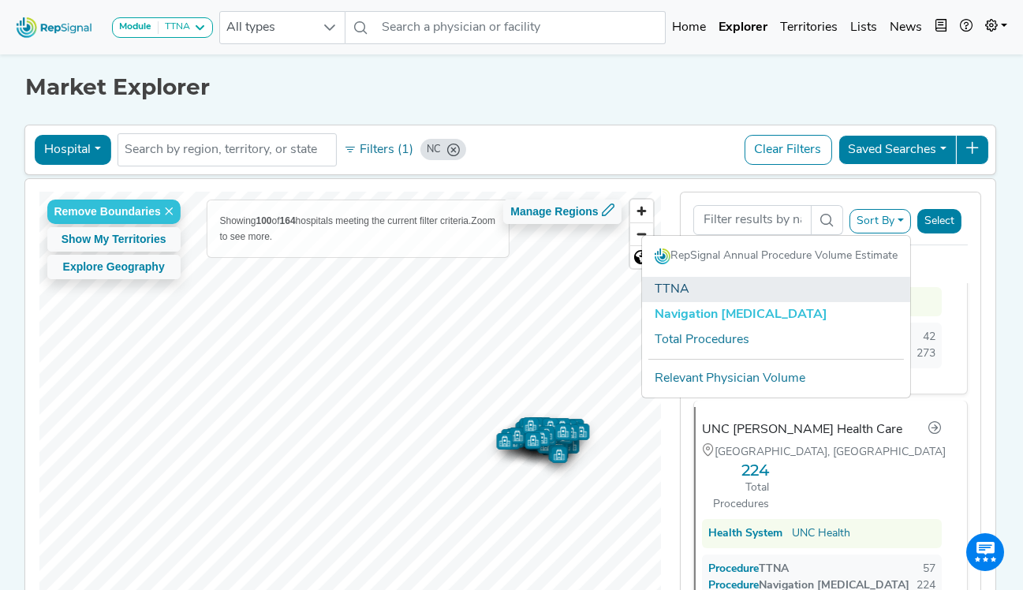
click at [710, 283] on link "TTNA" at bounding box center [776, 289] width 268 height 25
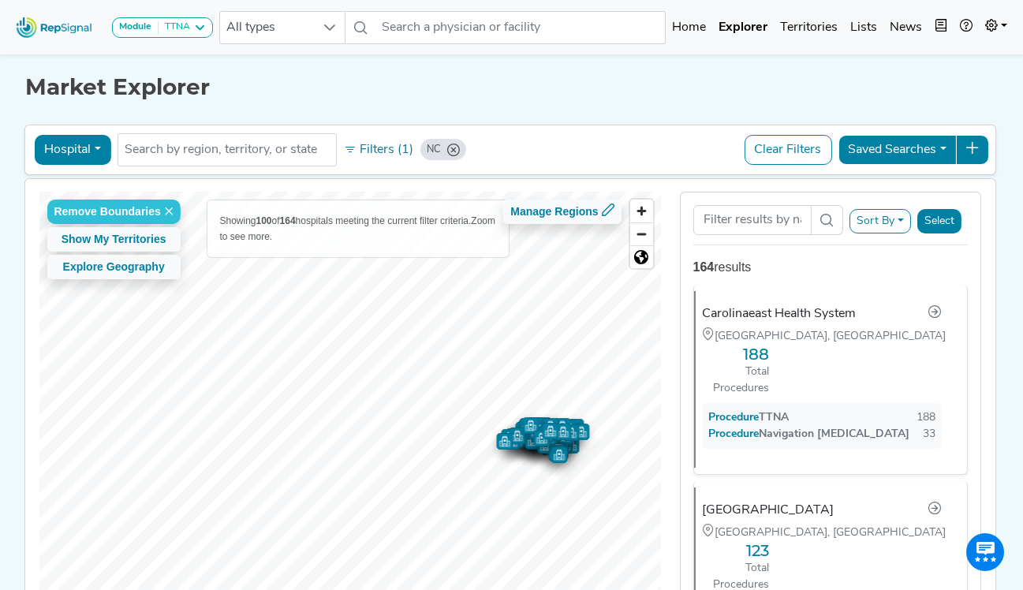
scroll to position [395, 0]
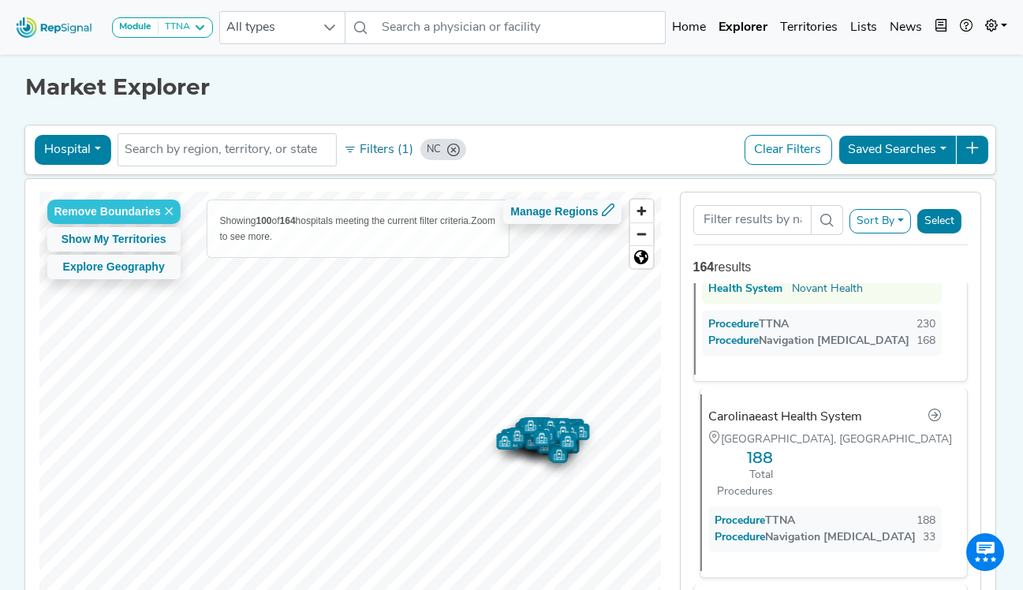
click at [855, 431] on div "[GEOGRAPHIC_DATA], [GEOGRAPHIC_DATA] 188 Total Procedures" at bounding box center [825, 465] width 253 height 69
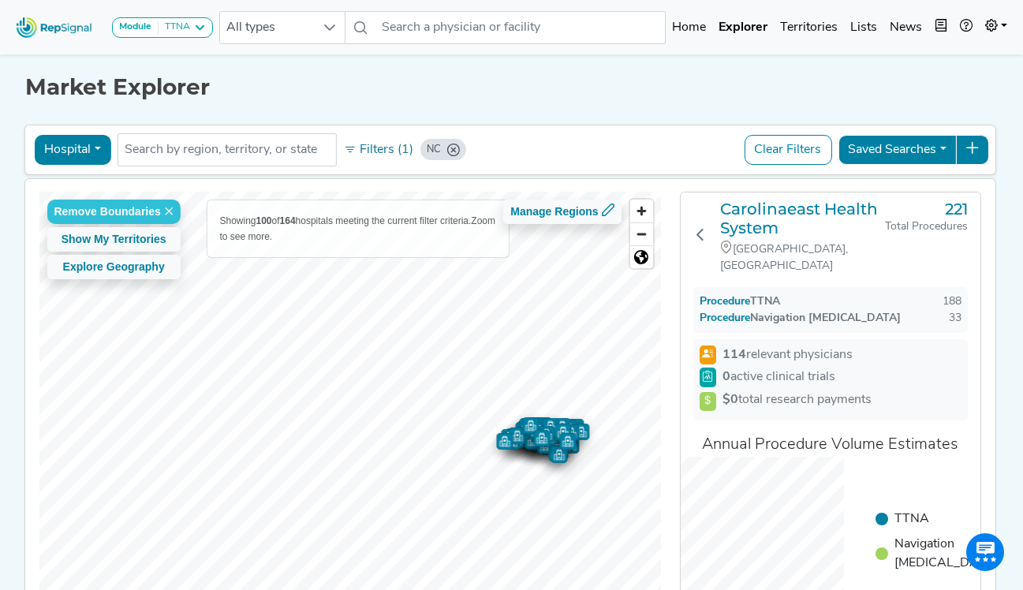
scroll to position [0, 0]
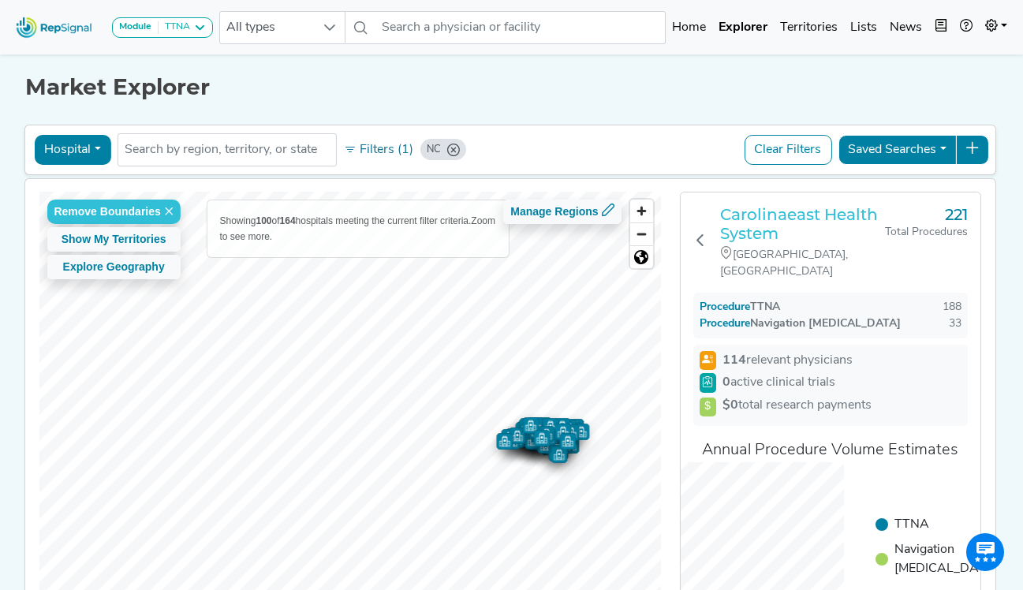
click at [767, 232] on h3 "Carolinaeast Health System" at bounding box center [802, 224] width 165 height 38
click at [701, 234] on icon at bounding box center [700, 240] width 13 height 13
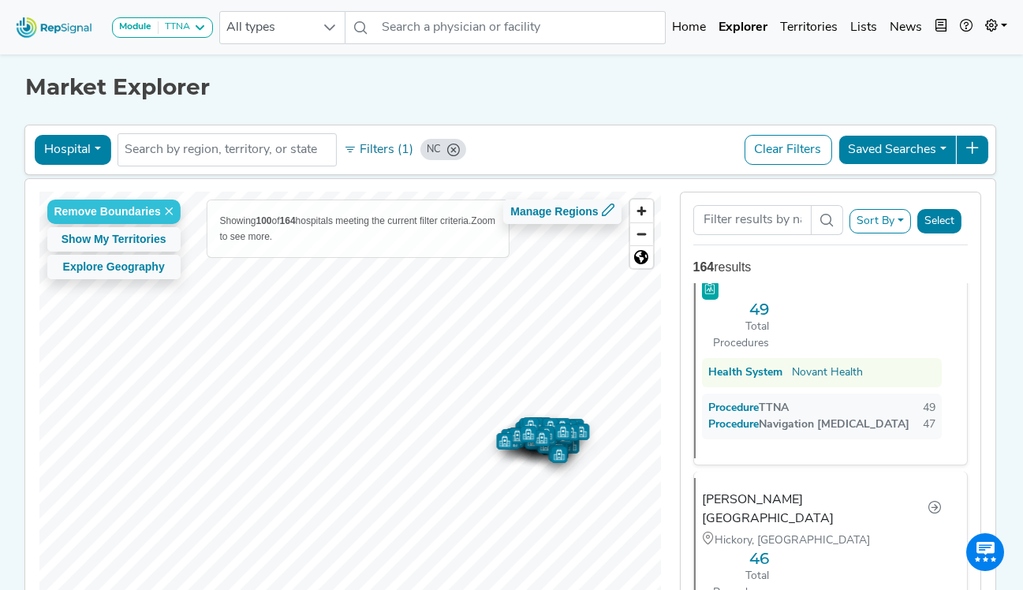
scroll to position [2525, 0]
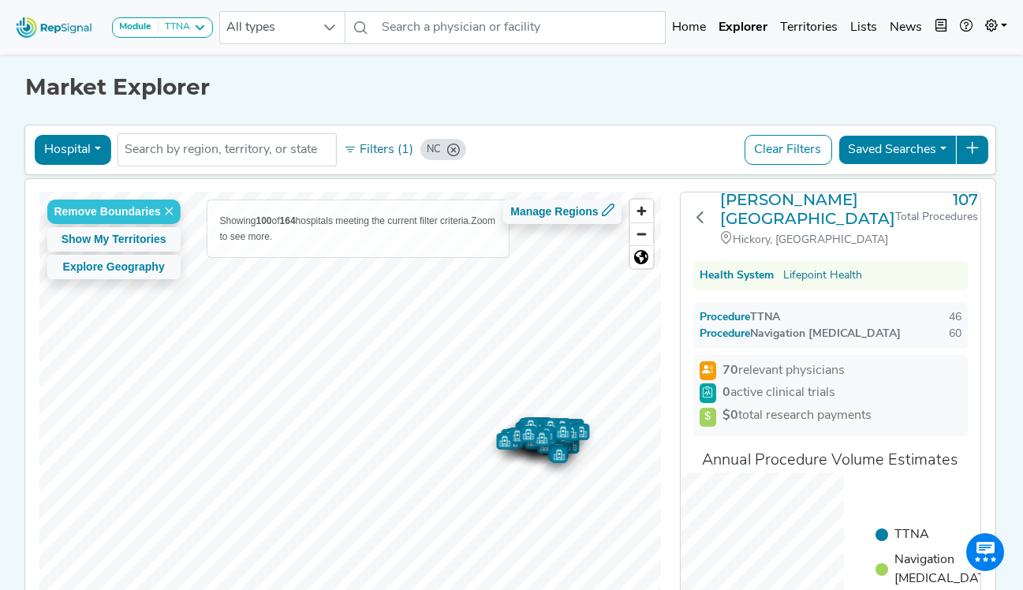
scroll to position [0, 0]
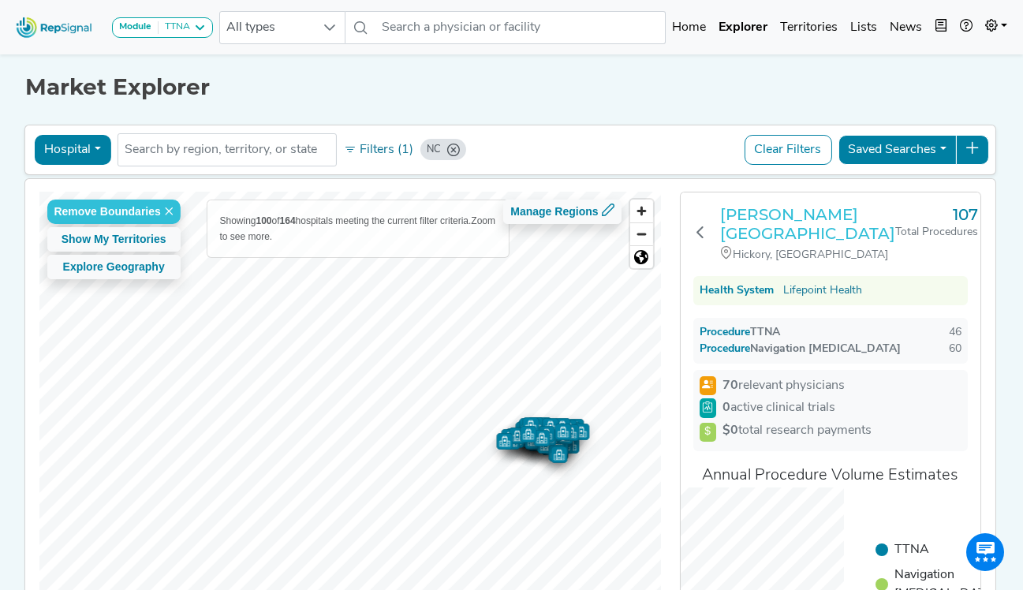
click at [807, 226] on h3 "[PERSON_NAME][GEOGRAPHIC_DATA]" at bounding box center [807, 224] width 175 height 38
click at [701, 230] on icon at bounding box center [700, 232] width 13 height 13
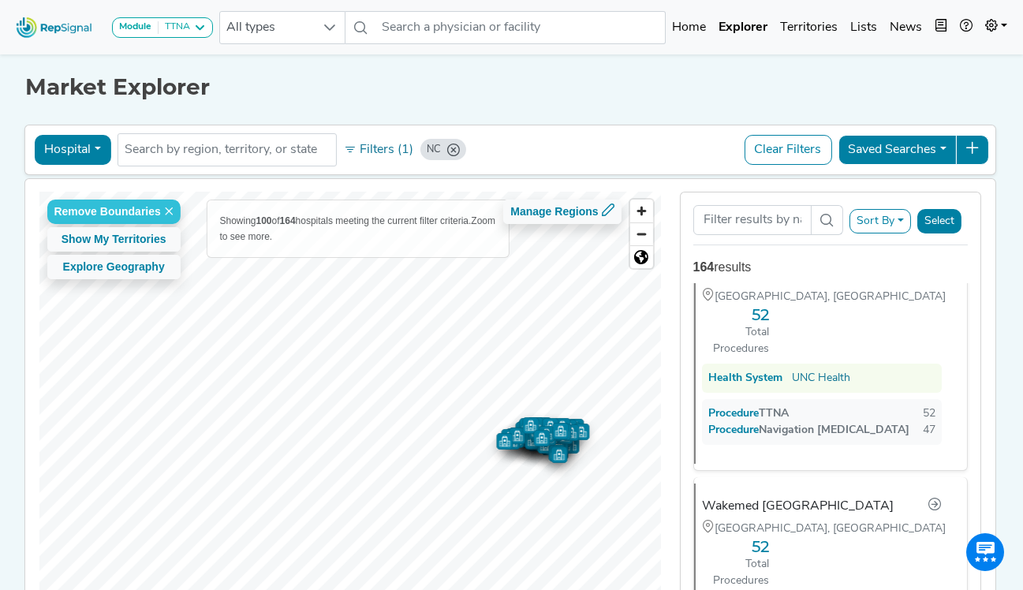
scroll to position [1640, 0]
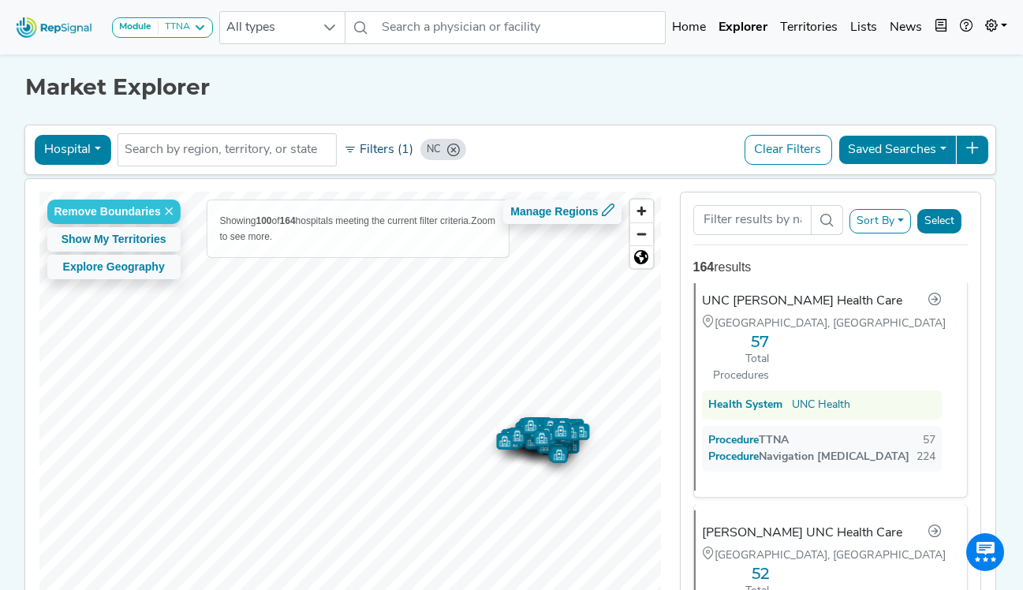
click at [372, 152] on button "Filters (1)" at bounding box center [378, 150] width 77 height 27
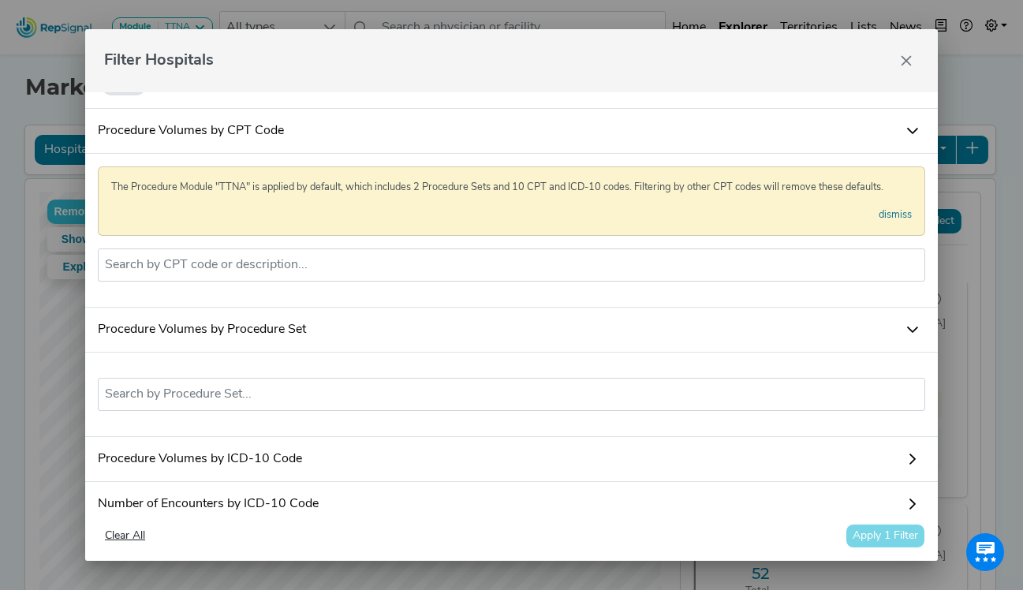
scroll to position [79, 0]
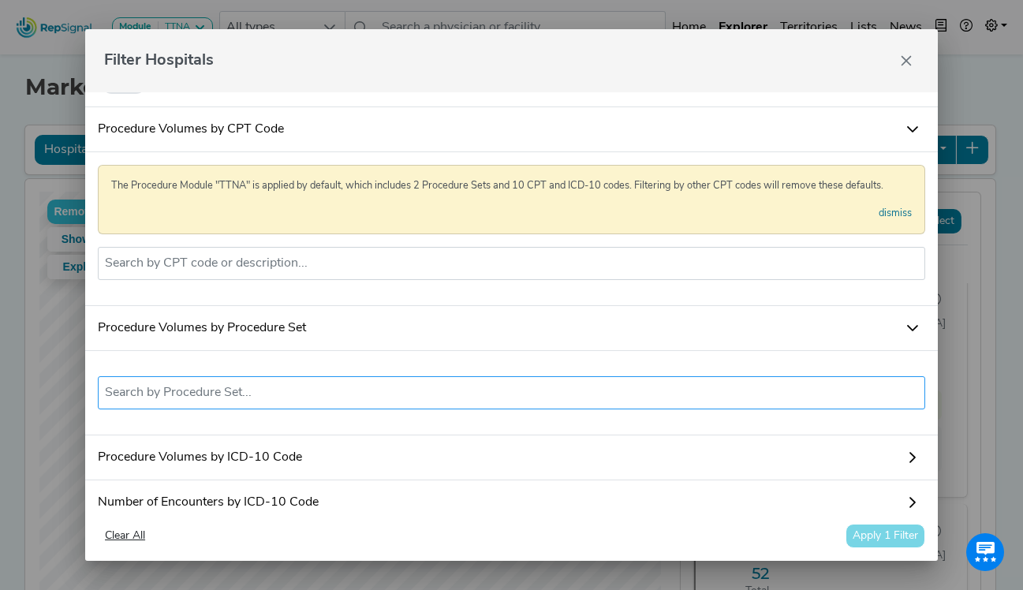
click at [215, 402] on input "text" at bounding box center [512, 392] width 814 height 19
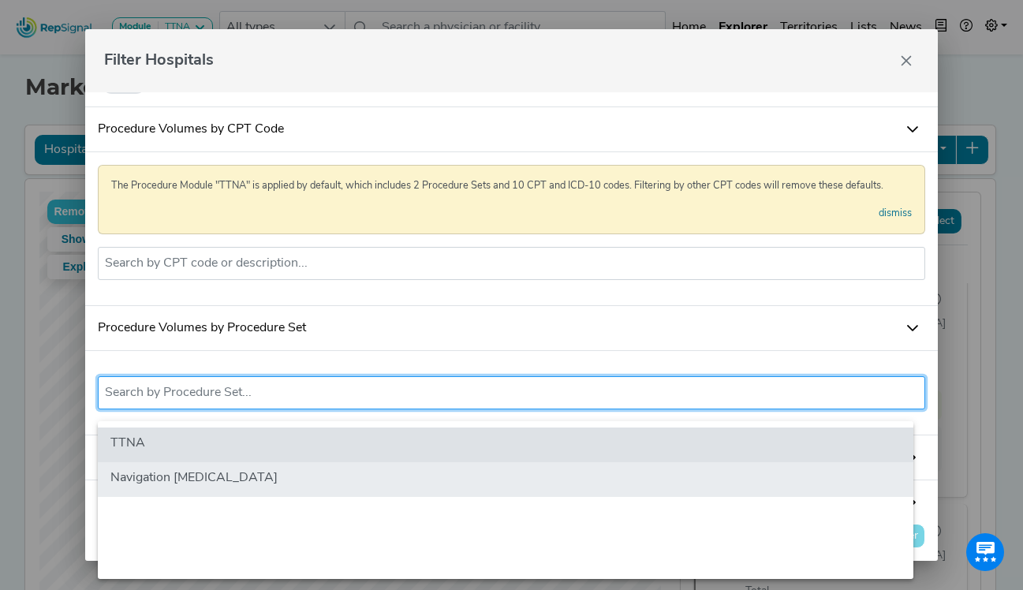
click at [179, 484] on li "Navigation [MEDICAL_DATA]" at bounding box center [506, 479] width 816 height 35
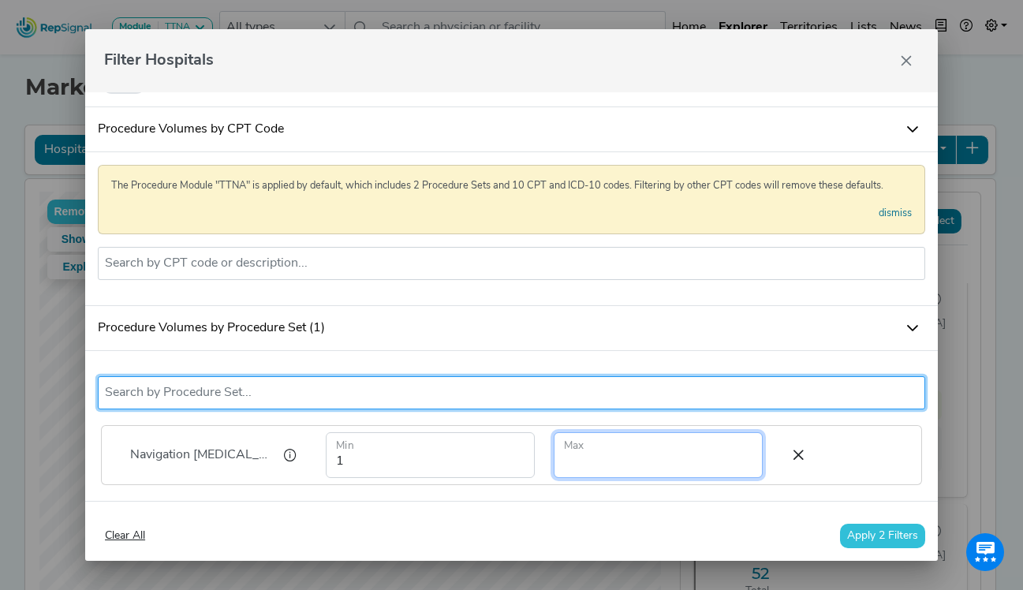
click at [604, 471] on input "number" at bounding box center [658, 455] width 209 height 46
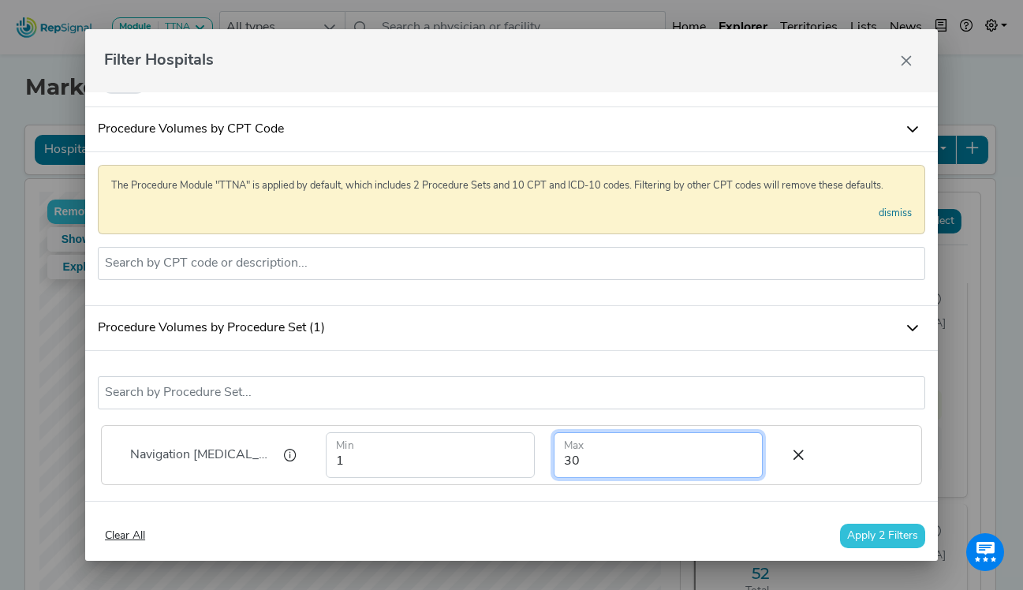
scroll to position [158, 0]
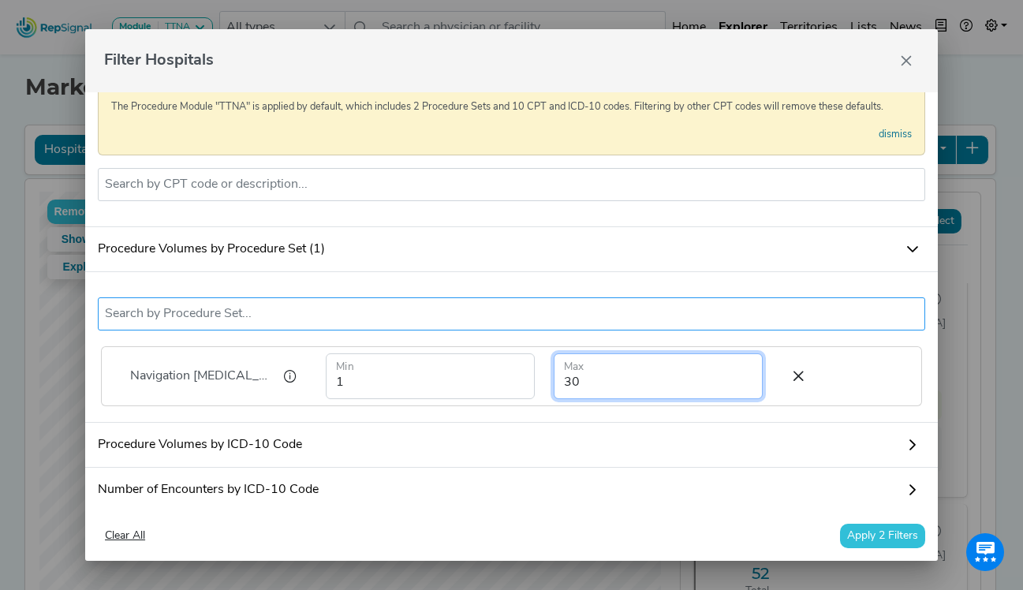
type input "30"
click at [240, 324] on input "text" at bounding box center [512, 314] width 814 height 19
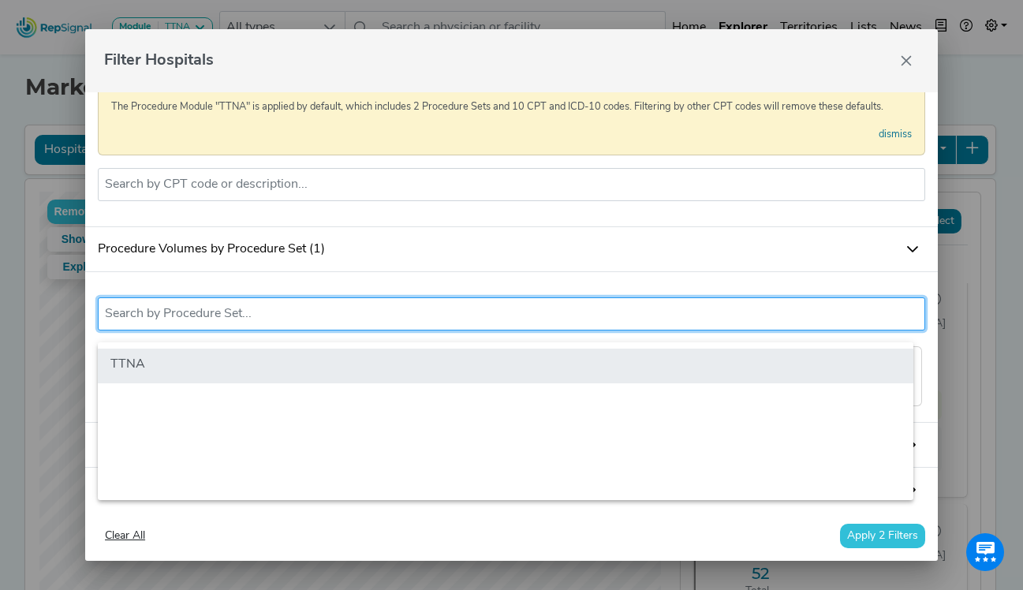
click at [232, 360] on li "TTNA" at bounding box center [506, 366] width 816 height 35
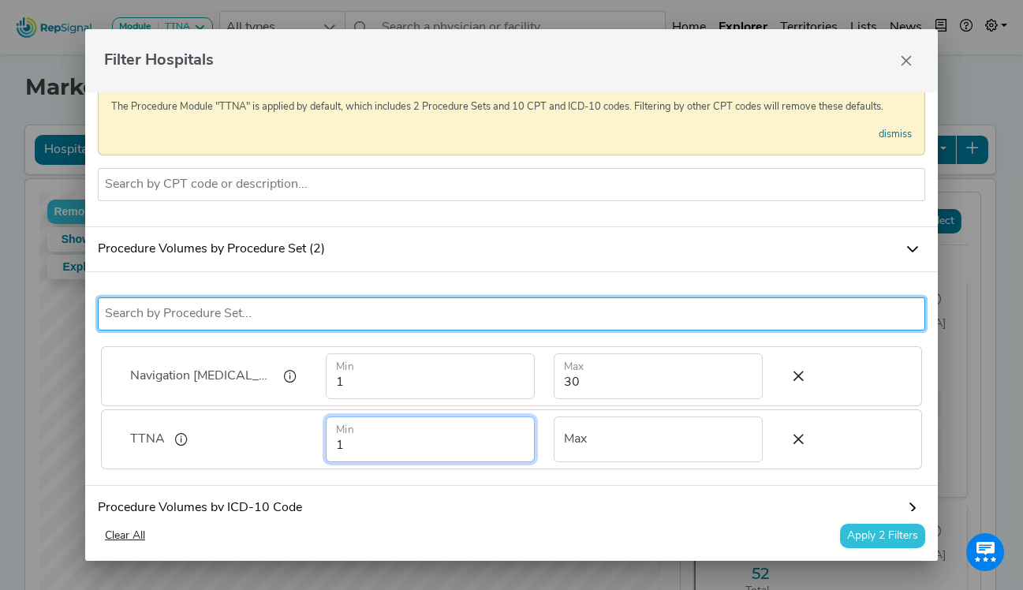
click at [409, 455] on input "1" at bounding box center [430, 440] width 209 height 46
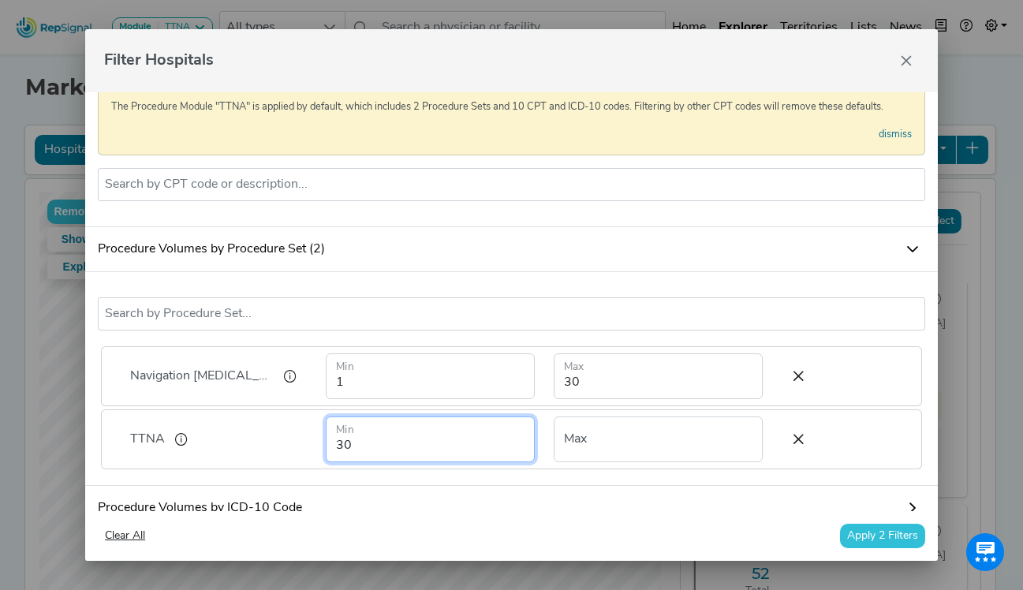
type input "30"
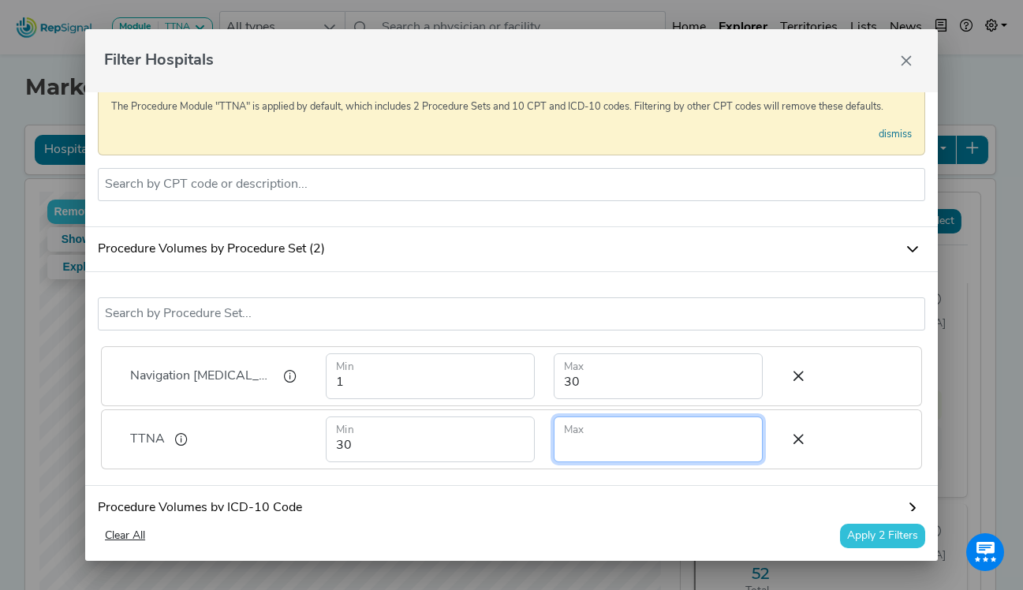
click at [649, 451] on input "number" at bounding box center [658, 440] width 209 height 46
type input "500"
click at [885, 525] on button "Apply 2 Filters" at bounding box center [882, 536] width 85 height 24
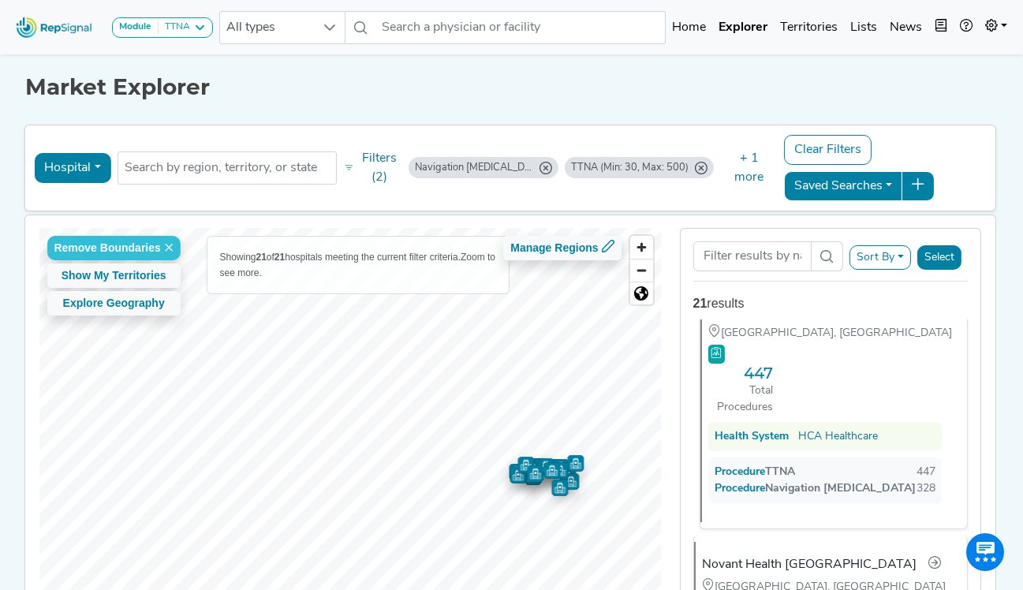
scroll to position [79, 0]
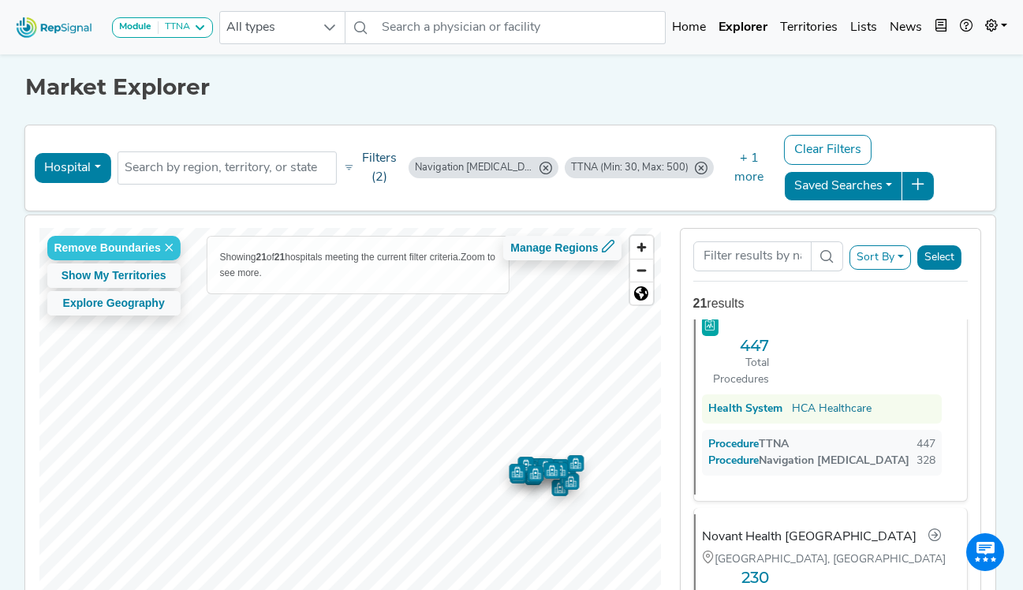
click at [385, 154] on button "Filters (2)" at bounding box center [373, 168] width 66 height 46
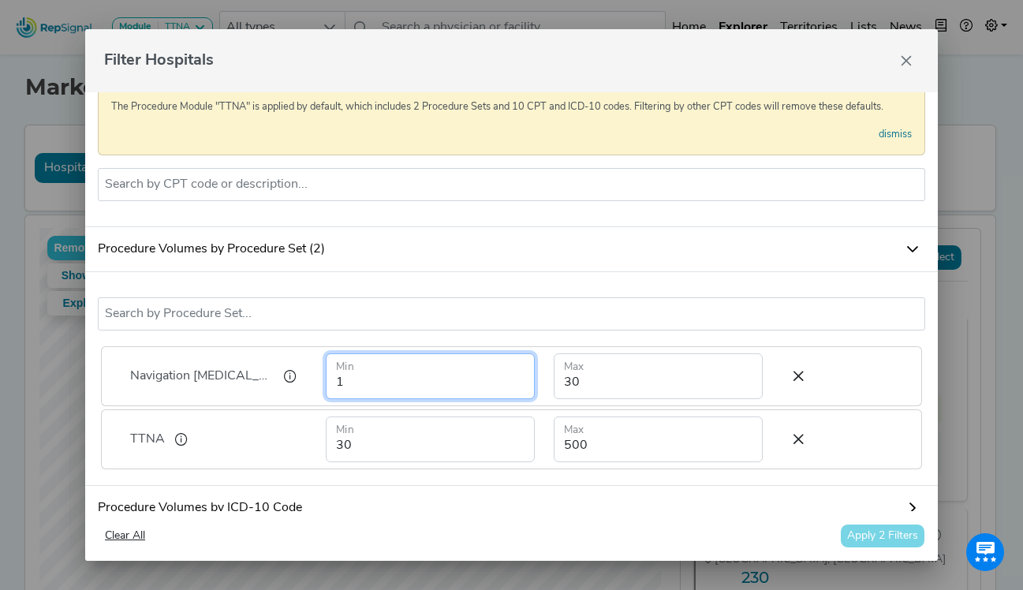
click at [379, 390] on input "1" at bounding box center [430, 377] width 209 height 46
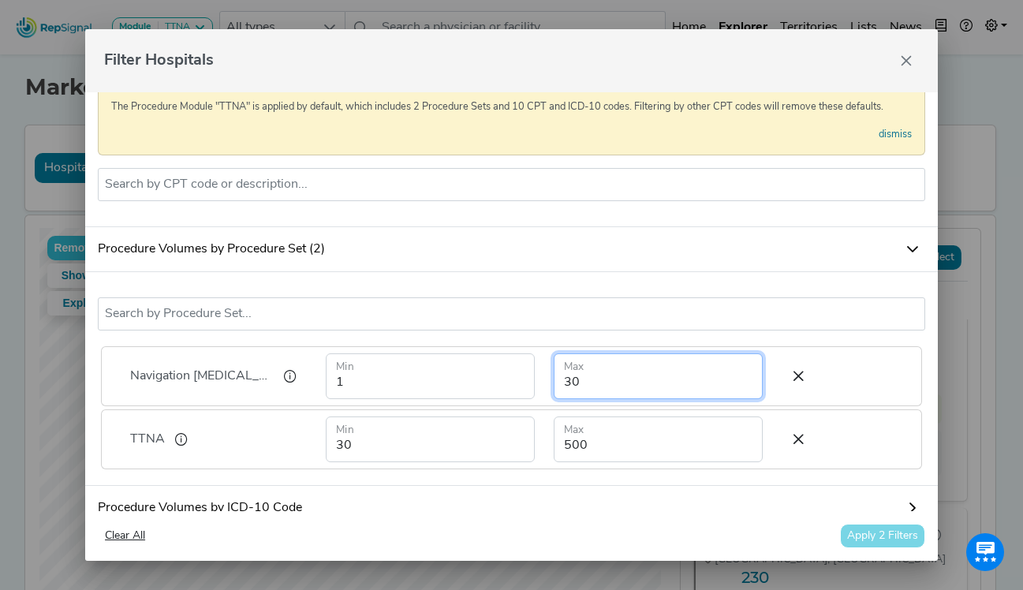
click at [590, 399] on input "30" at bounding box center [658, 377] width 209 height 46
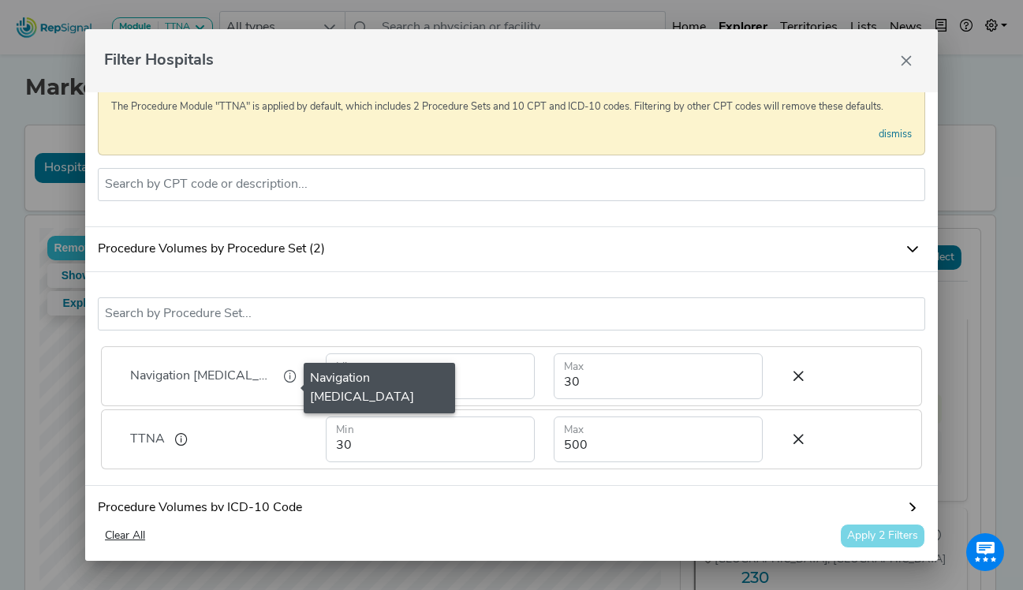
click at [275, 387] on icon at bounding box center [290, 377] width 33 height 24
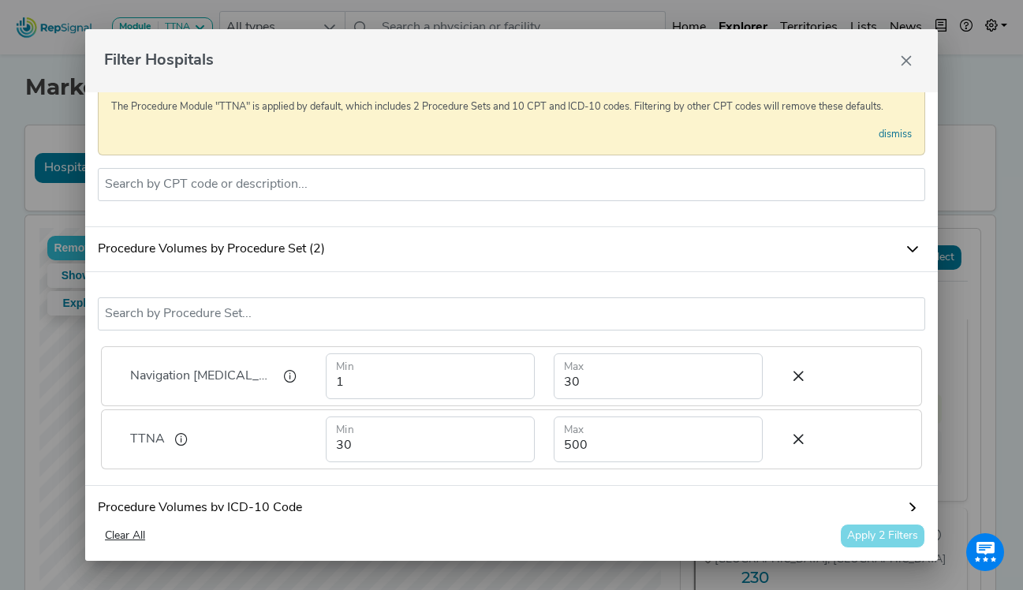
click at [316, 532] on div "Clear All Apply 2 Filters" at bounding box center [512, 536] width 828 height 24
click at [853, 539] on div "Clear All Apply 2 Filters" at bounding box center [512, 536] width 828 height 24
click at [766, 486] on div "Navigation [MEDICAL_DATA] TTNA No results found Navigation [MEDICAL_DATA] 1 Min…" at bounding box center [511, 379] width 853 height 214
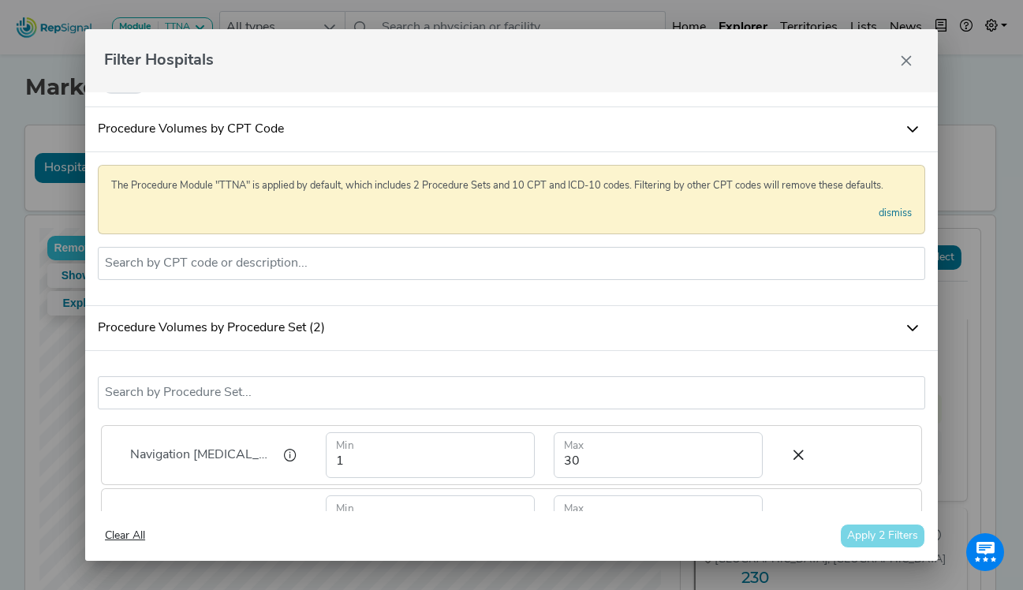
click at [875, 533] on div "Clear All Apply 2 Filters" at bounding box center [512, 536] width 828 height 24
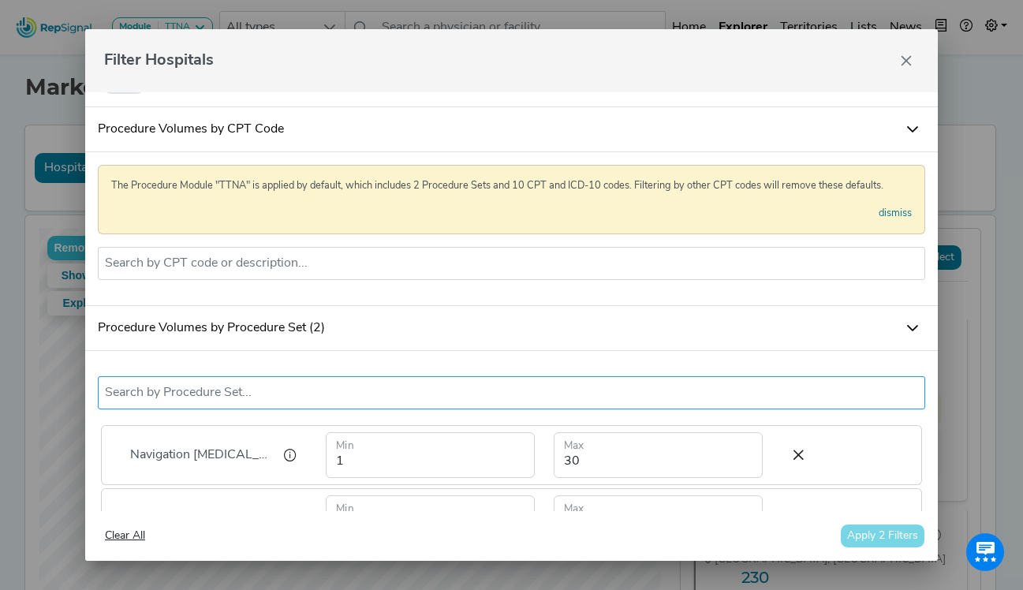
scroll to position [473, 0]
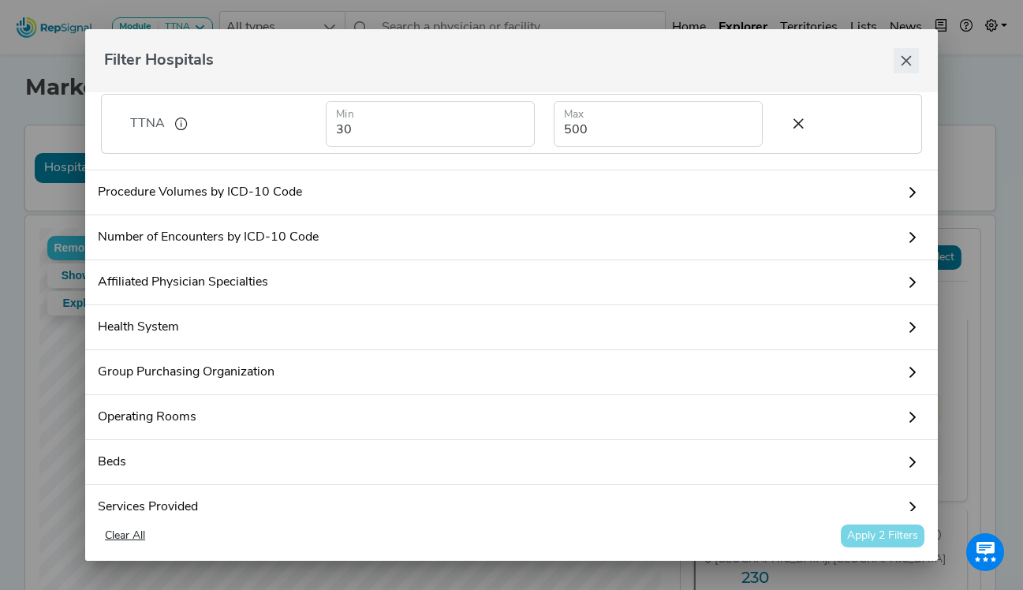
click at [911, 51] on button "Close" at bounding box center [906, 60] width 25 height 25
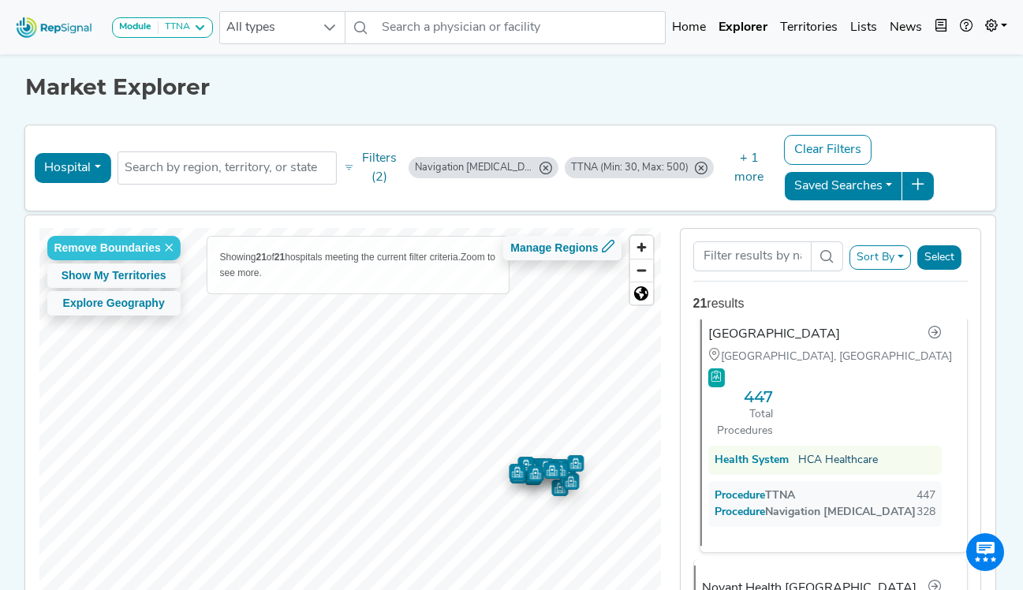
scroll to position [0, 0]
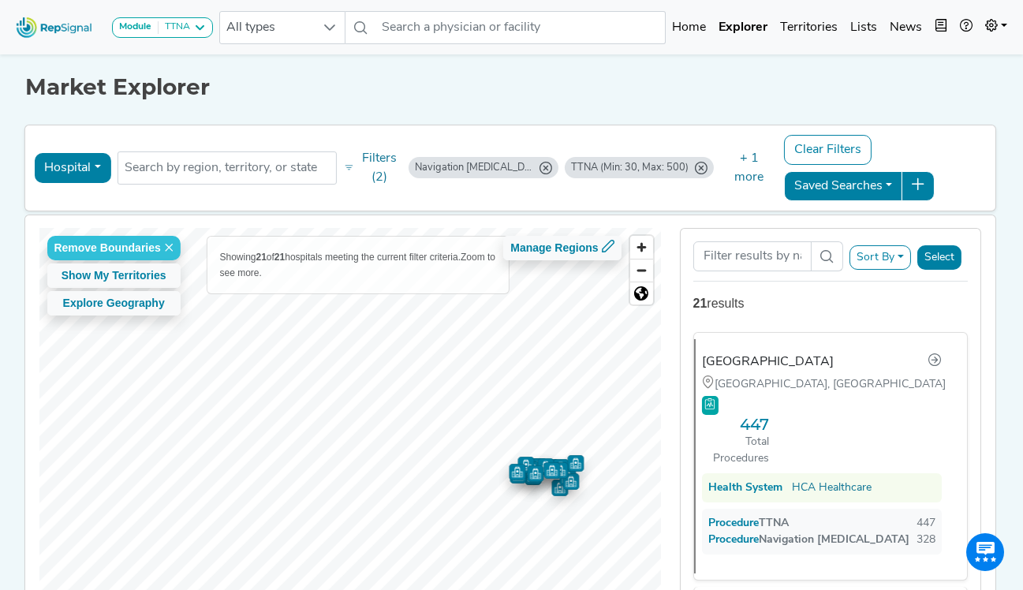
click at [896, 261] on button "Sort By" at bounding box center [881, 257] width 62 height 24
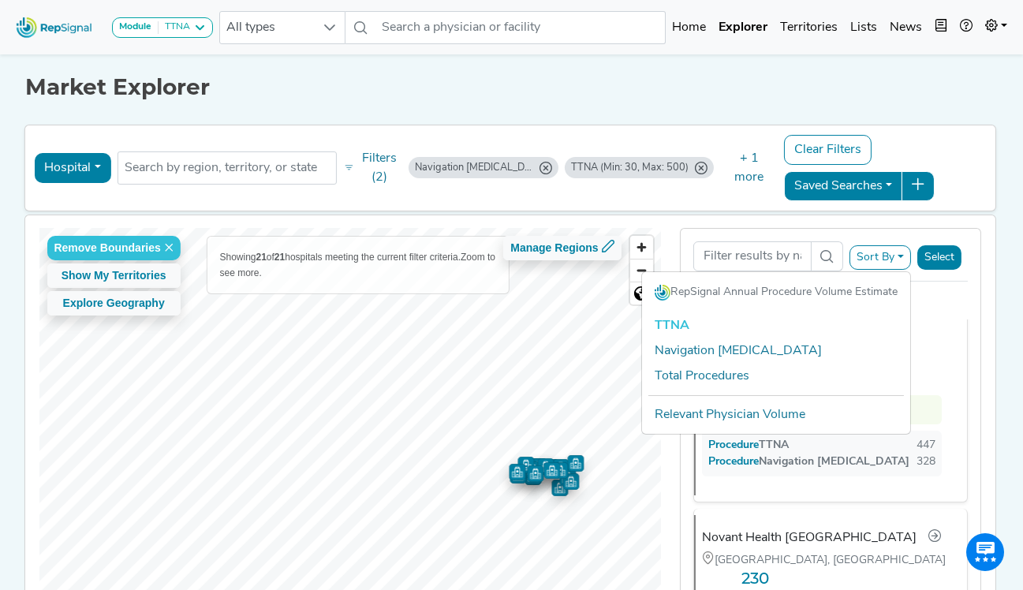
scroll to position [79, 0]
click at [721, 316] on link "TTNA" at bounding box center [776, 325] width 268 height 25
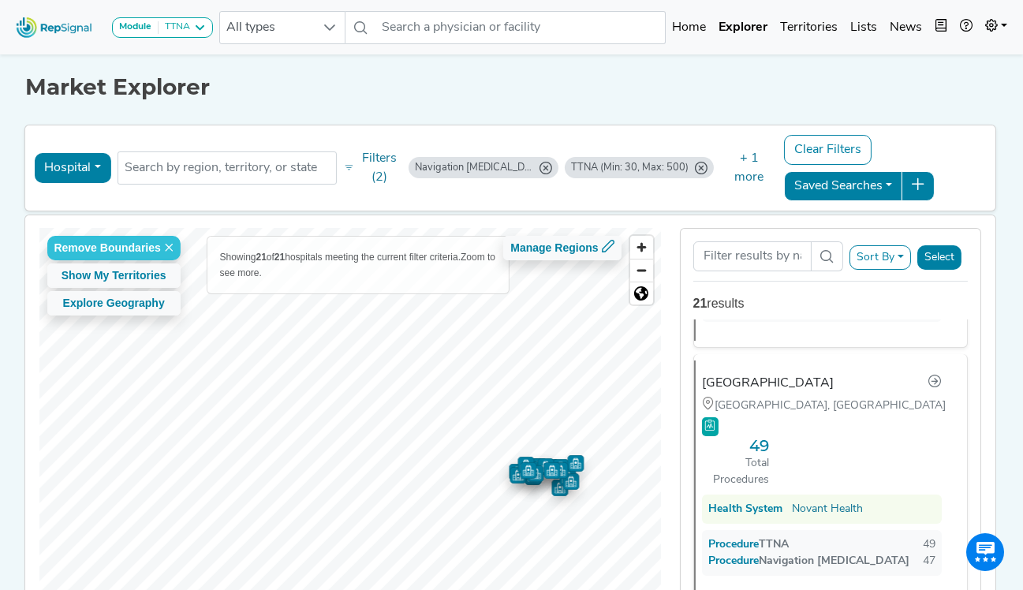
scroll to position [2525, 0]
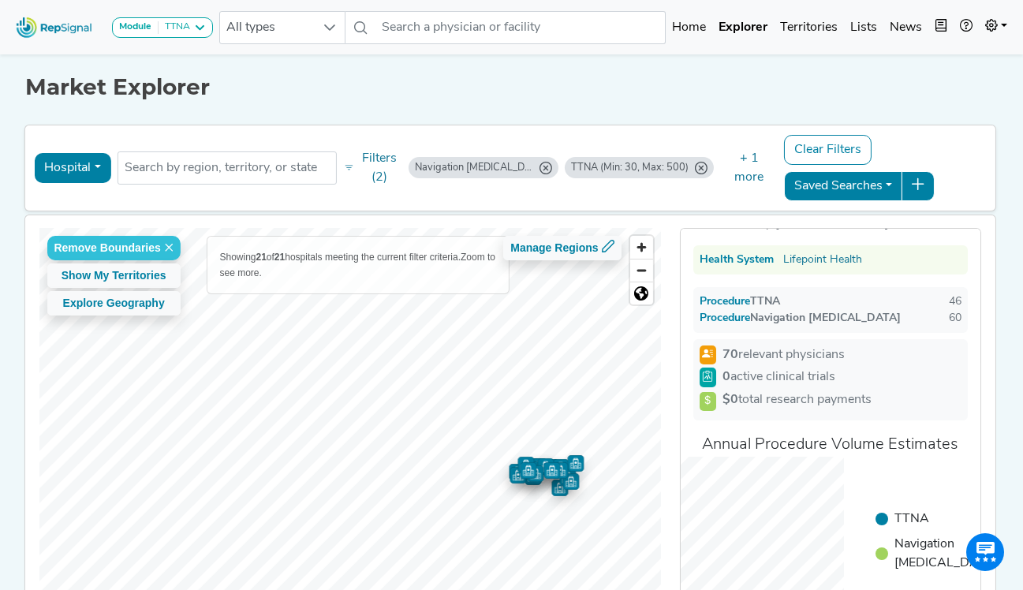
scroll to position [0, 0]
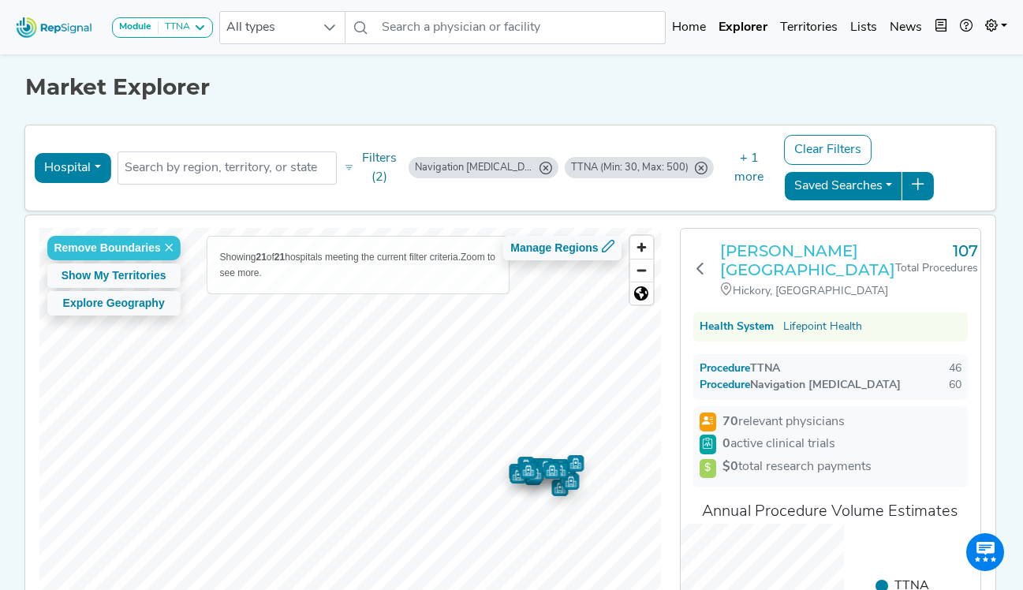
click at [820, 266] on h3 "[PERSON_NAME][GEOGRAPHIC_DATA]" at bounding box center [807, 260] width 175 height 38
click at [693, 269] on div "[PERSON_NAME][GEOGRAPHIC_DATA] [GEOGRAPHIC_DATA], [GEOGRAPHIC_DATA] 107 Total P…" at bounding box center [831, 488] width 300 height 518
click at [701, 267] on icon at bounding box center [700, 268] width 13 height 13
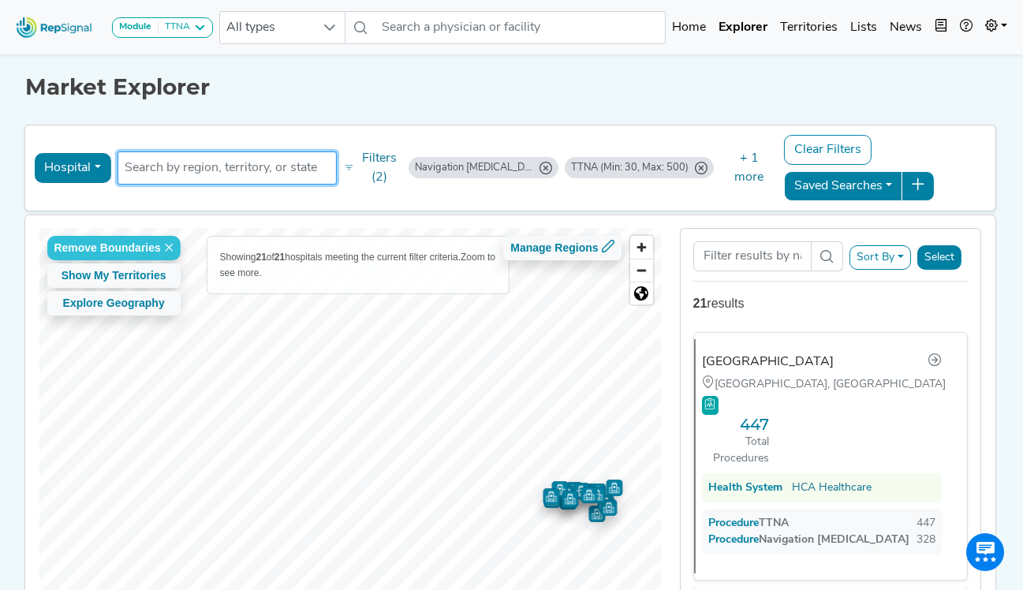
click at [238, 170] on input "text" at bounding box center [227, 168] width 205 height 19
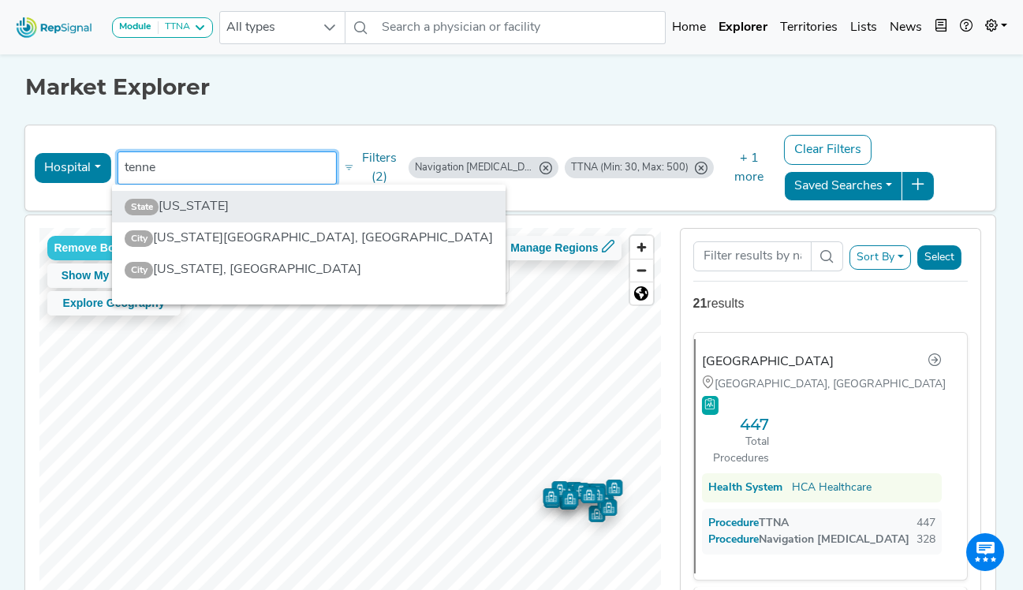
type input "tenne"
click at [241, 217] on li "State [US_STATE]" at bounding box center [309, 207] width 395 height 32
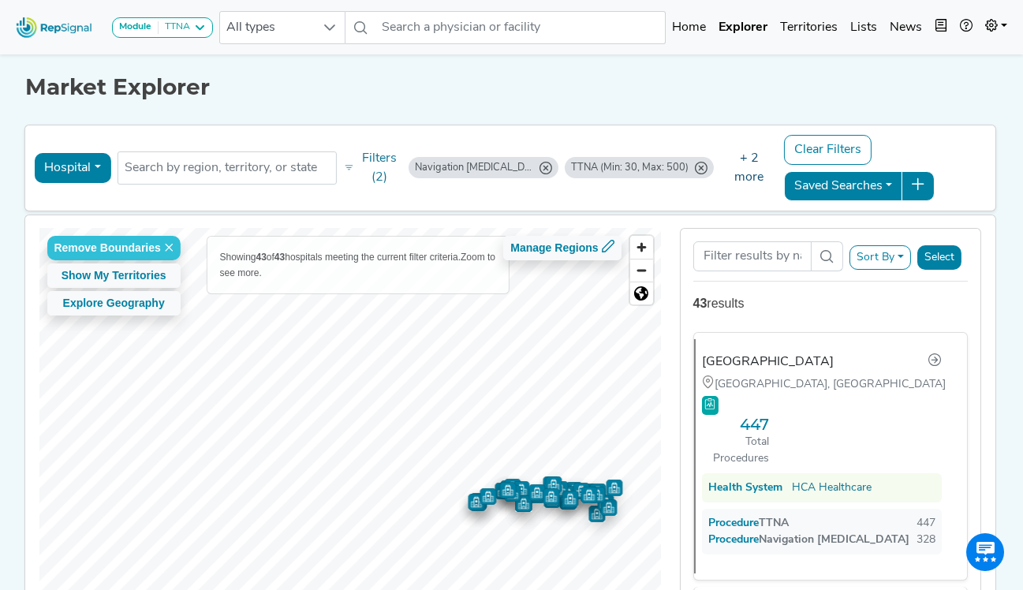
click at [749, 159] on button "+ 2 more" at bounding box center [749, 168] width 64 height 49
click at [761, 227] on icon "NC" at bounding box center [762, 226] width 13 height 13
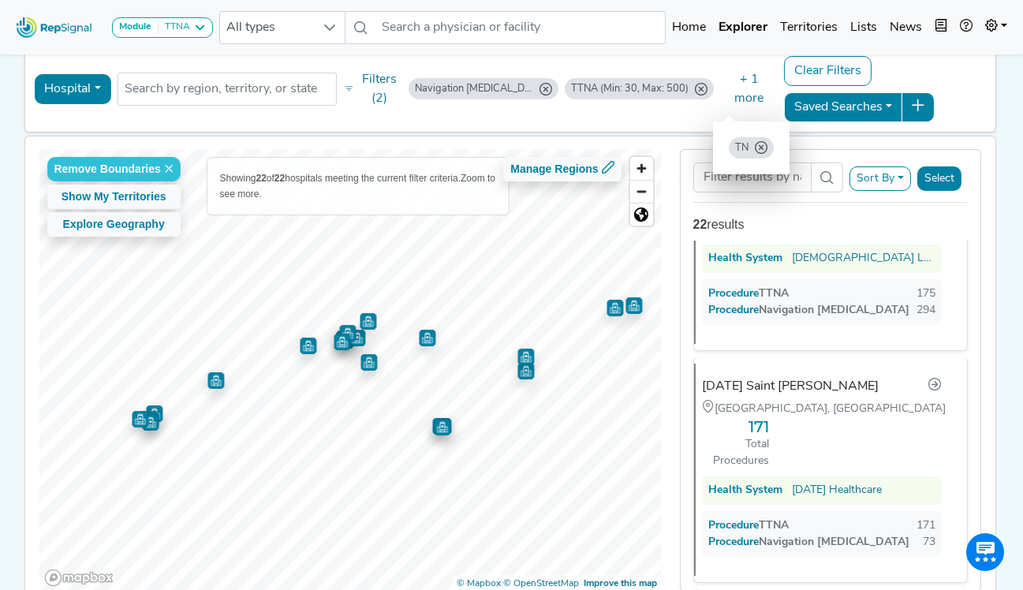
scroll to position [868, 0]
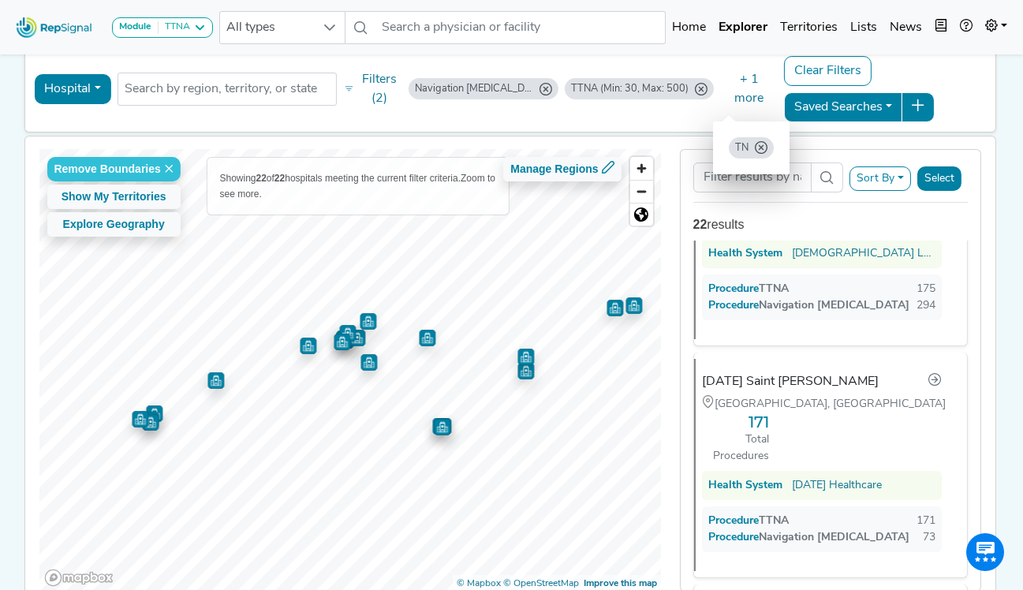
drag, startPoint x: 847, startPoint y: 286, endPoint x: 693, endPoint y: 470, distance: 239.7
click at [693, 470] on div "[GEOGRAPHIC_DATA][US_STATE] [GEOGRAPHIC_DATA], [GEOGRAPHIC_DATA] 320 Total Proc…" at bounding box center [831, 416] width 300 height 350
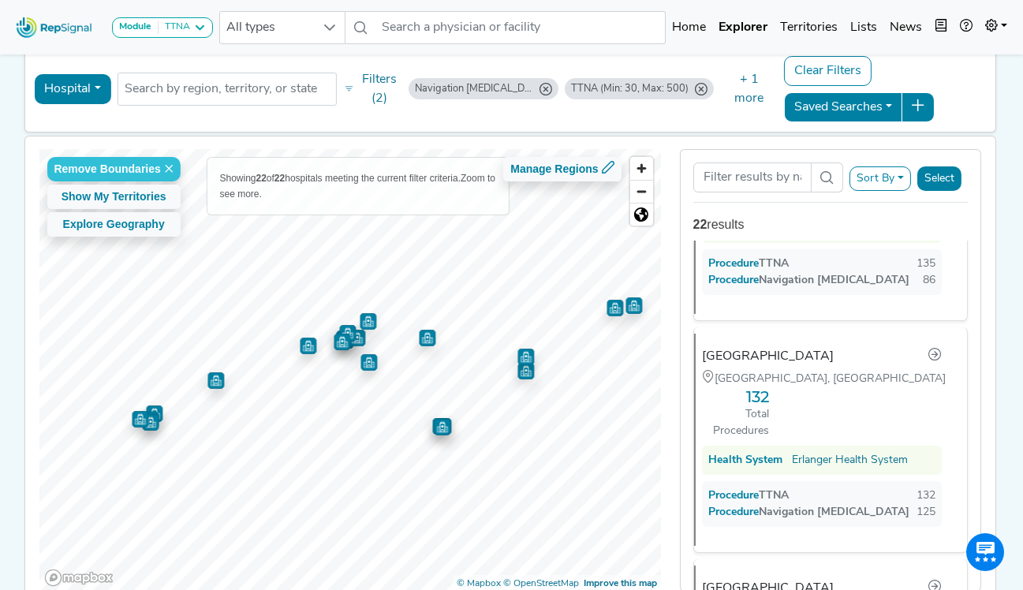
scroll to position [1657, 0]
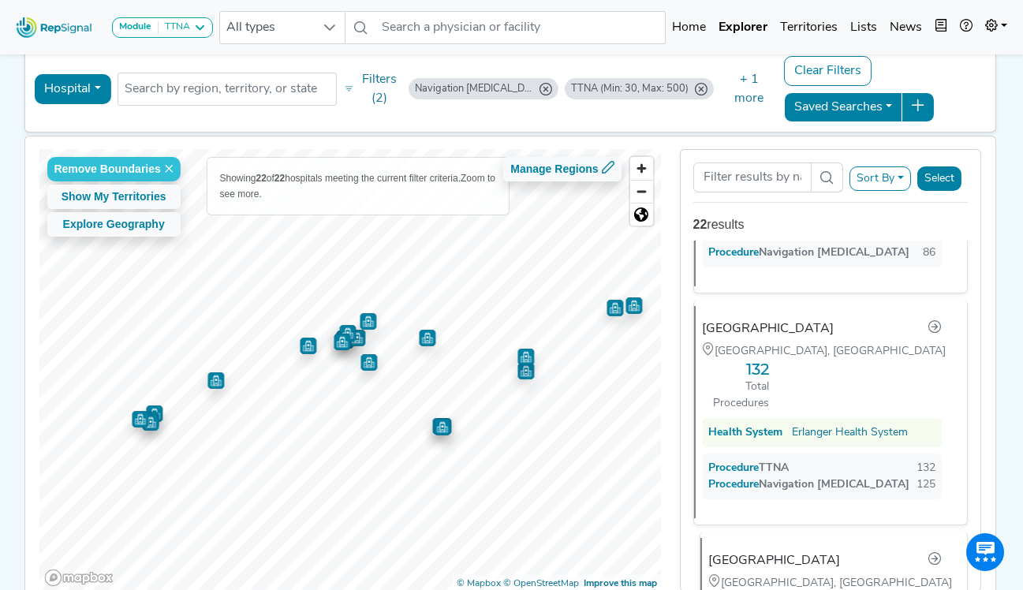
click at [824, 574] on div "[GEOGRAPHIC_DATA], [GEOGRAPHIC_DATA]" at bounding box center [826, 582] width 234 height 17
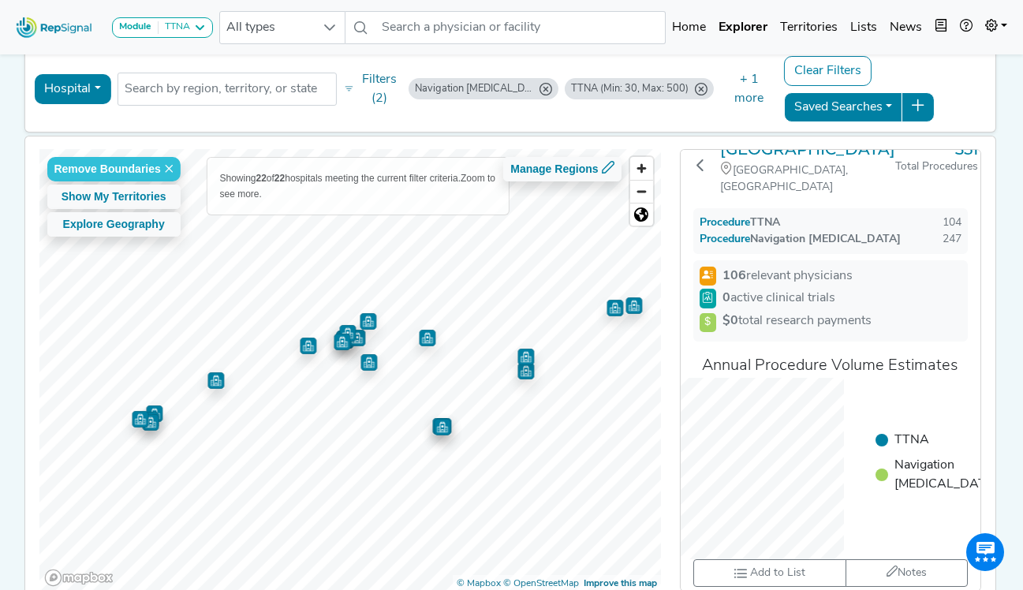
scroll to position [25, 0]
click at [795, 156] on h3 "Cookeville Regional Medical Center" at bounding box center [807, 146] width 175 height 19
click at [700, 166] on icon at bounding box center [700, 162] width 13 height 13
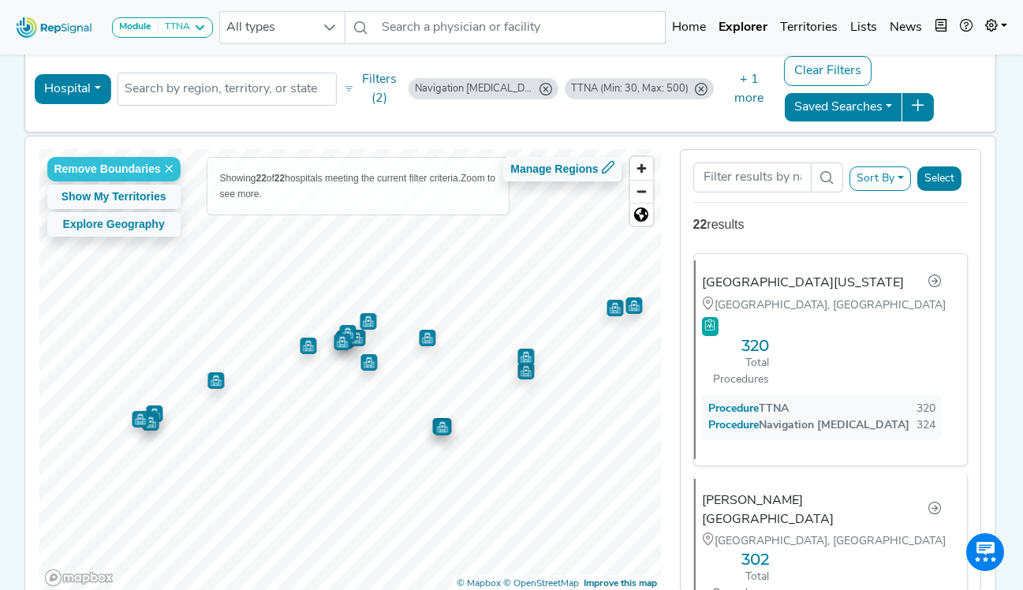
click at [429, 114] on div "Hospital Physician Hospital ASC Office Health System TN No results found Filter…" at bounding box center [510, 89] width 958 height 73
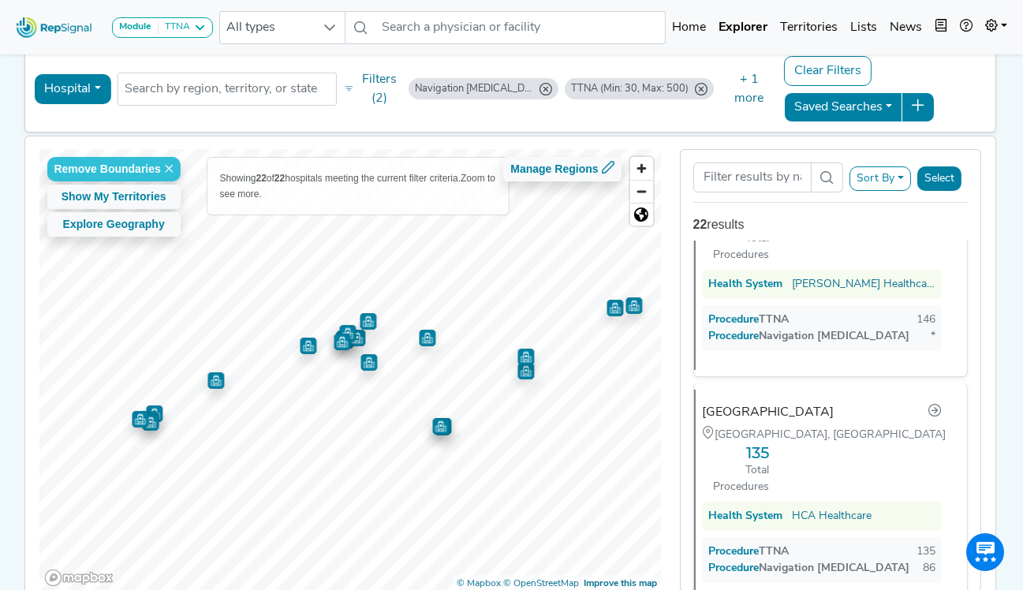
scroll to position [1263, 0]
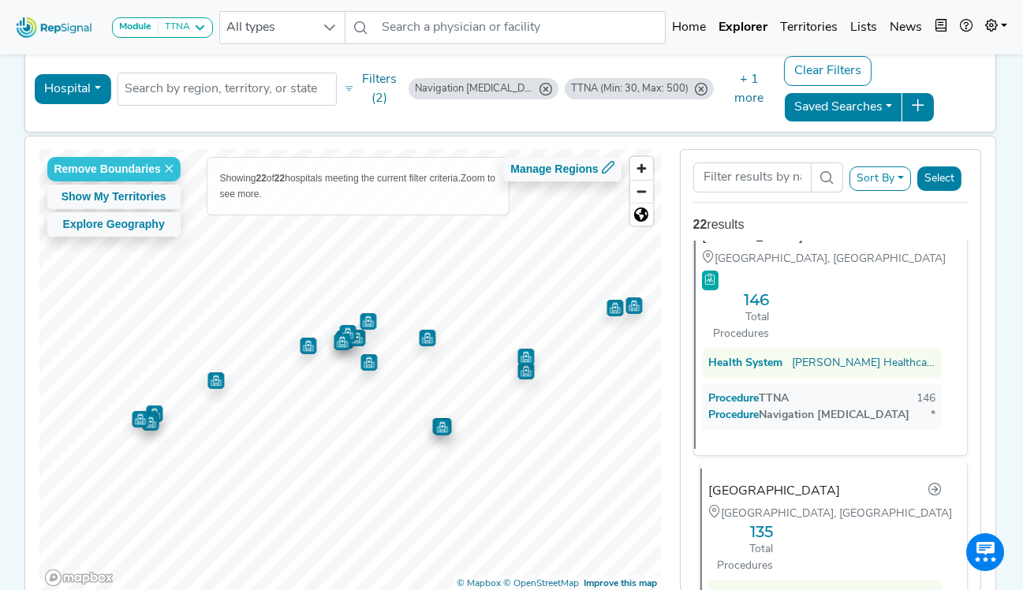
click at [755, 482] on div "Parkridge Medical Center" at bounding box center [775, 491] width 132 height 19
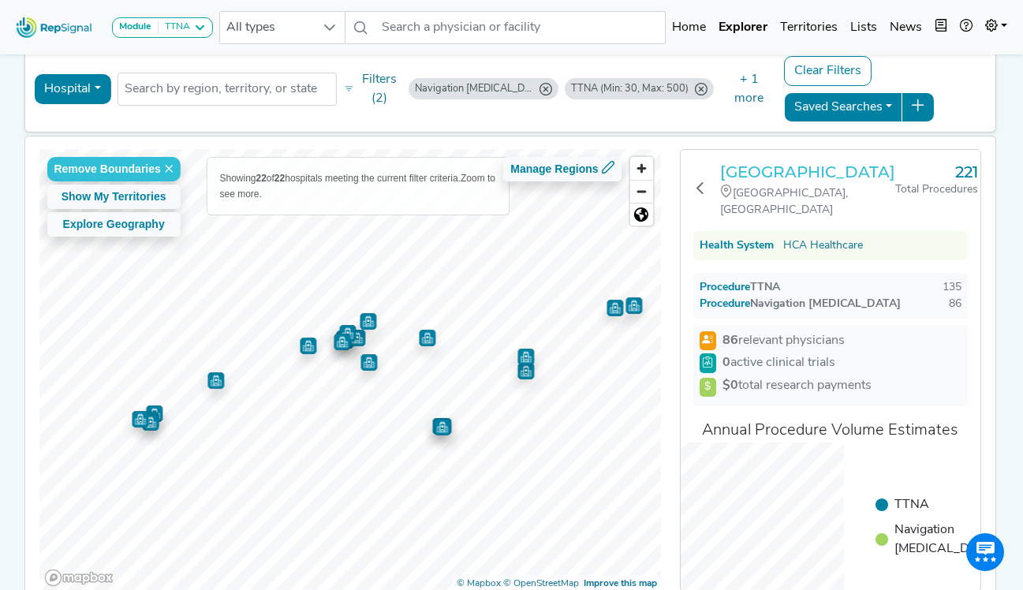
click at [795, 170] on h3 "Parkridge Medical Center" at bounding box center [807, 172] width 175 height 19
click at [707, 189] on icon at bounding box center [700, 187] width 13 height 13
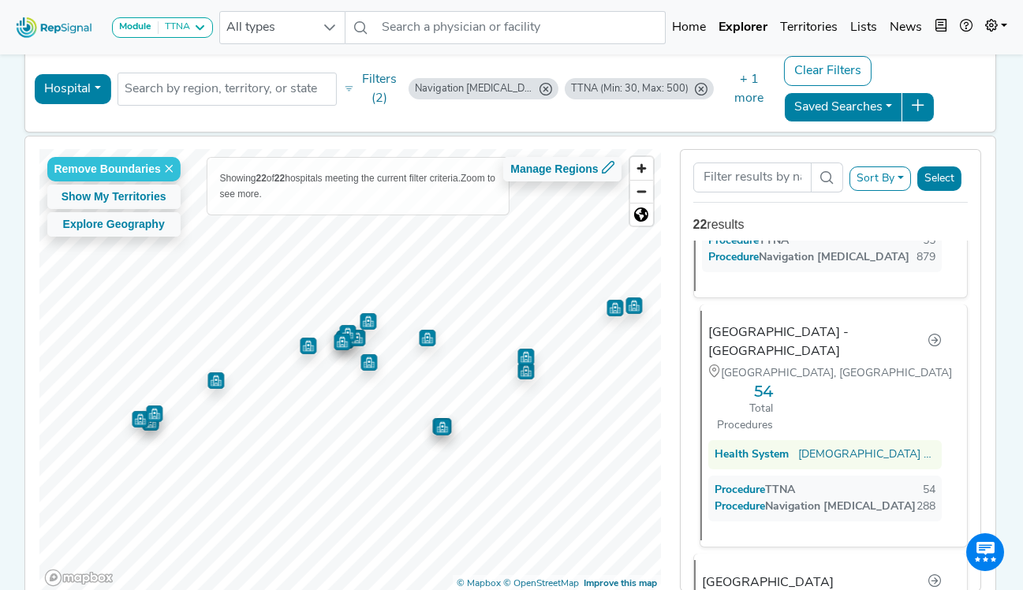
scroll to position [3630, 0]
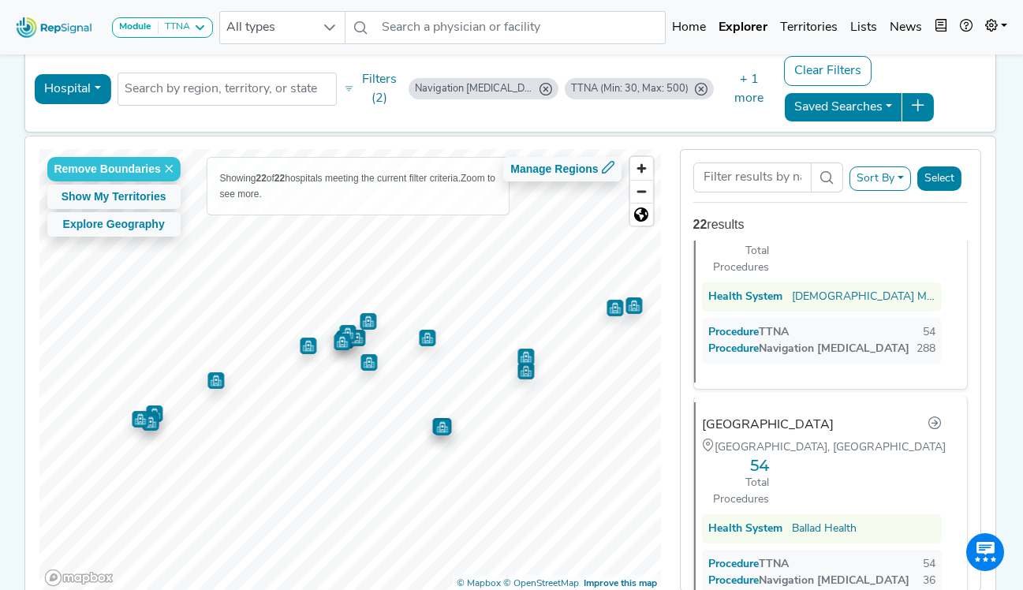
click at [625, 57] on div "Hospital Physician Hospital ASC Office Health System TN No results found Filter…" at bounding box center [510, 89] width 958 height 73
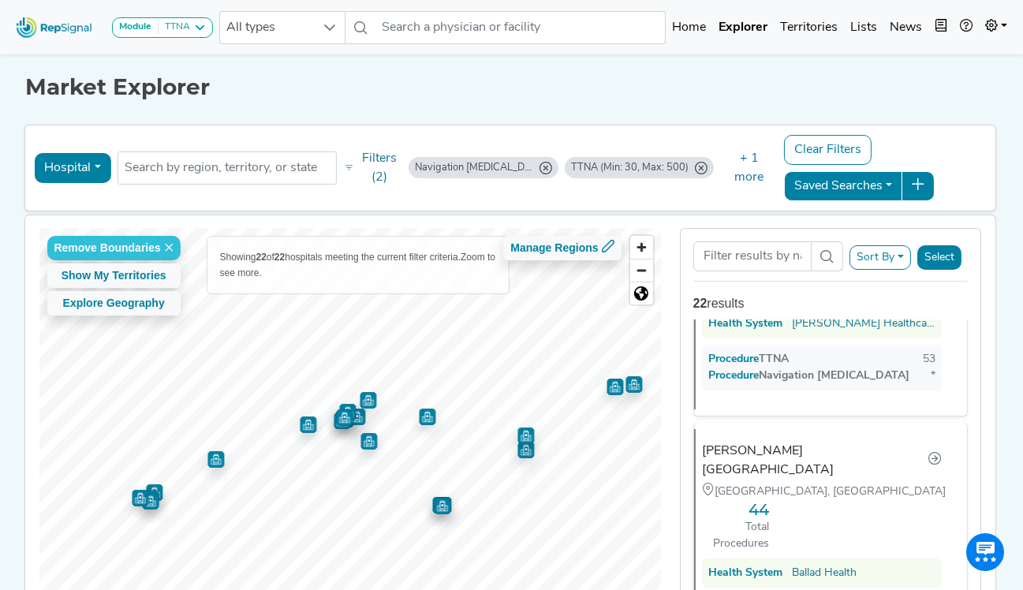
scroll to position [4153, 0]
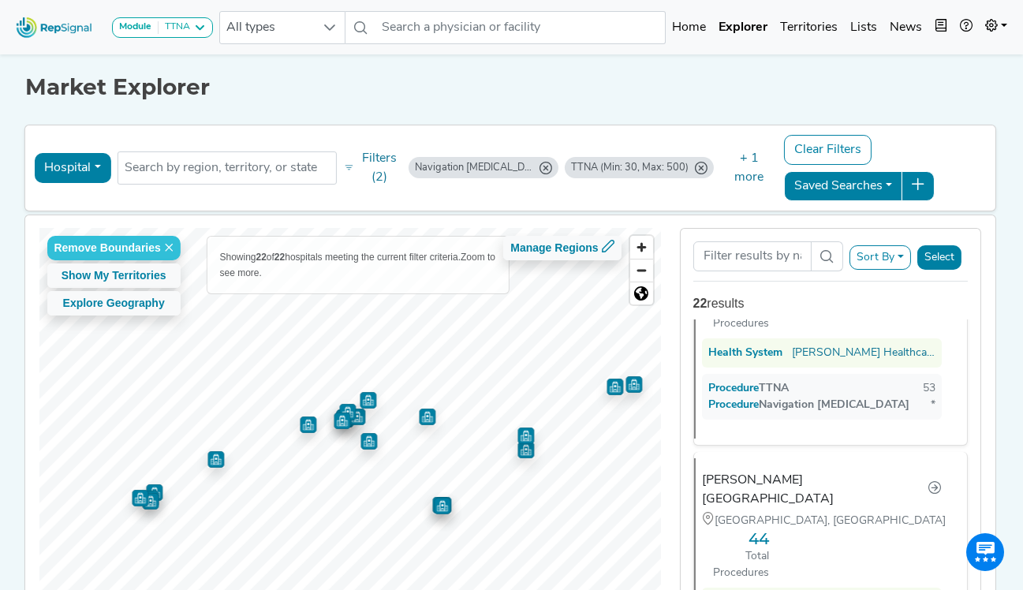
click at [541, 169] on icon "Navigation Bronchoscopy (Min: 1, Max: 30)" at bounding box center [546, 168] width 13 height 13
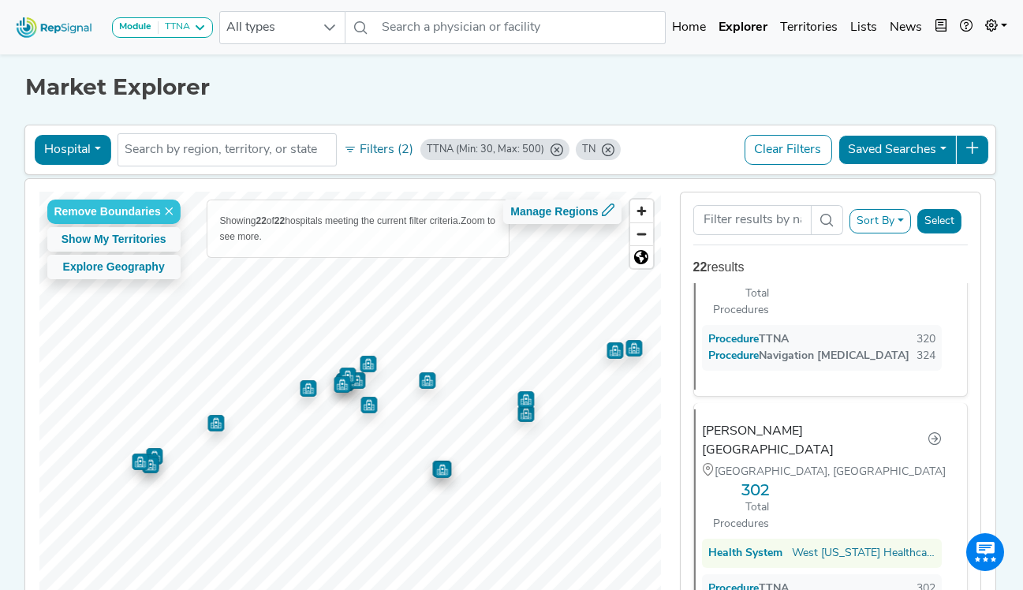
scroll to position [39, 0]
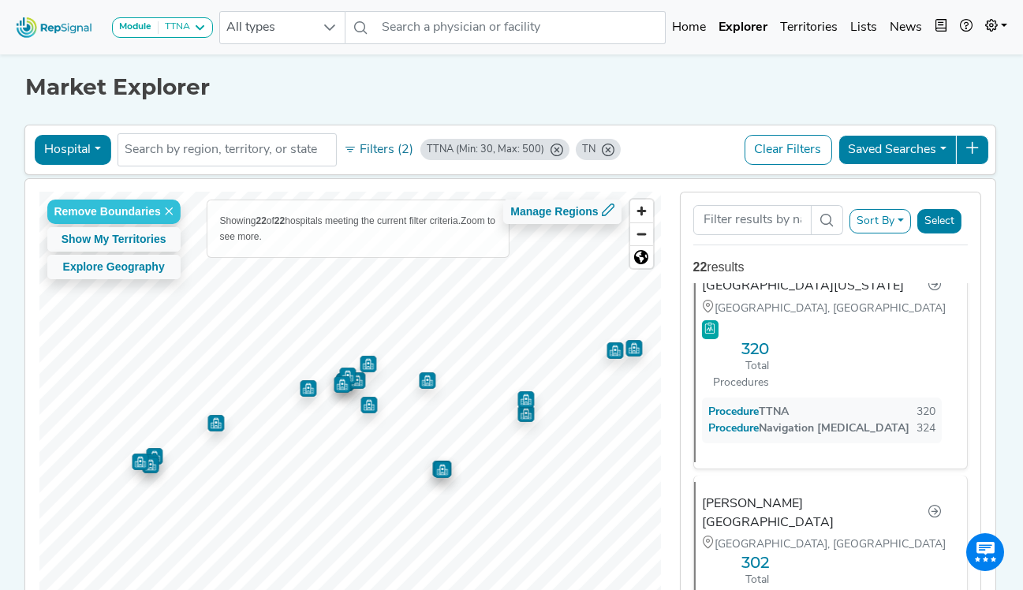
click at [551, 153] on icon "TTNA (Min: 30, Max: 500)" at bounding box center [557, 150] width 13 height 13
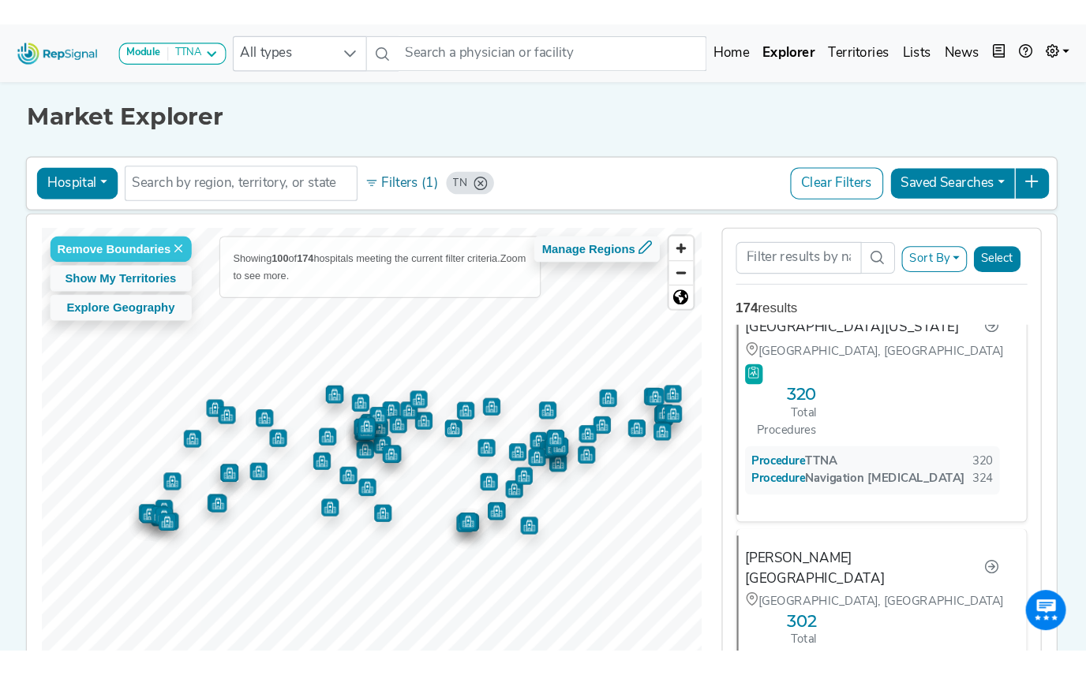
scroll to position [0, 0]
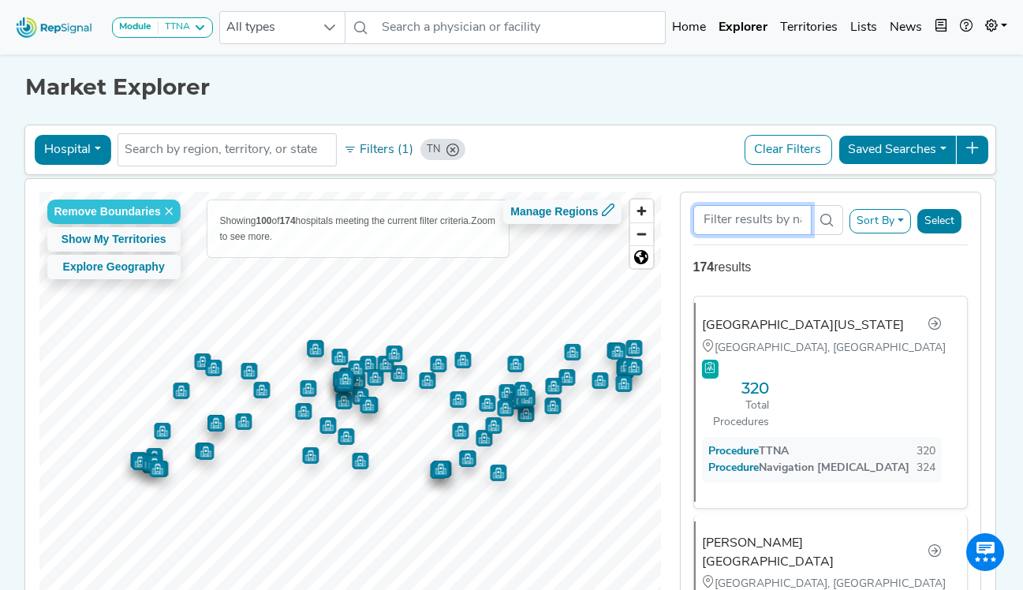
click at [753, 217] on input "Search Term" at bounding box center [753, 220] width 118 height 30
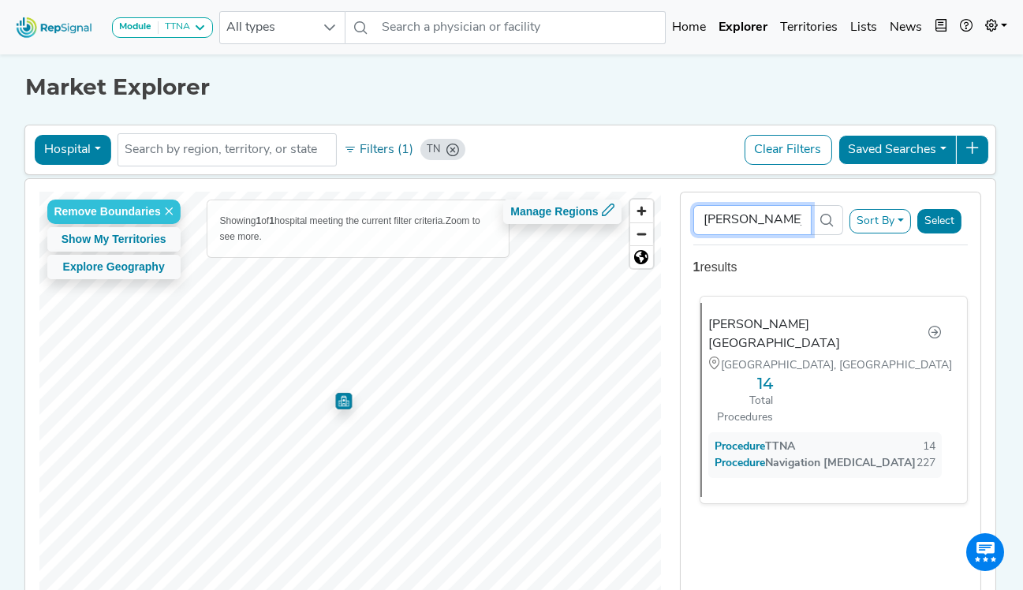
type input "williams"
click at [828, 357] on div "Franklin, TN" at bounding box center [826, 365] width 234 height 17
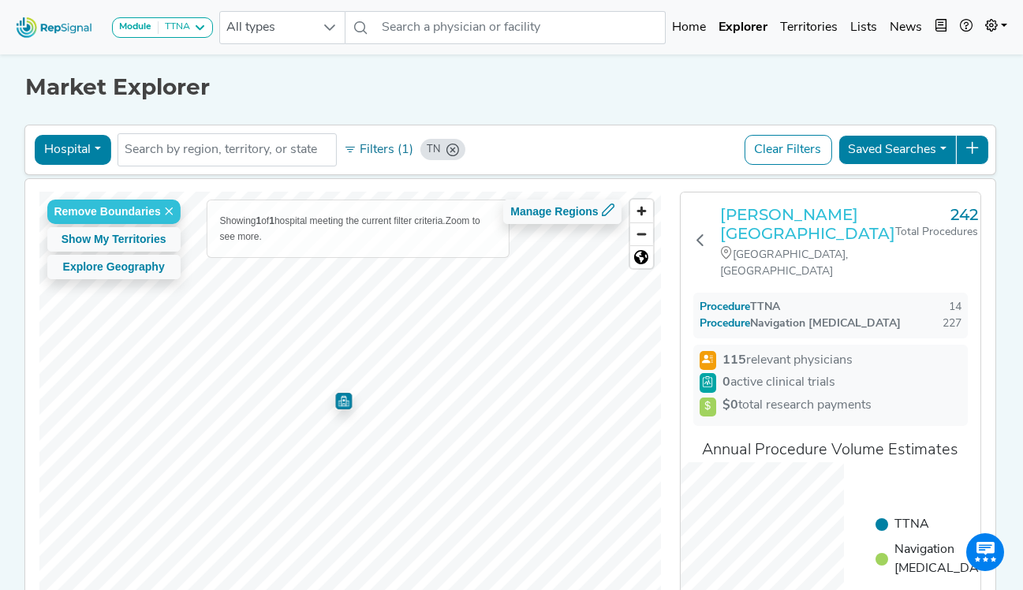
click at [817, 216] on h3 "Williamson Medical Center" at bounding box center [807, 224] width 175 height 38
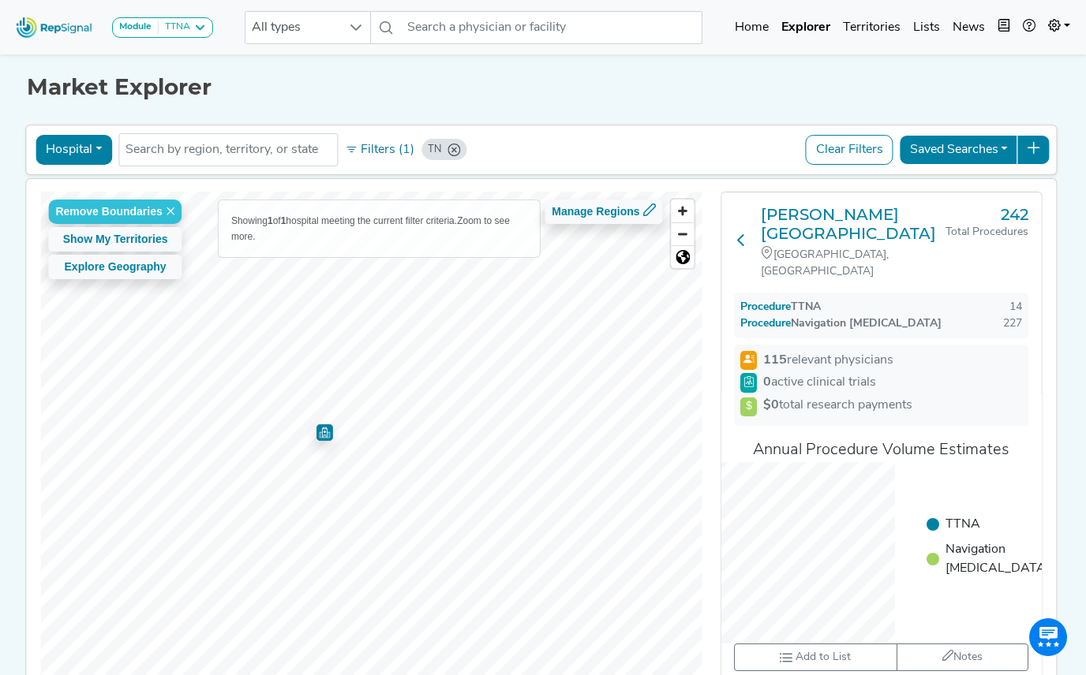
click at [745, 234] on icon at bounding box center [741, 240] width 13 height 13
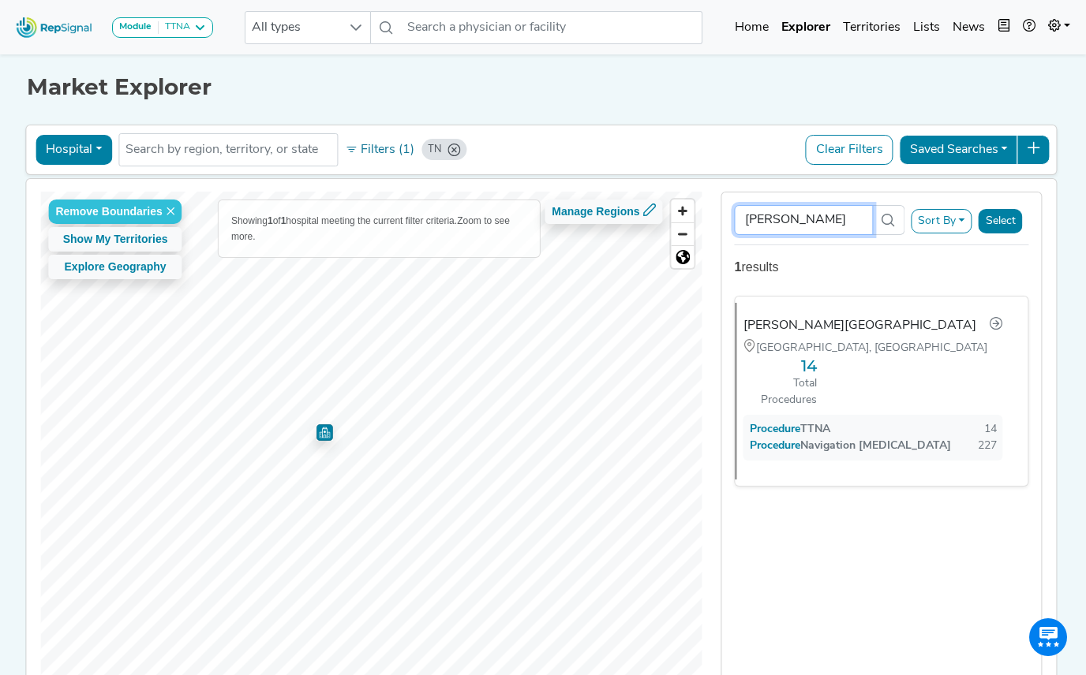
click at [799, 219] on input "williams" at bounding box center [804, 220] width 139 height 30
drag, startPoint x: 814, startPoint y: 220, endPoint x: 716, endPoint y: 229, distance: 98.2
click at [716, 229] on div "williams Sort By RepSignal Annual Procedure Volume Estimate TTNA Navigation Bro…" at bounding box center [882, 445] width 340 height 507
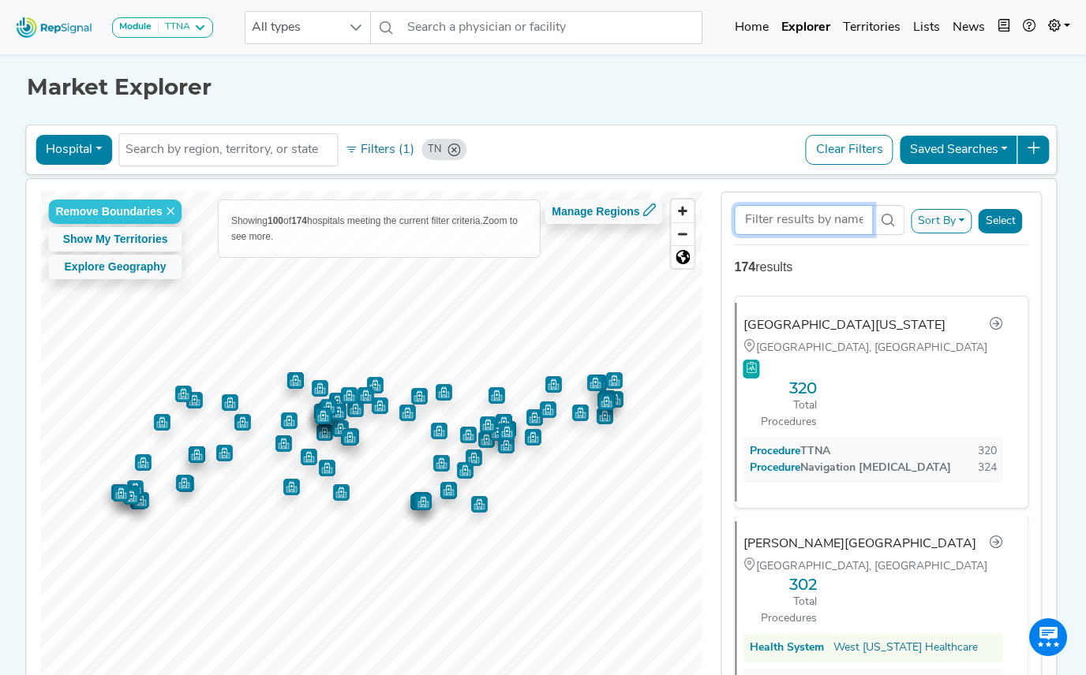
click at [225, 460] on img "Map marker" at bounding box center [224, 453] width 17 height 17
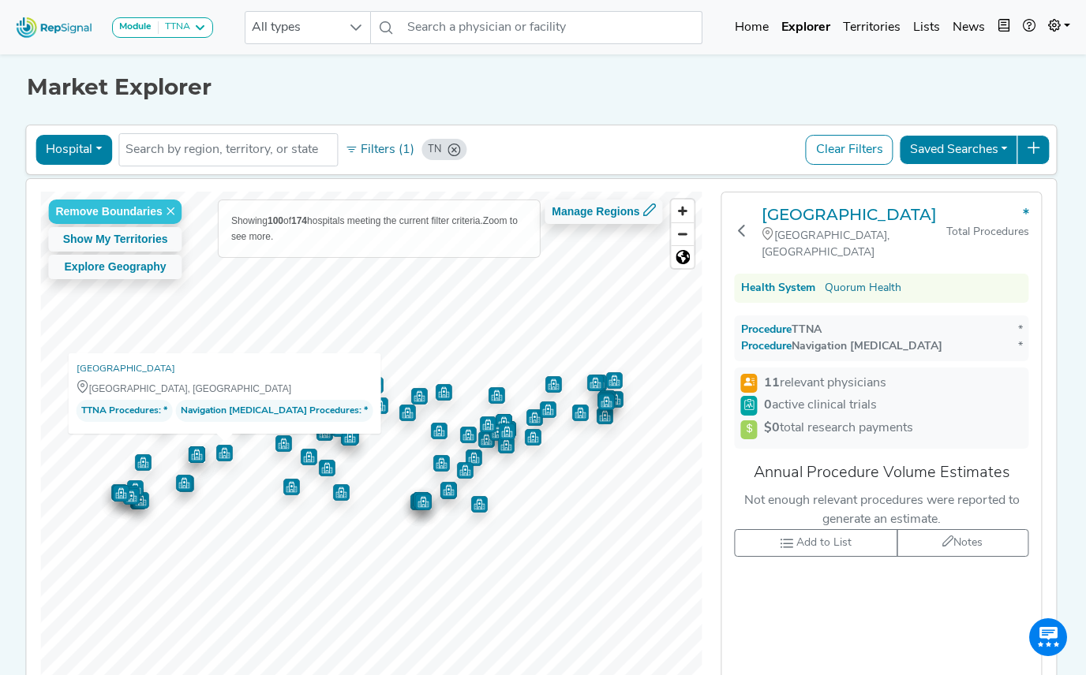
click at [289, 491] on img "Map marker" at bounding box center [291, 487] width 17 height 17
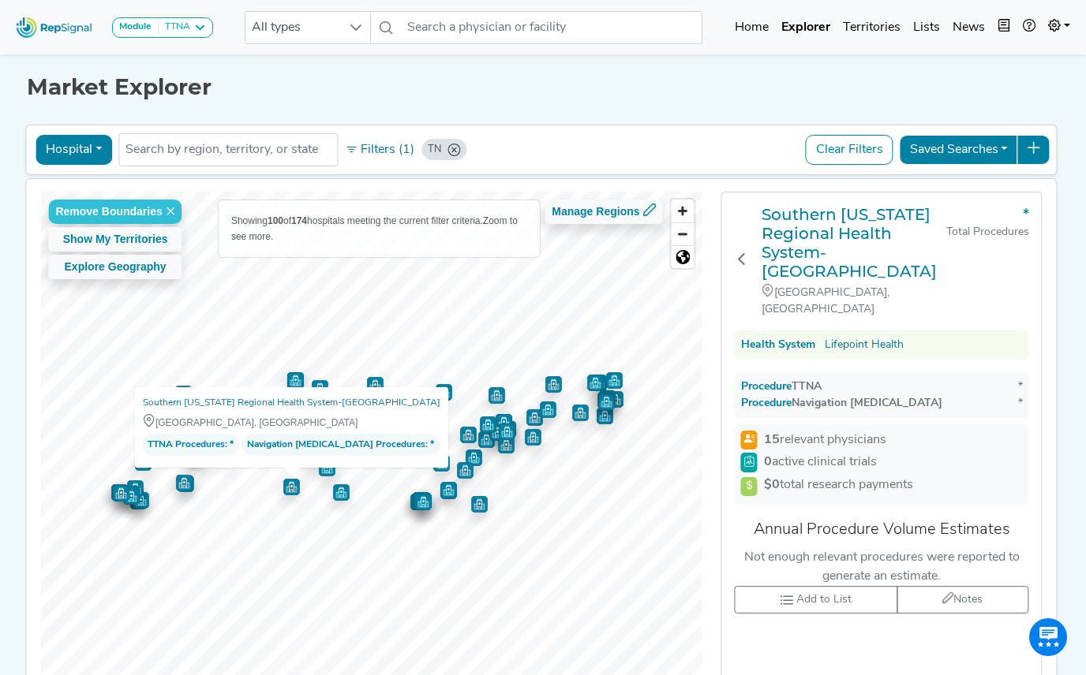
click at [335, 493] on img "Map marker" at bounding box center [341, 492] width 17 height 17
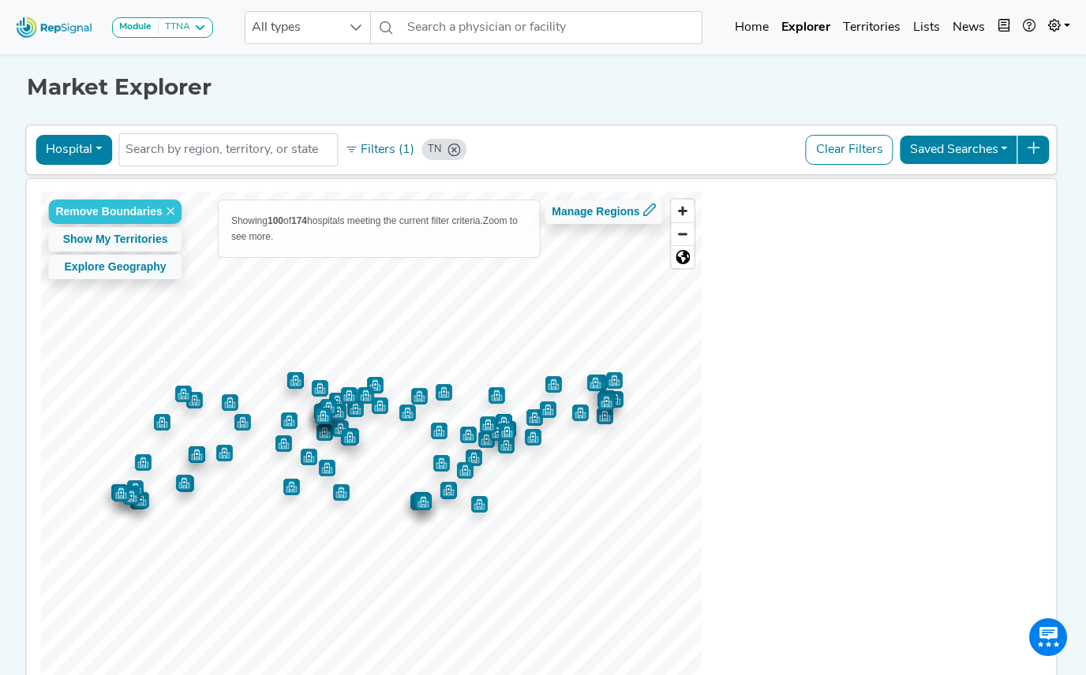
click at [309, 454] on img "Map marker" at bounding box center [309, 457] width 17 height 17
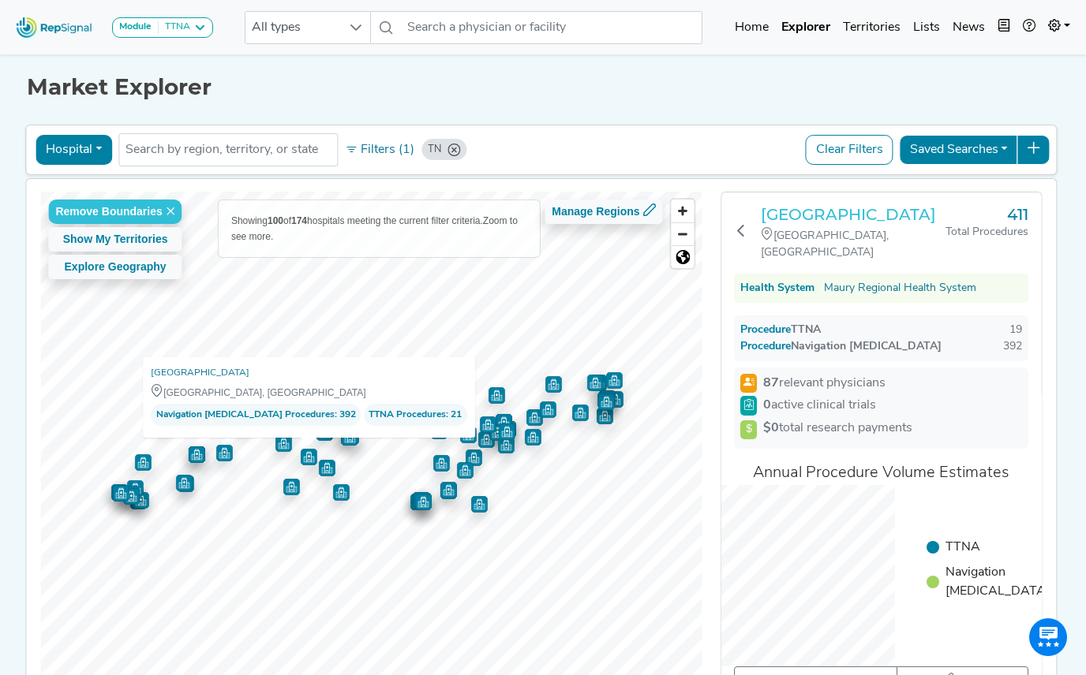
click at [838, 224] on h3 "Maury Regional Medical Center" at bounding box center [853, 214] width 185 height 19
click at [745, 228] on icon at bounding box center [741, 230] width 13 height 13
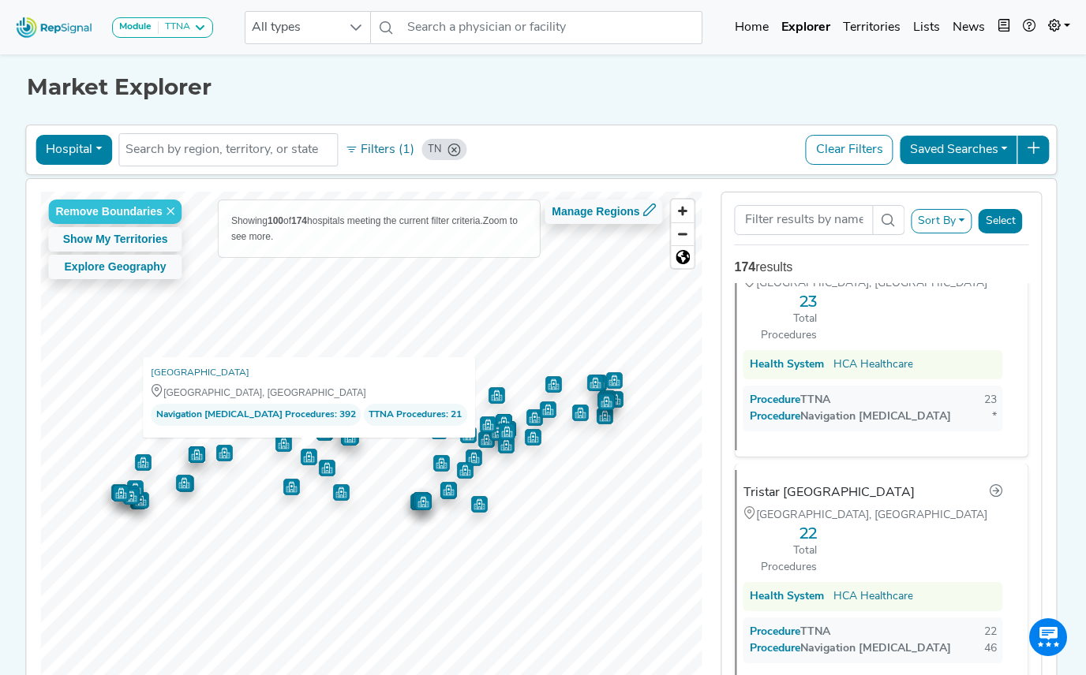
scroll to position [5645, 0]
click at [517, 105] on div "Market Explorer Hospital Physician Hospital ASC Office Health System TN No resu…" at bounding box center [543, 381] width 900 height 661
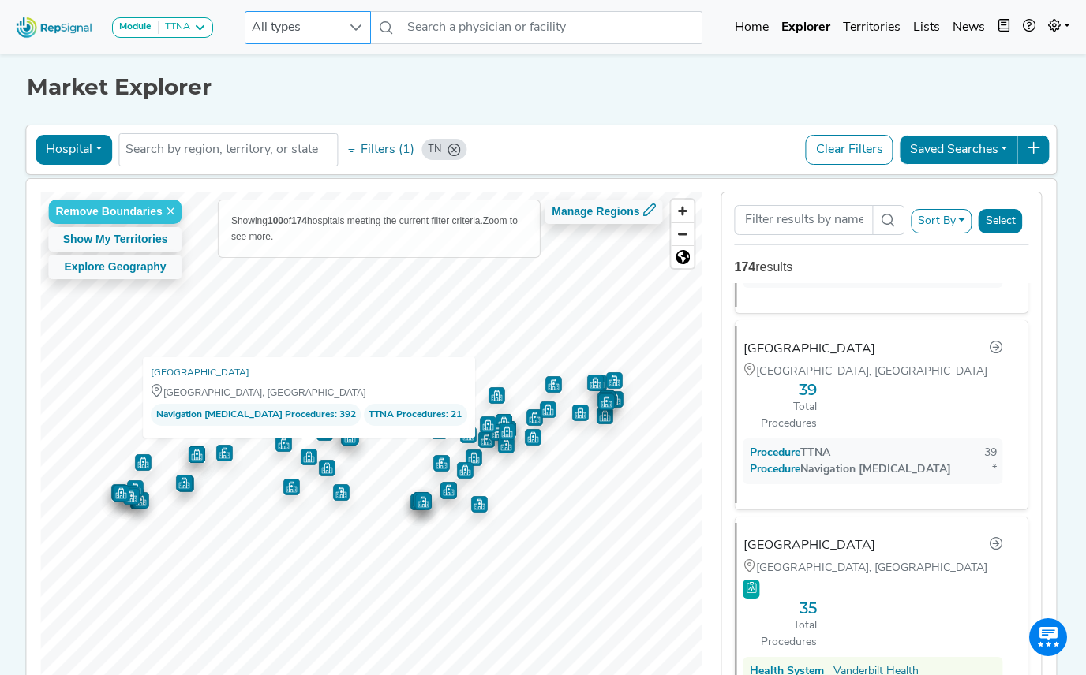
scroll to position [4540, 0]
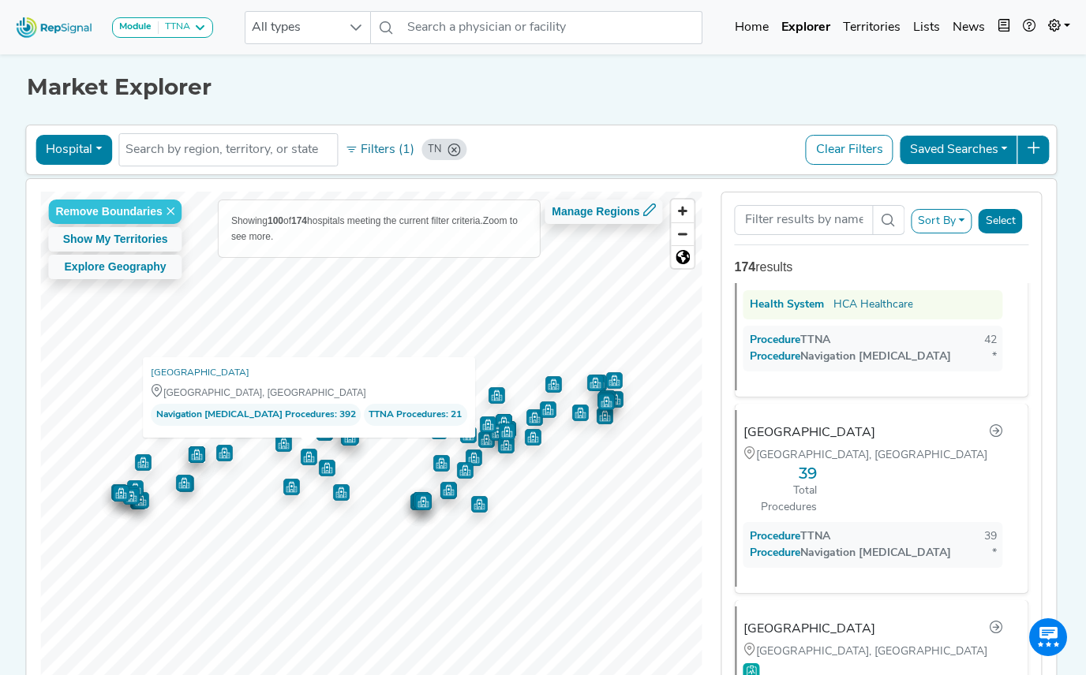
click at [447, 149] on icon "TN" at bounding box center [453, 150] width 13 height 13
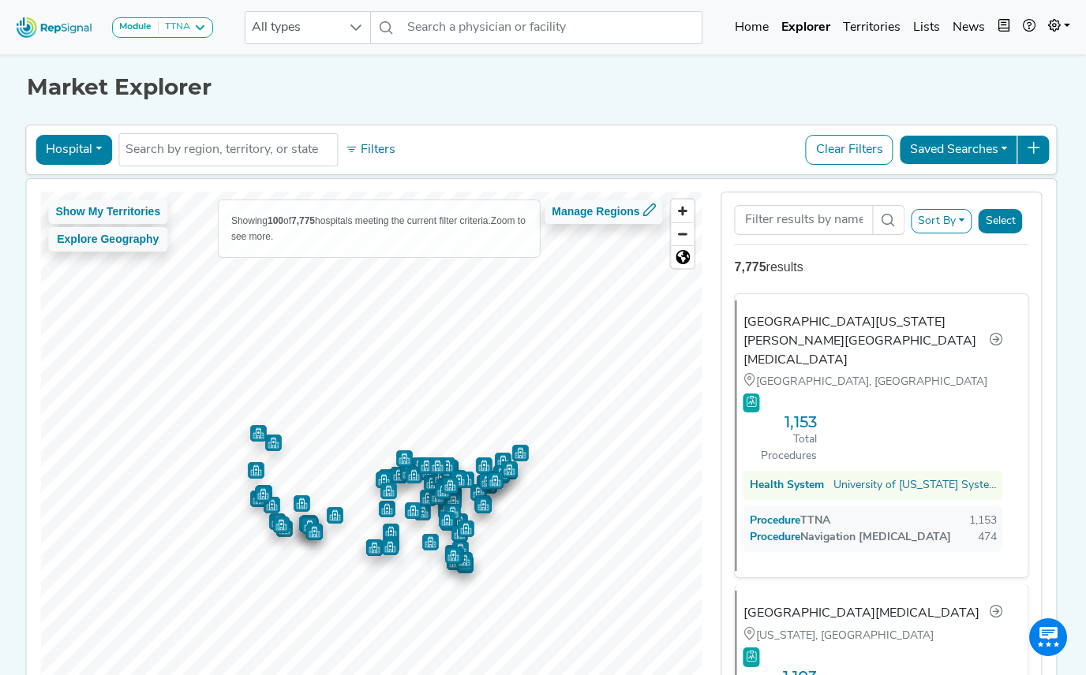
scroll to position [0, 0]
click at [188, 28] on div "TTNA" at bounding box center [175, 27] width 32 height 13
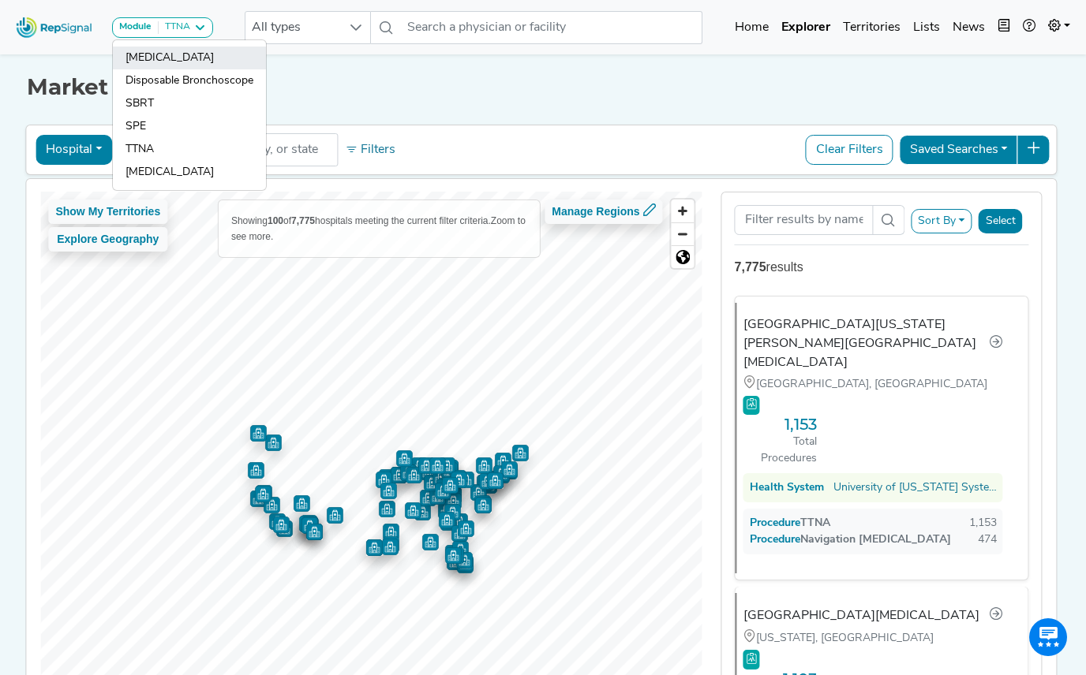
click at [177, 69] on link "[MEDICAL_DATA]" at bounding box center [189, 80] width 153 height 23
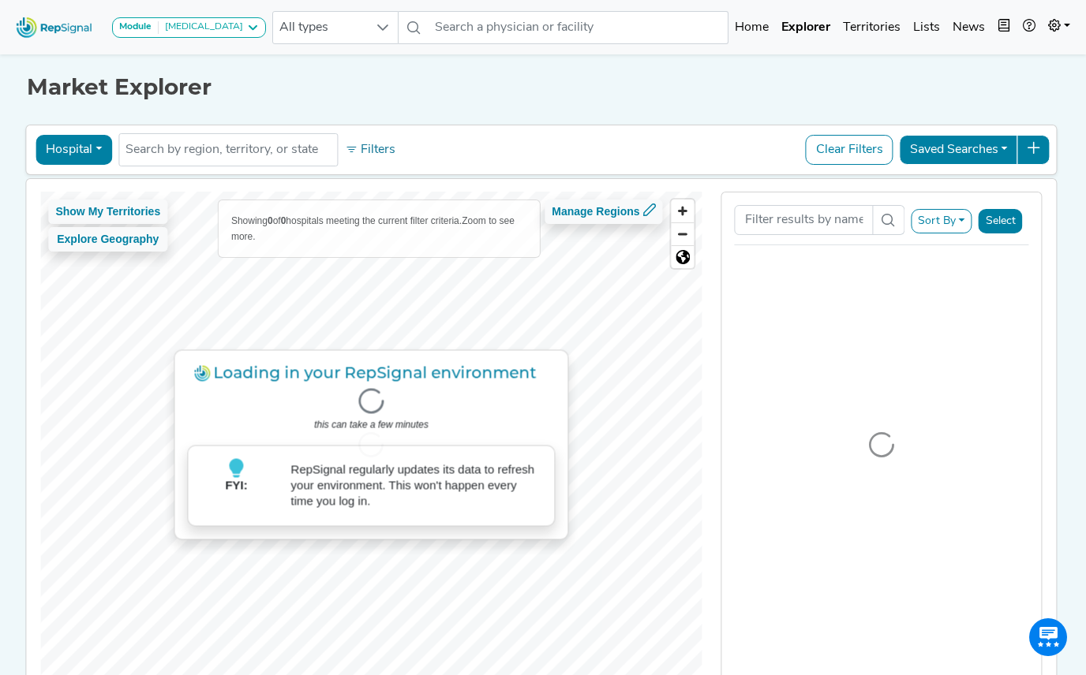
click at [455, 98] on h1 "Market Explorer" at bounding box center [542, 87] width 1031 height 27
click at [604, 96] on h1 "Market Explorer" at bounding box center [542, 87] width 1031 height 27
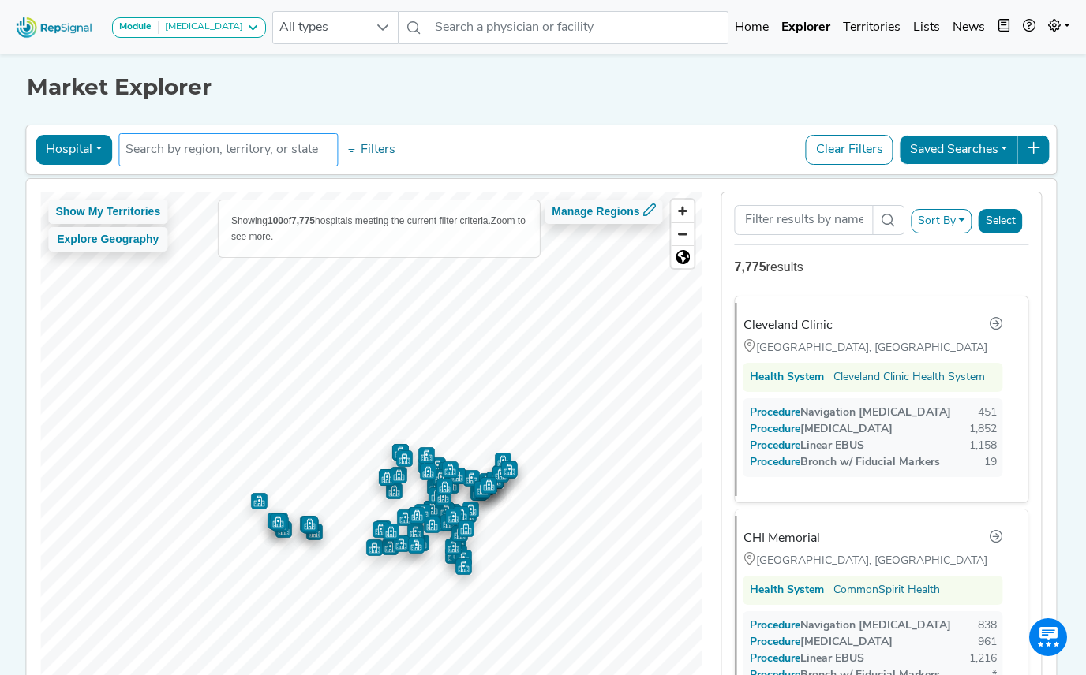
click at [264, 151] on input "text" at bounding box center [227, 149] width 205 height 19
click at [472, 107] on div "Market Explorer Hospital Physician Hospital ASC Office Health System No results…" at bounding box center [543, 381] width 900 height 661
click at [364, 152] on button "Filters" at bounding box center [370, 150] width 58 height 27
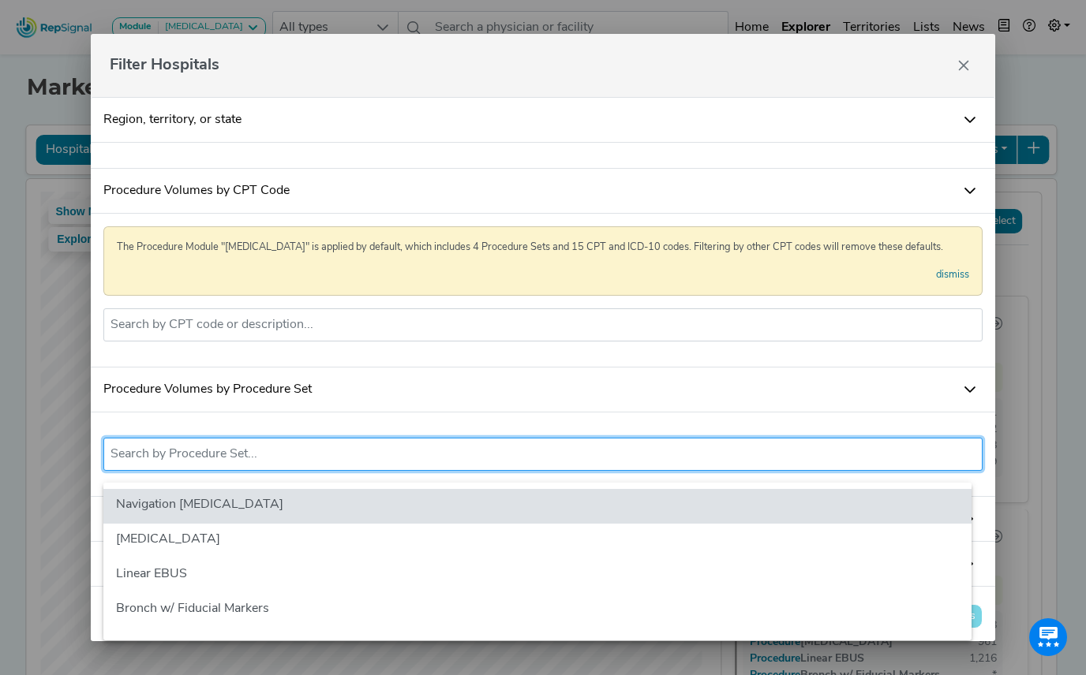
click at [260, 462] on input "text" at bounding box center [543, 454] width 866 height 19
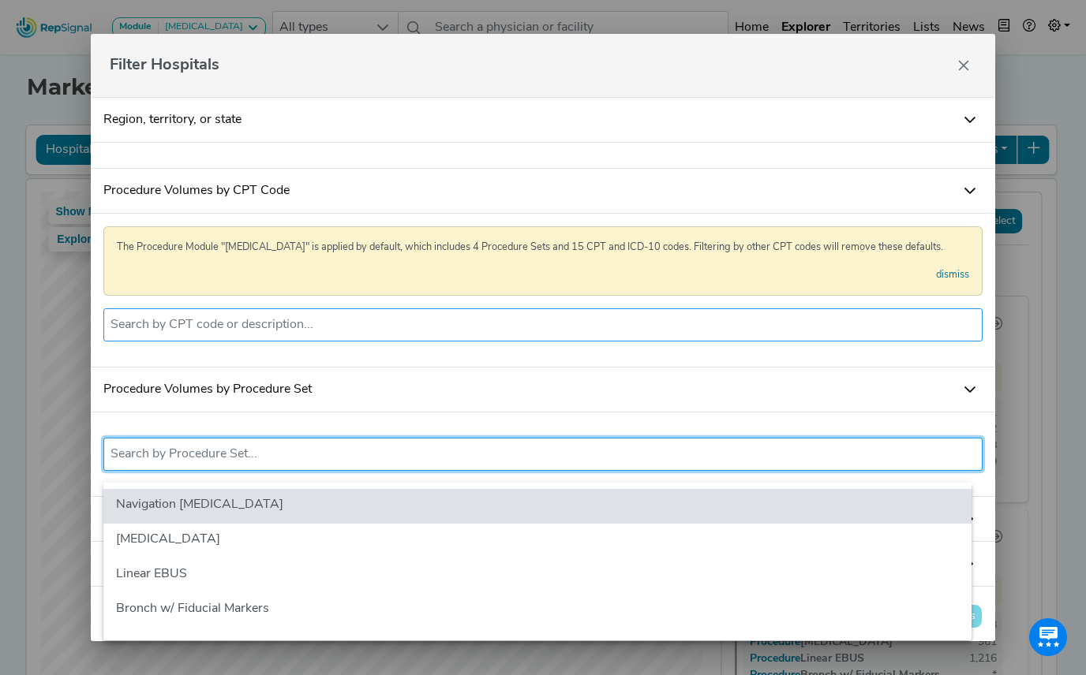
click at [257, 319] on input "text" at bounding box center [543, 325] width 866 height 19
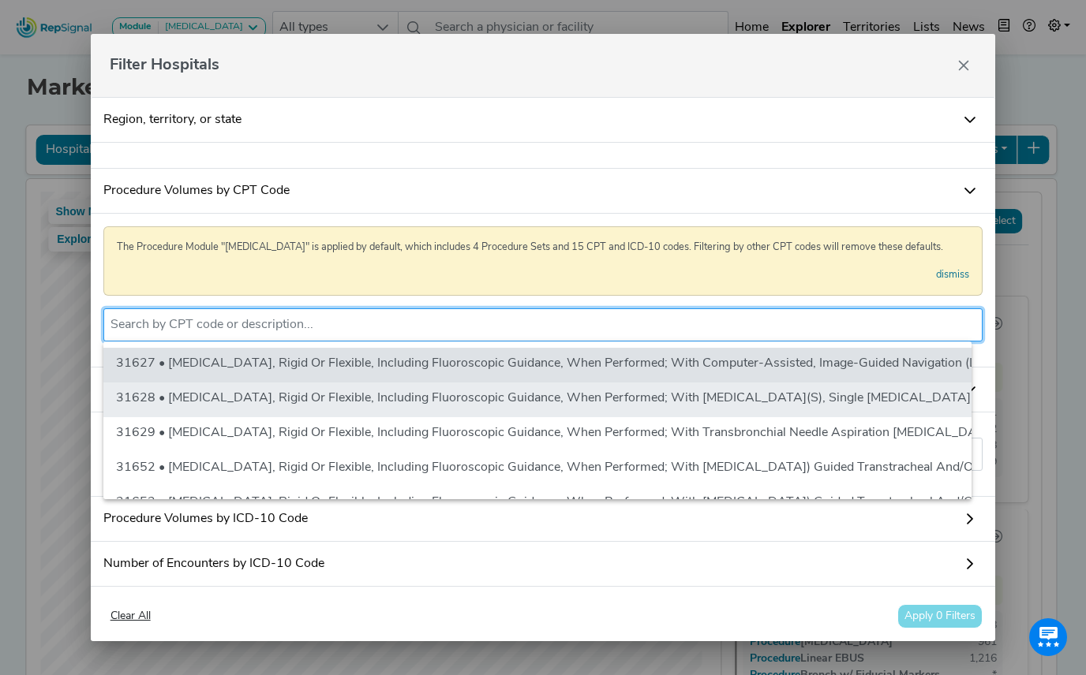
scroll to position [75, 0]
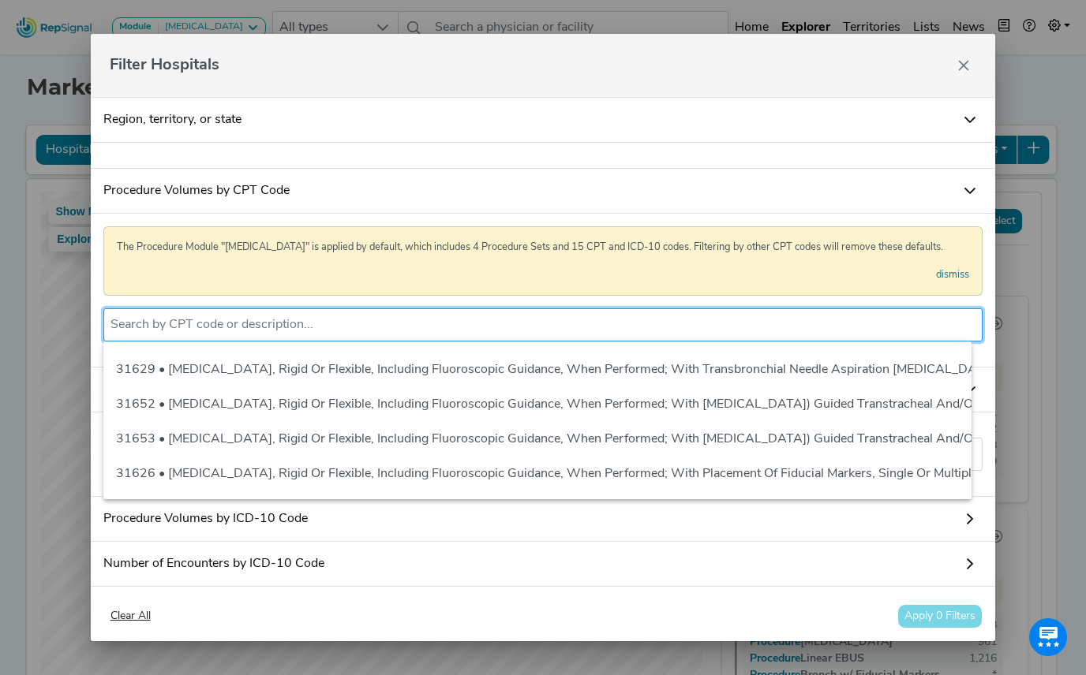
click at [496, 174] on link "Procedure Volumes by CPT Code" at bounding box center [543, 191] width 905 height 45
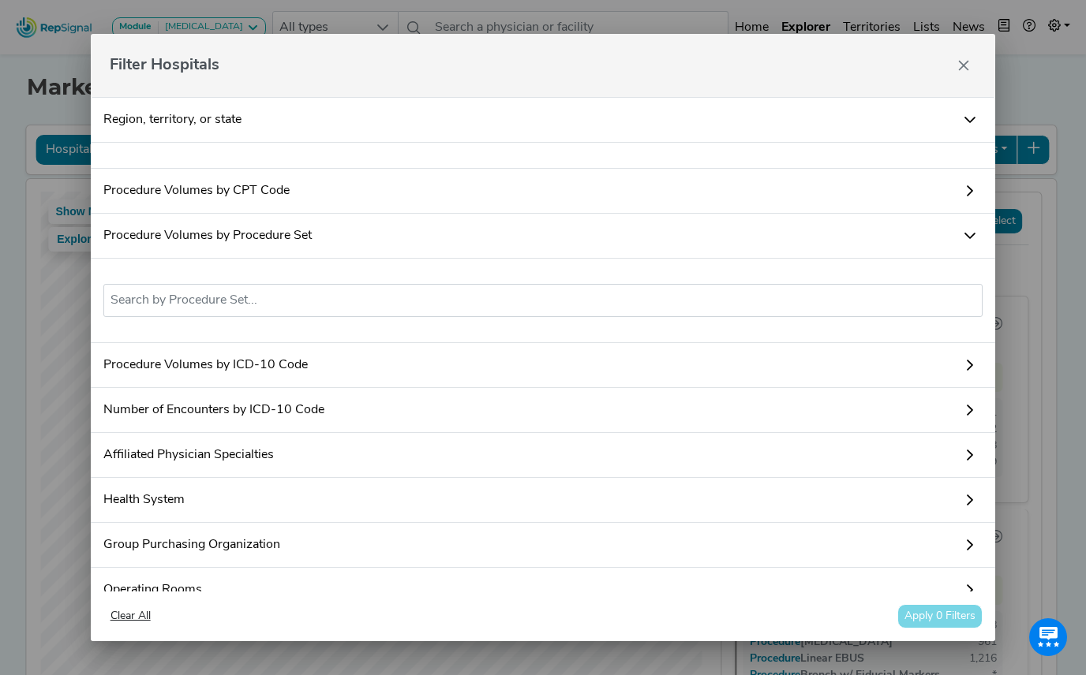
click at [269, 420] on link "Number of Encounters by ICD-10 Code" at bounding box center [543, 410] width 905 height 45
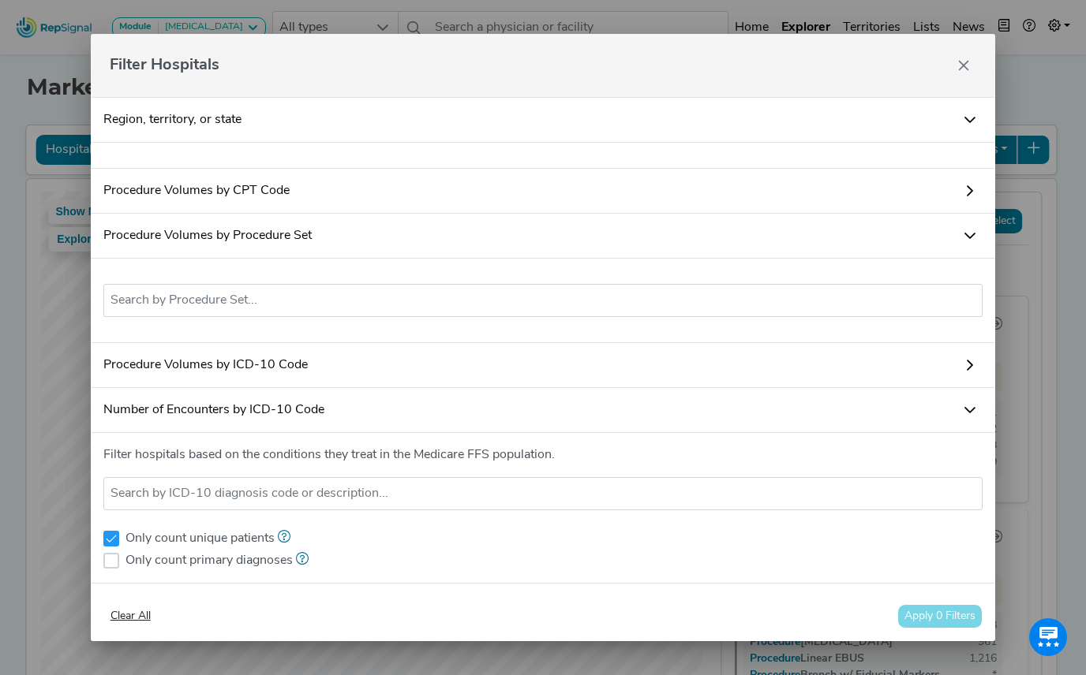
scroll to position [79, 0]
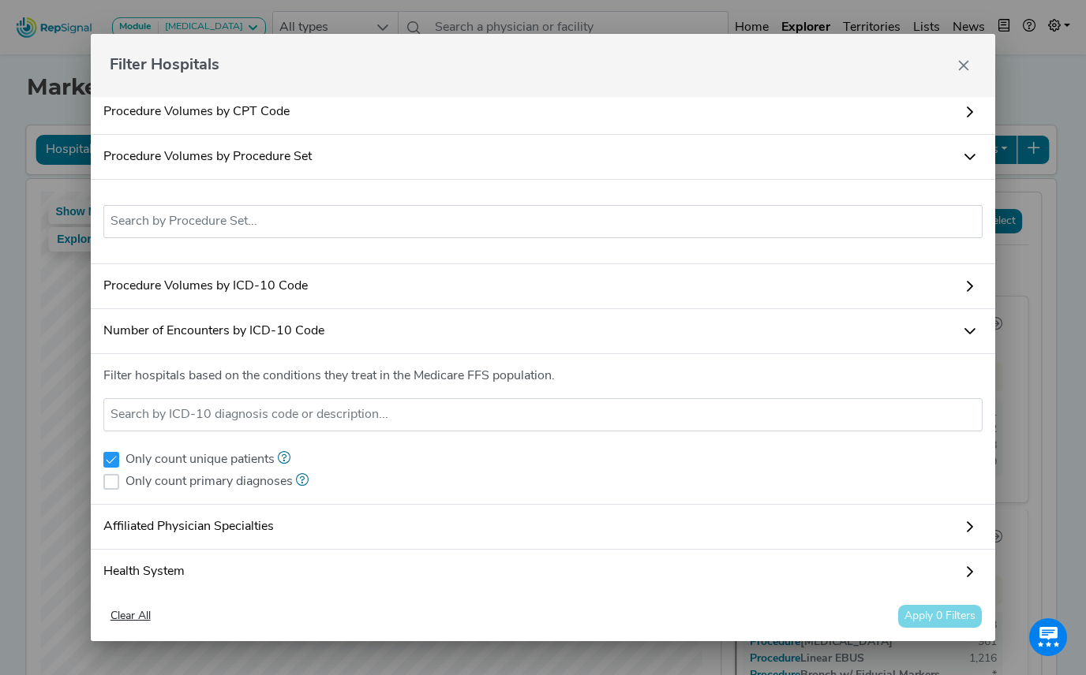
click at [284, 346] on link "Number of Encounters by ICD-10 Code" at bounding box center [543, 331] width 905 height 45
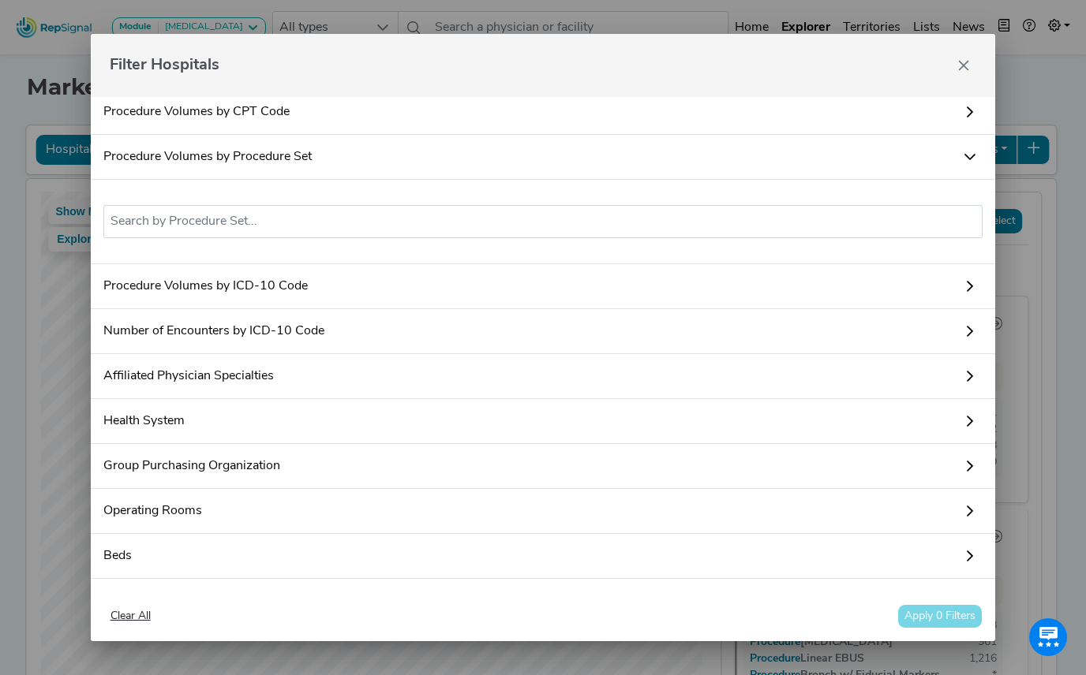
click at [288, 294] on link "Procedure Volumes by ICD-10 Code" at bounding box center [543, 286] width 905 height 45
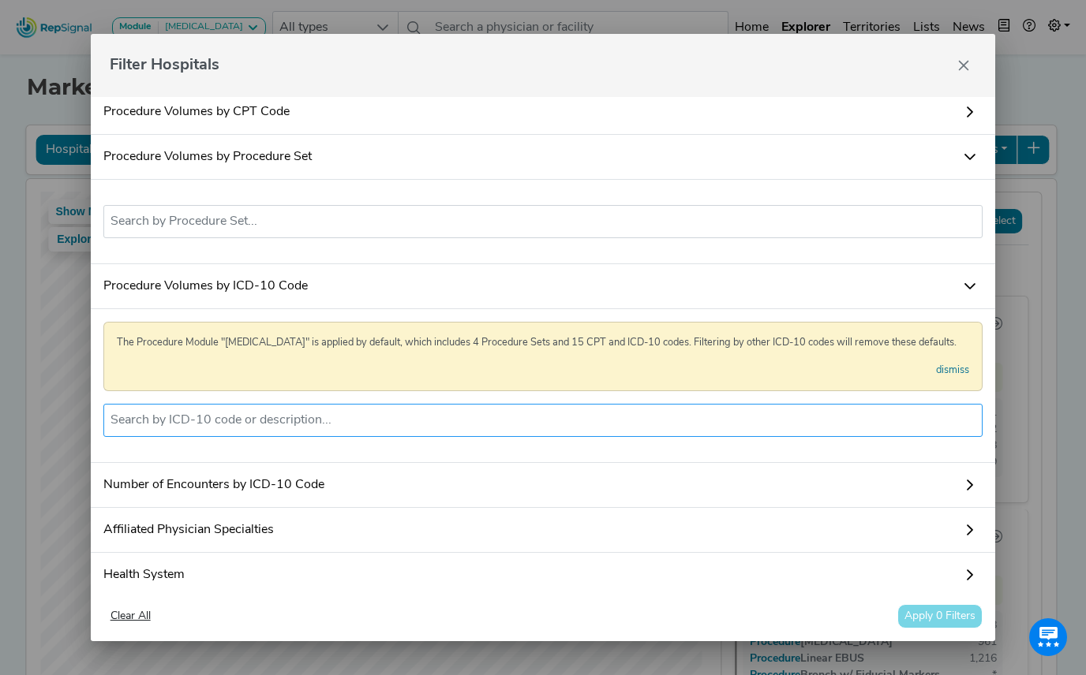
click at [238, 420] on li at bounding box center [543, 420] width 866 height 25
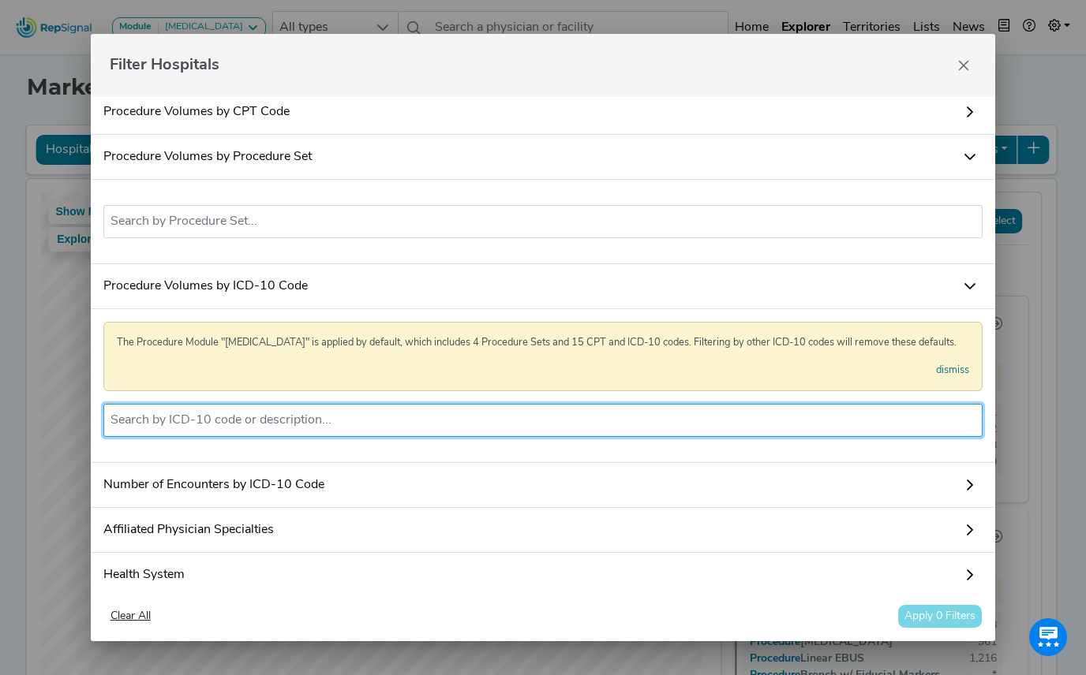
click at [206, 433] on li at bounding box center [543, 420] width 866 height 25
click at [208, 430] on input "text" at bounding box center [543, 420] width 866 height 19
click at [335, 426] on input "text" at bounding box center [543, 420] width 866 height 19
click at [271, 430] on input "text" at bounding box center [543, 420] width 866 height 19
type input "0"
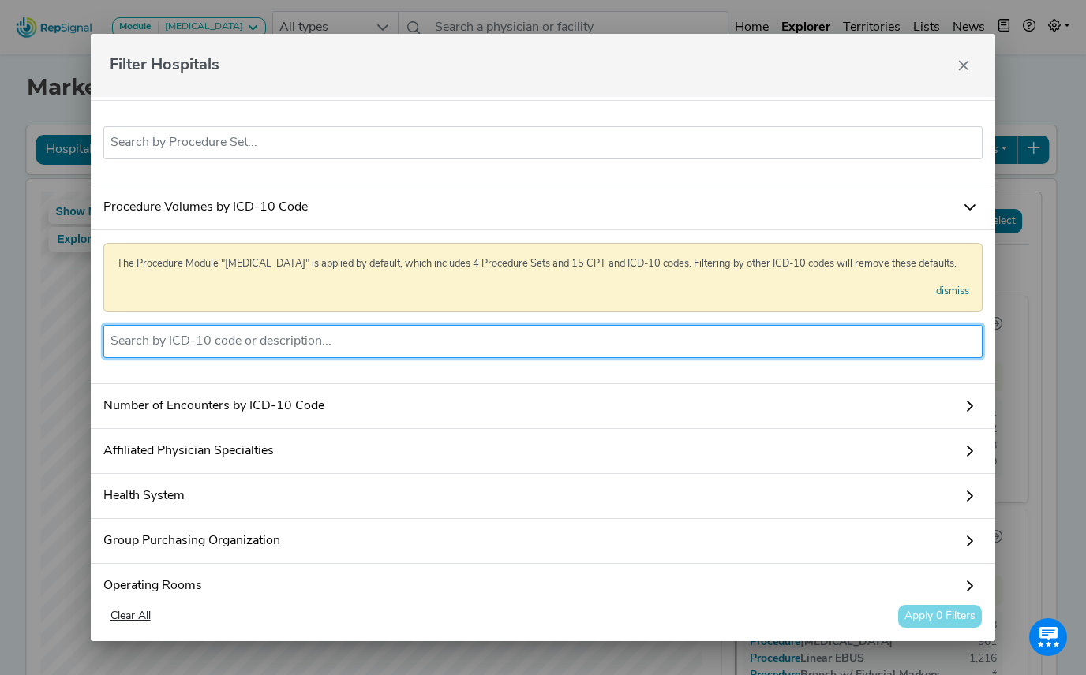
scroll to position [0, 0]
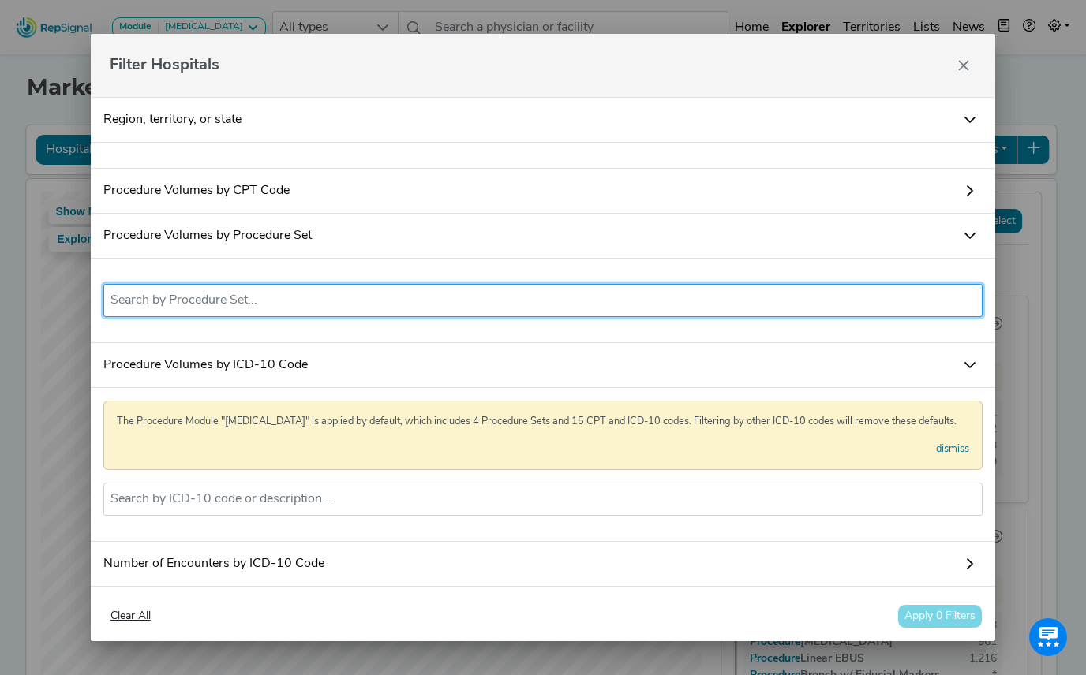
click at [261, 310] on li at bounding box center [543, 300] width 866 height 25
click at [271, 290] on li at bounding box center [543, 300] width 866 height 25
click at [176, 305] on input "text" at bounding box center [543, 300] width 866 height 19
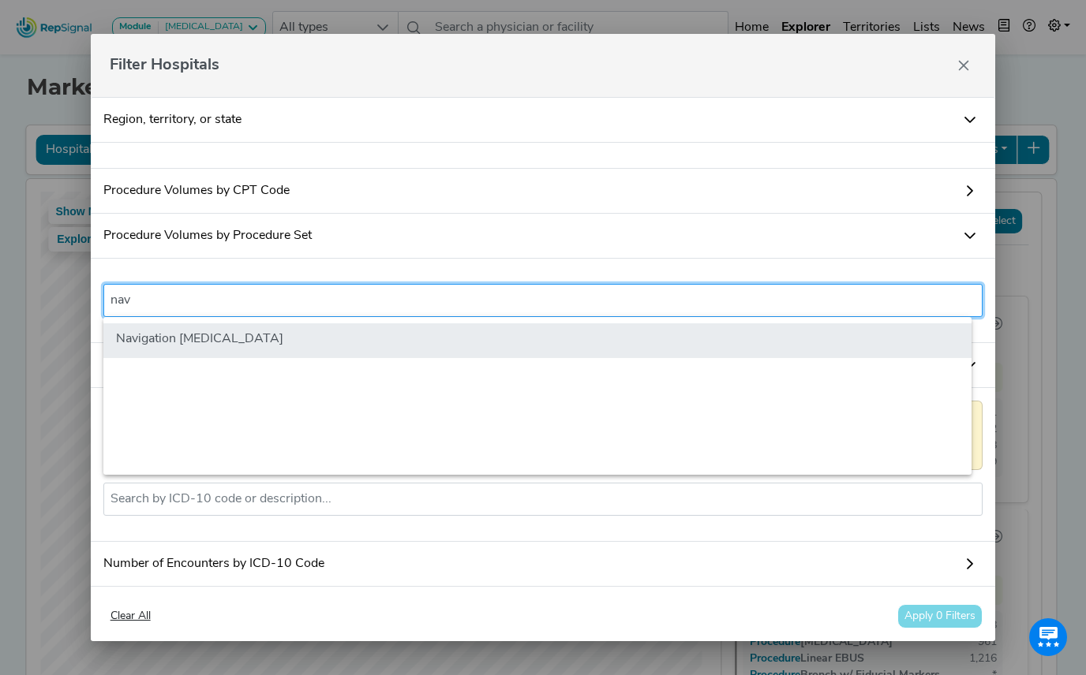
type input "nav"
click at [181, 337] on li "Navigation [MEDICAL_DATA]" at bounding box center [537, 341] width 868 height 35
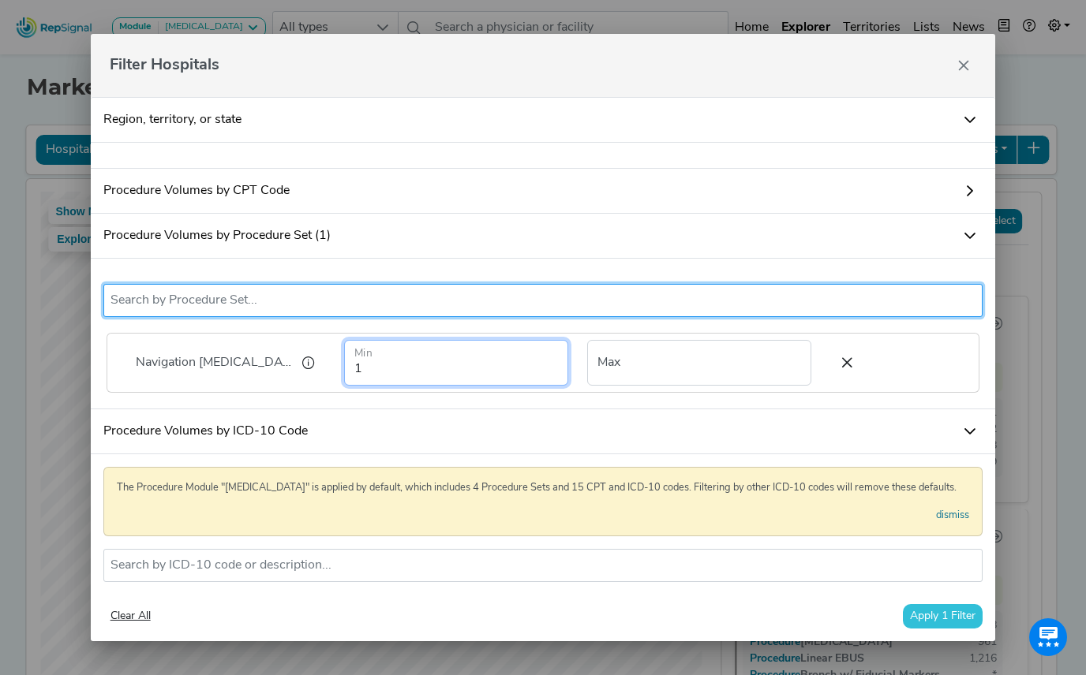
click at [367, 364] on input "1" at bounding box center [456, 363] width 224 height 46
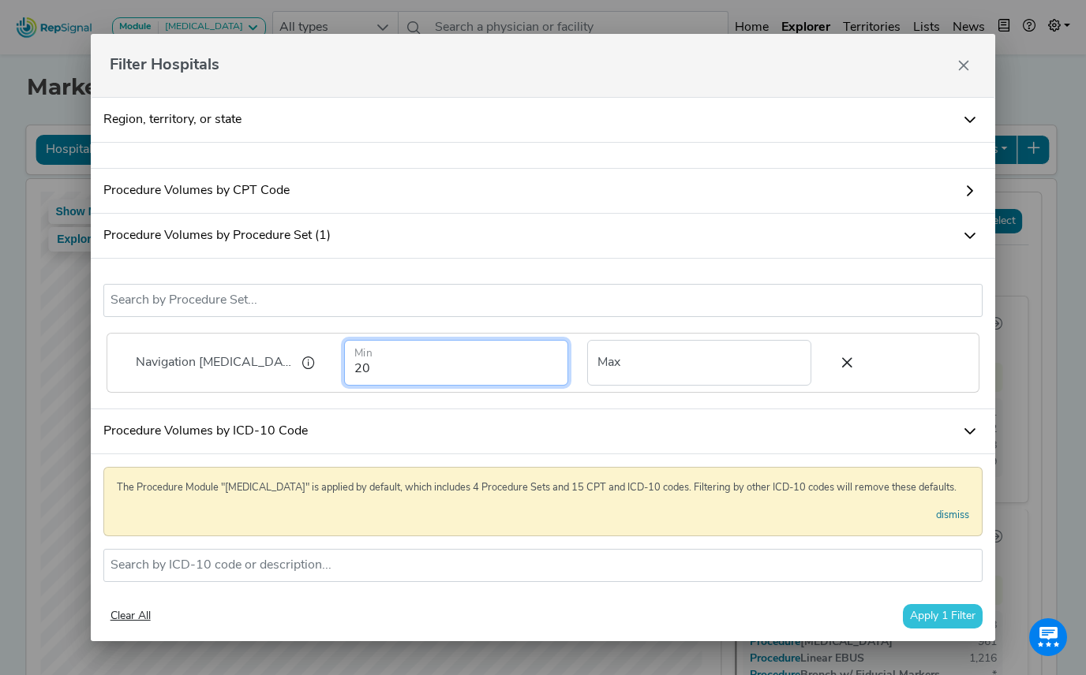
type input "2"
type input "100"
click at [956, 614] on button "Apply 1 Filter" at bounding box center [943, 616] width 80 height 24
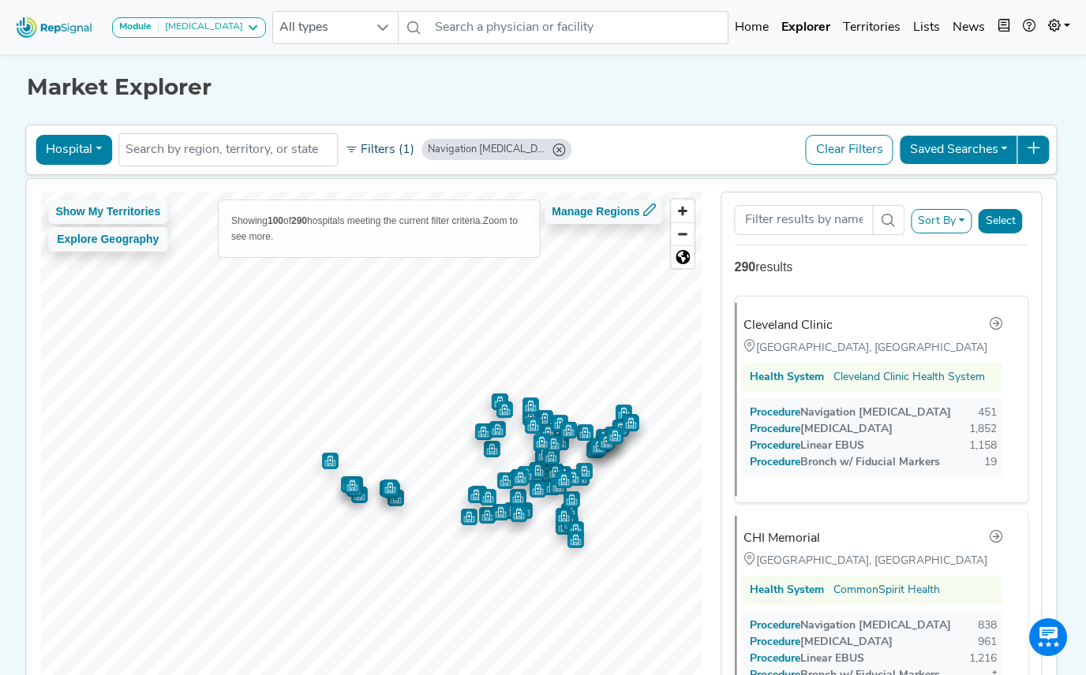
click at [385, 155] on button "Filters (1)" at bounding box center [379, 150] width 77 height 27
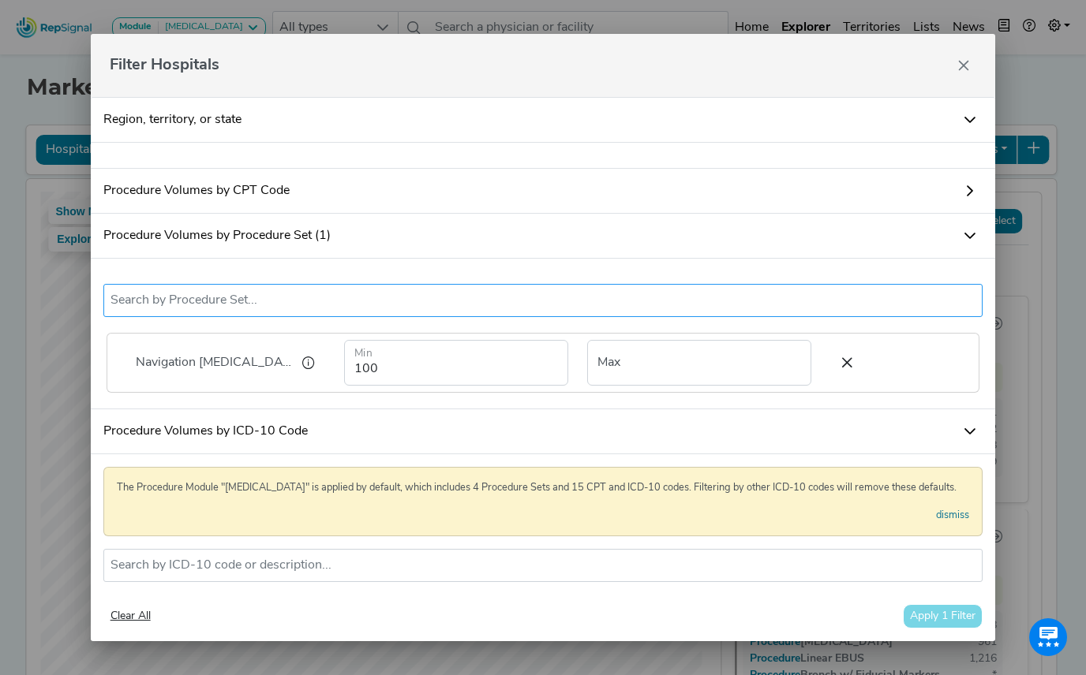
click at [203, 300] on input "text" at bounding box center [543, 300] width 866 height 19
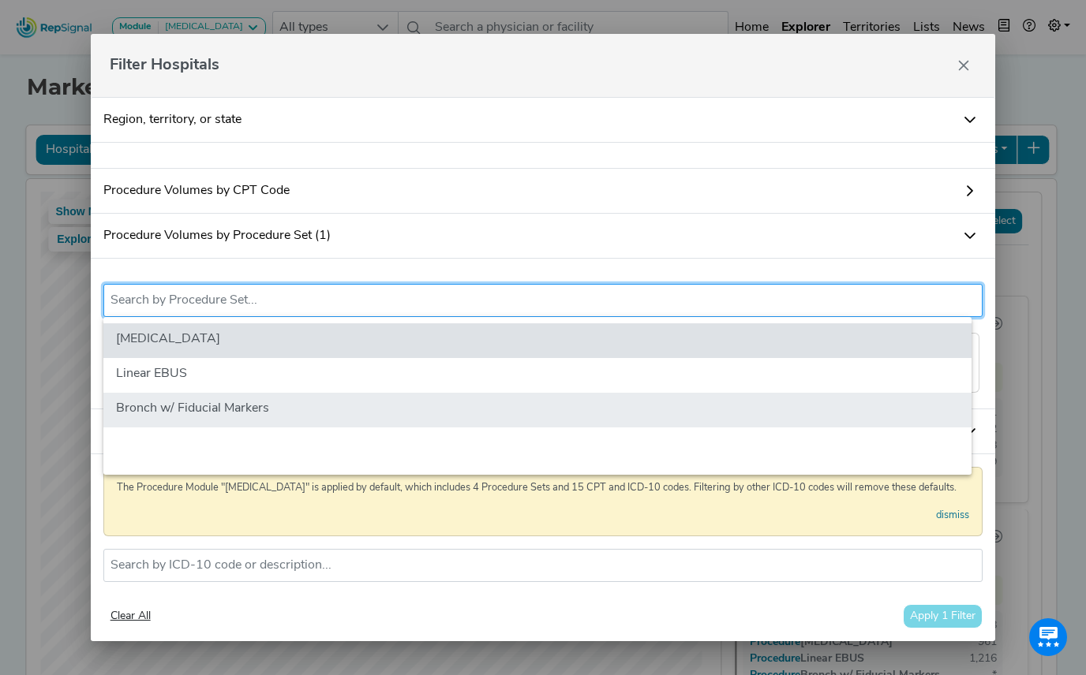
click at [192, 406] on li "Bronch w/ Fiducial Markers" at bounding box center [537, 410] width 868 height 35
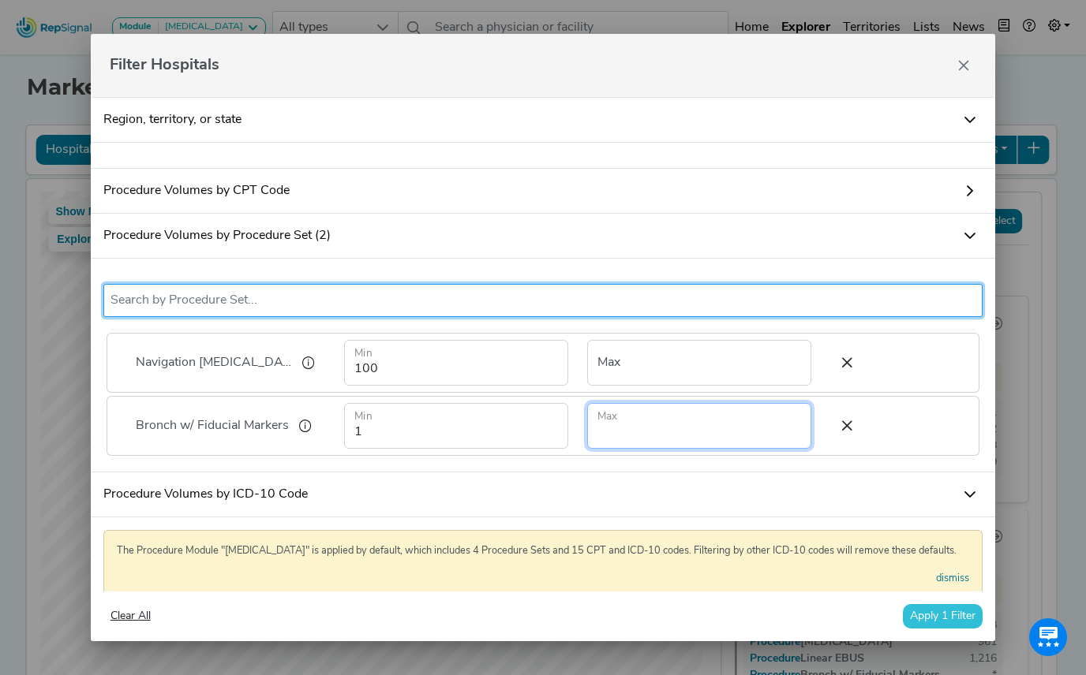
click at [606, 447] on input "number" at bounding box center [699, 426] width 224 height 46
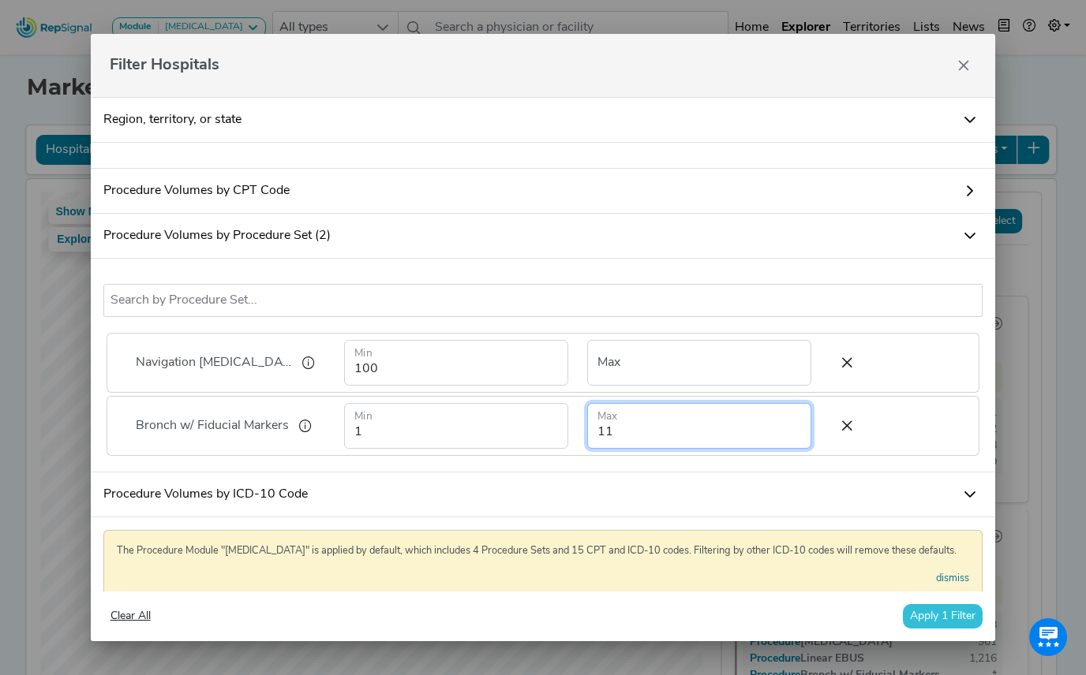
type input "11"
click at [724, 473] on div "Navigation Bronchoscopy Bronch w/ Fiducial Markers No results found Navigation …" at bounding box center [543, 366] width 905 height 214
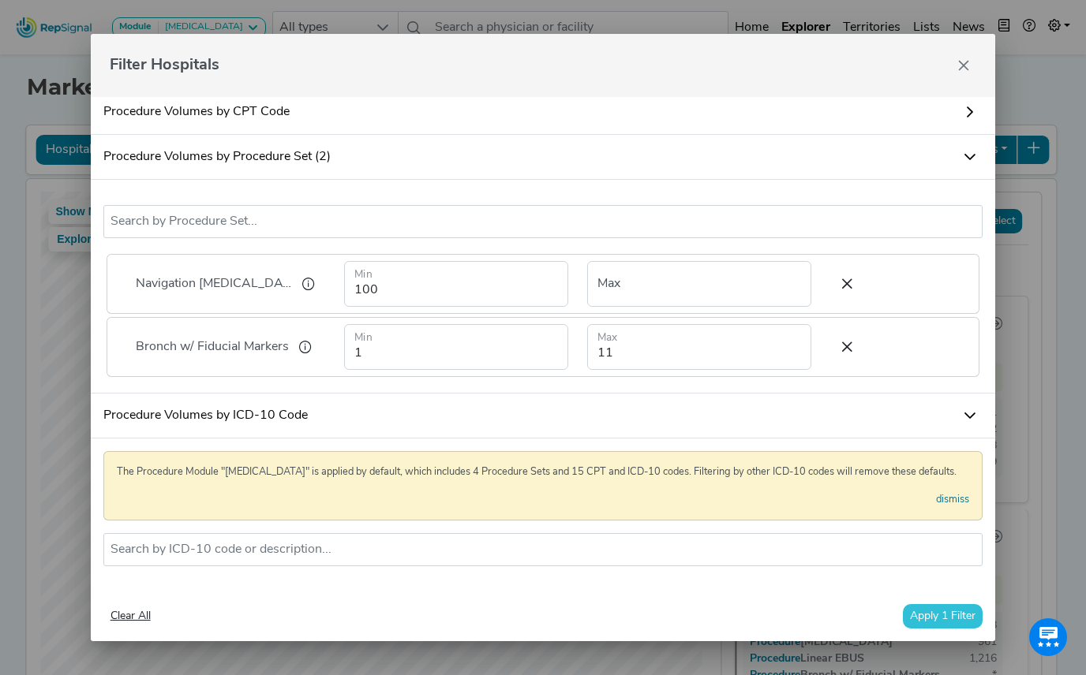
click at [922, 614] on button "Apply 1 Filter" at bounding box center [943, 616] width 80 height 24
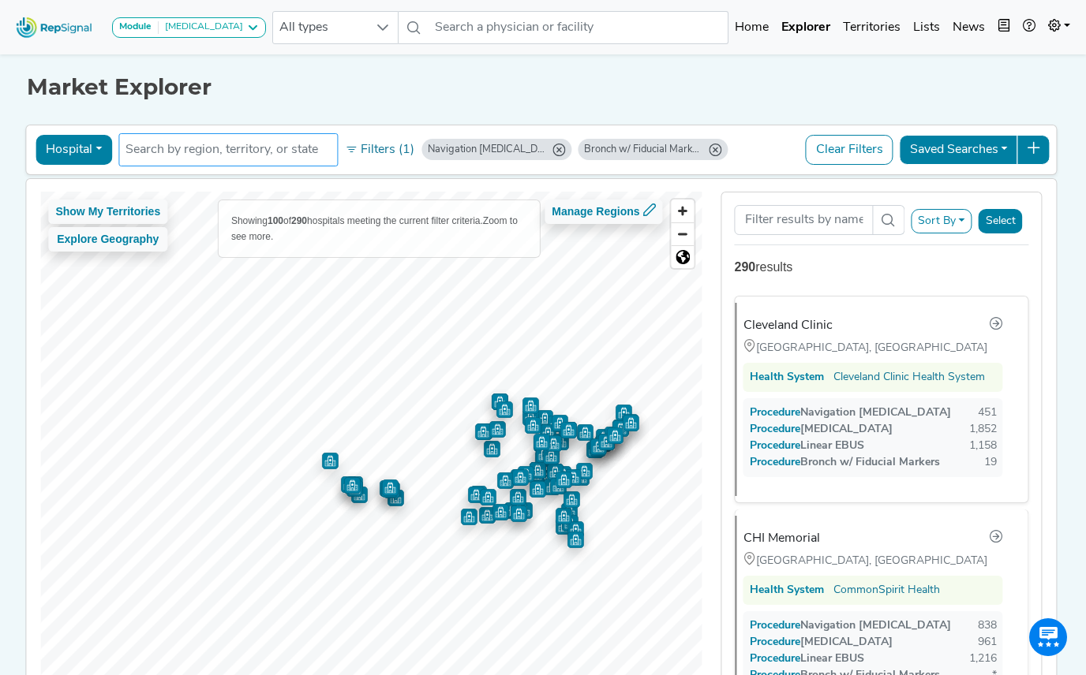
click at [202, 148] on input "text" at bounding box center [227, 149] width 205 height 19
type input "z"
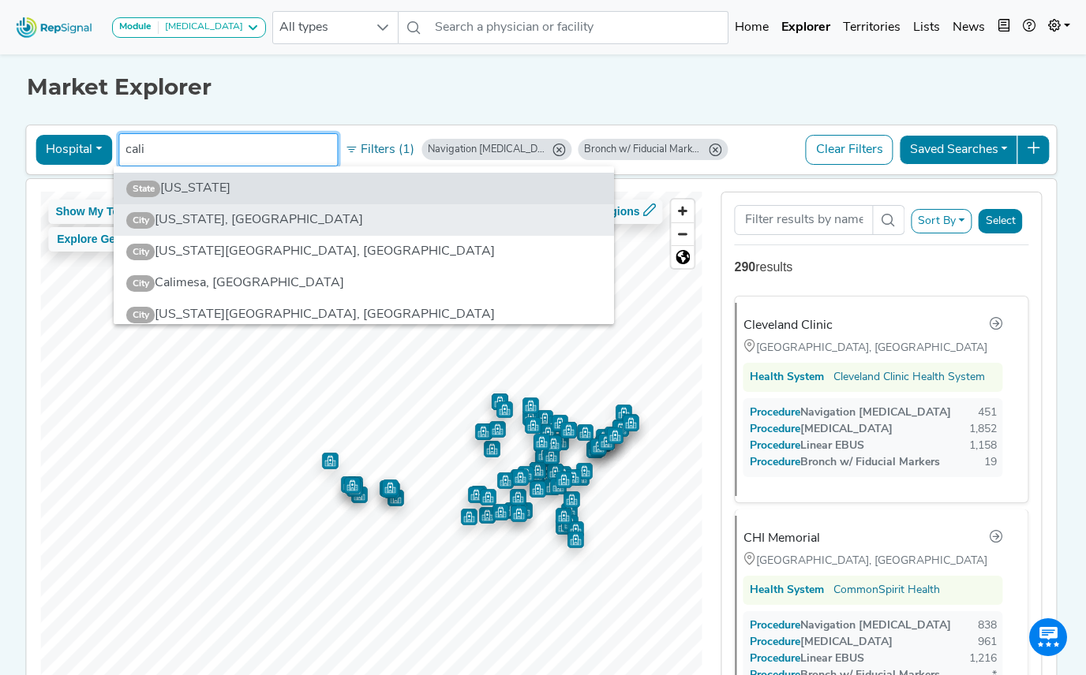
type input "cali"
click at [227, 205] on li "City California, MD" at bounding box center [364, 220] width 501 height 32
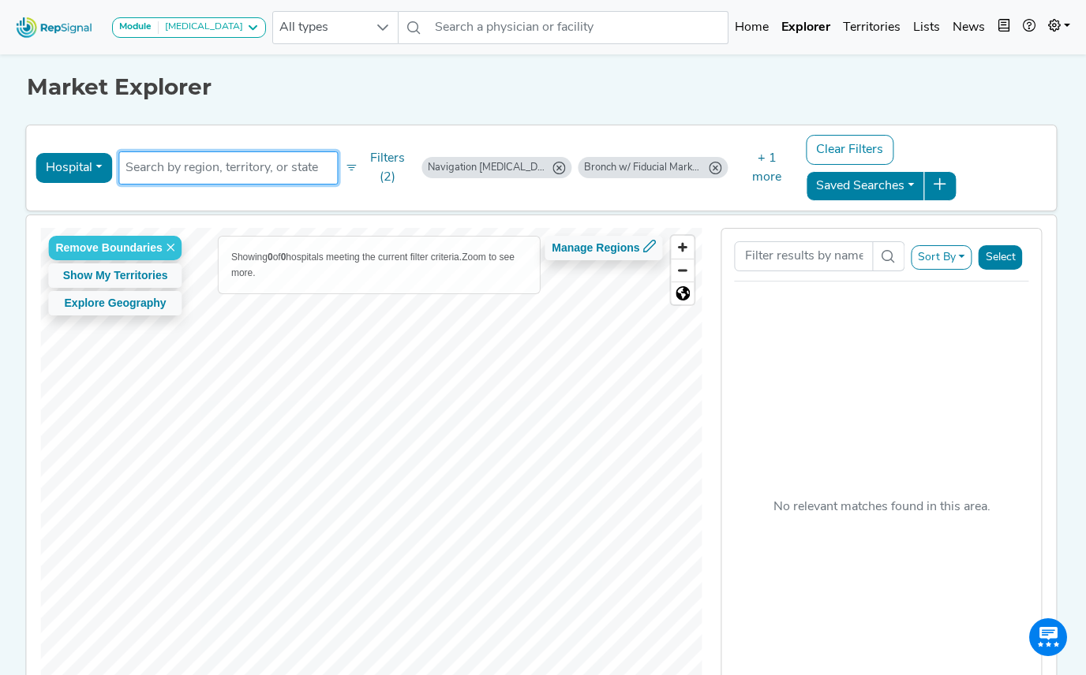
click at [235, 159] on input "text" at bounding box center [227, 168] width 205 height 19
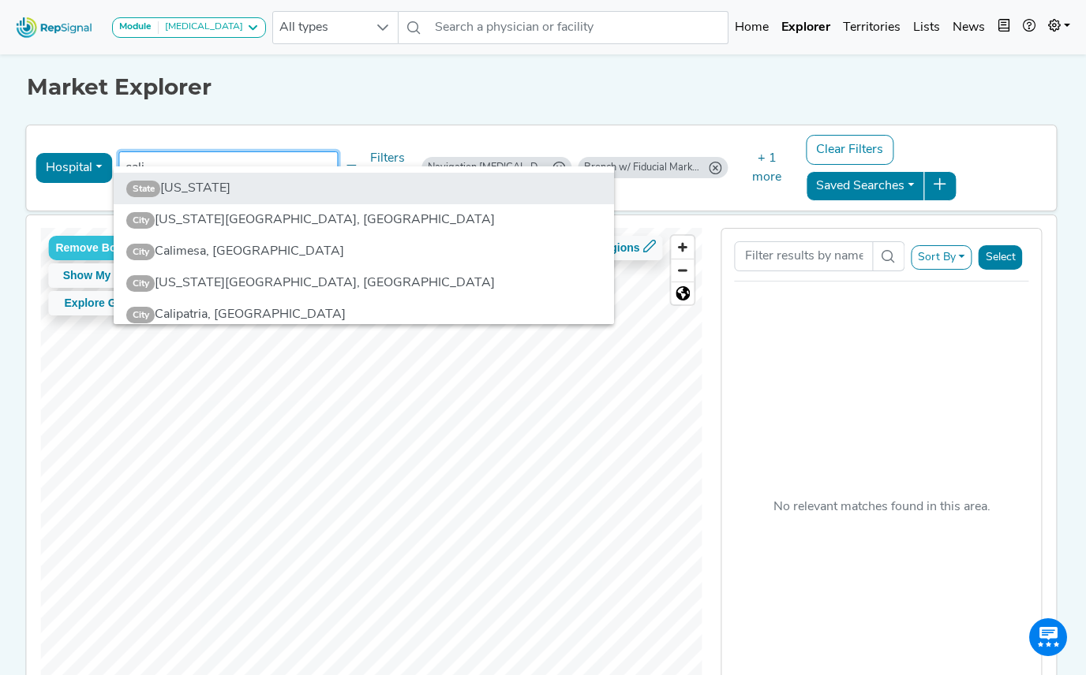
type input "cali"
click at [261, 179] on li "State California" at bounding box center [364, 189] width 501 height 32
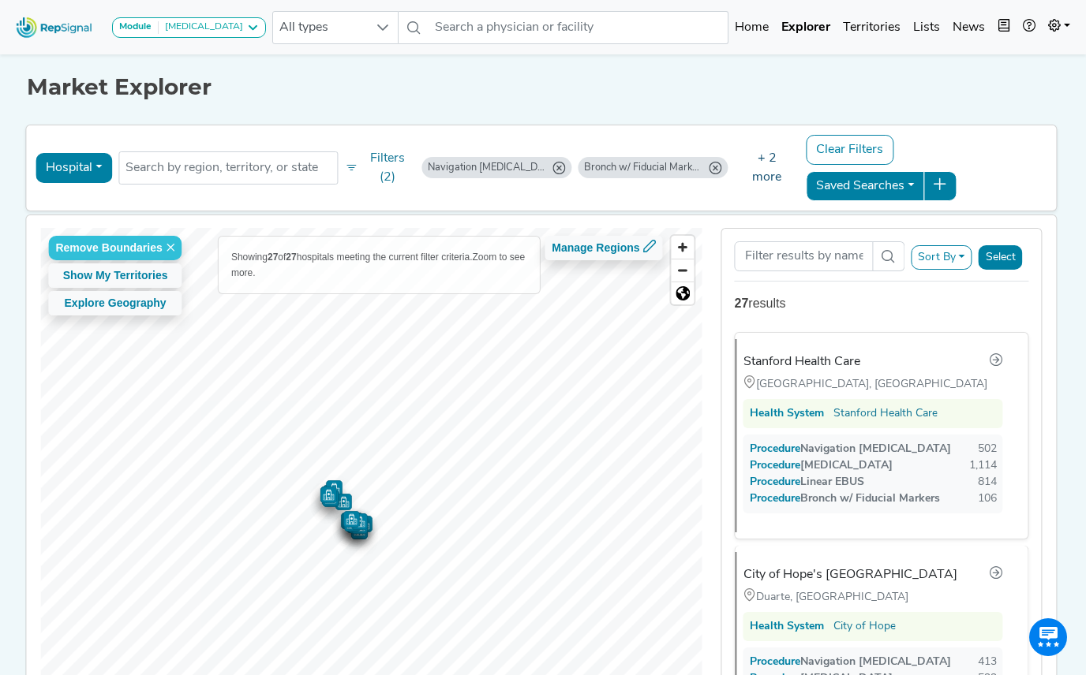
click at [754, 152] on button "+ 2 more" at bounding box center [767, 168] width 72 height 49
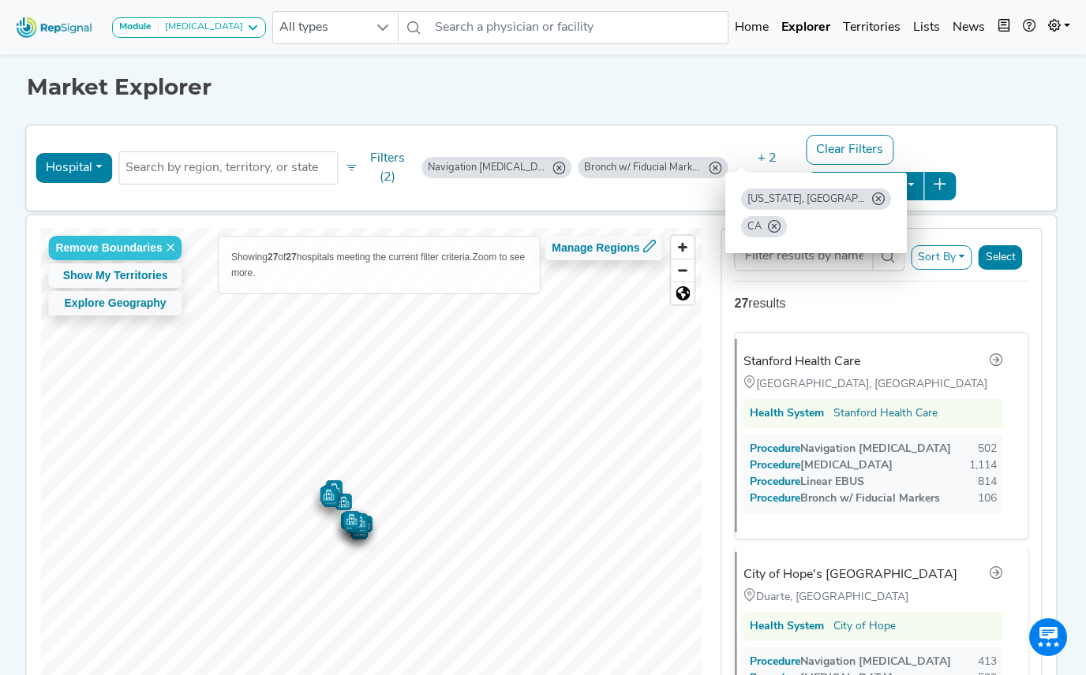
click at [872, 200] on icon "California, MD" at bounding box center [878, 199] width 13 height 13
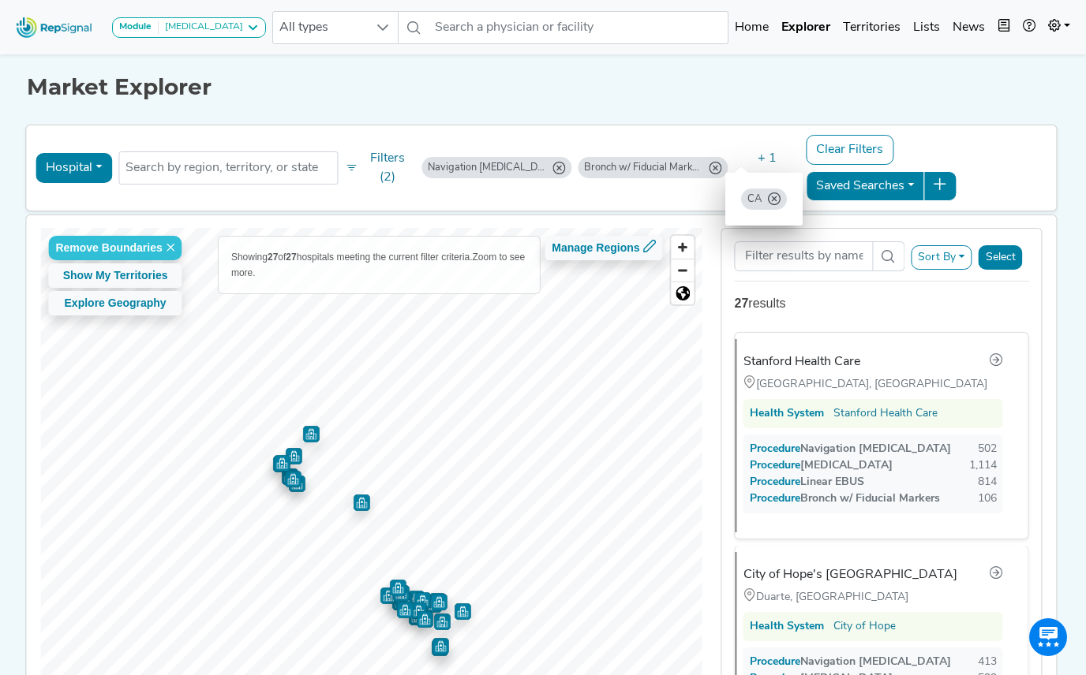
click at [838, 215] on div "Remove Boundaries Show My Territories Explore Geography Showing 27 of 27 hospit…" at bounding box center [541, 481] width 1046 height 532
click at [586, 75] on h1 "Market Explorer" at bounding box center [542, 87] width 1031 height 27
click at [399, 152] on button "Filters (2)" at bounding box center [379, 168] width 77 height 46
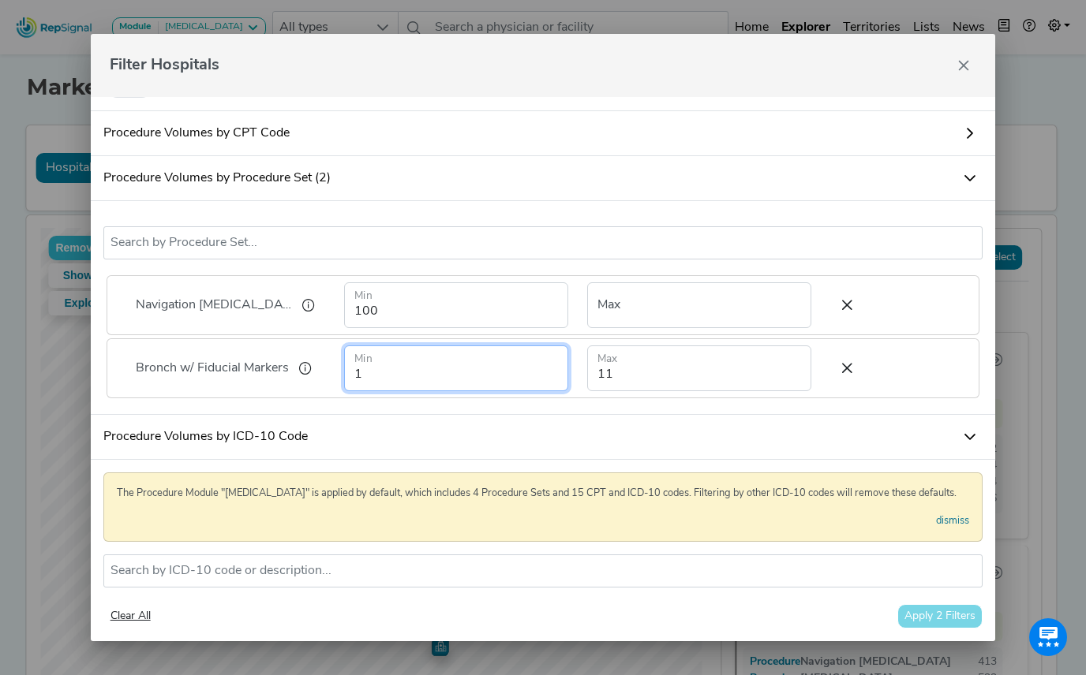
click at [402, 382] on input "1" at bounding box center [456, 369] width 224 height 46
type input "1"
click at [612, 415] on div "Navigation Bronchoscopy Bronch w/ Fiducial Markers No results found Navigation …" at bounding box center [543, 308] width 905 height 214
click at [963, 623] on button "Apply 2 Filters" at bounding box center [939, 616] width 85 height 24
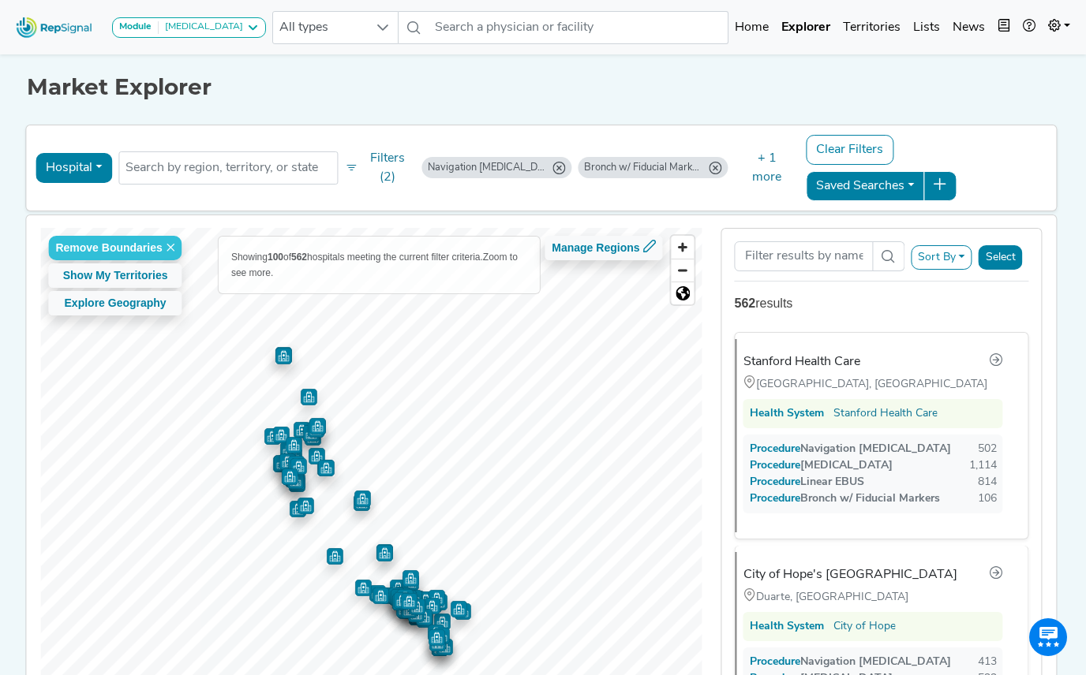
click at [941, 245] on button "Sort By" at bounding box center [942, 257] width 62 height 24
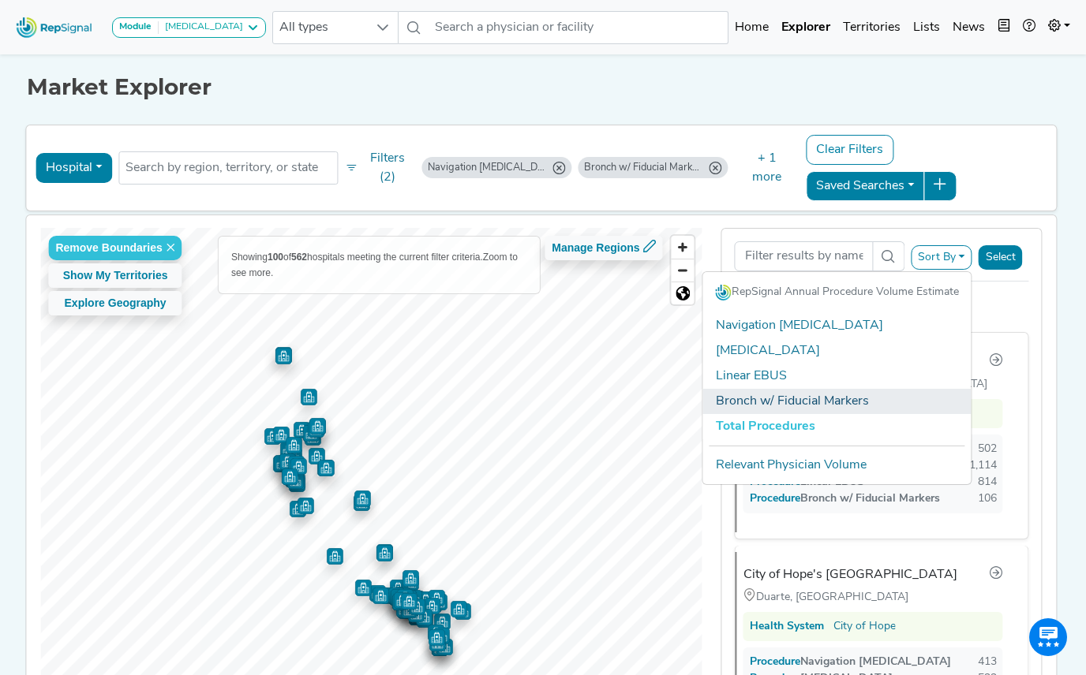
click at [844, 389] on link "Bronch w/ Fiducial Markers" at bounding box center [837, 401] width 268 height 25
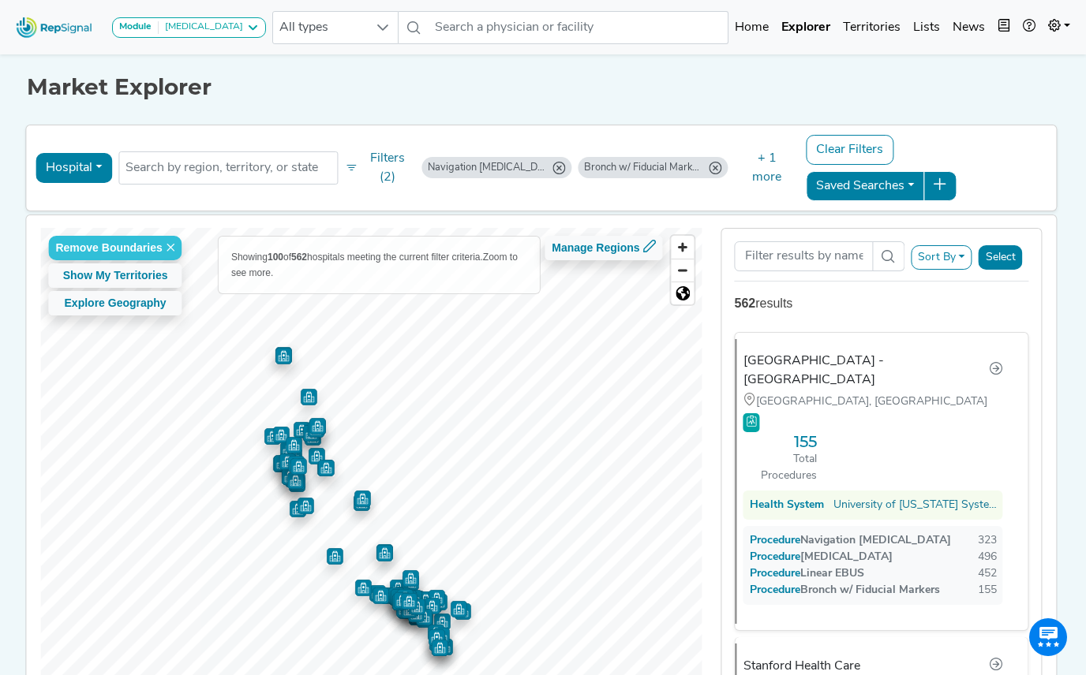
click at [967, 245] on button "Sort By" at bounding box center [942, 257] width 62 height 24
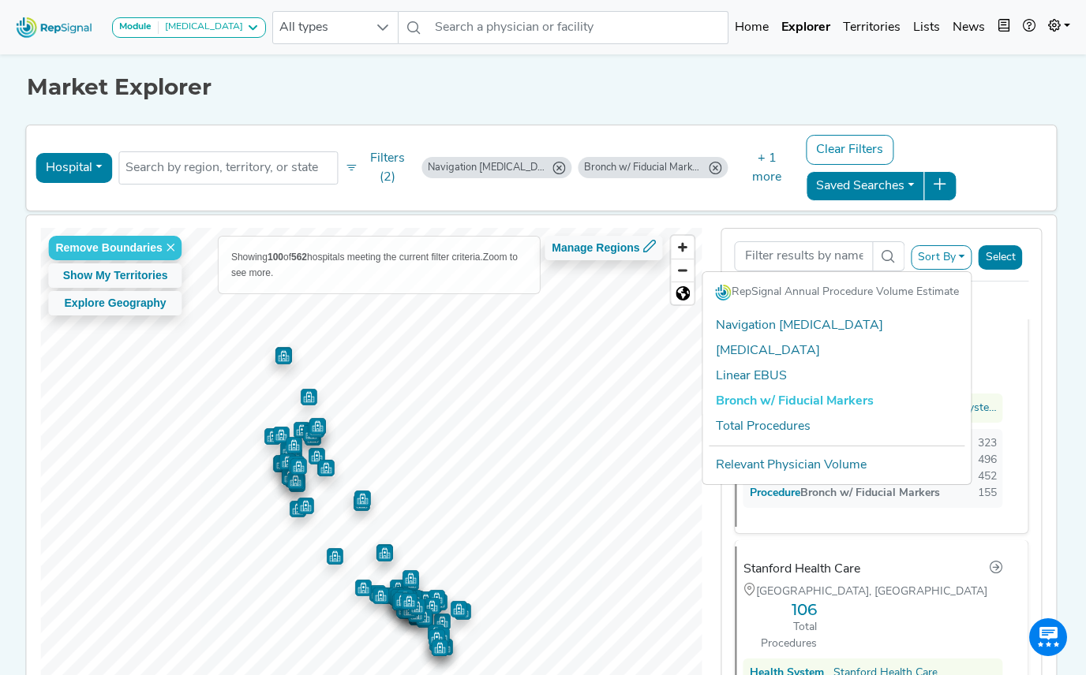
scroll to position [0, 0]
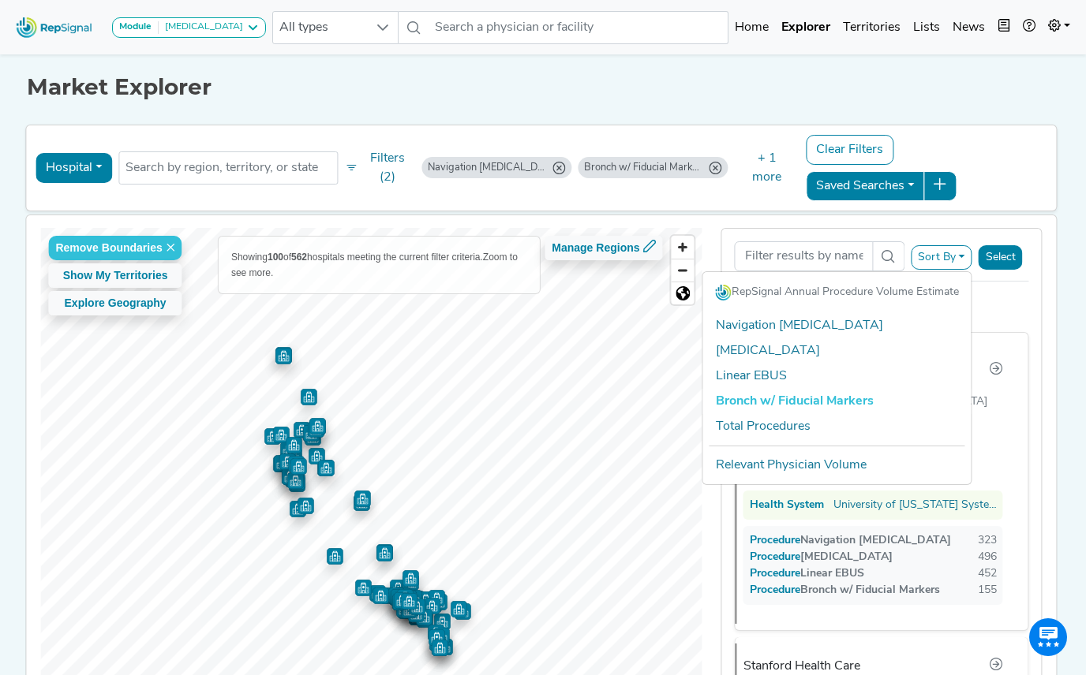
click at [1038, 250] on div "Sort By RepSignal Annual Procedure Volume Estimate Navigation Bronchoscopy Tran…" at bounding box center [881, 481] width 321 height 507
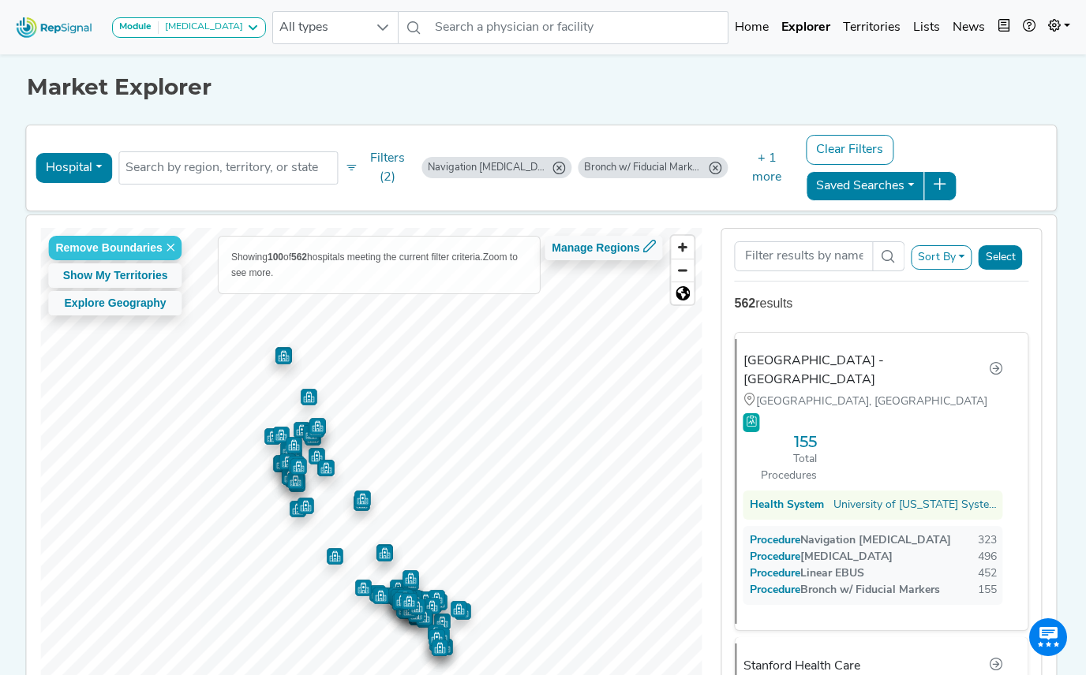
click at [597, 103] on div "Market Explorer Hospital Physician Hospital ASC Office Health System CA No resu…" at bounding box center [543, 400] width 900 height 698
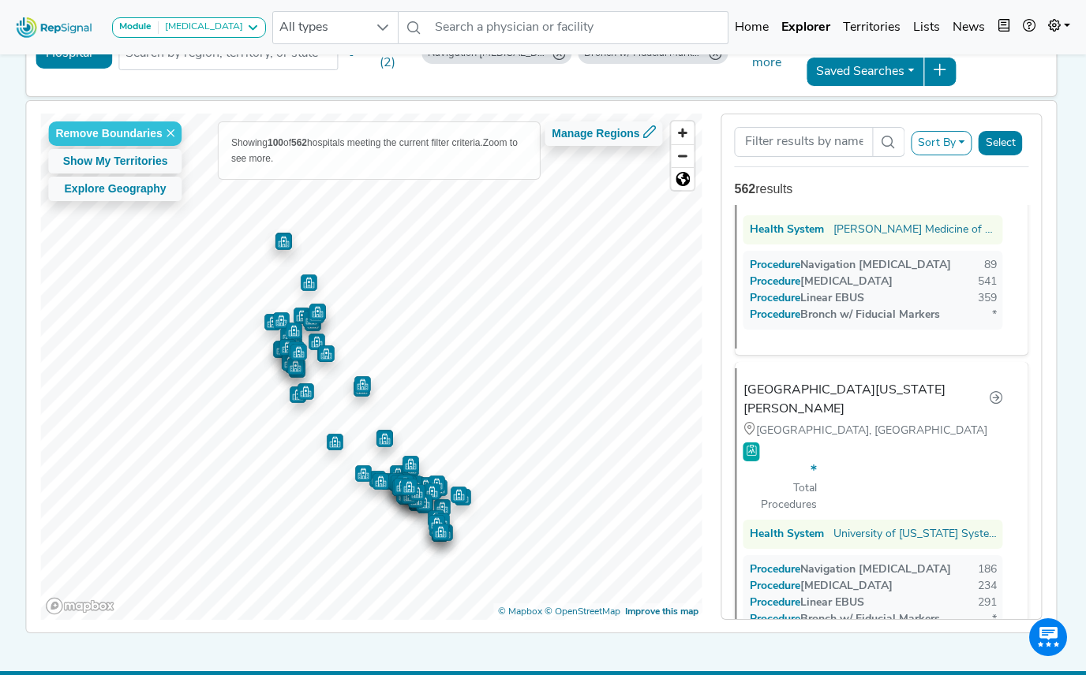
scroll to position [4550, 0]
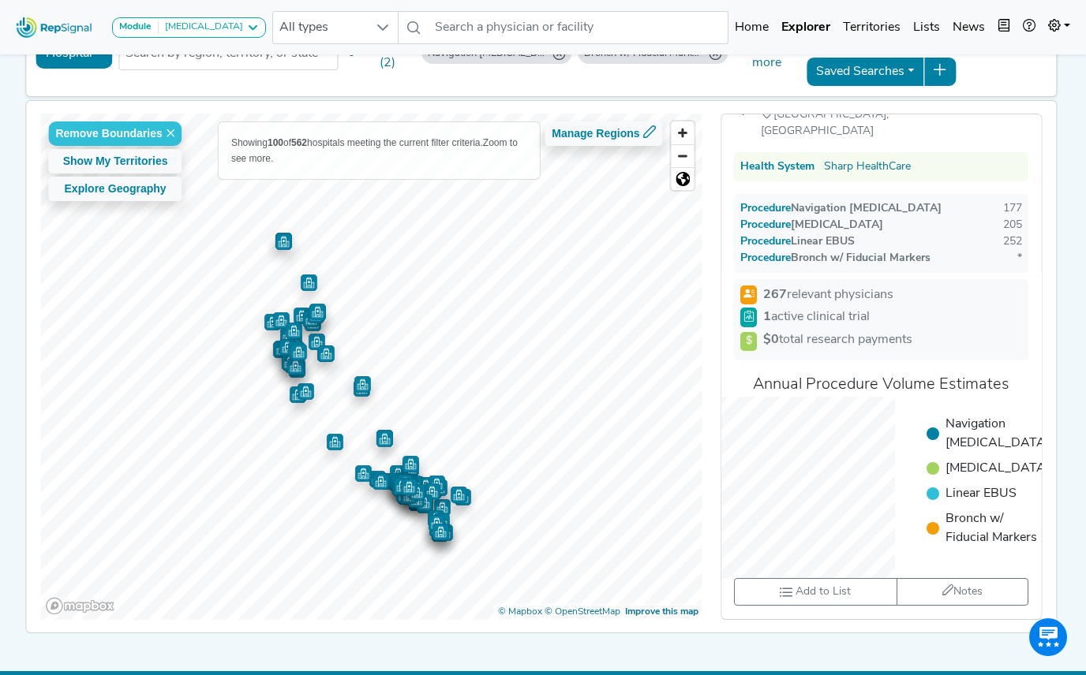
scroll to position [145, 0]
click at [203, 21] on button "Module Bronchoscopy" at bounding box center [189, 27] width 154 height 21
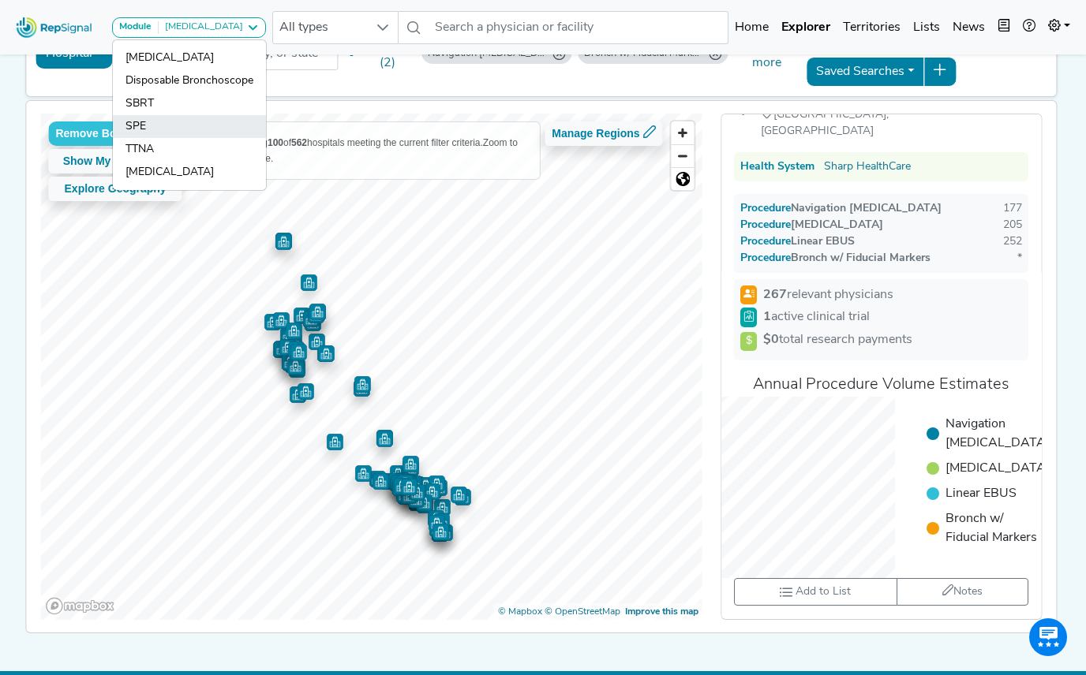
click at [155, 138] on link "SPE" at bounding box center [189, 149] width 153 height 23
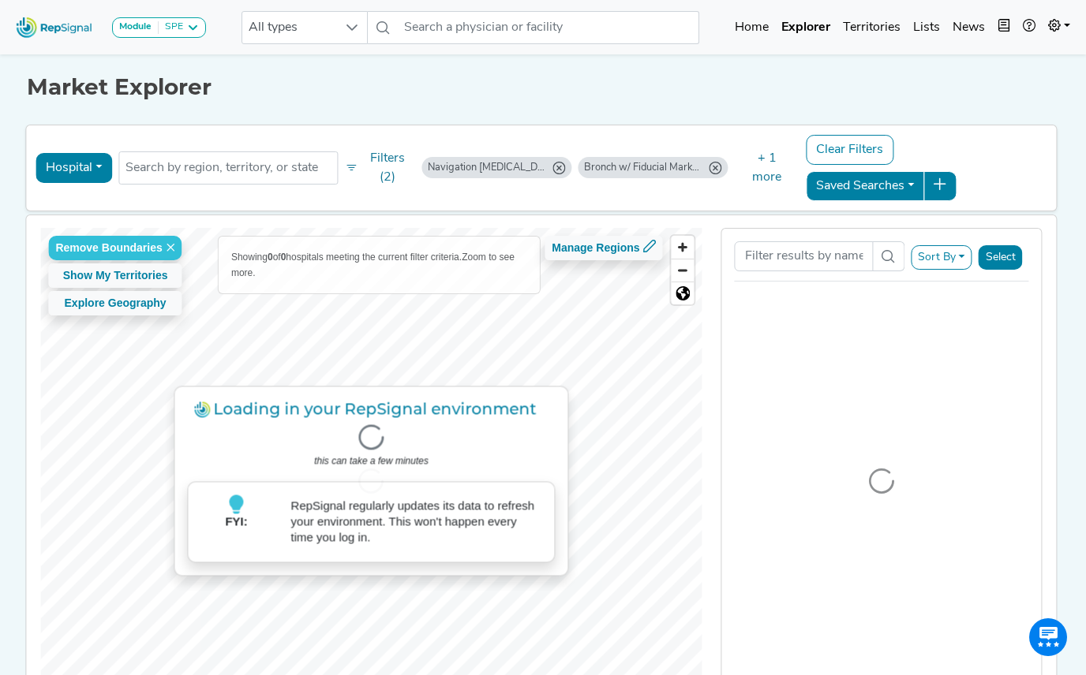
scroll to position [114, 0]
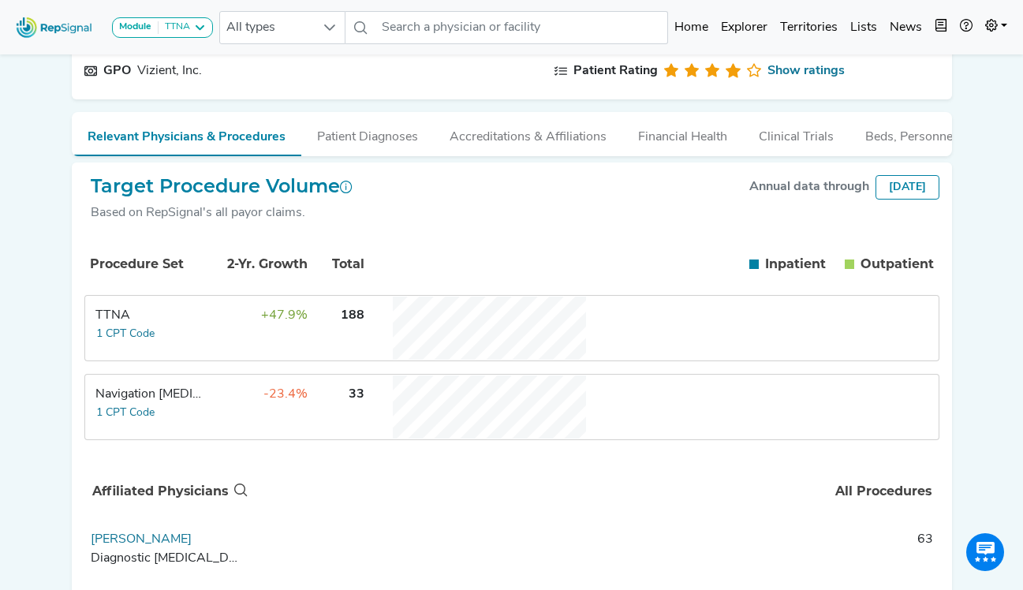
scroll to position [79, 0]
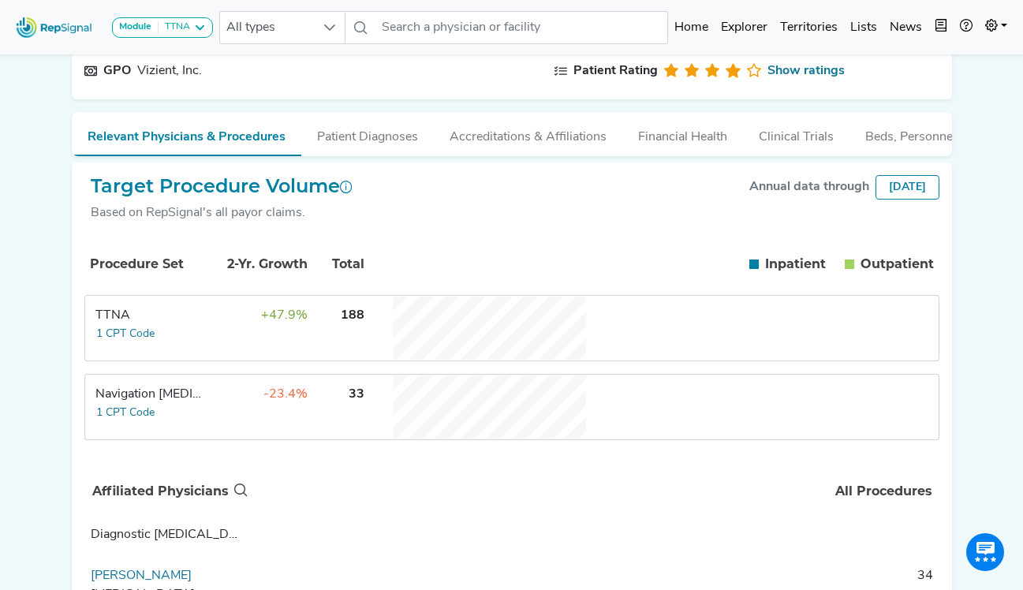
click at [211, 410] on td "-23.4%" at bounding box center [257, 407] width 103 height 63
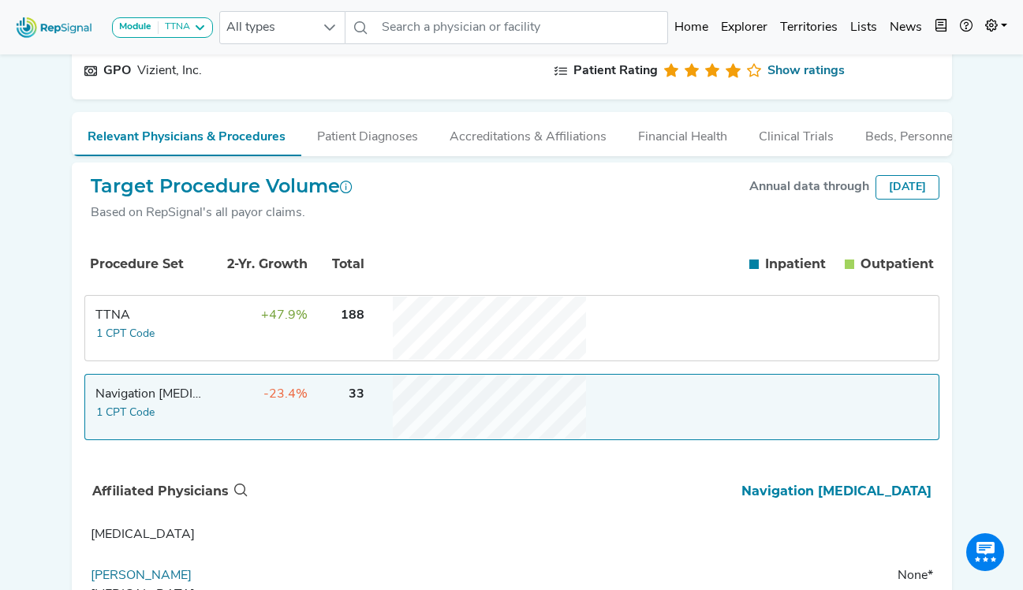
scroll to position [0, 0]
click at [238, 347] on td "+47.9%" at bounding box center [257, 328] width 103 height 63
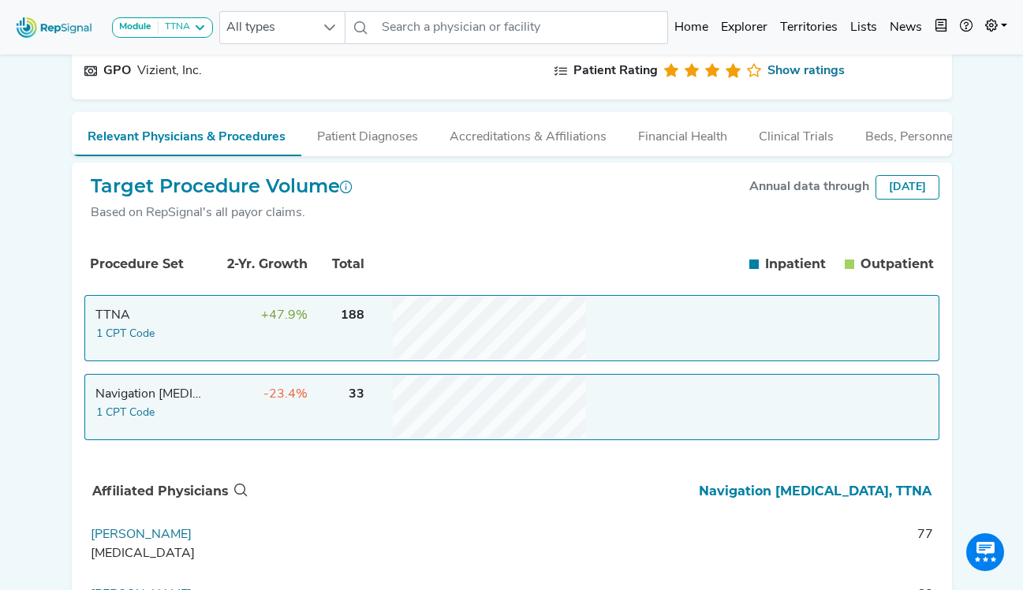
click at [238, 347] on td "+47.9%" at bounding box center [257, 328] width 103 height 63
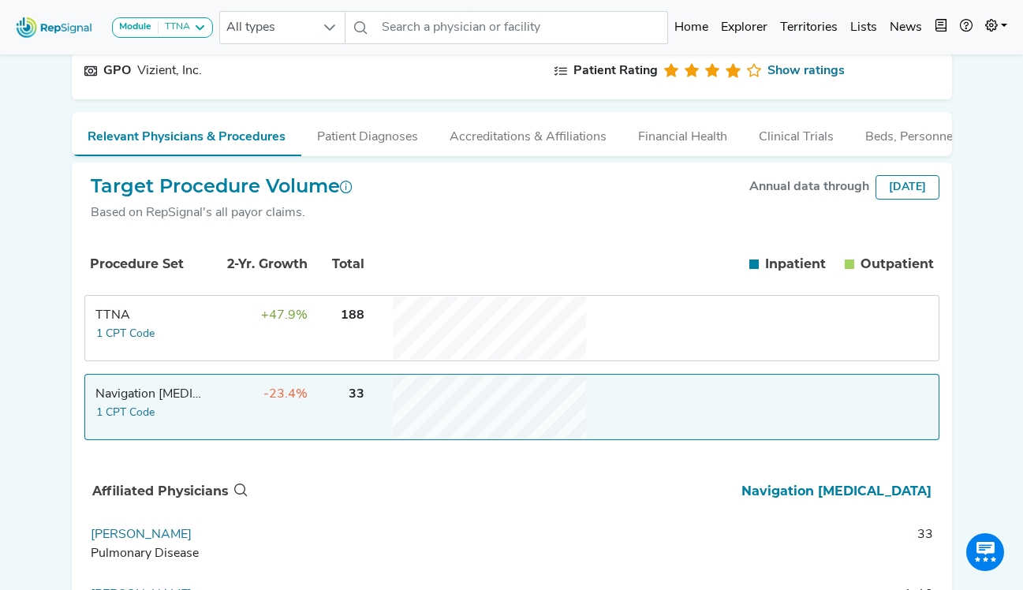
click at [432, 453] on div "Procedure Set 2-Yr. Growth Total Inpatient In Outpatient Out TTNA 1 CPT Code +4…" at bounding box center [511, 344] width 855 height 218
click at [390, 139] on button "Patient Diagnoses" at bounding box center [367, 133] width 133 height 43
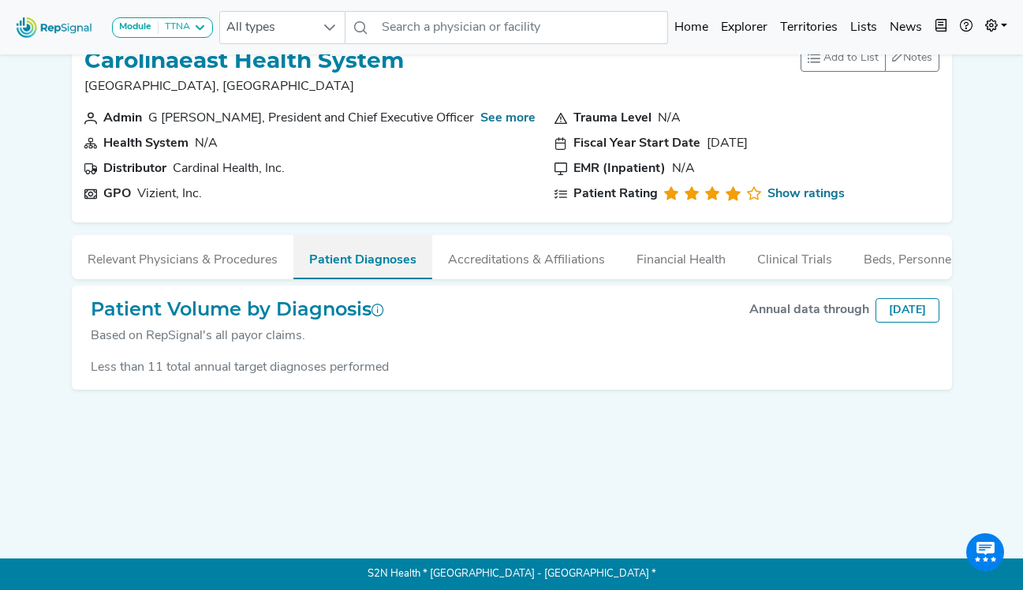
scroll to position [45, 0]
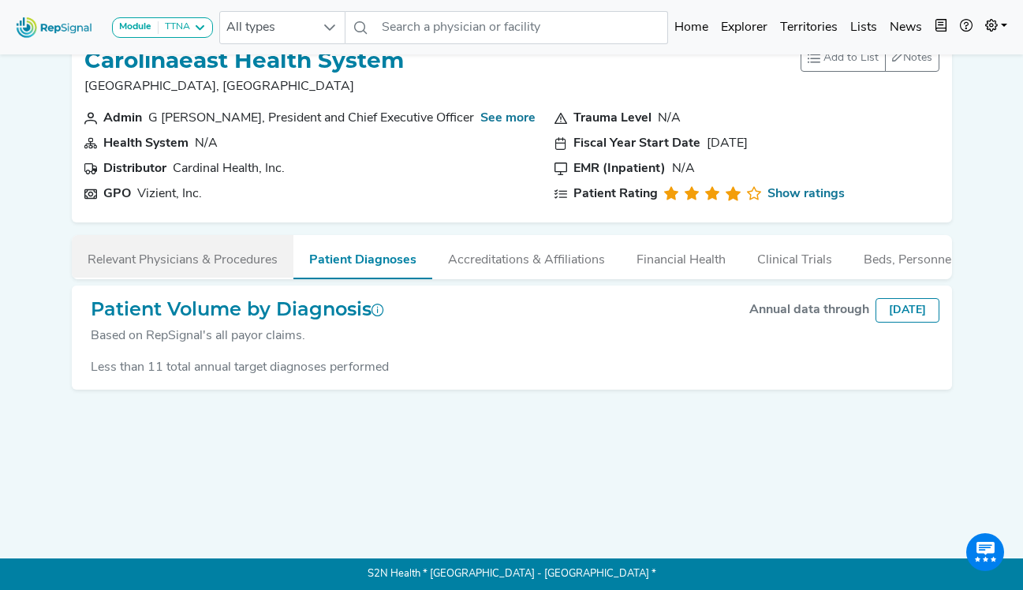
click at [171, 245] on button "Relevant Physicians & Procedures" at bounding box center [183, 256] width 222 height 43
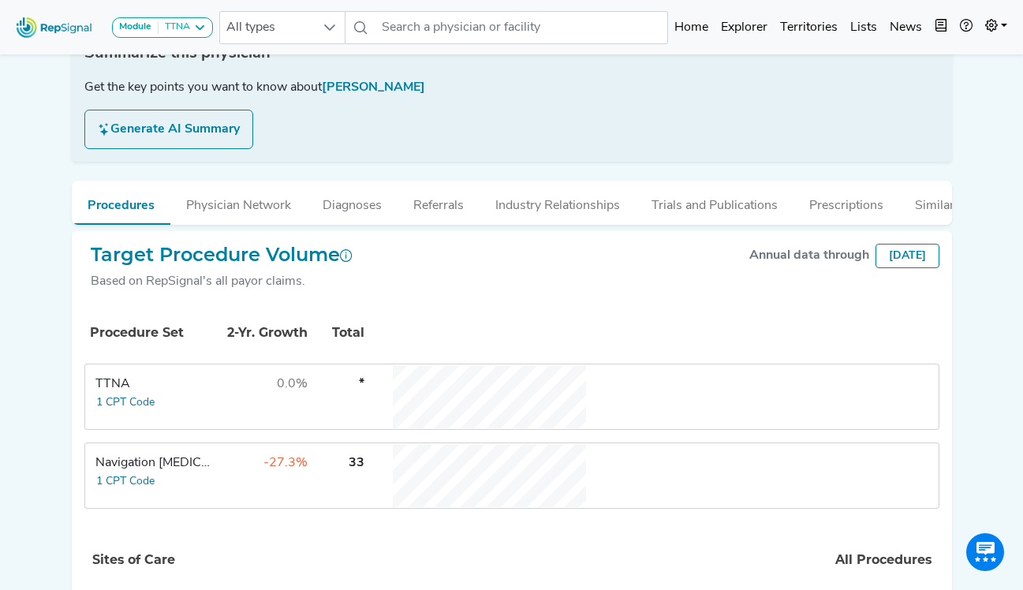
scroll to position [316, 0]
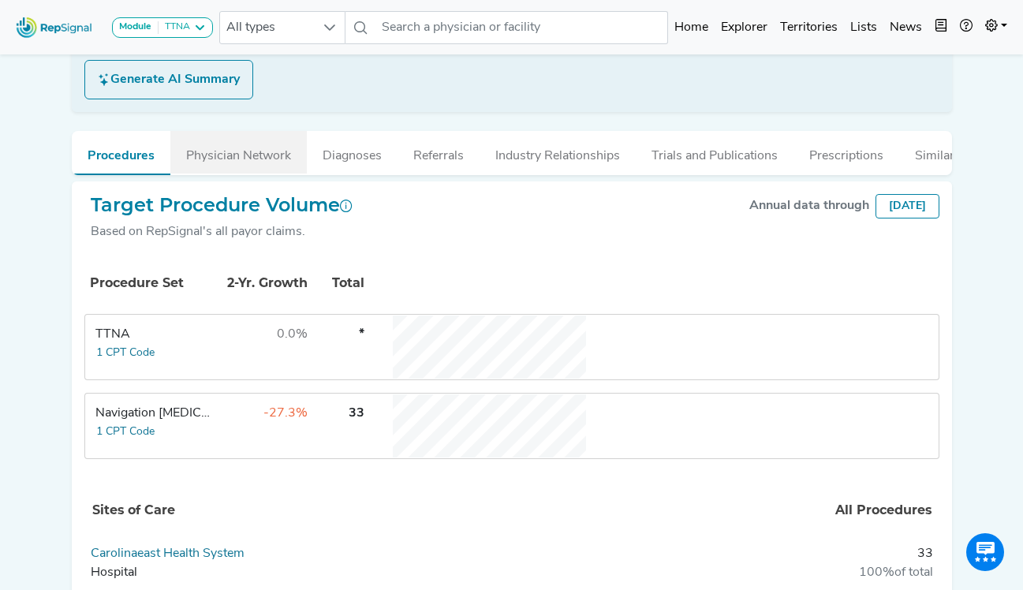
click at [279, 161] on button "Physician Network" at bounding box center [238, 152] width 137 height 43
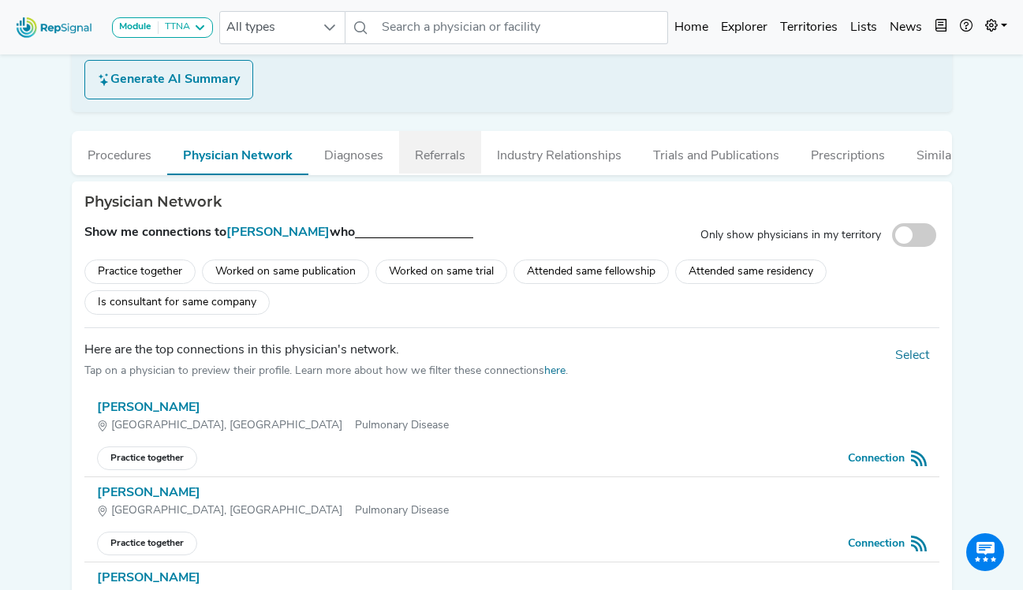
click at [406, 155] on button "Referrals" at bounding box center [440, 152] width 82 height 43
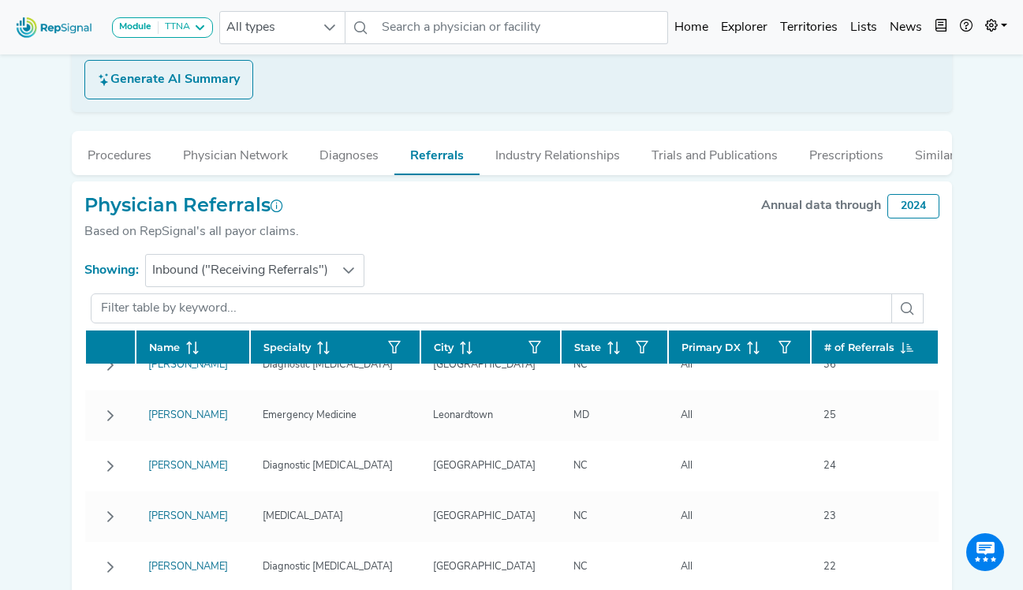
scroll to position [0, 0]
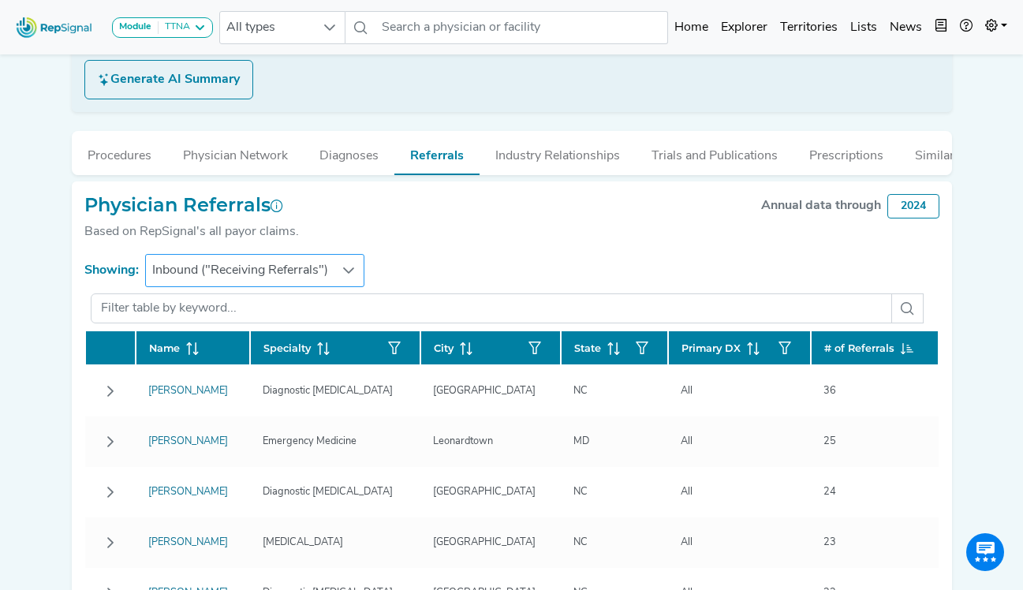
click at [277, 286] on span "Inbound ("Receiving Referrals")" at bounding box center [240, 271] width 189 height 32
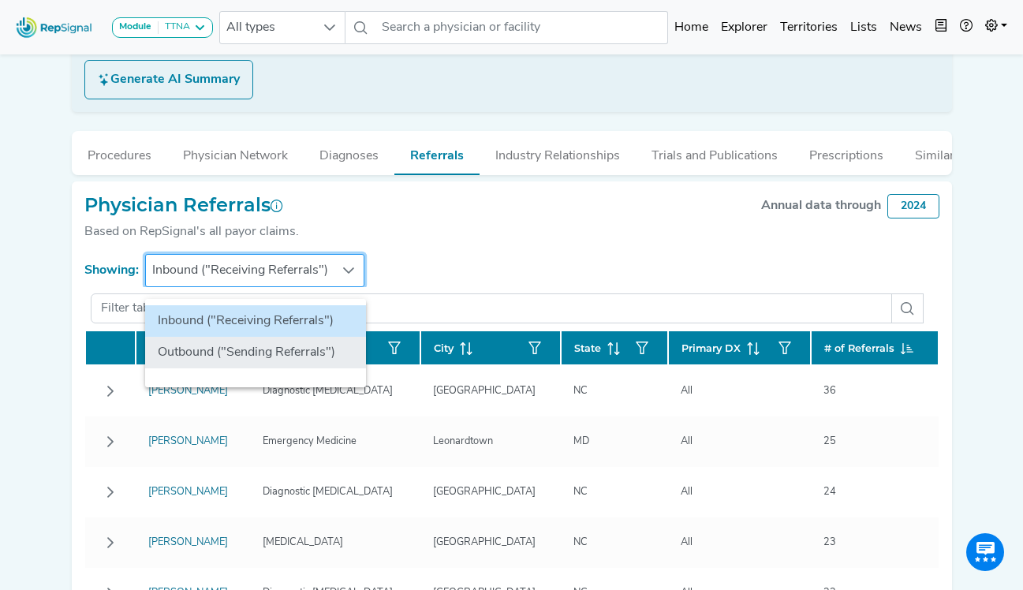
click at [221, 346] on li "Outbound ("Sending Referrals")" at bounding box center [255, 353] width 221 height 32
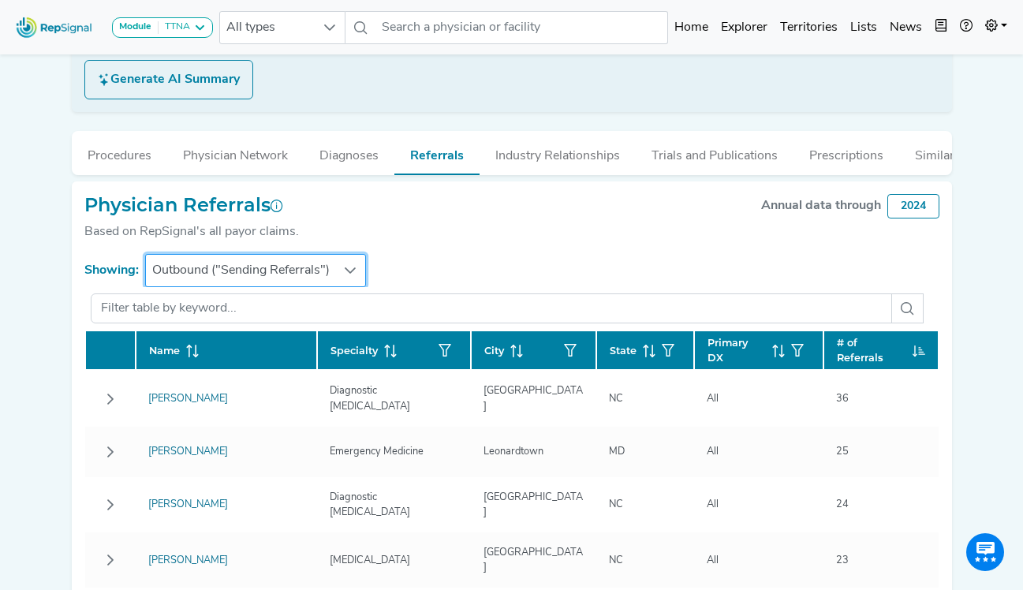
scroll to position [395, 12]
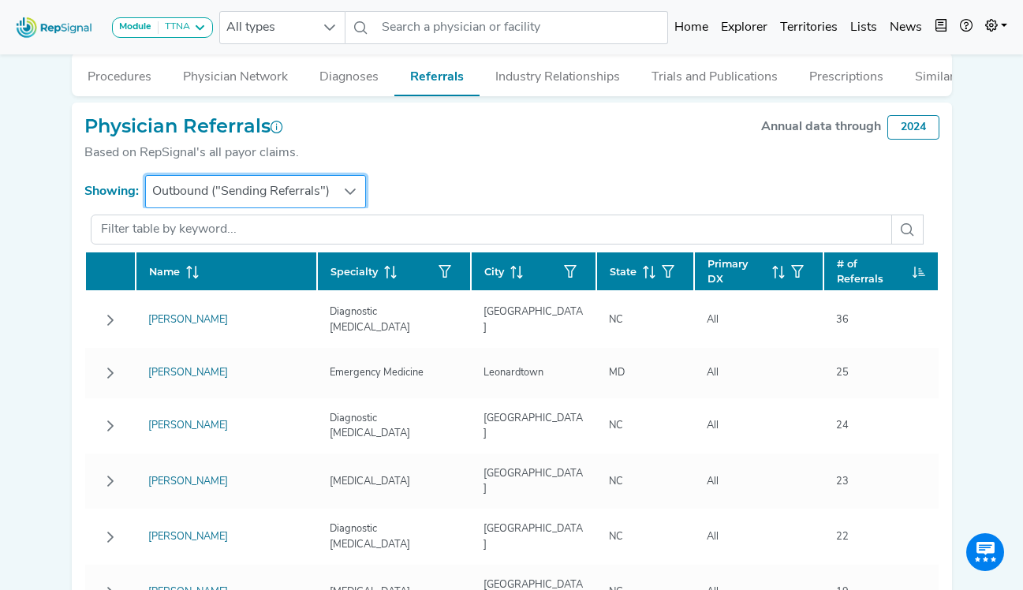
click at [17, 453] on div "Module TTNA [MEDICAL_DATA] Disposable Bronchoscope SBRT SPE TTNA [MEDICAL_DATA]…" at bounding box center [511, 436] width 1023 height 1662
click at [278, 204] on span "Outbound ("Sending Referrals")" at bounding box center [241, 192] width 190 height 32
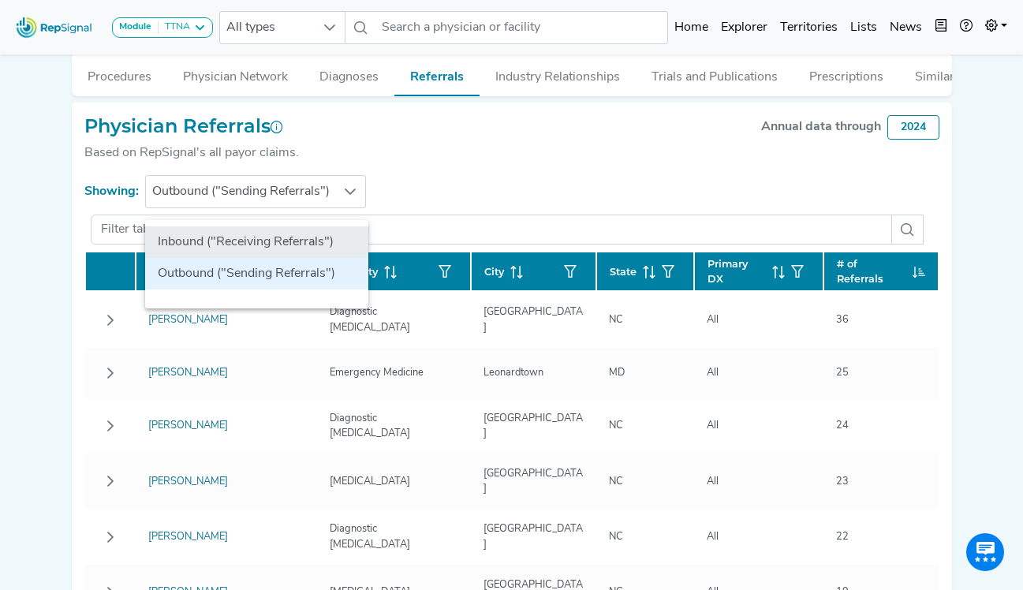
click at [235, 242] on li "Inbound ("Receiving Referrals")" at bounding box center [256, 242] width 223 height 32
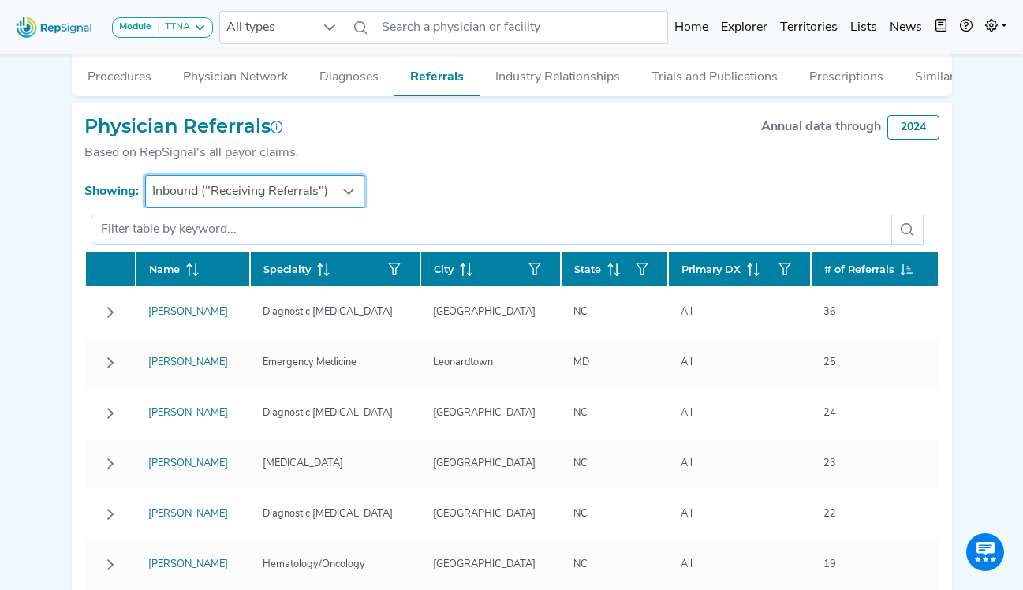
click at [256, 204] on span "Inbound ("Receiving Referrals")" at bounding box center [240, 192] width 189 height 32
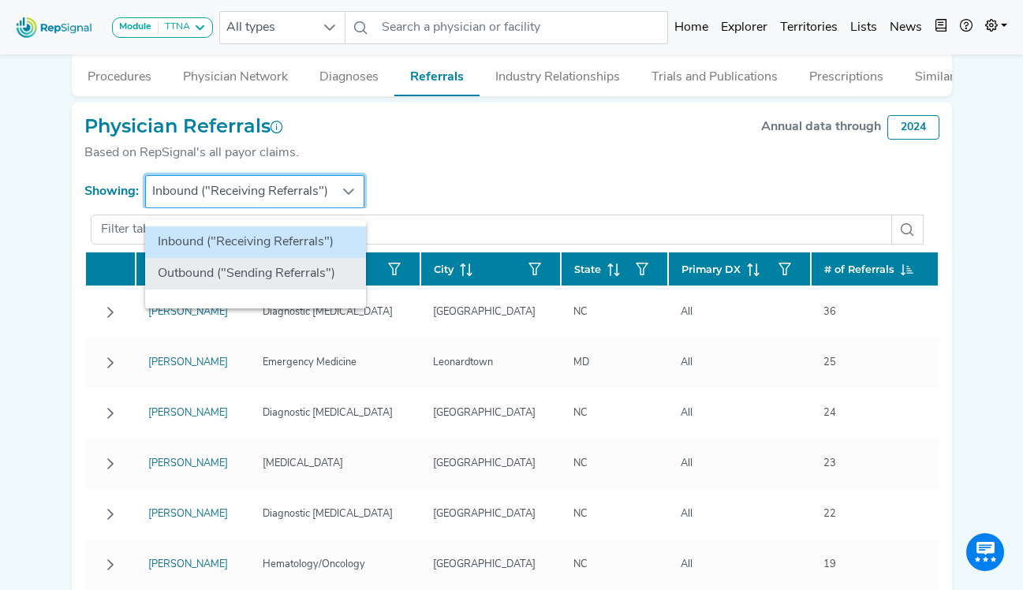
click at [225, 271] on li "Outbound ("Sending Referrals")" at bounding box center [255, 274] width 221 height 32
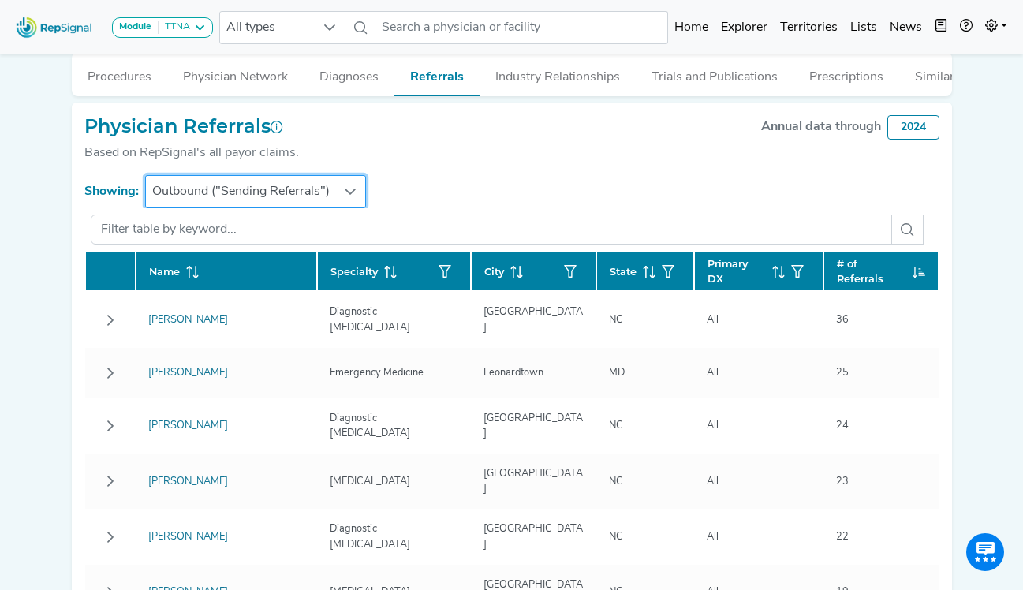
click at [290, 203] on span "Outbound ("Sending Referrals")" at bounding box center [241, 192] width 190 height 32
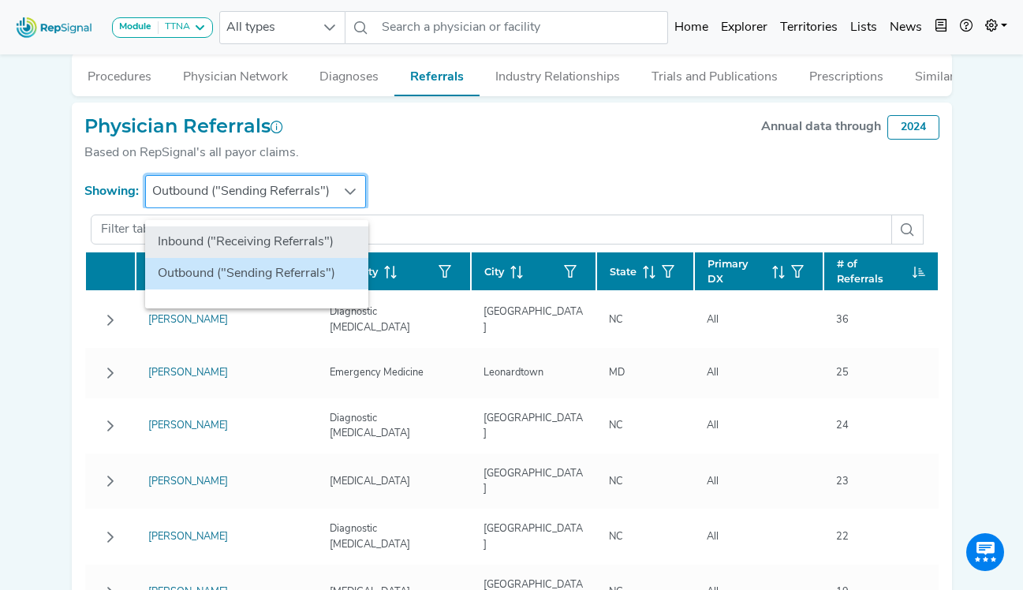
click at [268, 232] on li "Inbound ("Receiving Referrals")" at bounding box center [256, 242] width 223 height 32
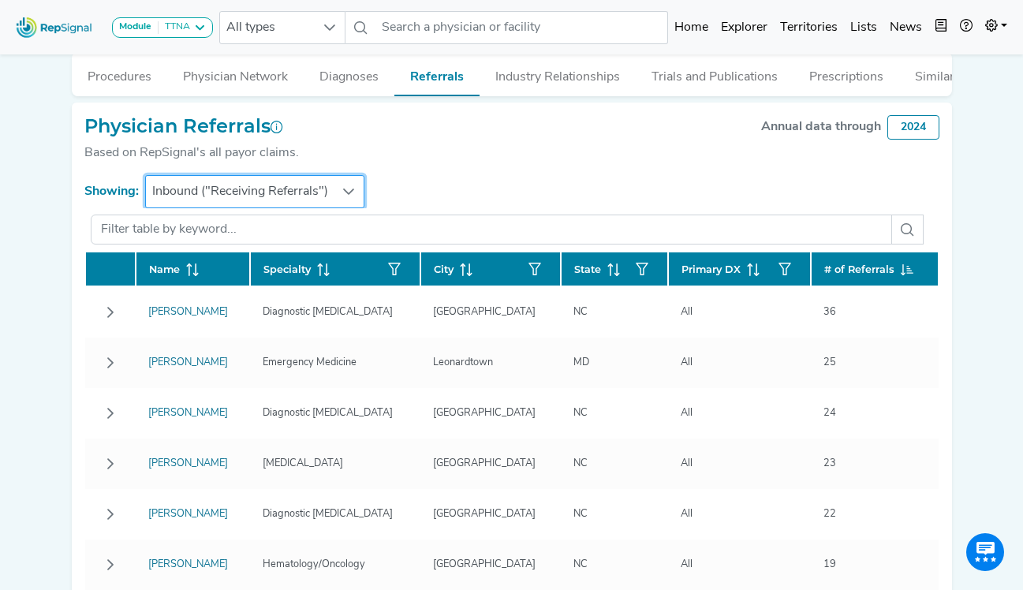
click at [290, 204] on span "Inbound ("Receiving Referrals")" at bounding box center [240, 192] width 189 height 32
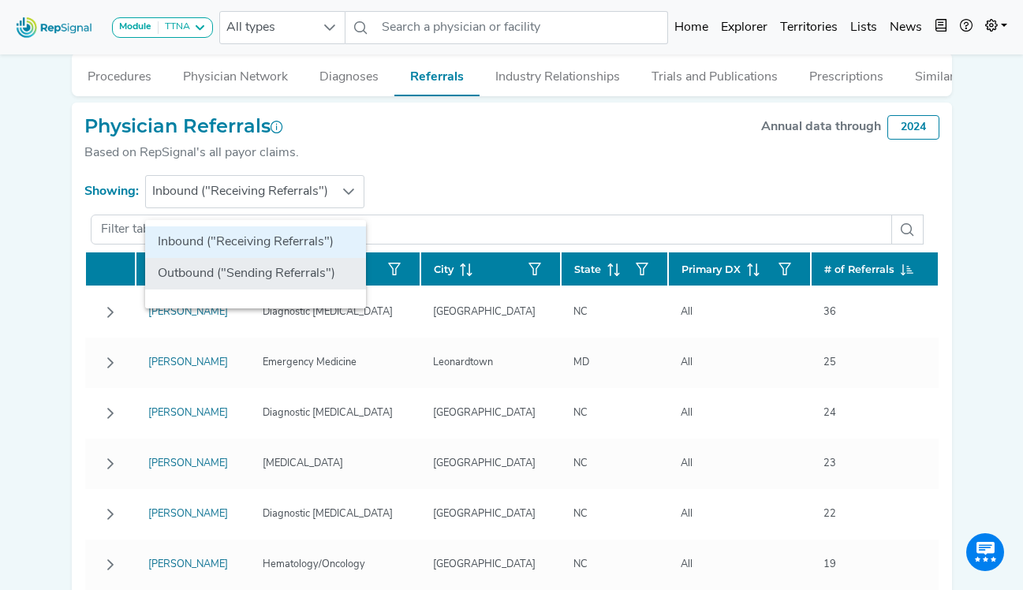
click at [259, 279] on li "Outbound ("Sending Referrals")" at bounding box center [255, 274] width 221 height 32
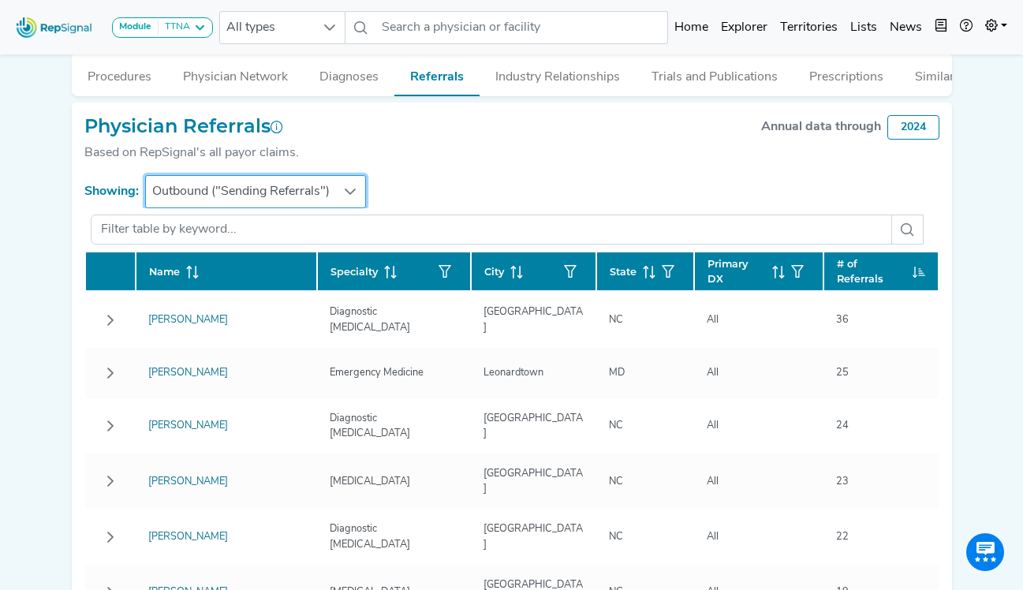
click at [961, 286] on div "Module TTNA Bronchoscopy Disposable Bronchoscope SBRT SPE TTNA Thoracic Surgery…" at bounding box center [511, 436] width 1023 height 1662
click at [416, 138] on div "Physician Referrals Based on RepSignal's all payor claims. Annual data through …" at bounding box center [511, 145] width 855 height 61
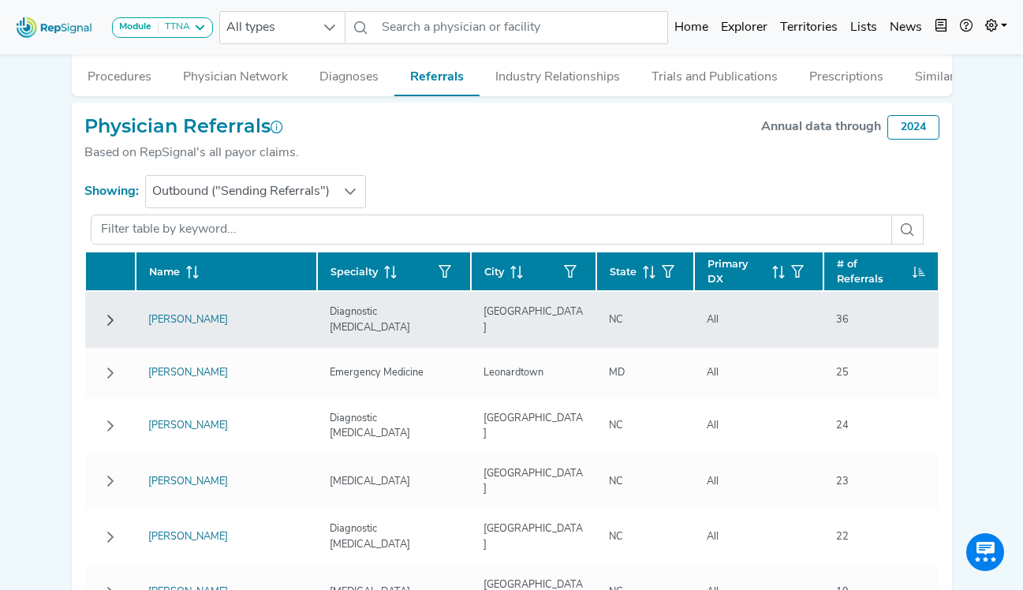
click at [104, 326] on icon "Row Collapsed" at bounding box center [110, 320] width 13 height 13
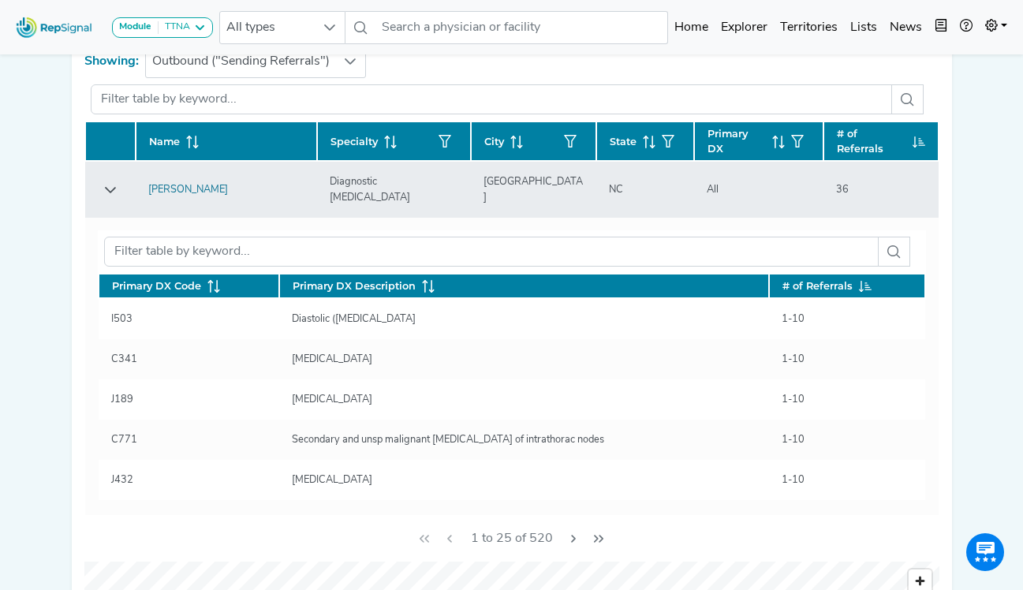
scroll to position [552, 12]
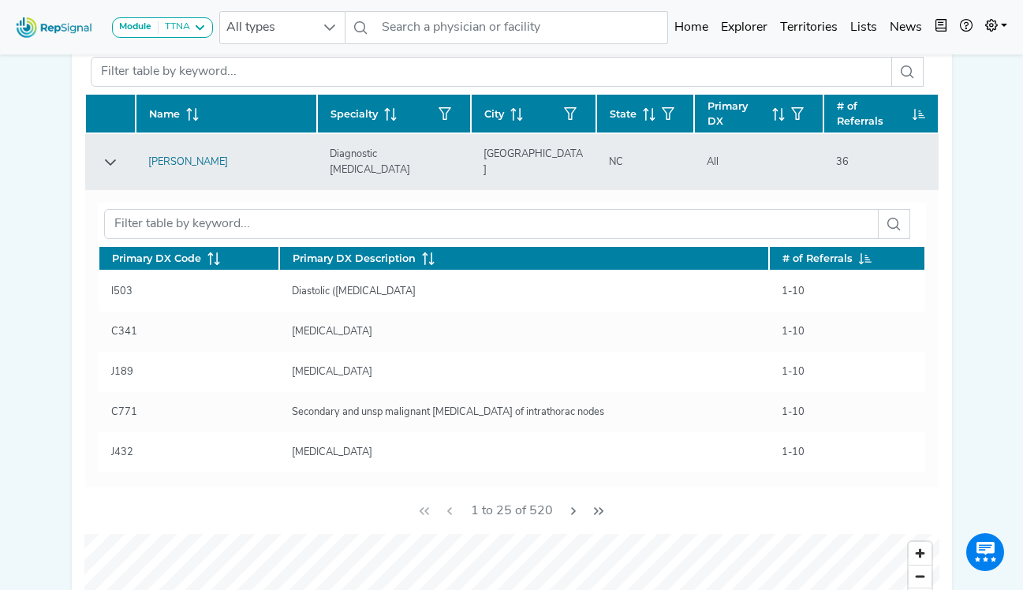
click at [104, 169] on icon "Row Expanded" at bounding box center [110, 162] width 13 height 13
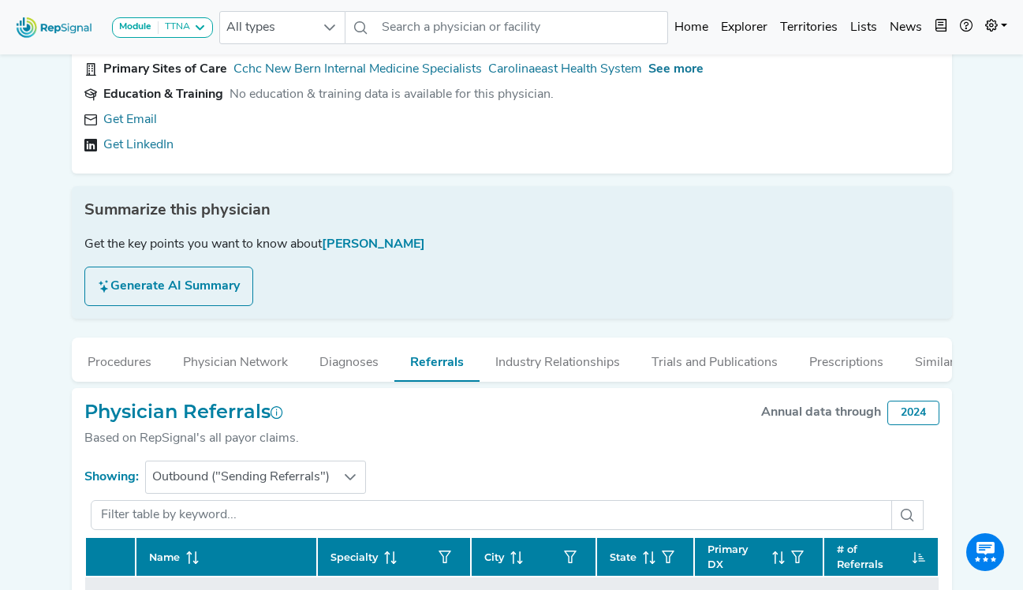
scroll to position [79, 12]
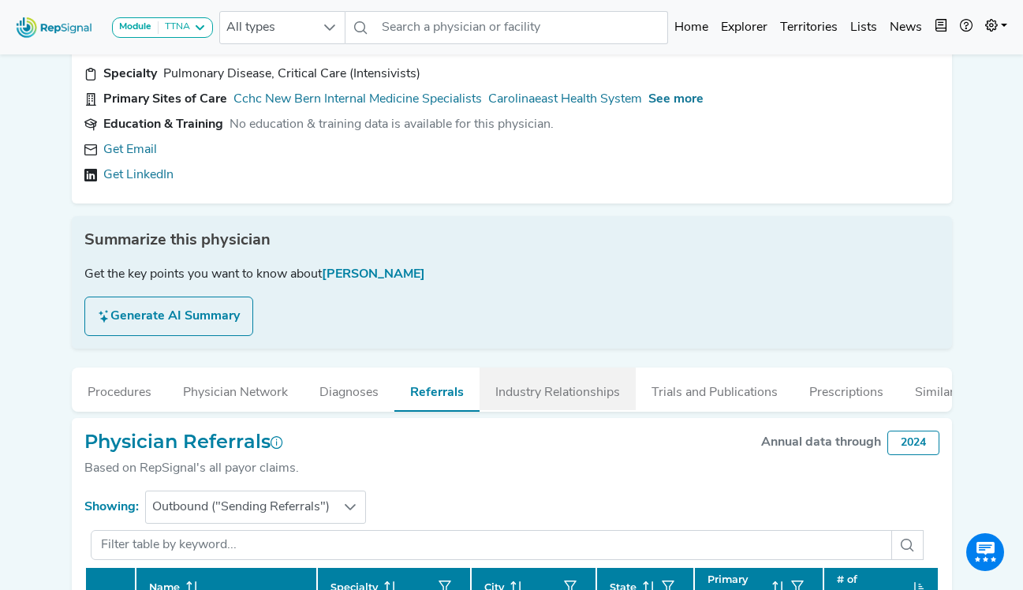
click at [582, 395] on button "Industry Relationships" at bounding box center [558, 389] width 156 height 43
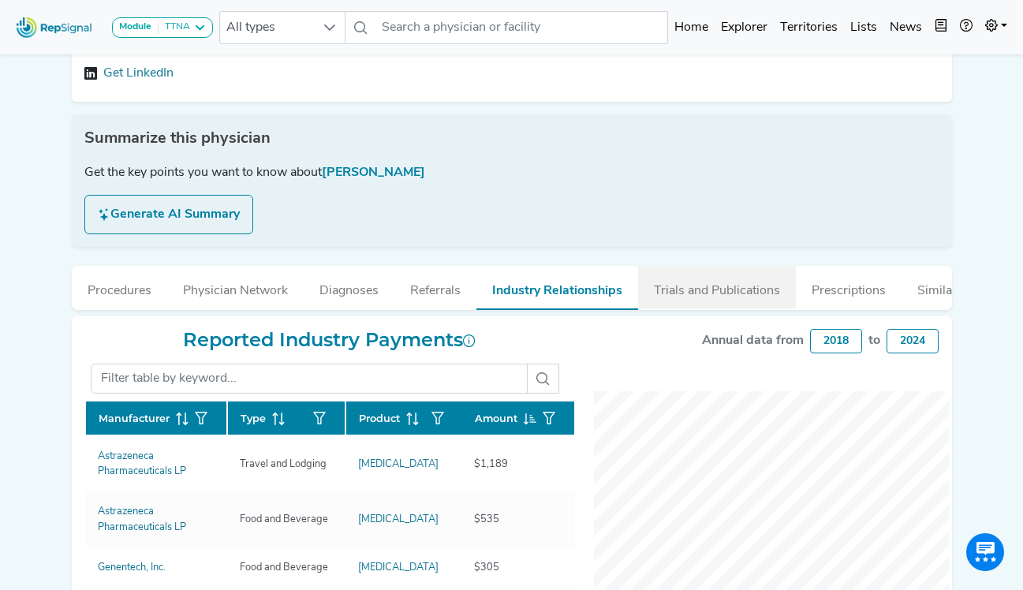
scroll to position [131, 12]
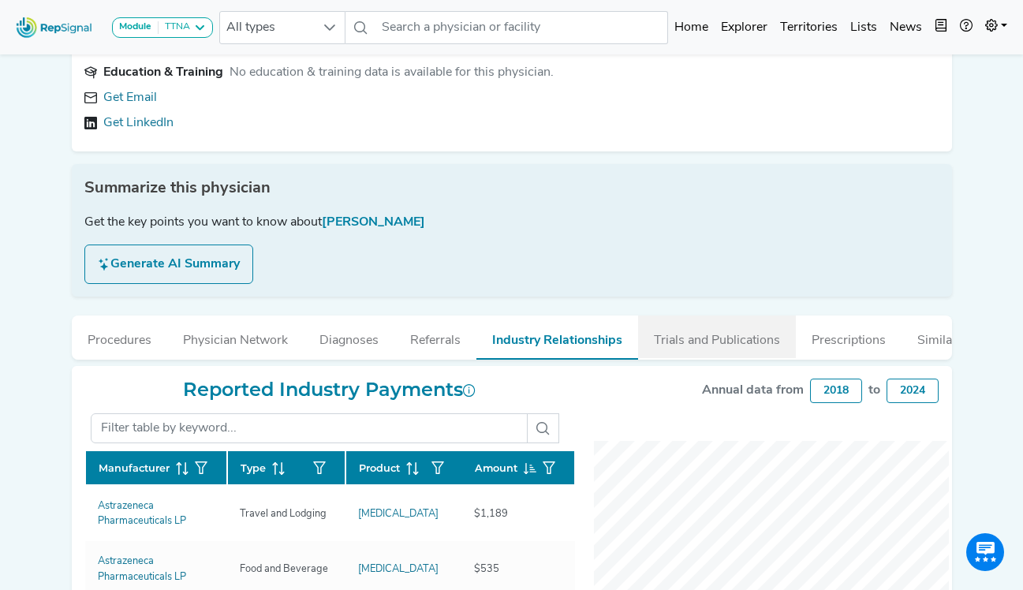
click at [646, 337] on button "Trials and Publications" at bounding box center [717, 337] width 158 height 43
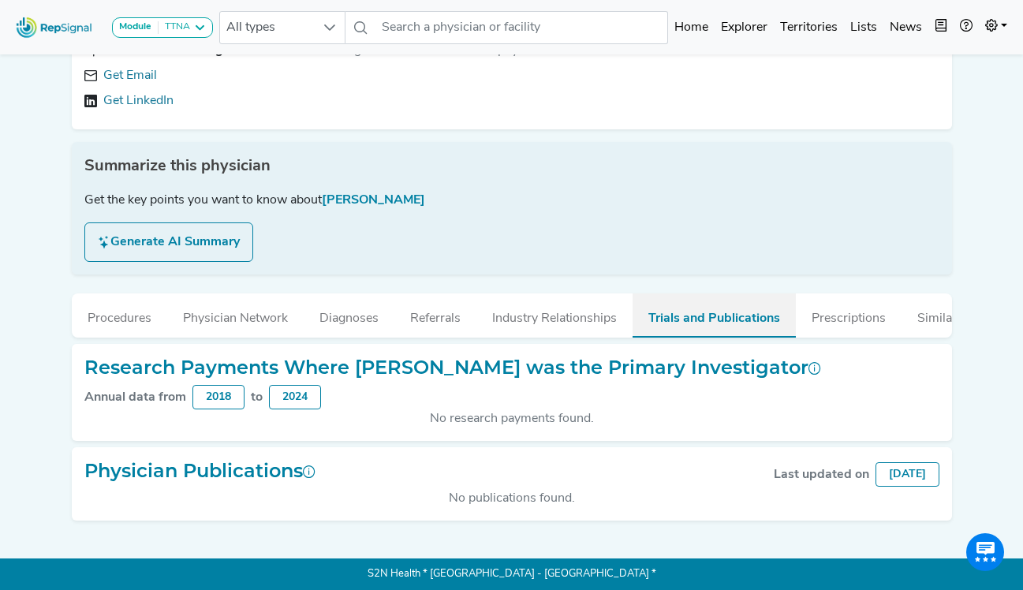
scroll to position [165, 12]
click at [851, 320] on button "Prescriptions" at bounding box center [849, 315] width 106 height 43
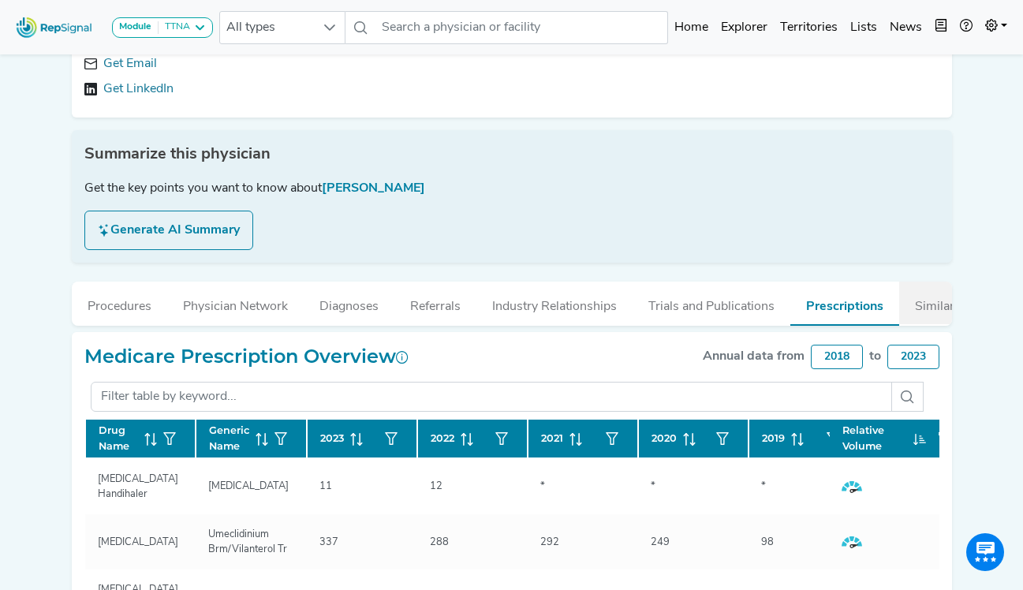
click at [911, 300] on button "Similar Physicians" at bounding box center [967, 303] width 134 height 43
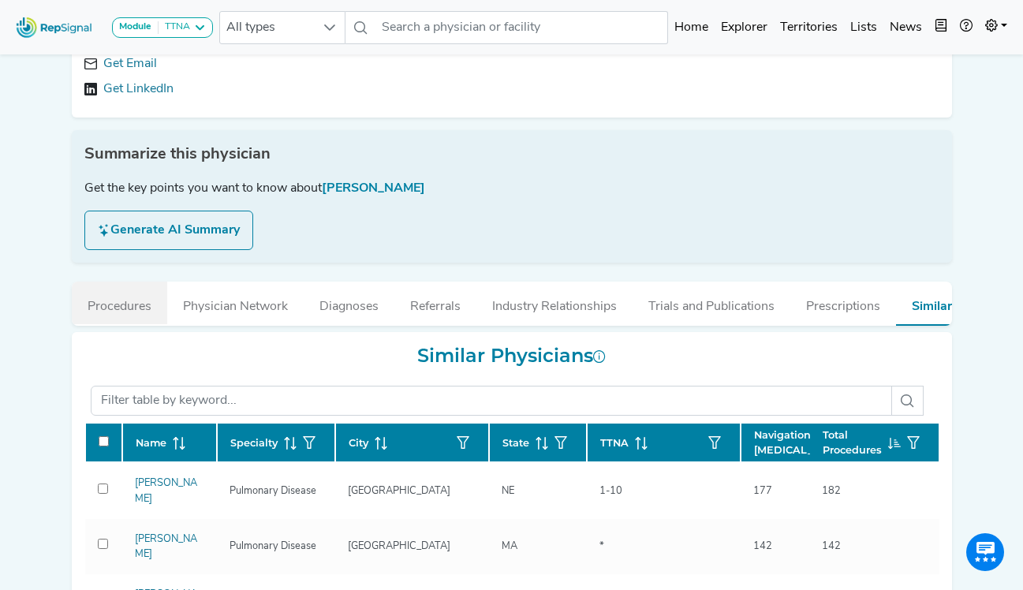
click at [128, 305] on button "Procedures" at bounding box center [119, 303] width 95 height 43
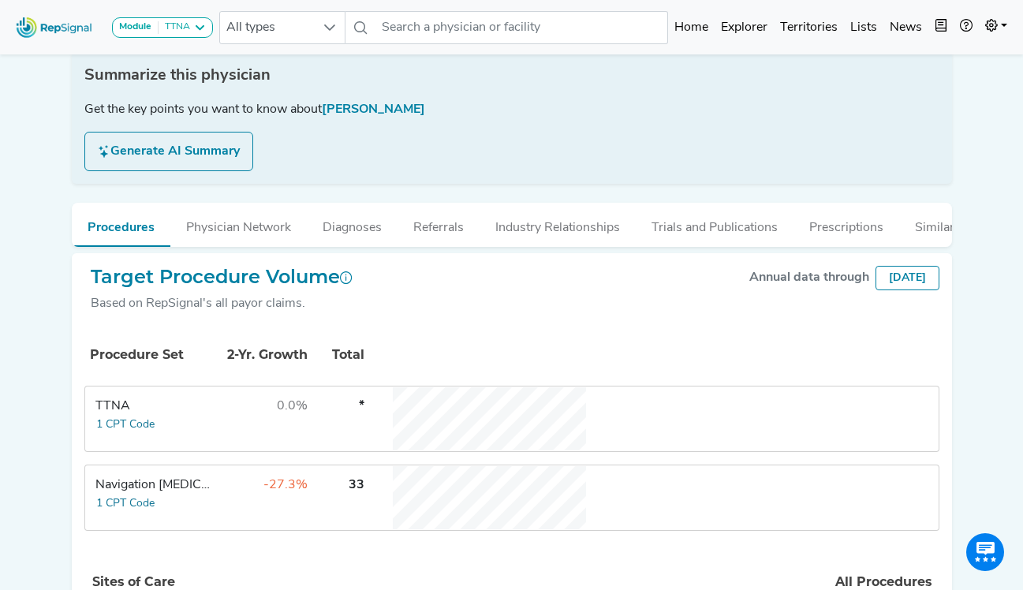
scroll to position [323, 12]
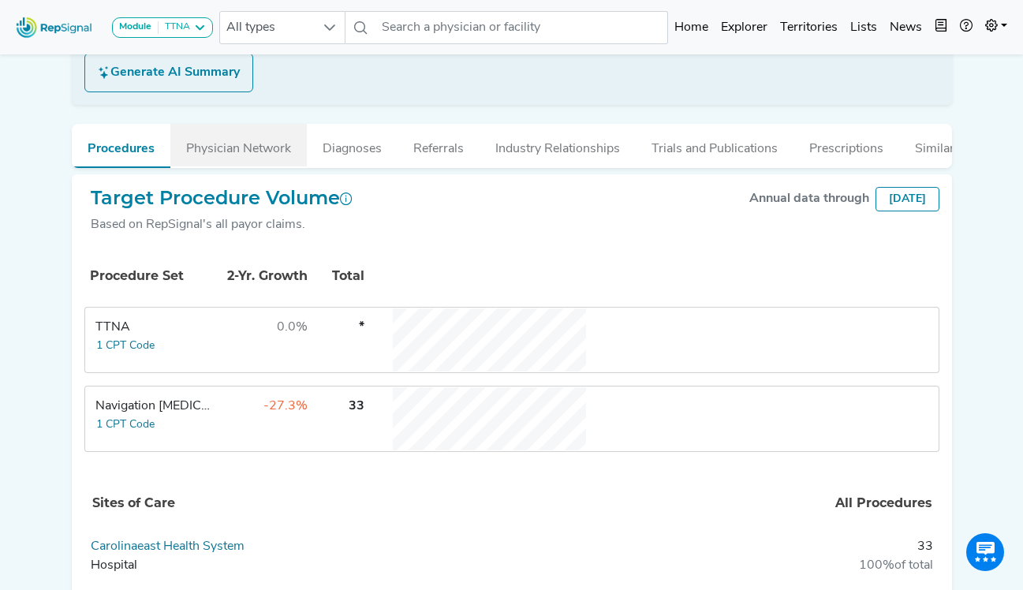
click at [235, 152] on button "Physician Network" at bounding box center [238, 145] width 137 height 43
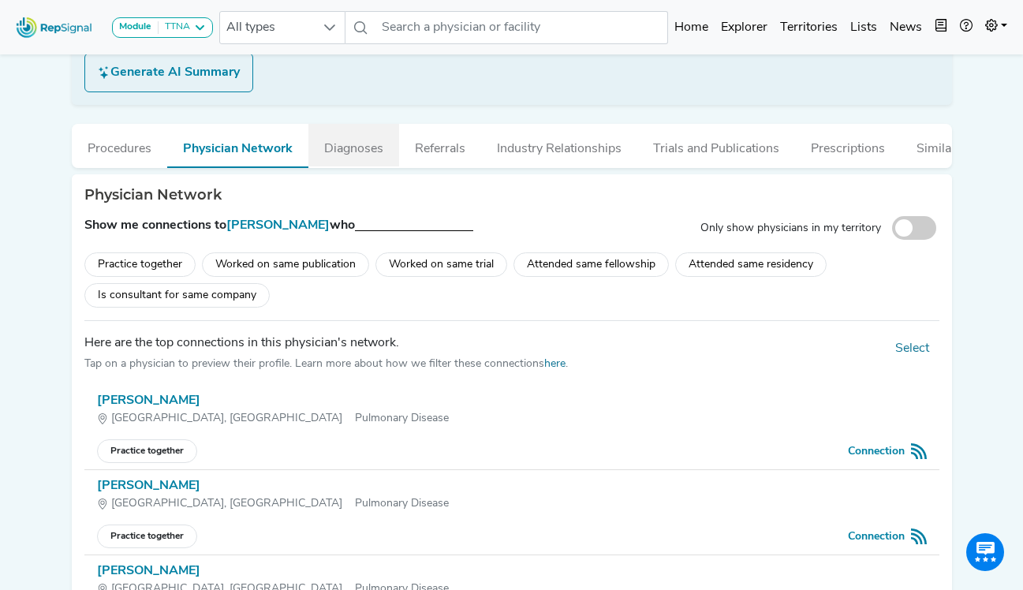
click at [351, 144] on button "Diagnoses" at bounding box center [354, 145] width 91 height 43
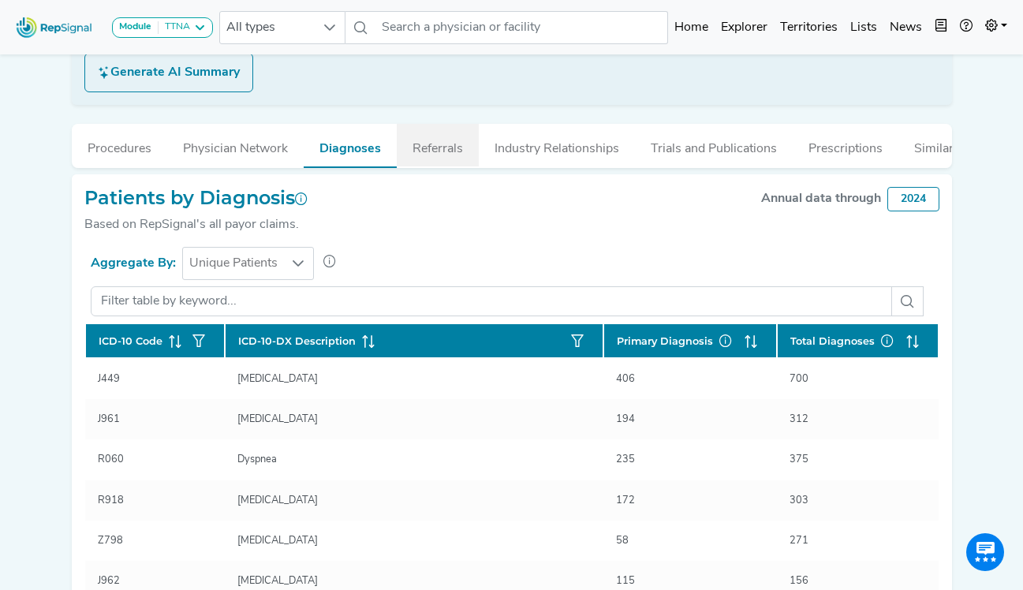
click at [421, 152] on button "Referrals" at bounding box center [438, 145] width 82 height 43
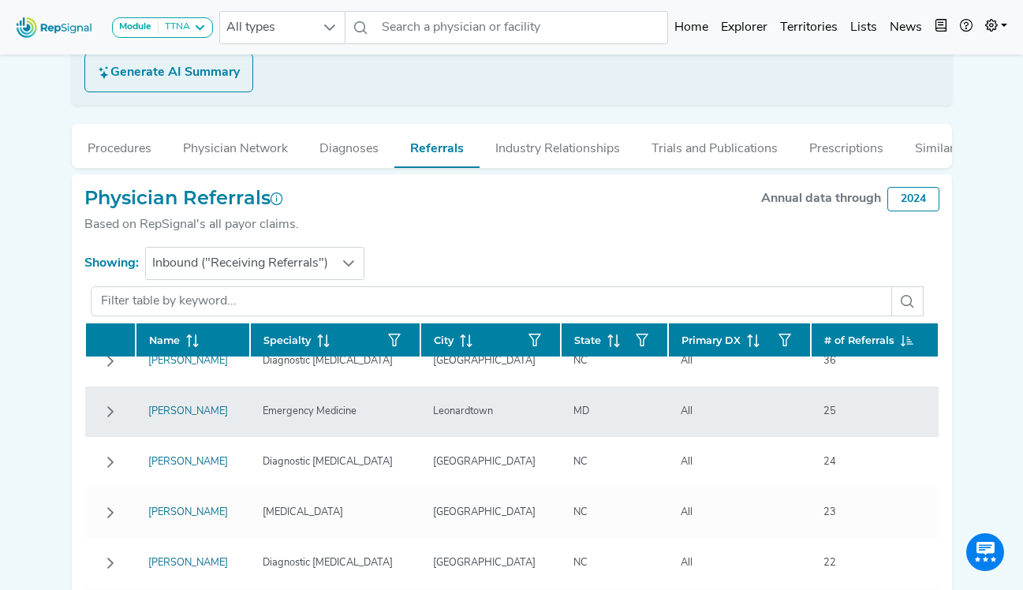
scroll to position [0, 0]
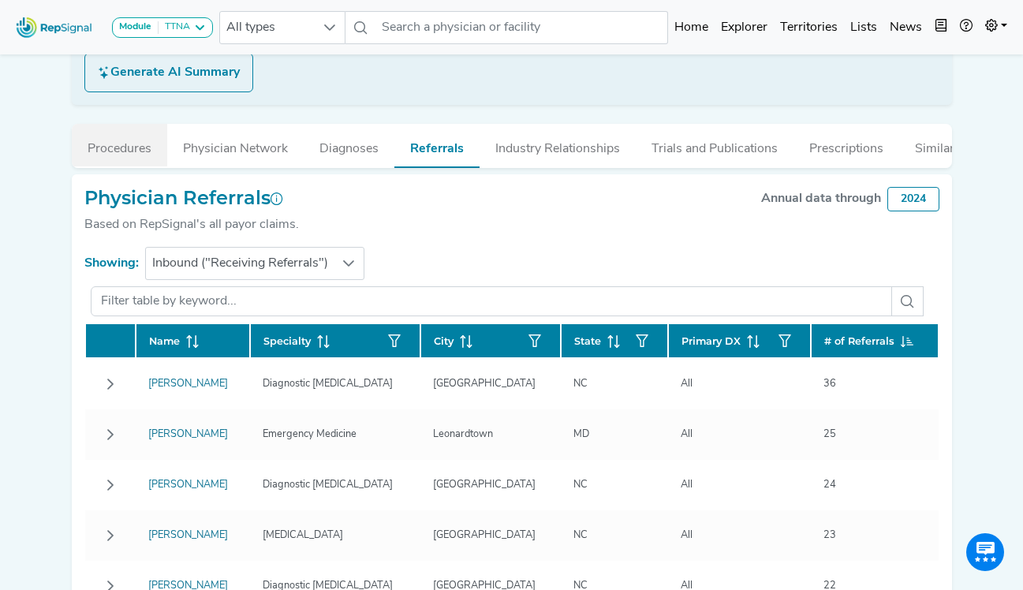
click at [109, 145] on button "Procedures" at bounding box center [119, 145] width 95 height 43
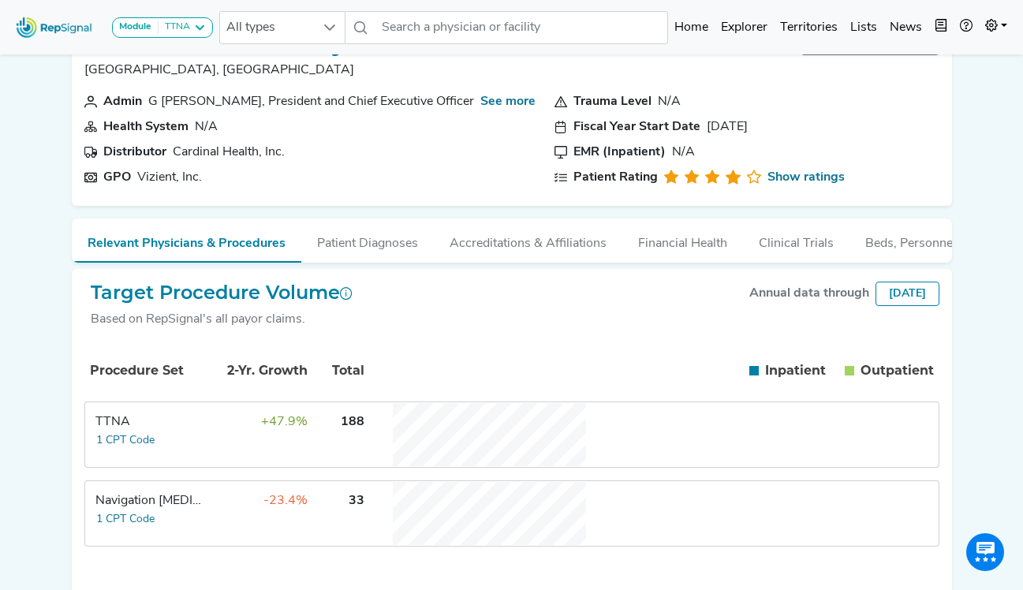
scroll to position [79, 12]
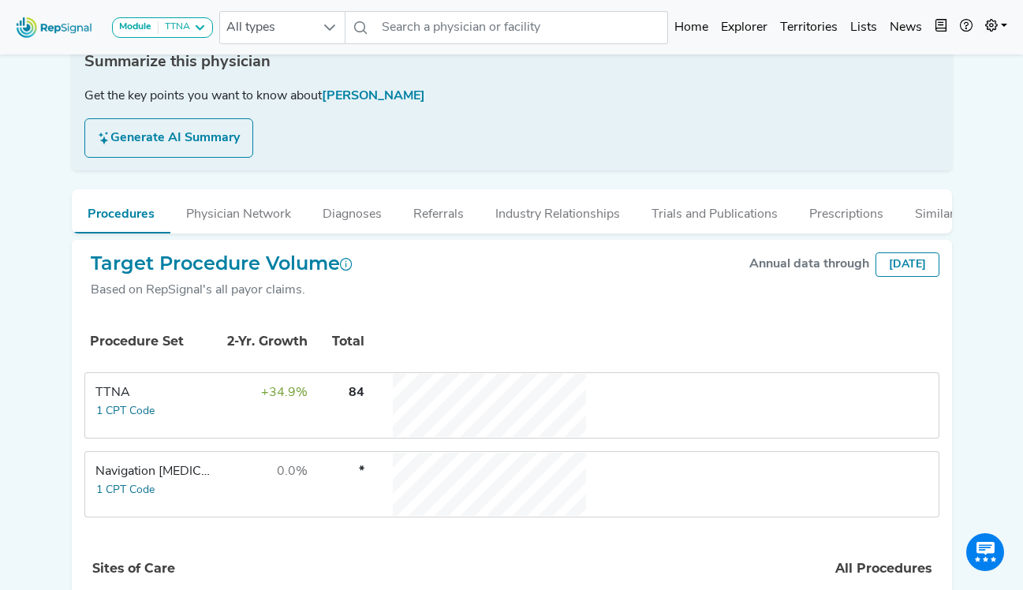
scroll to position [316, 12]
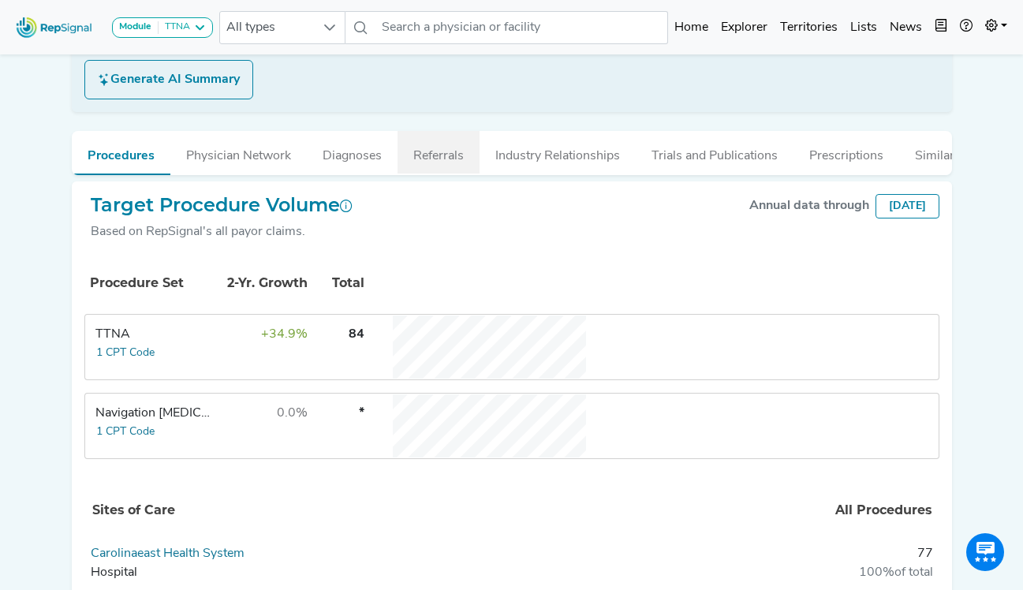
click at [425, 149] on button "Referrals" at bounding box center [439, 152] width 82 height 43
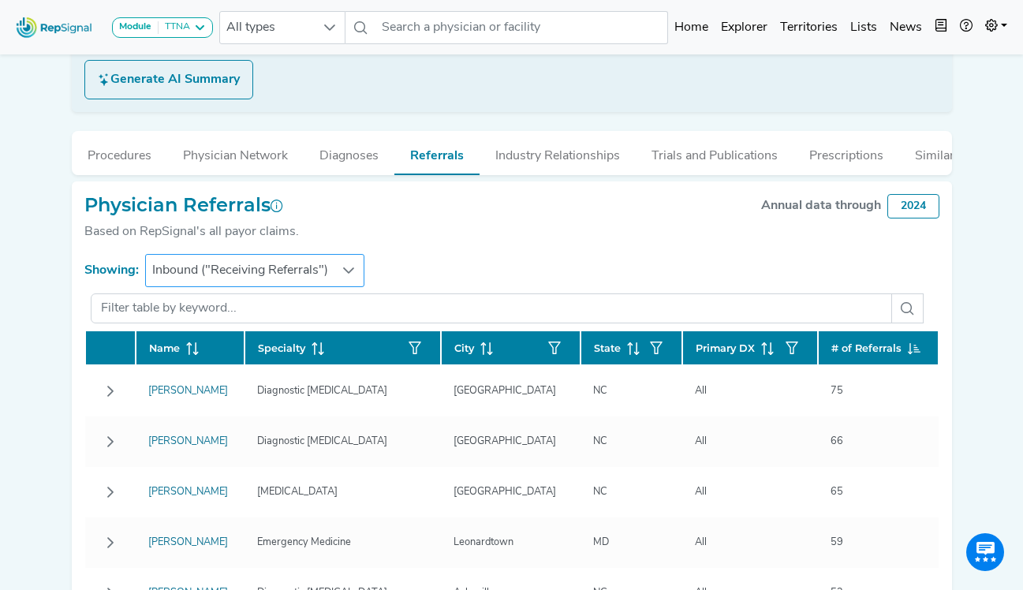
click at [227, 286] on span "Inbound ("Receiving Referrals")" at bounding box center [240, 271] width 189 height 32
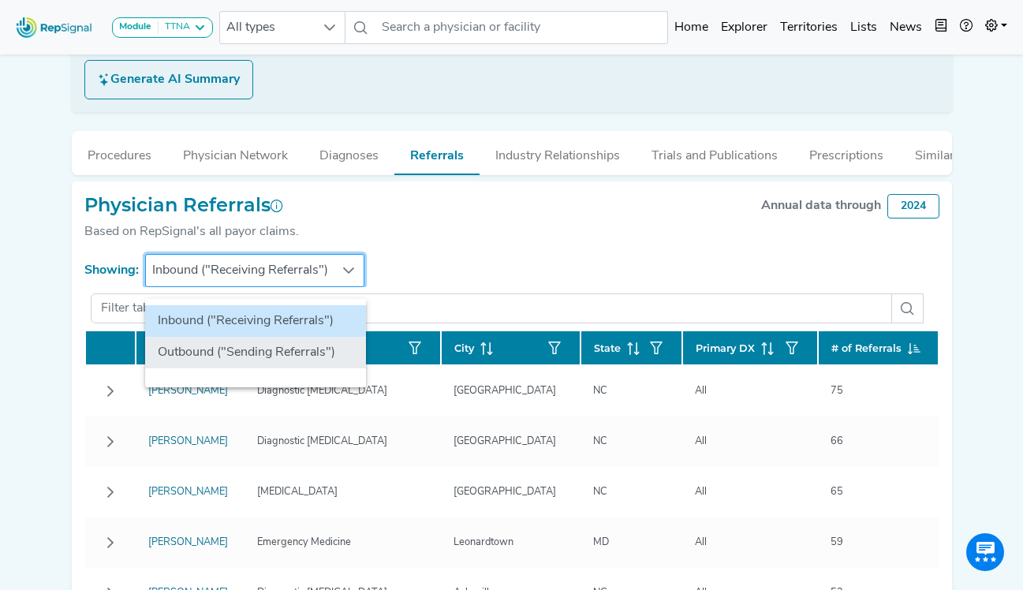
click at [191, 343] on li "Outbound ("Sending Referrals")" at bounding box center [255, 353] width 221 height 32
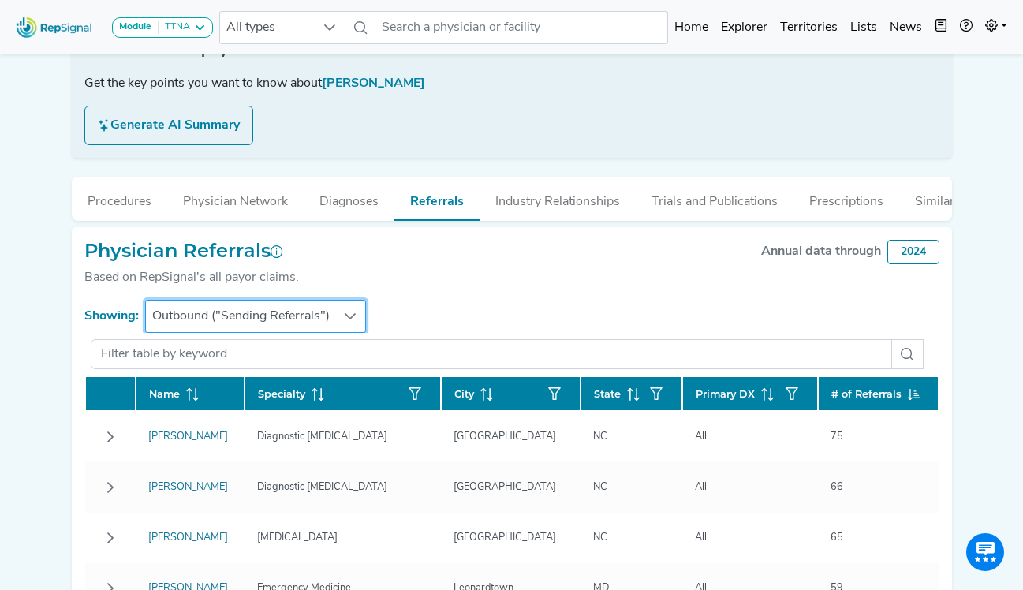
scroll to position [158, 12]
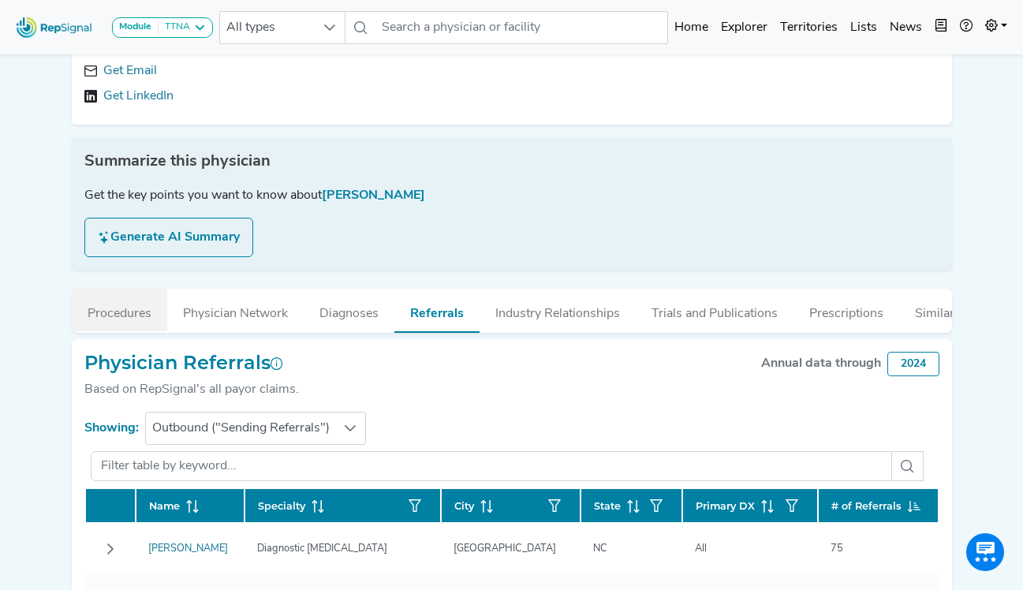
click at [114, 312] on button "Procedures" at bounding box center [119, 310] width 95 height 43
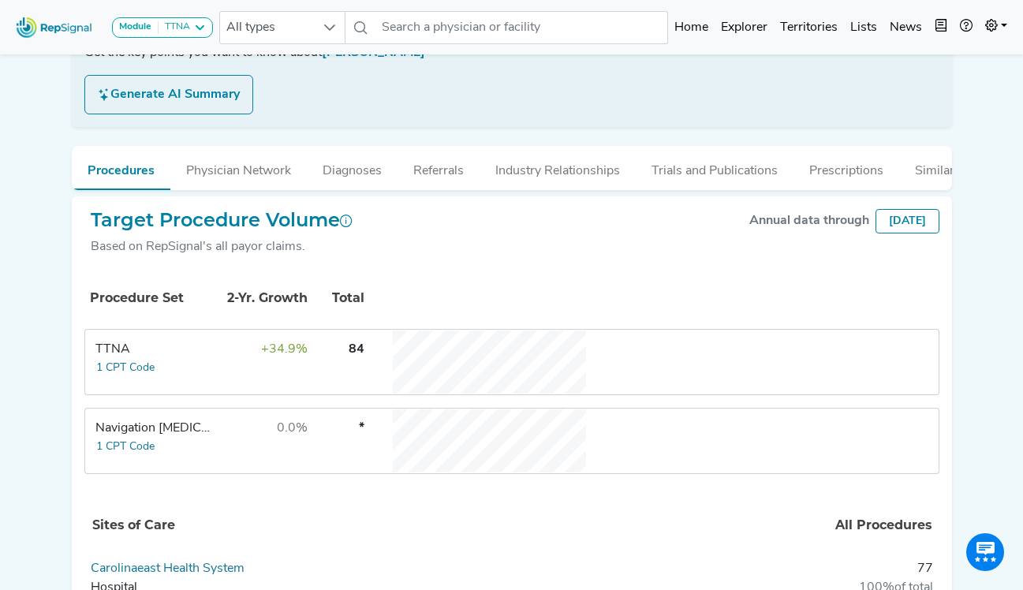
scroll to position [316, 12]
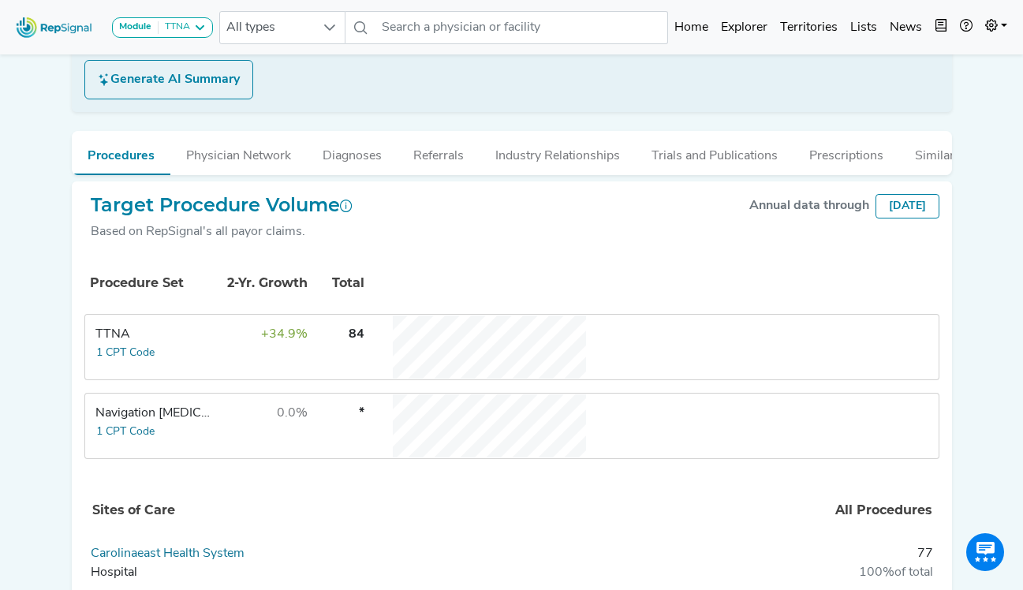
click at [585, 103] on div "Summarize this physician Get the key points you want to know about Dr. Kyle Van…" at bounding box center [512, 45] width 881 height 133
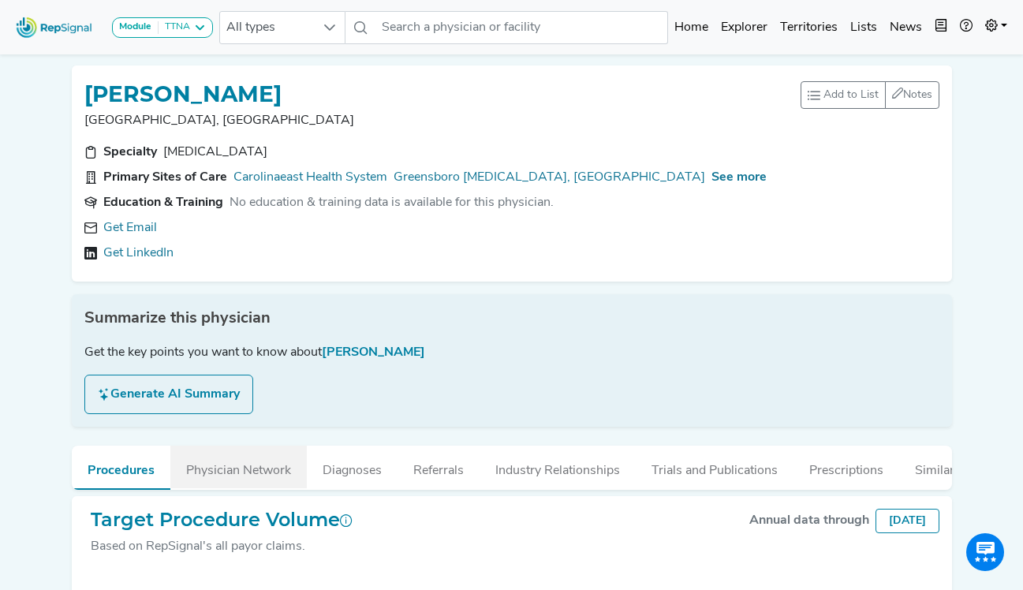
scroll to position [0, 12]
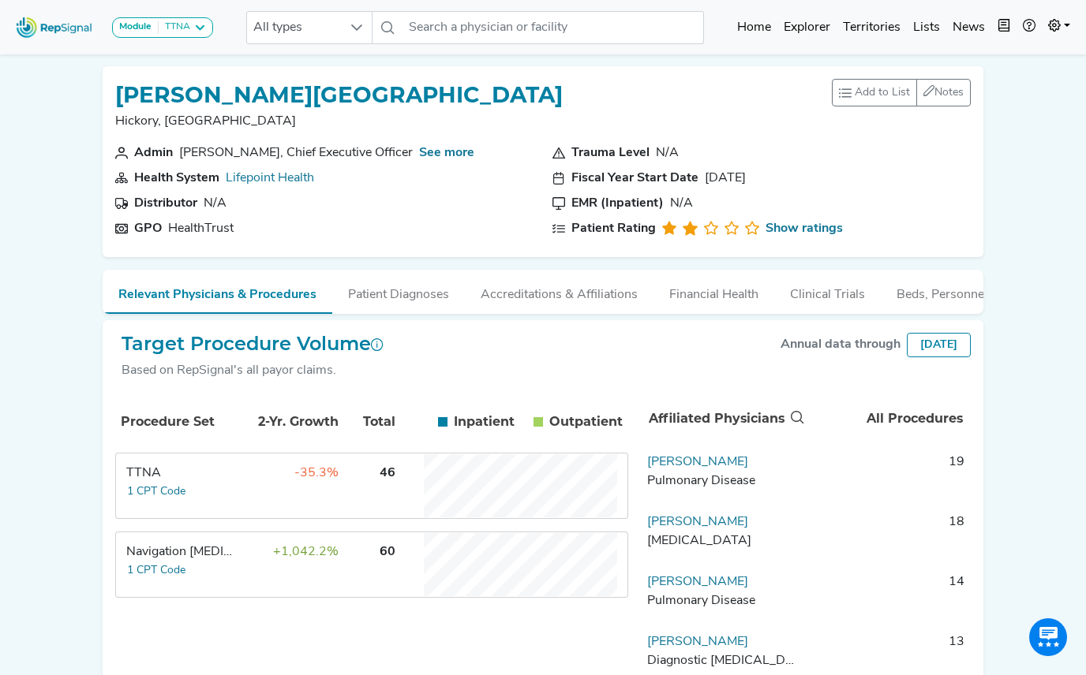
click at [65, 36] on img at bounding box center [54, 27] width 90 height 34
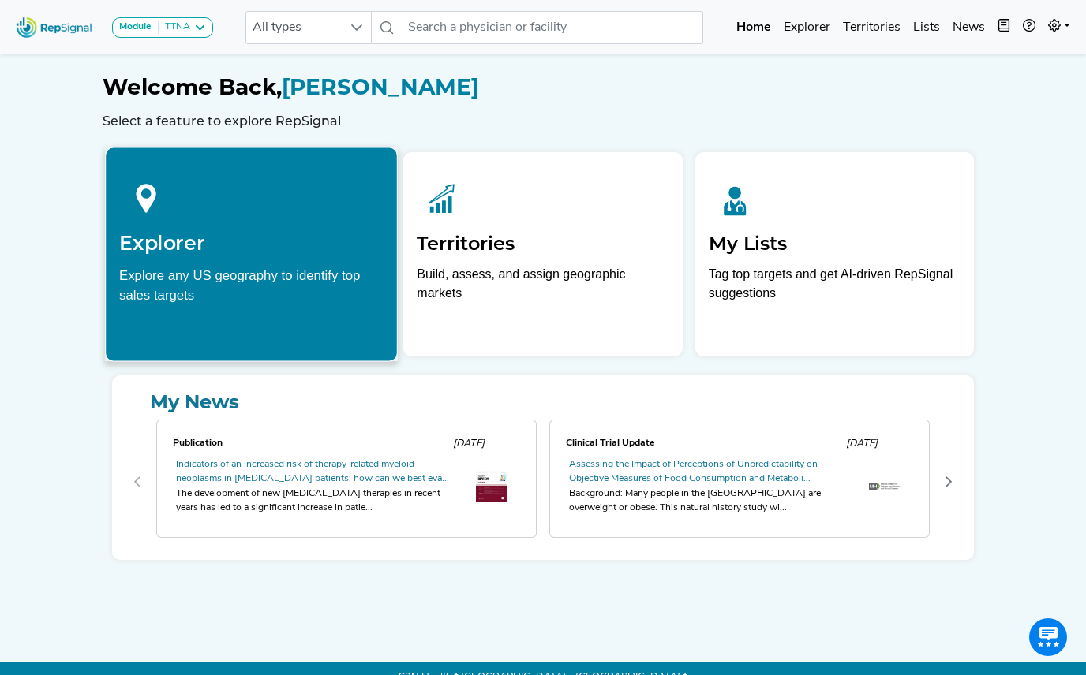
click at [185, 223] on div at bounding box center [251, 196] width 264 height 70
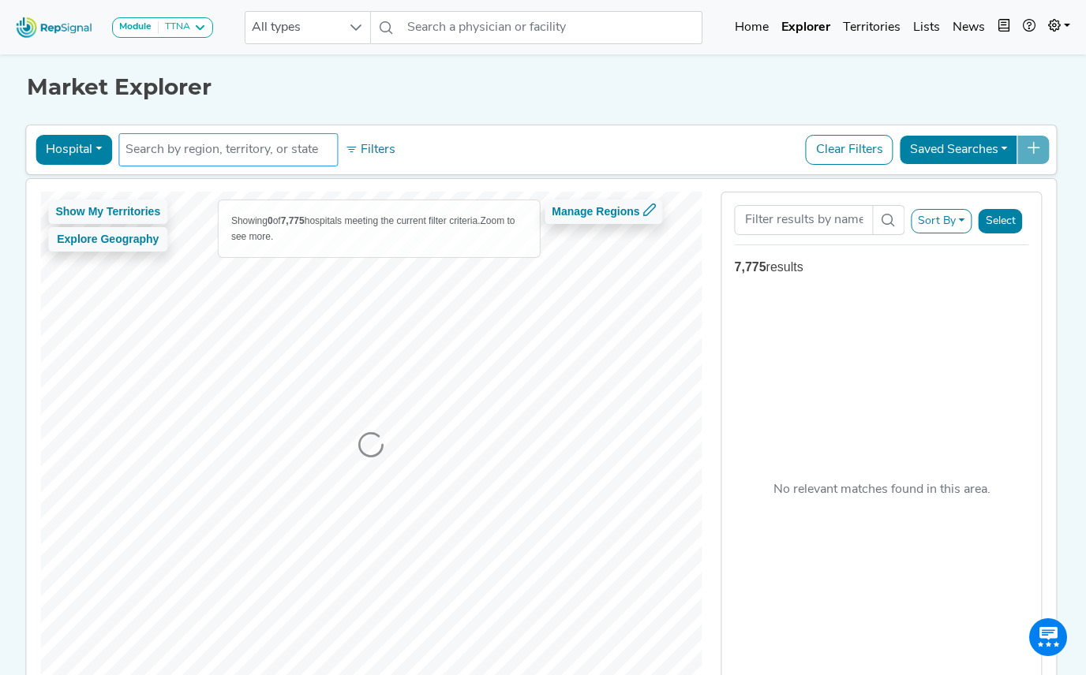
click at [276, 158] on input "text" at bounding box center [227, 149] width 205 height 19
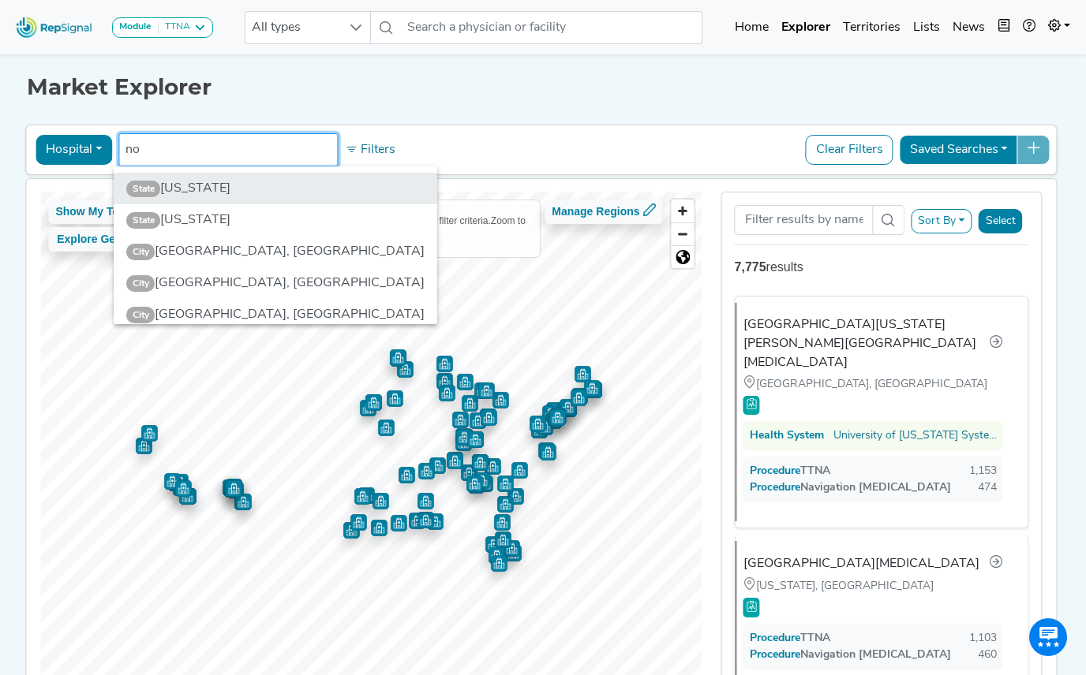
type input "no"
click at [215, 185] on li "State North Carolina" at bounding box center [276, 189] width 324 height 32
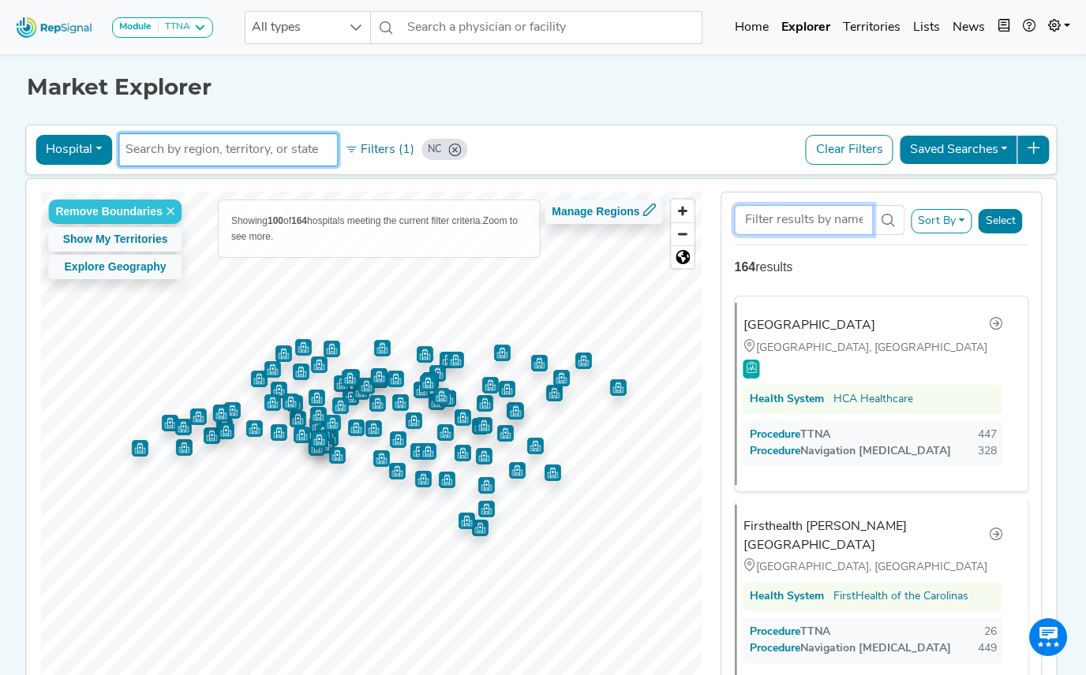
click at [771, 214] on input "Search Term" at bounding box center [804, 220] width 139 height 30
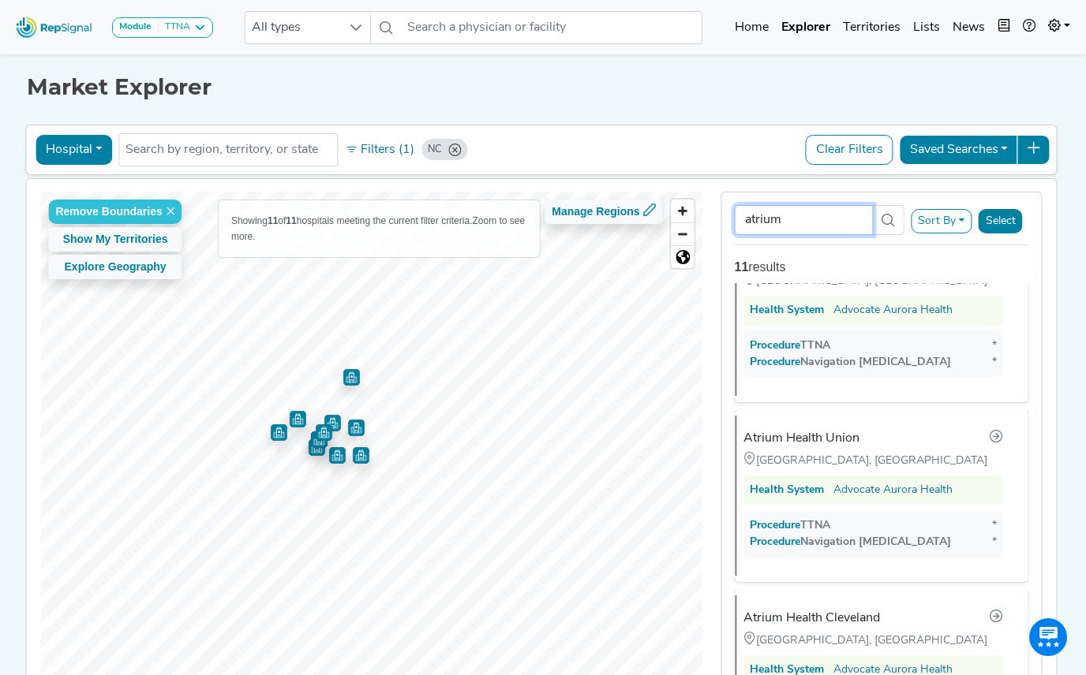
scroll to position [868, 0]
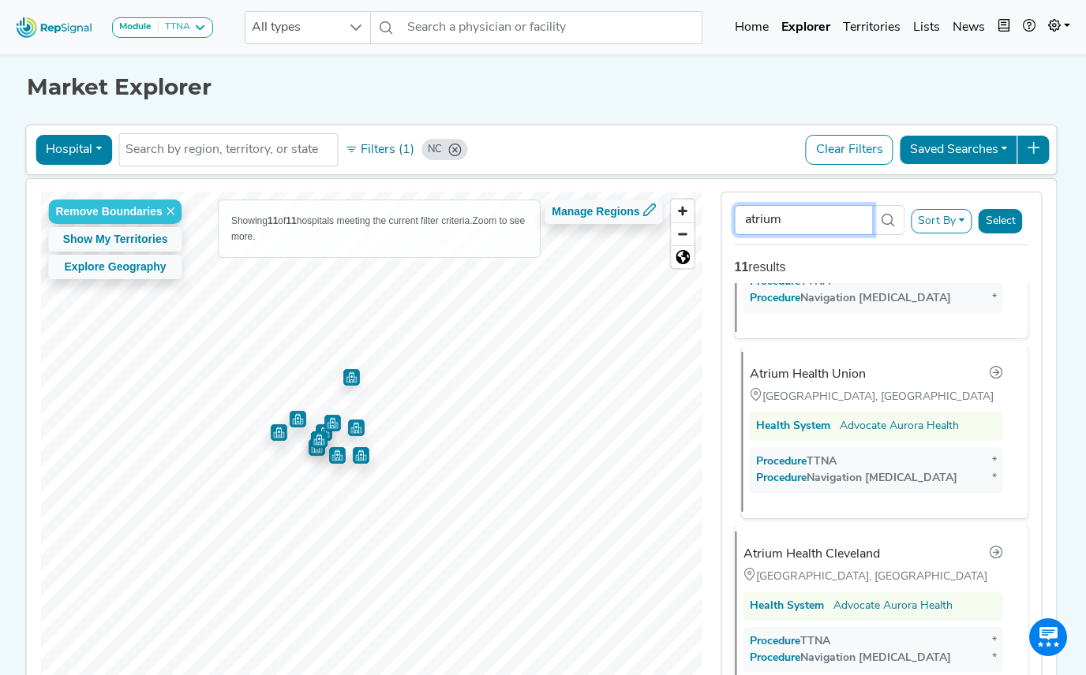
type input "atrium"
click at [893, 365] on div "Atrium Health Union" at bounding box center [876, 375] width 253 height 21
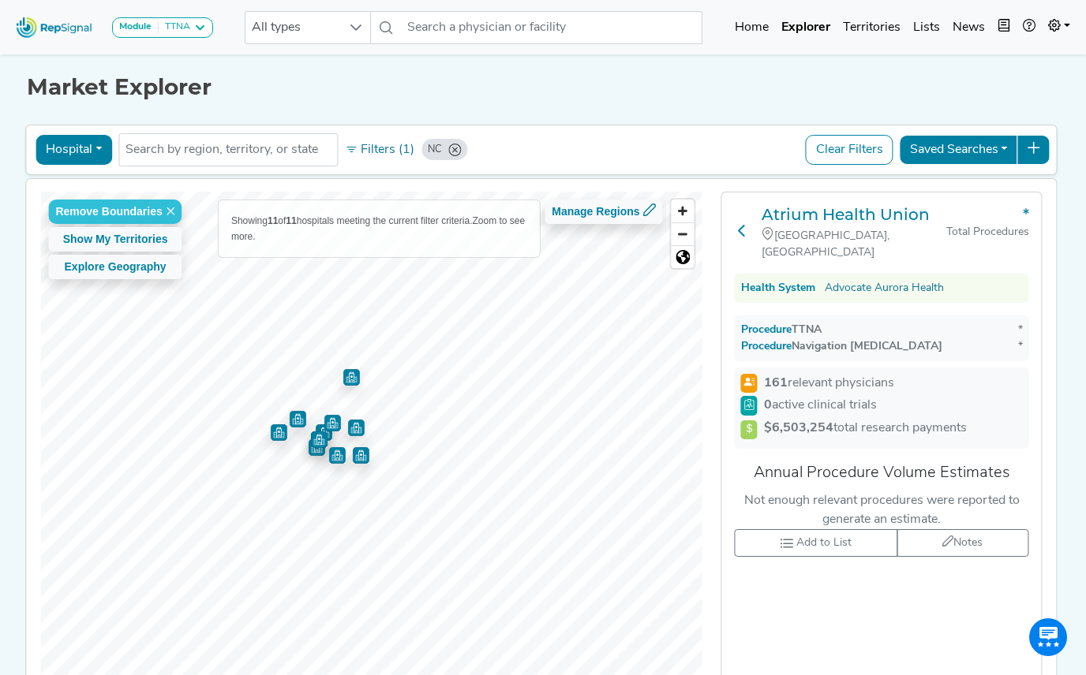
click at [740, 224] on icon at bounding box center [741, 230] width 13 height 13
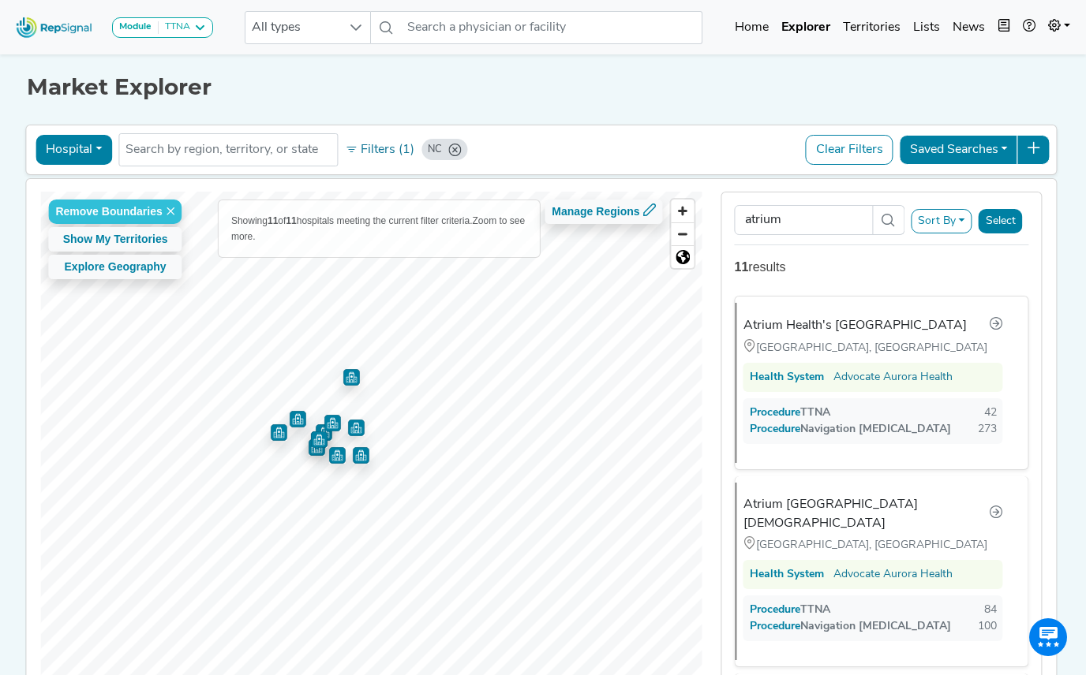
click at [581, 106] on div "Market Explorer Hospital Physician Hospital ASC Office Health System NC No resu…" at bounding box center [543, 381] width 900 height 661
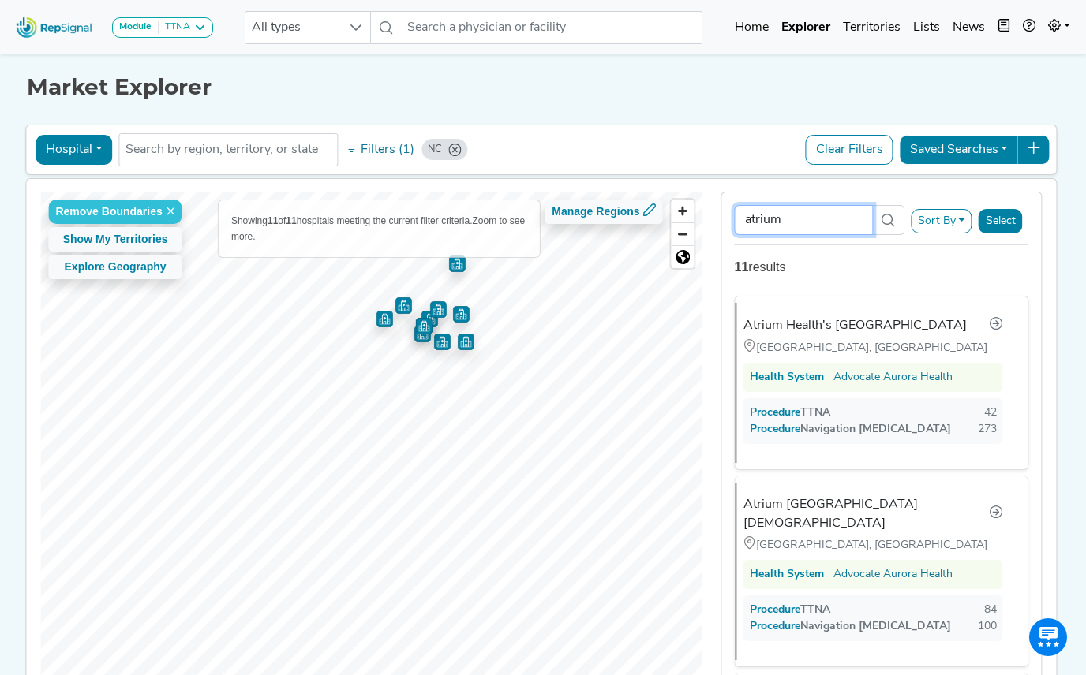
drag, startPoint x: 805, startPoint y: 223, endPoint x: 715, endPoint y: 223, distance: 90.0
click at [715, 223] on div "atrium Sort By RepSignal Annual Procedure Volume Estimate TTNA Navigation Bronc…" at bounding box center [882, 445] width 340 height 507
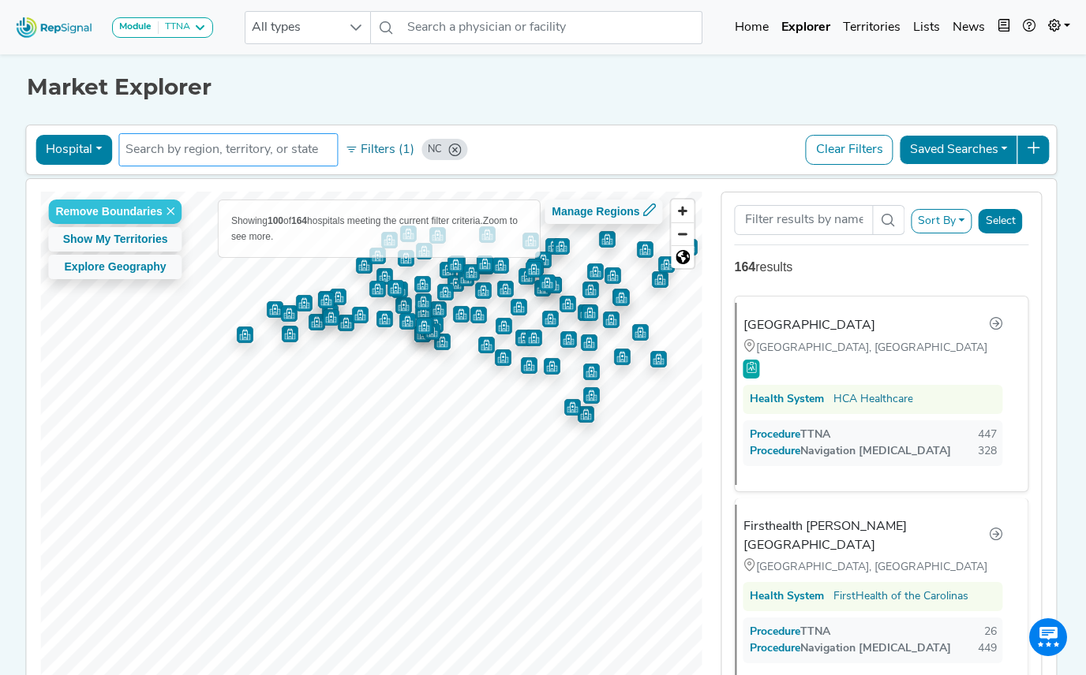
click at [186, 136] on ul "NC" at bounding box center [227, 149] width 219 height 33
click at [169, 145] on input "text" at bounding box center [227, 149] width 205 height 19
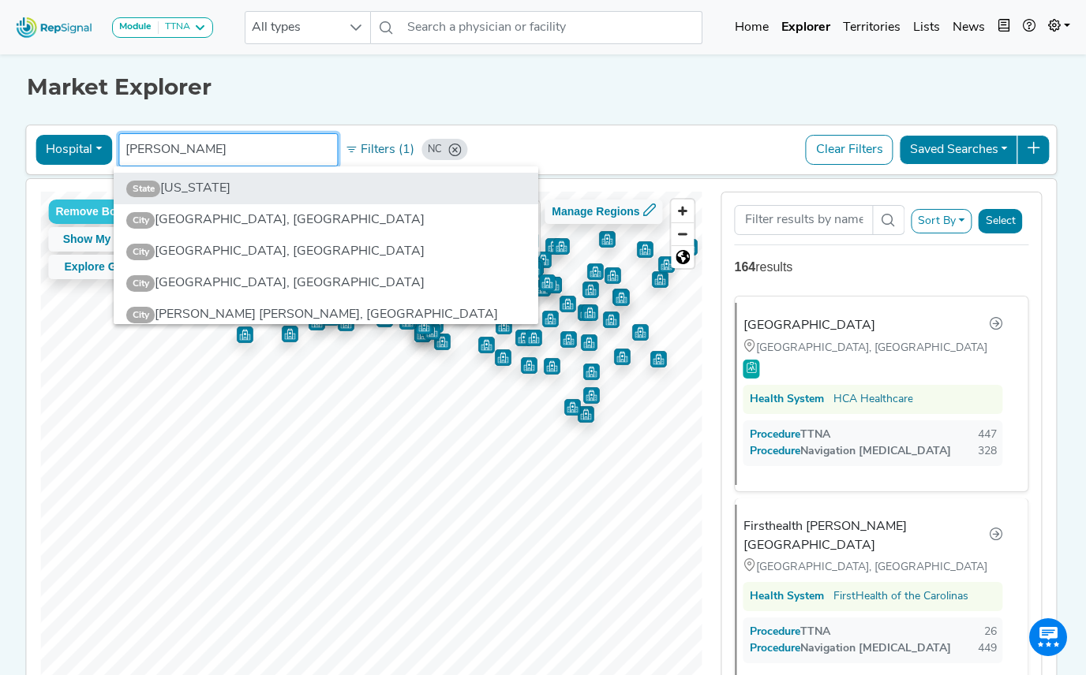
type input "georg"
drag, startPoint x: 219, startPoint y: 181, endPoint x: 440, endPoint y: 143, distance: 224.2
click at [219, 180] on li "State Georgia" at bounding box center [326, 189] width 425 height 32
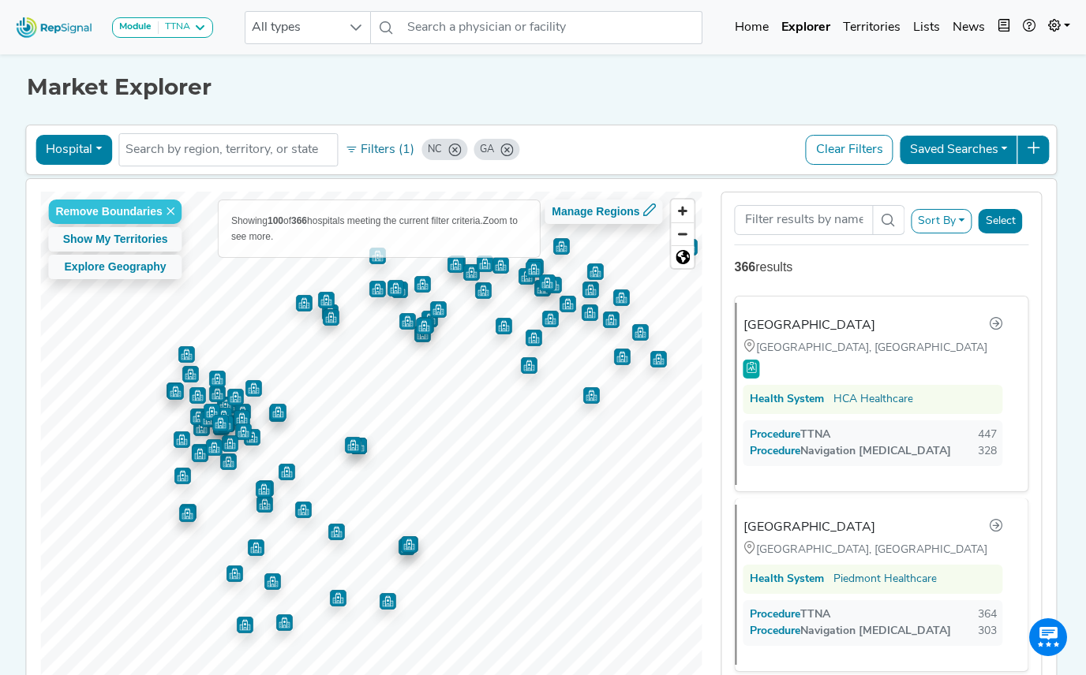
click at [448, 152] on icon "NC" at bounding box center [454, 150] width 13 height 13
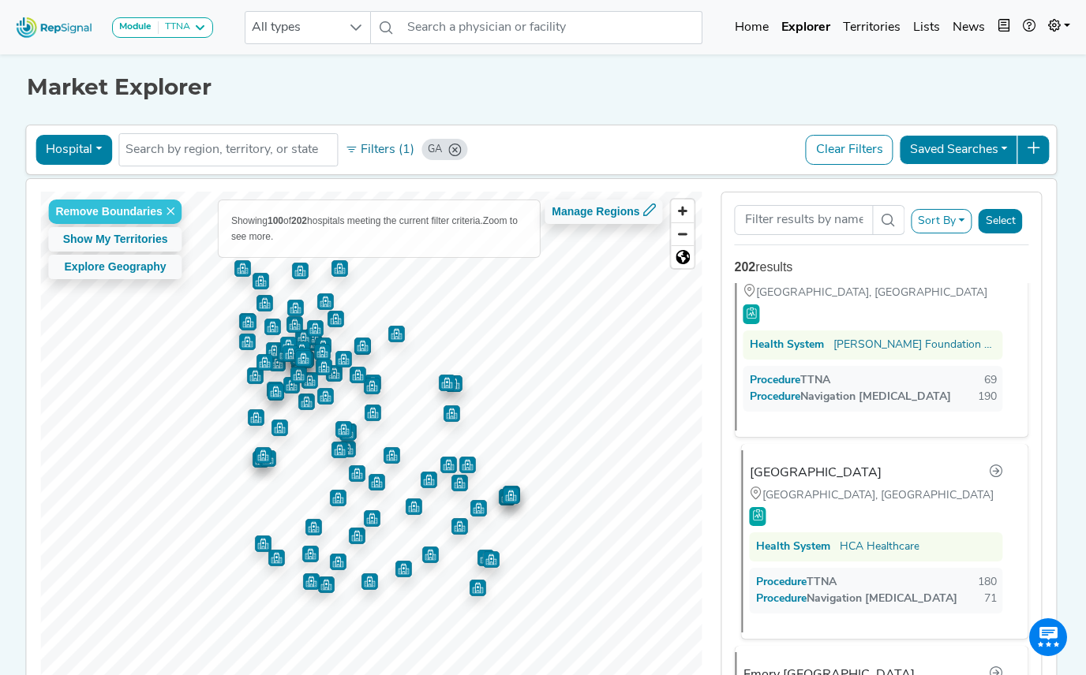
scroll to position [1420, 0]
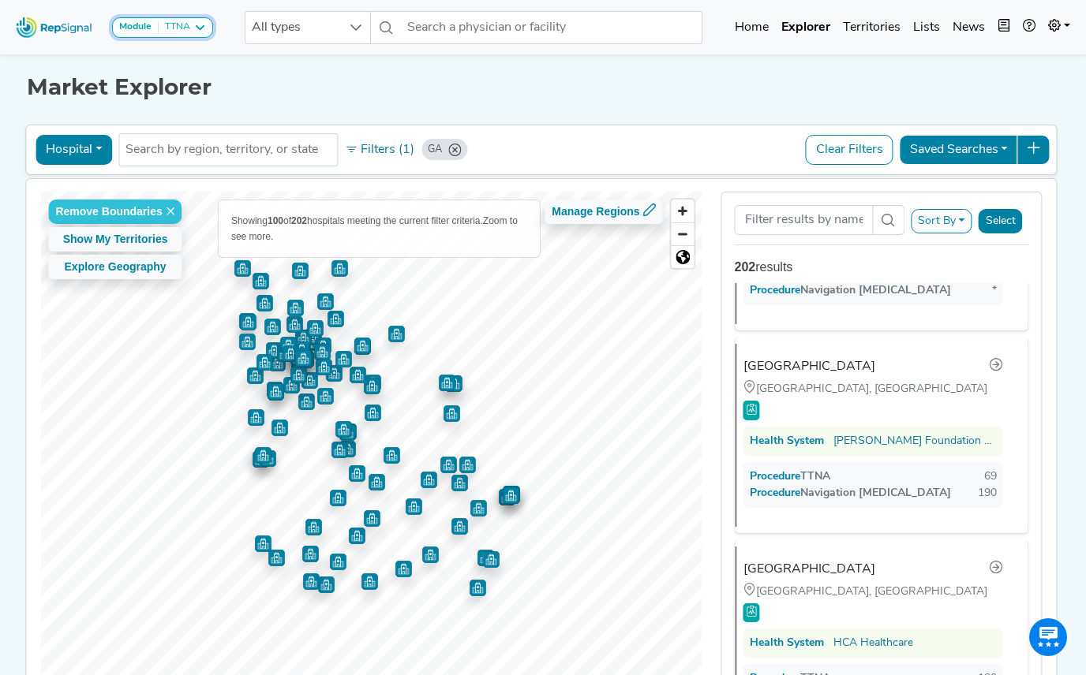
click at [198, 31] on icon at bounding box center [199, 27] width 13 height 13
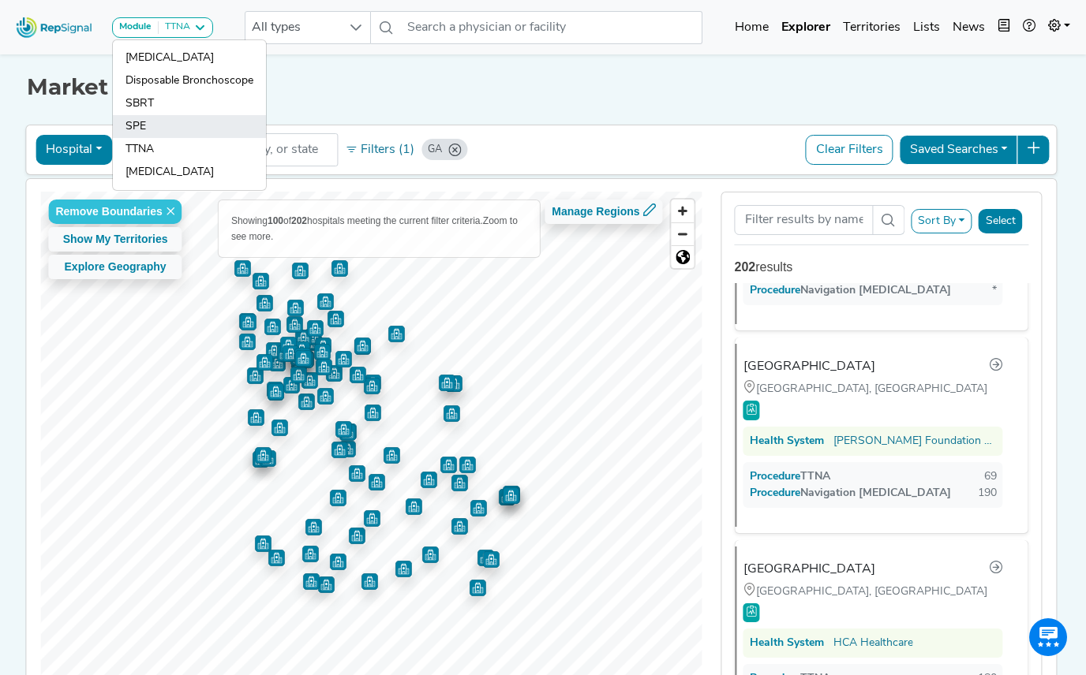
click at [170, 138] on link "SPE" at bounding box center [189, 149] width 153 height 23
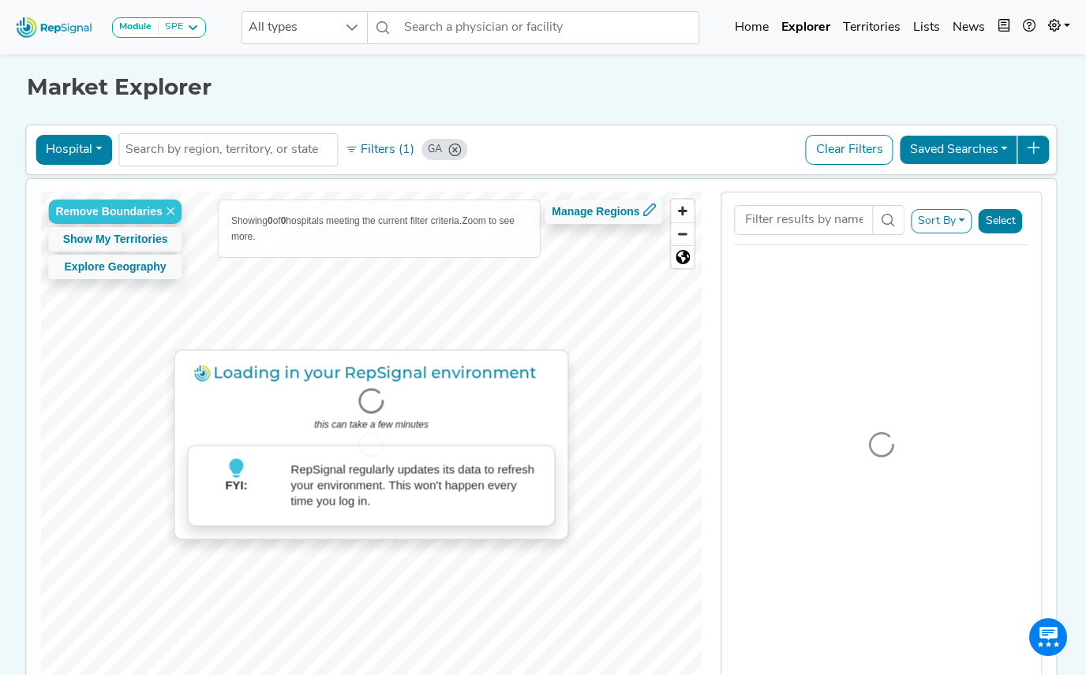
click at [541, 82] on h1 "Market Explorer" at bounding box center [542, 87] width 1031 height 27
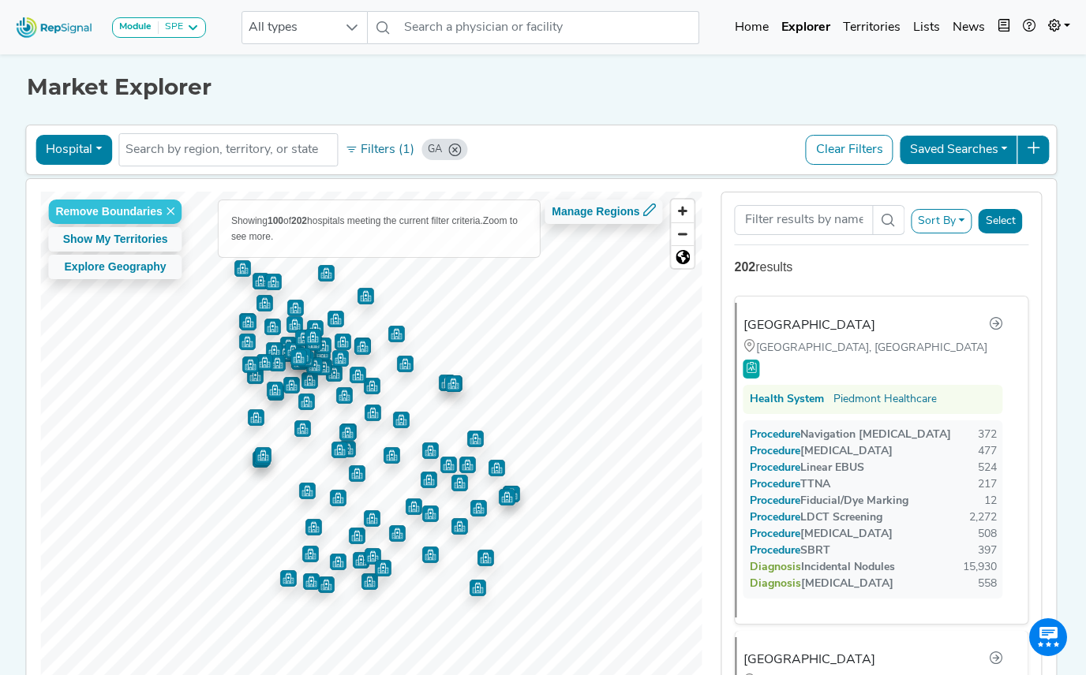
click at [967, 215] on button "Sort By" at bounding box center [942, 221] width 62 height 24
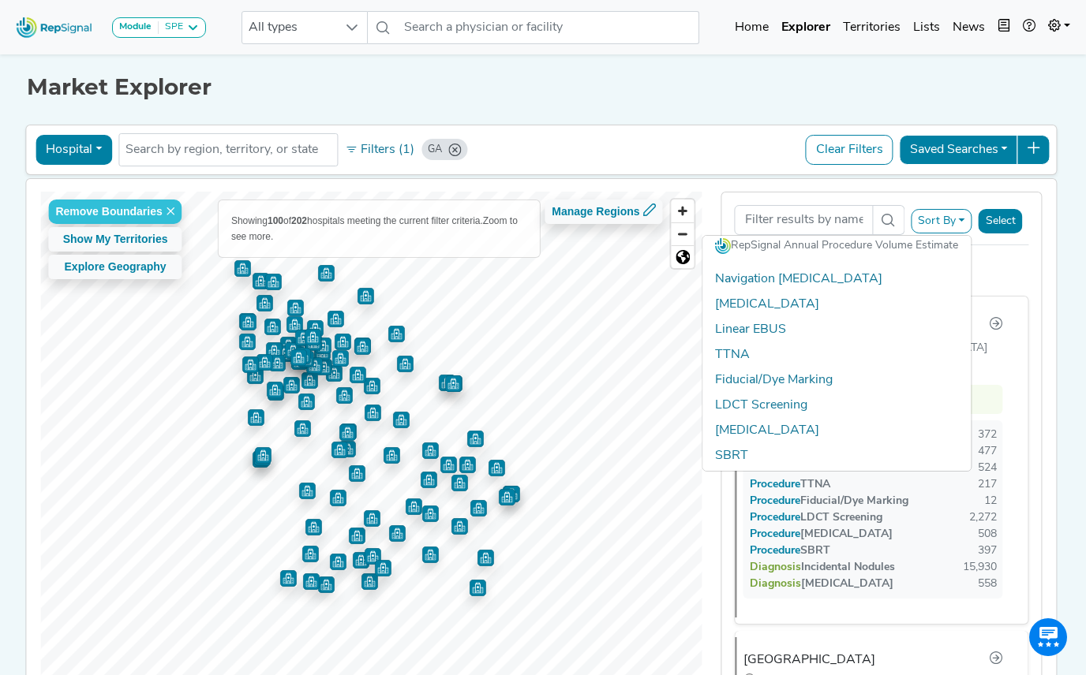
scroll to position [0, 0]
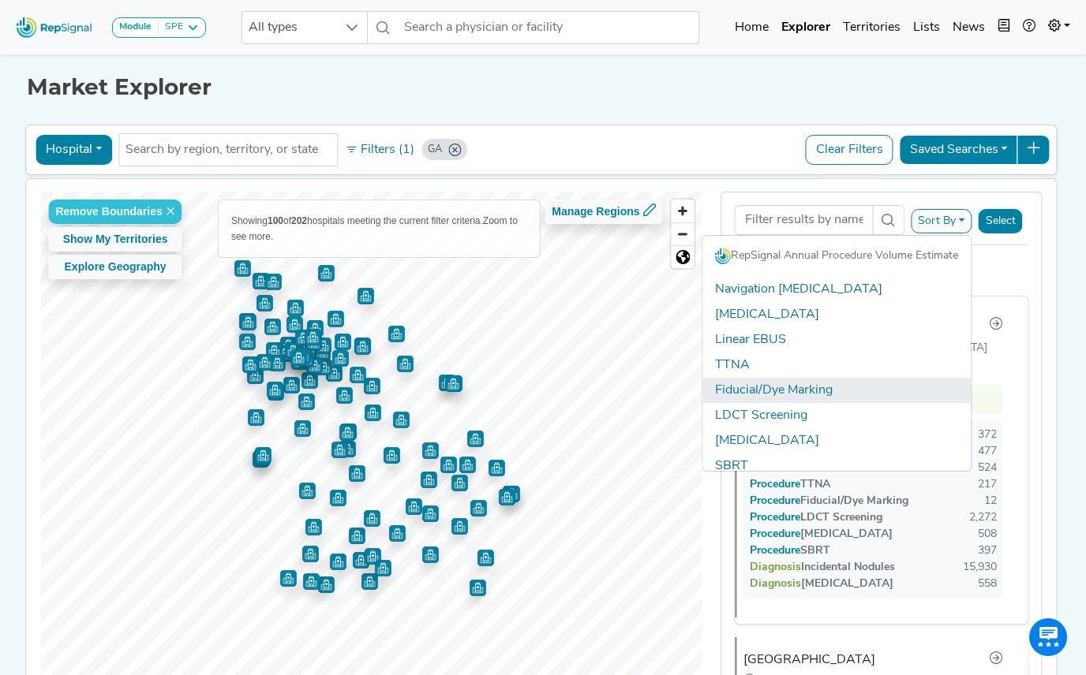
click at [833, 398] on link "Fiducial/Dye Marking" at bounding box center [837, 390] width 268 height 25
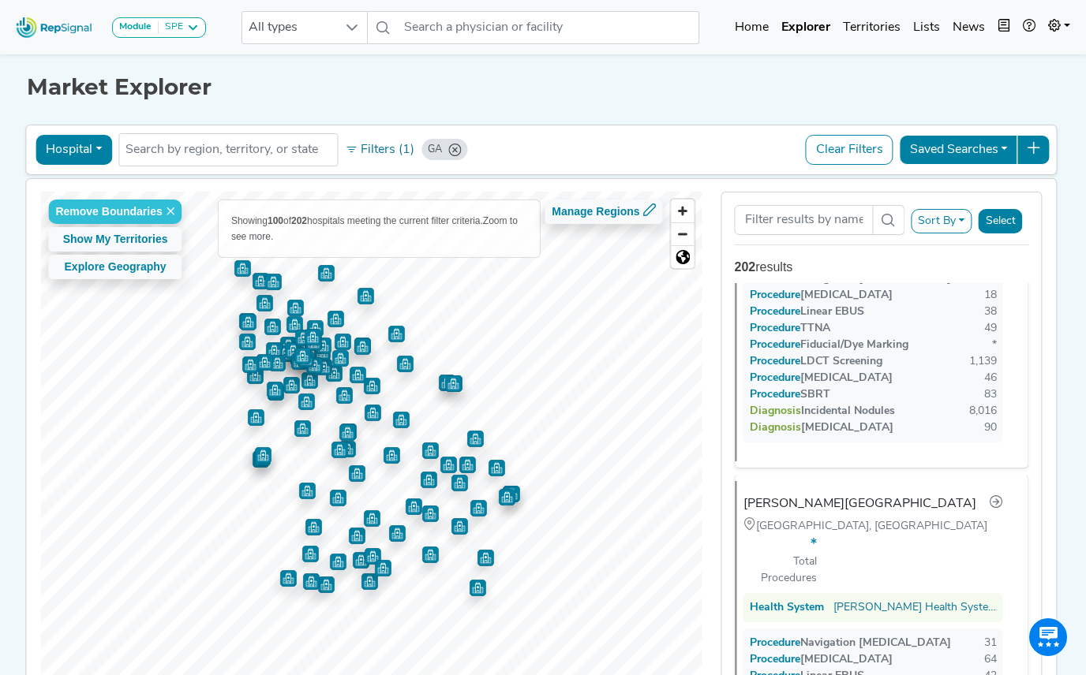
scroll to position [8680, 0]
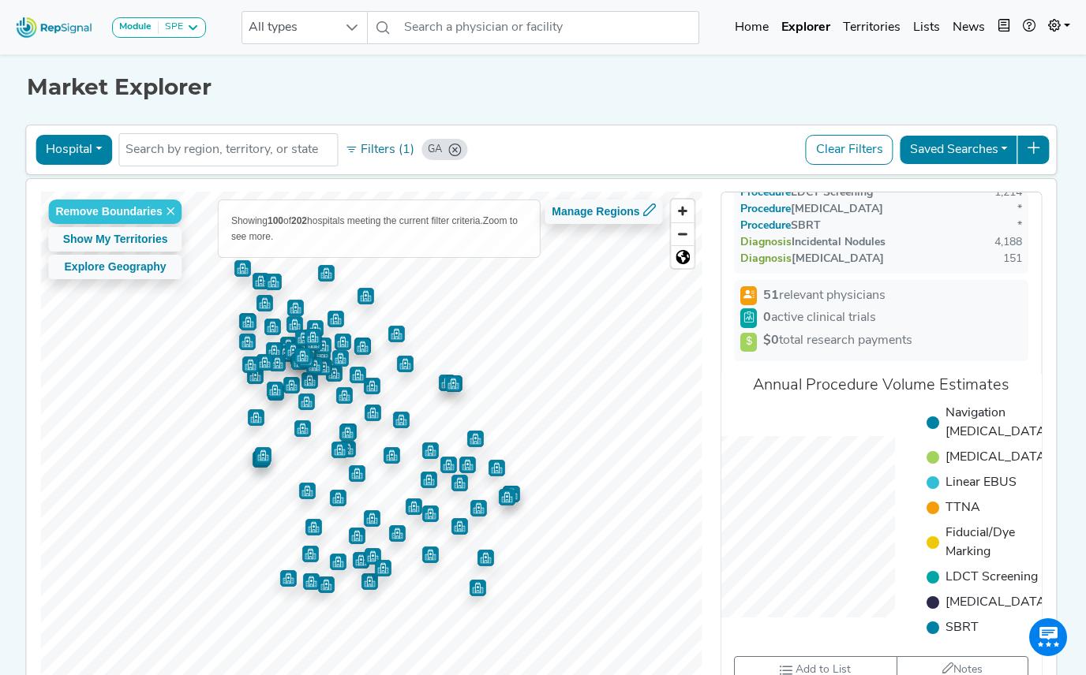
scroll to position [0, 0]
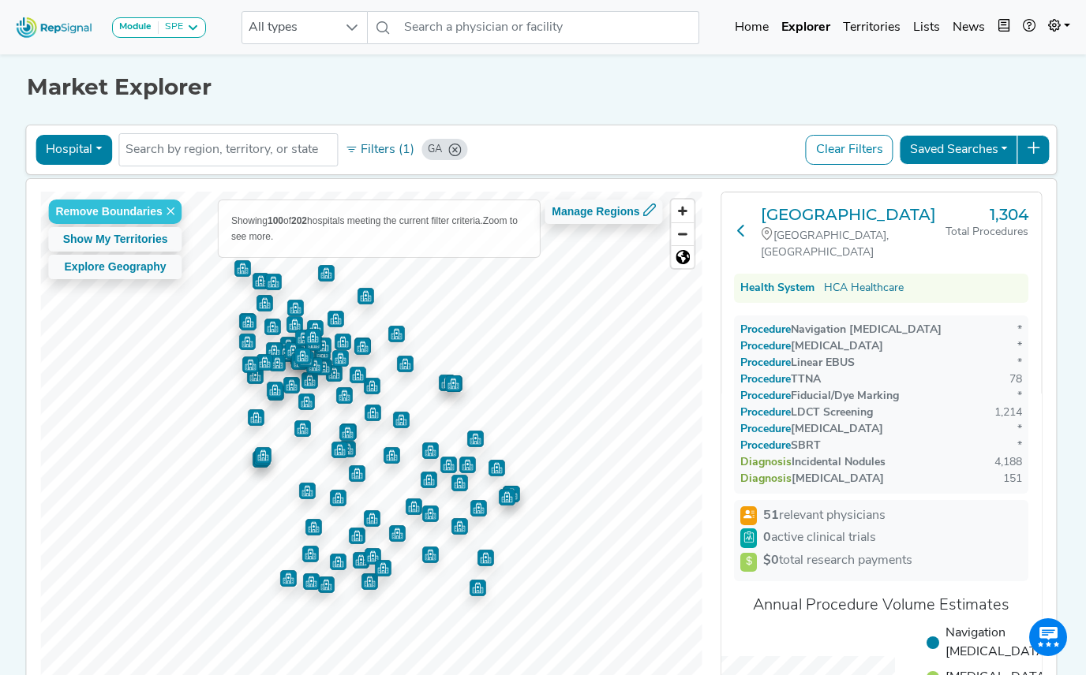
click at [743, 225] on icon at bounding box center [741, 230] width 13 height 13
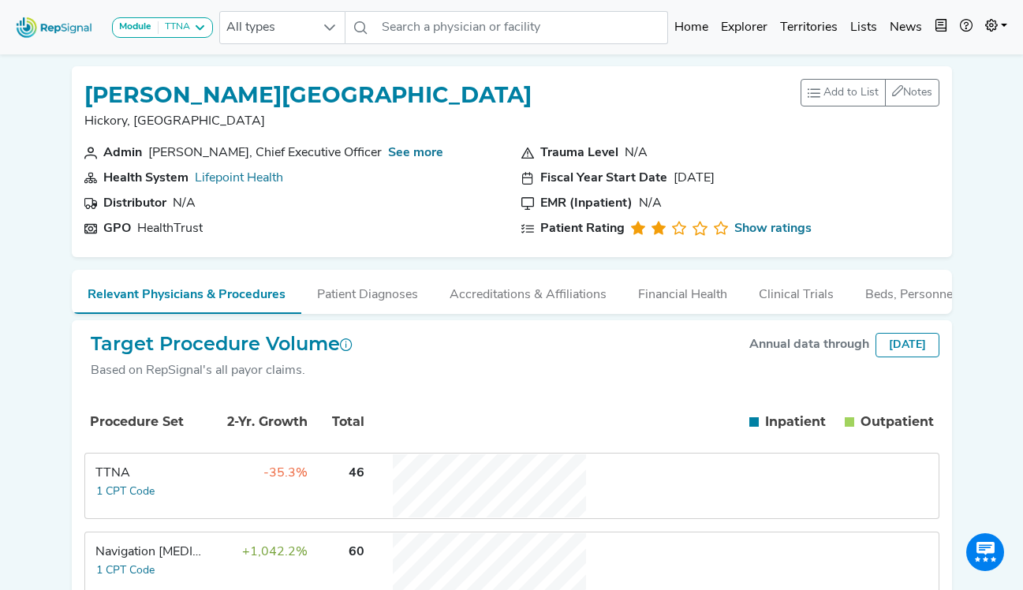
click at [227, 558] on td "+1,042.2%" at bounding box center [257, 564] width 103 height 63
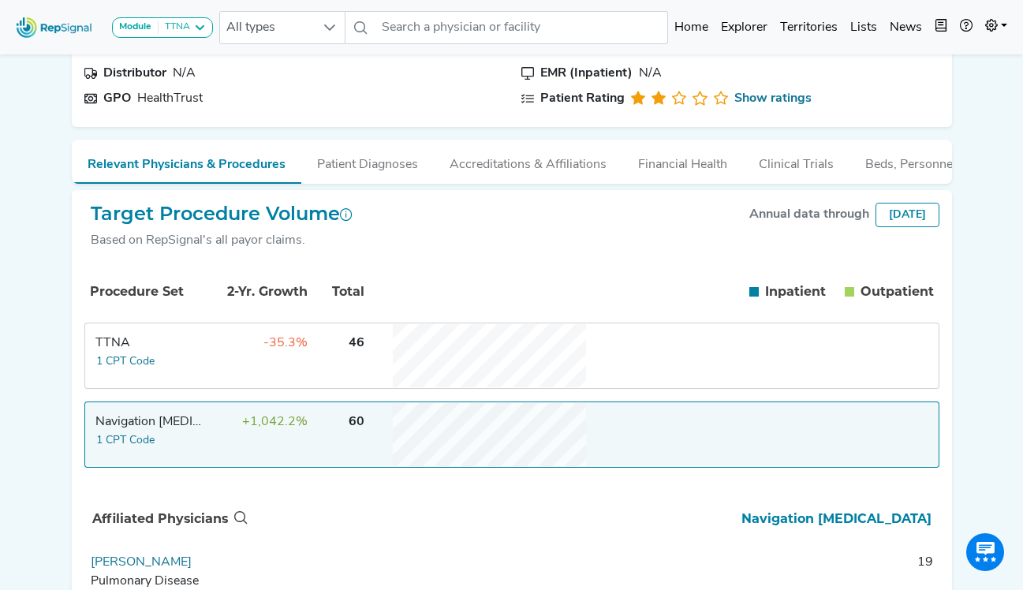
scroll to position [158, 0]
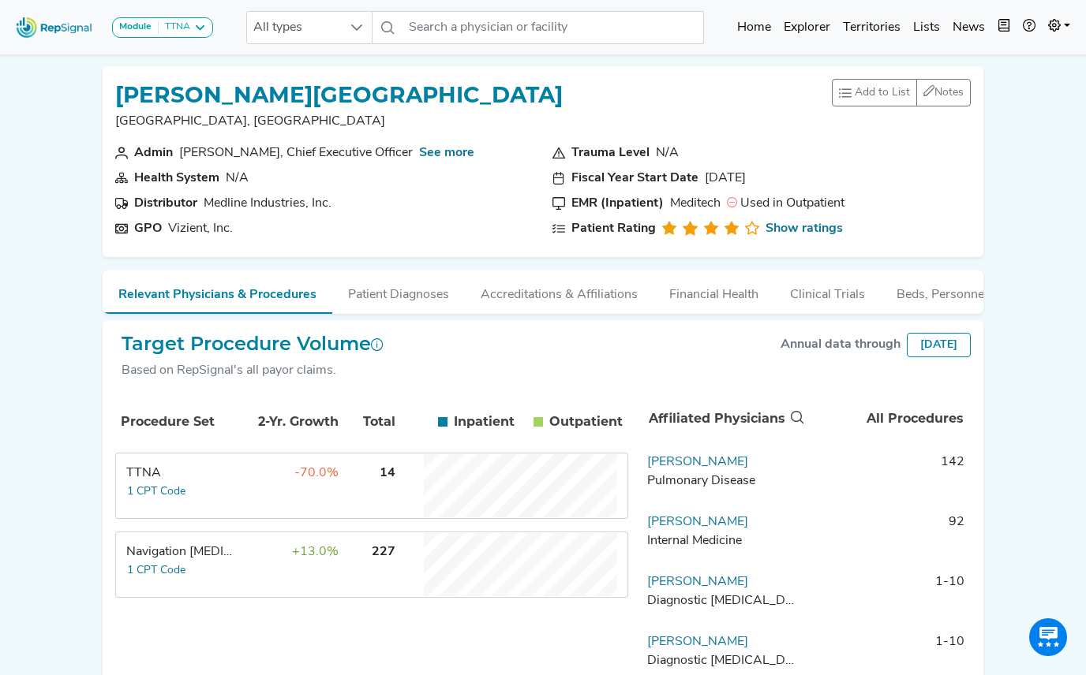
click at [40, 303] on div "Module TTNA [MEDICAL_DATA] Disposable Bronchoscope SBRT SPE TTNA [MEDICAL_DATA]…" at bounding box center [543, 387] width 1086 height 775
click at [187, 28] on div "TTNA" at bounding box center [175, 27] width 32 height 13
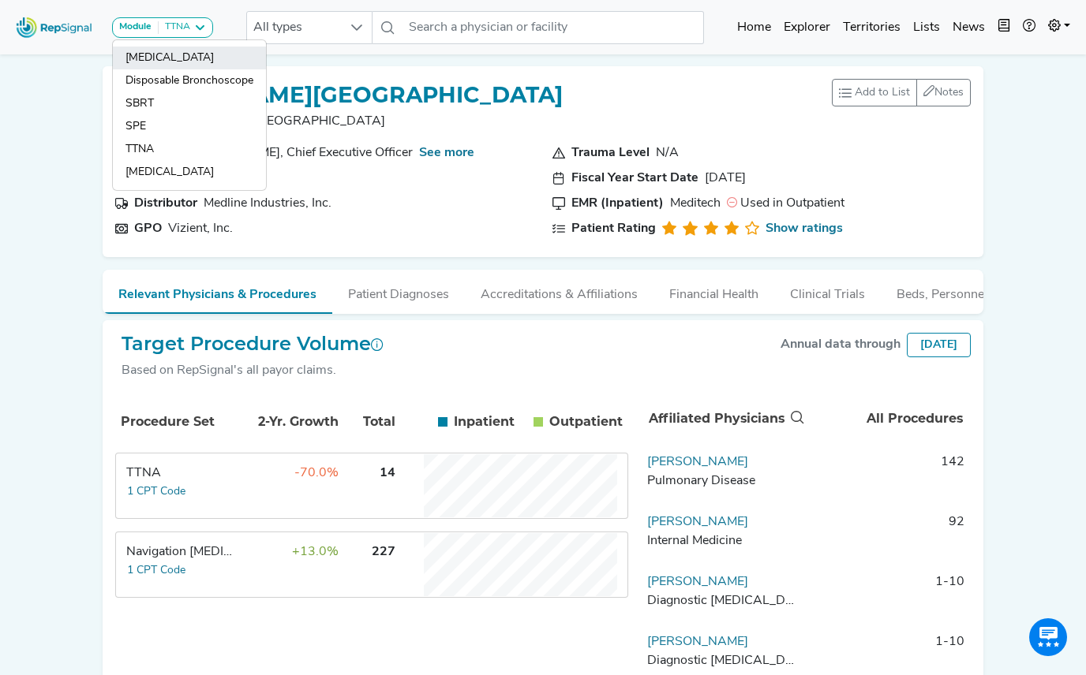
click at [174, 69] on link "[MEDICAL_DATA]" at bounding box center [189, 80] width 153 height 23
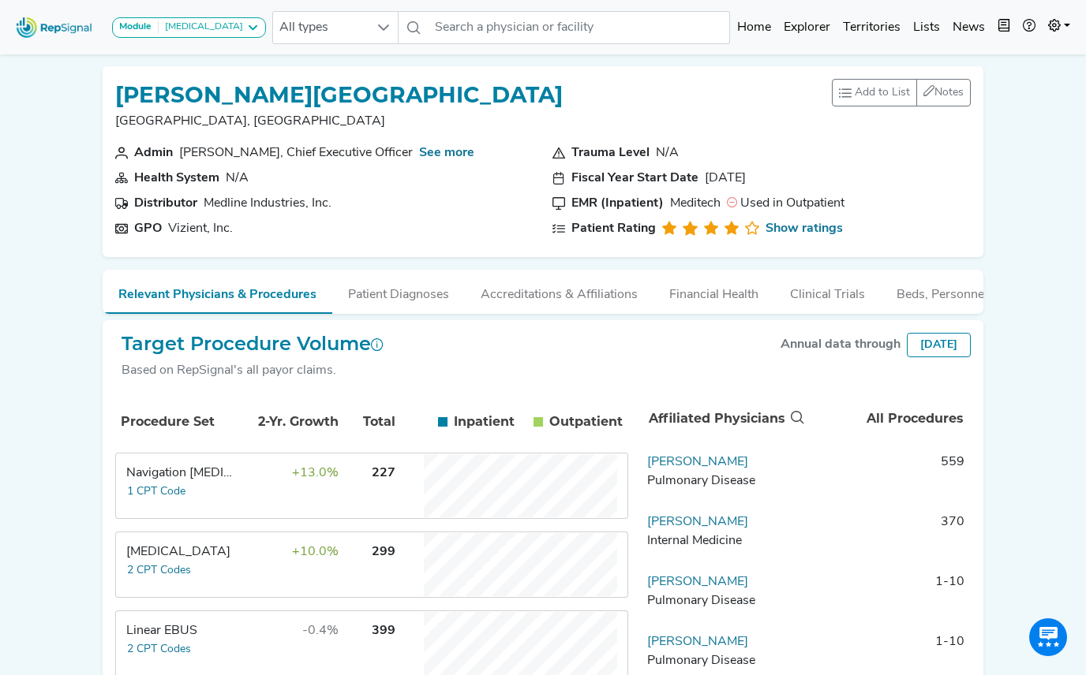
scroll to position [187, 0]
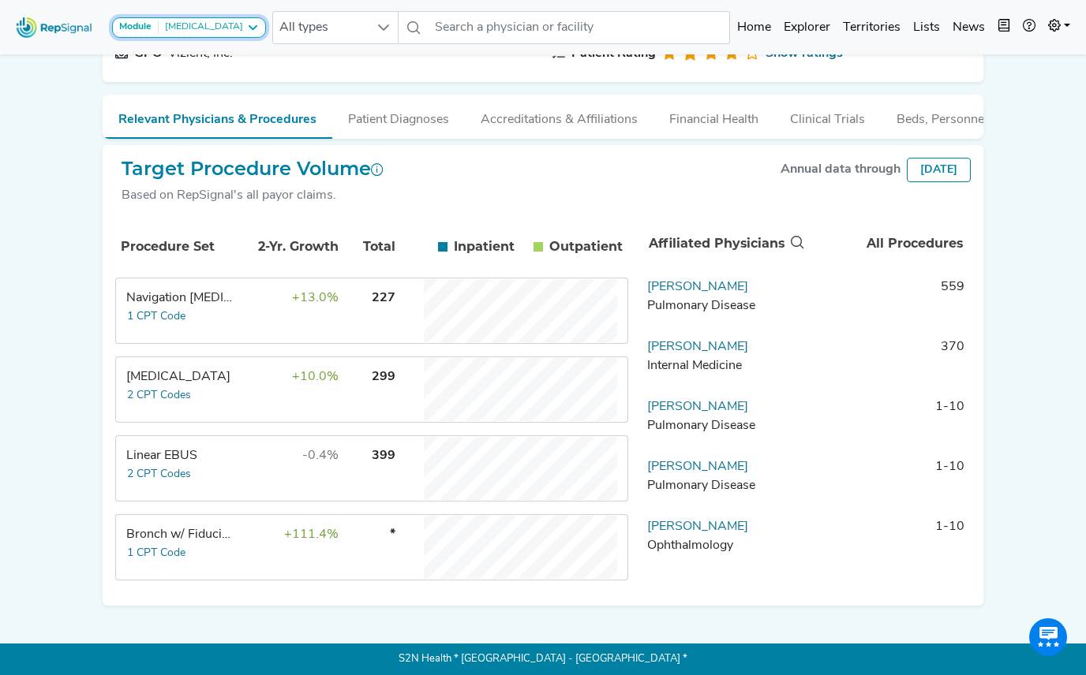
click at [187, 20] on button "Module [MEDICAL_DATA]" at bounding box center [189, 27] width 154 height 21
click at [205, 24] on div "[MEDICAL_DATA]" at bounding box center [201, 27] width 84 height 13
click at [73, 110] on div "Module [MEDICAL_DATA] [MEDICAL_DATA] Disposable Bronchoscope SBRT SPE TTNA [MED…" at bounding box center [543, 250] width 1086 height 851
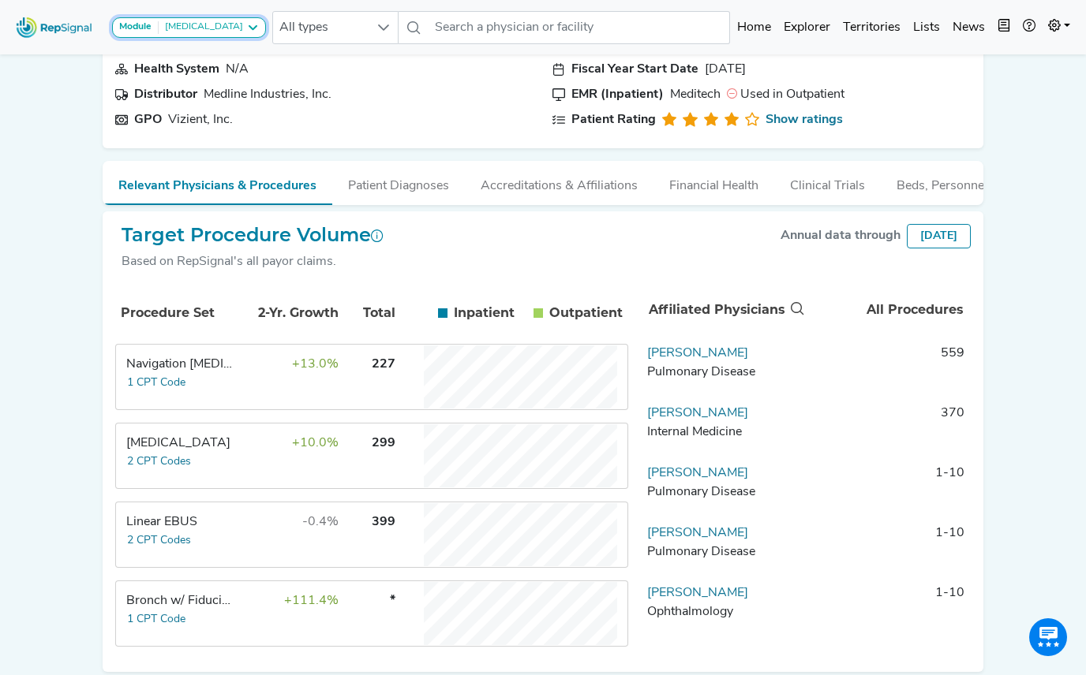
click at [246, 29] on icon at bounding box center [252, 27] width 13 height 13
click at [49, 107] on div "Module [MEDICAL_DATA] [MEDICAL_DATA] Disposable Bronchoscope SBRT SPE TTNA [MED…" at bounding box center [543, 316] width 1086 height 851
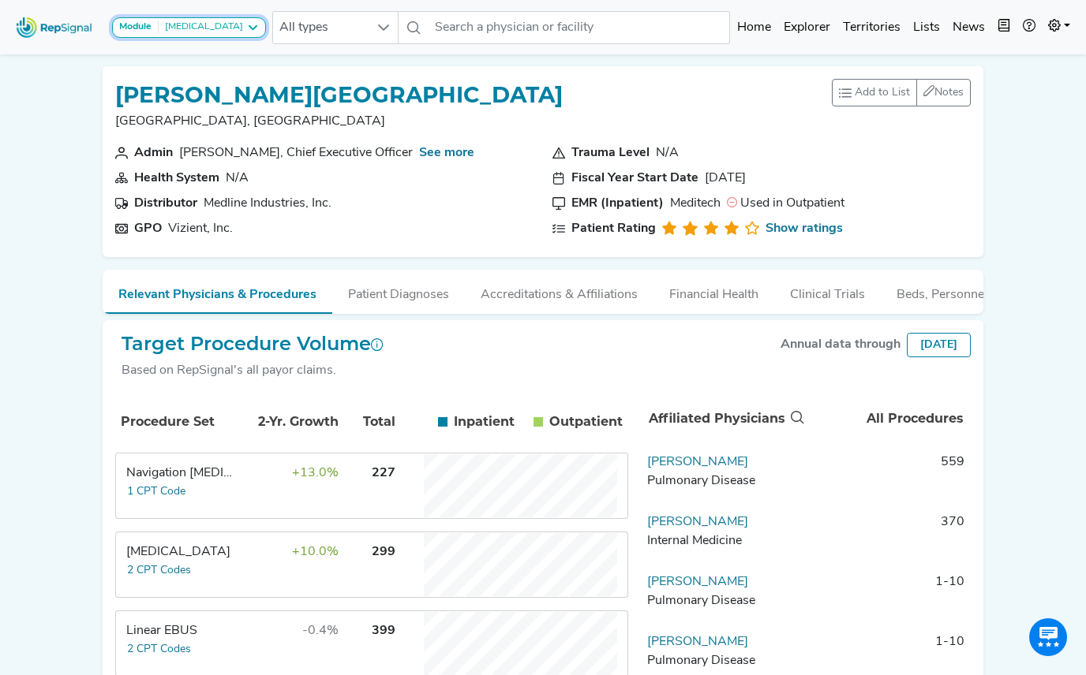
click at [222, 26] on div "[MEDICAL_DATA]" at bounding box center [201, 27] width 84 height 13
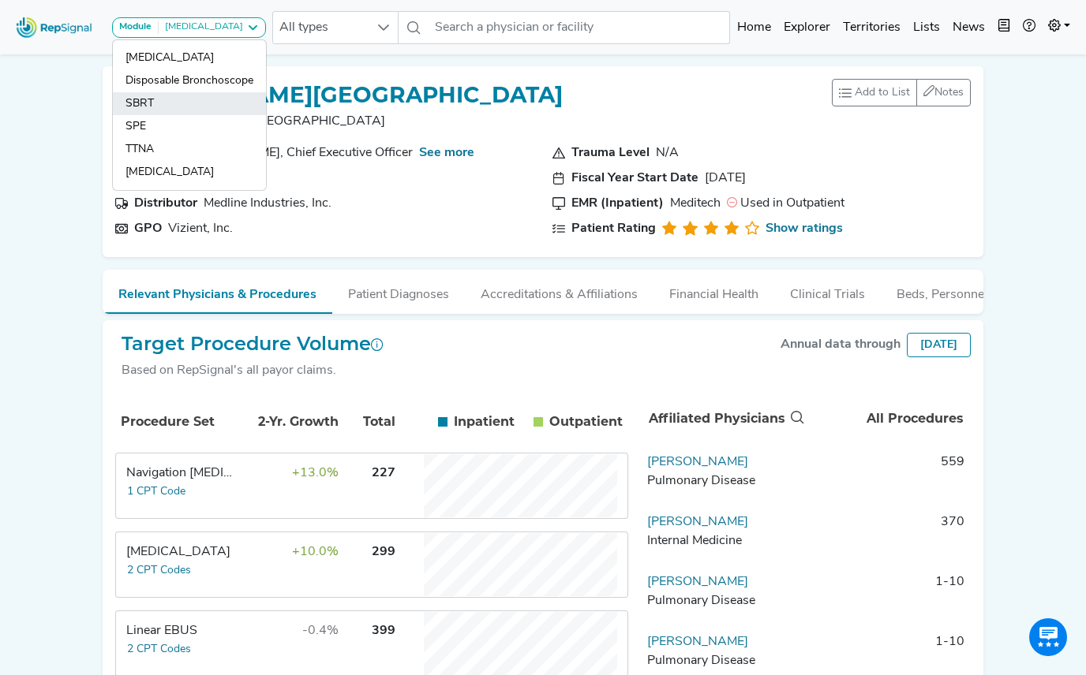
click at [185, 115] on link "SBRT" at bounding box center [189, 126] width 153 height 23
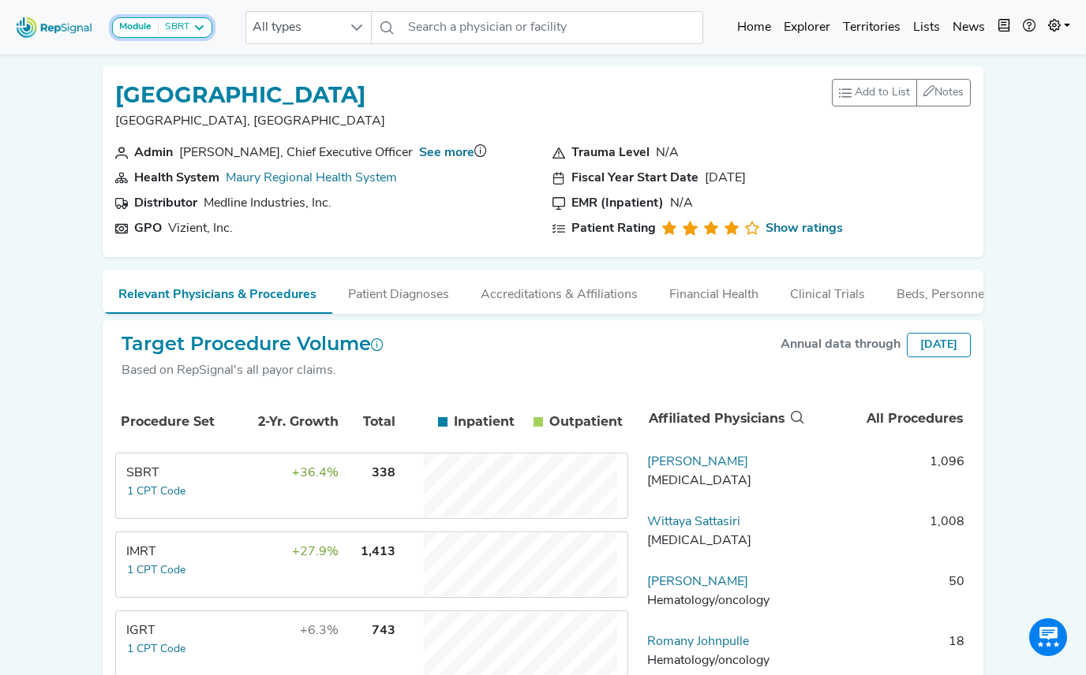
click at [196, 31] on icon at bounding box center [199, 27] width 13 height 13
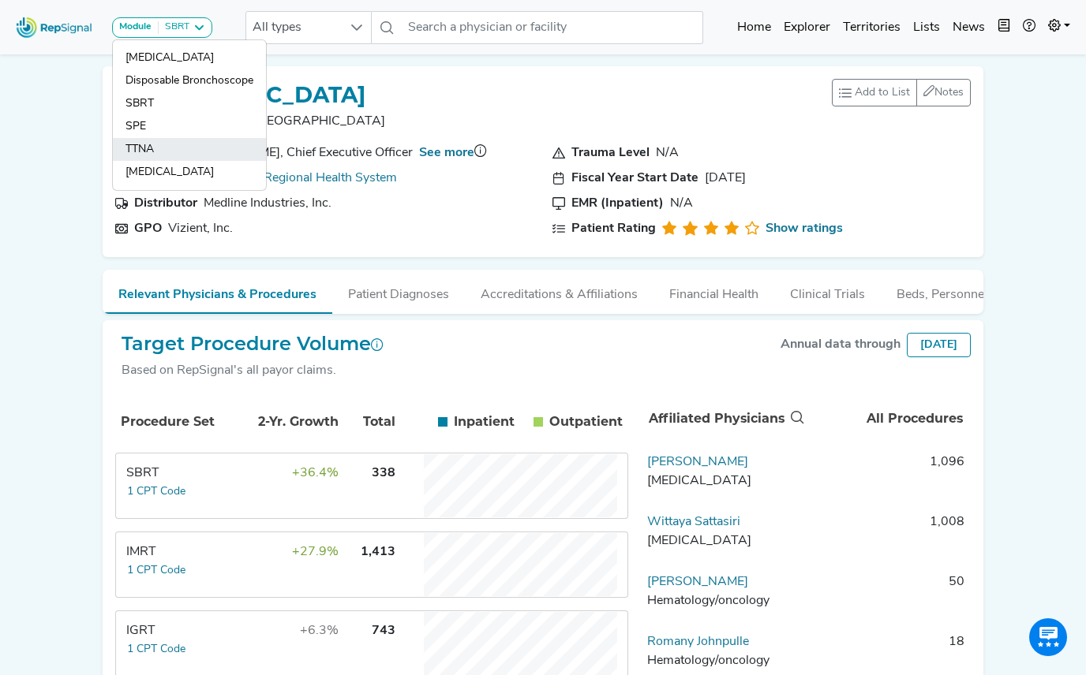
click at [133, 161] on link "TTNA" at bounding box center [189, 172] width 153 height 23
